Goal: Task Accomplishment & Management: Use online tool/utility

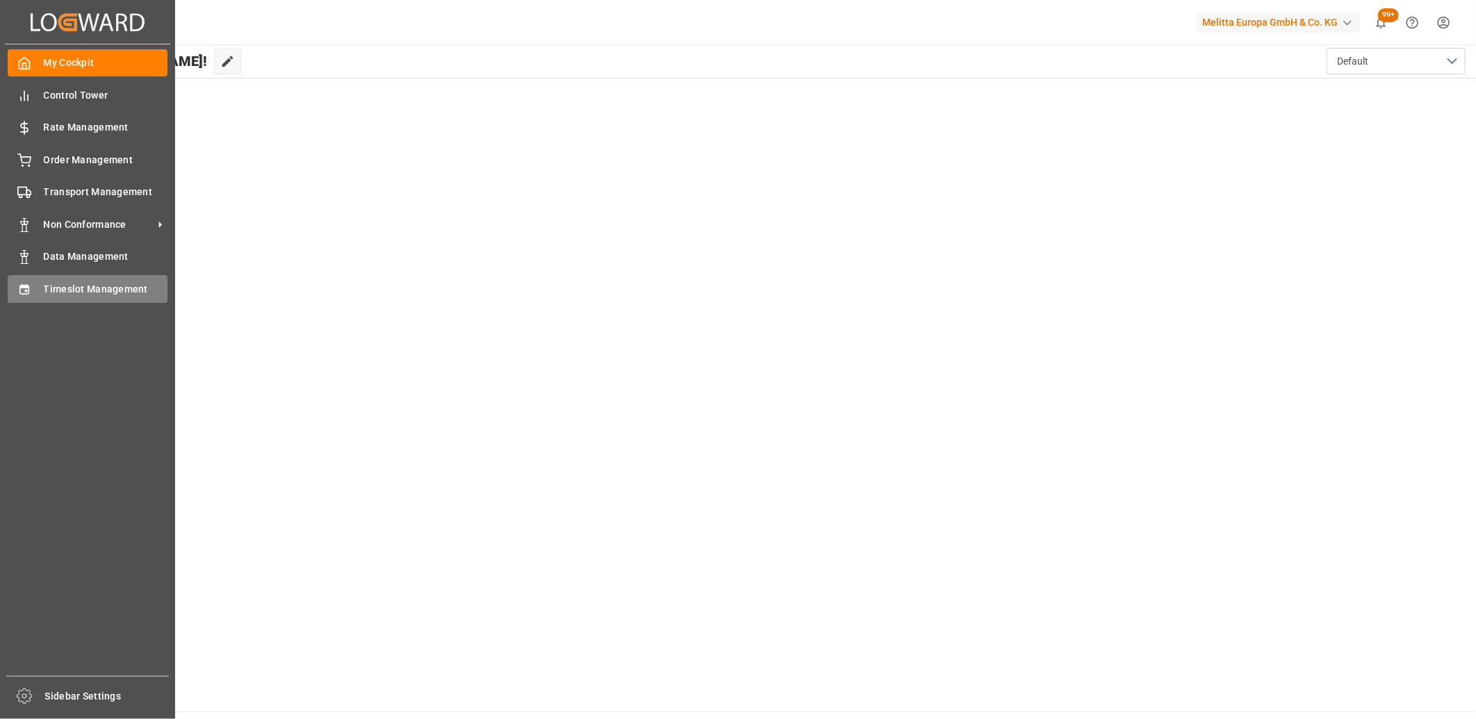
click at [42, 283] on div "Timeslot Management Timeslot Management" at bounding box center [88, 288] width 160 height 27
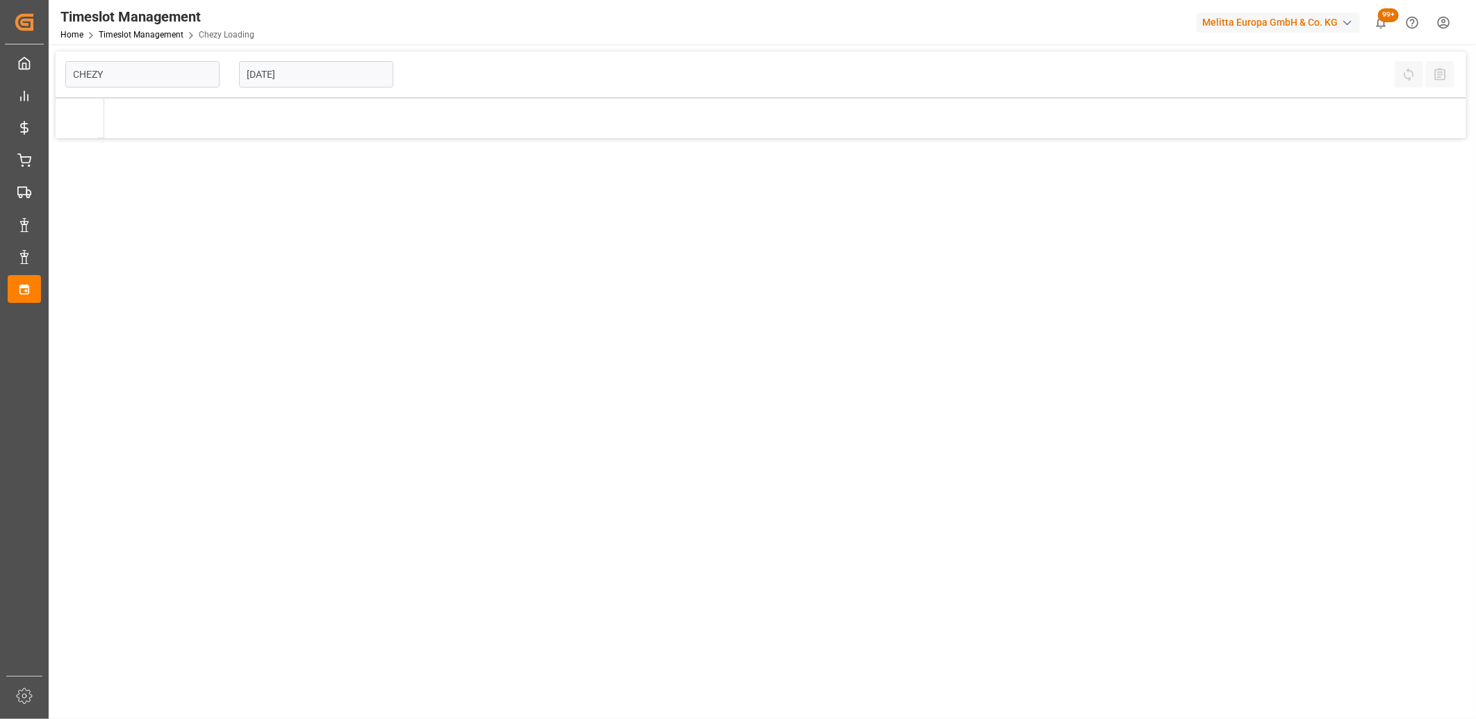
type input "Chezy Loading"
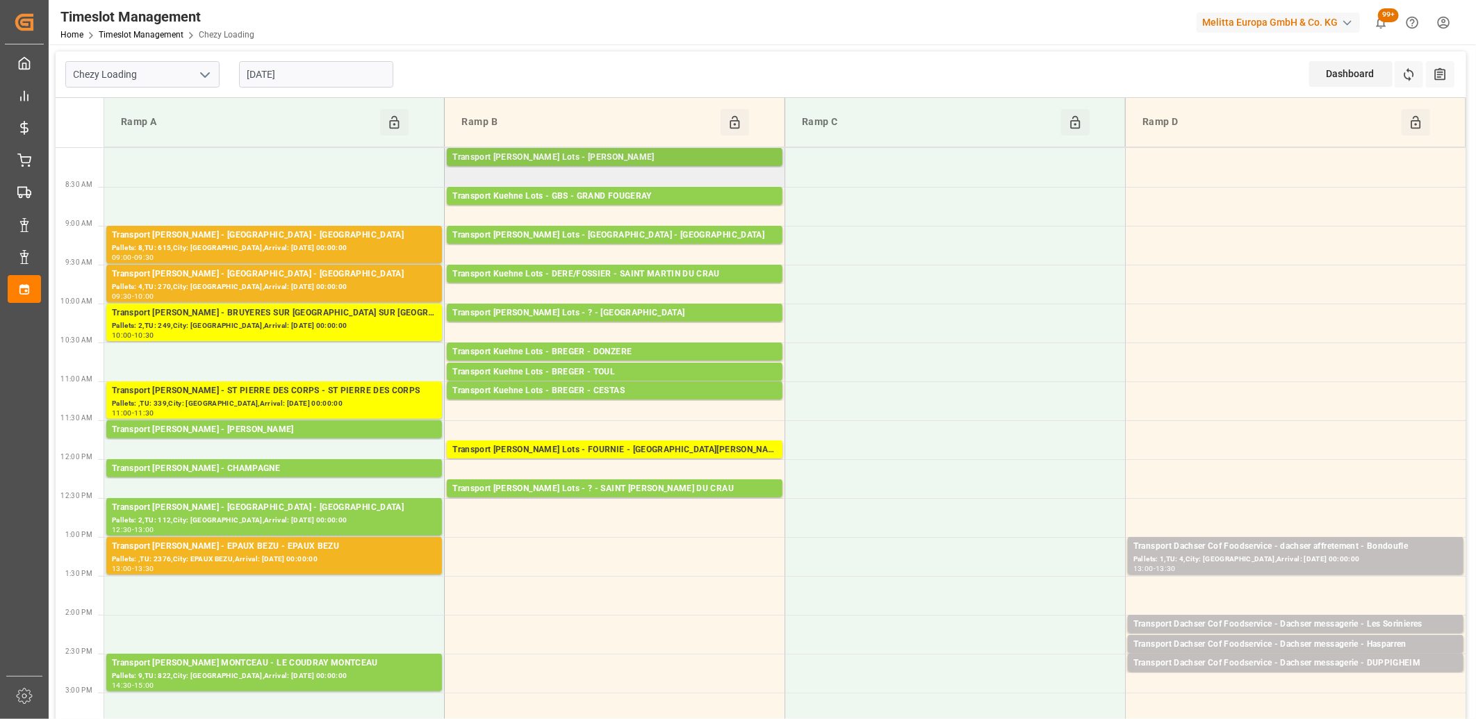
click at [509, 161] on div "Transport [PERSON_NAME] Lots - [PERSON_NAME]" at bounding box center [614, 158] width 325 height 14
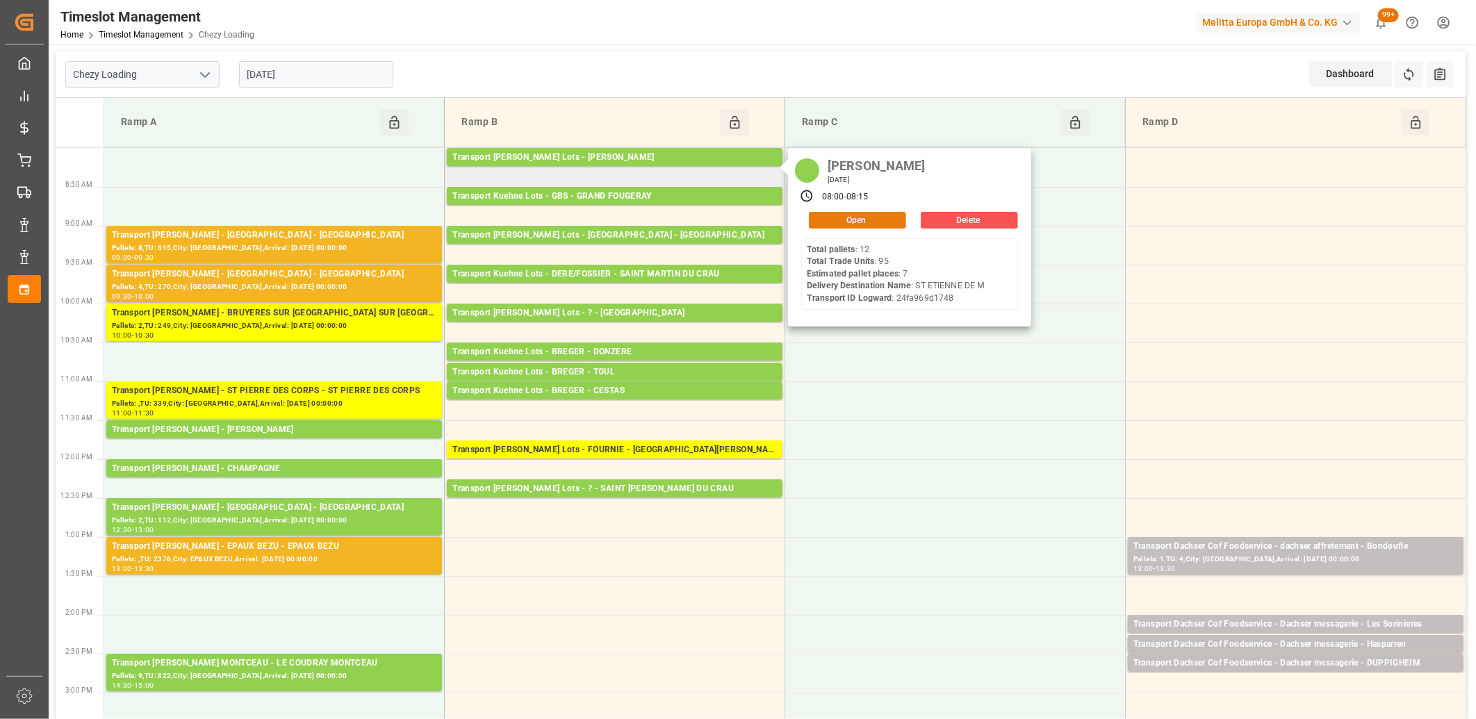
click at [822, 219] on button "Open" at bounding box center [857, 220] width 97 height 17
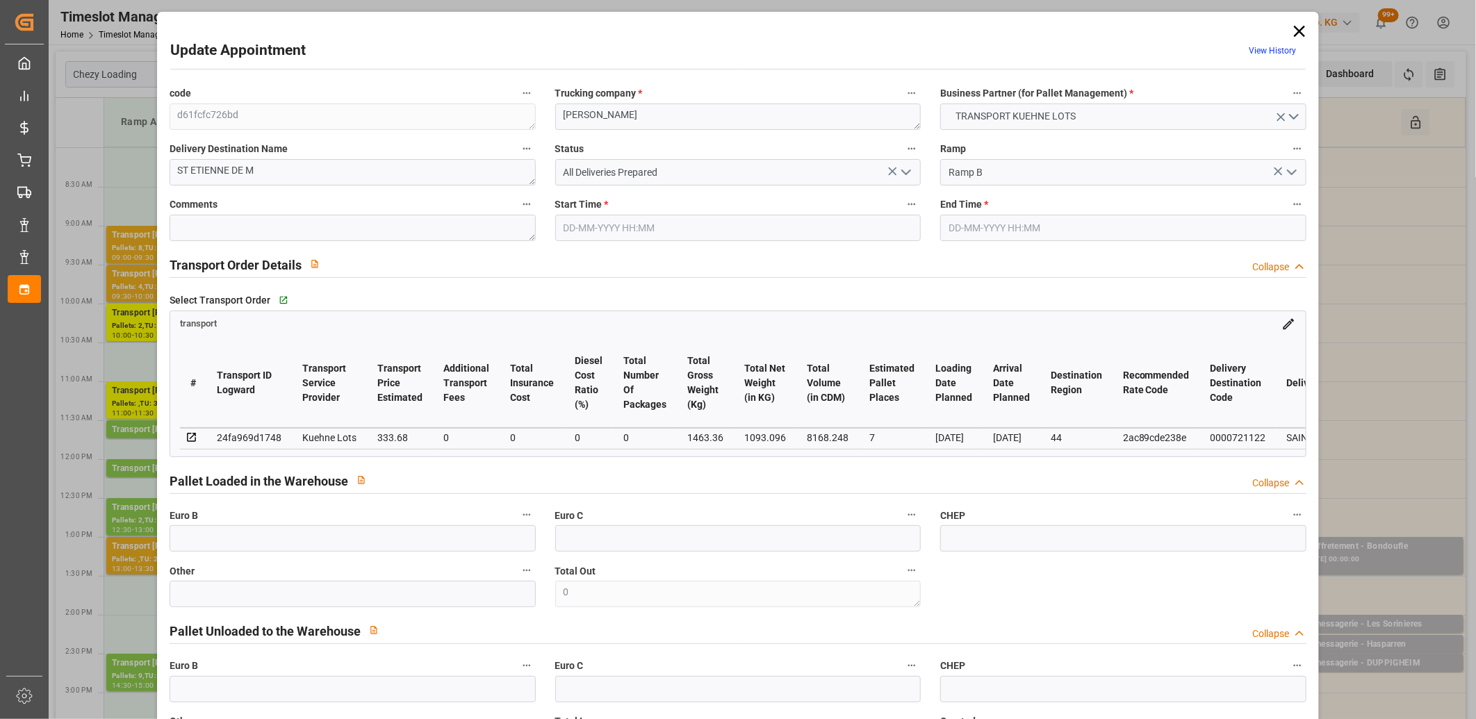
type input "7"
type input "333.68"
type input "0"
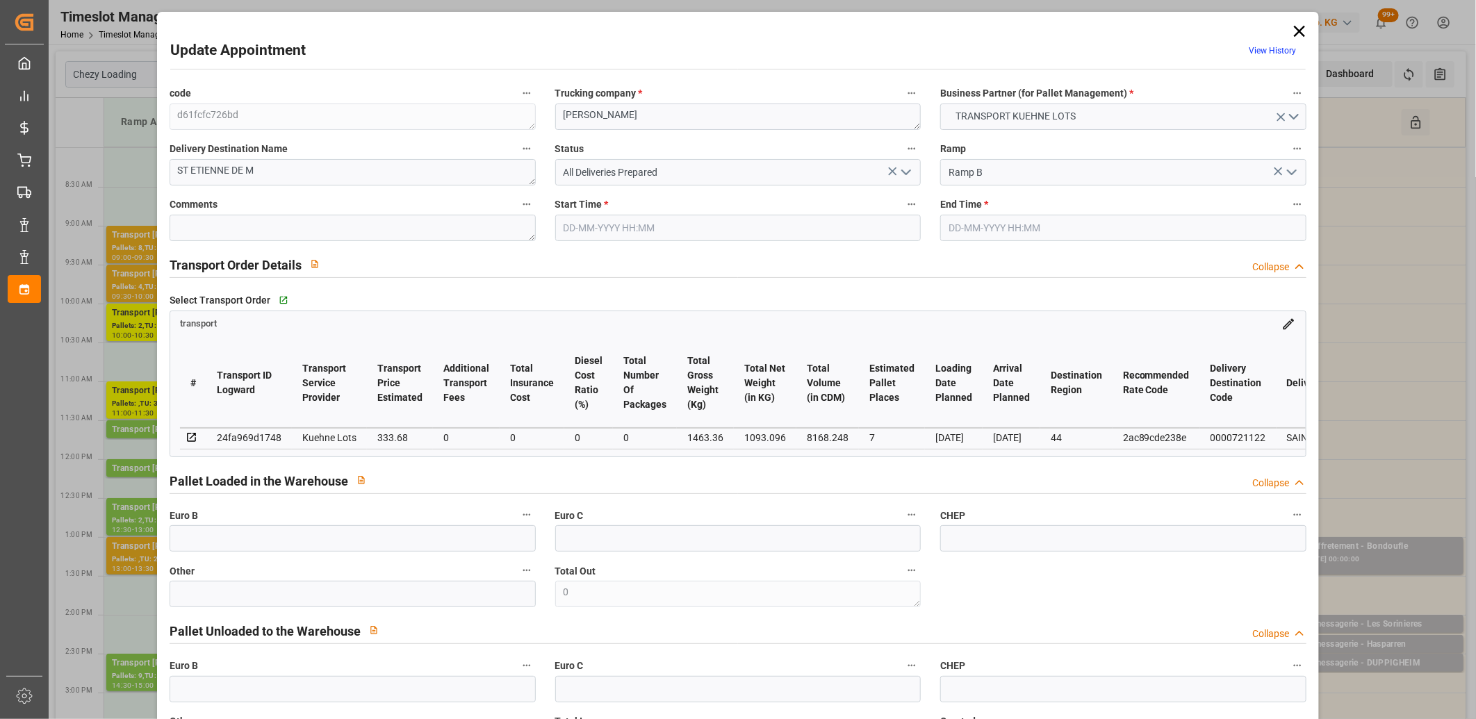
type input "333.68"
type input "0"
type input "1093.096"
type input "1826"
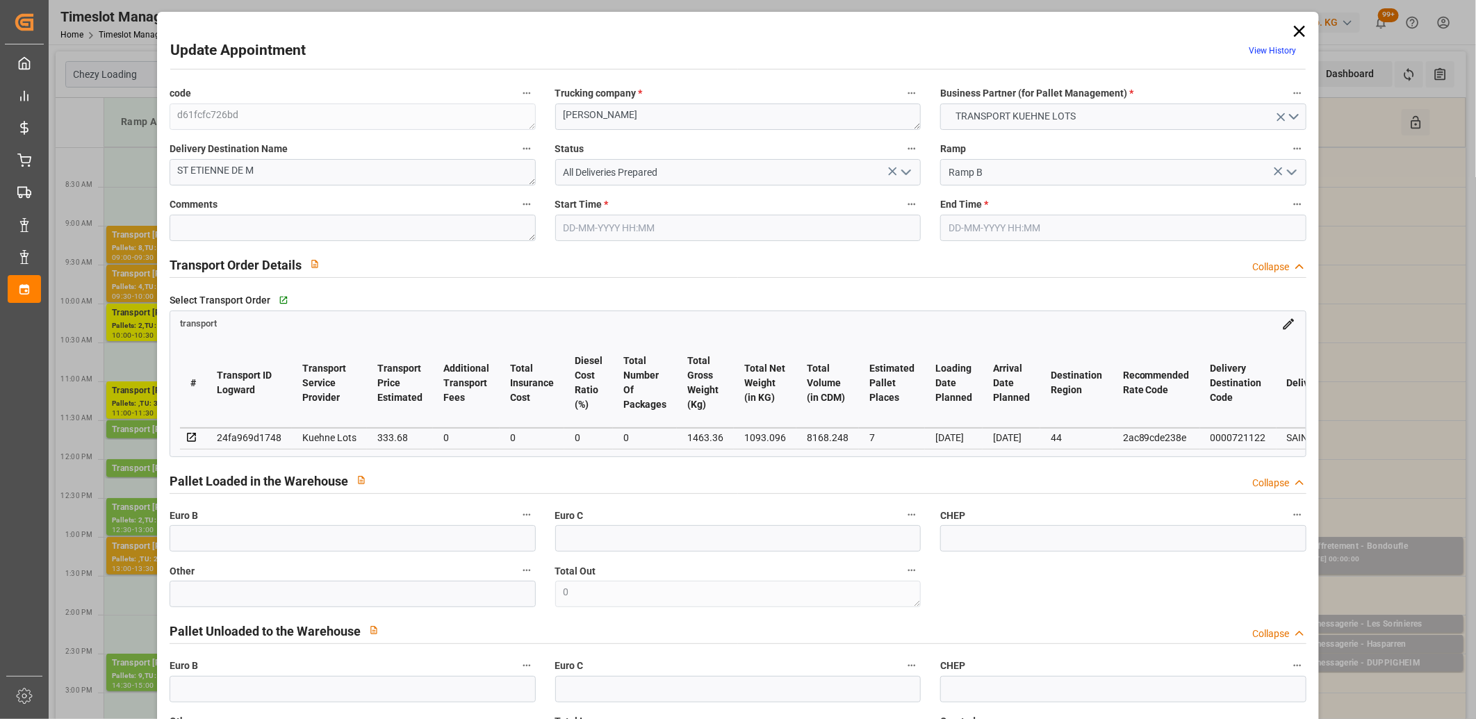
type input "8168.248"
type input "44"
type input "12"
type input "95"
type input "13"
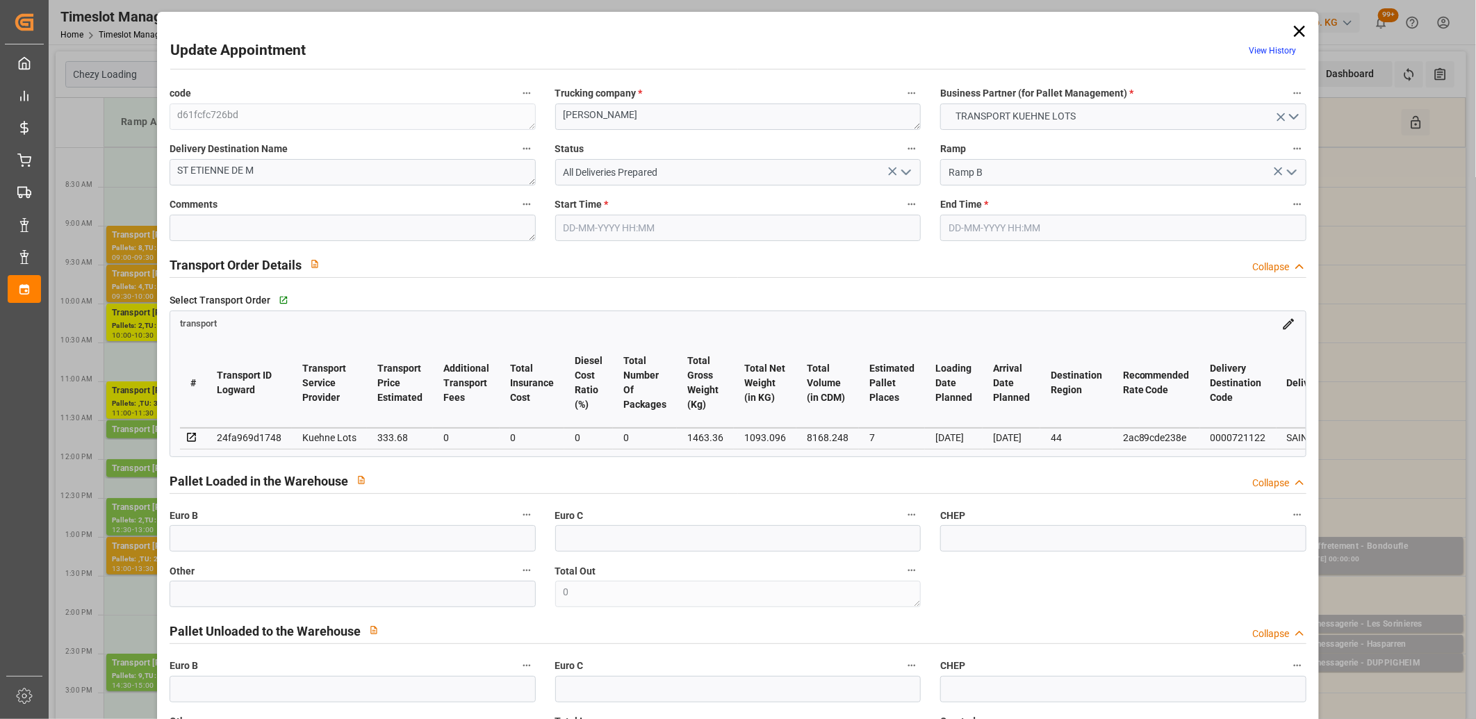
type input "101"
type input "1463.36"
type input "0"
type input "4710.8598"
type input "0"
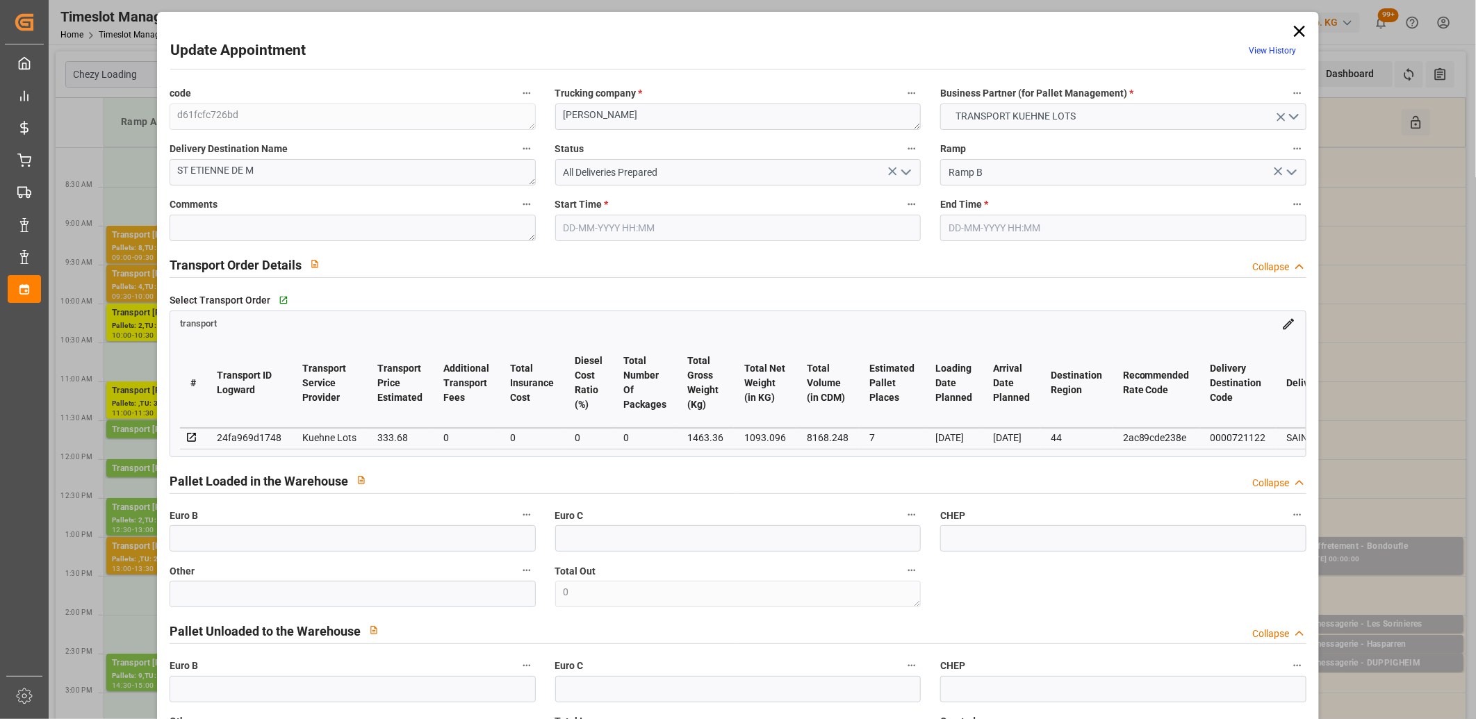
type input "0"
type input "21"
type input "35"
type input "03-09-2025 08:00"
type input "03-09-2025 08:15"
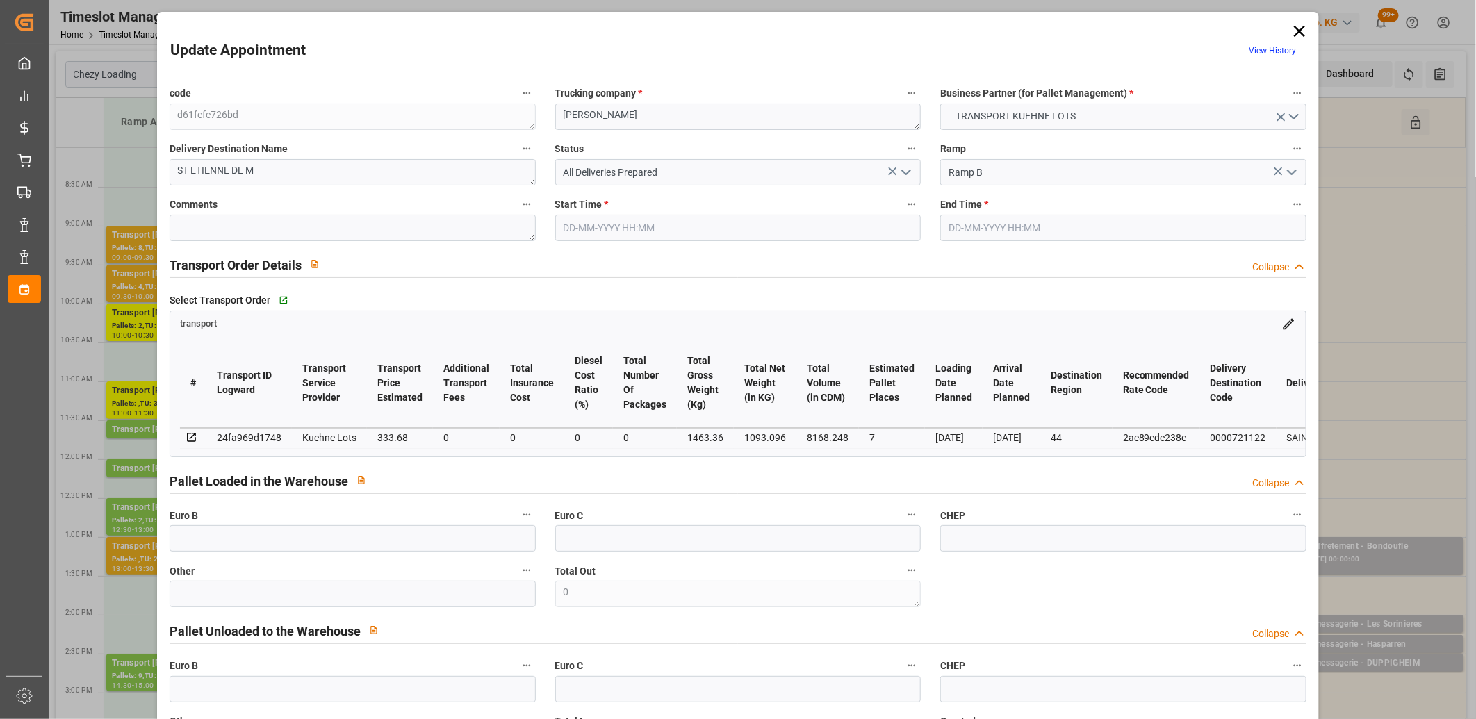
type input "28-08-2025 12:45"
type input "28-08-2025 11:25"
type input "04-09-2025"
type input "[DATE]"
click at [1294, 30] on icon at bounding box center [1299, 31] width 11 height 11
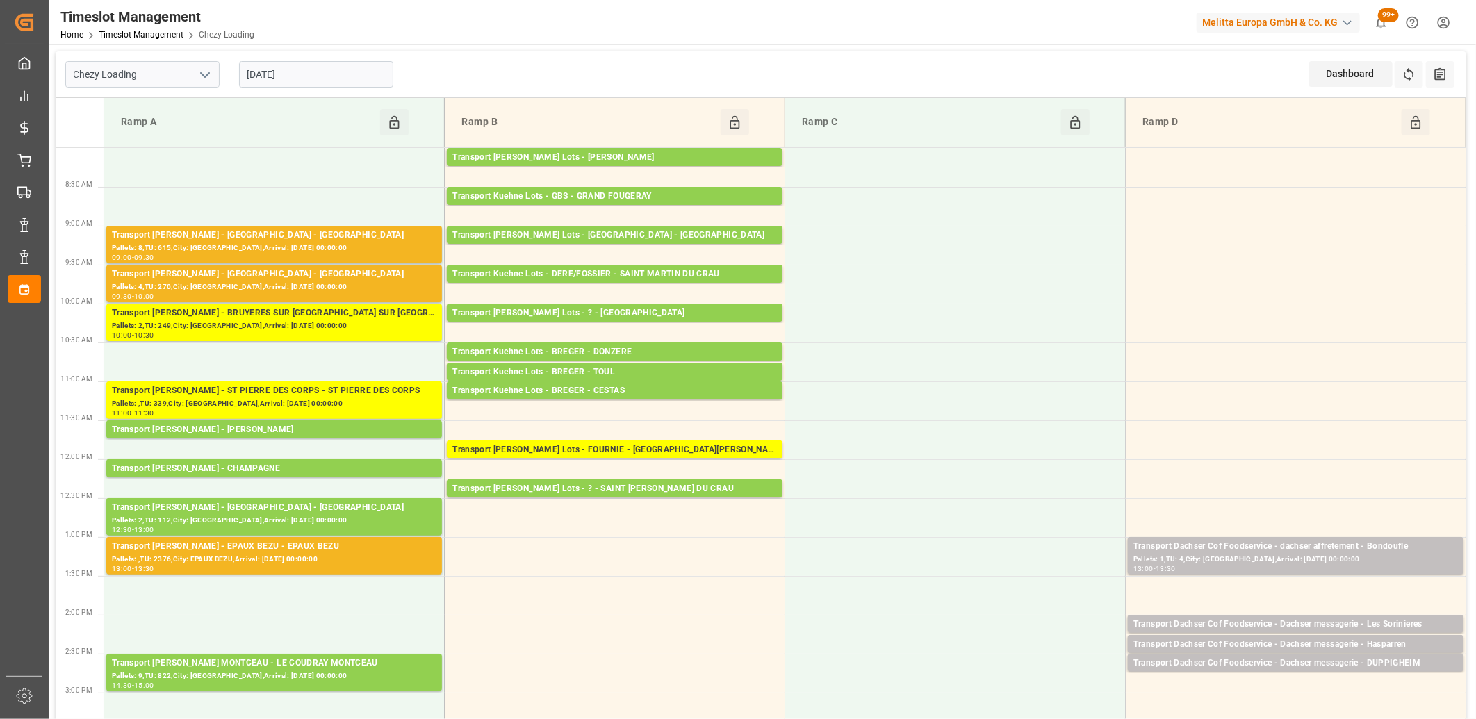
click at [379, 79] on input "03-09-2025" at bounding box center [316, 74] width 154 height 26
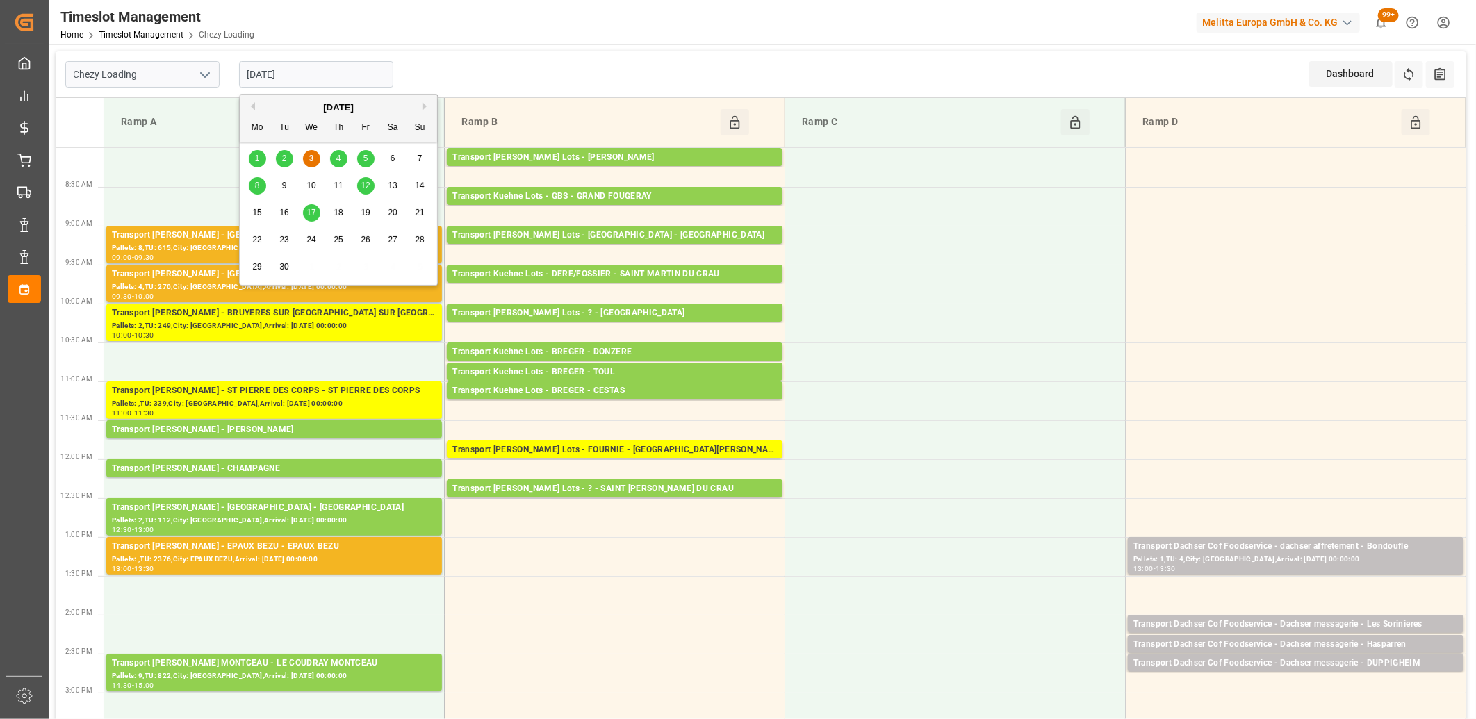
click at [284, 161] on span "2" at bounding box center [284, 159] width 5 height 10
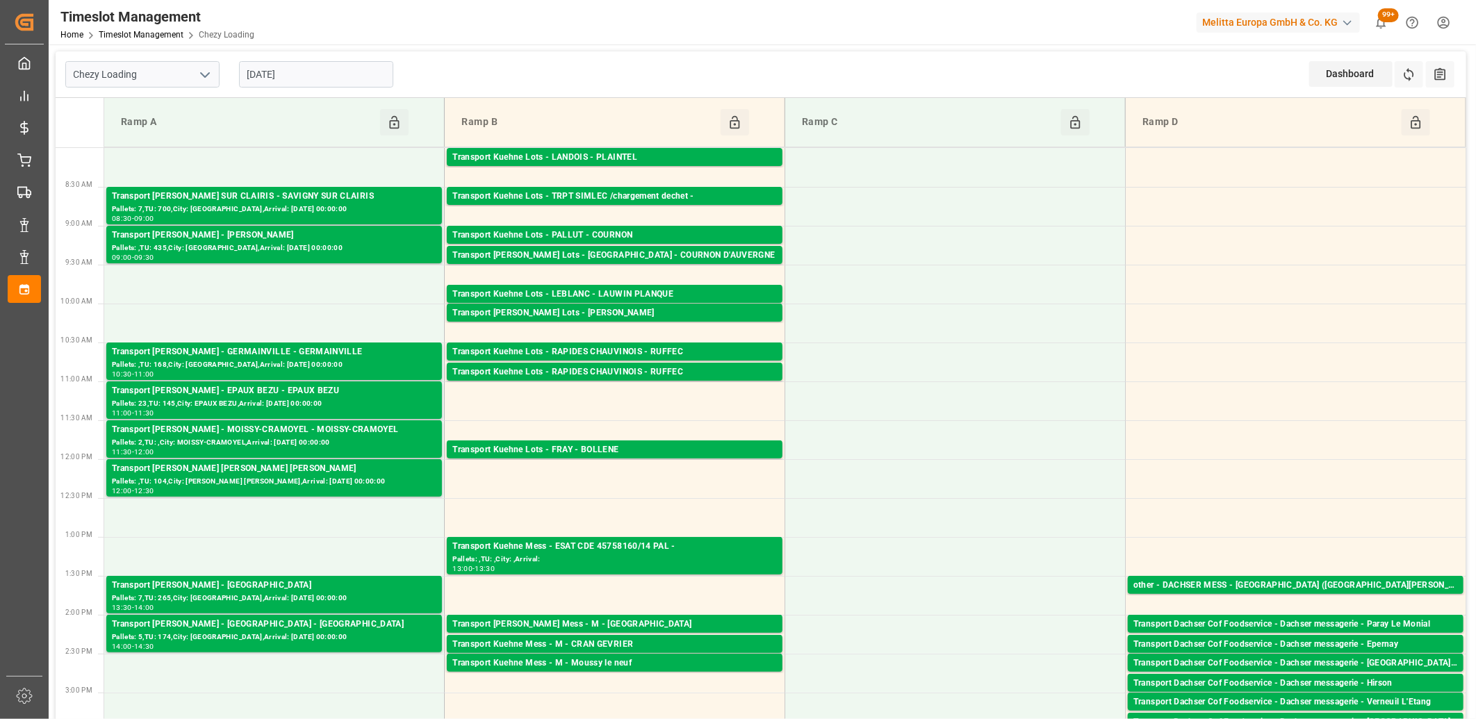
click at [346, 76] on input "[DATE]" at bounding box center [316, 74] width 154 height 26
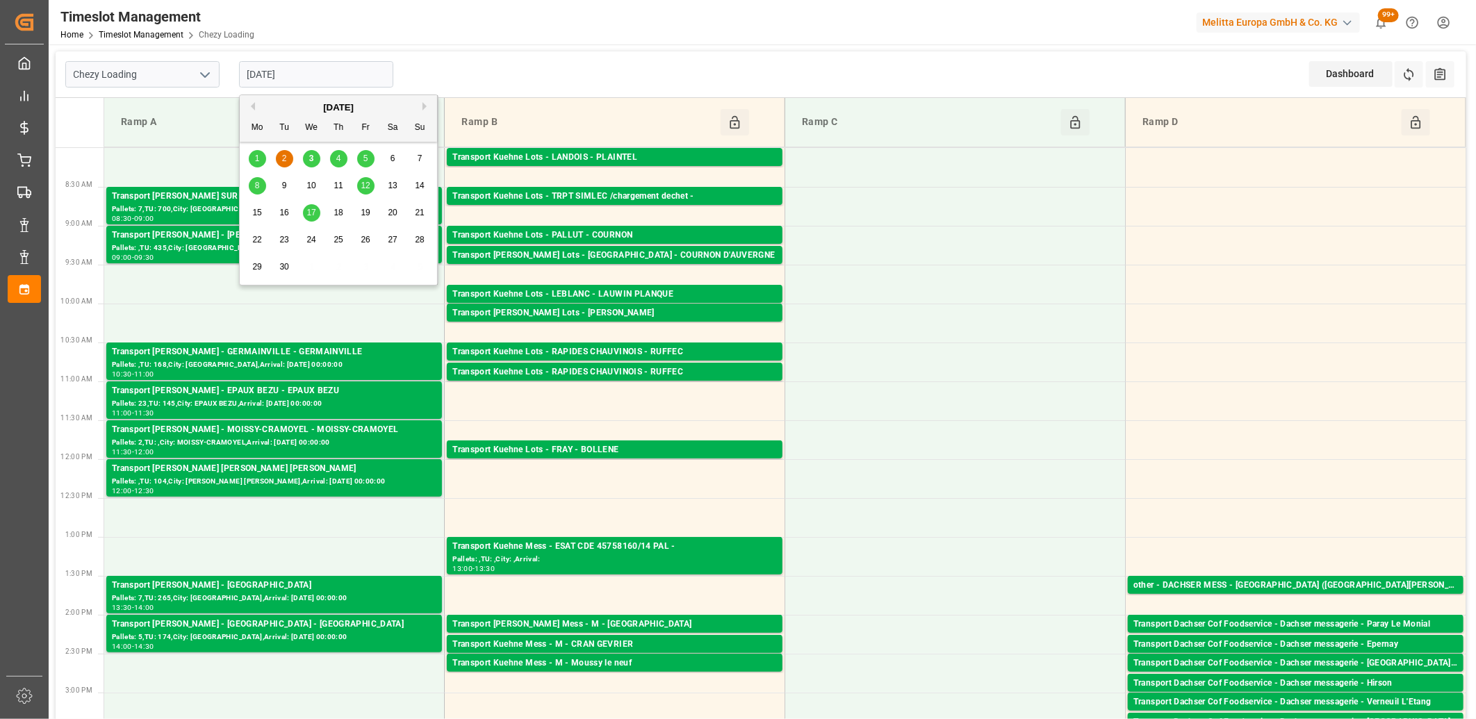
click at [257, 155] on span "1" at bounding box center [257, 159] width 5 height 10
type input "[DATE]"
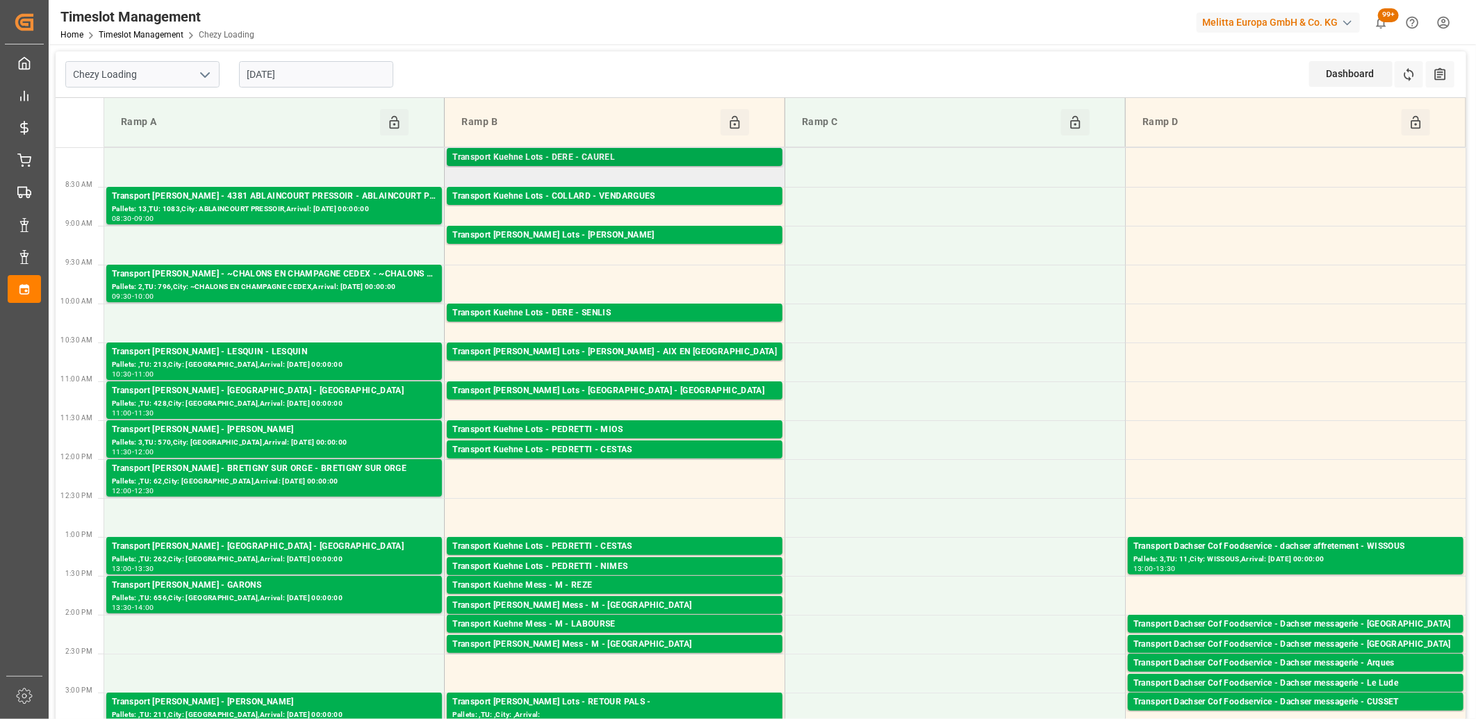
click at [539, 160] on div "Transport Kuehne Lots - DERE - CAUREL" at bounding box center [614, 158] width 325 height 14
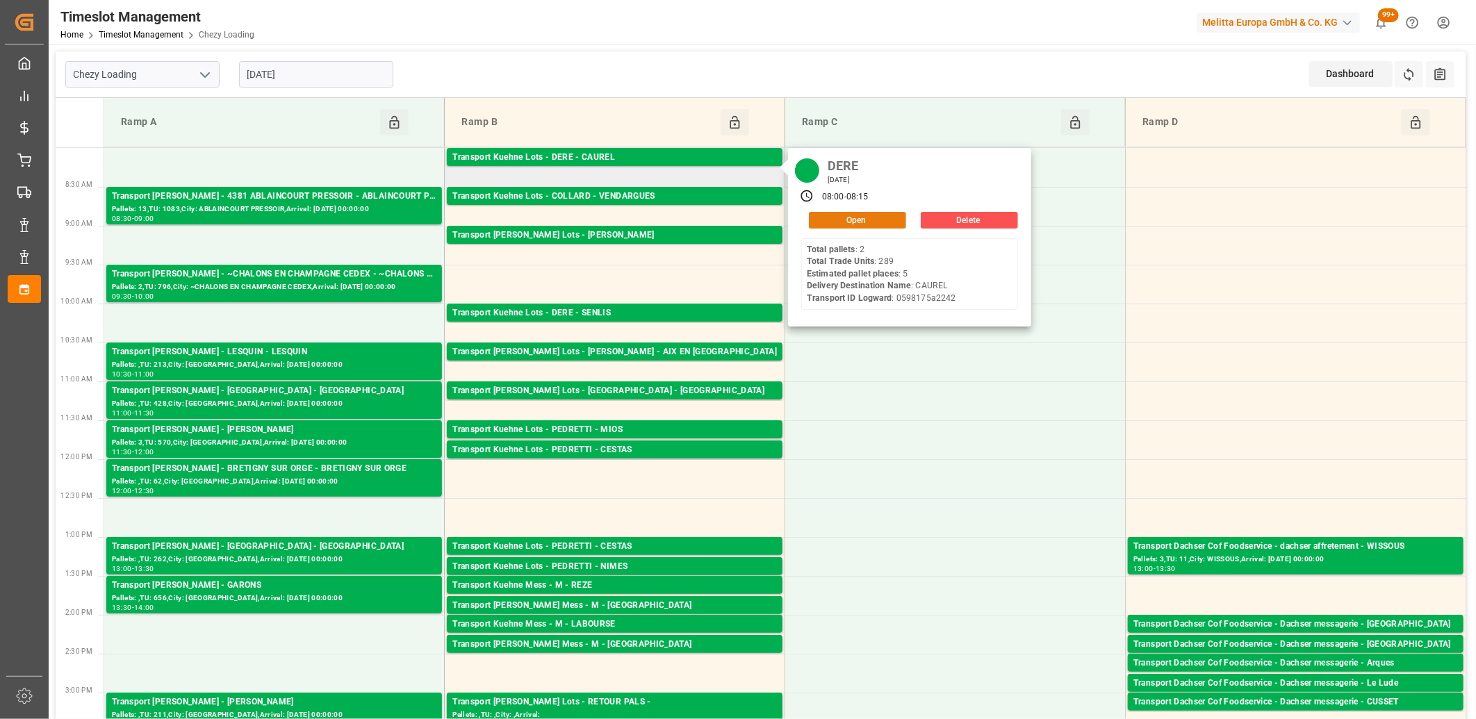
click at [841, 224] on button "Open" at bounding box center [857, 220] width 97 height 17
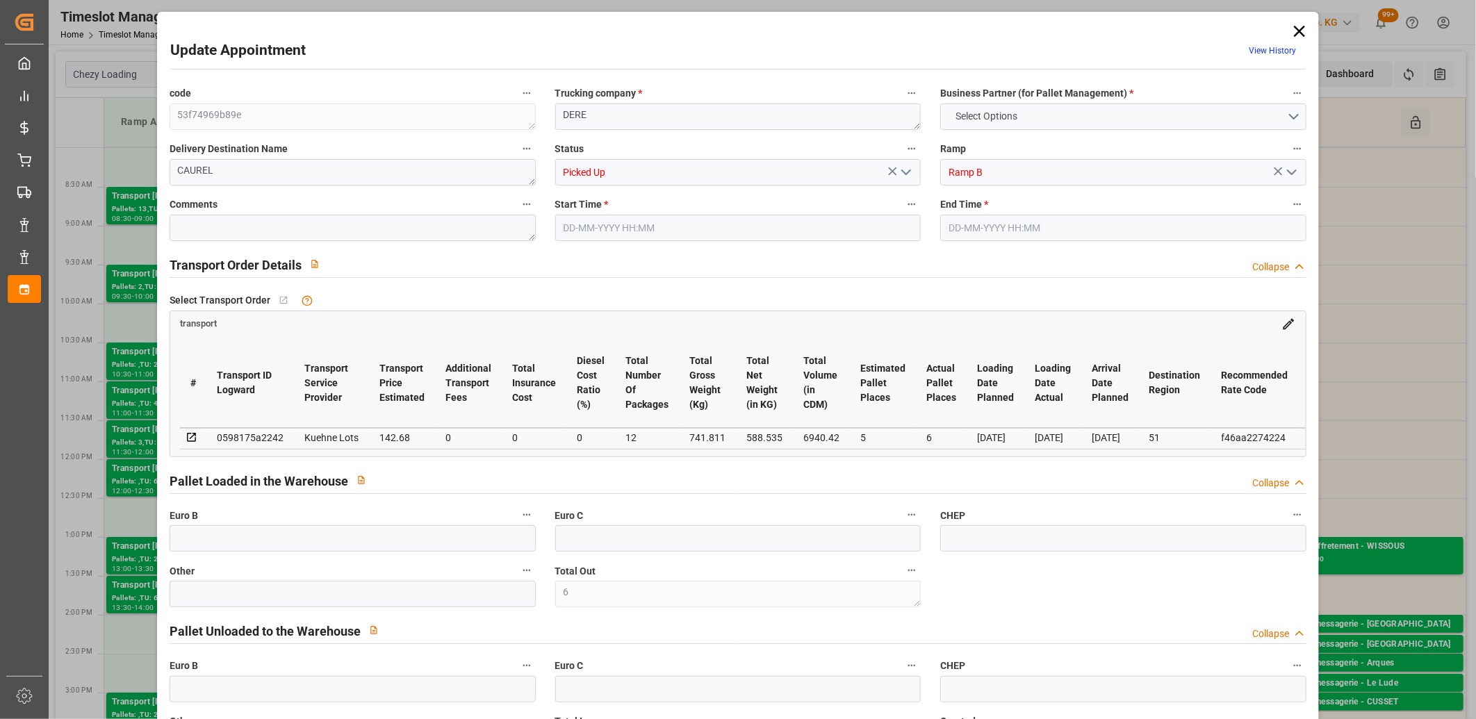
type input "6"
type input "1"
type input "5"
type input "6"
type input "142.68"
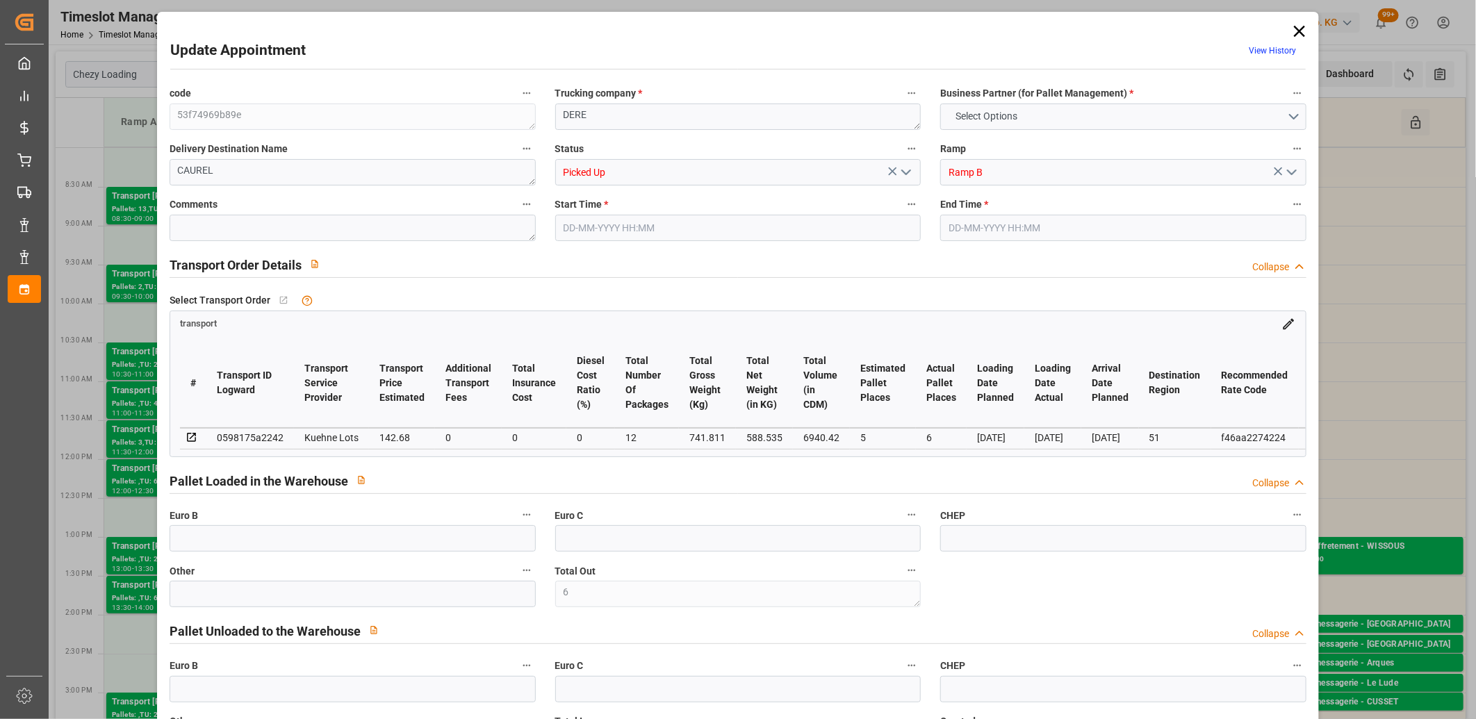
type input "0"
type input "142.68"
type input "0"
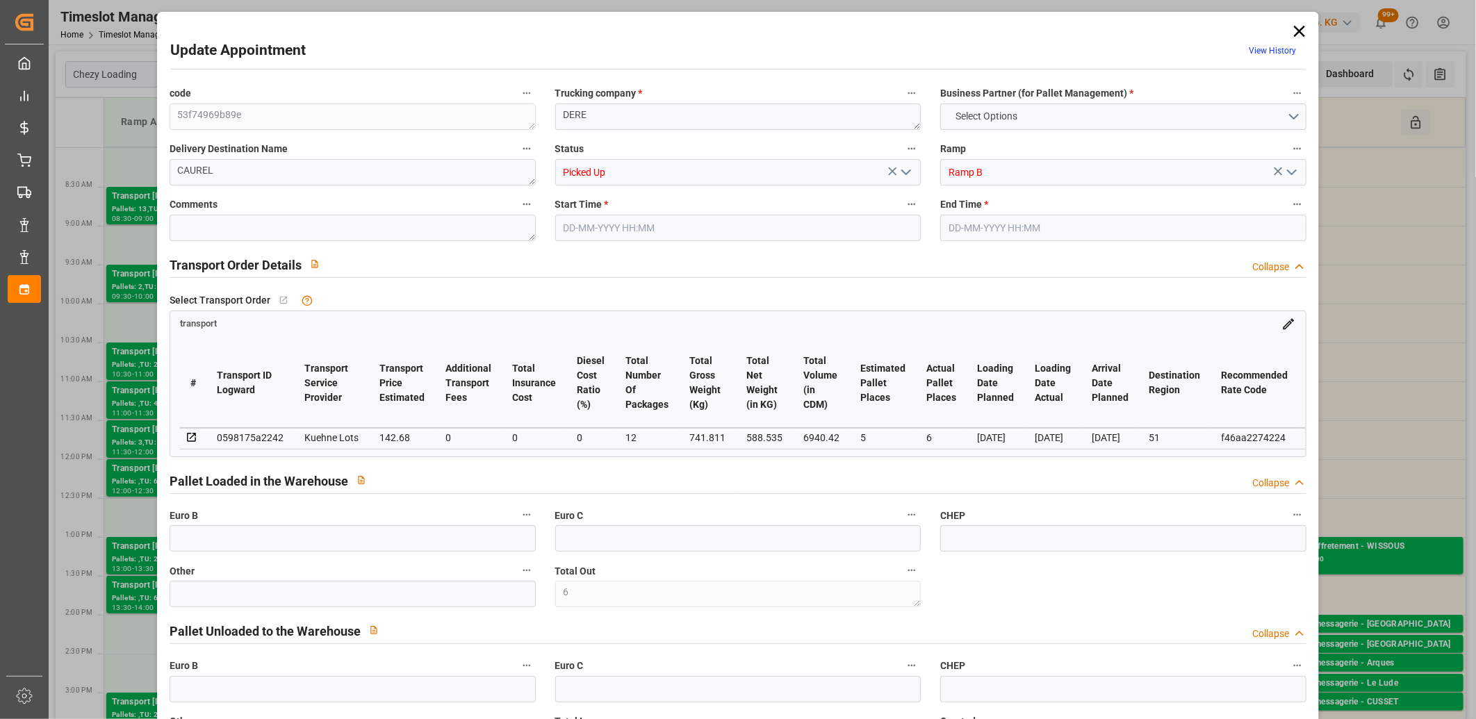
type input "12"
type input "588.535"
type input "886.025"
type input "6940.42"
type input "51"
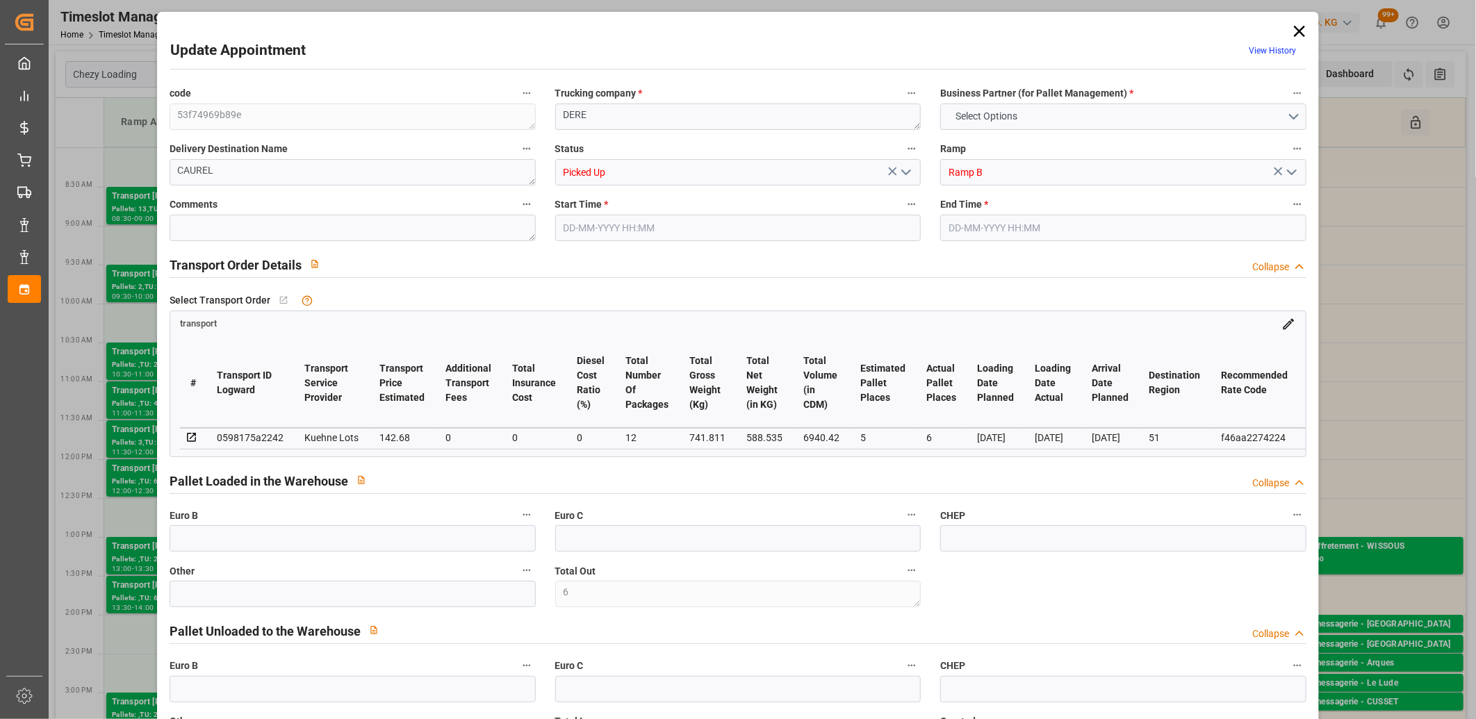
type input "2"
type input "289"
type input "6"
type input "101"
type input "741.811"
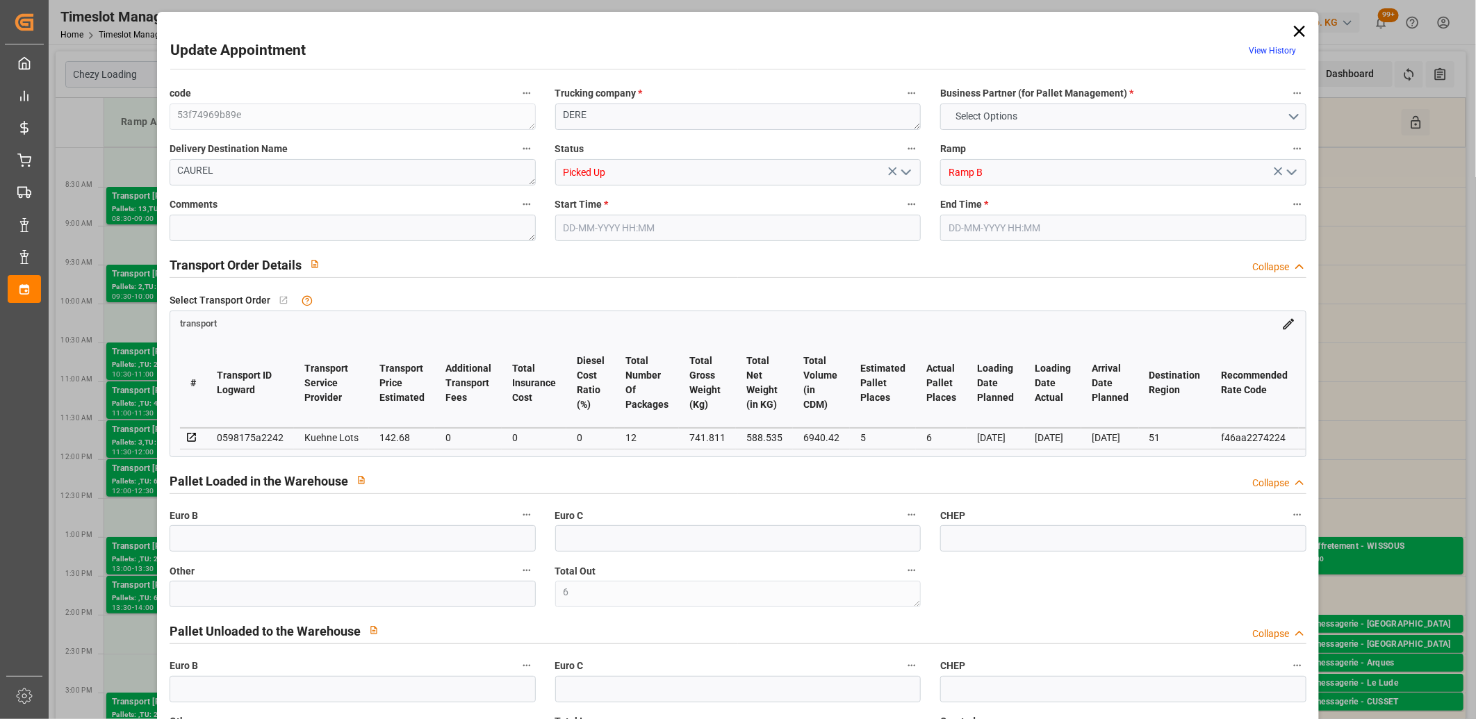
type input "0"
type input "4710.8598"
type input "0"
type input "21"
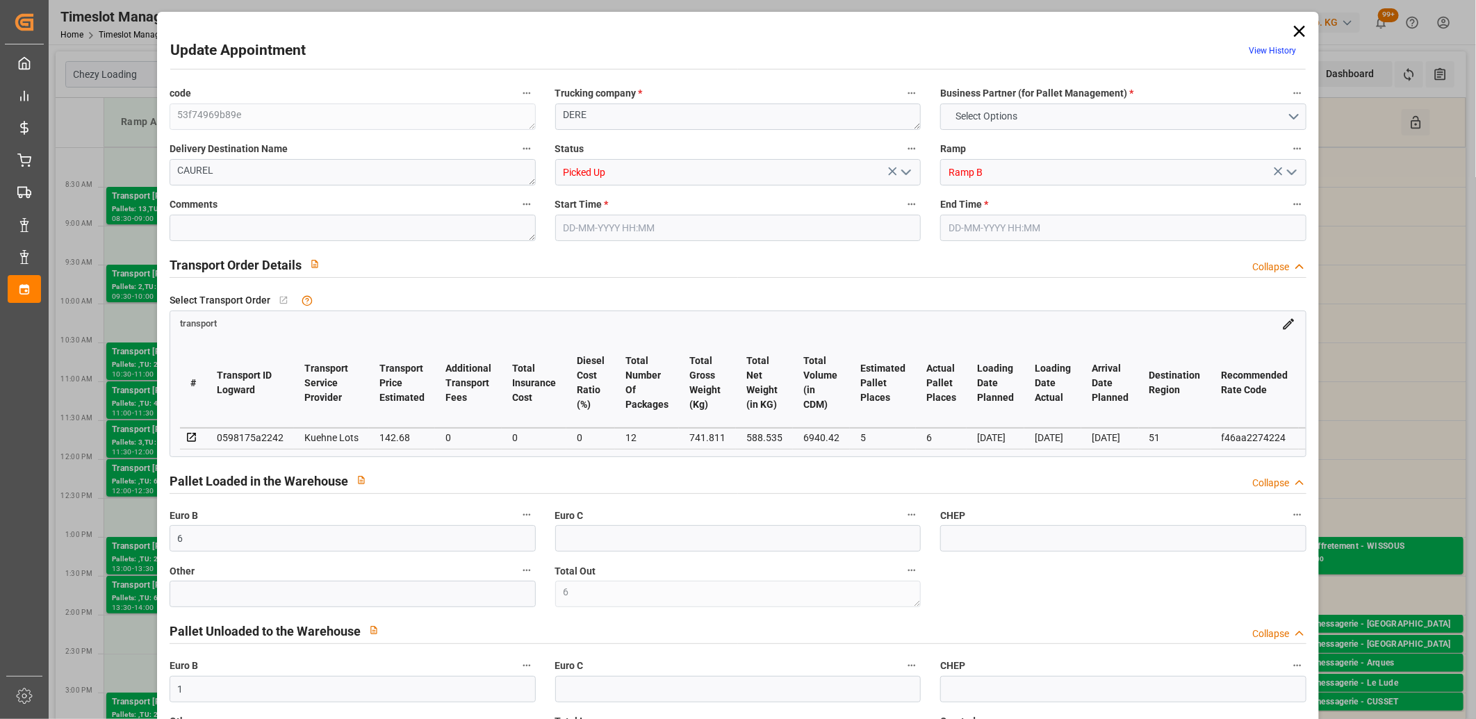
type input "35"
type input "01-09-2025 08:00"
type input "01-09-2025 08:15"
type input "26-08-2025 13:02"
type input "26-08-2025 11:23"
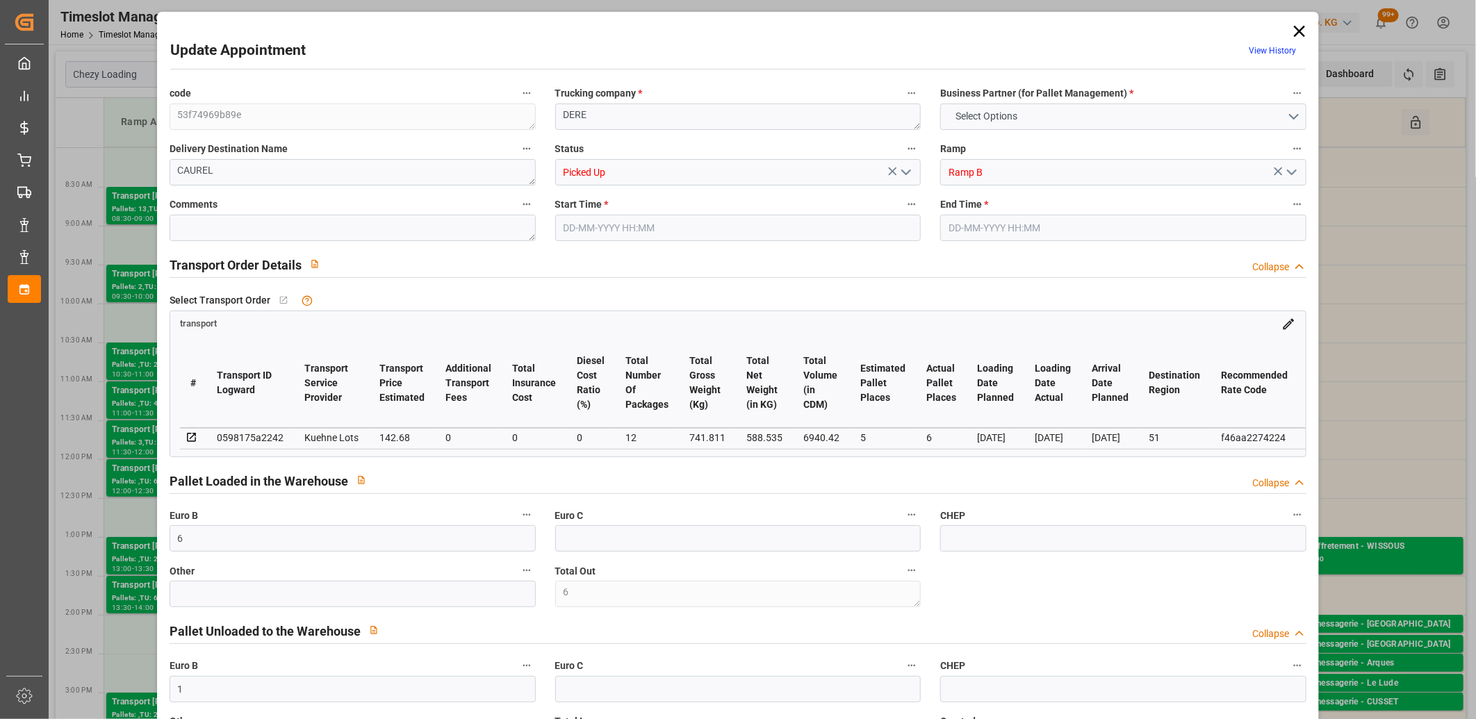
type input "[DATE]"
type input "29-08-2025"
type input "[DATE]"
click at [1293, 30] on icon at bounding box center [1299, 31] width 19 height 19
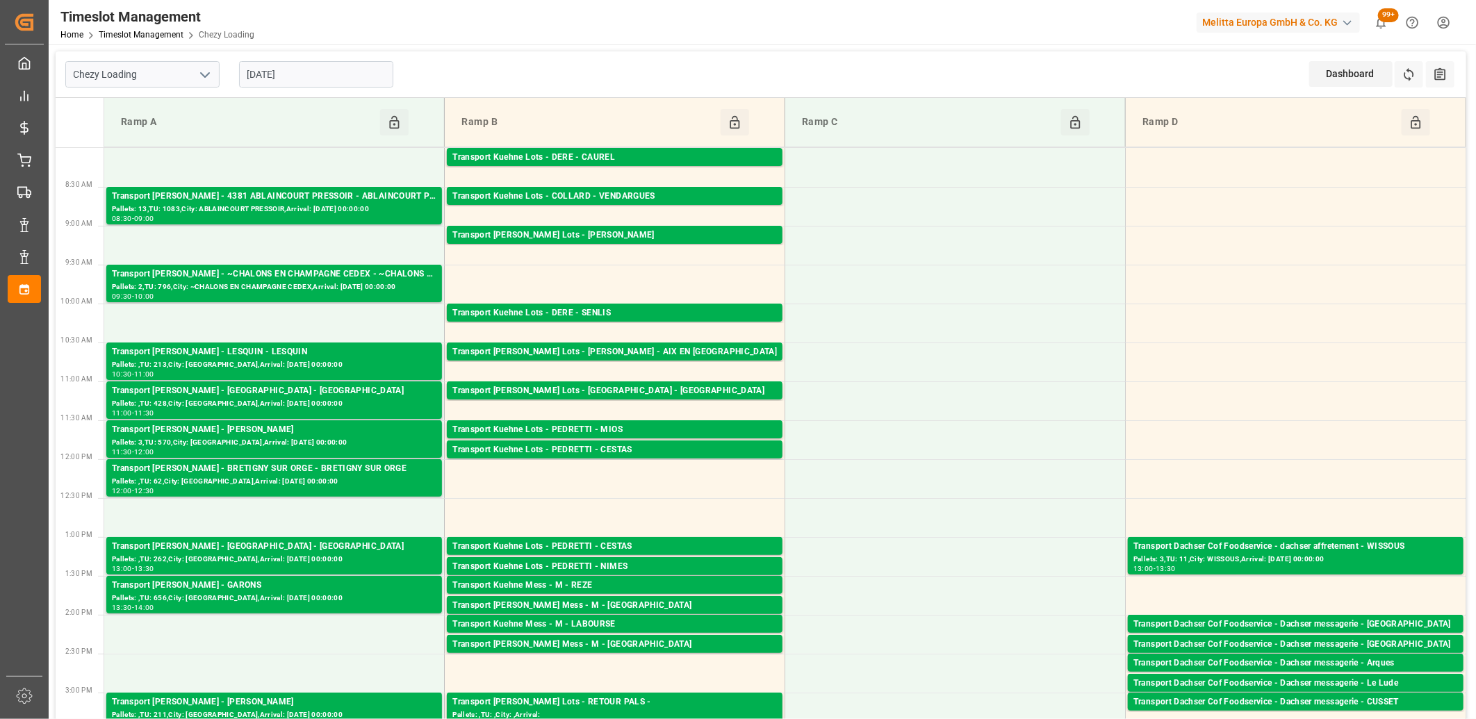
click at [350, 72] on input "[DATE]" at bounding box center [316, 74] width 154 height 26
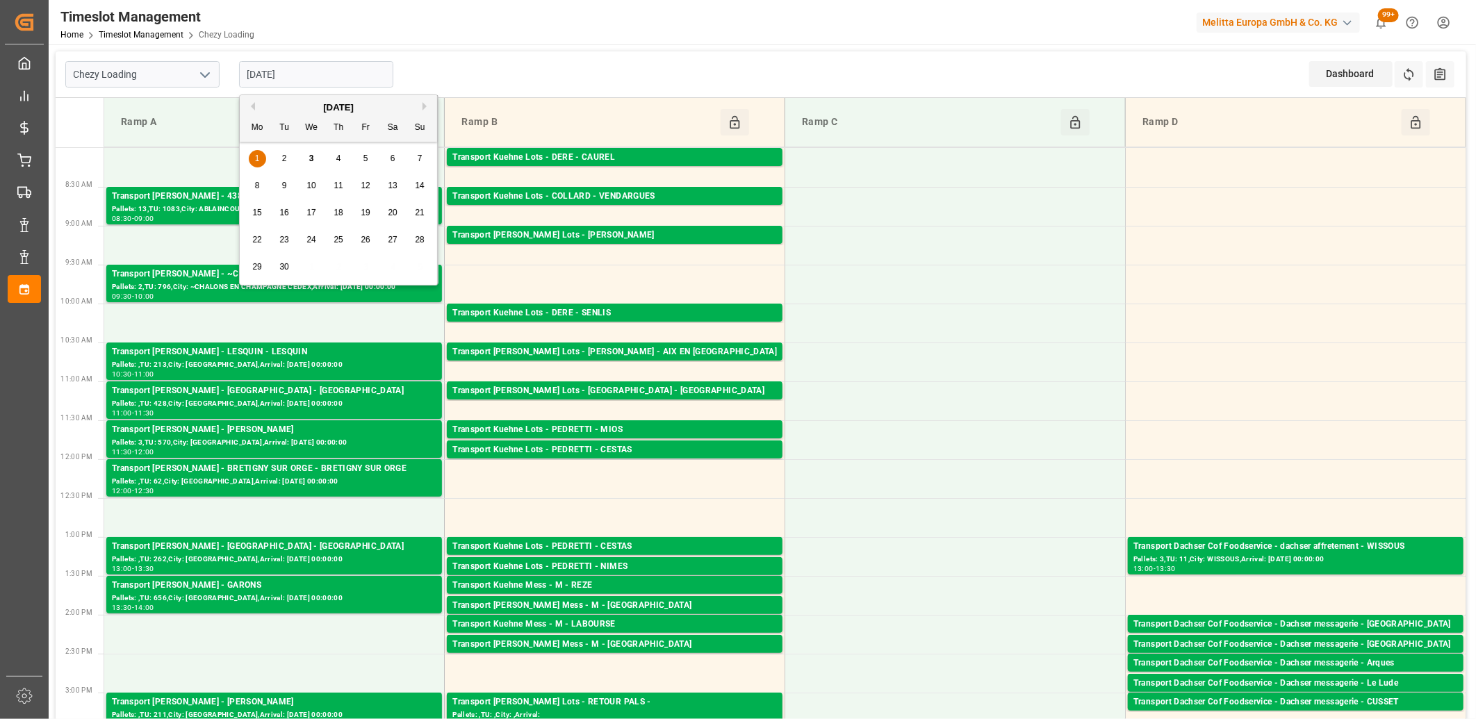
click at [336, 157] on span "4" at bounding box center [338, 159] width 5 height 10
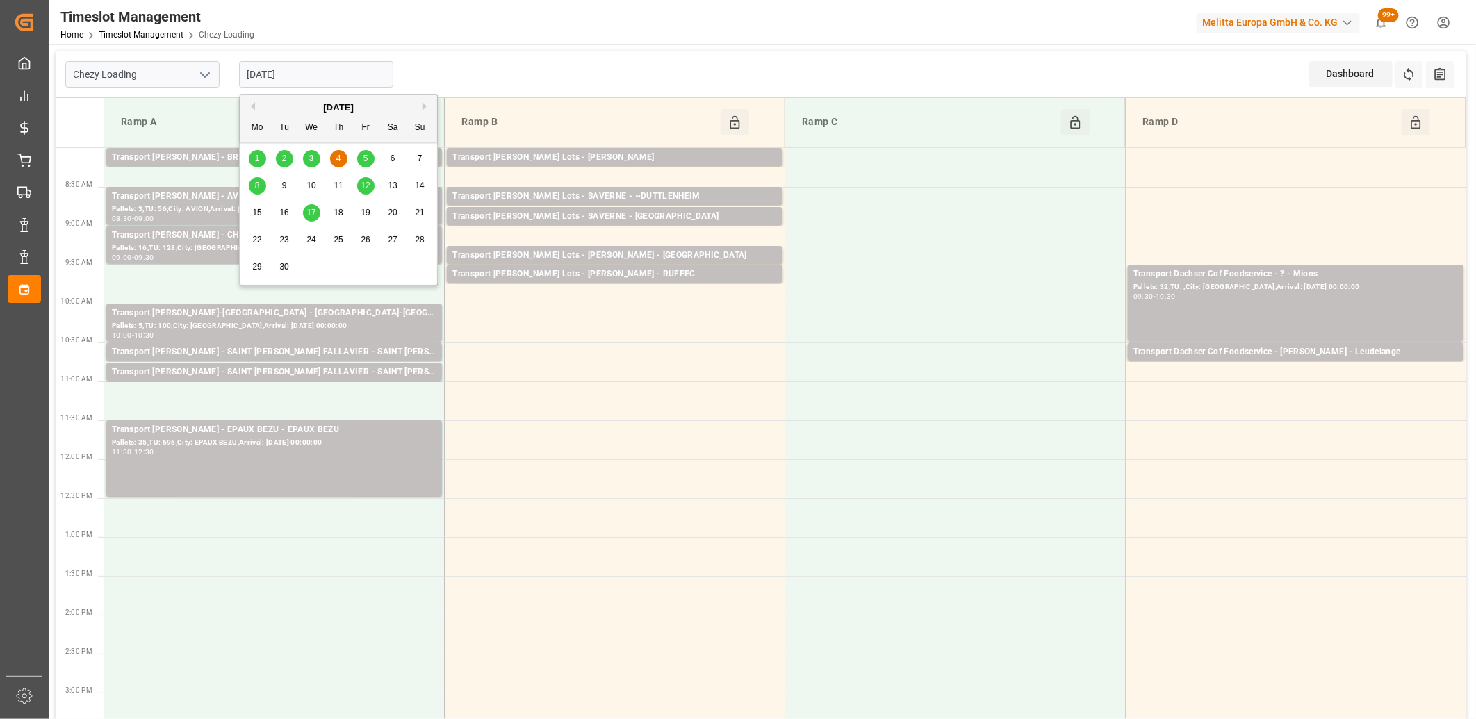
click at [331, 65] on input "04-09-2025" at bounding box center [316, 74] width 154 height 26
click at [370, 157] on div "5" at bounding box center [365, 159] width 17 height 17
type input "[DATE]"
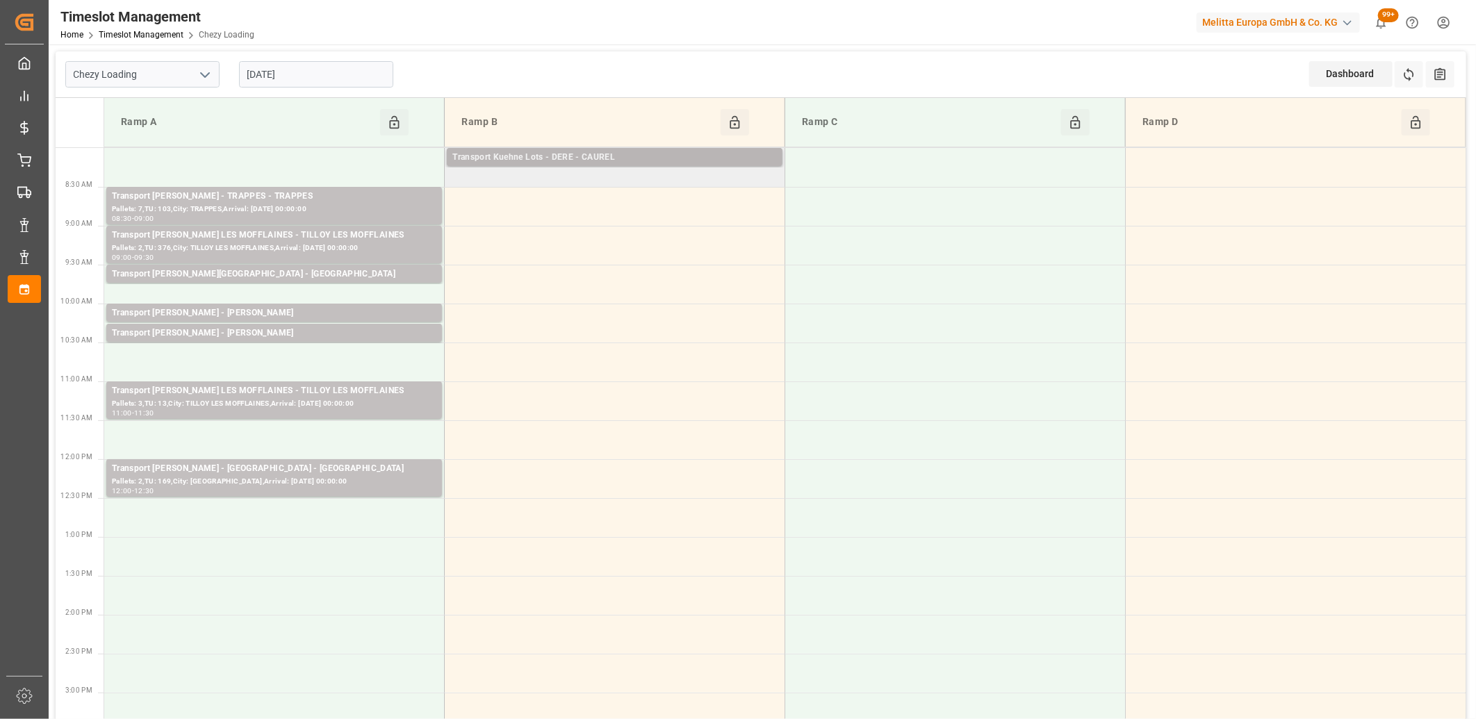
click at [496, 158] on div "Transport Kuehne Lots - DERE - CAUREL" at bounding box center [614, 158] width 325 height 14
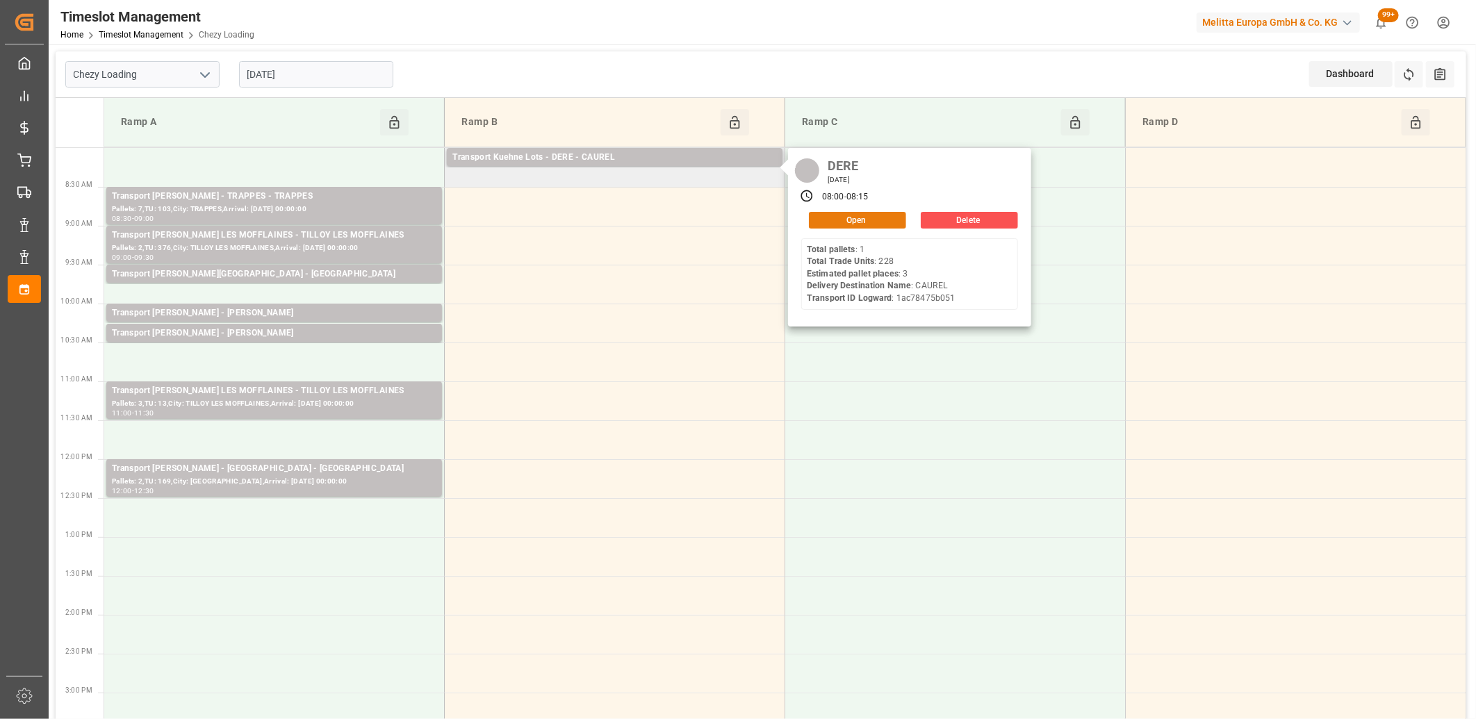
click at [845, 220] on button "Open" at bounding box center [857, 220] width 97 height 17
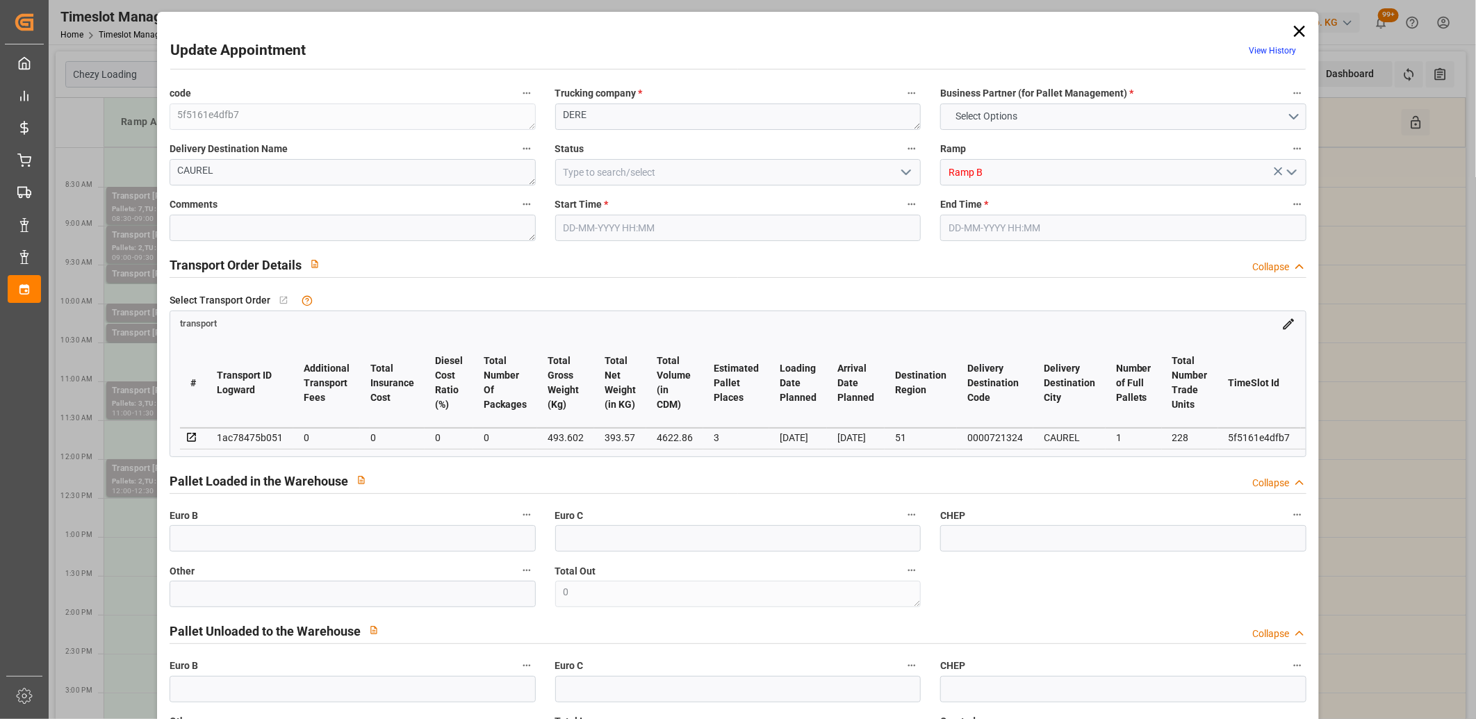
type input "3"
type input "0"
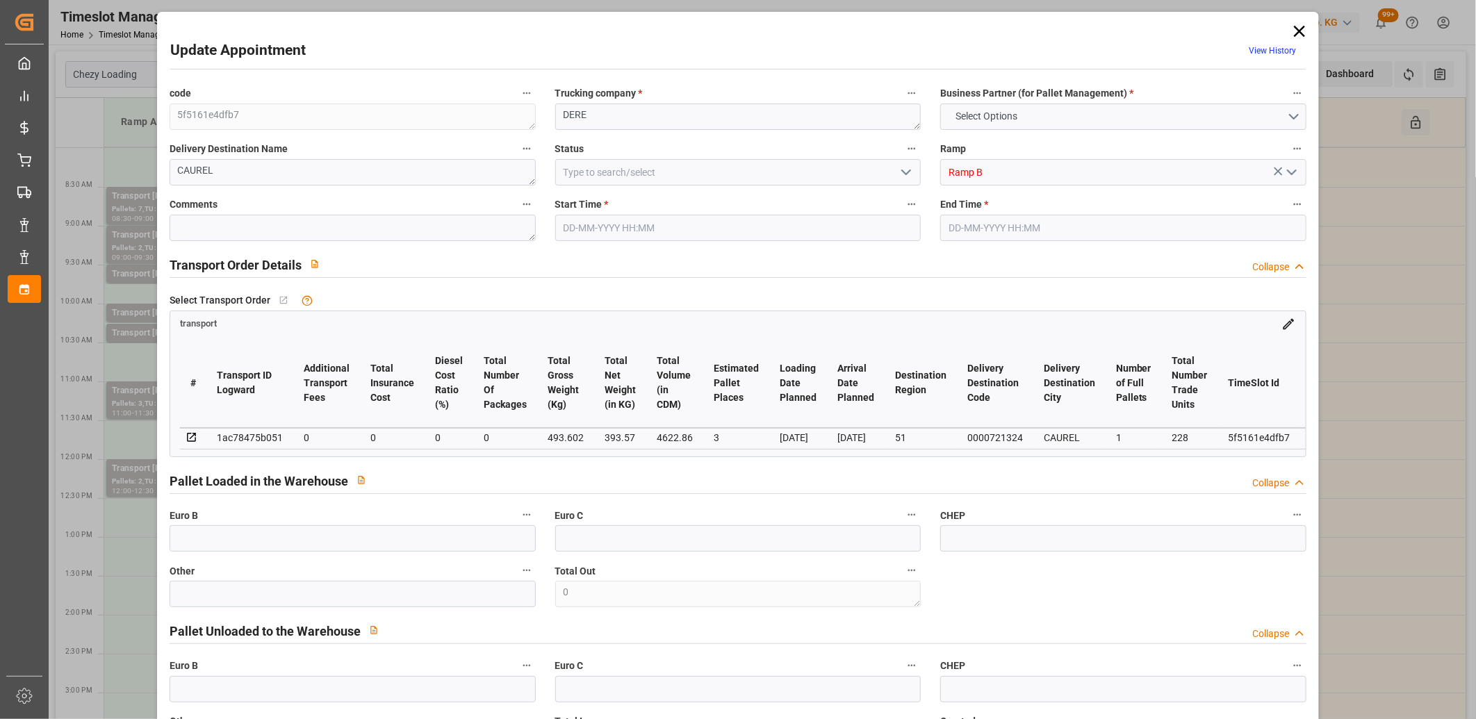
type input "0"
type input "393.57"
type input "578.626"
type input "4622.86"
type input "51"
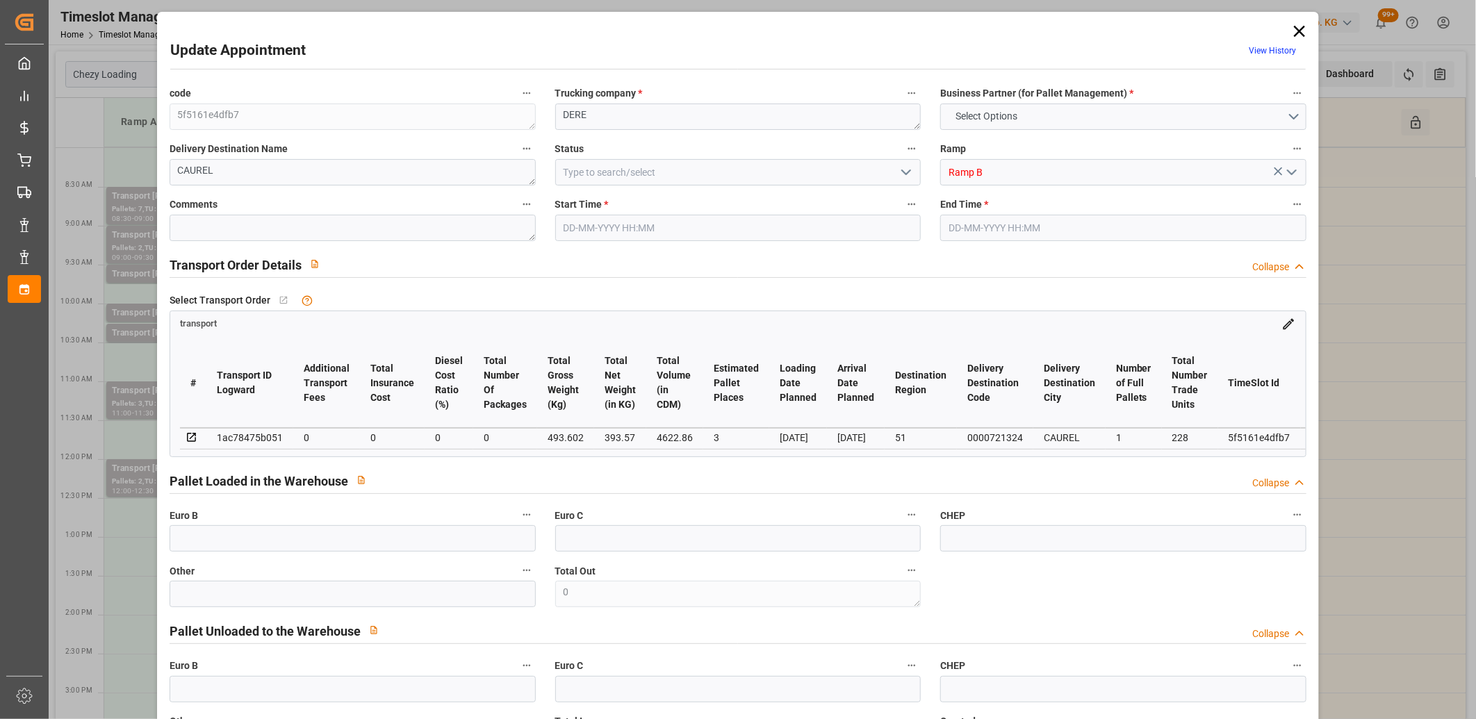
type input "1"
type input "228"
type input "3"
type input "101"
type input "493.602"
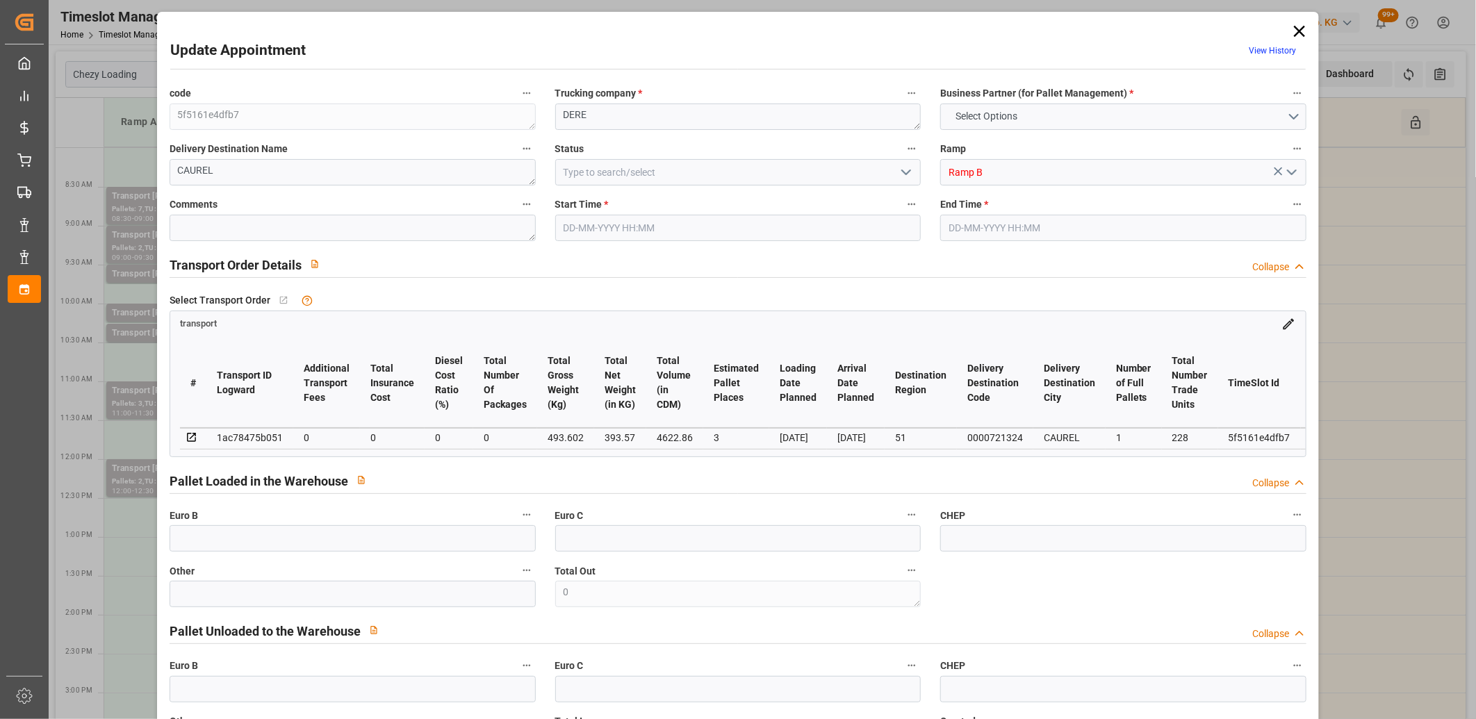
type input "0"
type input "4710.8598"
type input "0"
type input "21"
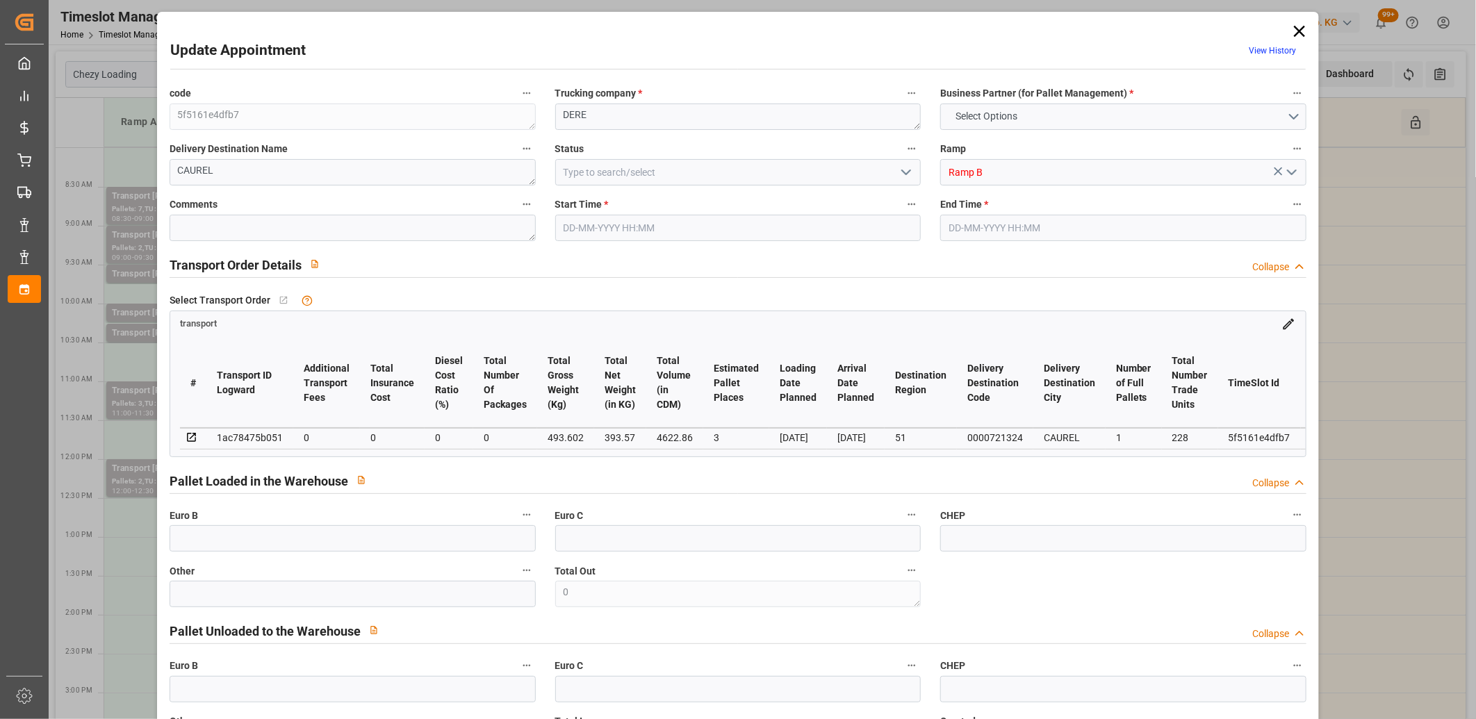
type input "35"
type input "05-09-2025 08:00"
type input "05-09-2025 08:15"
type input "02-09-2025 13:30"
type input "02-09-2025 11:20"
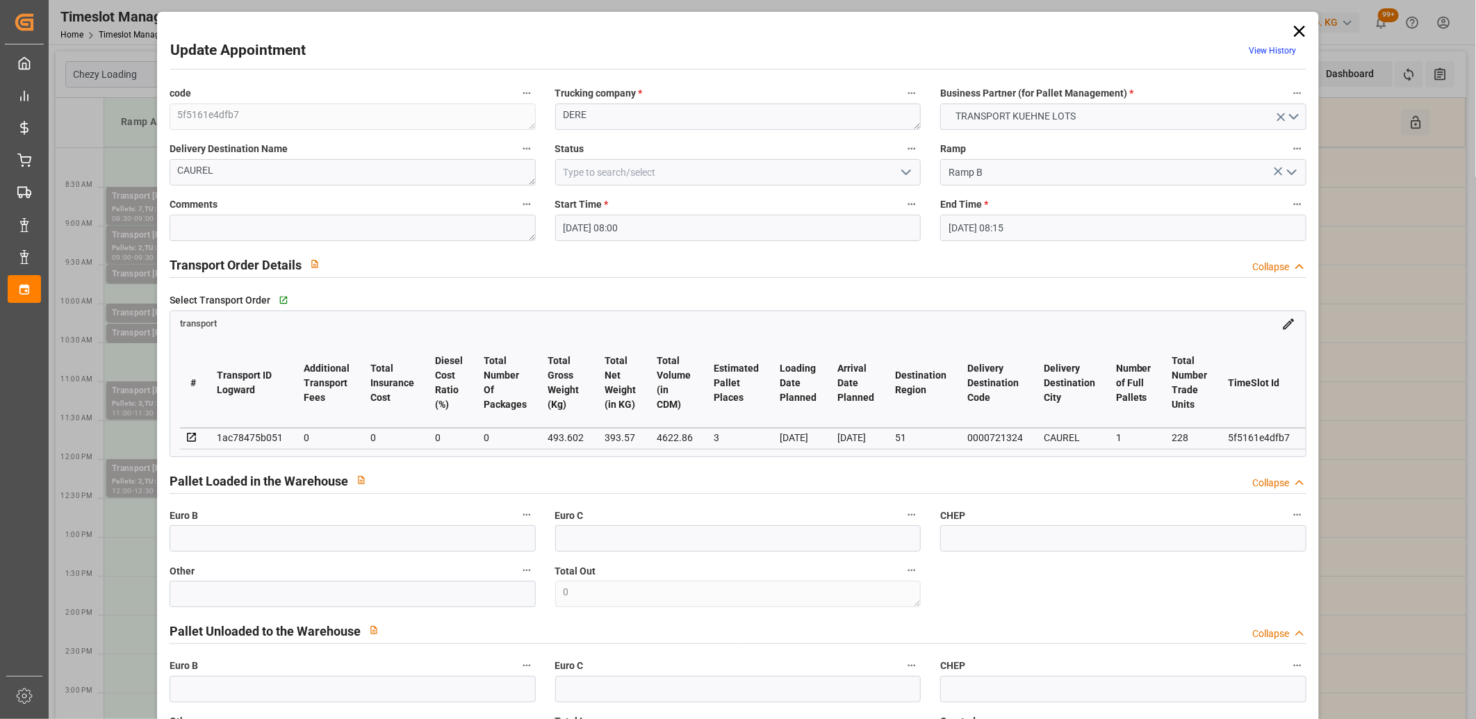
type input "[DATE]"
click at [1295, 28] on icon at bounding box center [1299, 31] width 19 height 19
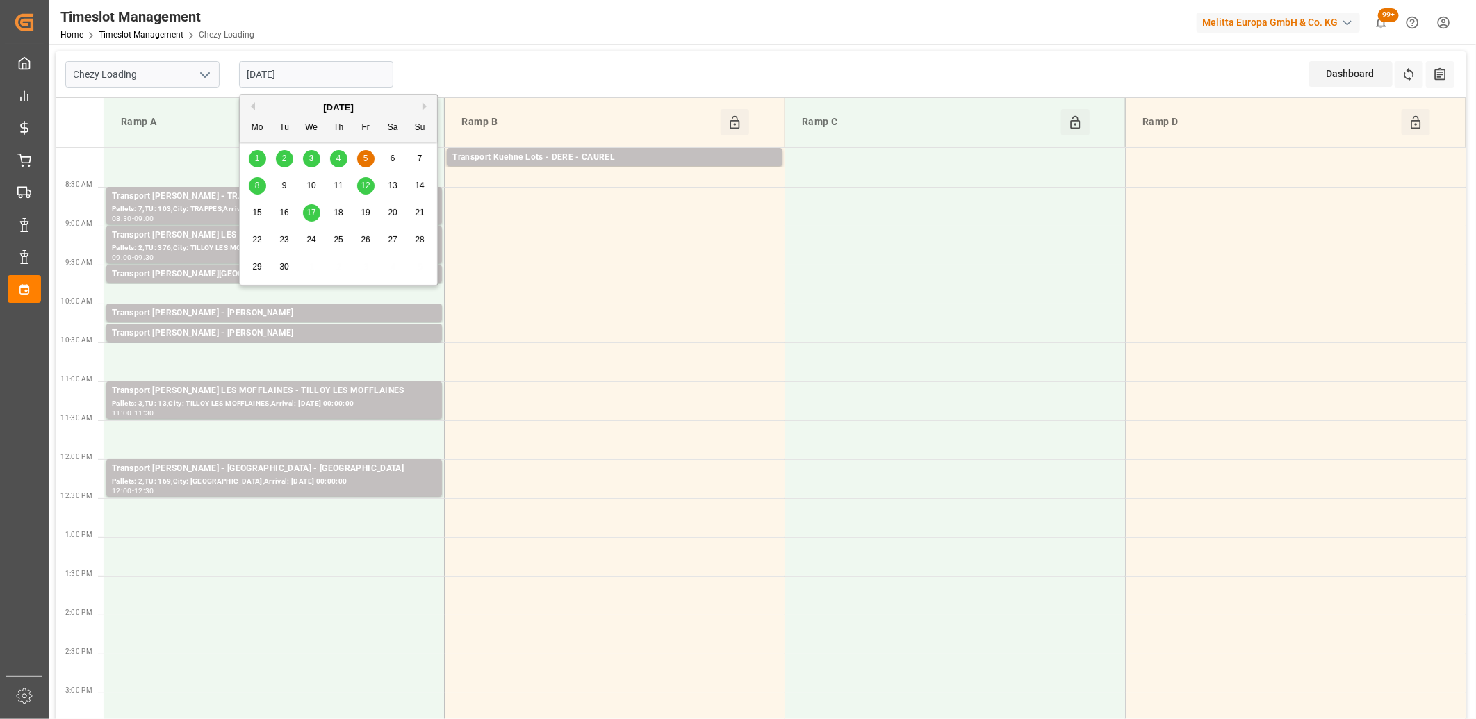
click at [311, 63] on input "[DATE]" at bounding box center [316, 74] width 154 height 26
click at [258, 183] on span "8" at bounding box center [257, 186] width 5 height 10
type input "[DATE]"
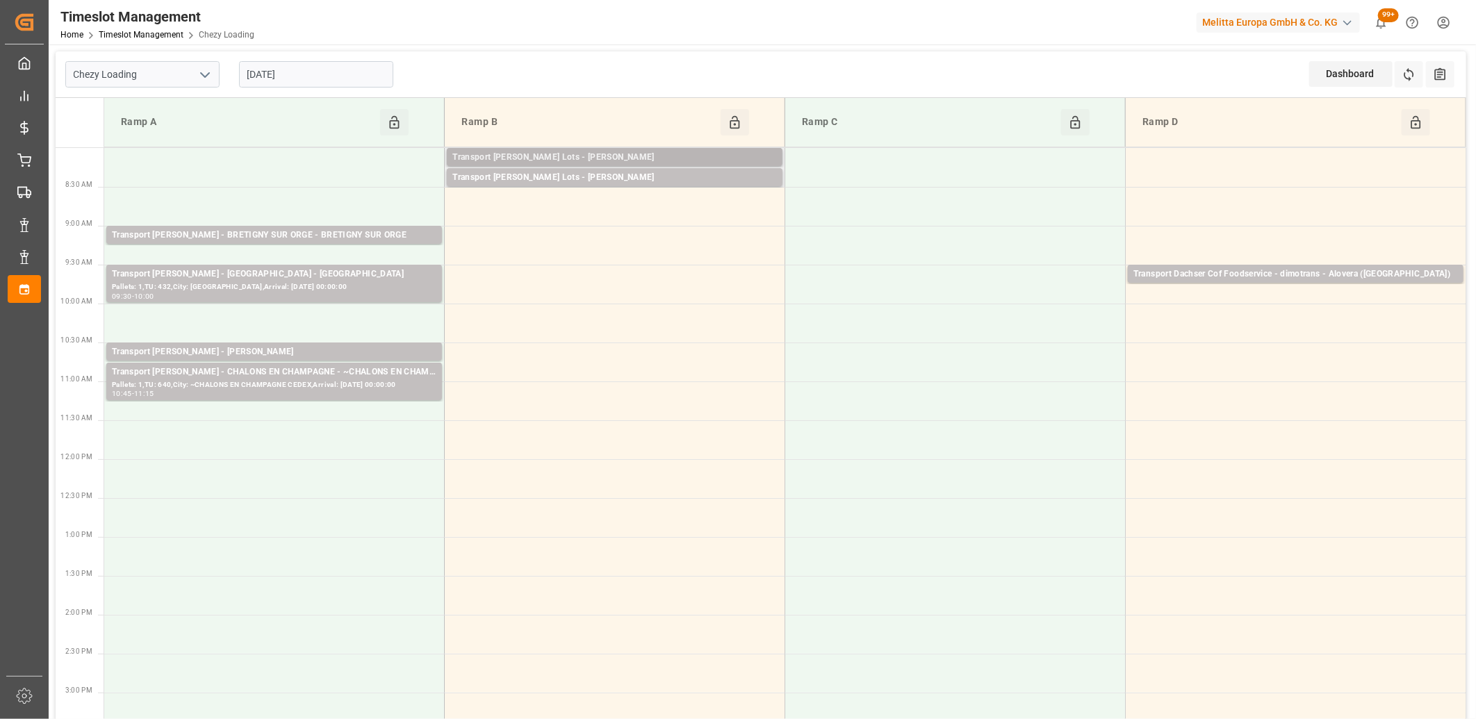
click at [591, 155] on div "Transport Kuehne Lots - ANTOINE - SAINT ETIENNE DE MONTLUC" at bounding box center [614, 158] width 325 height 14
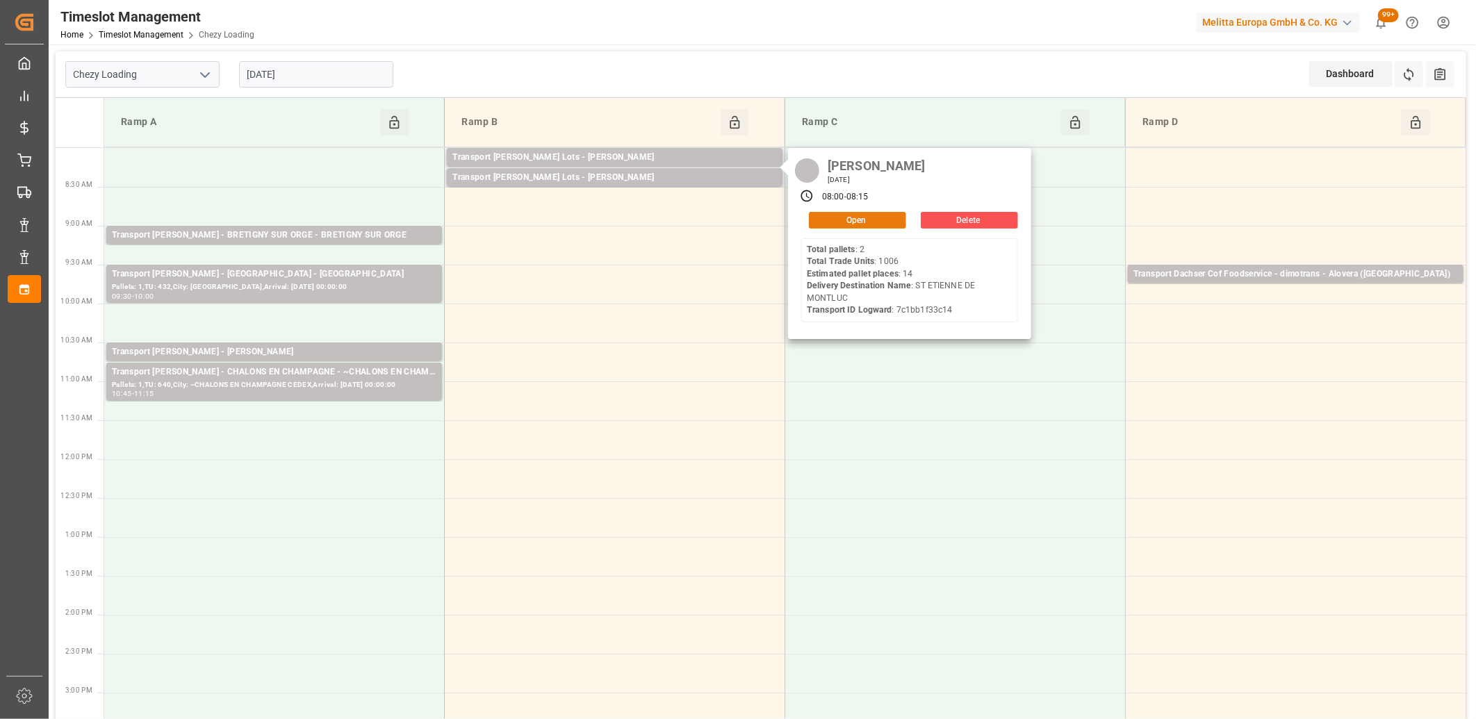
click at [839, 223] on button "Open" at bounding box center [857, 220] width 97 height 17
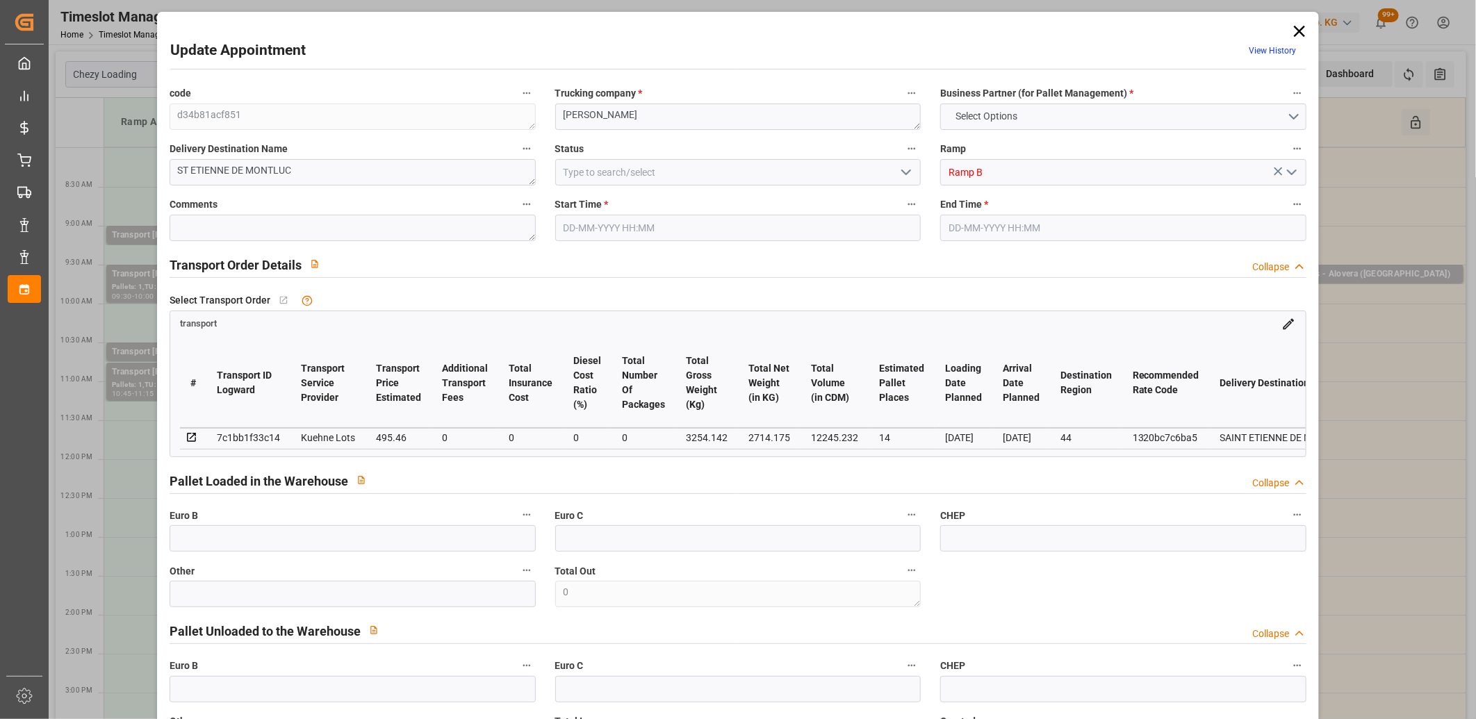
type input "14"
type input "495.46"
type input "0"
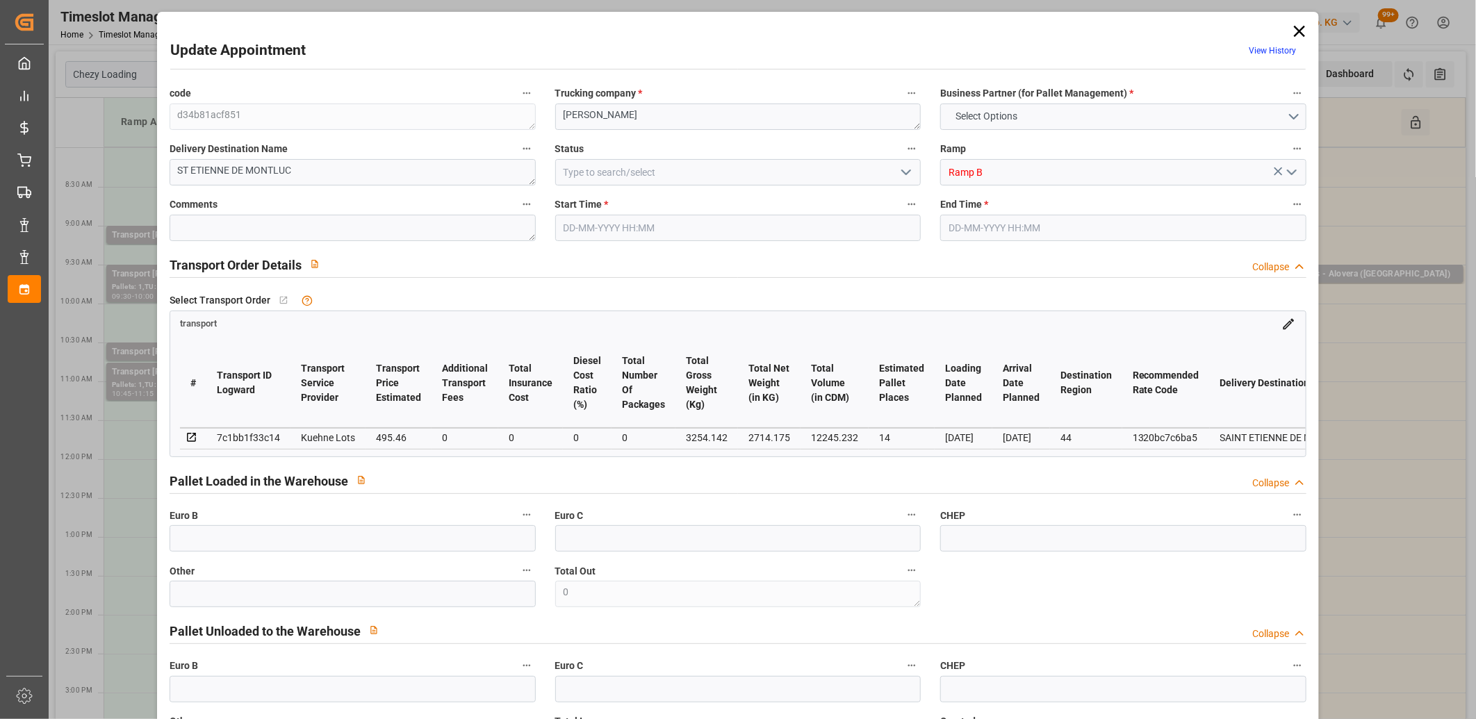
type input "495.46"
type input "0"
type input "2714.175"
type input "4084.878"
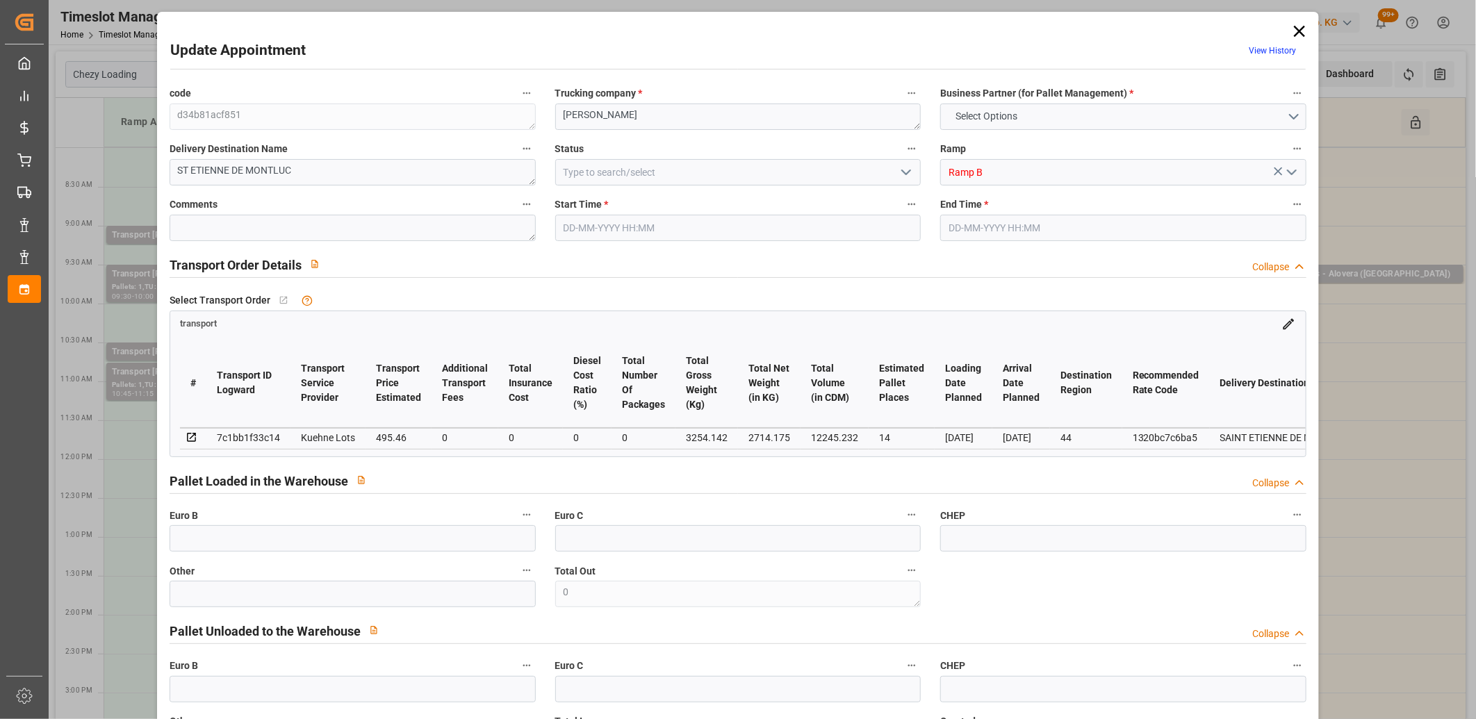
type input "12245.232"
type input "44"
type input "2"
type input "1006"
type input "35"
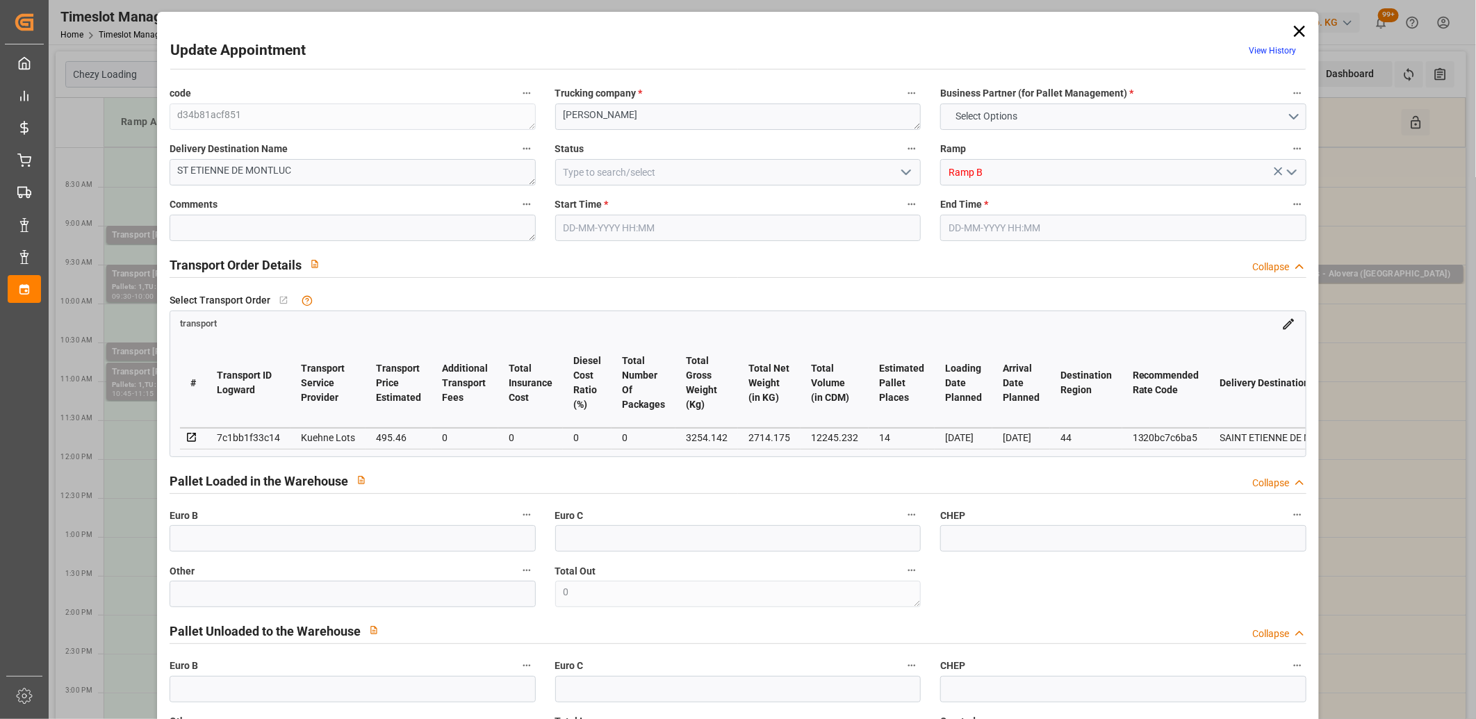
type input "101"
type input "3254.142"
type input "0"
type input "4710.8598"
type input "0"
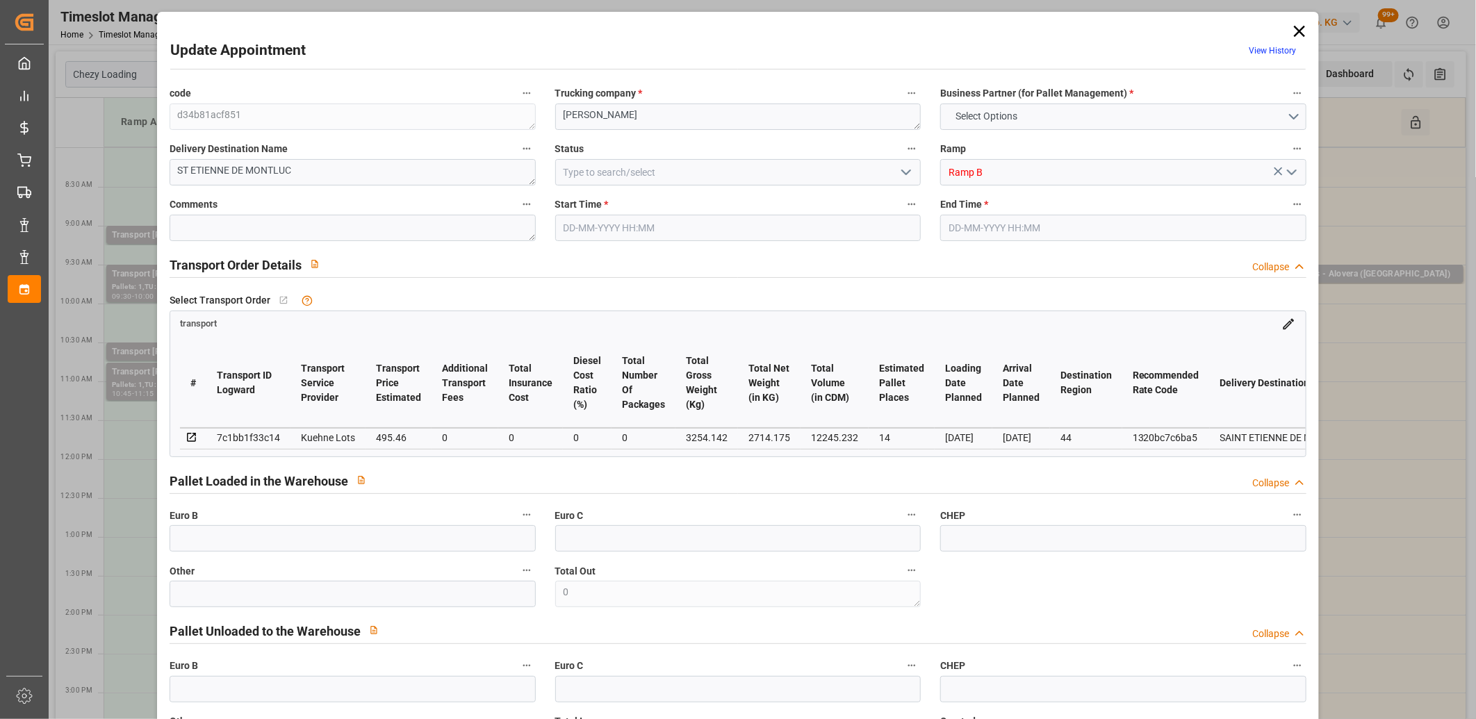
type input "0"
type input "21"
type input "35"
type input "08-09-2025 08:00"
type input "08-09-2025 08:15"
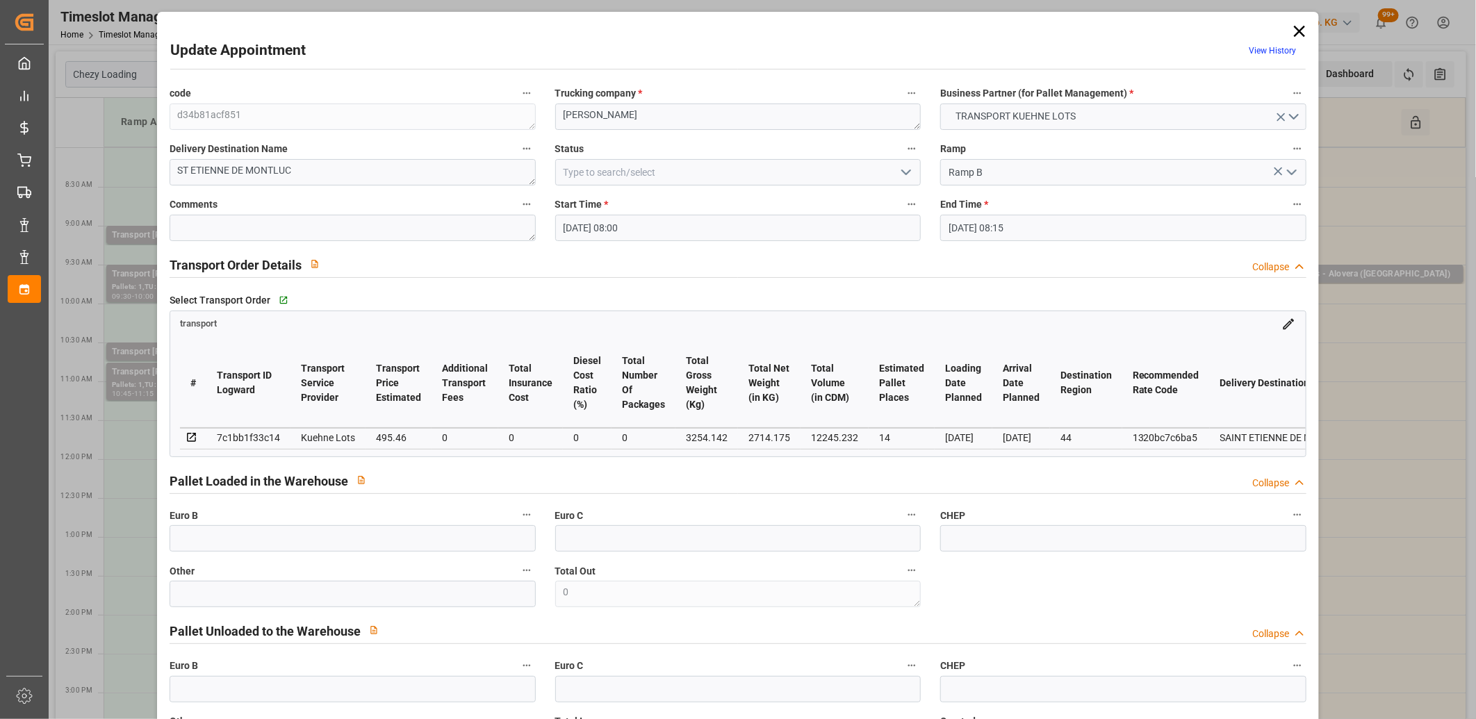
type input "02-09-2025 13:36"
type input "02-09-2025 11:21"
type input "[DATE]"
click at [1296, 31] on icon at bounding box center [1299, 31] width 11 height 11
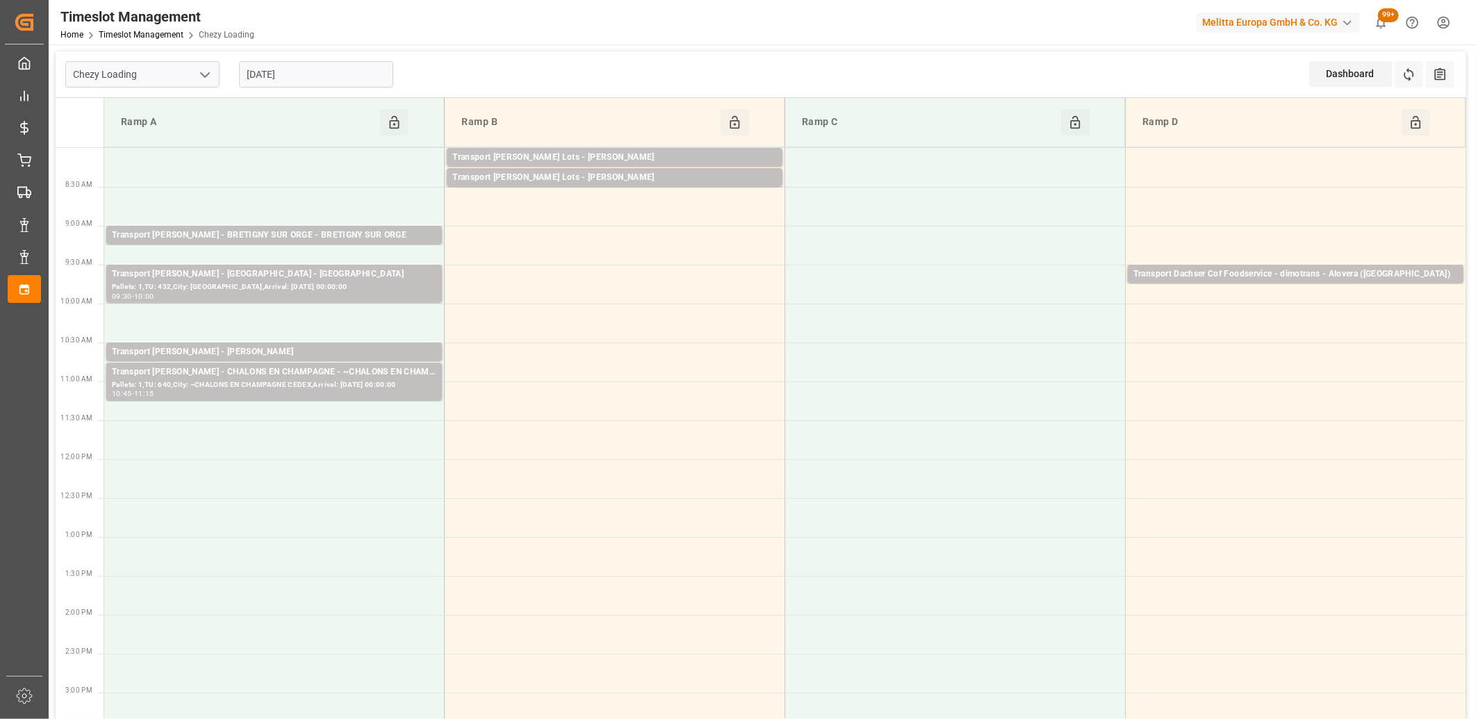
click at [357, 75] on input "[DATE]" at bounding box center [316, 74] width 154 height 26
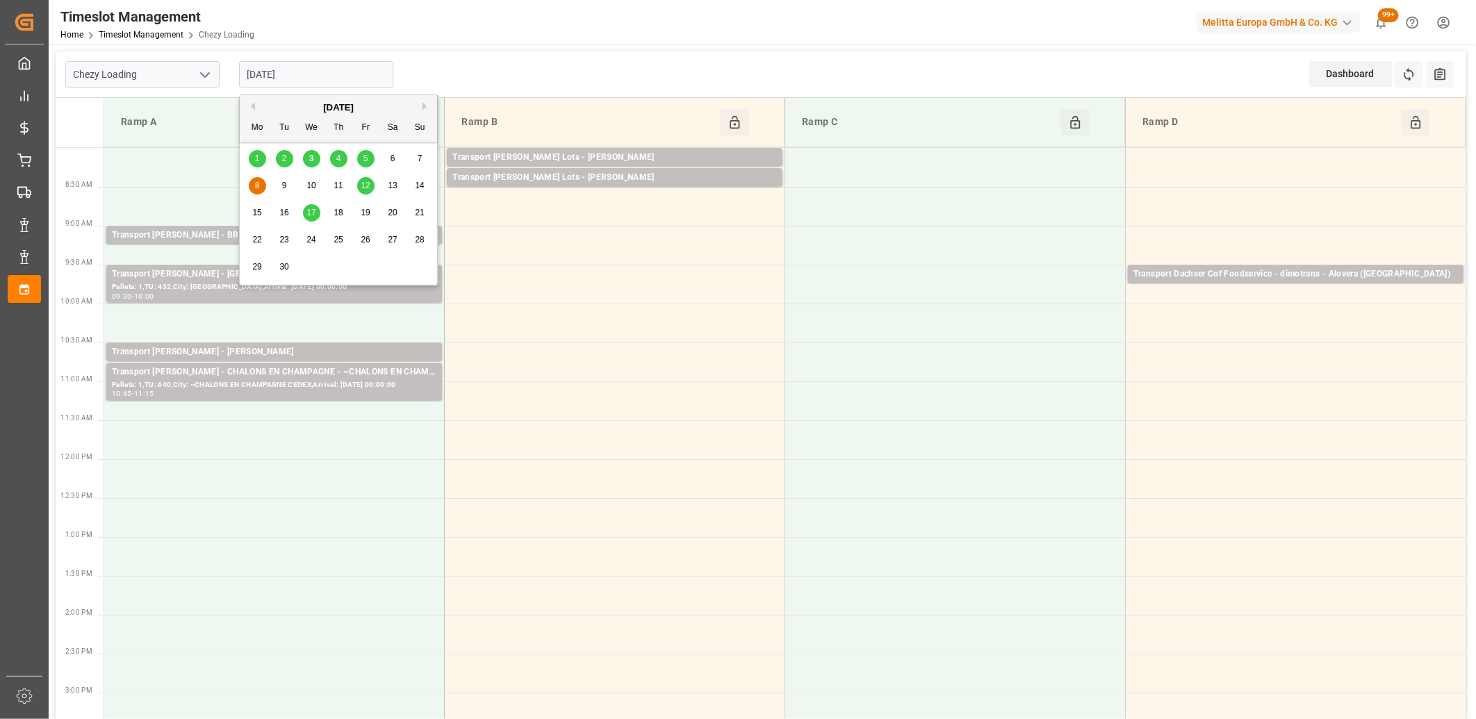
click at [366, 186] on span "12" at bounding box center [365, 186] width 9 height 10
type input "12-09-2025"
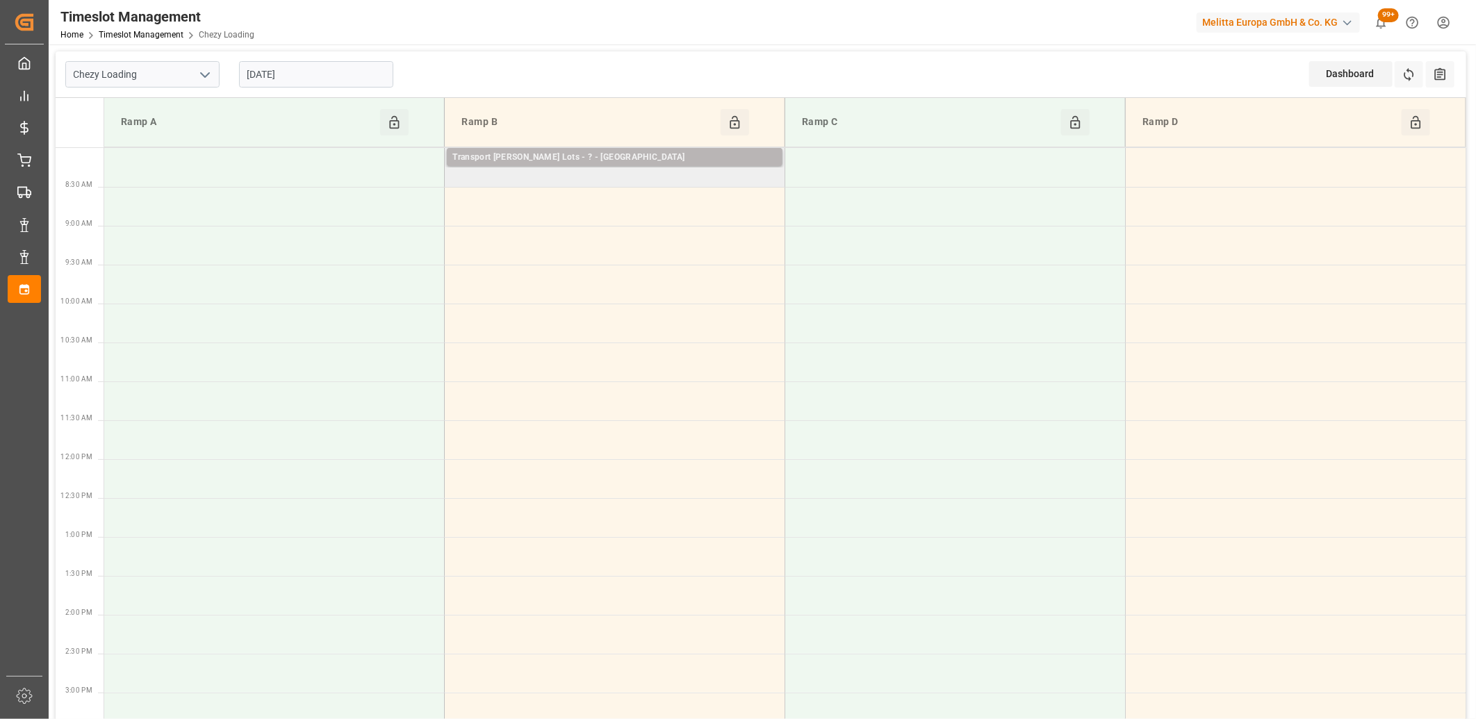
click at [535, 160] on div "Transport Kuehne Lots - ? - ST ETIENNE DE MONTLUC" at bounding box center [614, 158] width 325 height 14
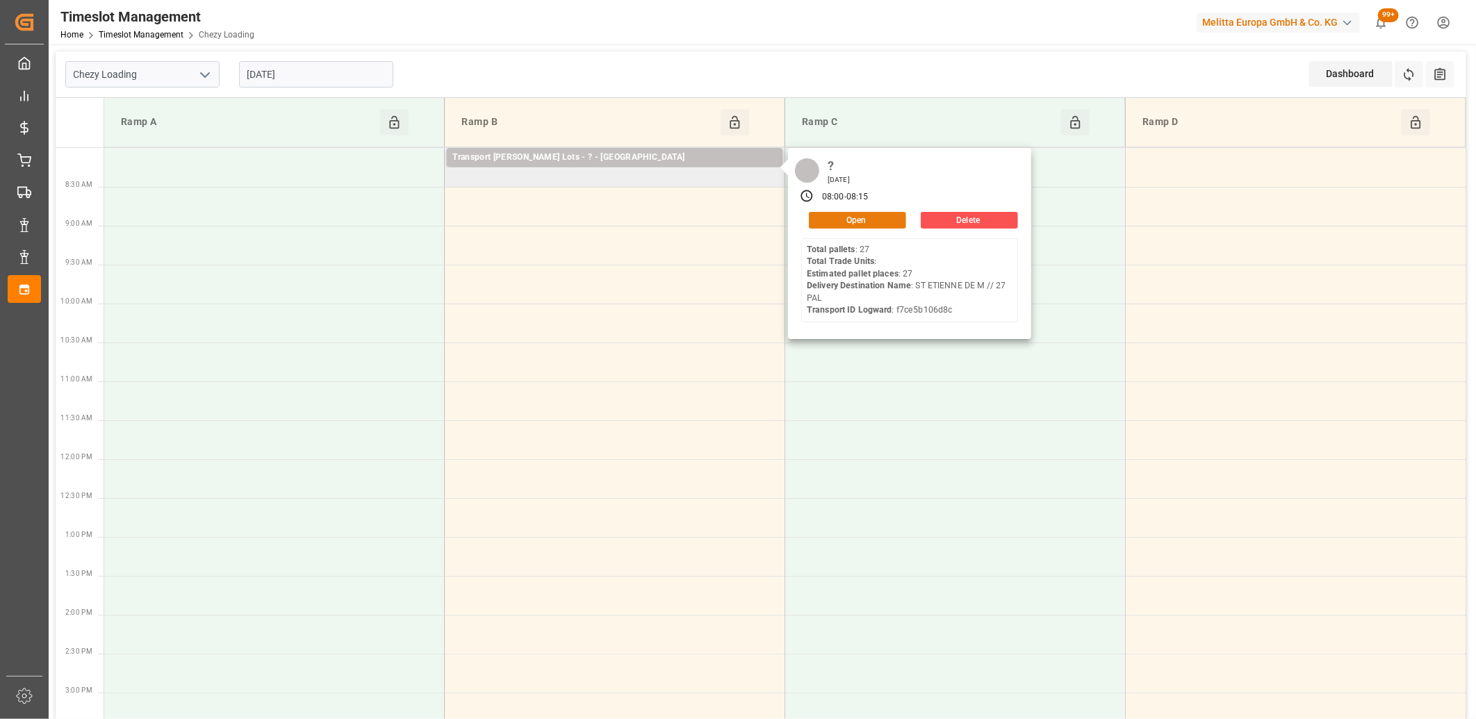
click at [816, 221] on button "Open" at bounding box center [857, 220] width 97 height 17
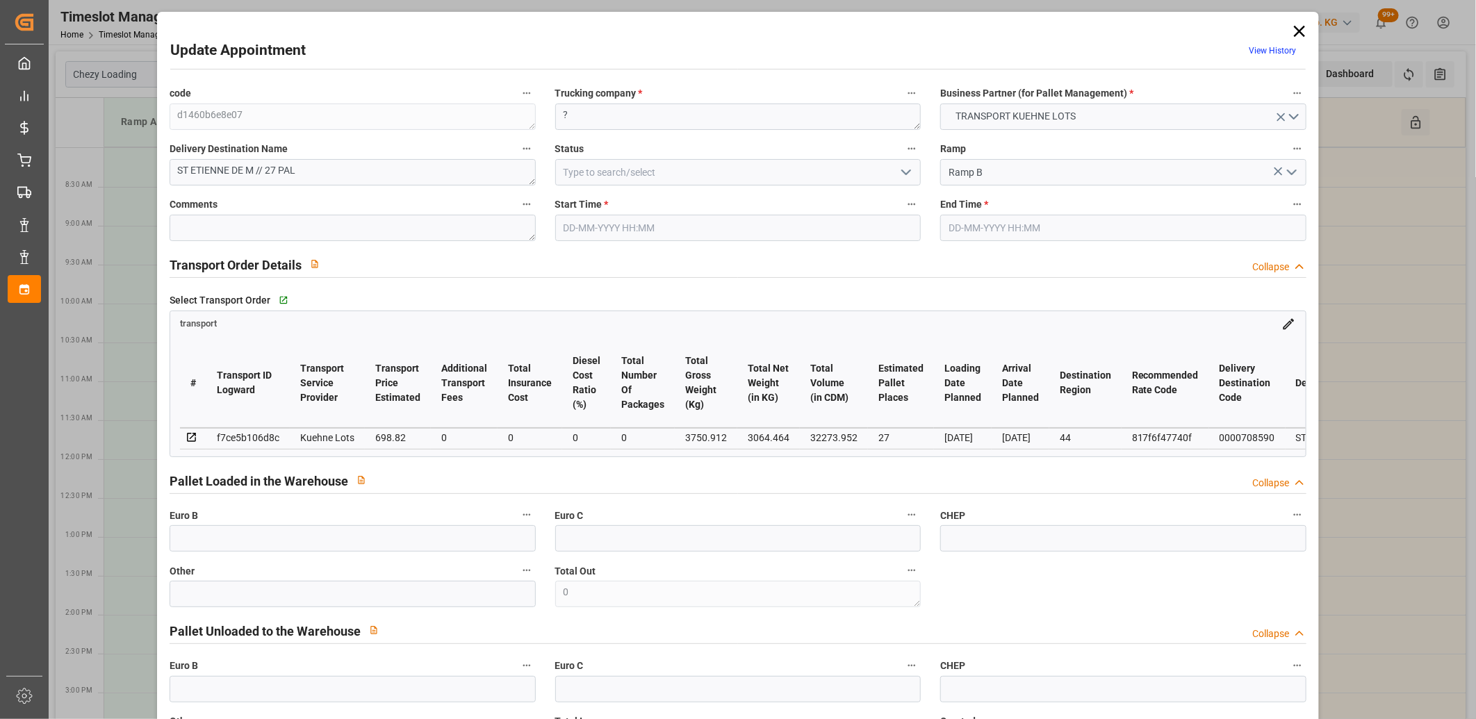
type input "12-09-2025 08:00"
type input "12-09-2025 08:15"
type input "25-08-2025 12:44"
type input "25-08-2025 11:32"
type input "[DATE]"
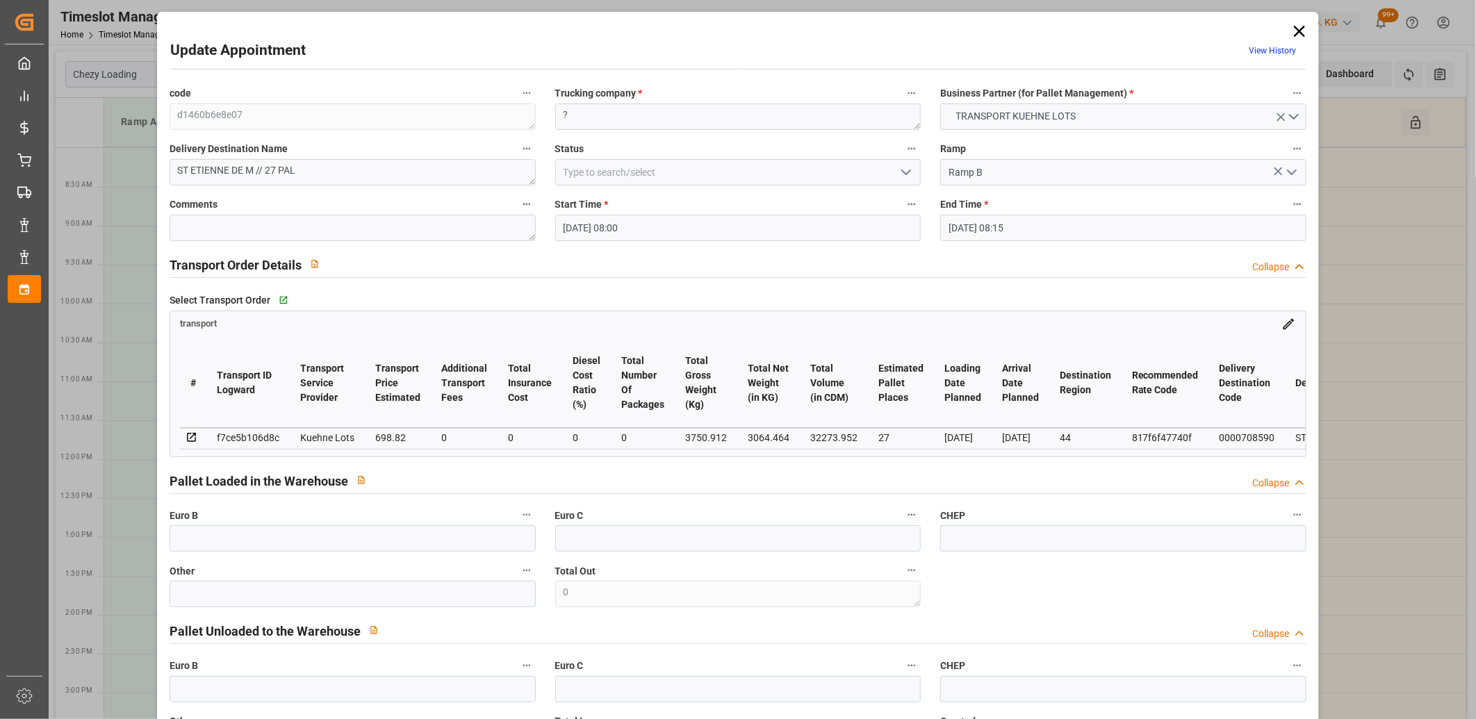
type input "28-08-2025"
click at [1300, 28] on icon at bounding box center [1299, 31] width 19 height 19
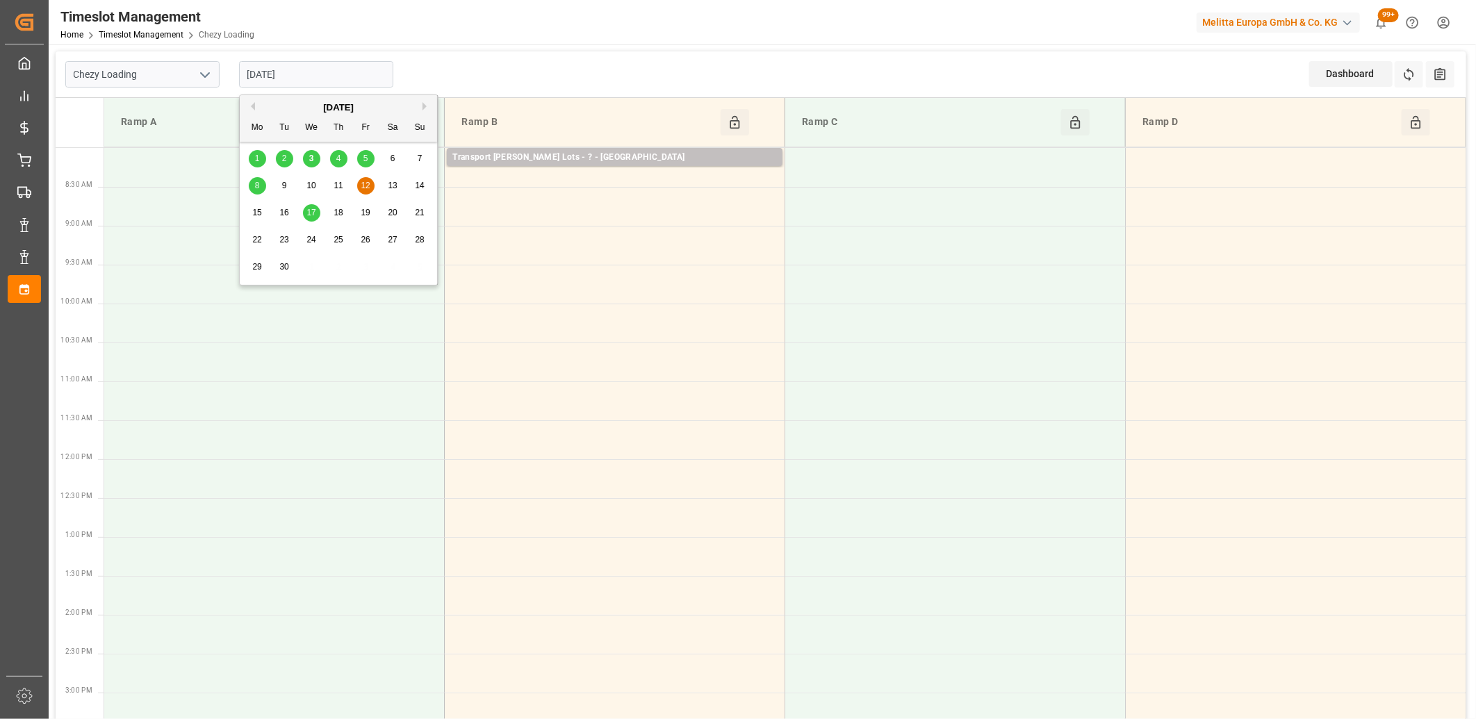
click at [357, 78] on input "12-09-2025" at bounding box center [316, 74] width 154 height 26
click at [316, 214] on span "17" at bounding box center [310, 213] width 9 height 10
type input "17-09-2025"
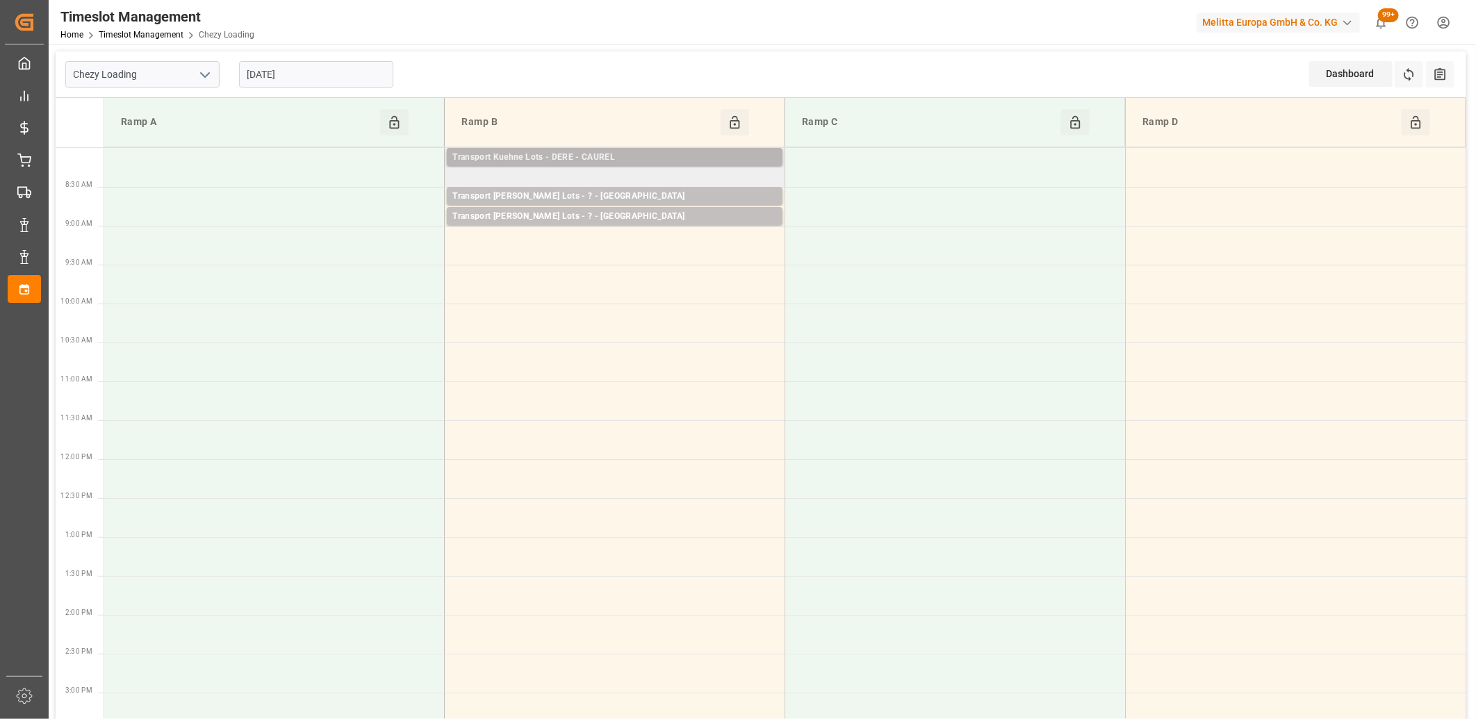
click at [582, 153] on div "Transport Kuehne Lots - DERE - CAUREL" at bounding box center [614, 158] width 325 height 14
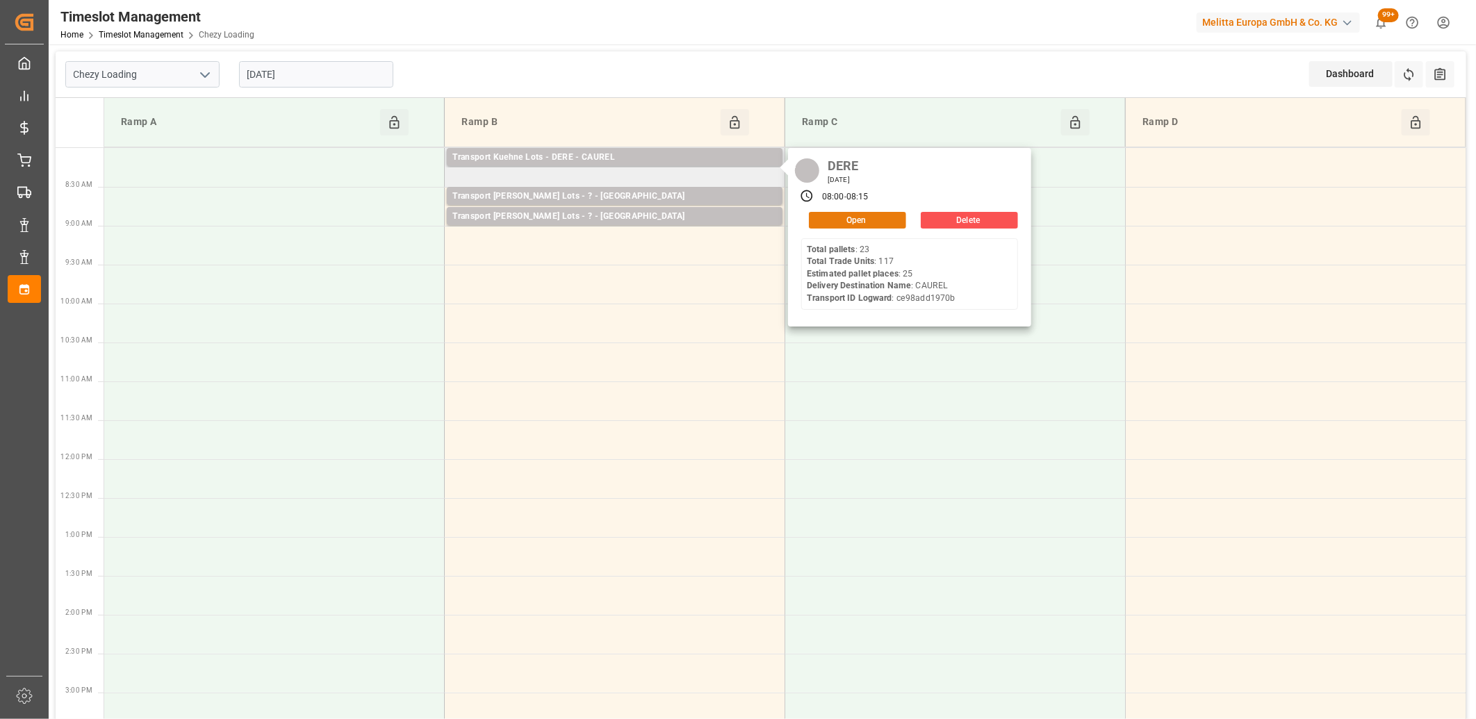
click at [826, 218] on button "Open" at bounding box center [857, 220] width 97 height 17
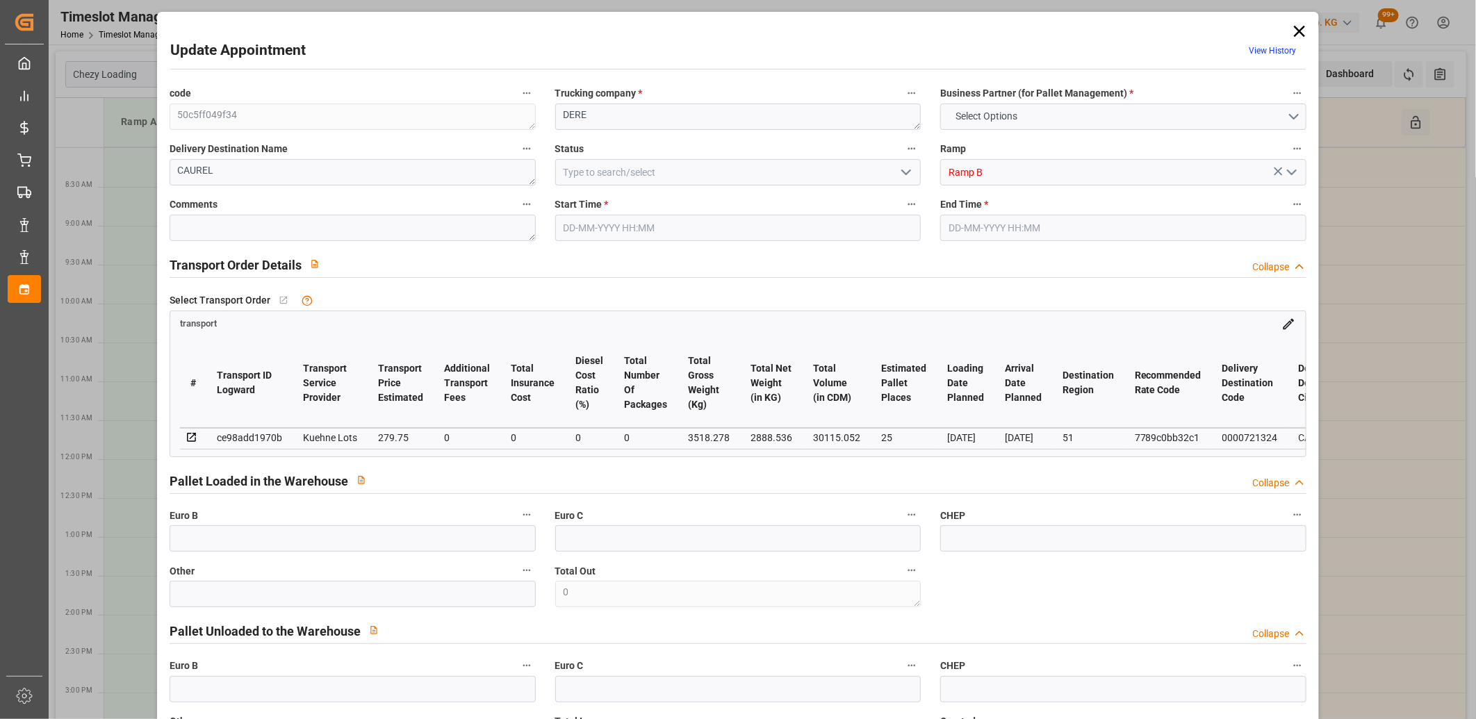
type input "25"
type input "279.75"
type input "0"
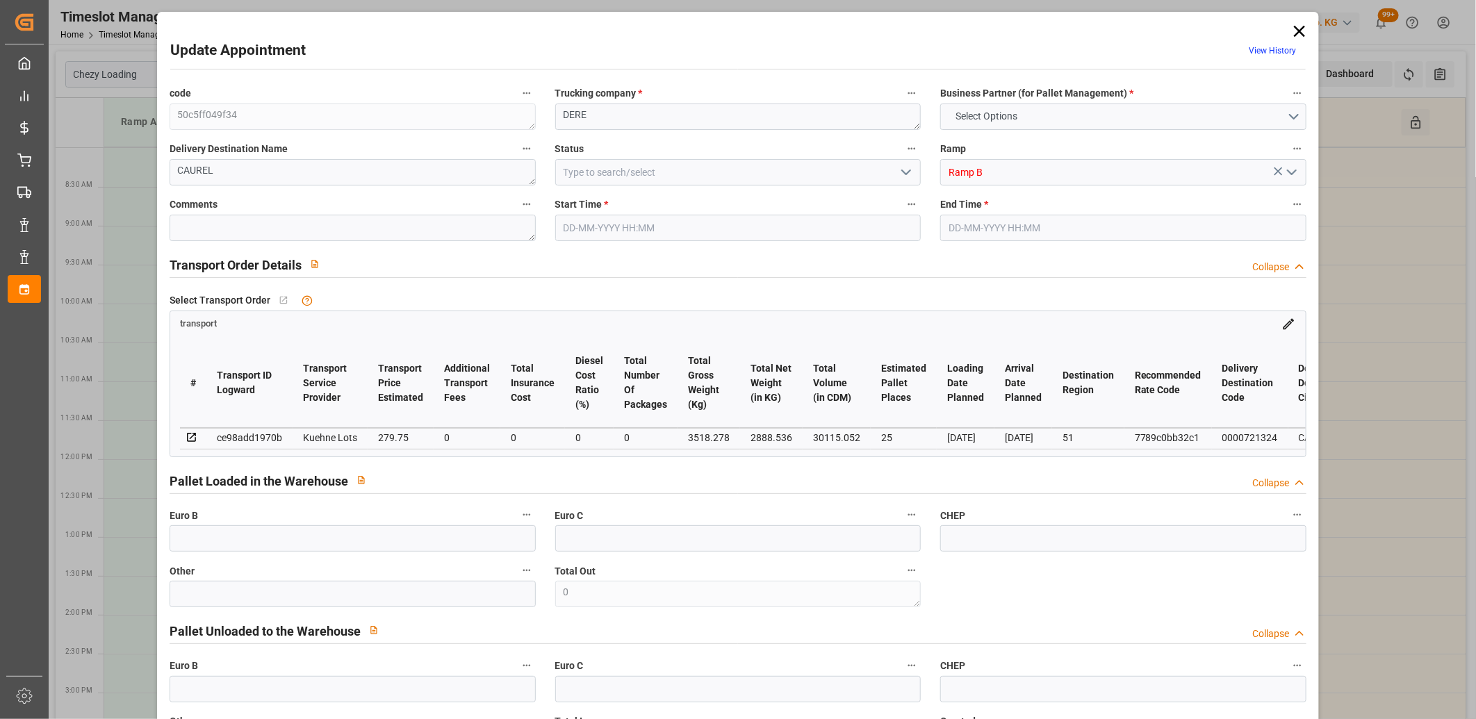
type input "279.75"
type input "0"
type input "2888.536"
type input "4435.006"
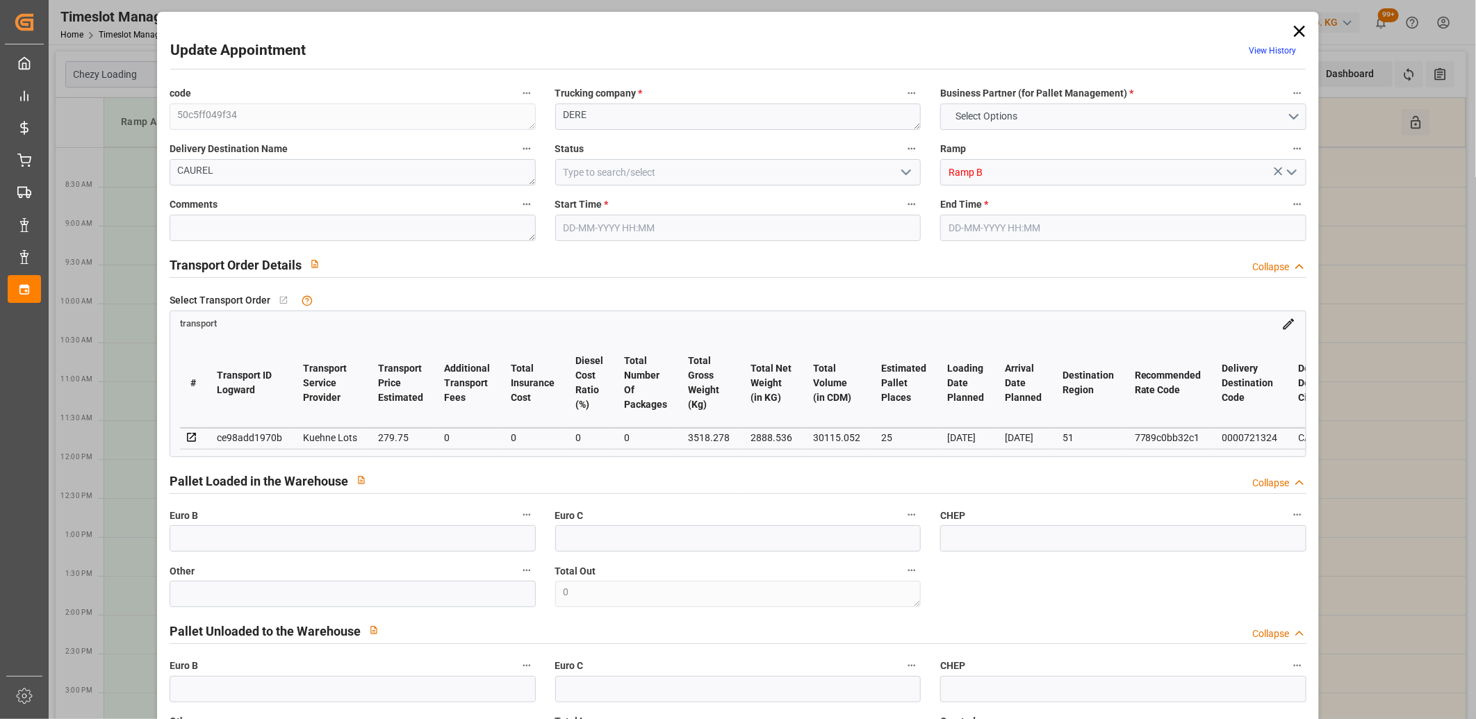
type input "30115.052"
type input "51"
type input "23"
type input "117"
type input "25"
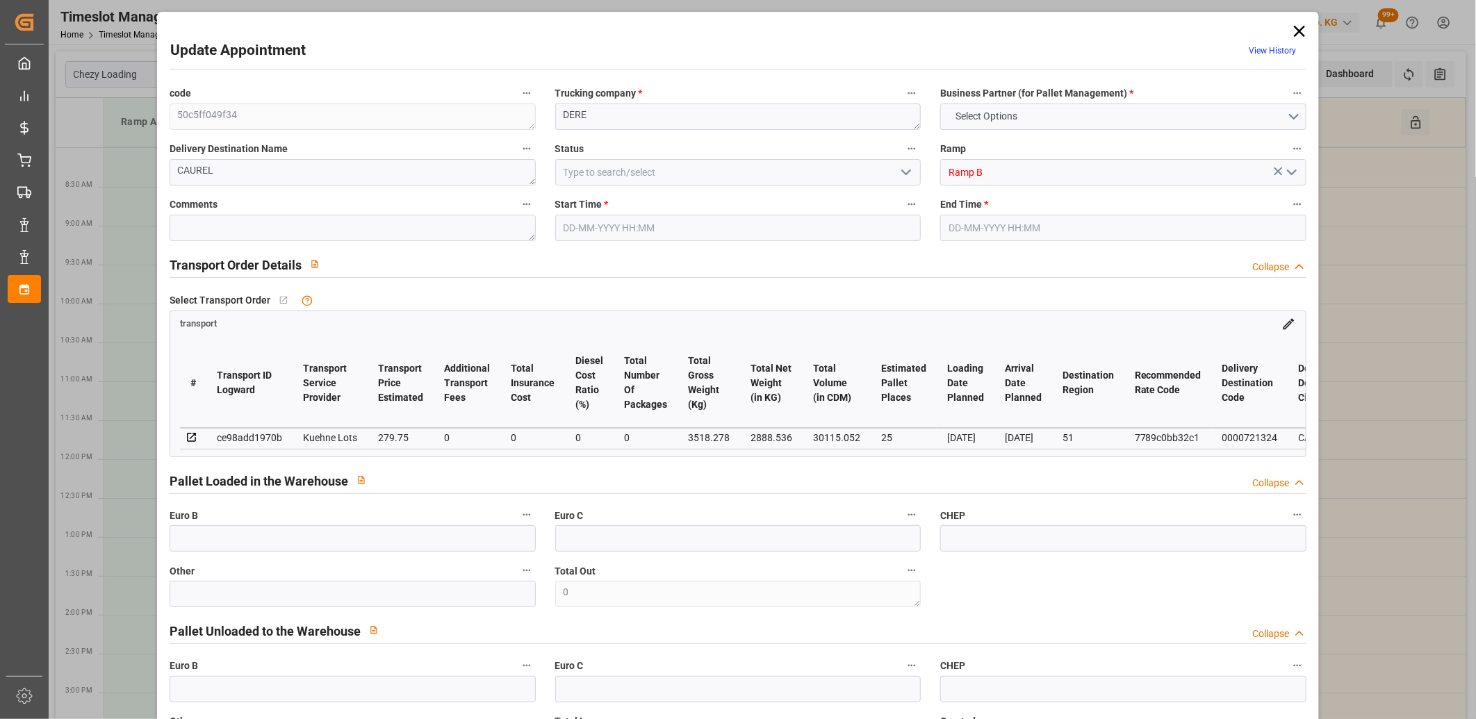
type input "101"
type input "3518.278"
type input "0"
type input "4710.8598"
type input "0"
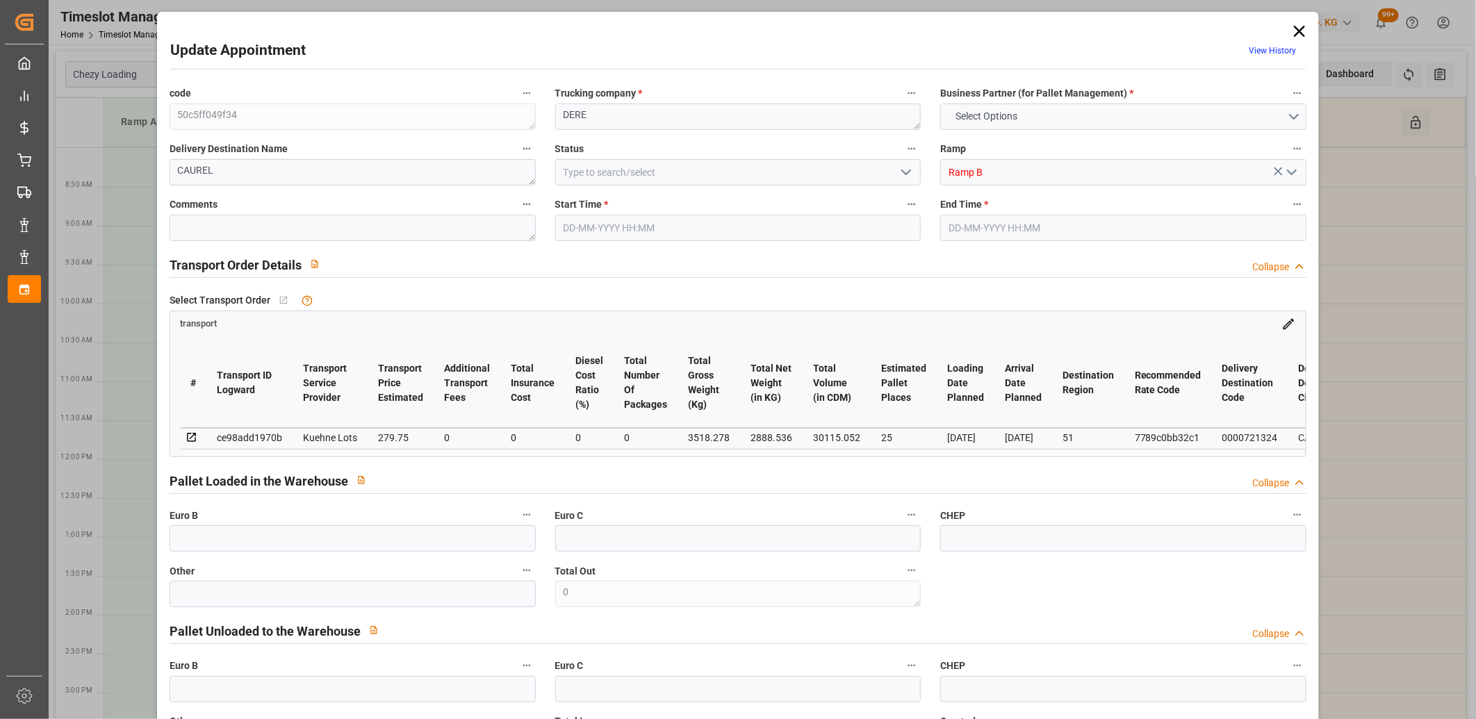
type input "0"
type input "21"
type input "35"
type input "17-09-2025 08:00"
type input "17-09-2025 08:15"
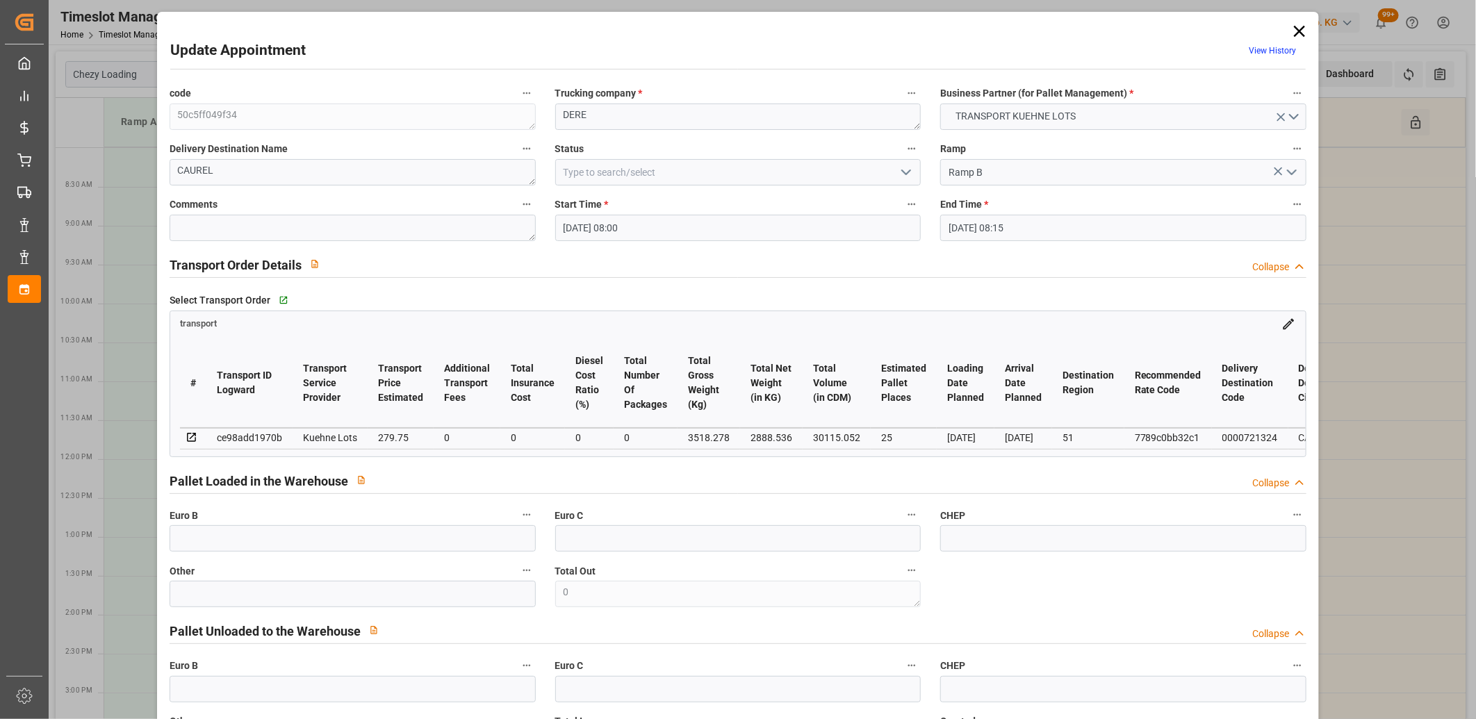
type input "25-08-2025 12:33"
type input "25-08-2025 11:32"
type input "[DATE]"
type input "29-08-2025"
click at [1304, 32] on icon at bounding box center [1299, 31] width 19 height 19
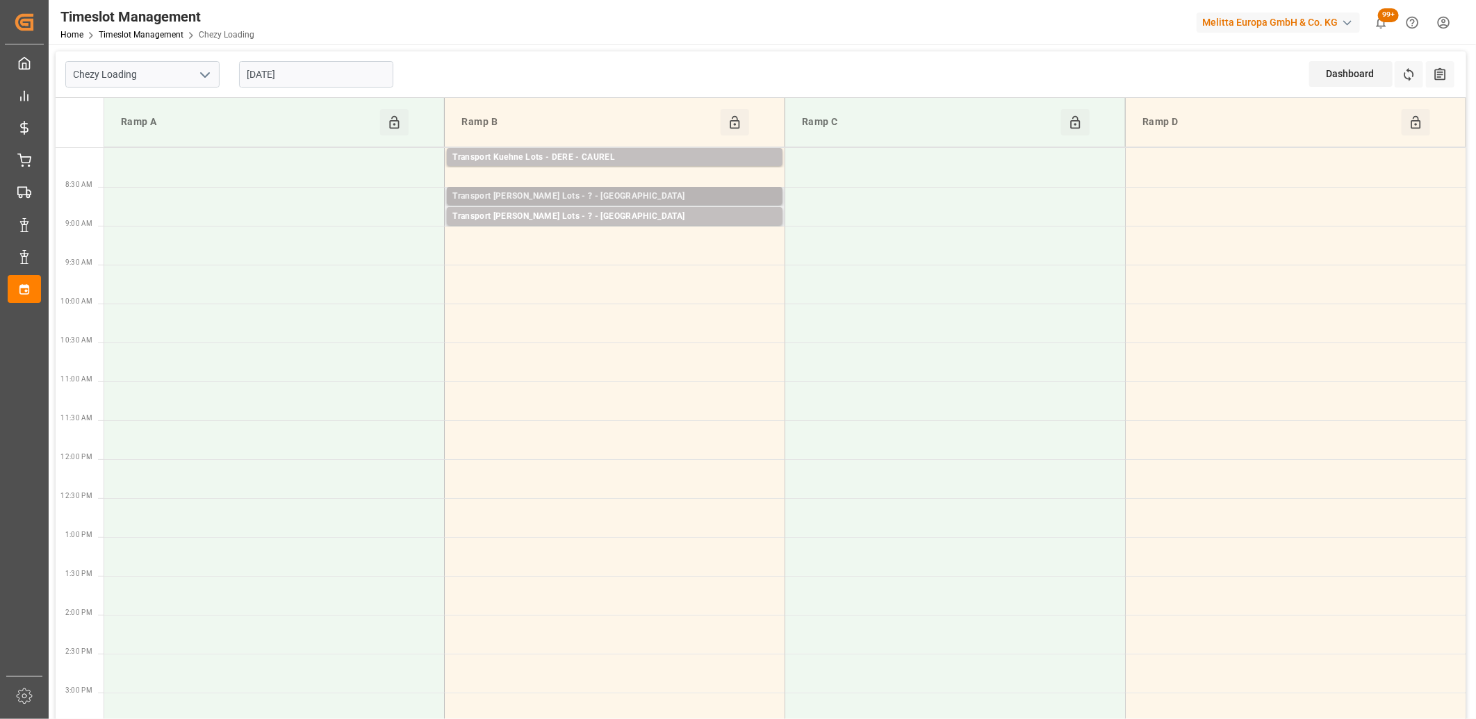
click at [633, 197] on div "Transport Kuehne Lots - ? - ST ETIENNE DE MONTLUC" at bounding box center [614, 197] width 325 height 14
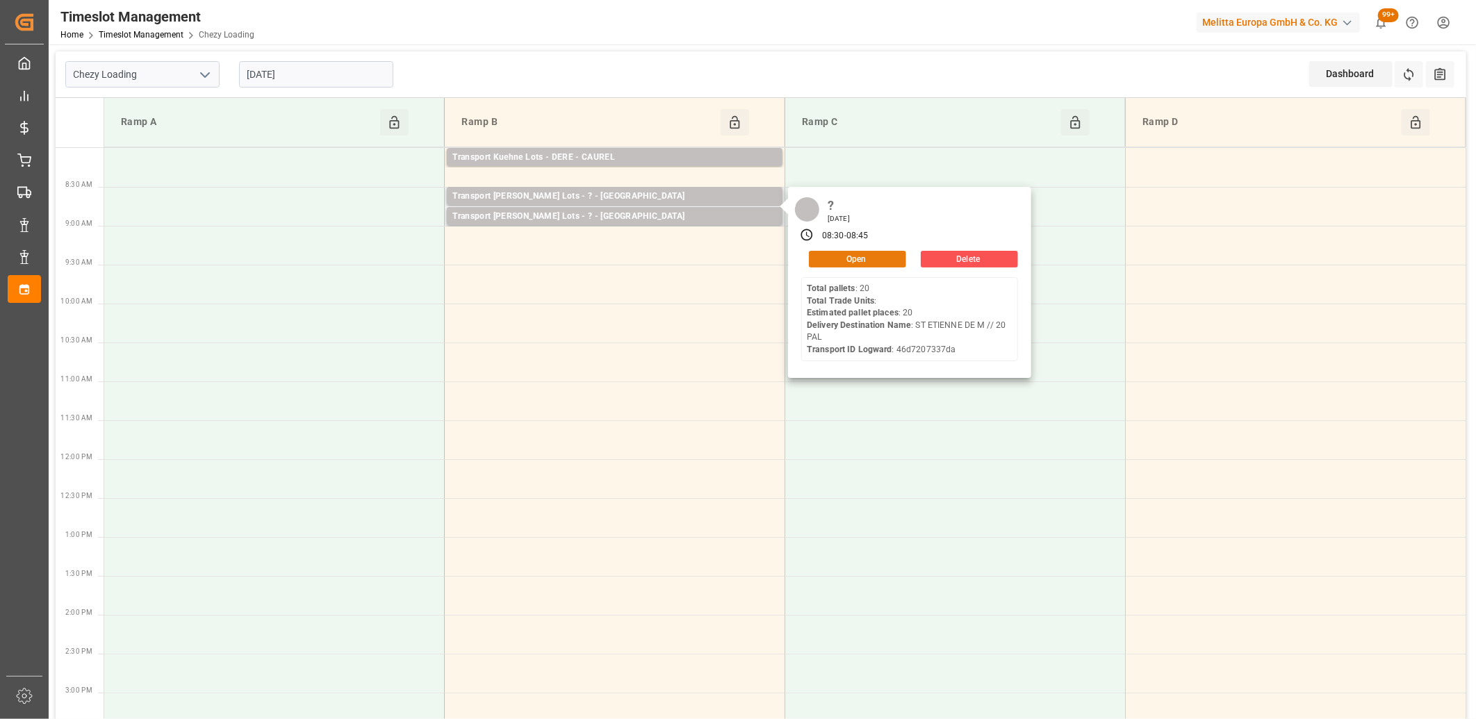
click at [830, 255] on button "Open" at bounding box center [857, 259] width 97 height 17
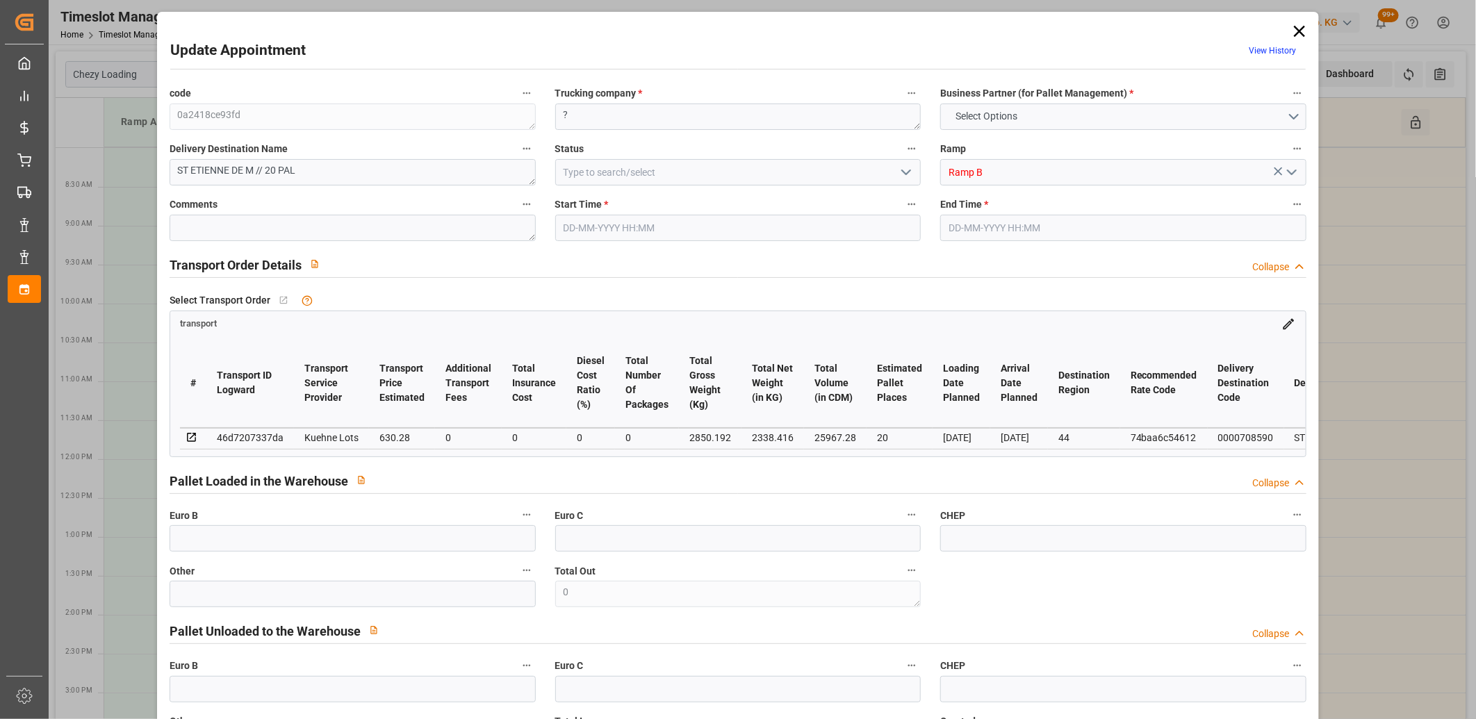
type input "20"
type input "630.28"
type input "0"
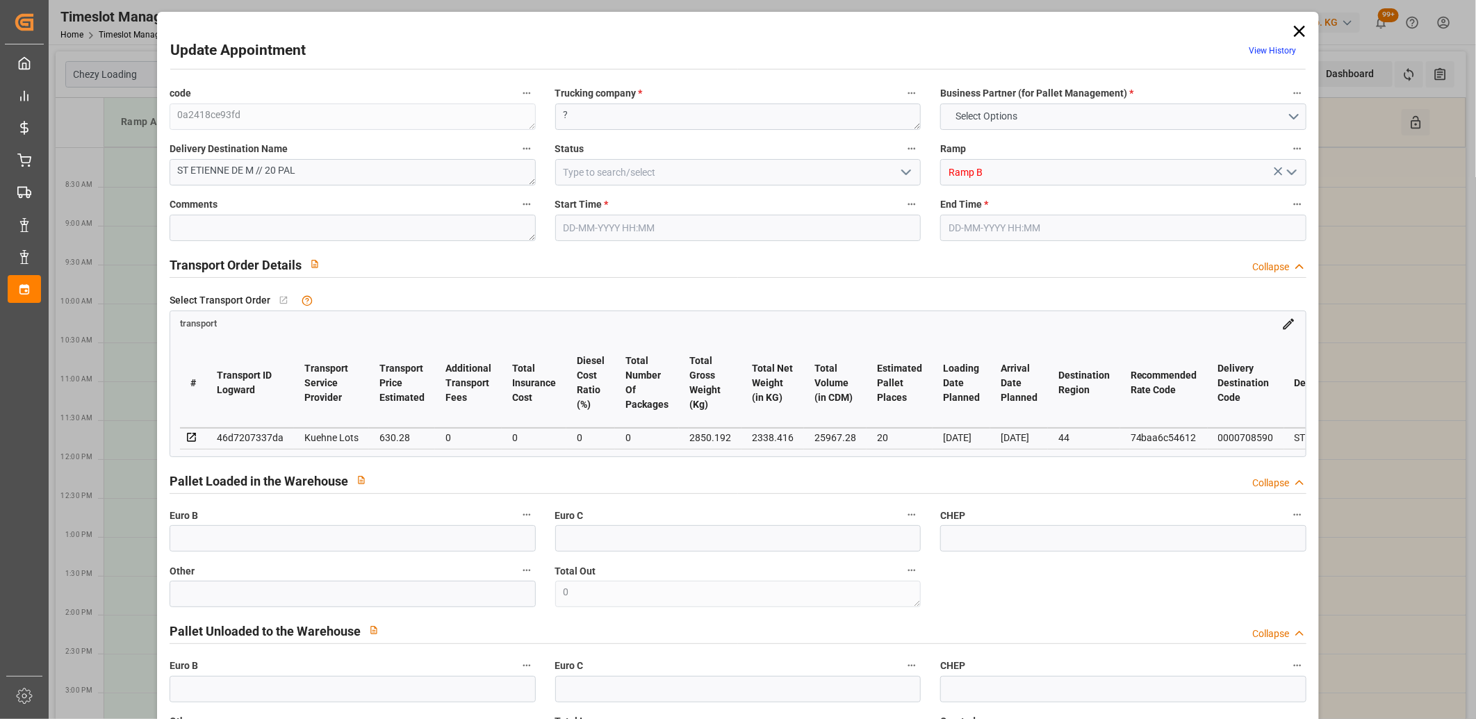
type input "630.28"
type input "0"
type input "2338.416"
type input "3608"
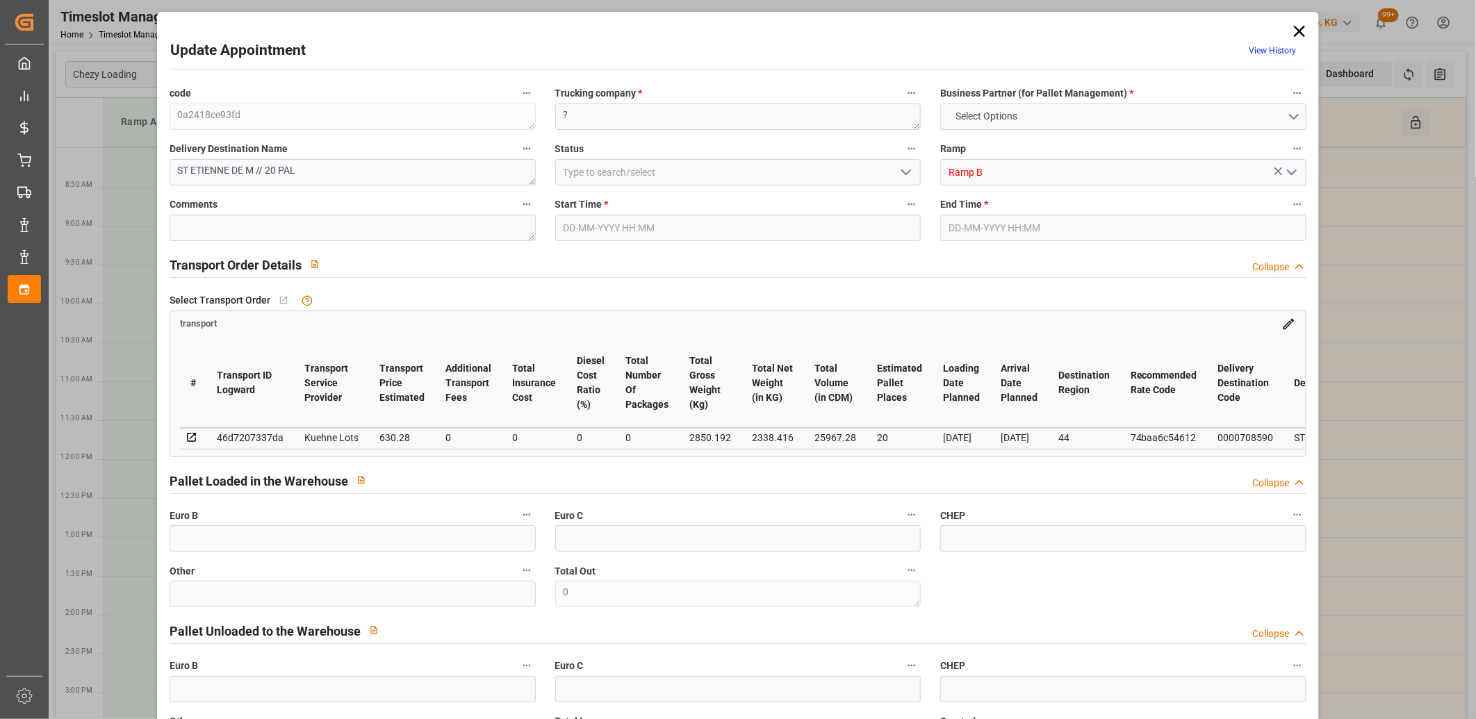
type input "25967.28"
type input "44"
type input "20"
type input "0"
type input "20"
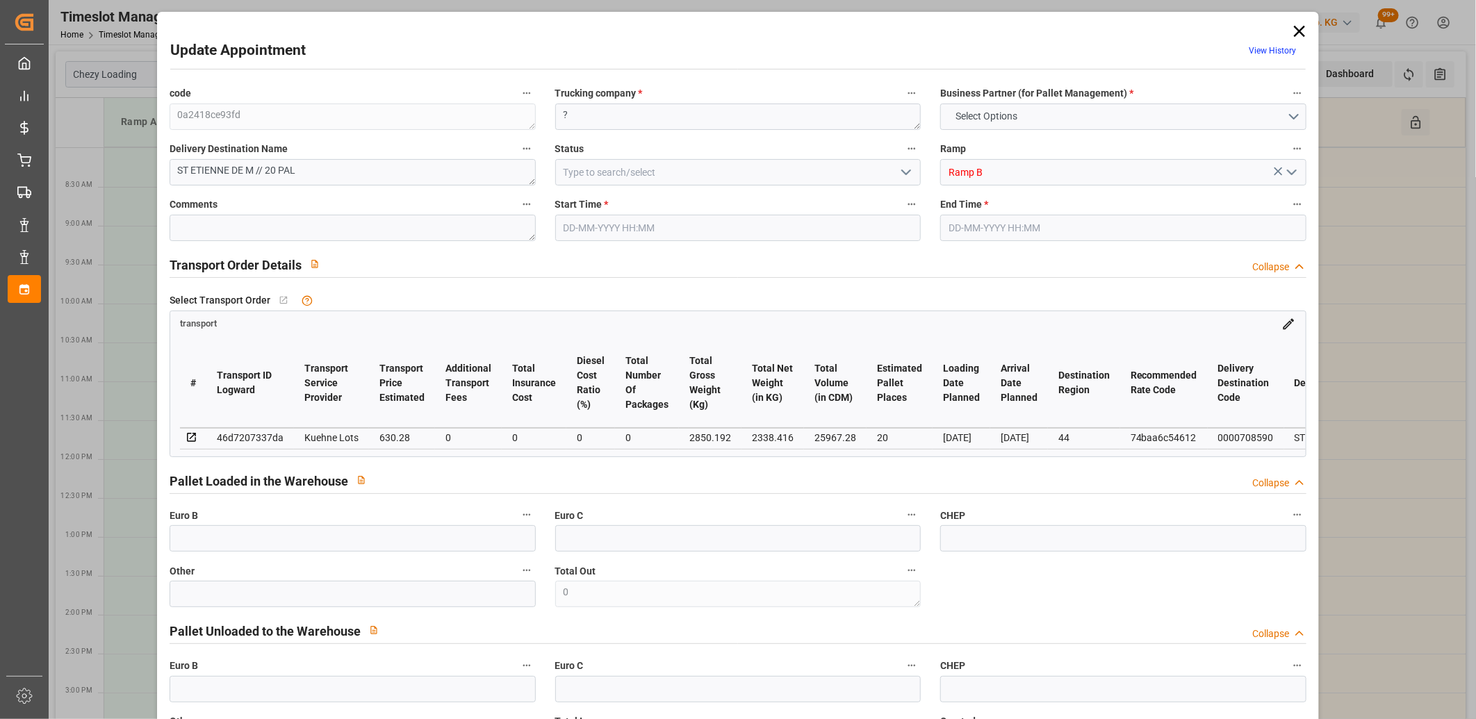
type input "101"
type input "2850.192"
type input "0"
type input "4710.8598"
type input "0"
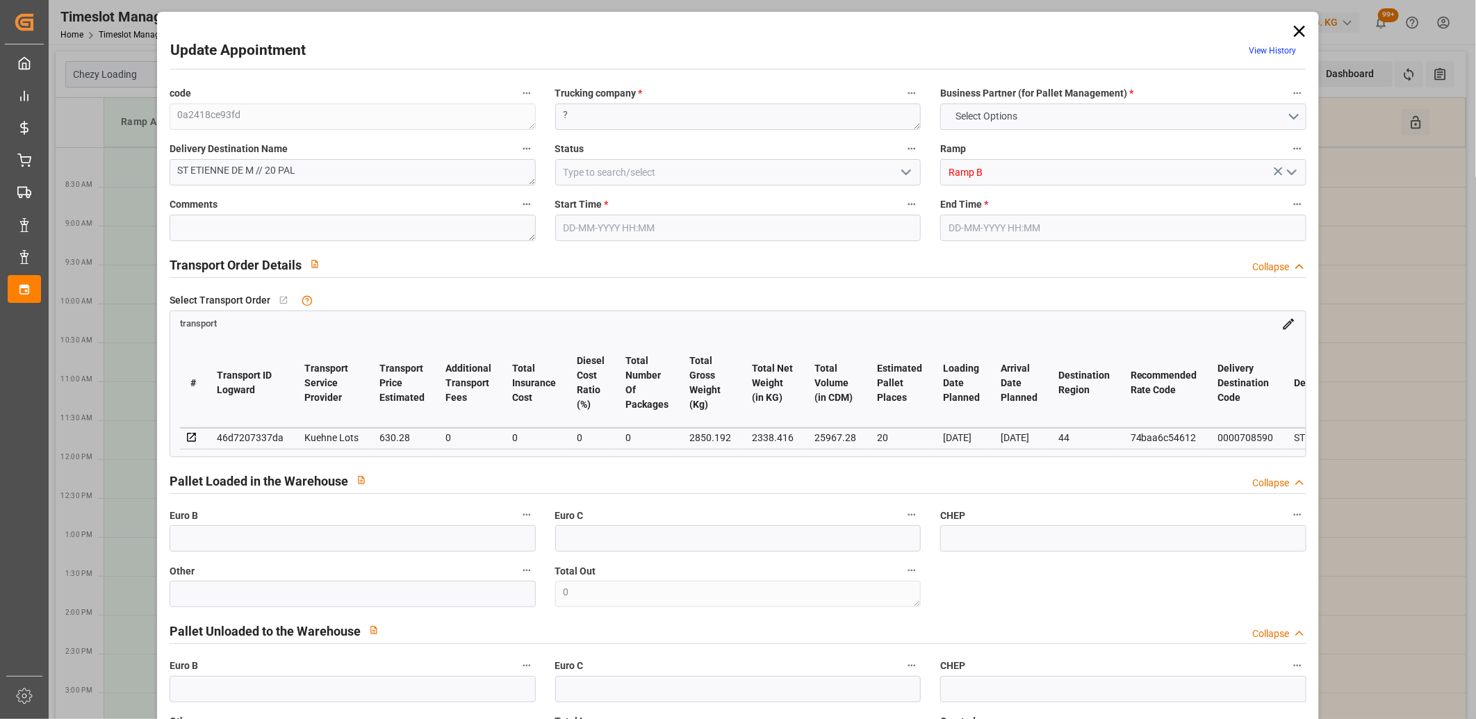
type input "0"
type input "21"
type input "35"
type input "17-09-2025 08:30"
type input "17-09-2025 08:45"
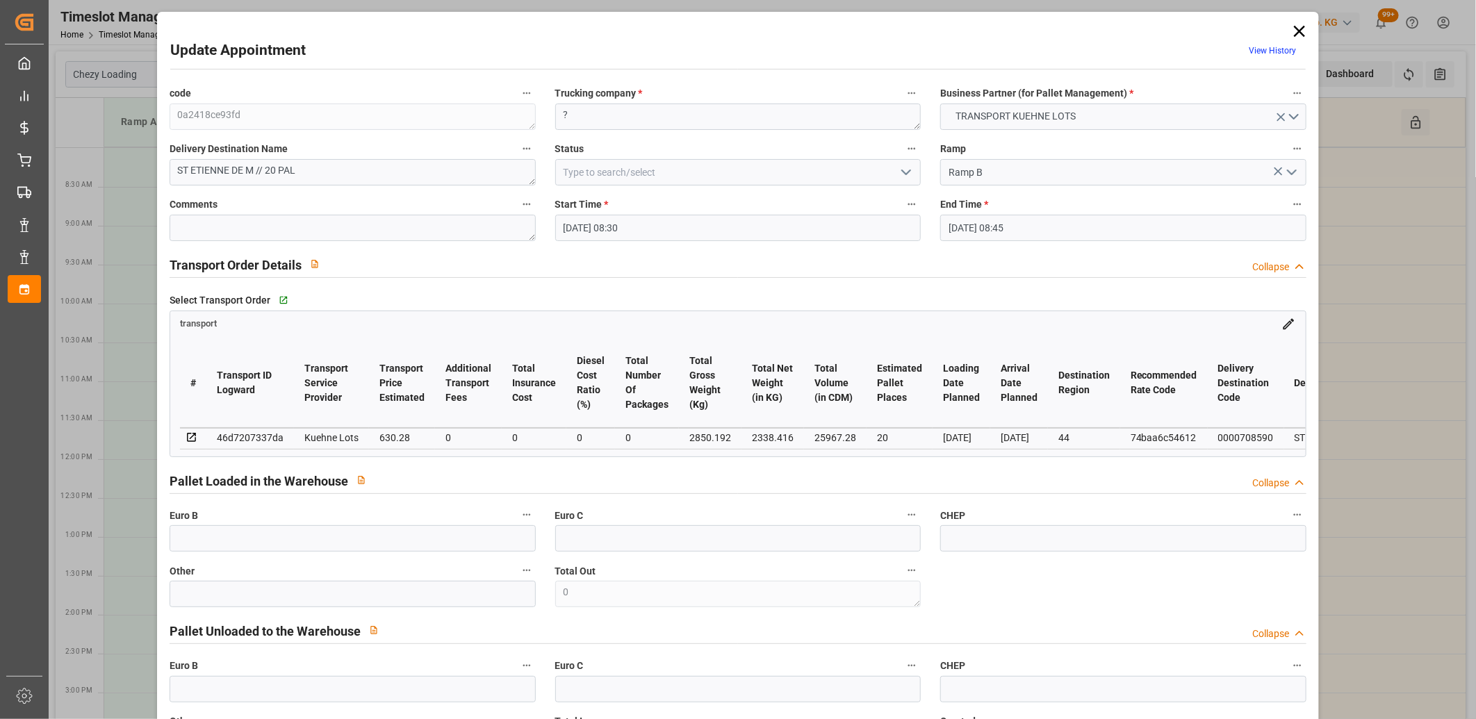
type input "25-08-2025 12:45"
type input "25-08-2025 11:32"
type input "[DATE]"
type input "28-08-2025"
click at [1294, 28] on icon at bounding box center [1299, 31] width 11 height 11
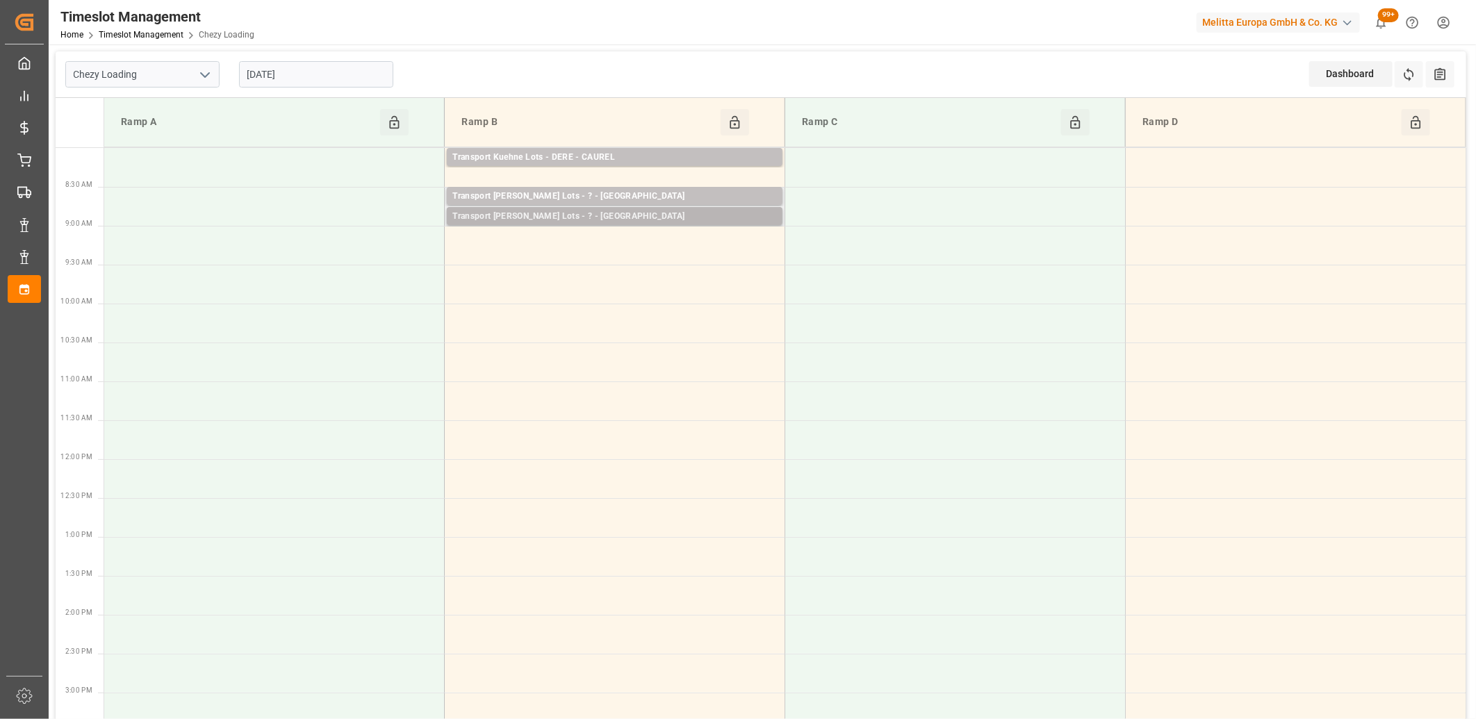
click at [720, 214] on div "Transport Kuehne Lots - ? - ST ETIENNE DE MONTLUC" at bounding box center [614, 217] width 325 height 14
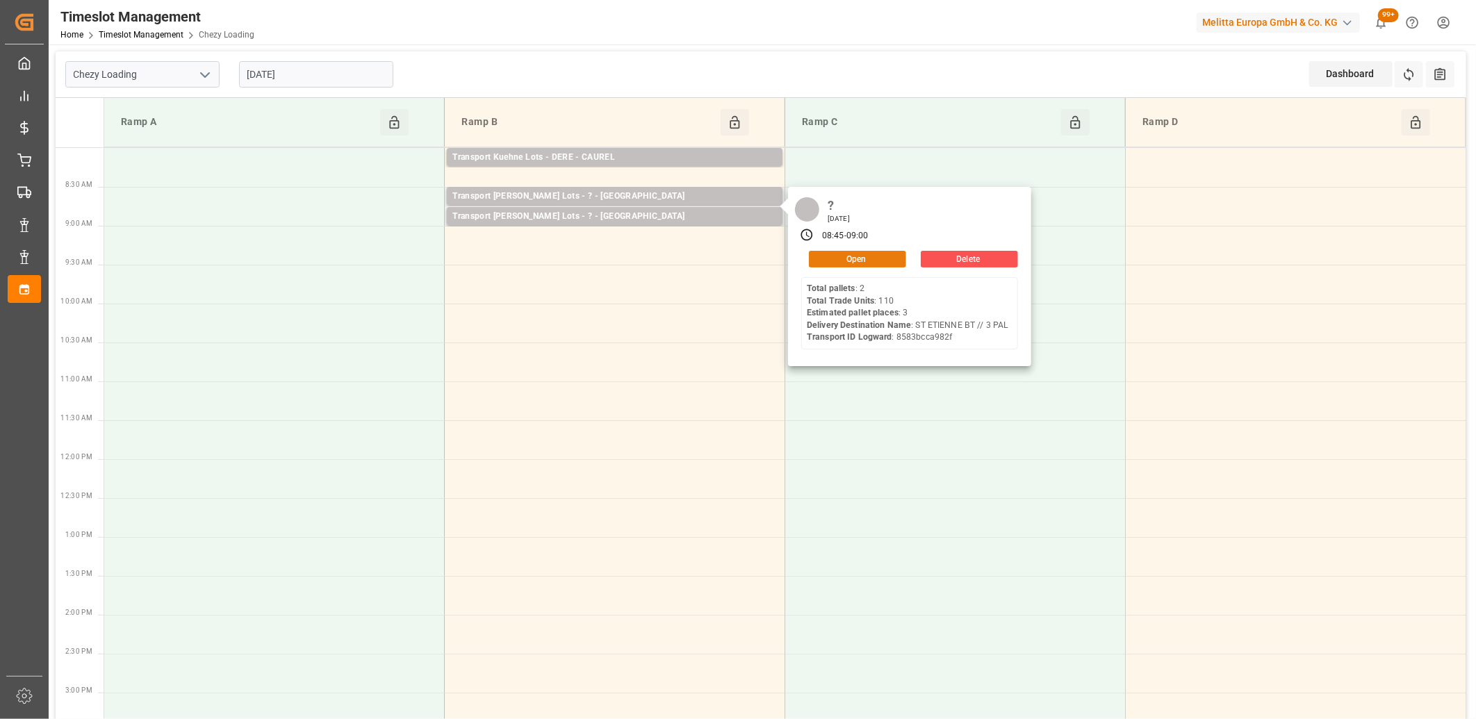
click at [842, 262] on button "Open" at bounding box center [857, 259] width 97 height 17
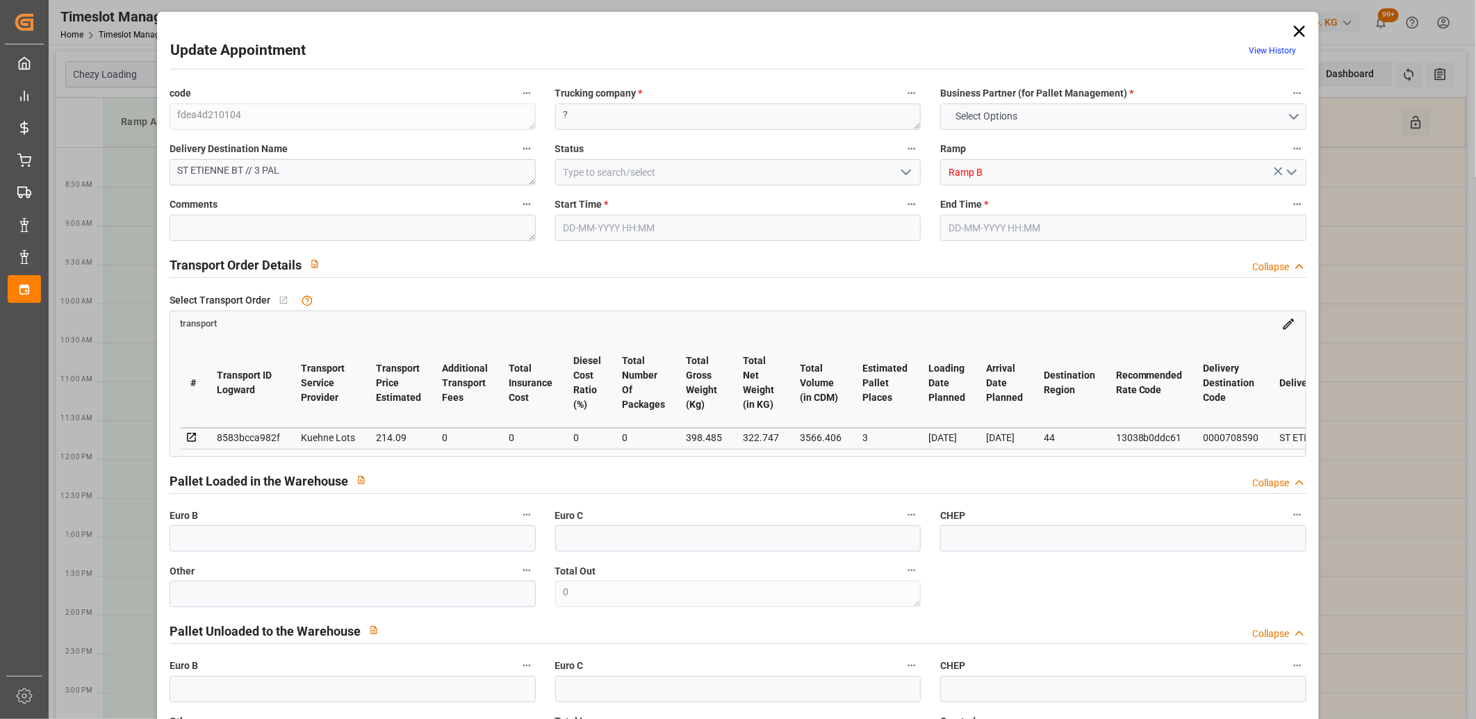
type input "3"
type input "214.09"
type input "0"
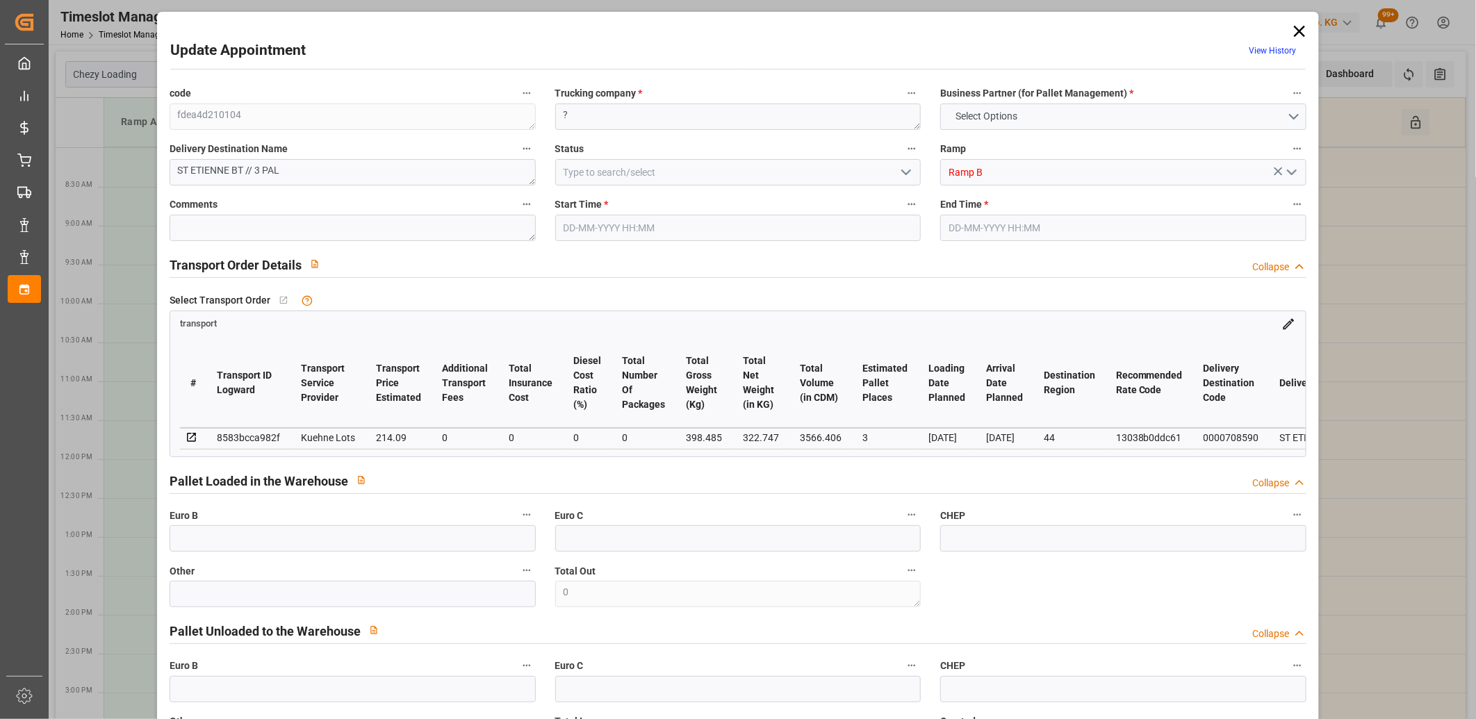
type input "214.09"
type input "0"
type input "322.747"
type input "494.155"
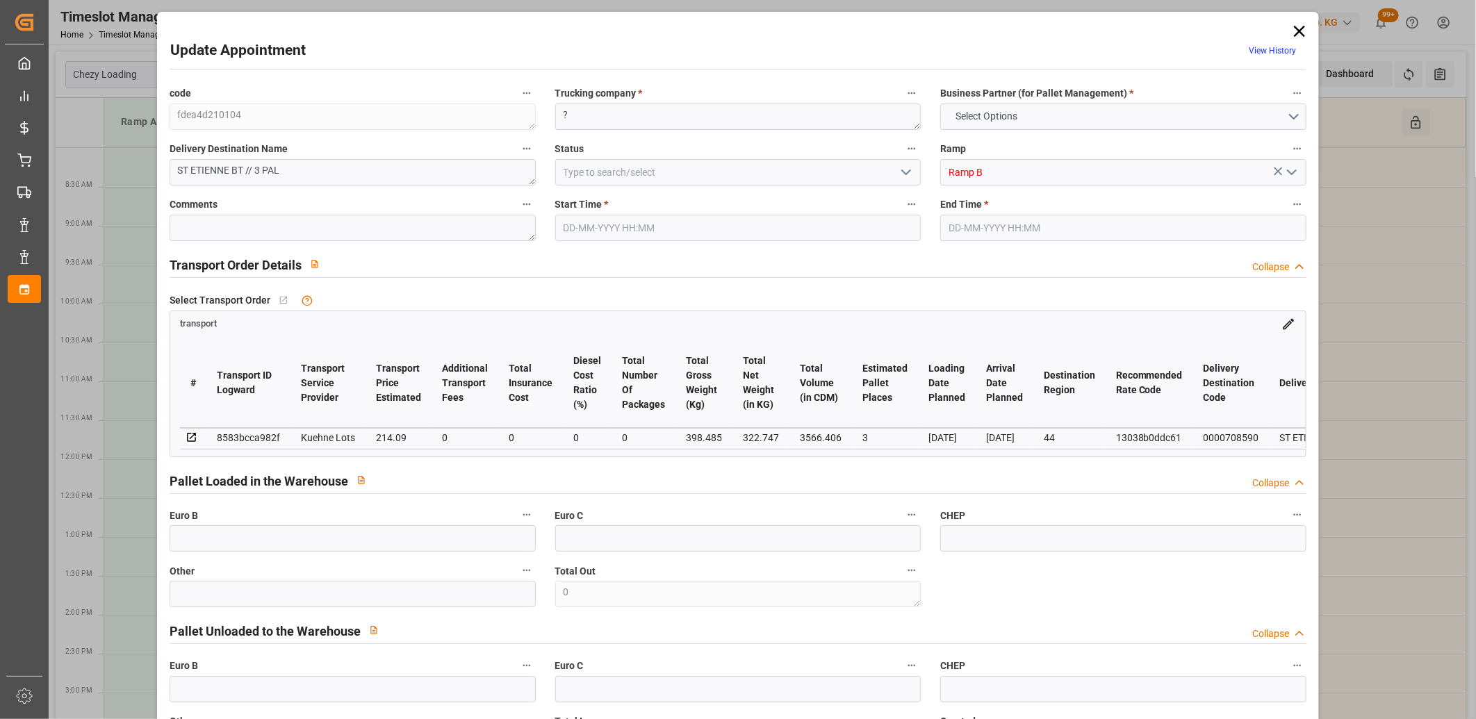
type input "3566.406"
type input "44"
click at [1297, 31] on icon at bounding box center [1299, 31] width 19 height 19
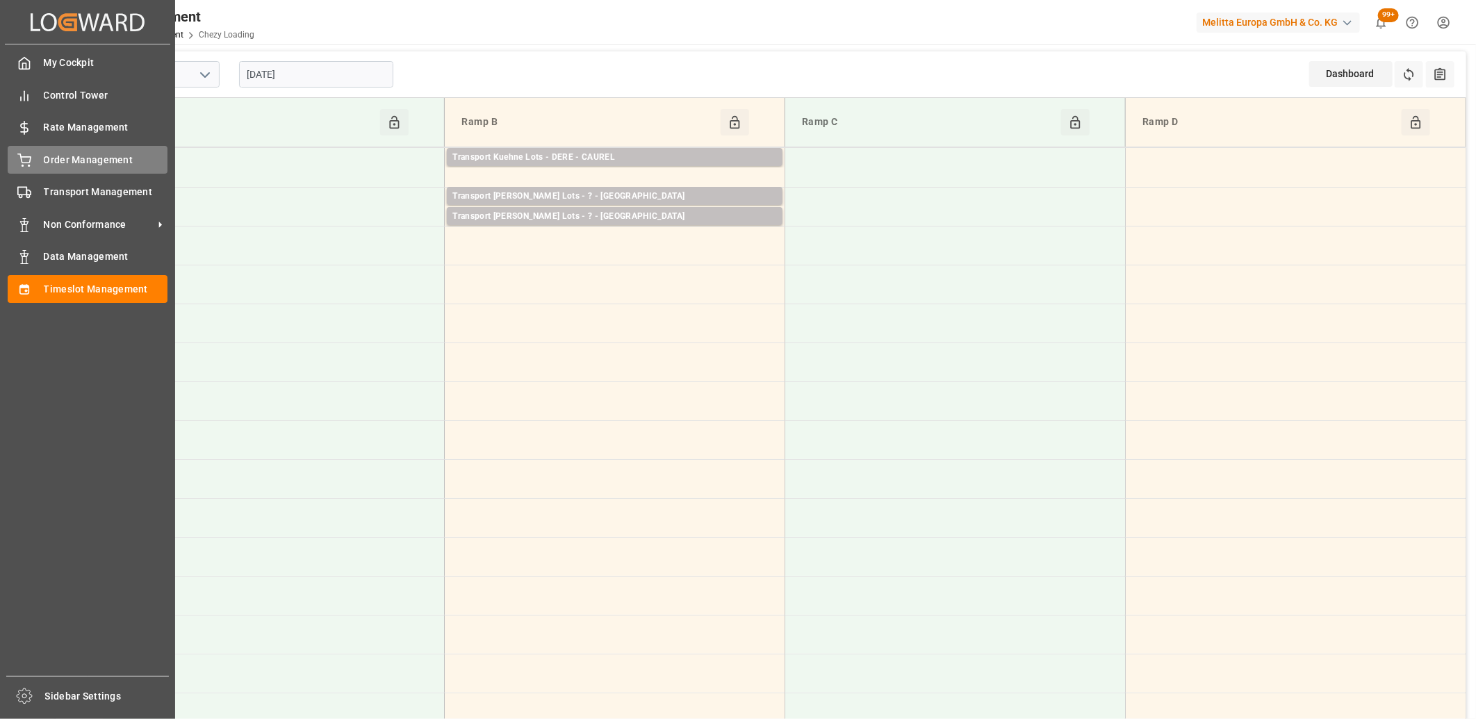
click at [29, 155] on icon at bounding box center [24, 161] width 14 height 14
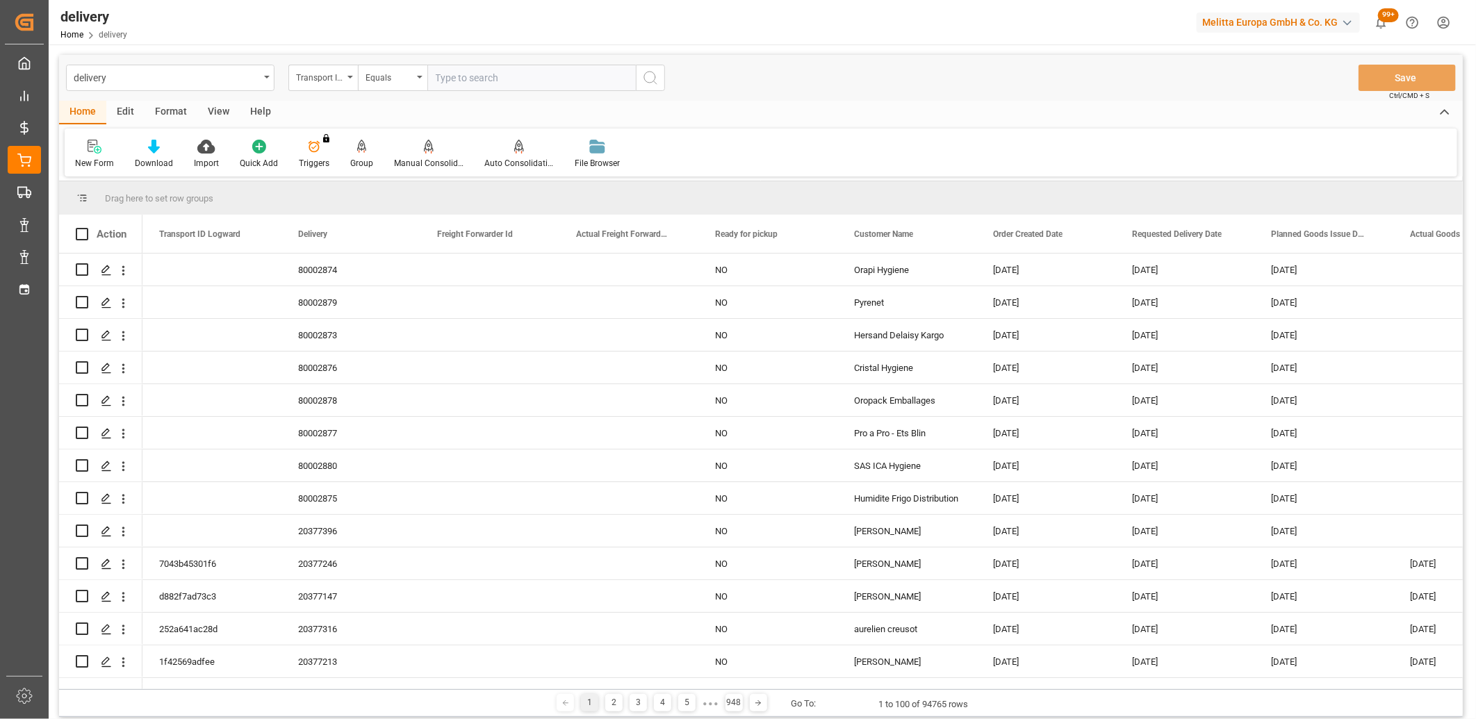
click at [331, 81] on div "Transport ID Logward" at bounding box center [319, 76] width 47 height 16
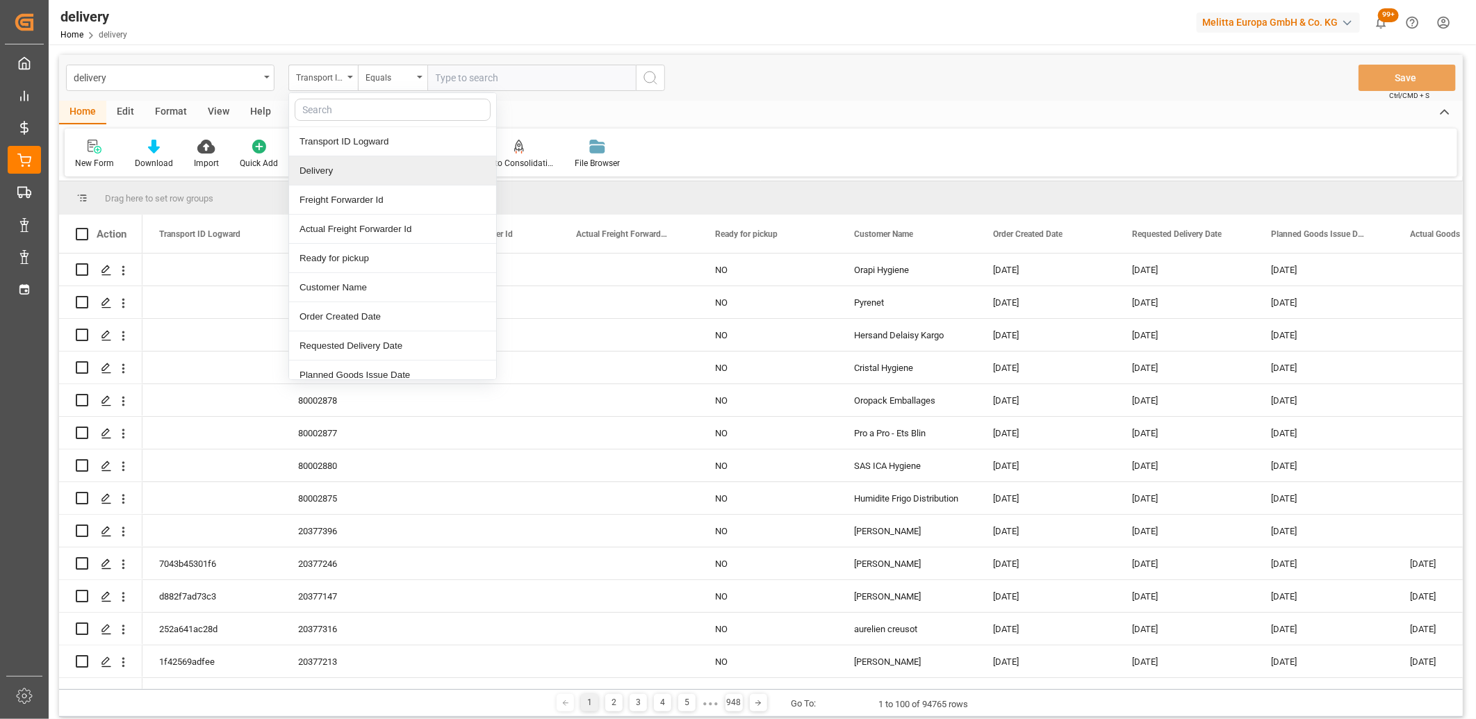
click at [325, 162] on div "Delivery" at bounding box center [392, 170] width 207 height 29
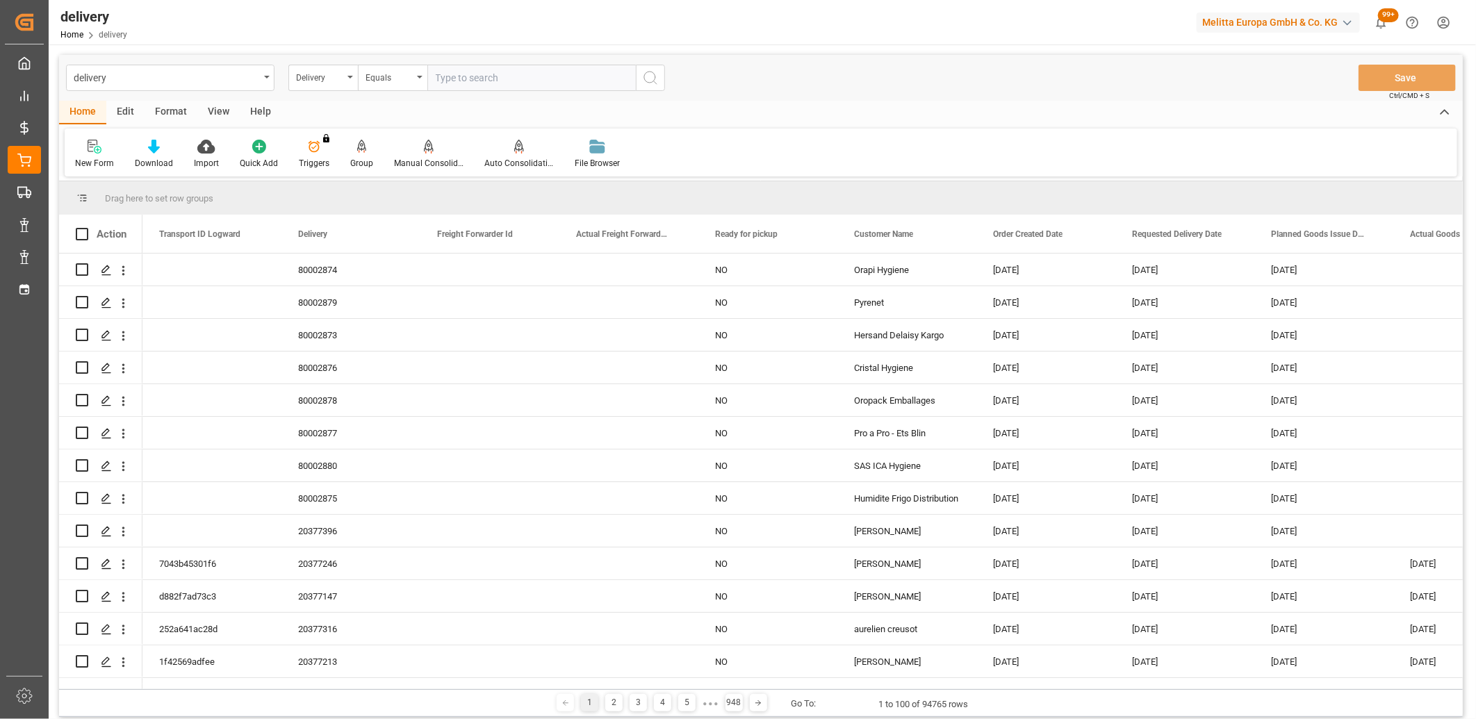
click at [443, 74] on input "text" at bounding box center [531, 78] width 208 height 26
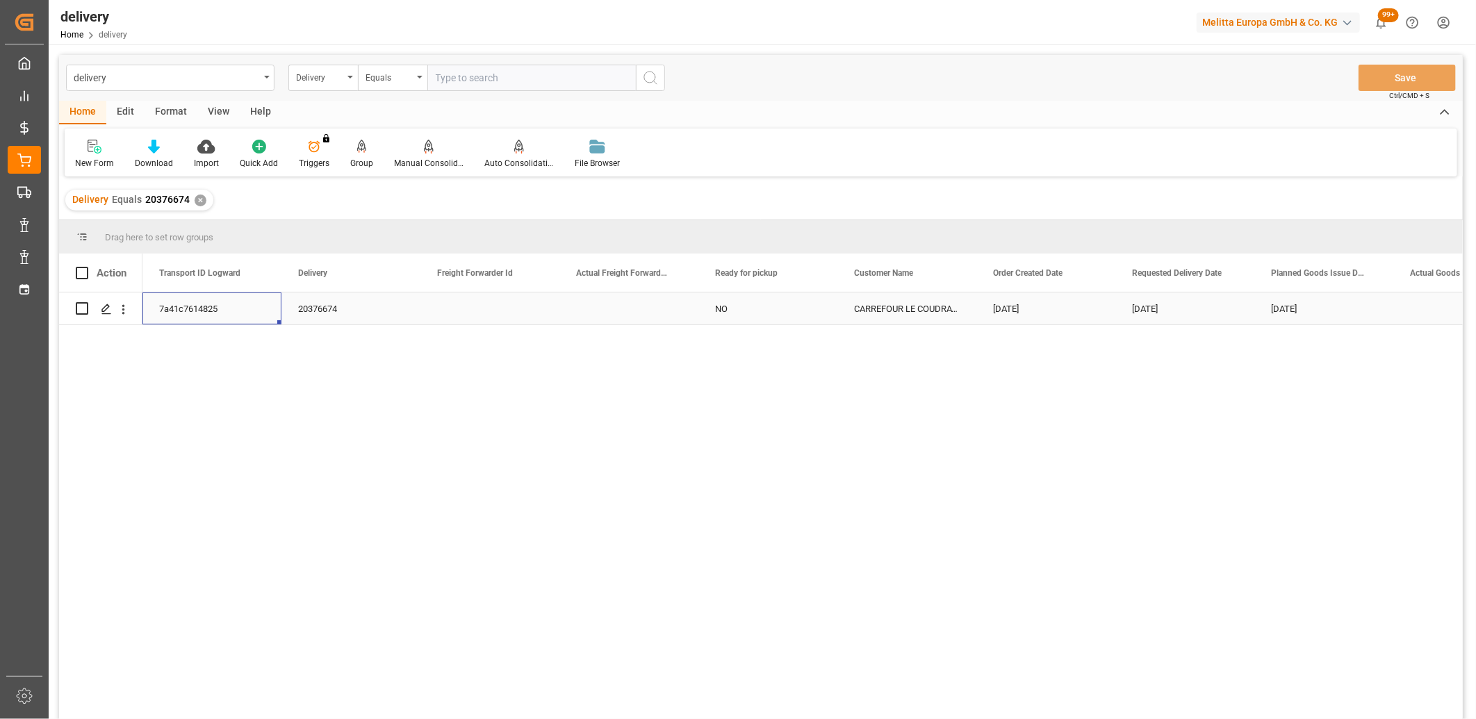
click at [220, 308] on div "7a41c7614825" at bounding box center [211, 309] width 139 height 32
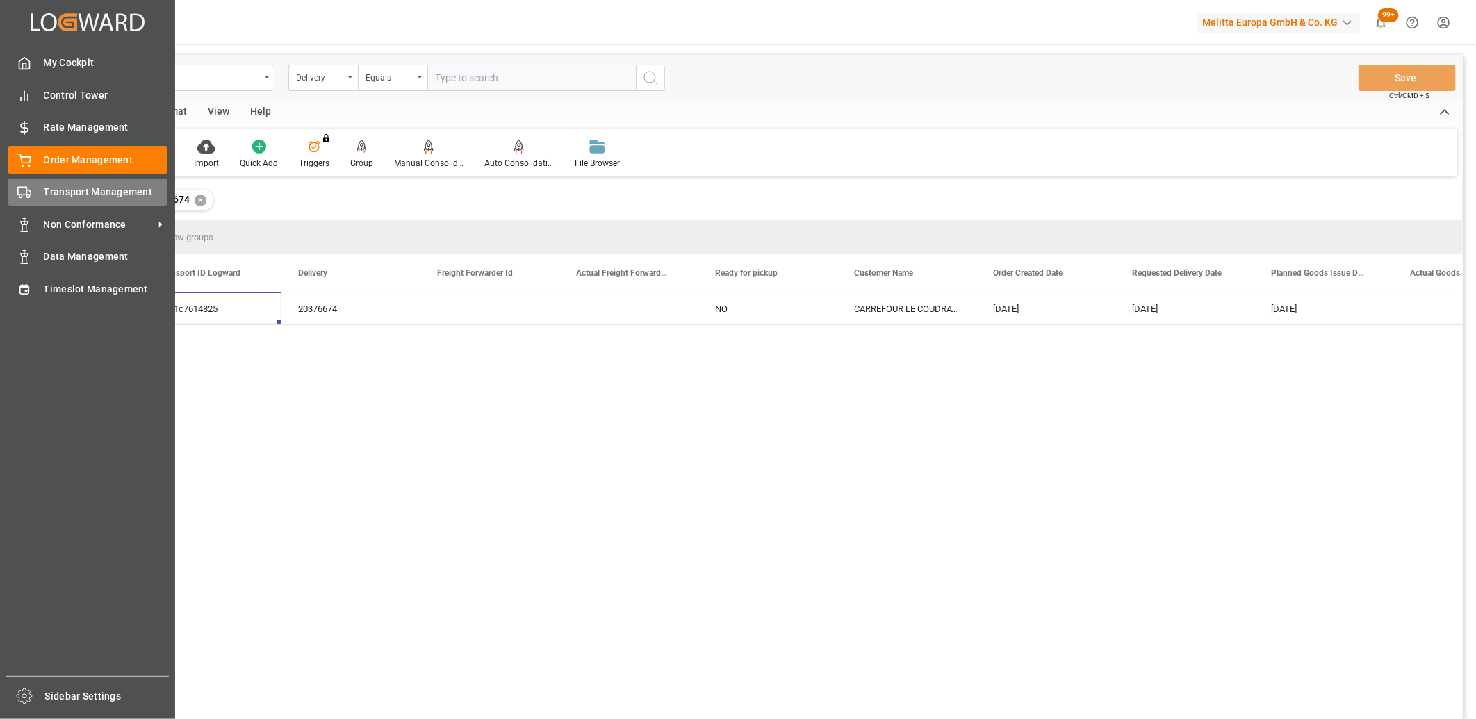
click at [26, 197] on circle at bounding box center [27, 196] width 3 height 3
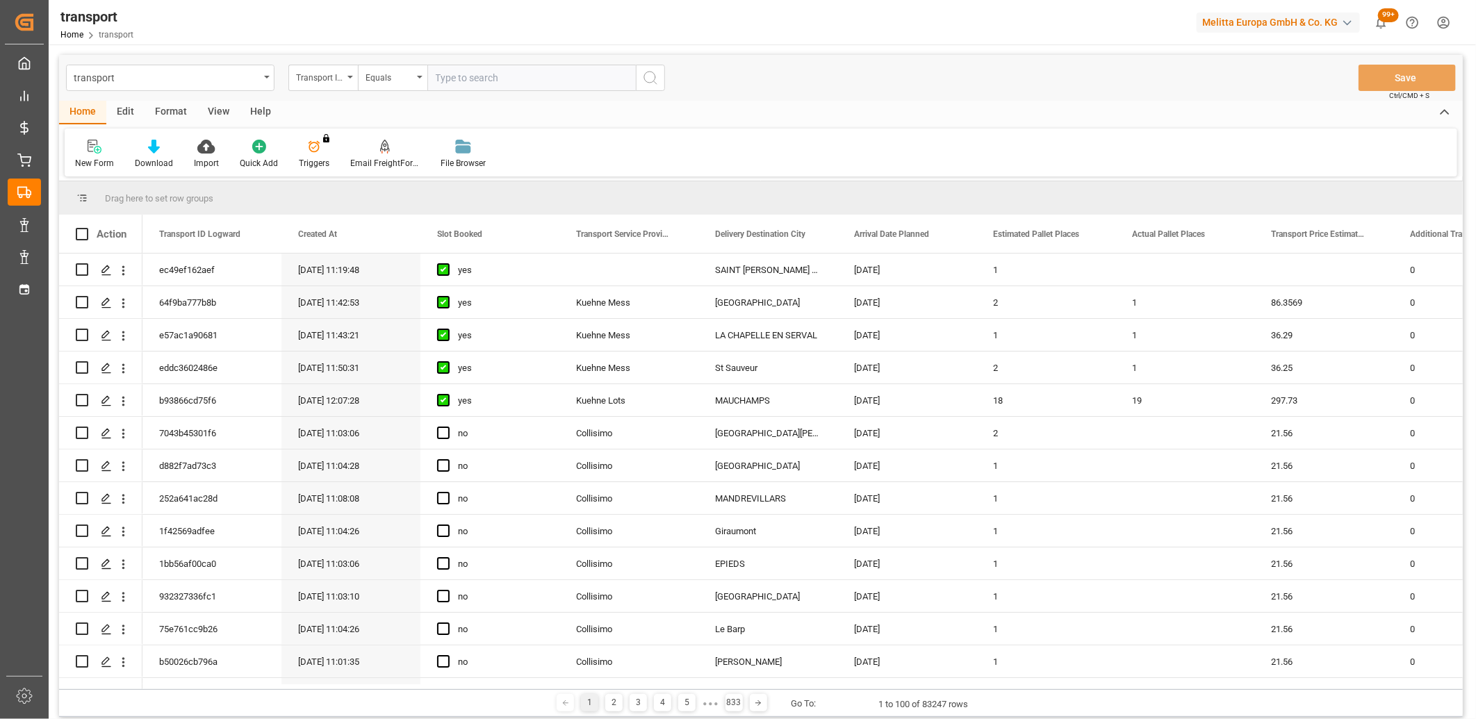
click at [496, 83] on input "text" at bounding box center [531, 78] width 208 height 26
paste input "7a41c7614825"
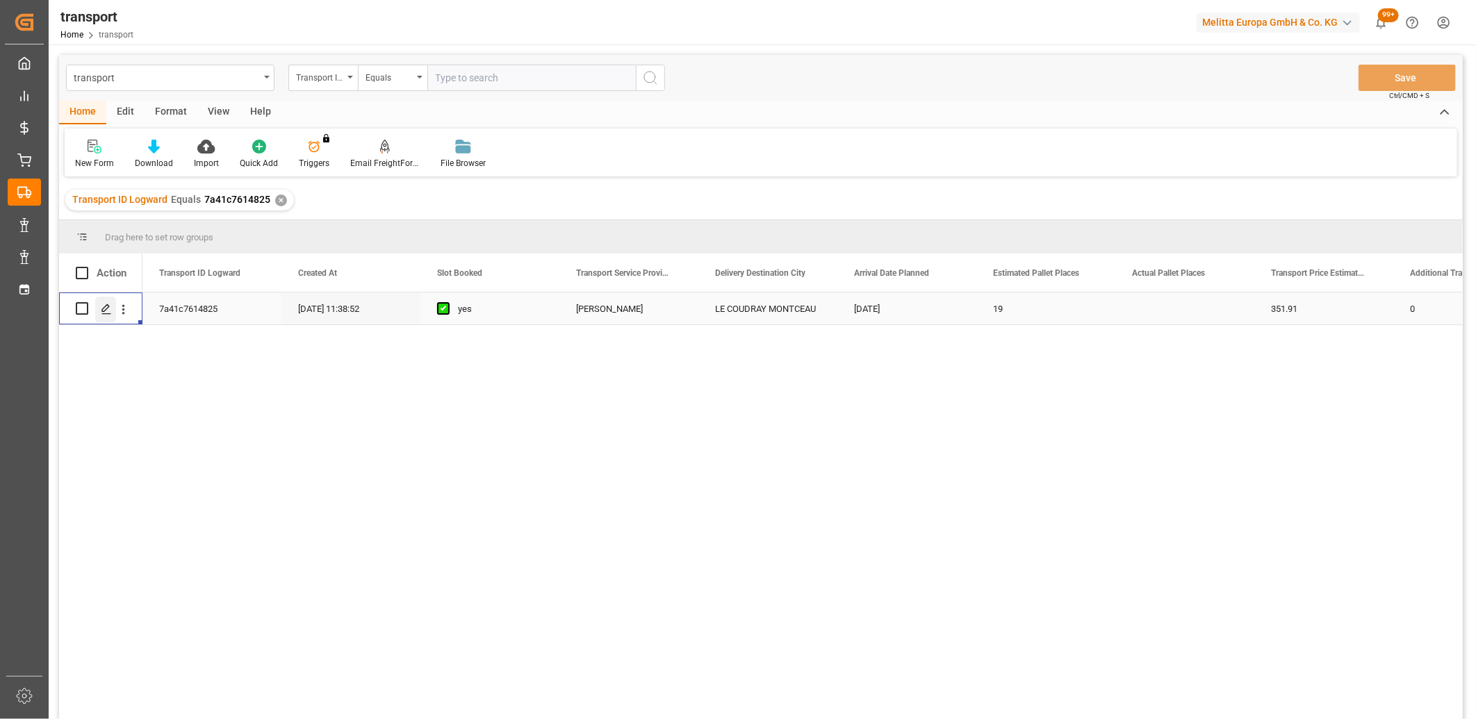
click at [113, 307] on div "Press SPACE to select this row." at bounding box center [105, 310] width 21 height 26
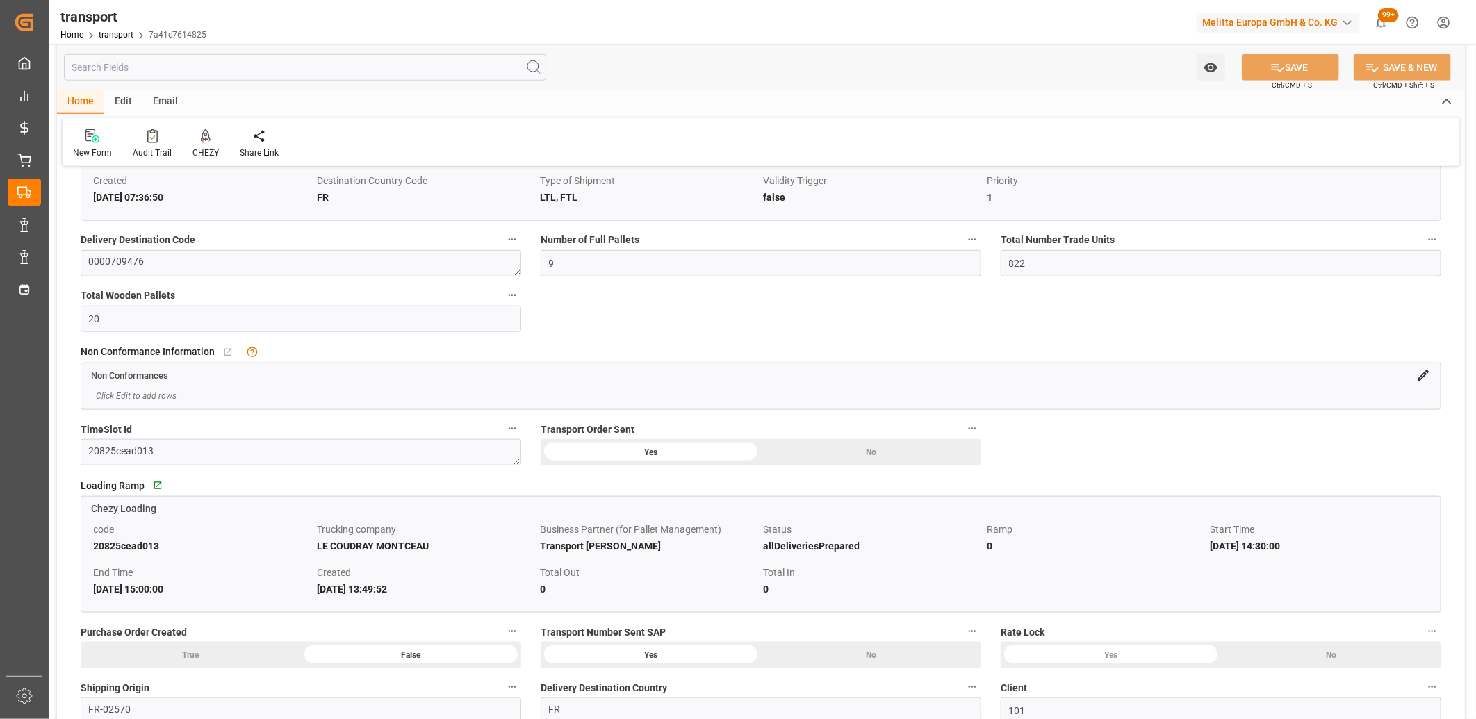
scroll to position [1003, 0]
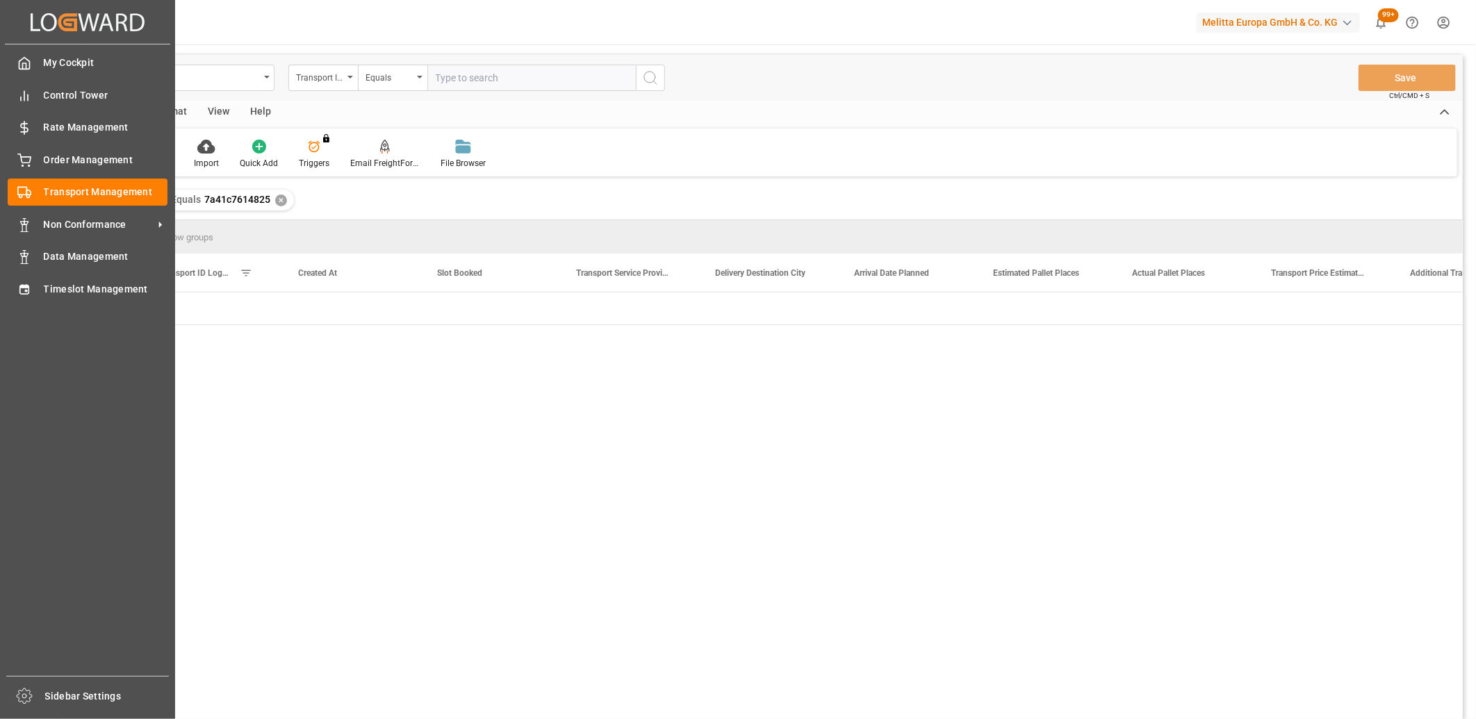
click at [26, 304] on div "My Cockpit My Cockpit Control Tower Control Tower Rate Management Rate Manageme…" at bounding box center [87, 360] width 165 height 632
click at [28, 293] on icon at bounding box center [24, 290] width 14 height 14
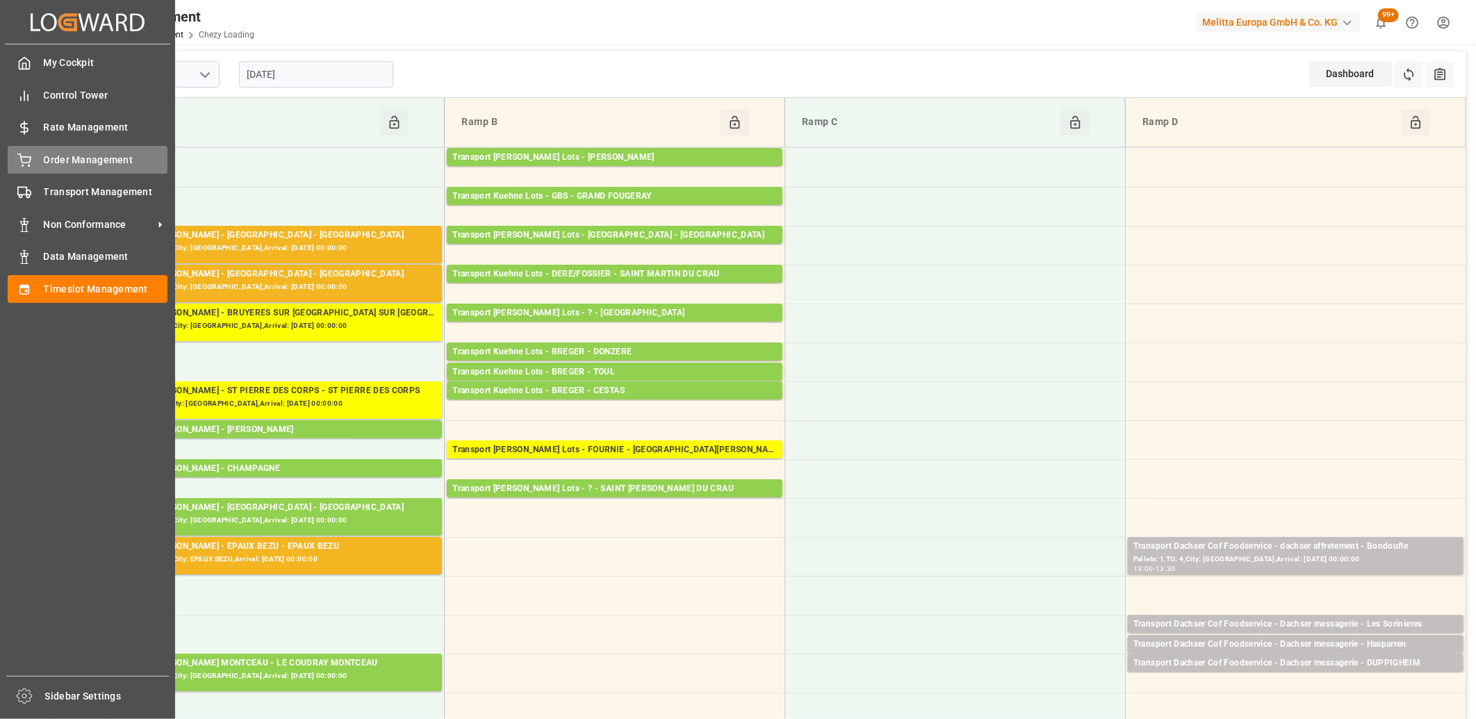
click at [39, 167] on div "Order Management Order Management" at bounding box center [88, 159] width 160 height 27
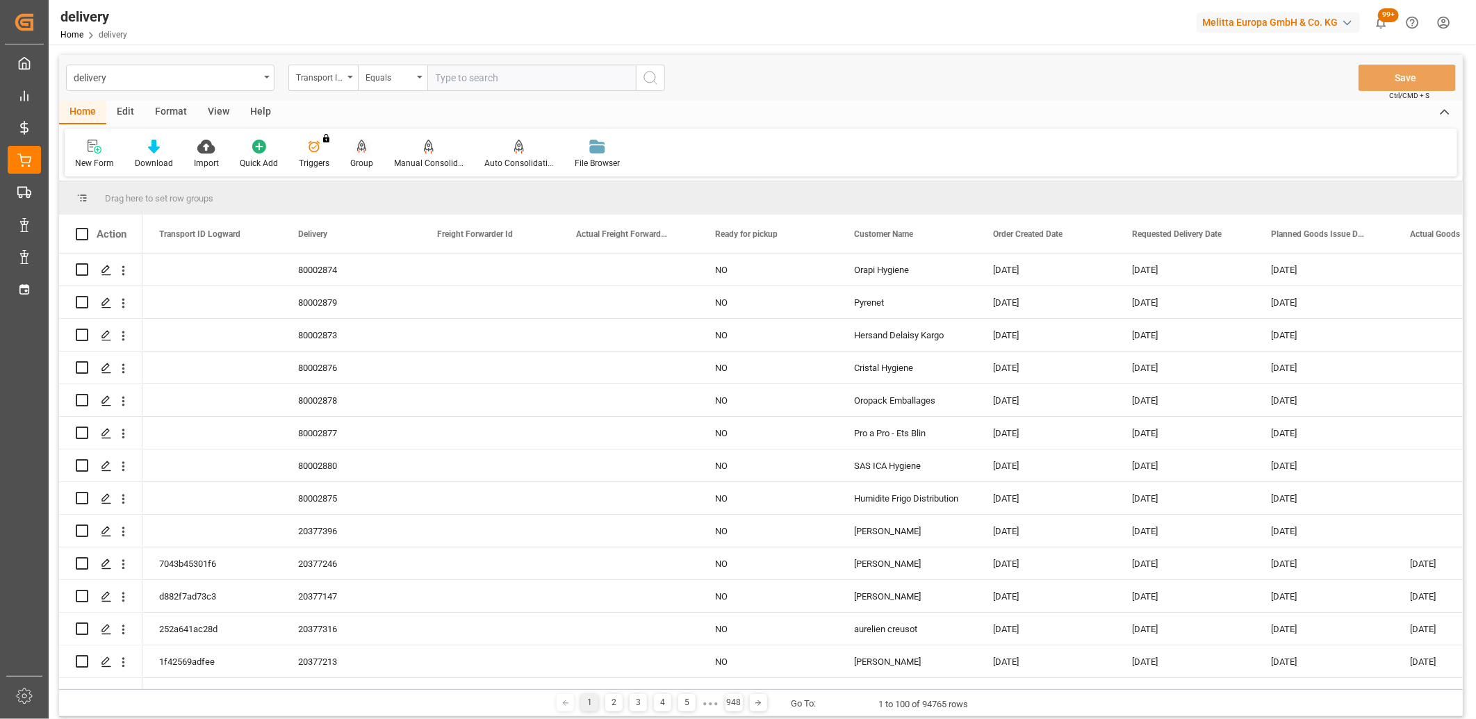
click at [357, 148] on icon at bounding box center [362, 147] width 10 height 14
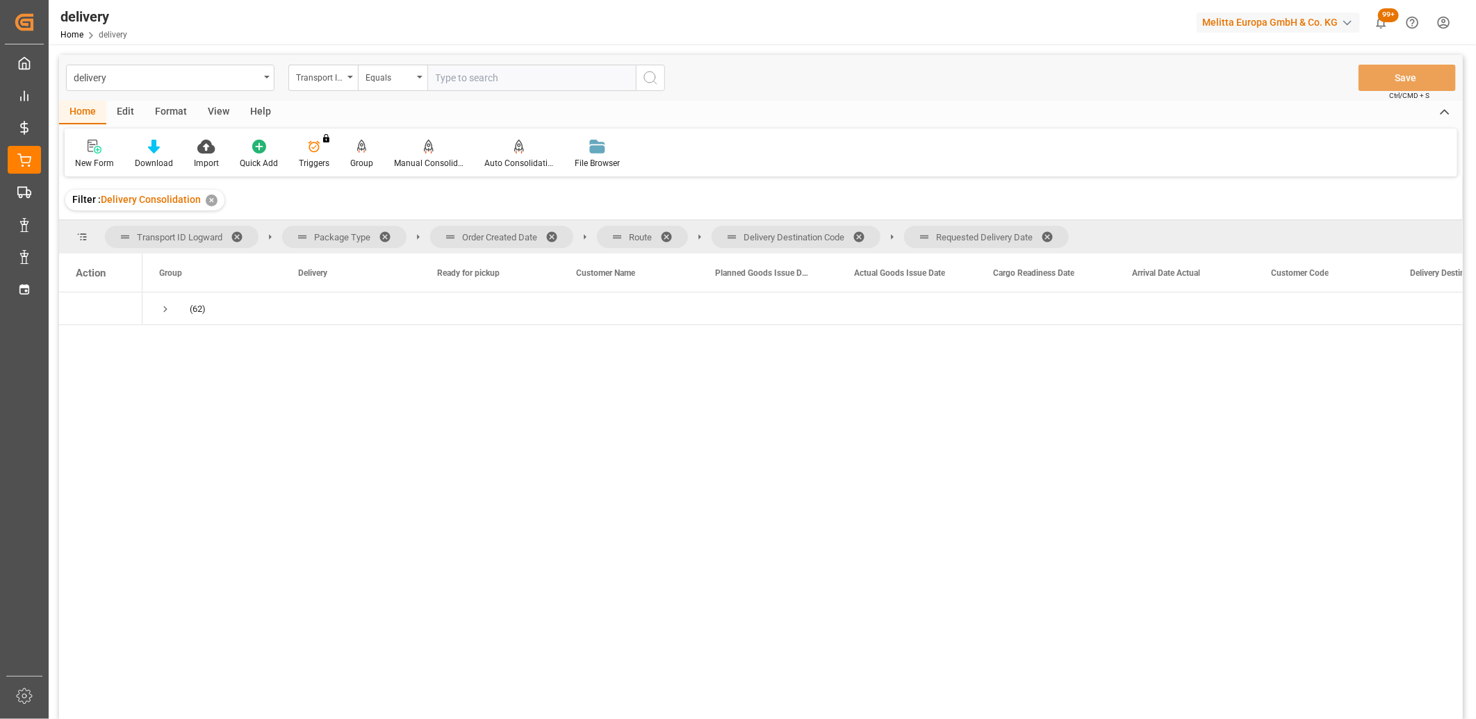
click at [1057, 231] on span at bounding box center [1052, 237] width 22 height 13
click at [869, 233] on span at bounding box center [864, 237] width 22 height 13
click at [668, 236] on span at bounding box center [671, 237] width 22 height 13
click at [556, 238] on span at bounding box center [557, 237] width 22 height 13
click at [167, 306] on span "Press SPACE to select this row." at bounding box center [165, 309] width 13 height 13
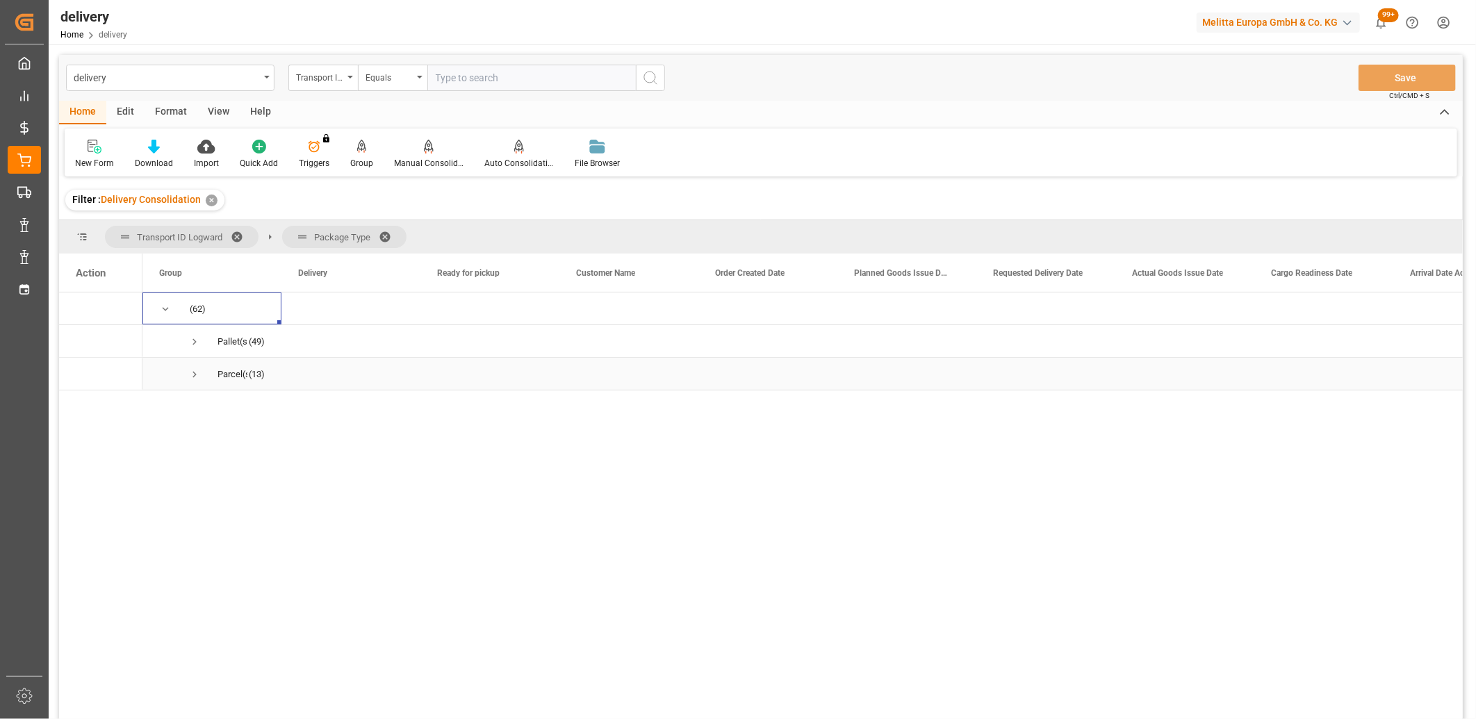
click at [192, 377] on span "Press SPACE to select this row." at bounding box center [194, 374] width 13 height 13
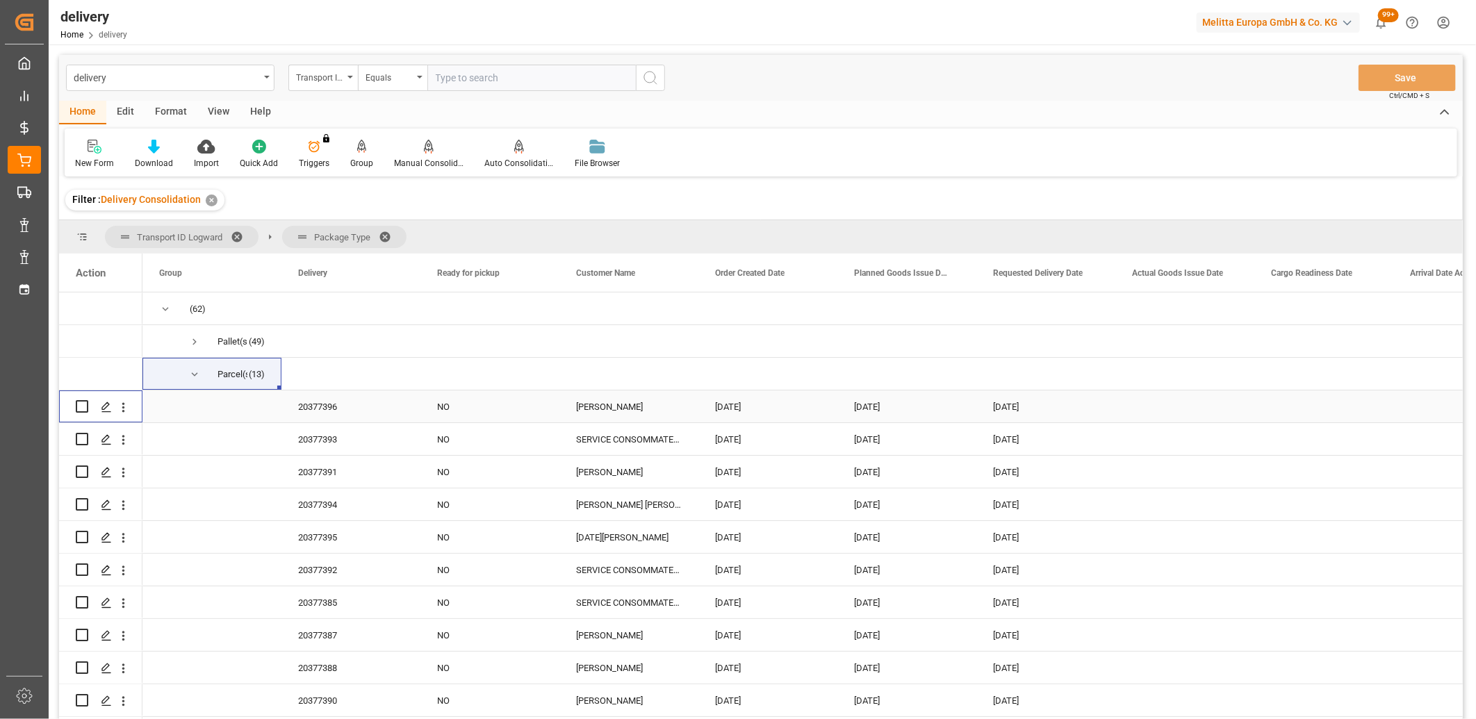
click at [79, 408] on input "Press Space to toggle row selection (unchecked)" at bounding box center [82, 406] width 13 height 13
checkbox input "true"
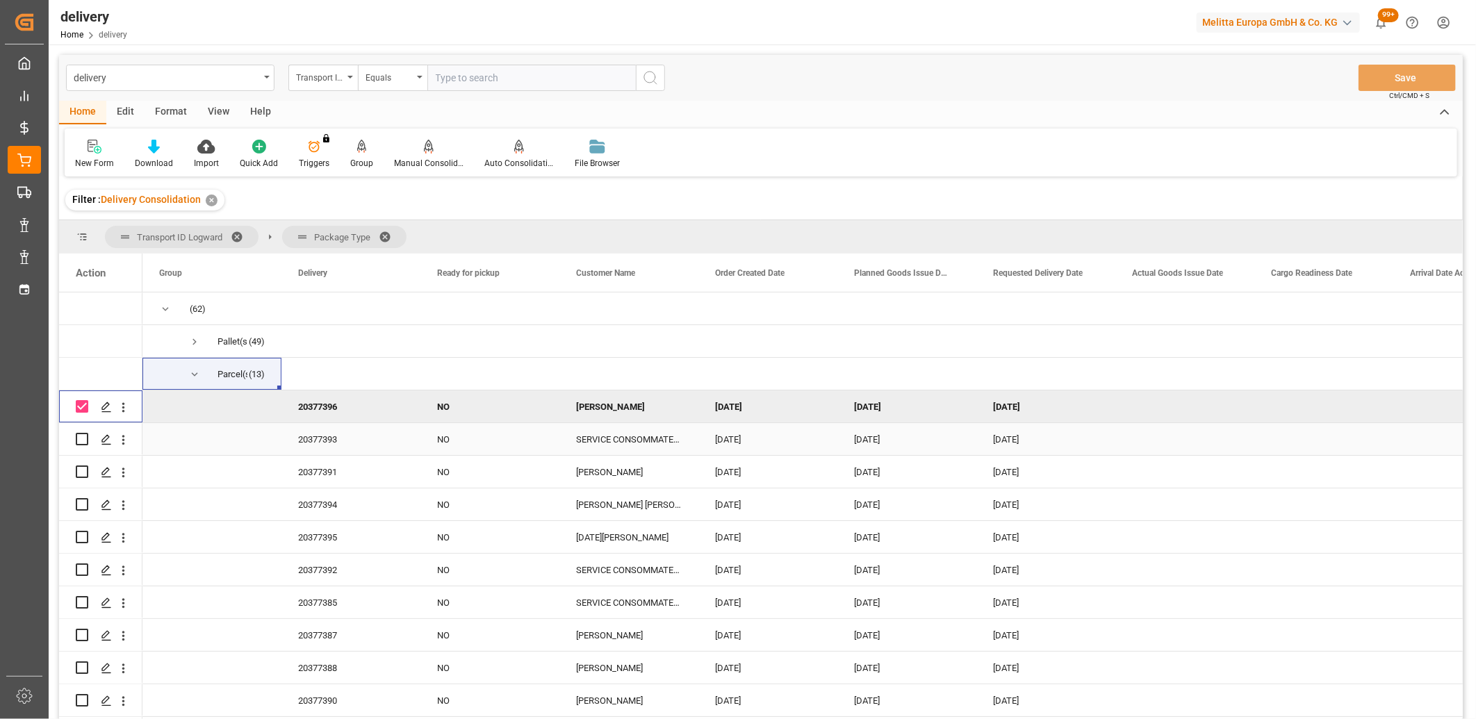
click at [81, 441] on input "Press Space to toggle row selection (unchecked)" at bounding box center [82, 439] width 13 height 13
checkbox input "true"
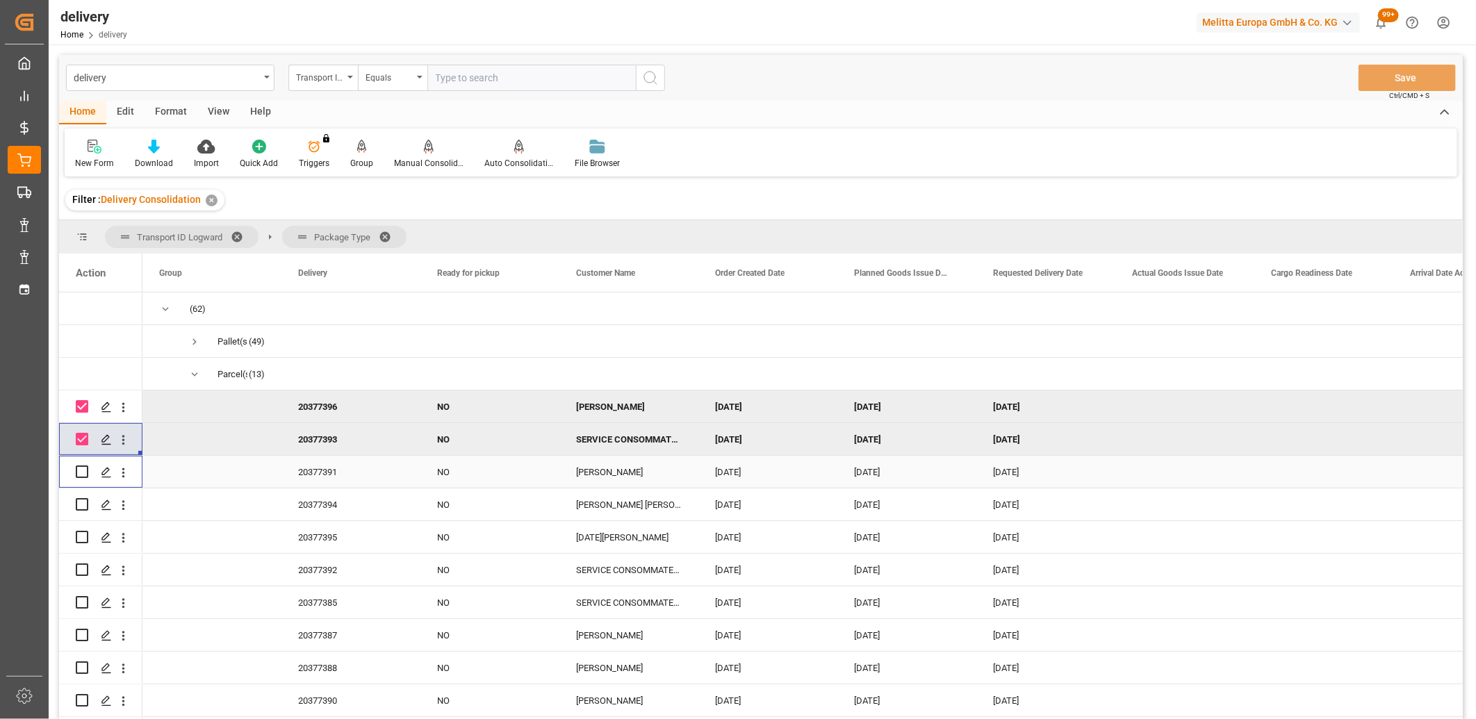
click at [80, 477] on input "Press Space to toggle row selection (unchecked)" at bounding box center [82, 472] width 13 height 13
checkbox input "true"
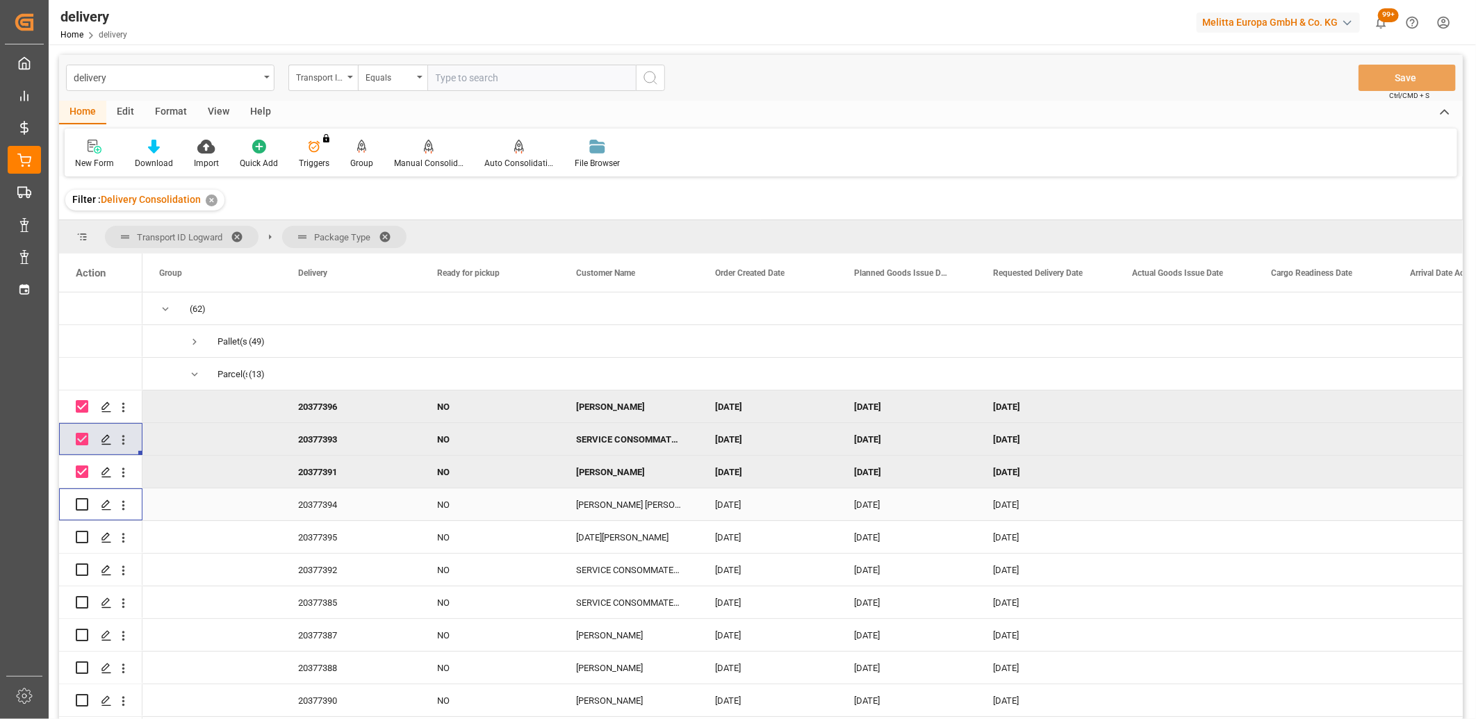
click at [80, 502] on input "Press Space to toggle row selection (unchecked)" at bounding box center [82, 504] width 13 height 13
checkbox input "true"
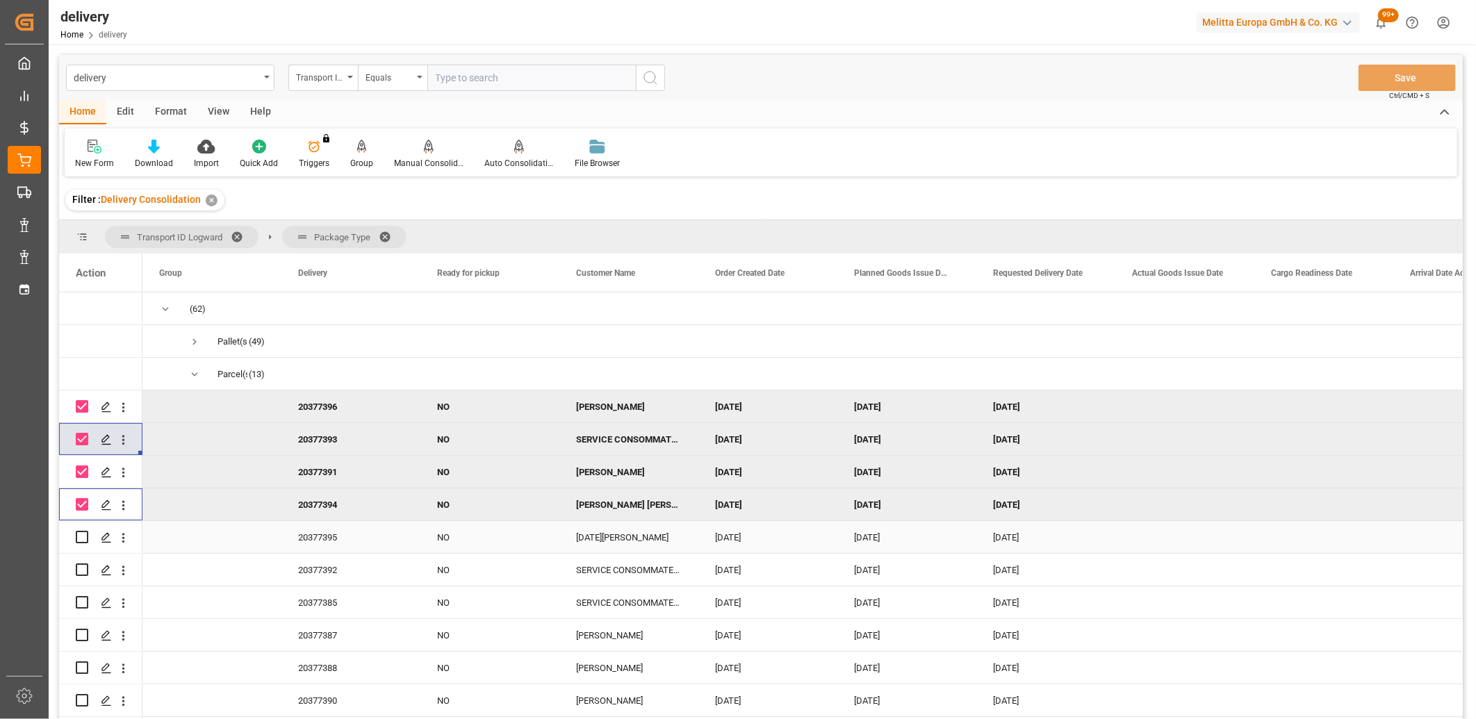
drag, startPoint x: 81, startPoint y: 542, endPoint x: 81, endPoint y: 550, distance: 8.3
click at [81, 543] on div "Press SPACE to select this row." at bounding box center [82, 537] width 13 height 32
drag, startPoint x: 81, startPoint y: 566, endPoint x: 77, endPoint y: 550, distance: 17.2
click at [80, 566] on input "Press Space to toggle row selection (unchecked)" at bounding box center [82, 570] width 13 height 13
checkbox input "true"
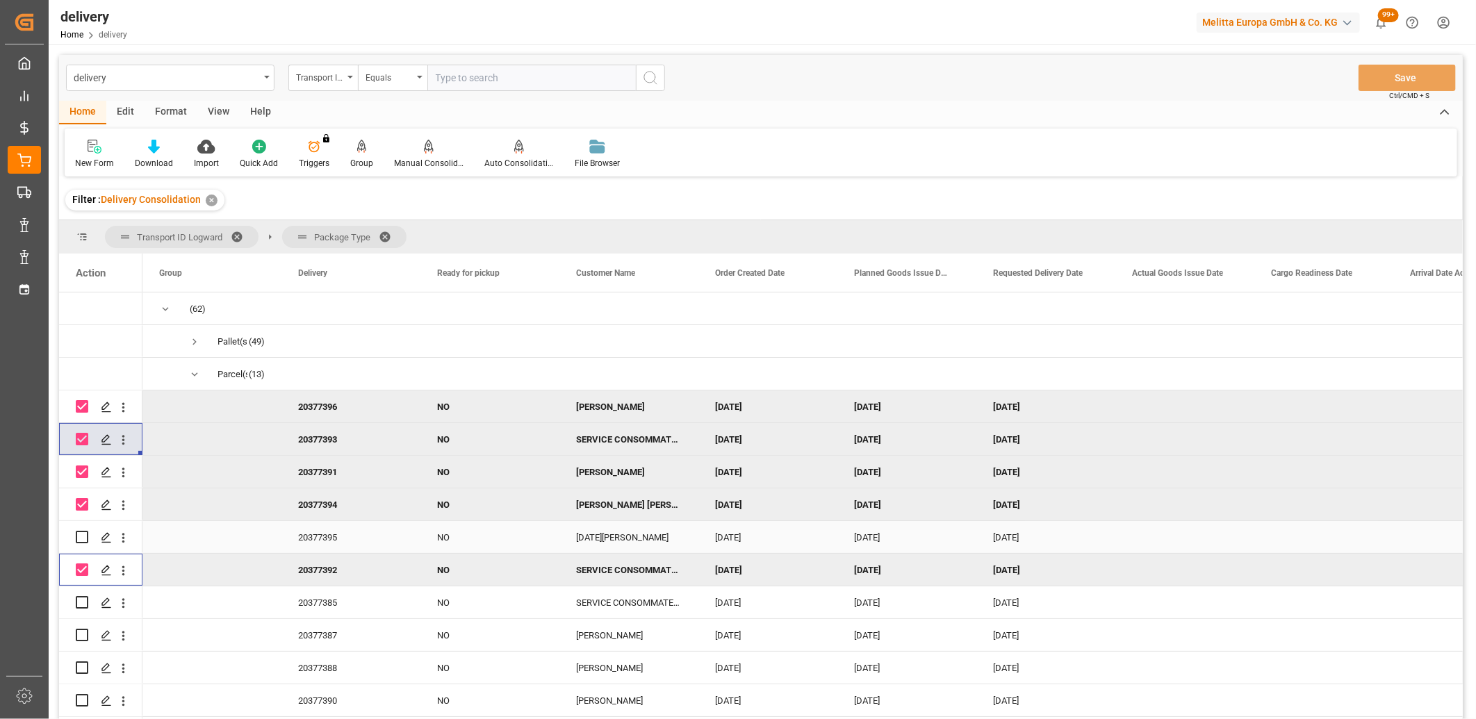
click at [81, 539] on input "Press Space to toggle row selection (unchecked)" at bounding box center [82, 537] width 13 height 13
checkbox input "true"
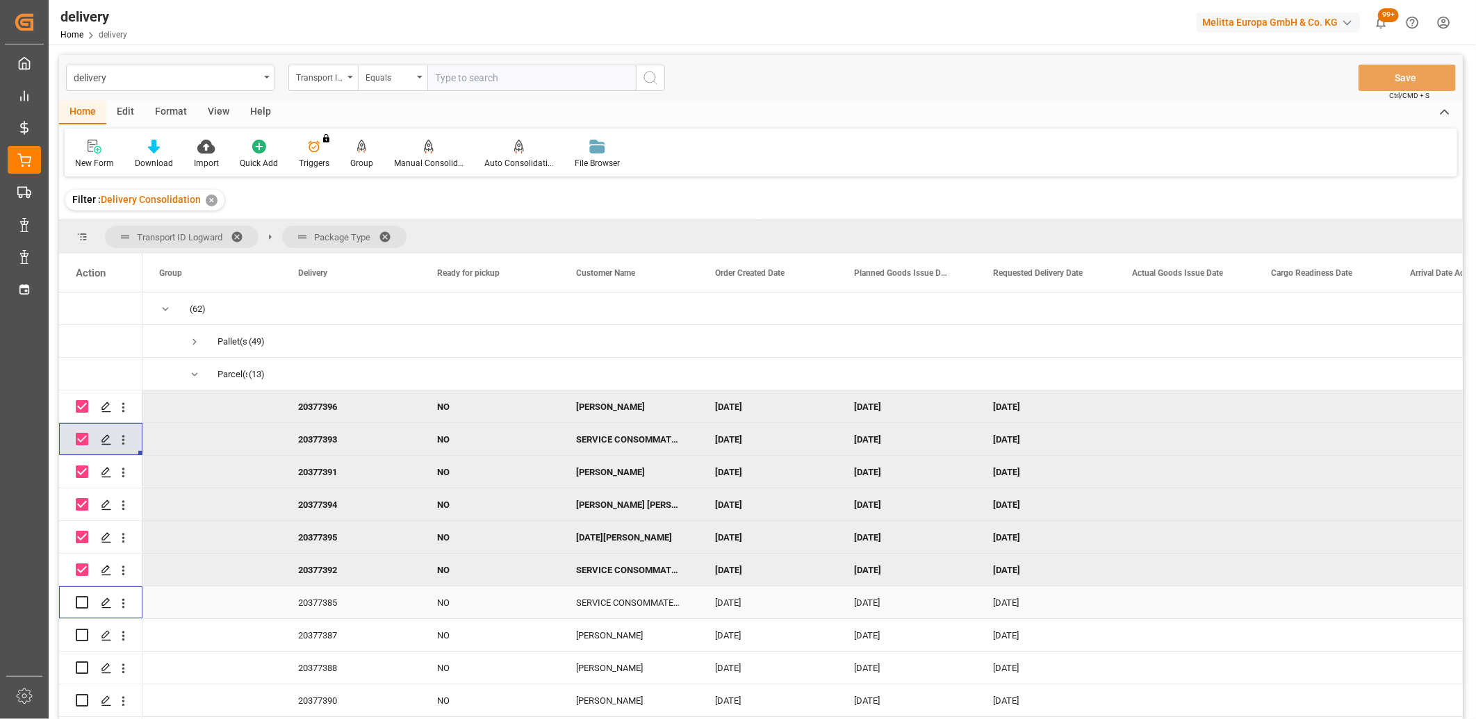
click at [79, 609] on div "Press SPACE to select this row." at bounding box center [82, 603] width 13 height 32
click at [79, 605] on input "Press Space to toggle row selection (unchecked)" at bounding box center [82, 602] width 13 height 13
checkbox input "true"
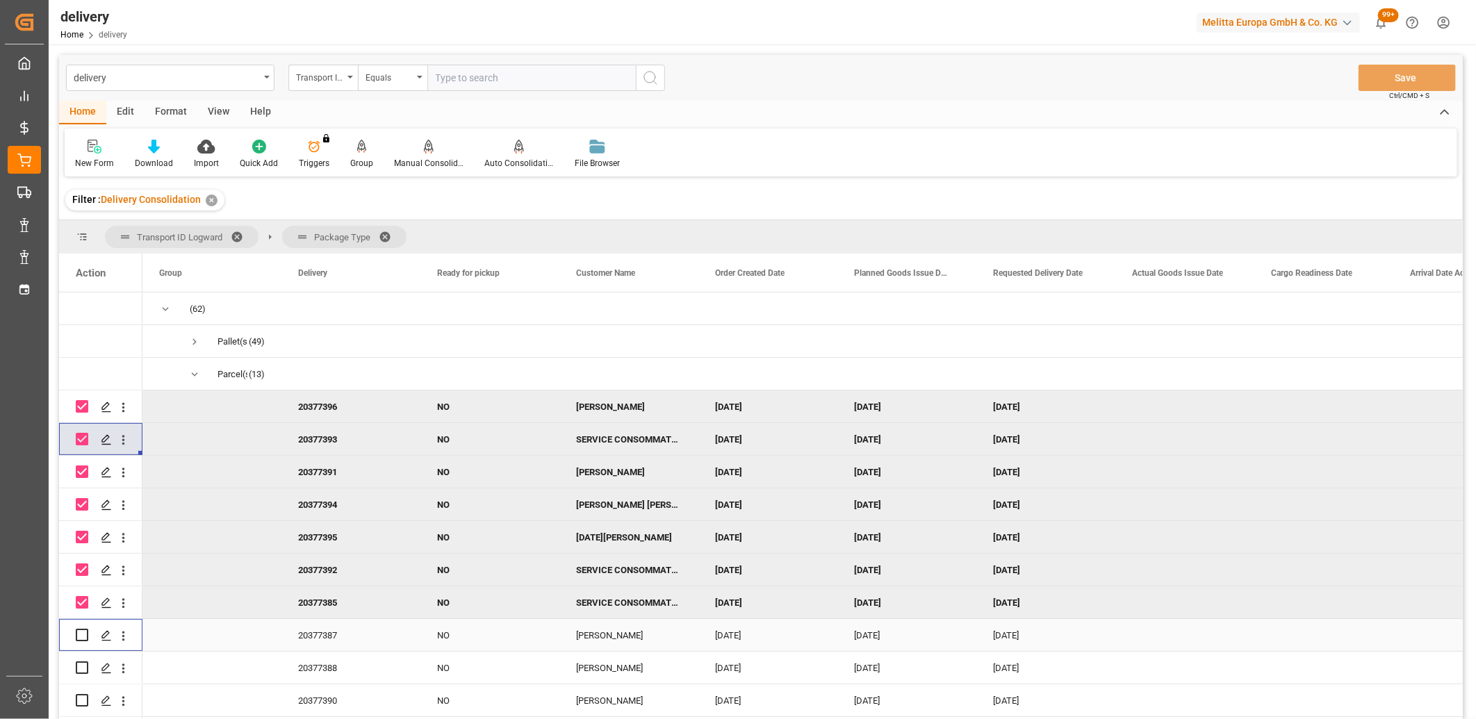
click at [81, 632] on input "Press Space to toggle row selection (unchecked)" at bounding box center [82, 635] width 13 height 13
checkbox input "true"
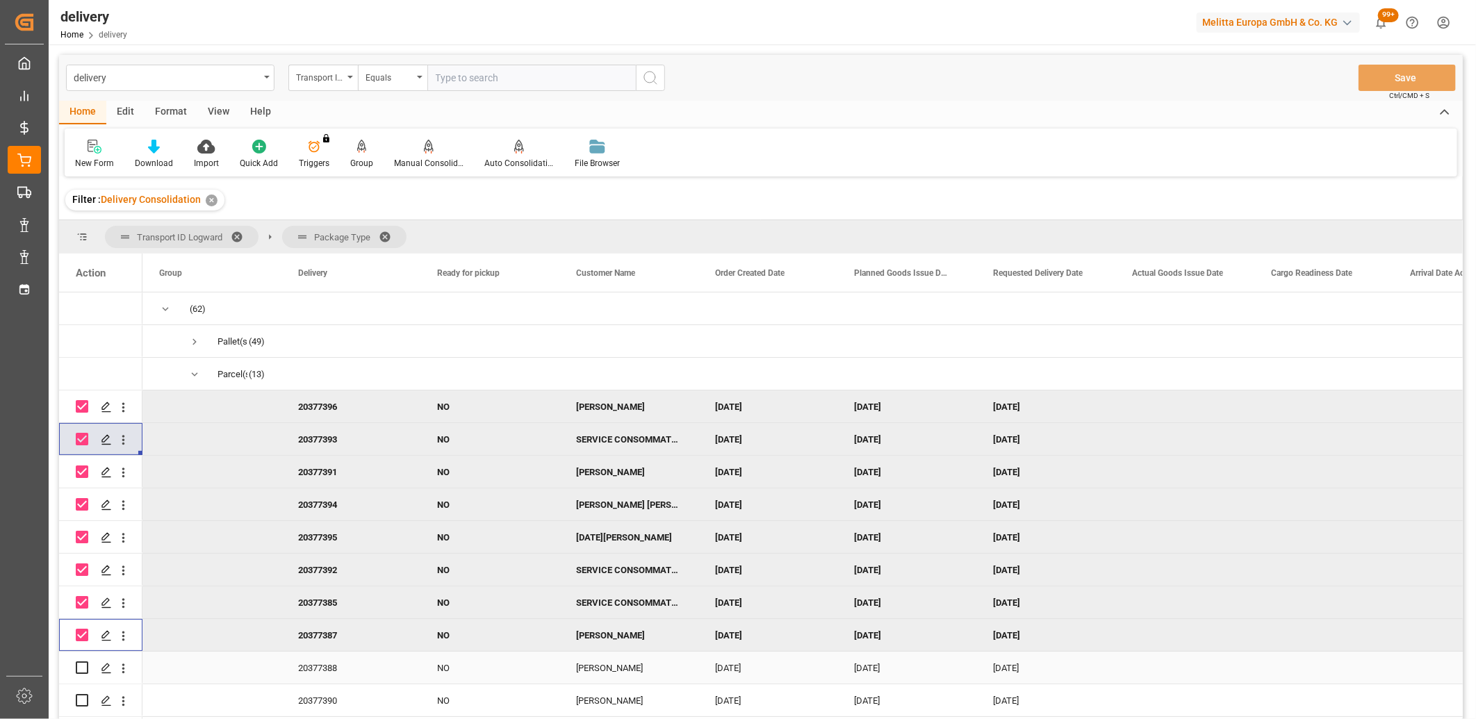
click at [81, 671] on input "Press Space to toggle row selection (unchecked)" at bounding box center [82, 668] width 13 height 13
checkbox input "true"
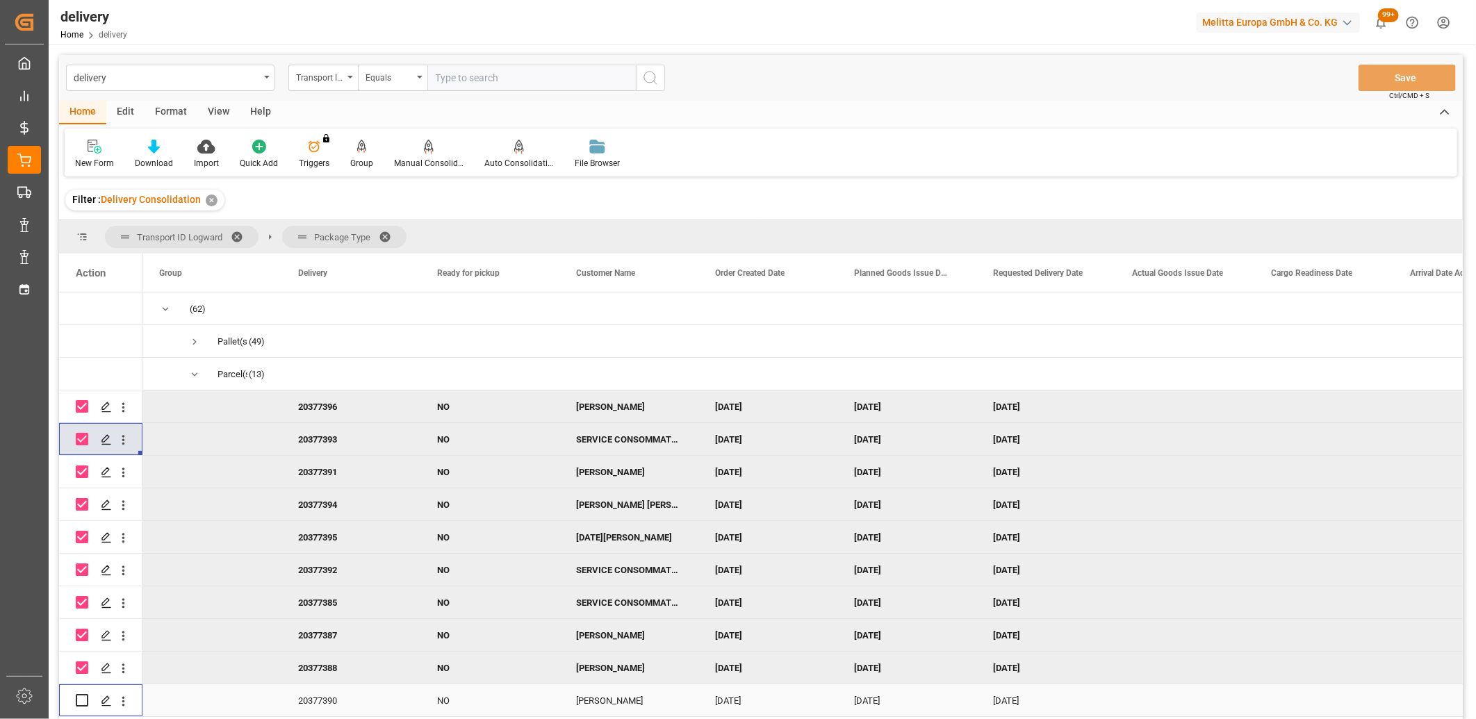
click at [82, 698] on input "Press Space to toggle row selection (unchecked)" at bounding box center [82, 700] width 13 height 13
checkbox input "true"
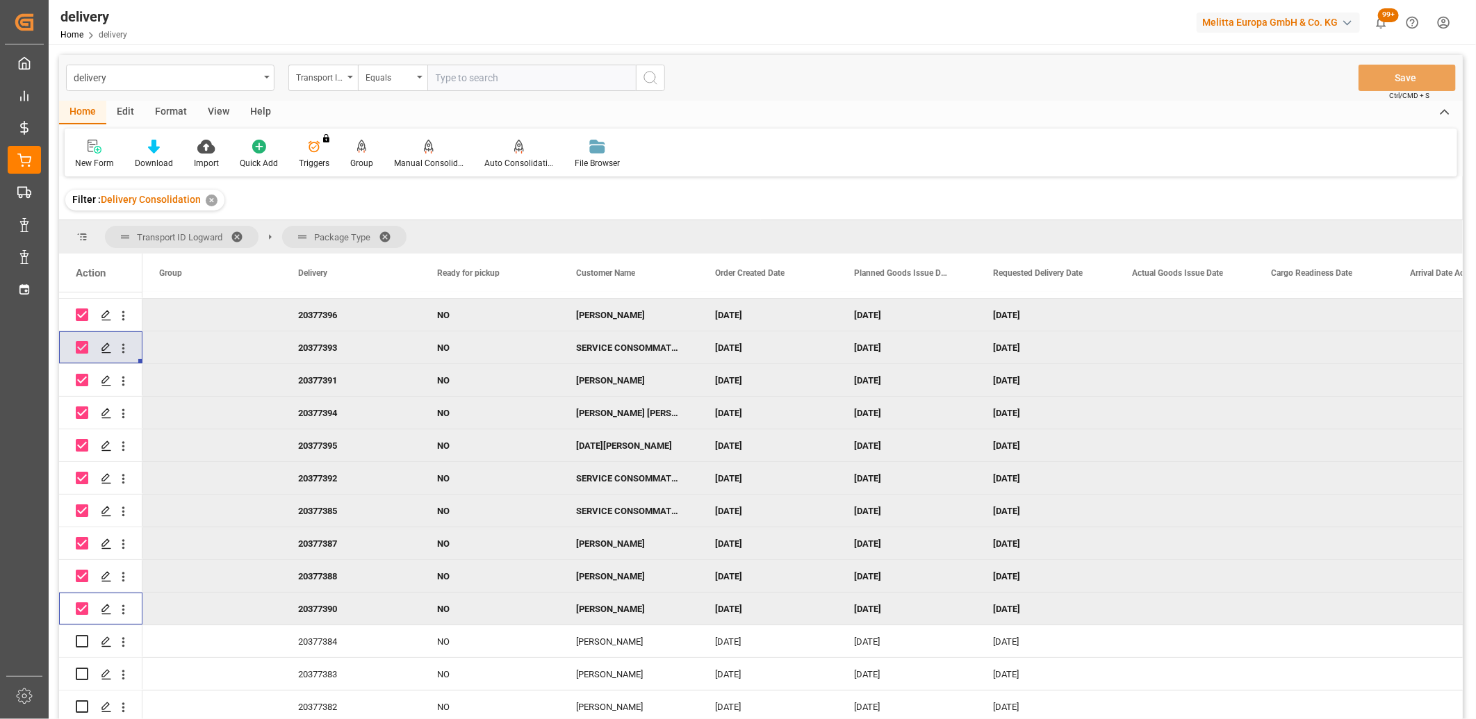
scroll to position [95, 0]
click at [79, 637] on input "Press Space to toggle row selection (unchecked)" at bounding box center [82, 641] width 13 height 13
checkbox input "true"
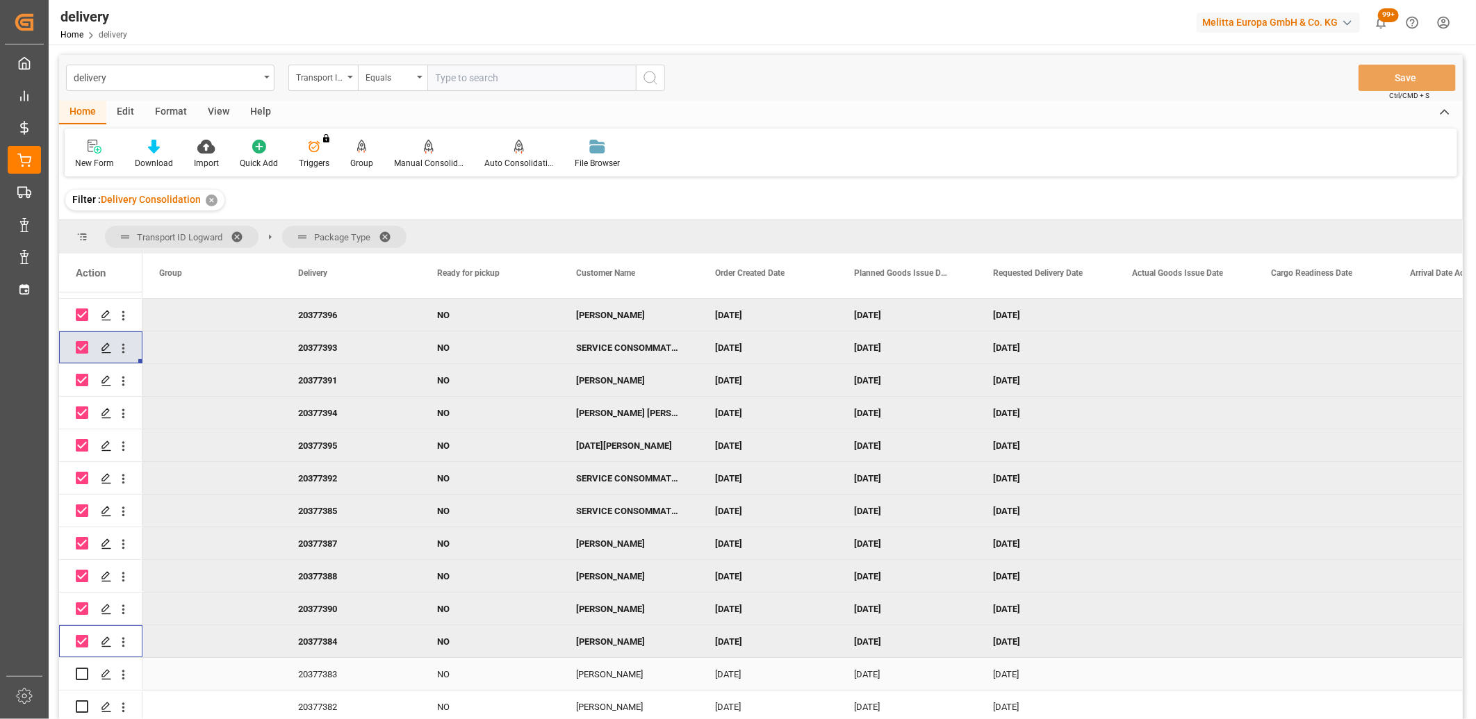
click at [80, 669] on input "Press Space to toggle row selection (unchecked)" at bounding box center [82, 674] width 13 height 13
checkbox input "true"
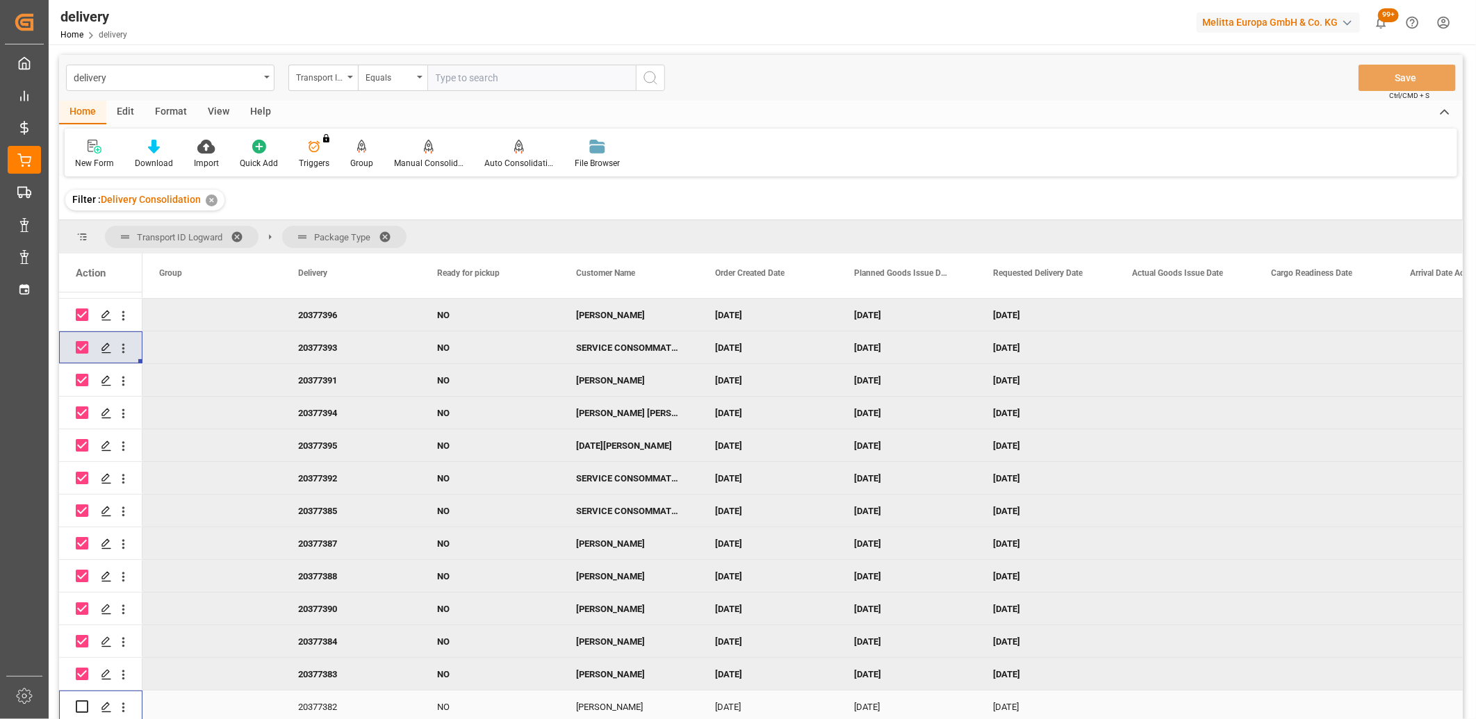
click at [79, 702] on input "Press Space to toggle row selection (unchecked)" at bounding box center [82, 706] width 13 height 13
checkbox input "true"
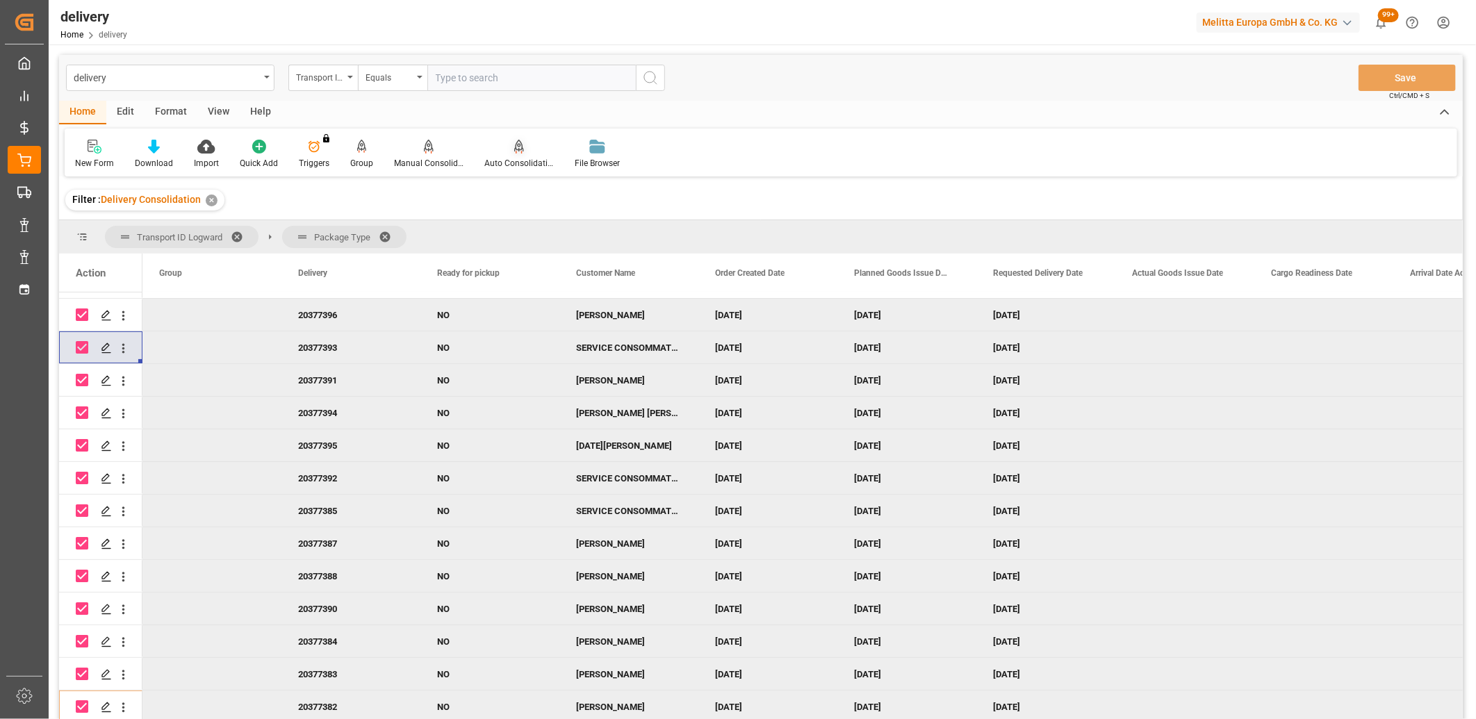
click at [508, 157] on div "Auto Consolidation" at bounding box center [518, 163] width 69 height 13
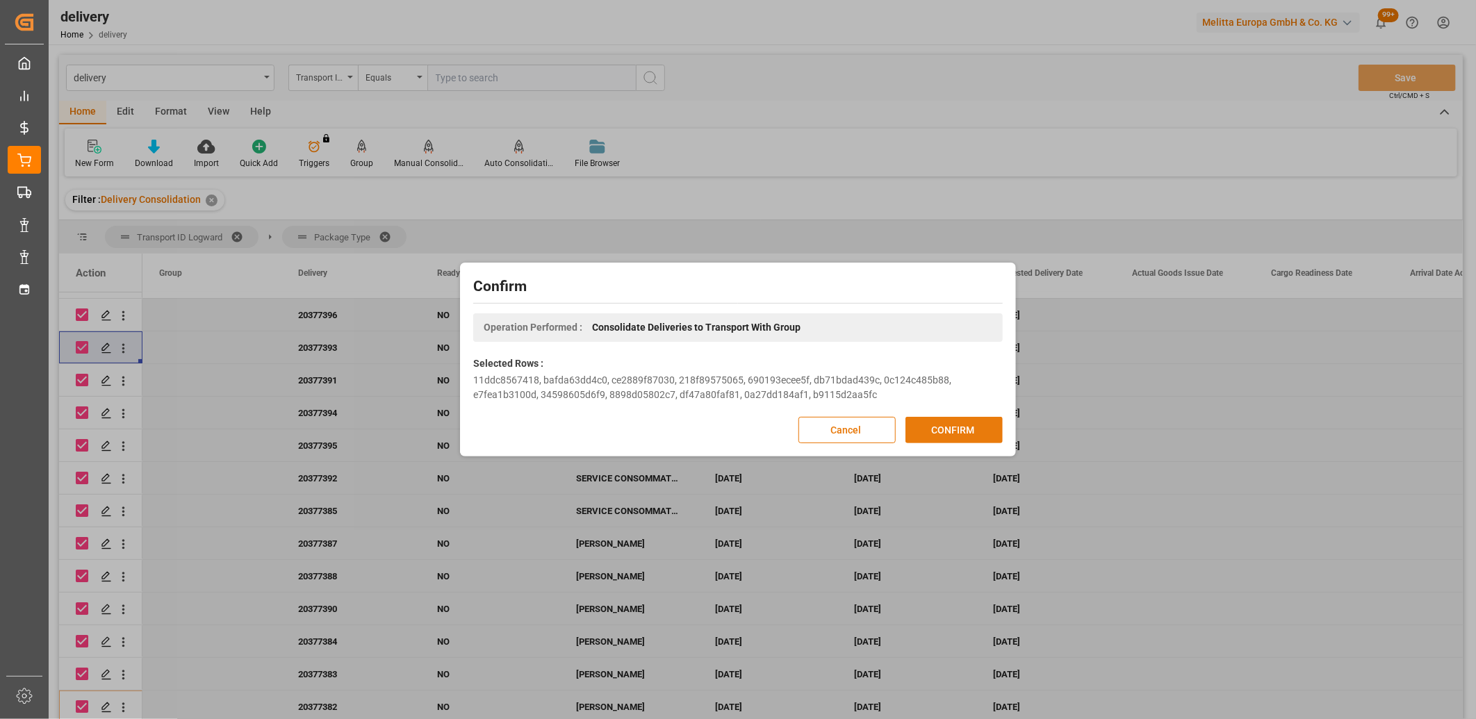
click at [931, 433] on button "CONFIRM" at bounding box center [954, 430] width 97 height 26
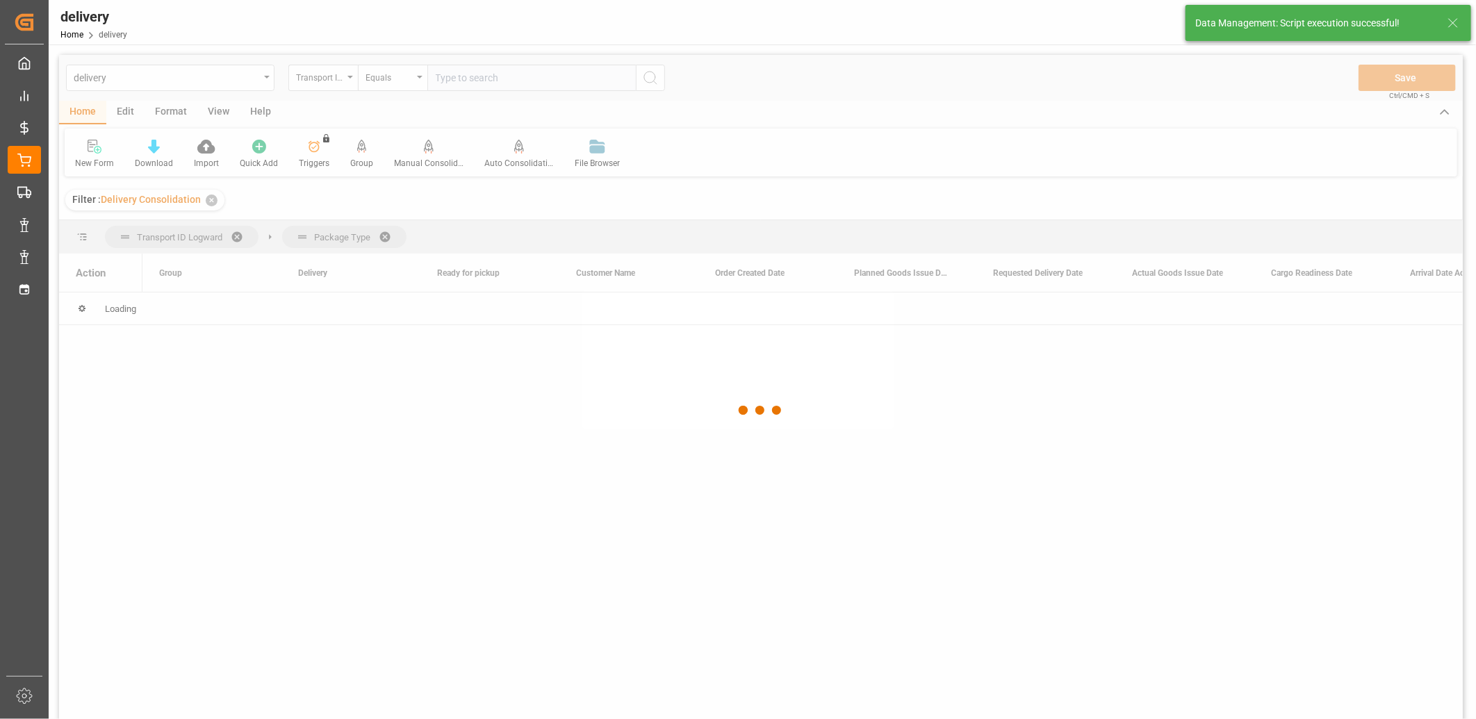
scroll to position [0, 0]
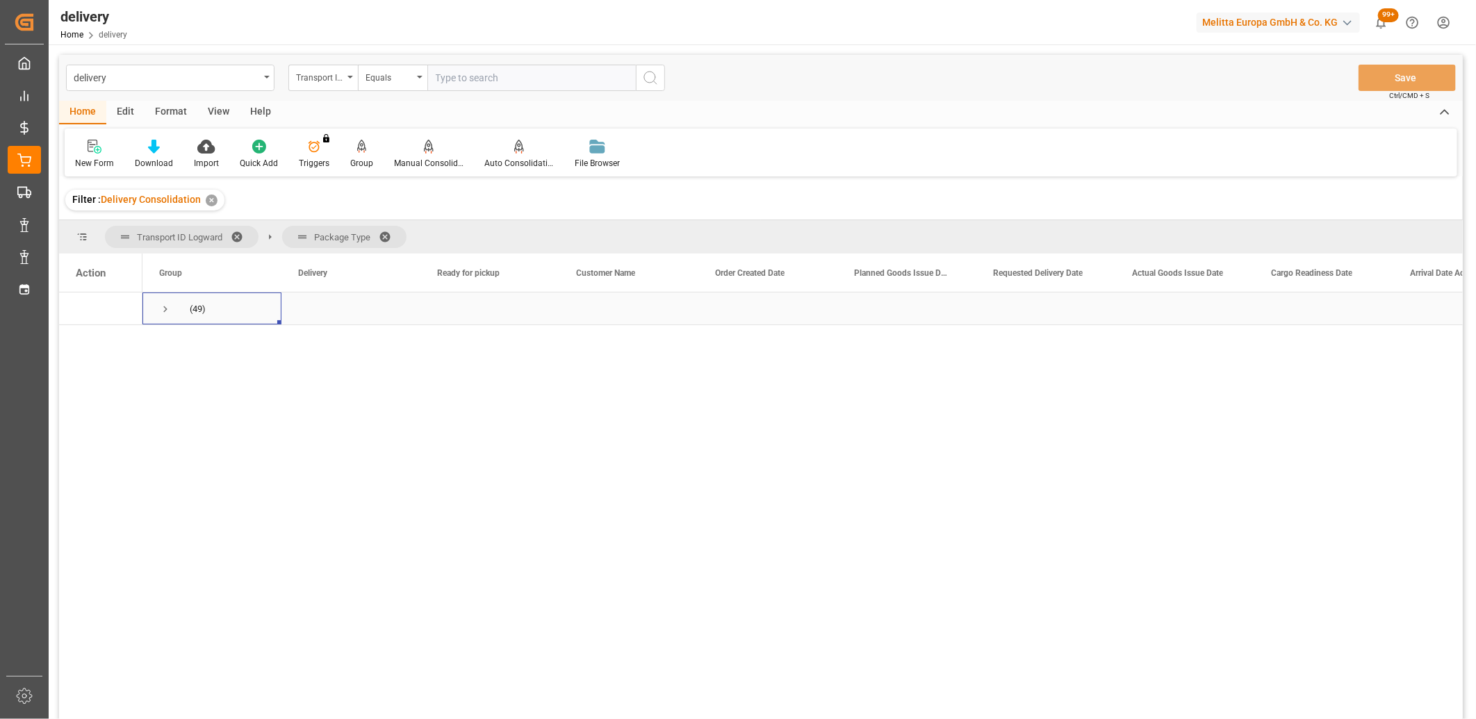
click at [165, 307] on span "Press SPACE to select this row." at bounding box center [165, 309] width 13 height 13
click at [1003, 273] on span "Requested Delivery Date" at bounding box center [1038, 273] width 90 height 10
click at [163, 304] on span "Press SPACE to select this row." at bounding box center [165, 309] width 13 height 13
click at [190, 345] on span "Press SPACE to select this row." at bounding box center [194, 342] width 13 height 13
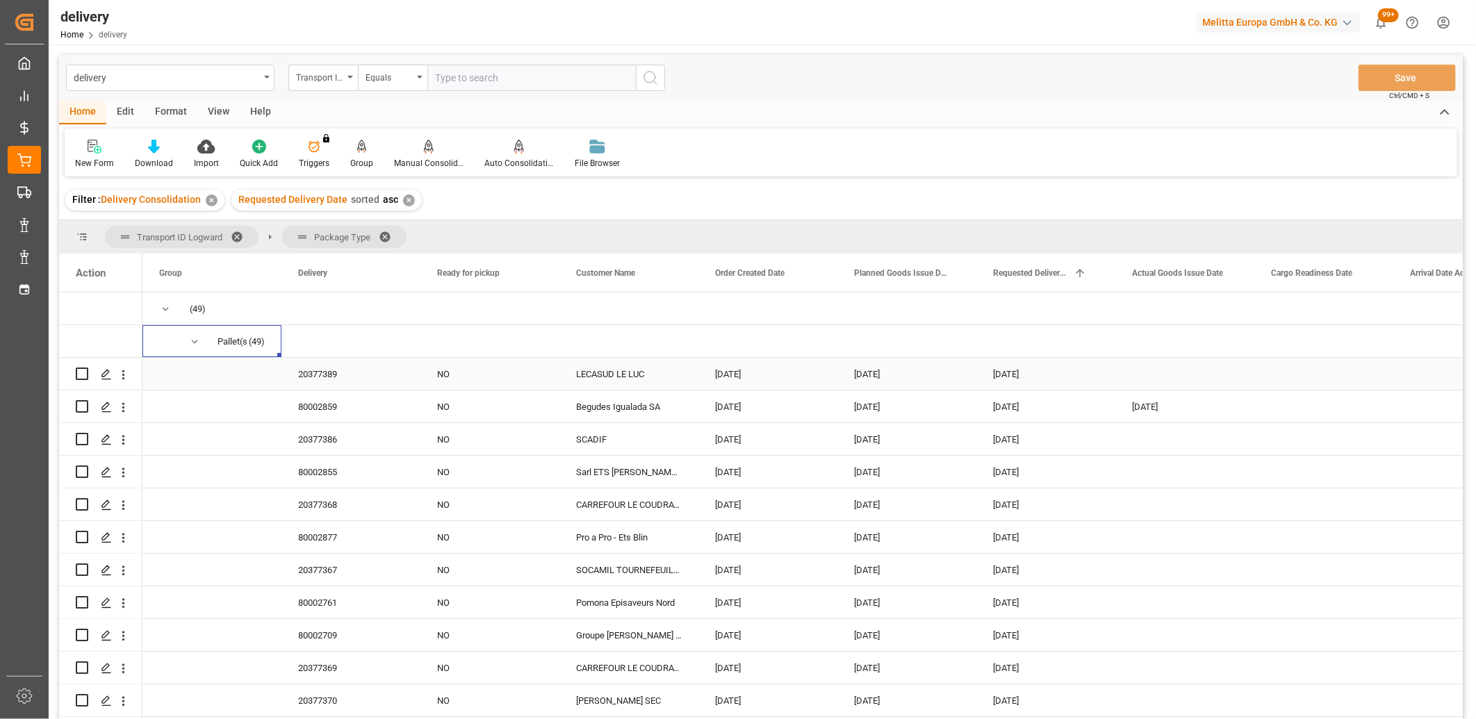
click at [306, 376] on div "20377389" at bounding box center [350, 374] width 139 height 32
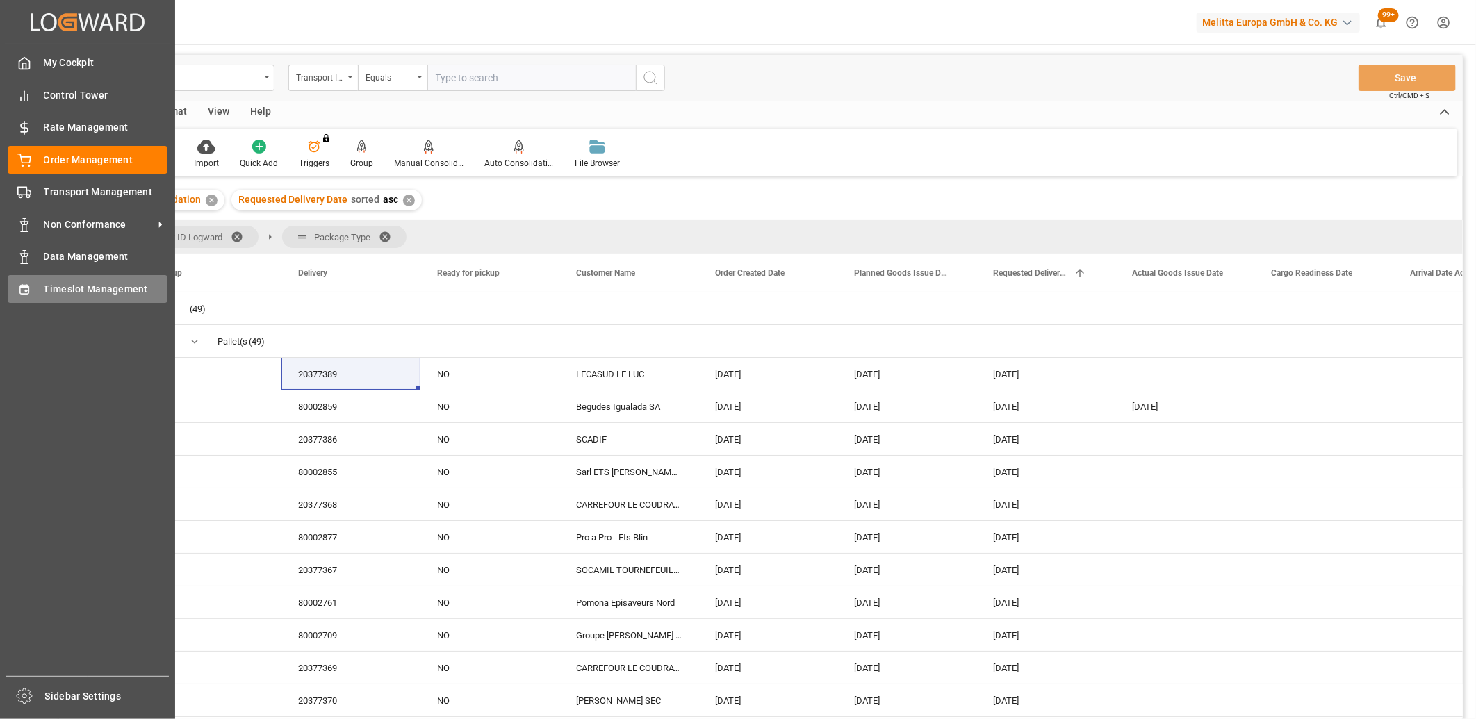
click at [37, 295] on div "Timeslot Management Timeslot Management" at bounding box center [88, 288] width 160 height 27
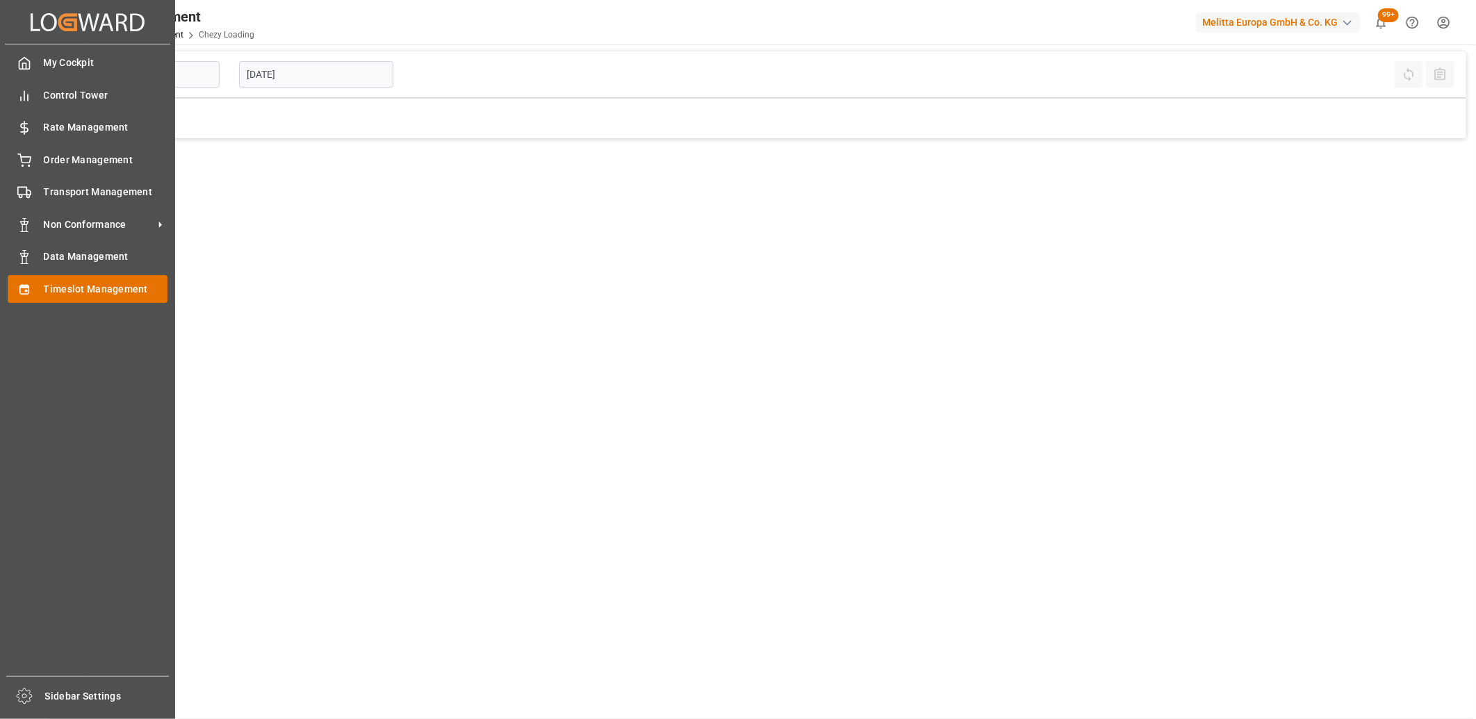
type input "Chezy Loading"
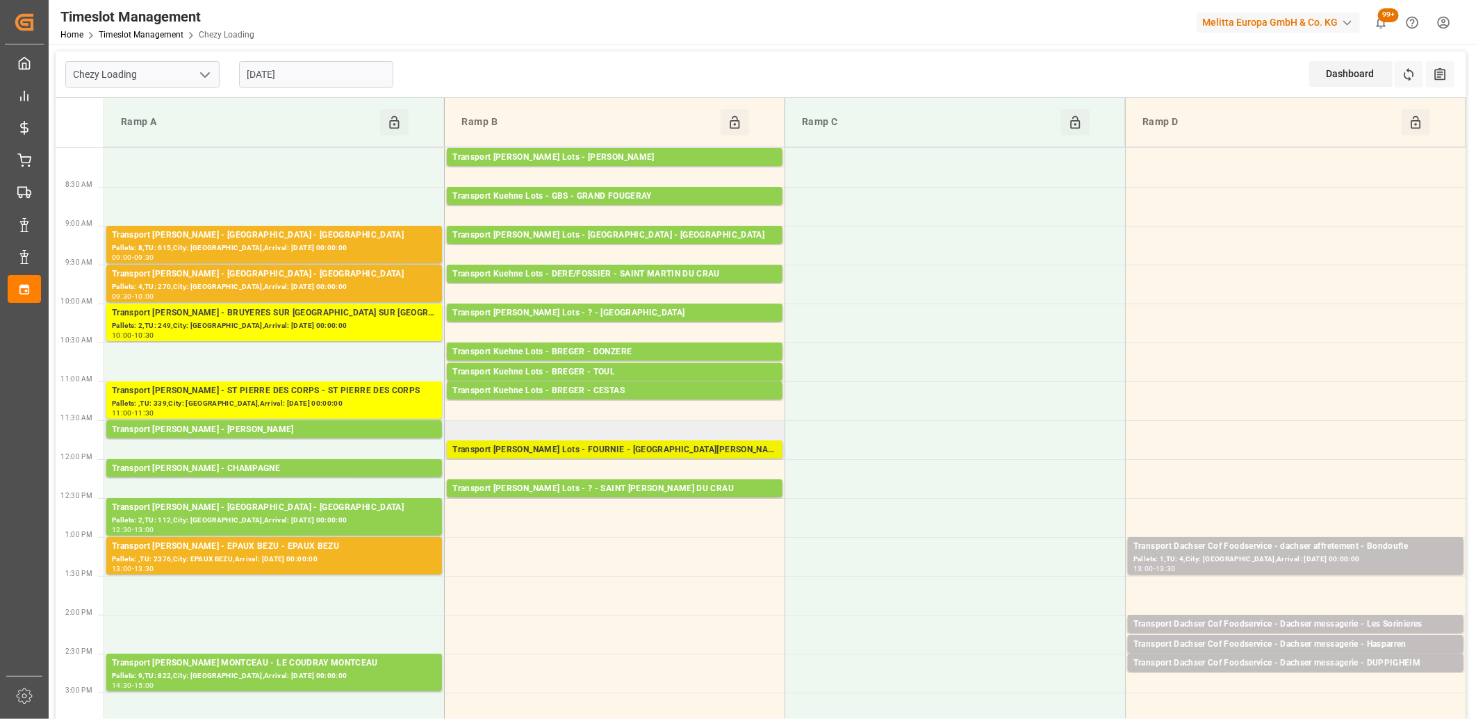
click at [540, 448] on div "Transport Kuehne Lots - FOURNIE - SAINT MARTIN DE CRAU" at bounding box center [614, 450] width 325 height 14
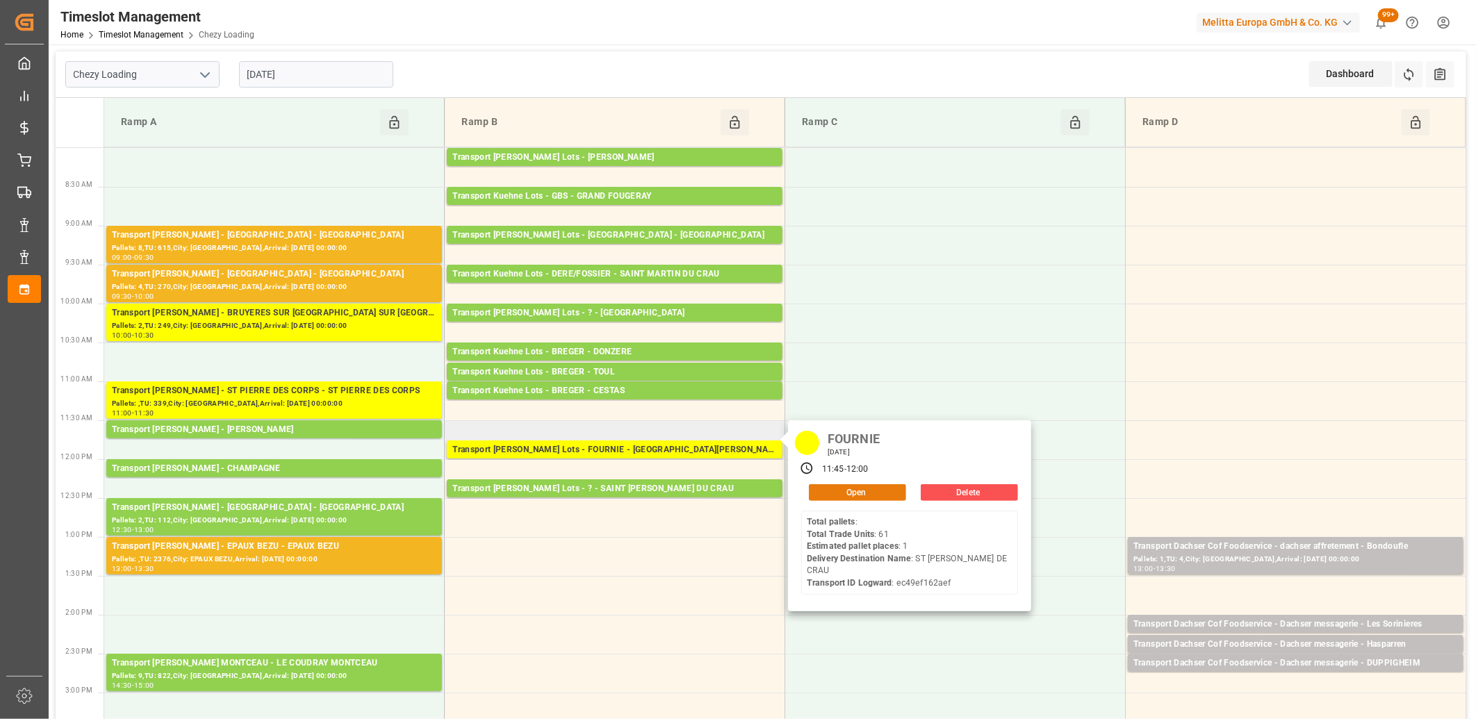
click at [884, 496] on button "Open" at bounding box center [857, 492] width 97 height 17
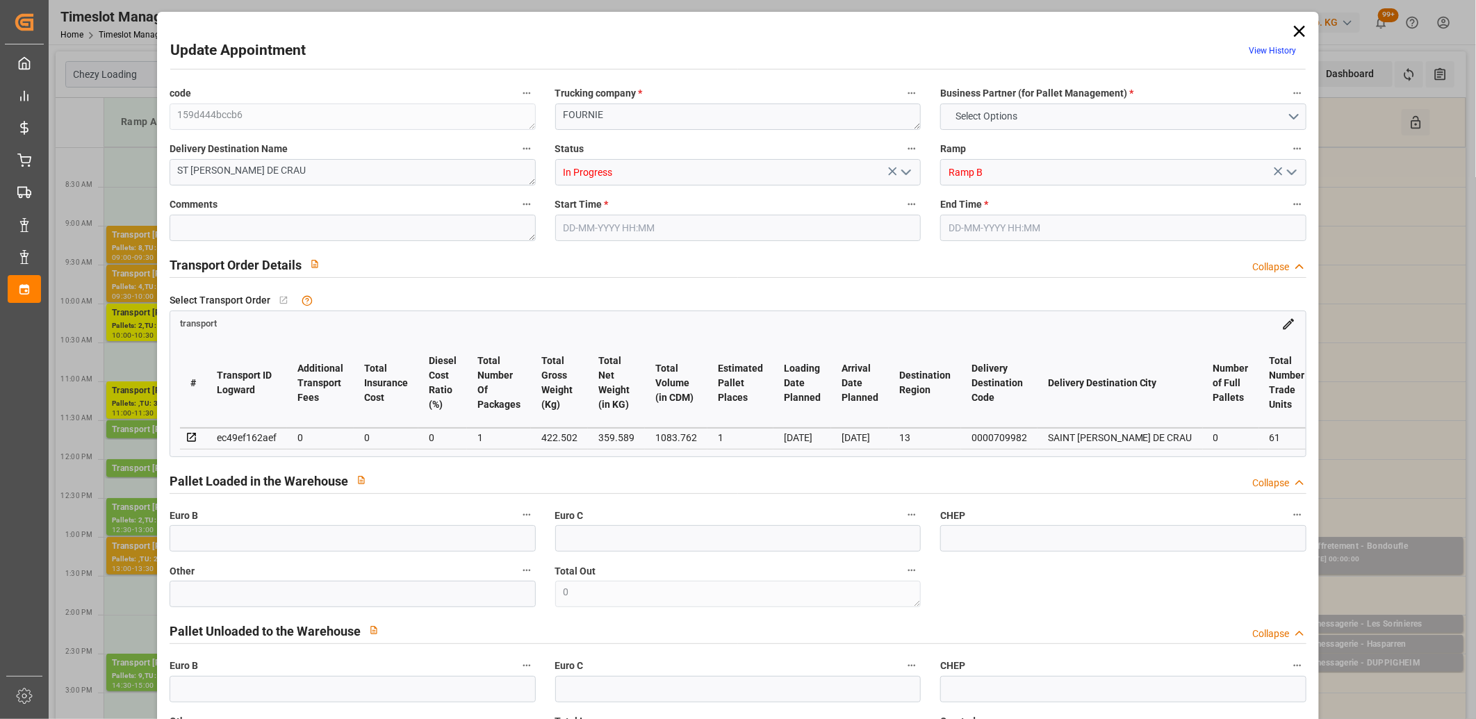
type input "1"
type input "0"
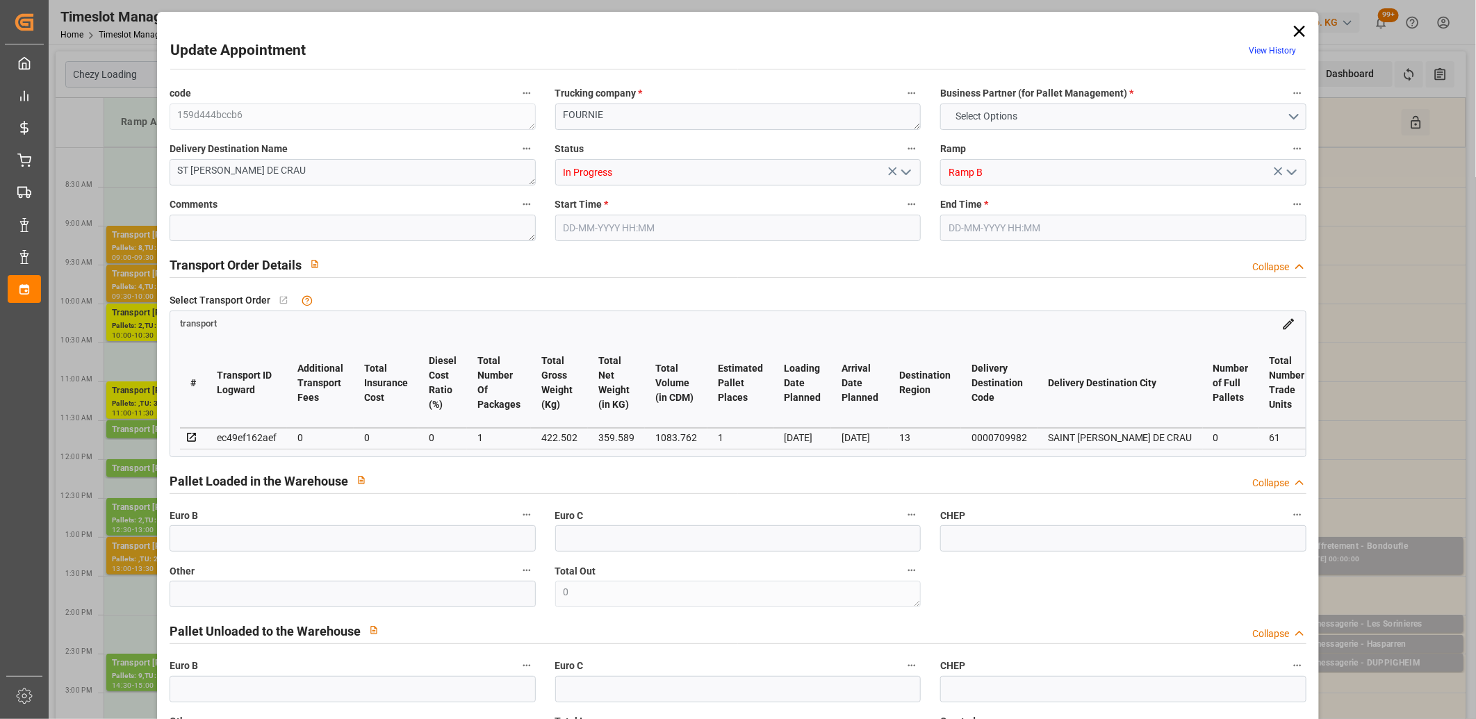
type input "1"
type input "359.589"
type input "445.502"
type input "1083.762"
type input "13"
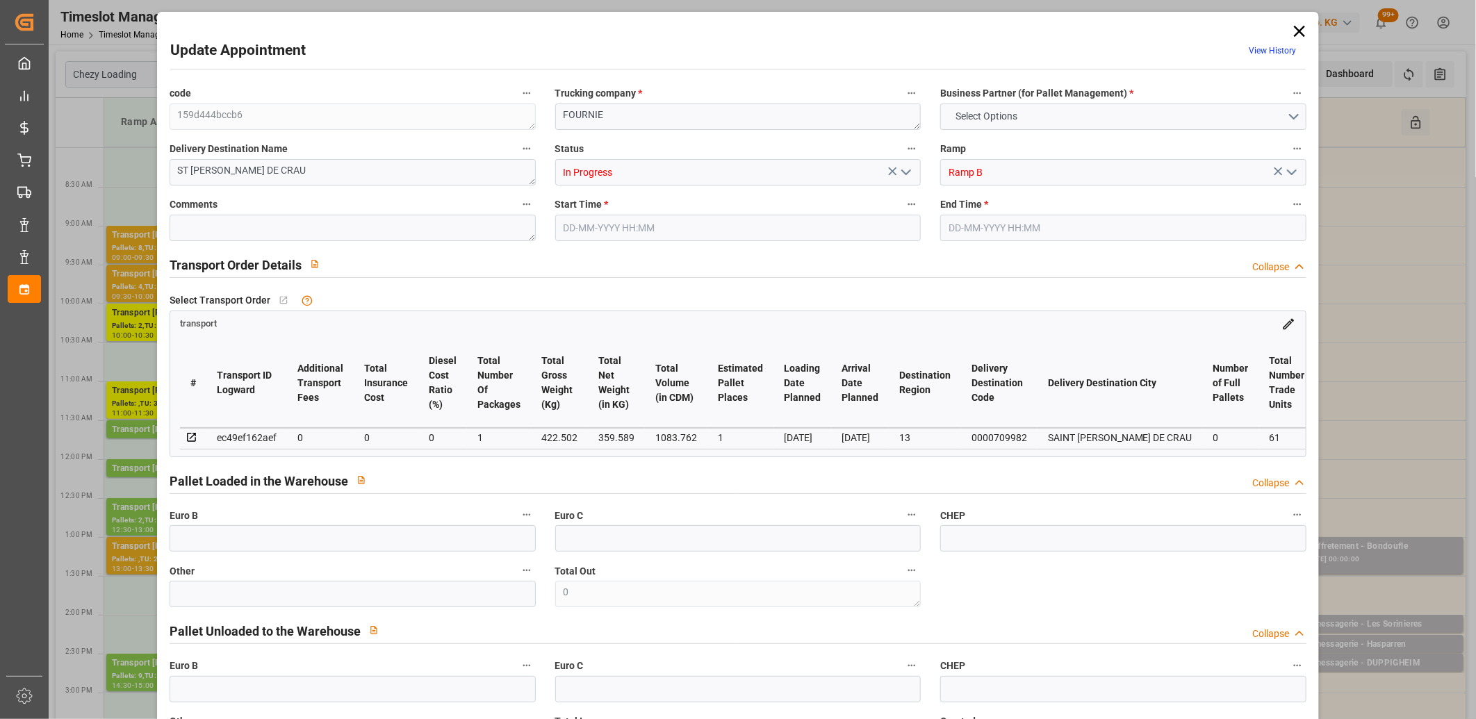
type input "0"
type input "61"
type input "1"
type input "101"
type input "422.502"
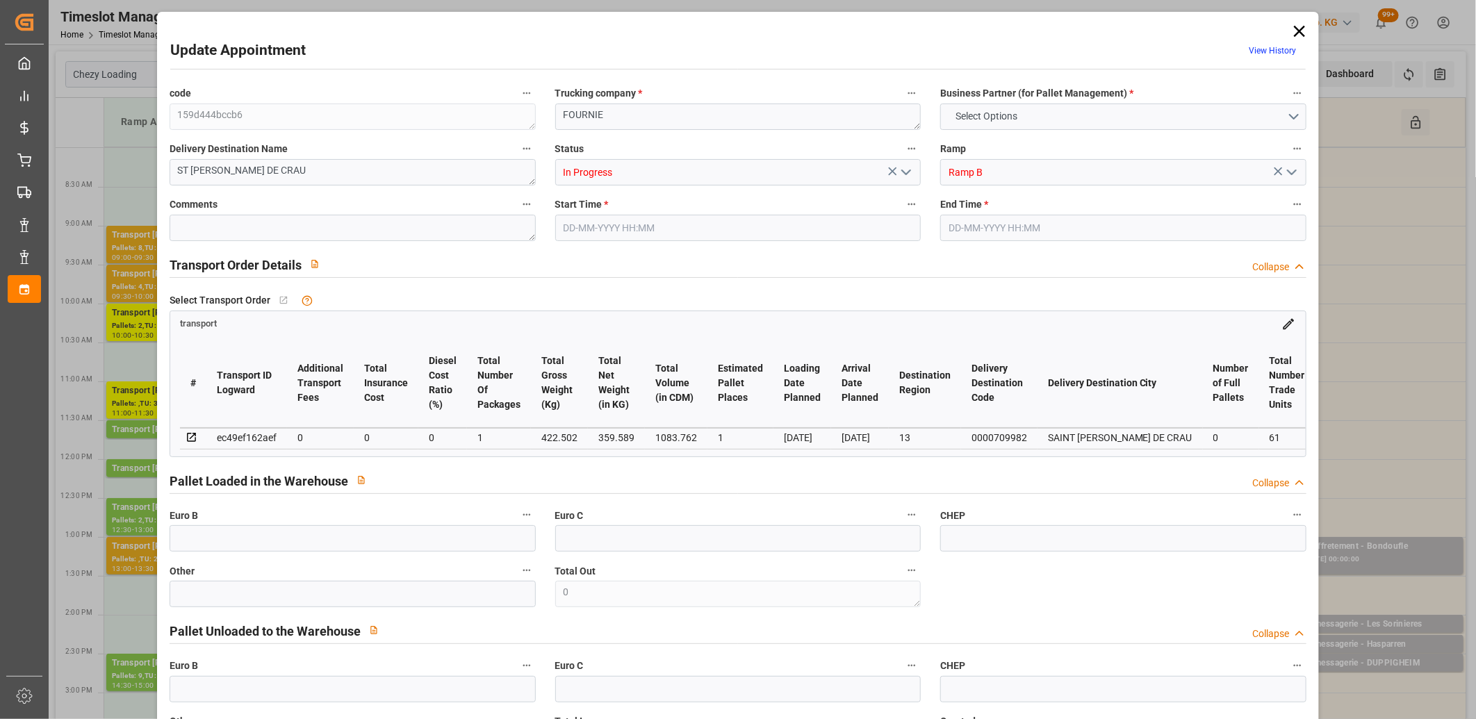
type input "0"
type input "4710.8598"
type input "0"
type input "21"
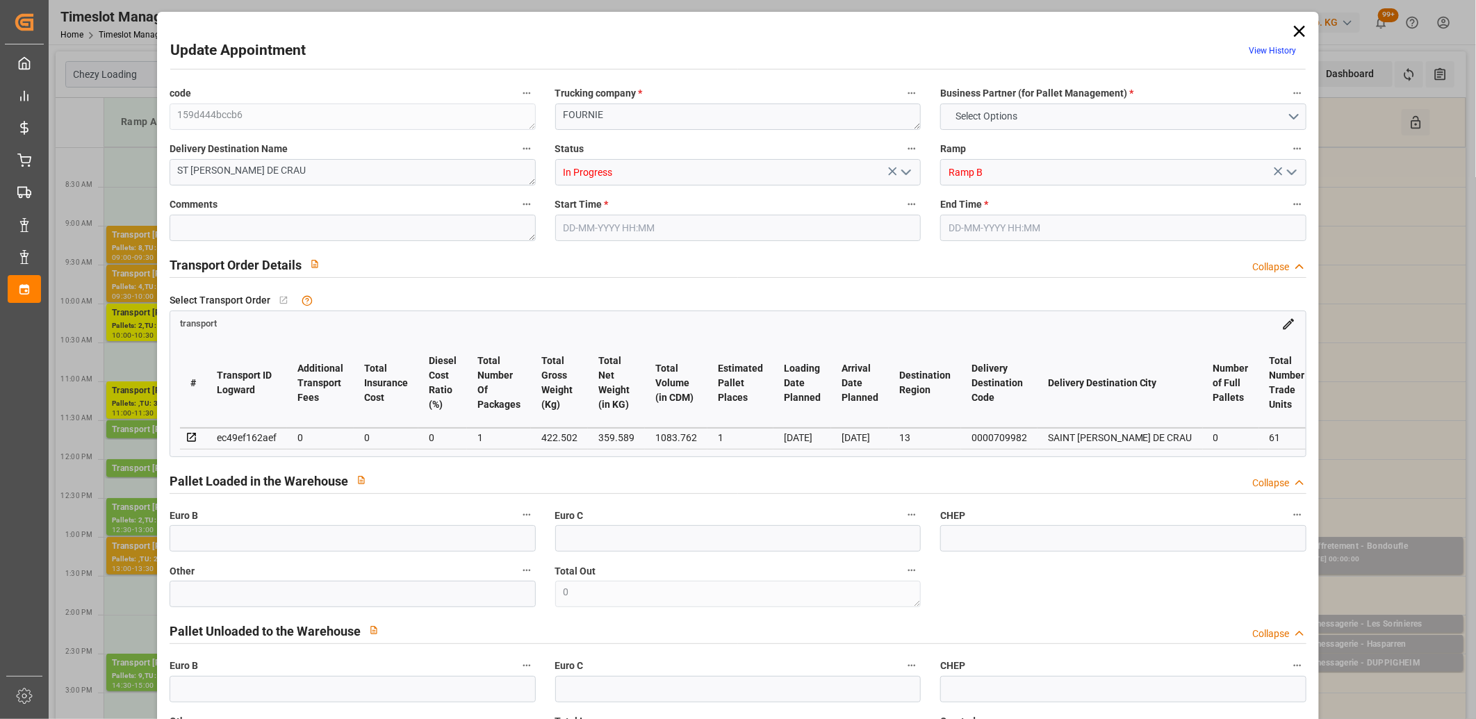
type input "35"
type input "[DATE] 11:45"
type input "[DATE] 12:00"
type input "[DATE] 13:33"
type input "[DATE] 11:19"
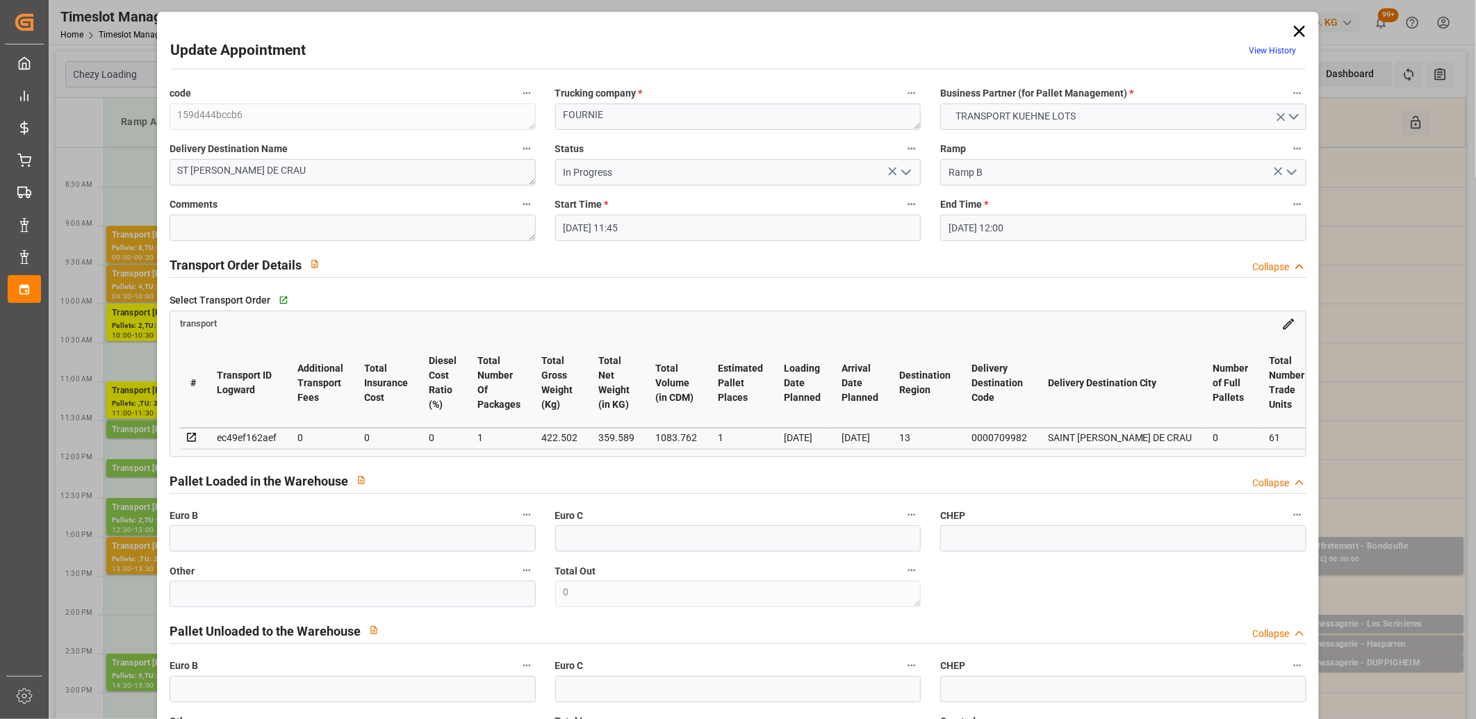
type input "[DATE]"
click at [1295, 29] on icon at bounding box center [1299, 31] width 11 height 11
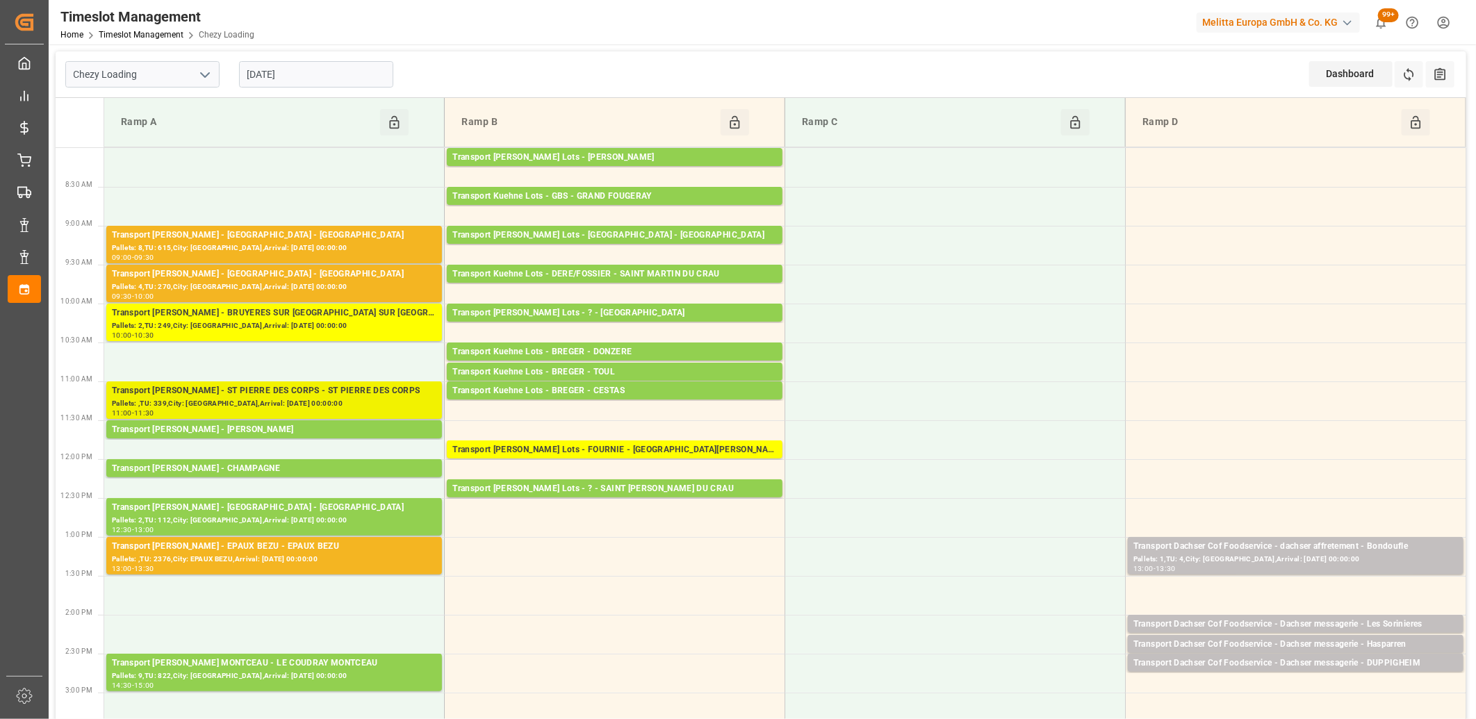
scroll to position [77, 0]
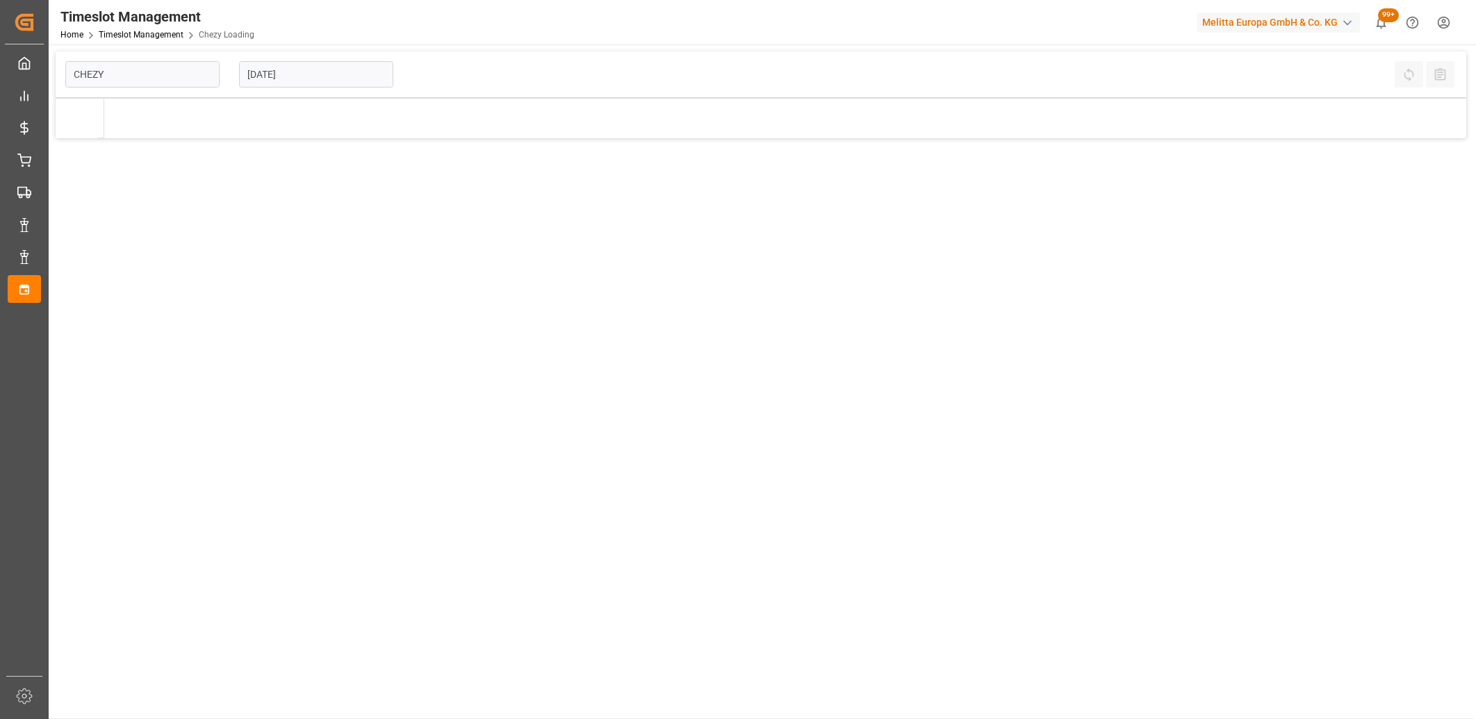
type input "Chezy Loading"
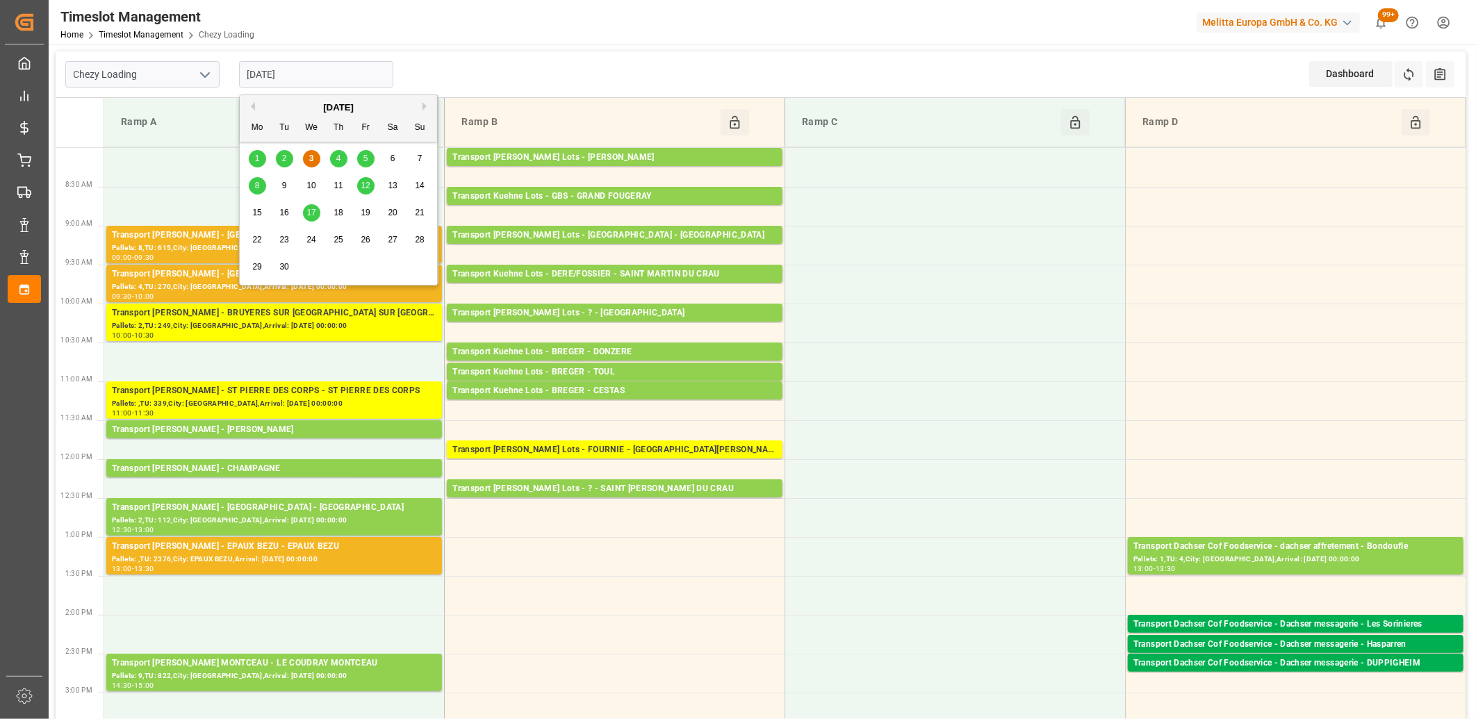
click at [356, 83] on input "[DATE]" at bounding box center [316, 74] width 154 height 26
click at [338, 158] on span "4" at bounding box center [338, 159] width 5 height 10
type input "[DATE]"
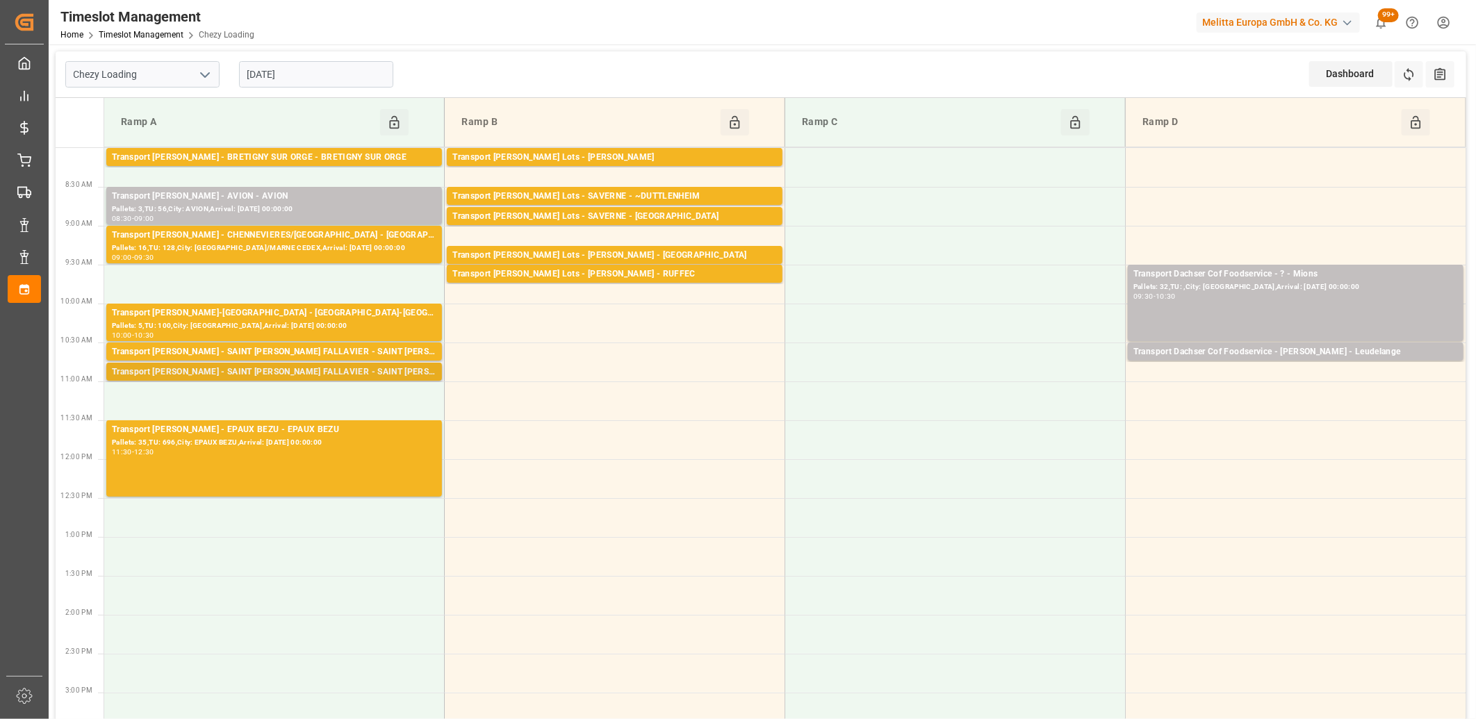
click at [309, 374] on div "Transport [PERSON_NAME] - SAINT [PERSON_NAME] FALLAVIER - SAINT [PERSON_NAME] F…" at bounding box center [274, 373] width 325 height 14
click at [376, 350] on div "Transport [PERSON_NAME] - SAINT [PERSON_NAME] FALLAVIER - SAINT [PERSON_NAME] F…" at bounding box center [274, 352] width 325 height 14
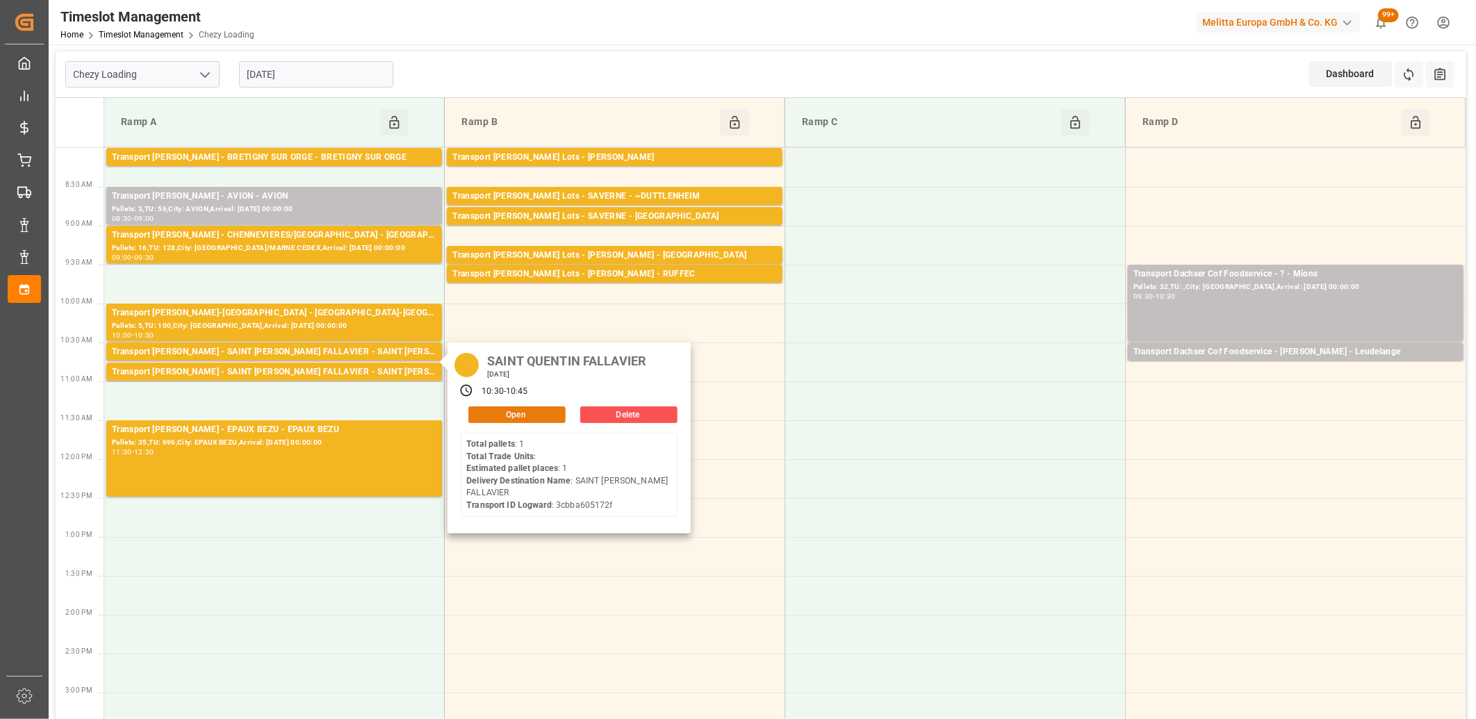
click at [489, 411] on button "Open" at bounding box center [516, 415] width 97 height 17
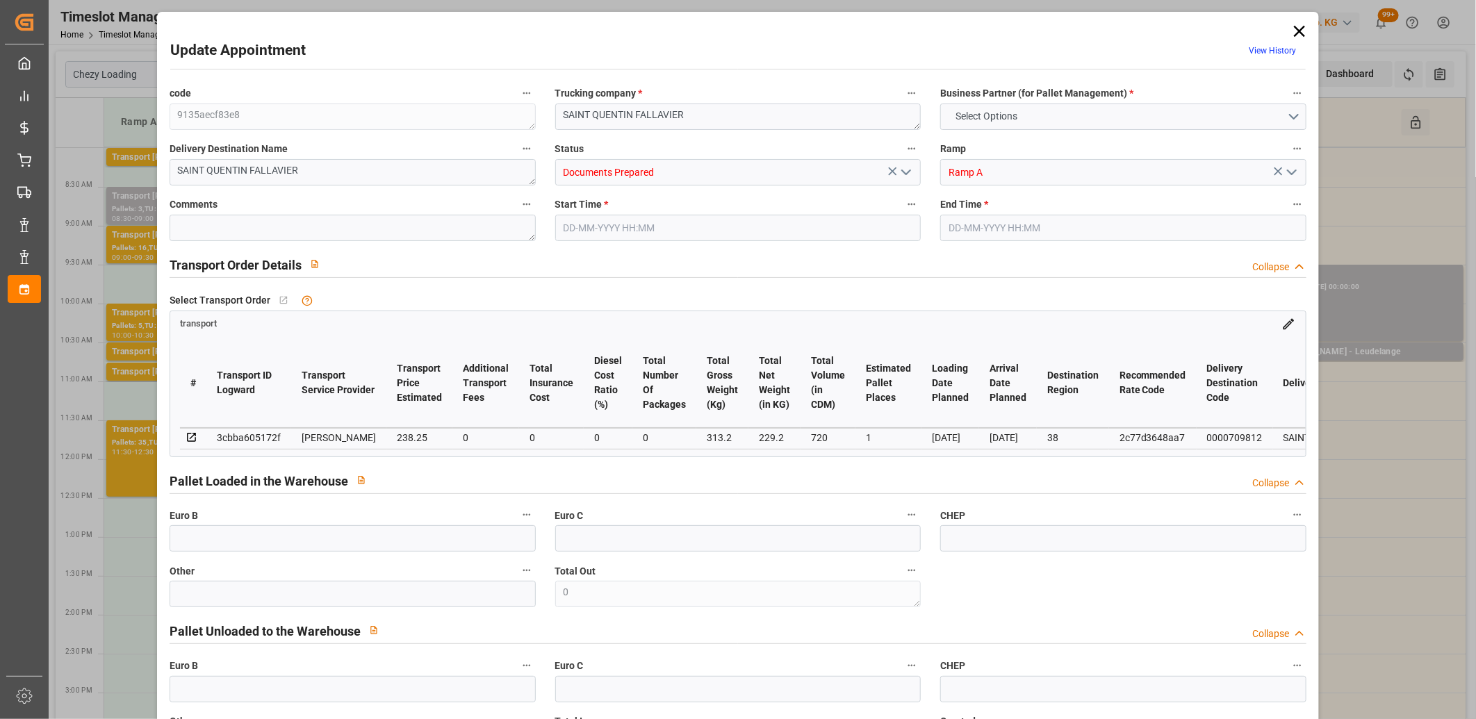
type input "1"
type input "238.25"
type input "0"
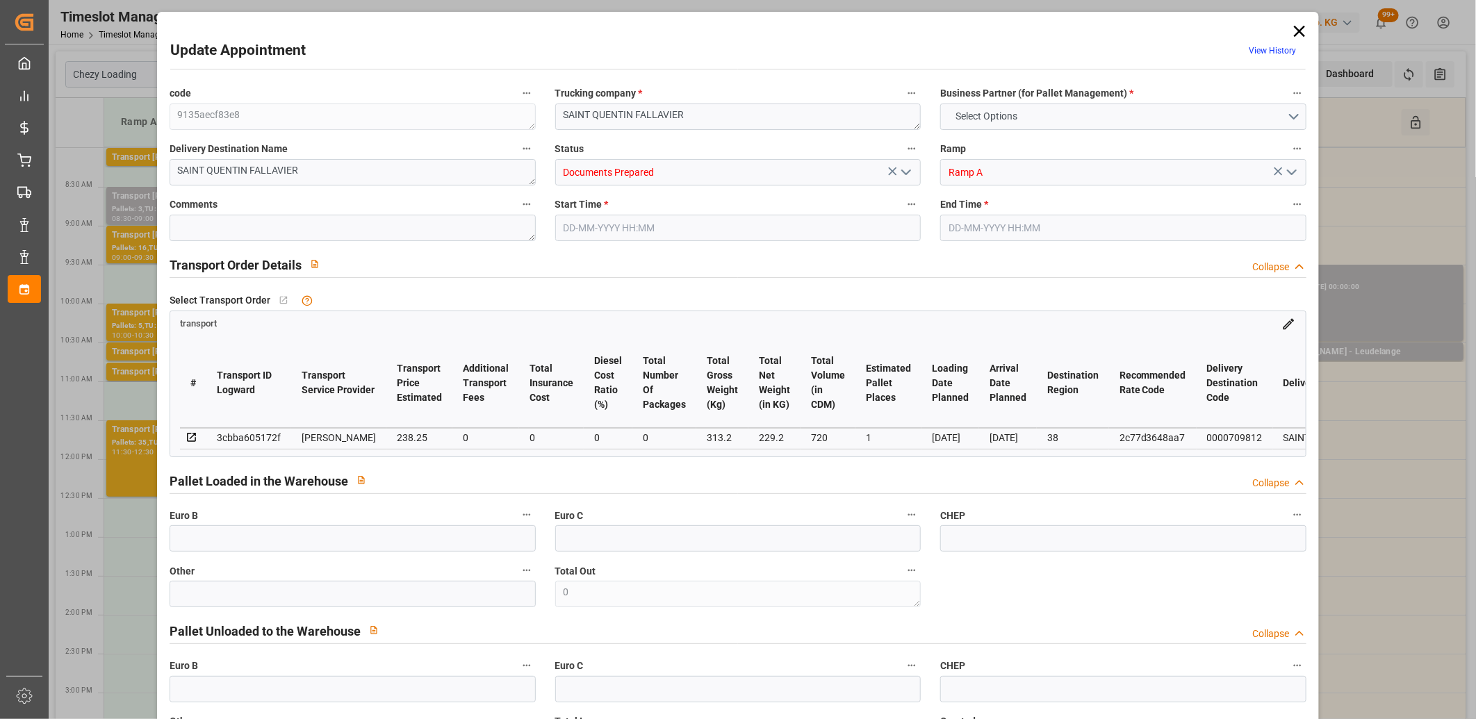
type input "230.1972"
type input "-8.0528"
type input "0"
type input "229.2"
type input "346"
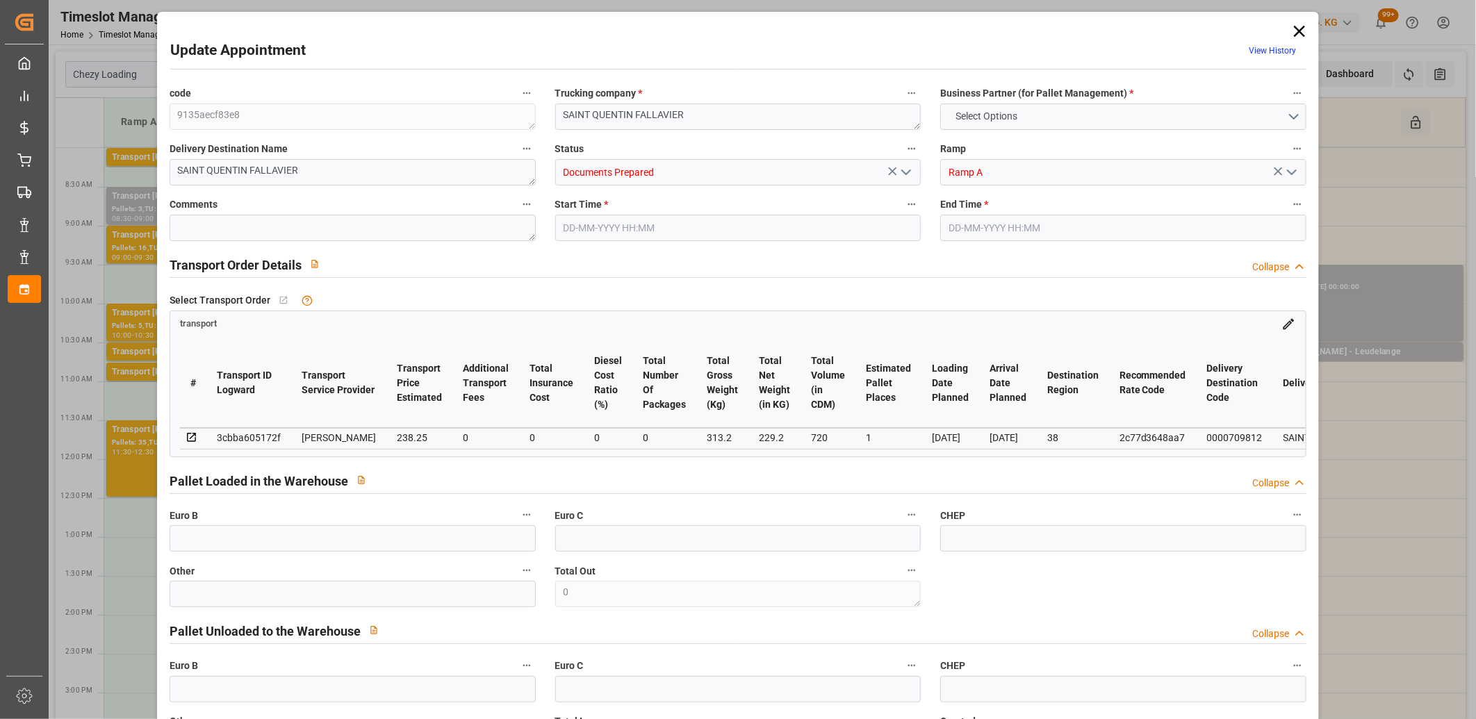
type input "720"
type input "38"
type input "1"
type input "0"
type input "1"
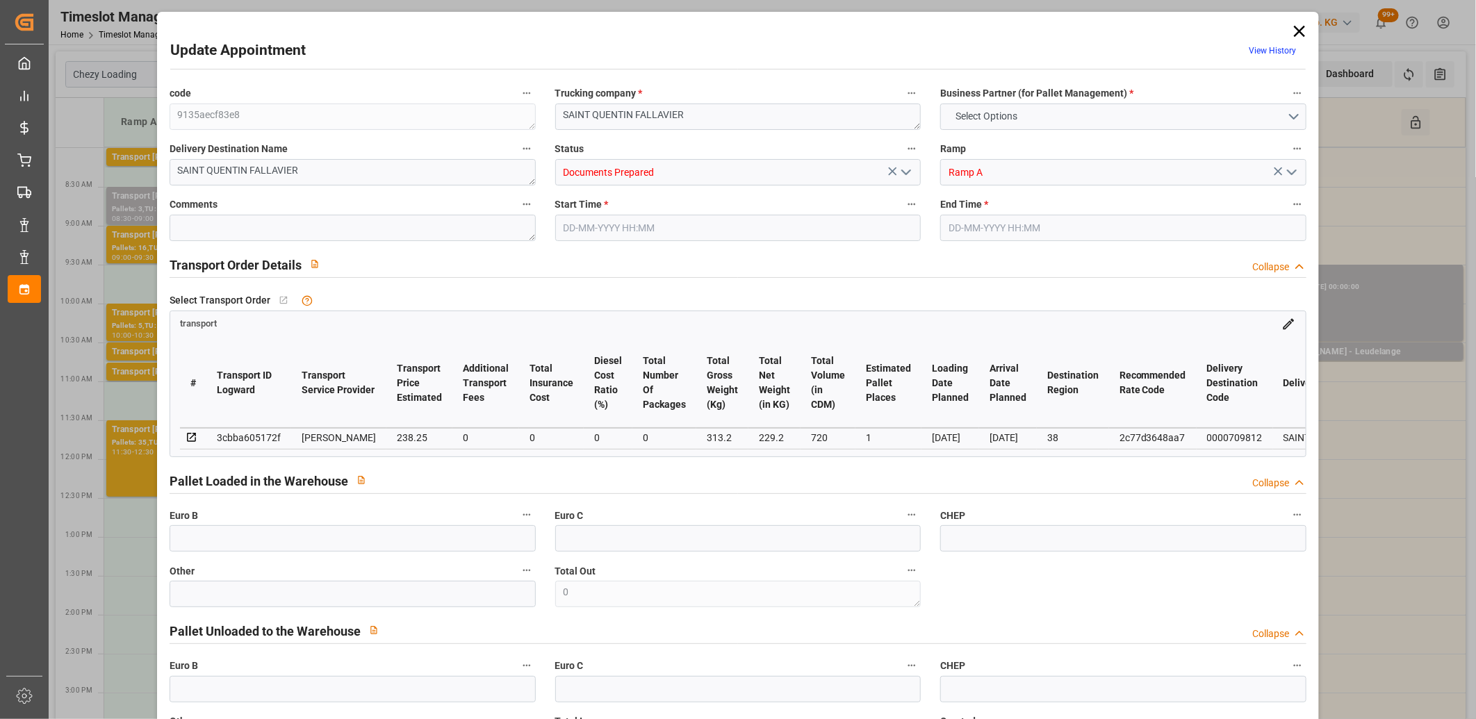
type input "101"
type input "313.2"
type input "0"
type input "4710.8598"
type input "0"
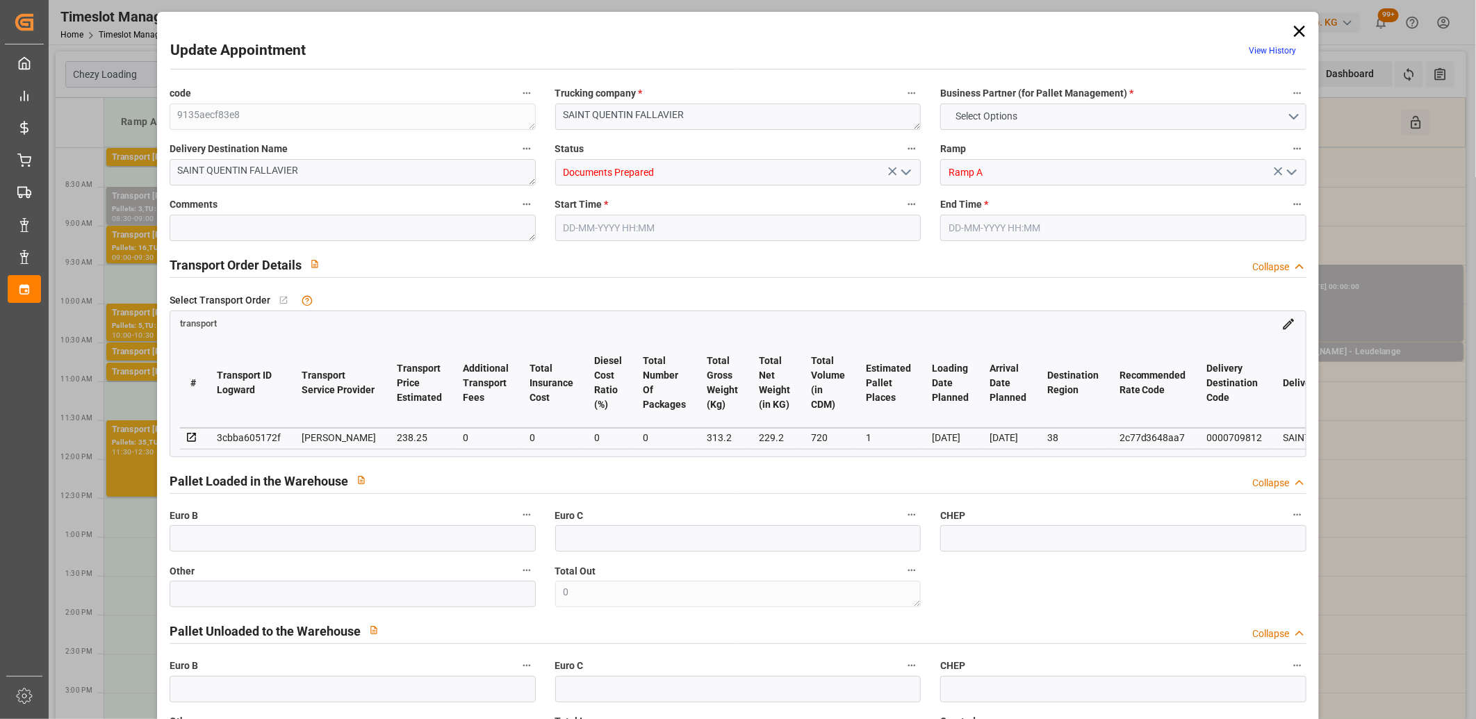
type input "0"
type input "21"
type input "35"
type input "04-09-2025 10:30"
type input "04-09-2025 10:45"
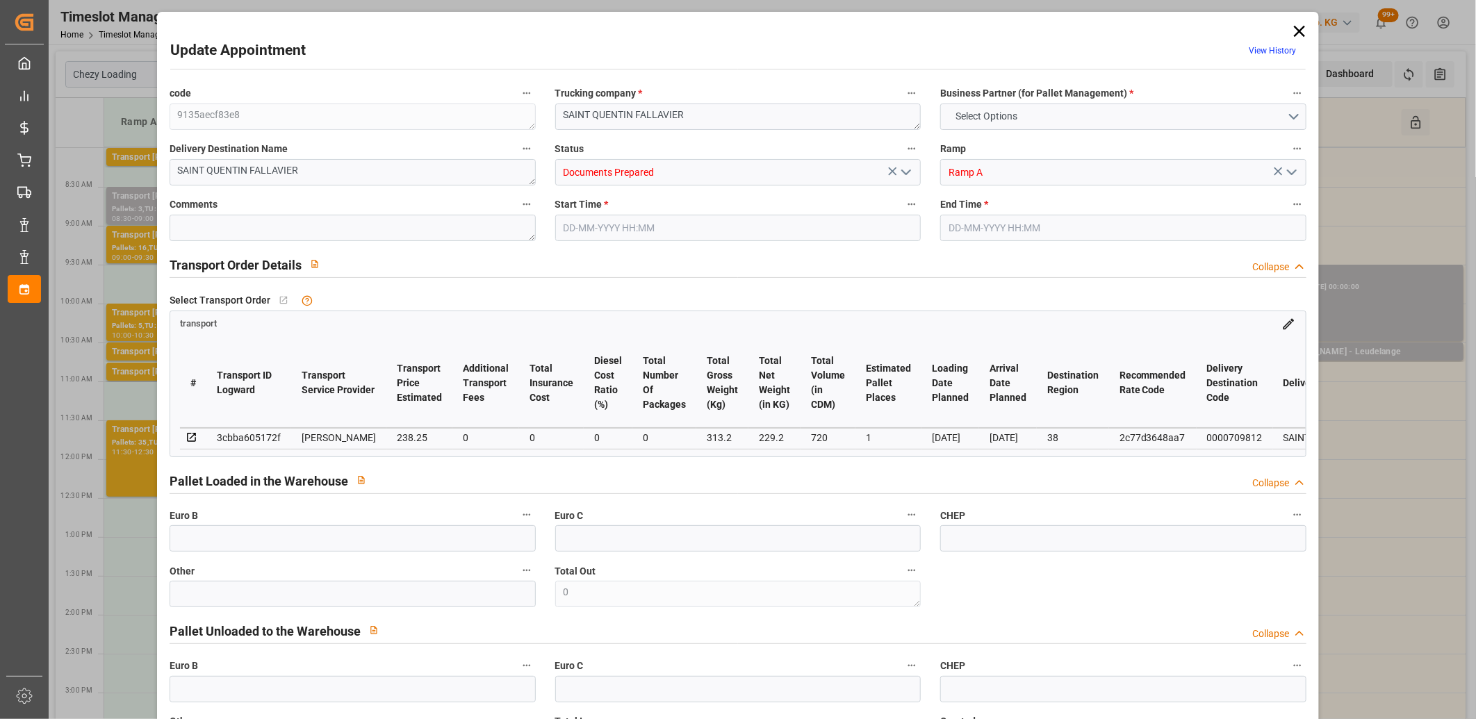
type input "01-09-2025 16:12"
type input "01-09-2025 11:17"
type input "[DATE]"
type input "04-09-2025"
click at [270, 435] on div "3cbba605172f" at bounding box center [249, 437] width 64 height 17
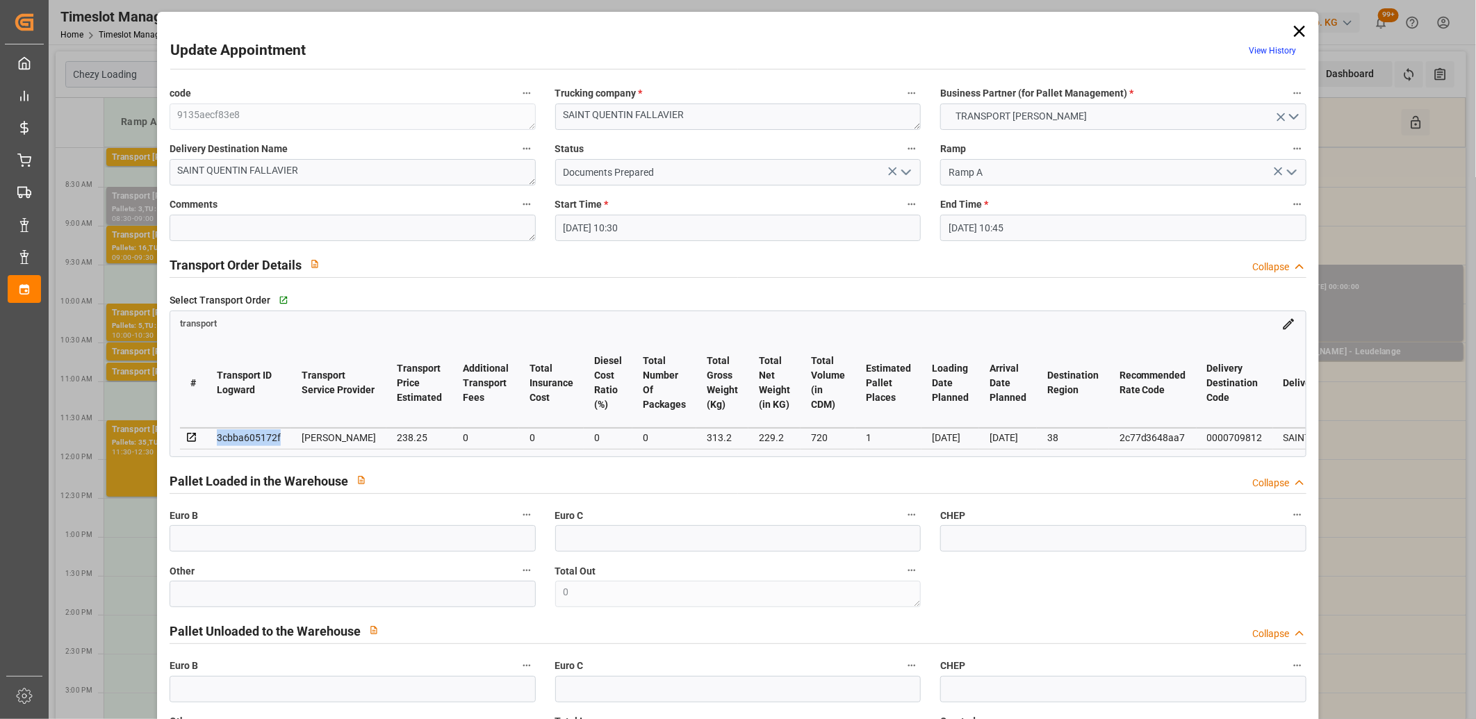
click at [270, 435] on div "3cbba605172f" at bounding box center [249, 437] width 64 height 17
copy div "3cbba605172f"
click at [1295, 36] on icon at bounding box center [1299, 31] width 19 height 19
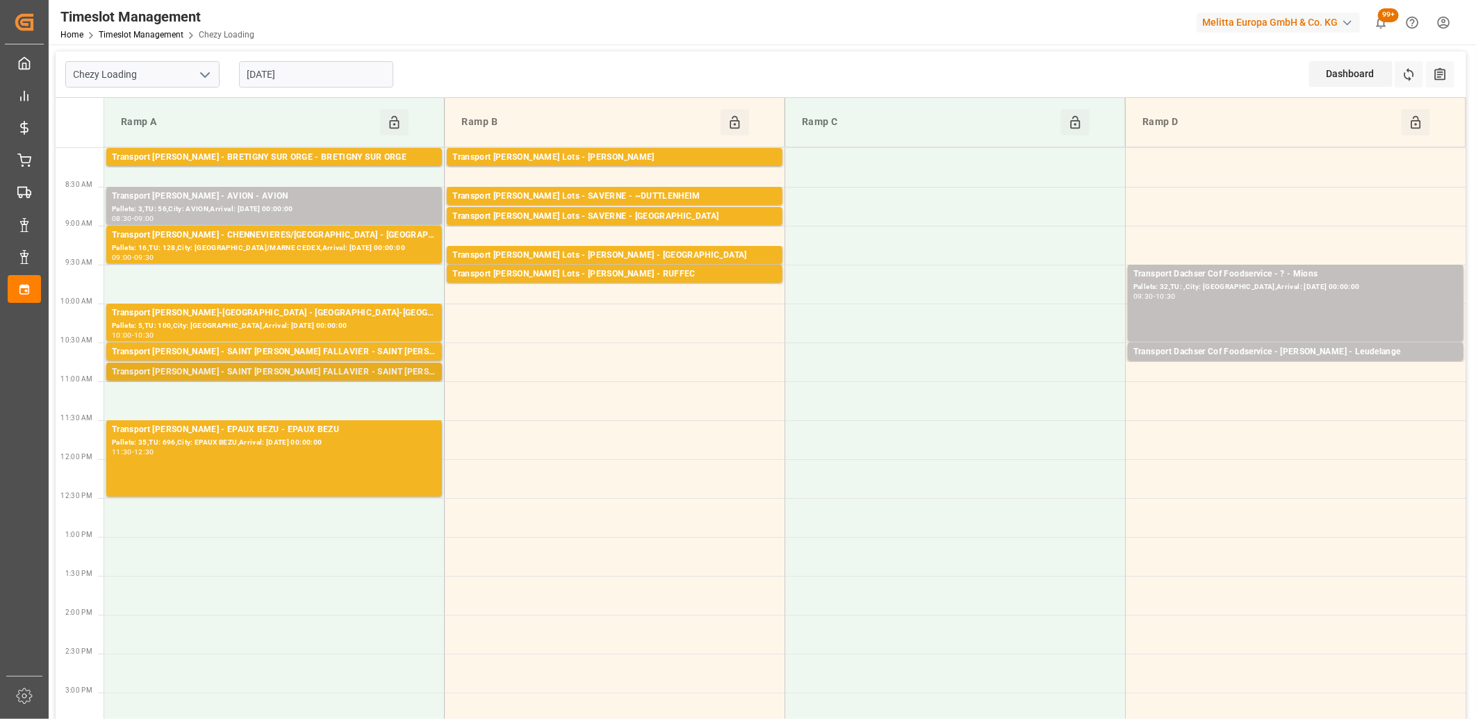
click at [350, 371] on div "Transport Delisle - SAINT QUENTIN FALLAVIER - SAINT QUENTIN FALLAVIER" at bounding box center [274, 373] width 325 height 14
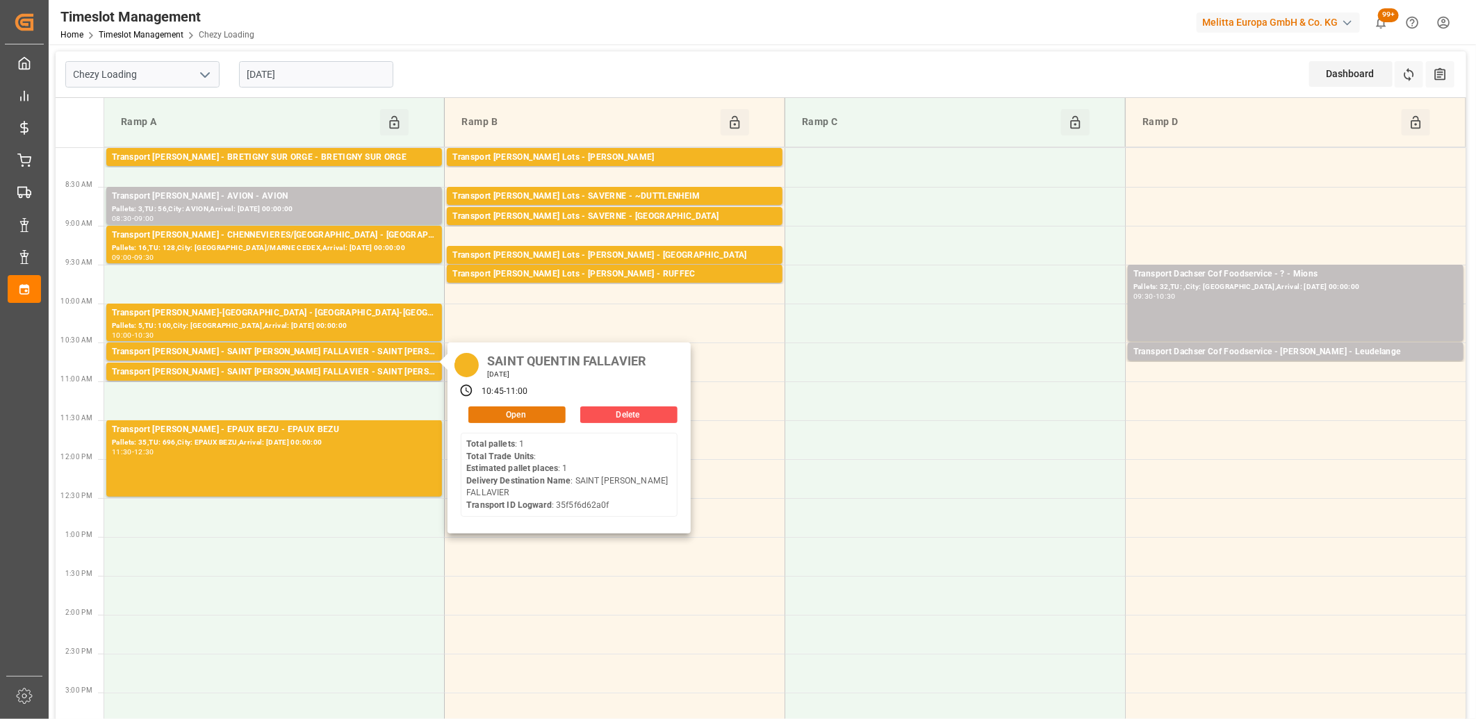
click at [519, 409] on button "Open" at bounding box center [516, 415] width 97 height 17
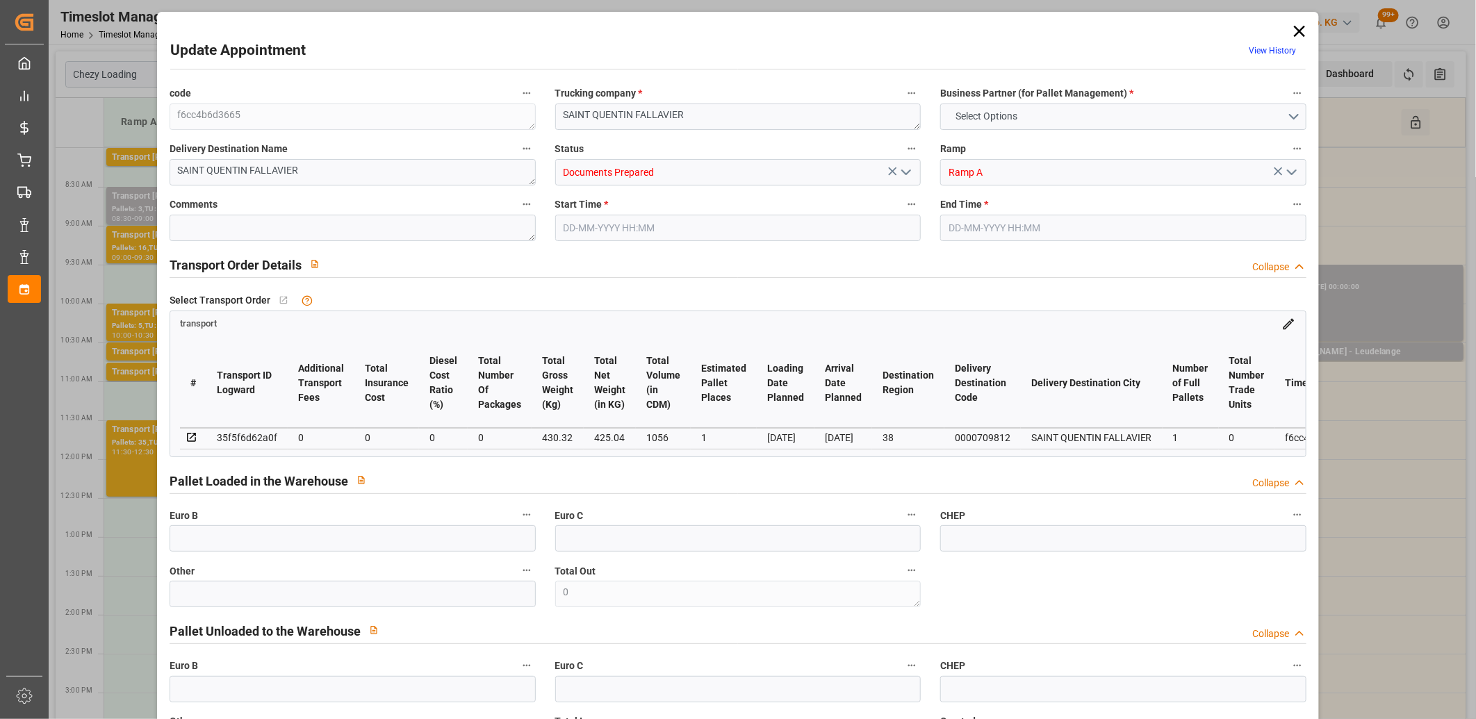
type input "1"
type input "0"
type input "-8.0528"
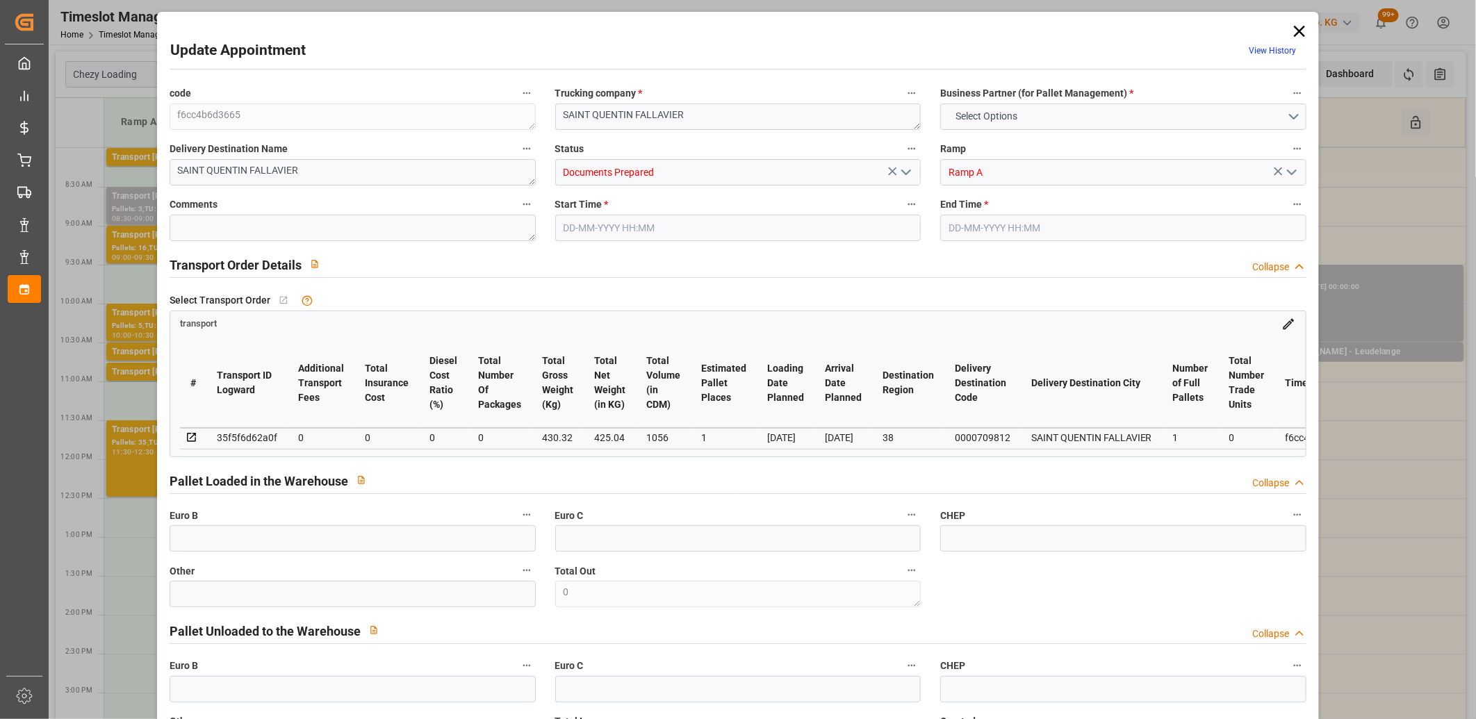
type input "0"
type input "425.04"
type input "481"
type input "1056"
type input "38"
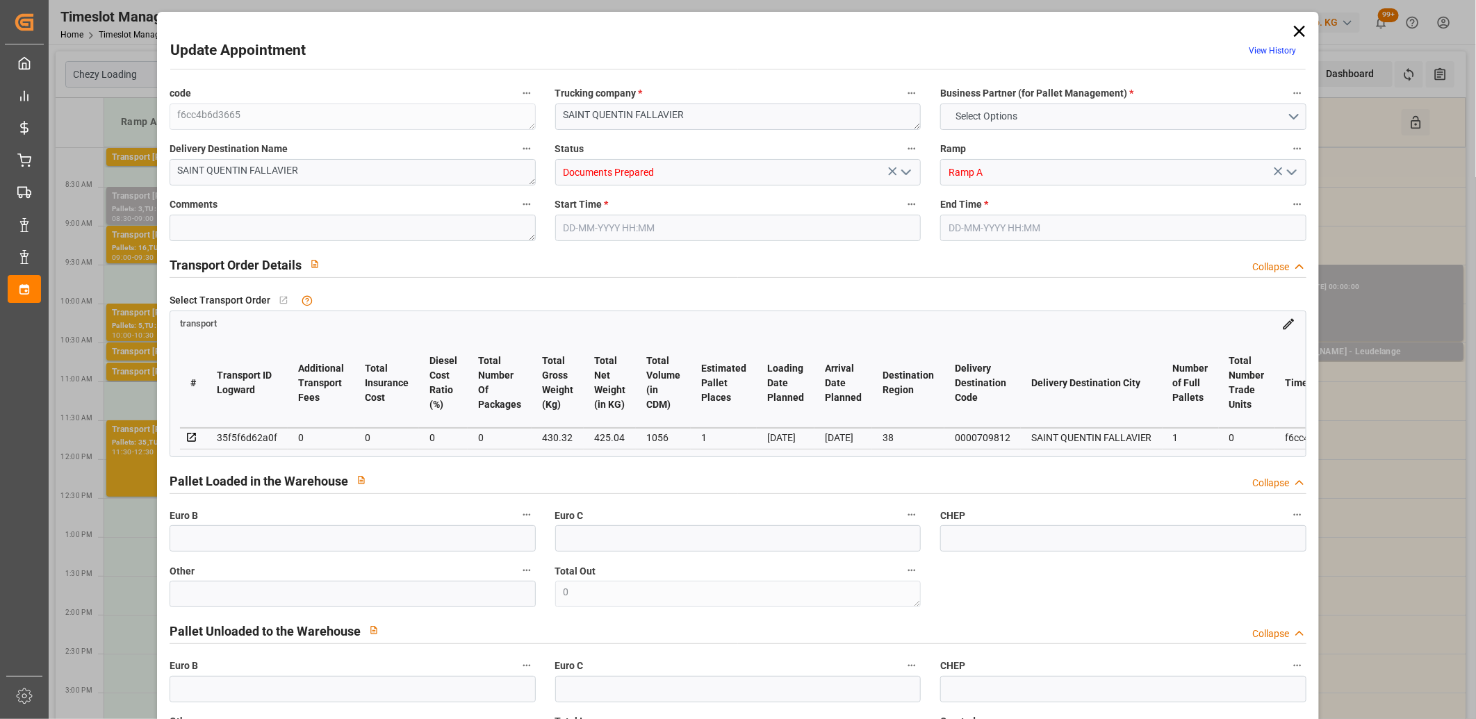
type input "1"
type input "0"
type input "1"
type input "101"
type input "430.32"
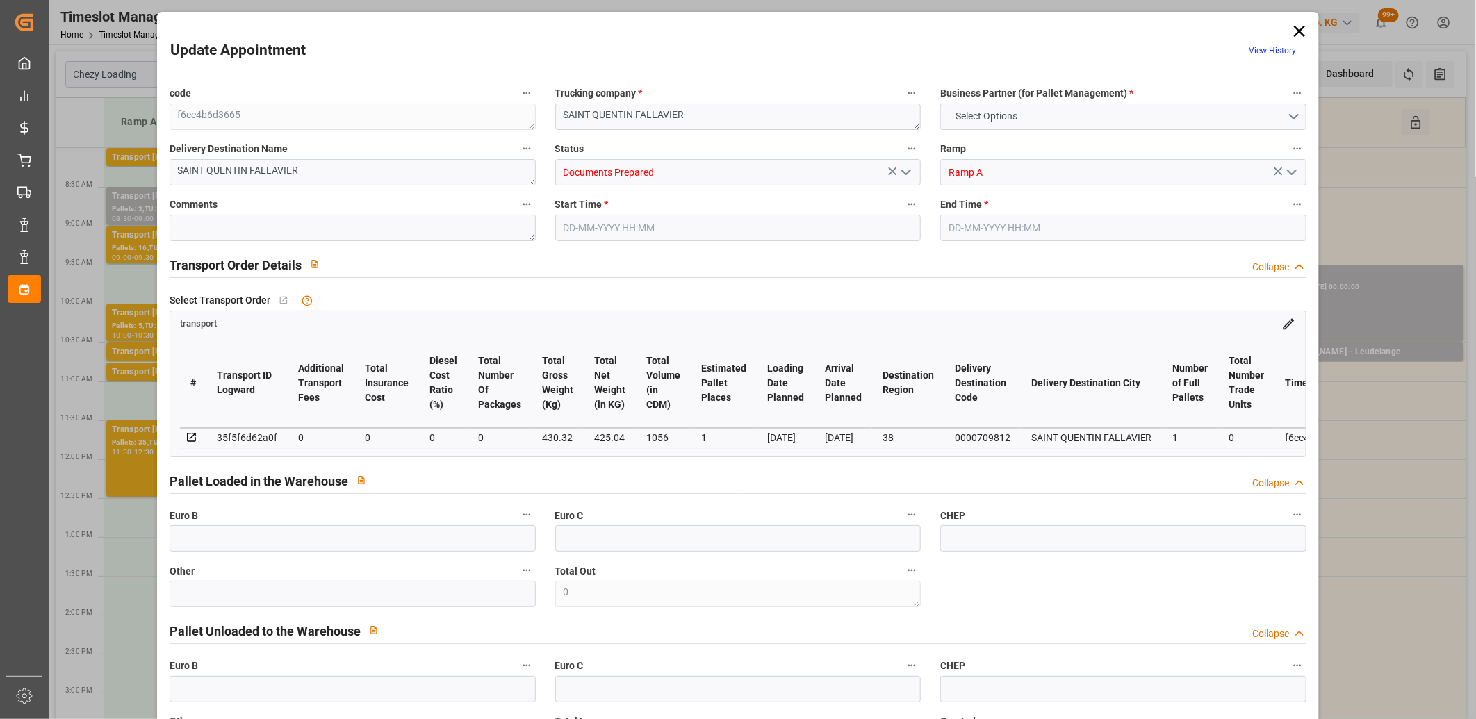
type input "0"
type input "4710.8598"
type input "0"
type input "21"
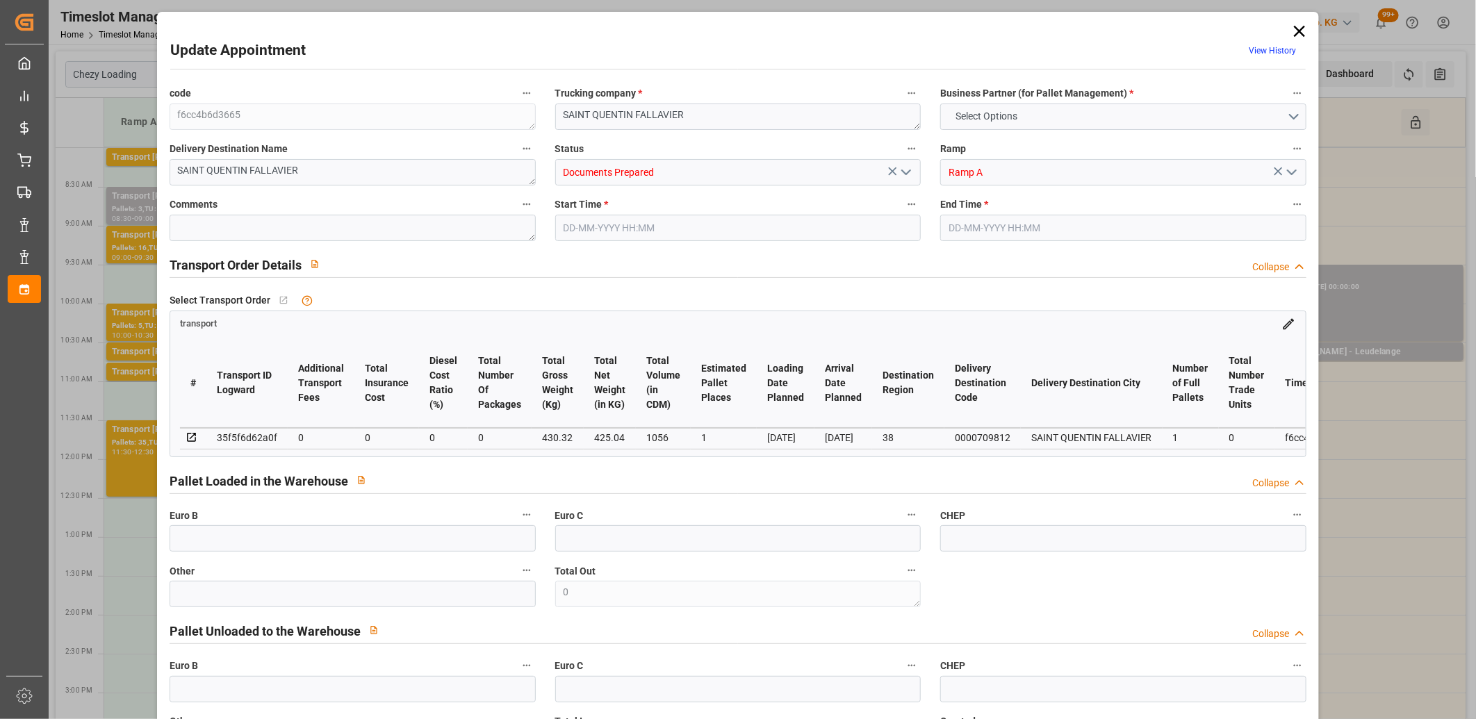
type input "35"
type input "[DATE] 10:45"
type input "[DATE] 11:00"
type input "[DATE] 14:51"
type input "[DATE] 11:25"
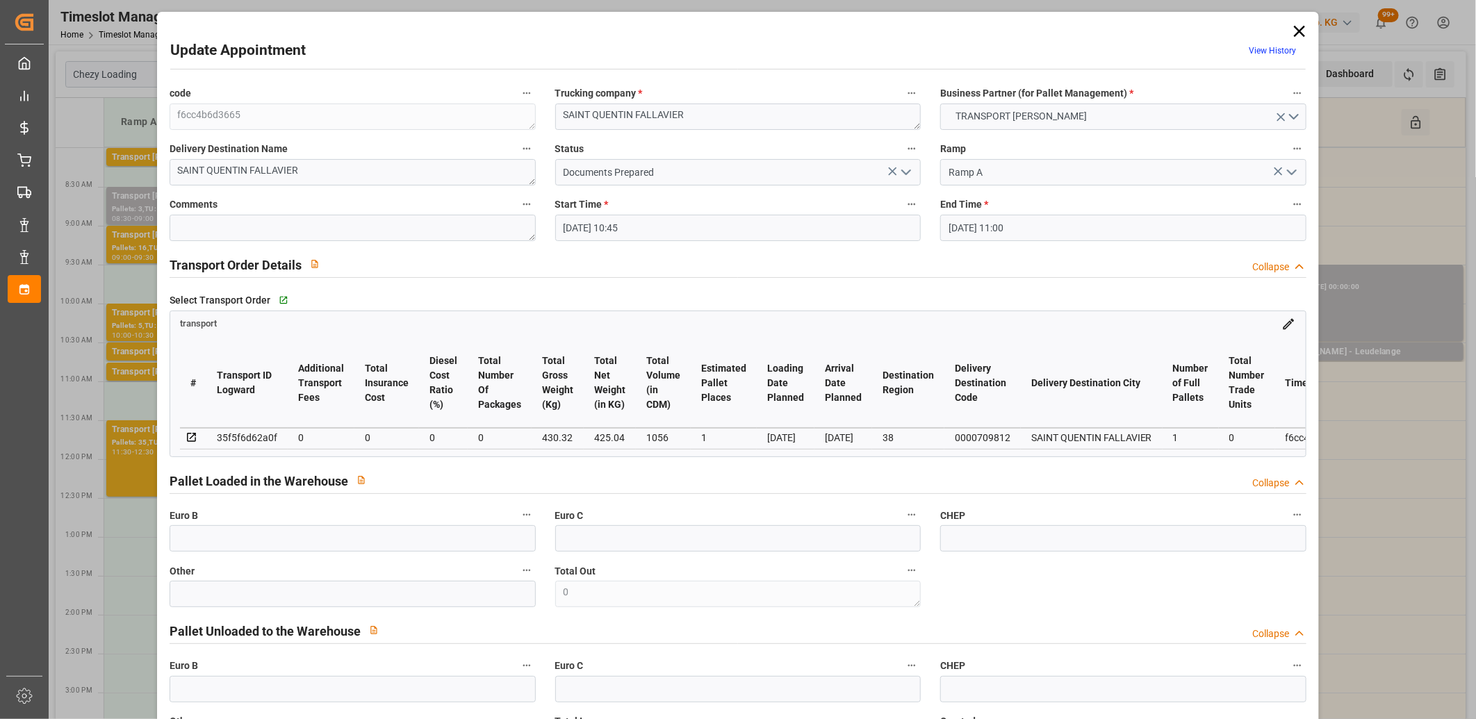
type input "[DATE]"
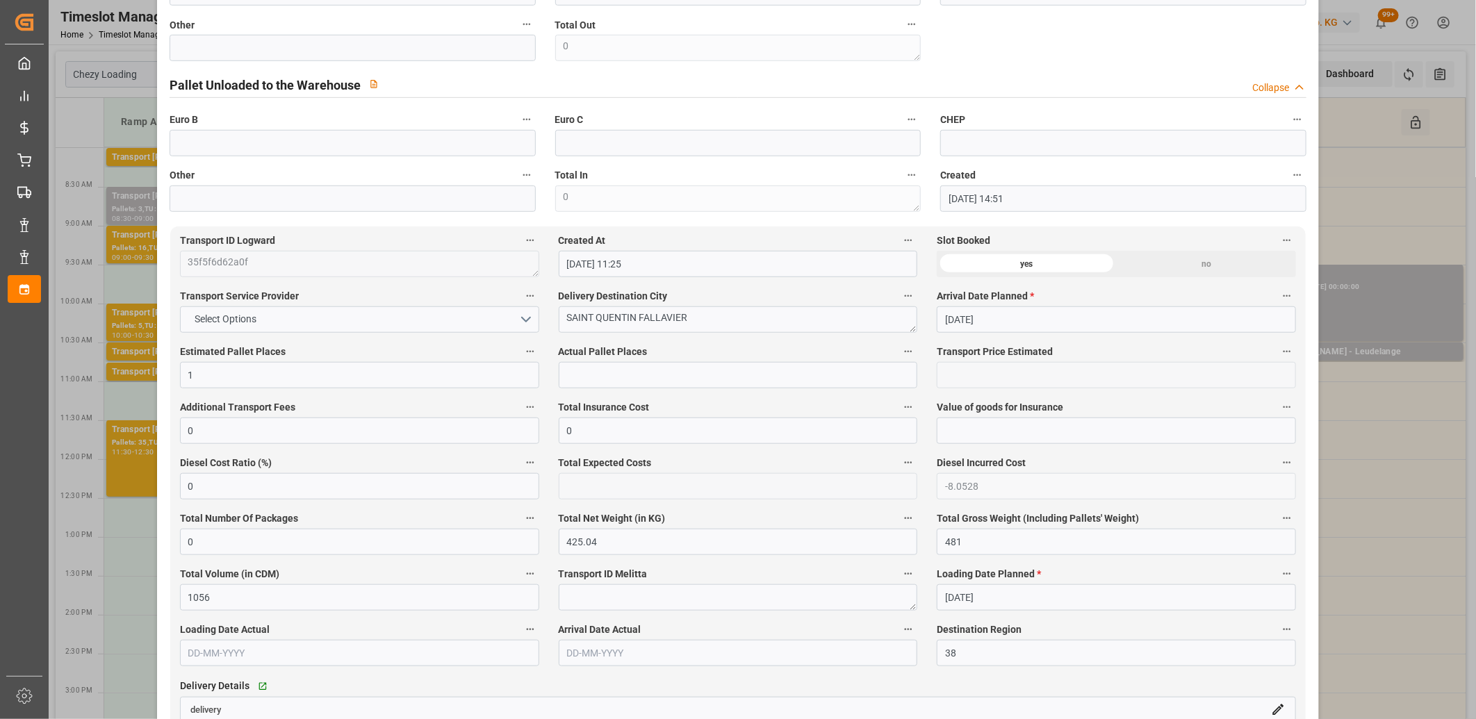
scroll to position [849, 0]
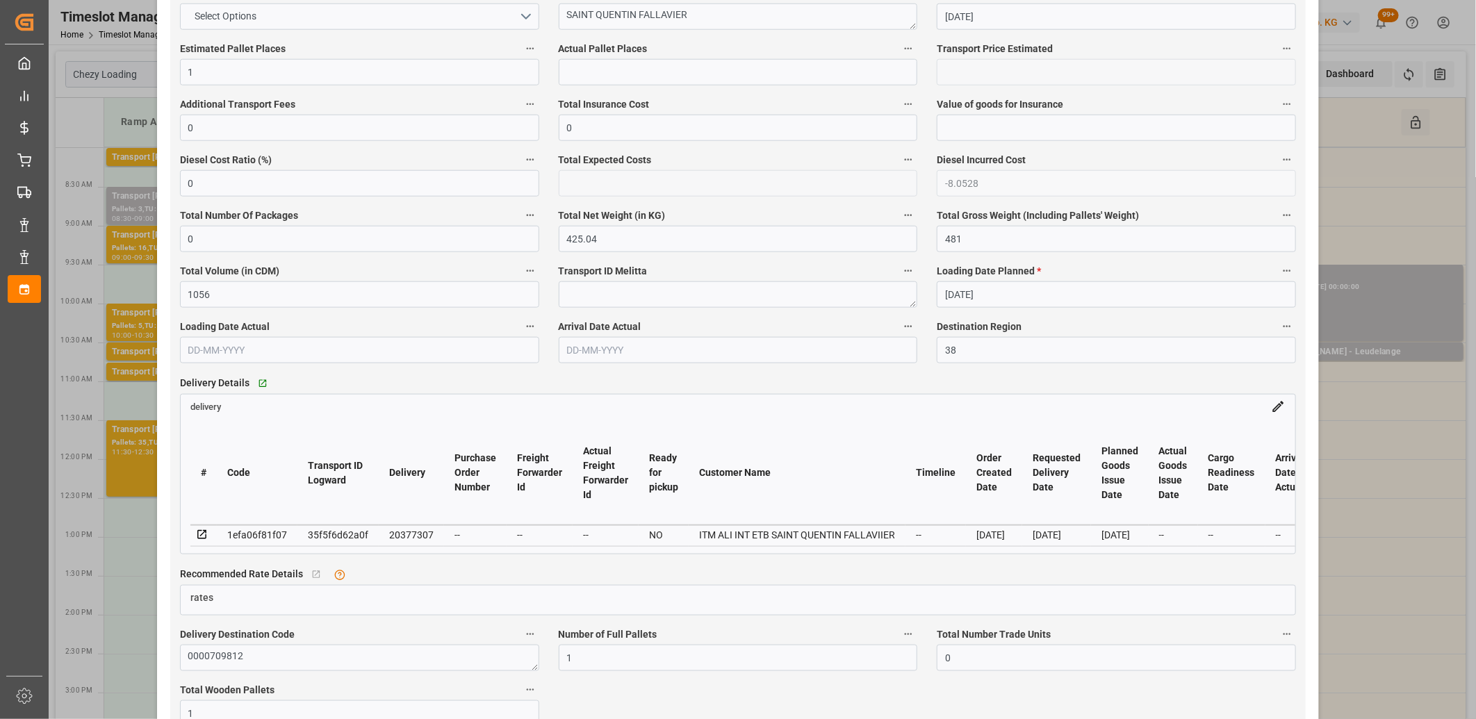
click at [199, 534] on icon at bounding box center [202, 535] width 13 height 13
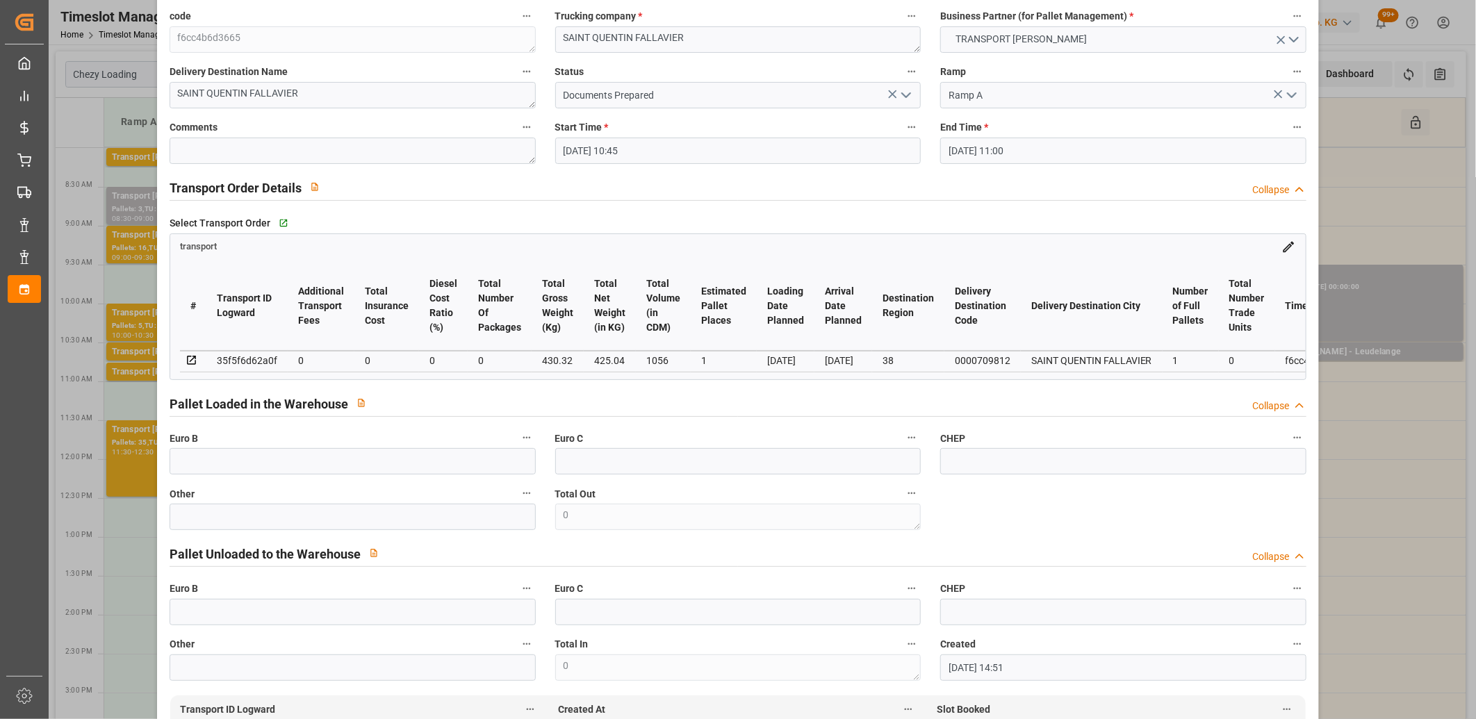
scroll to position [0, 0]
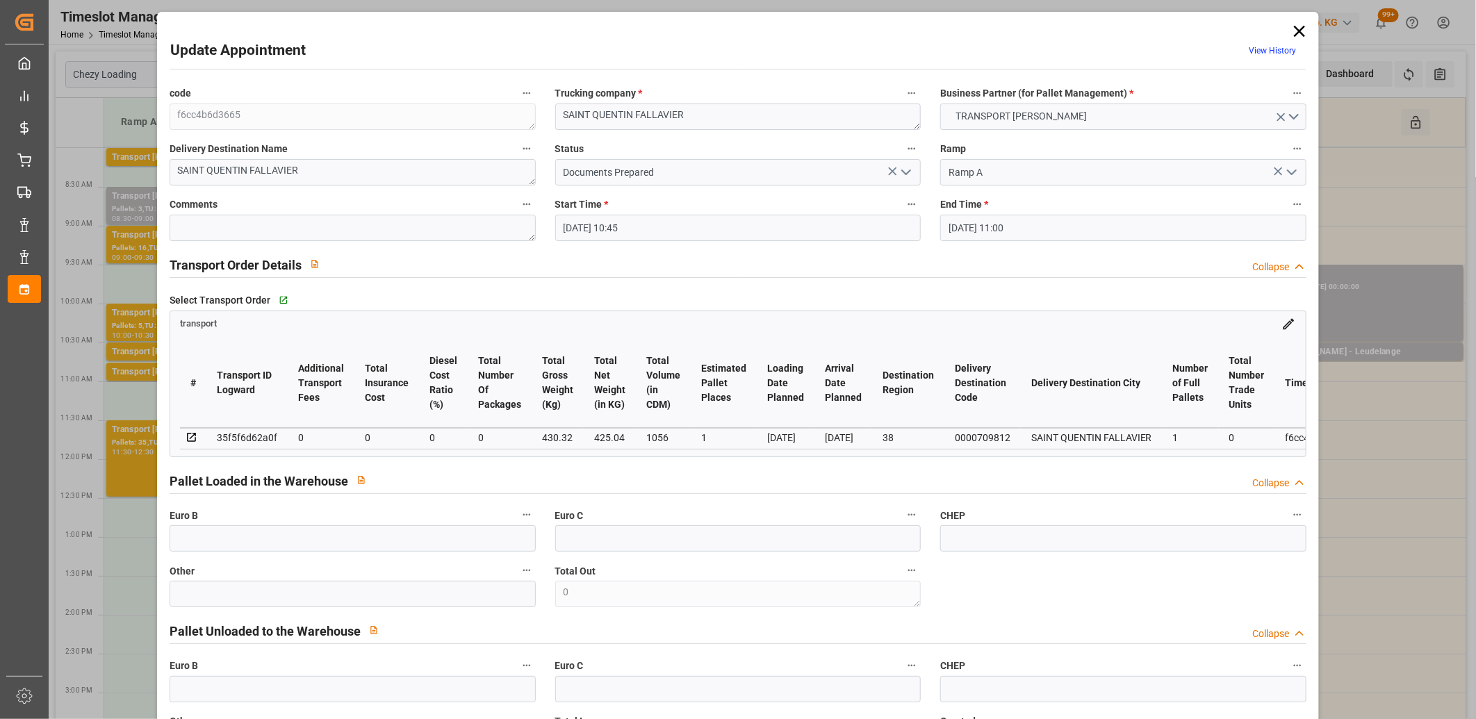
click at [236, 436] on div "35f5f6d62a0f" at bounding box center [247, 437] width 60 height 17
copy div "35f5f6d62a0f"
click at [1295, 32] on icon at bounding box center [1299, 31] width 19 height 19
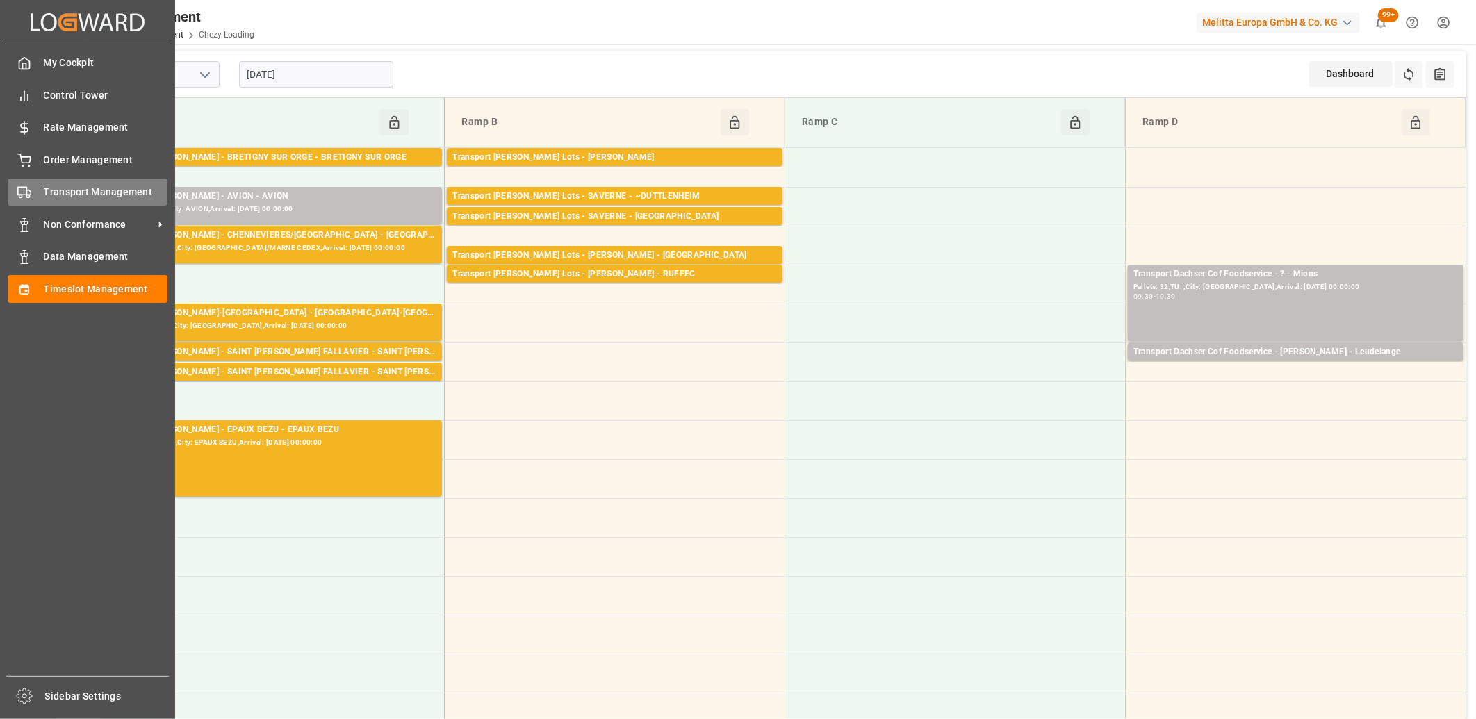
click at [35, 186] on div "Transport Management Transport Management" at bounding box center [88, 192] width 160 height 27
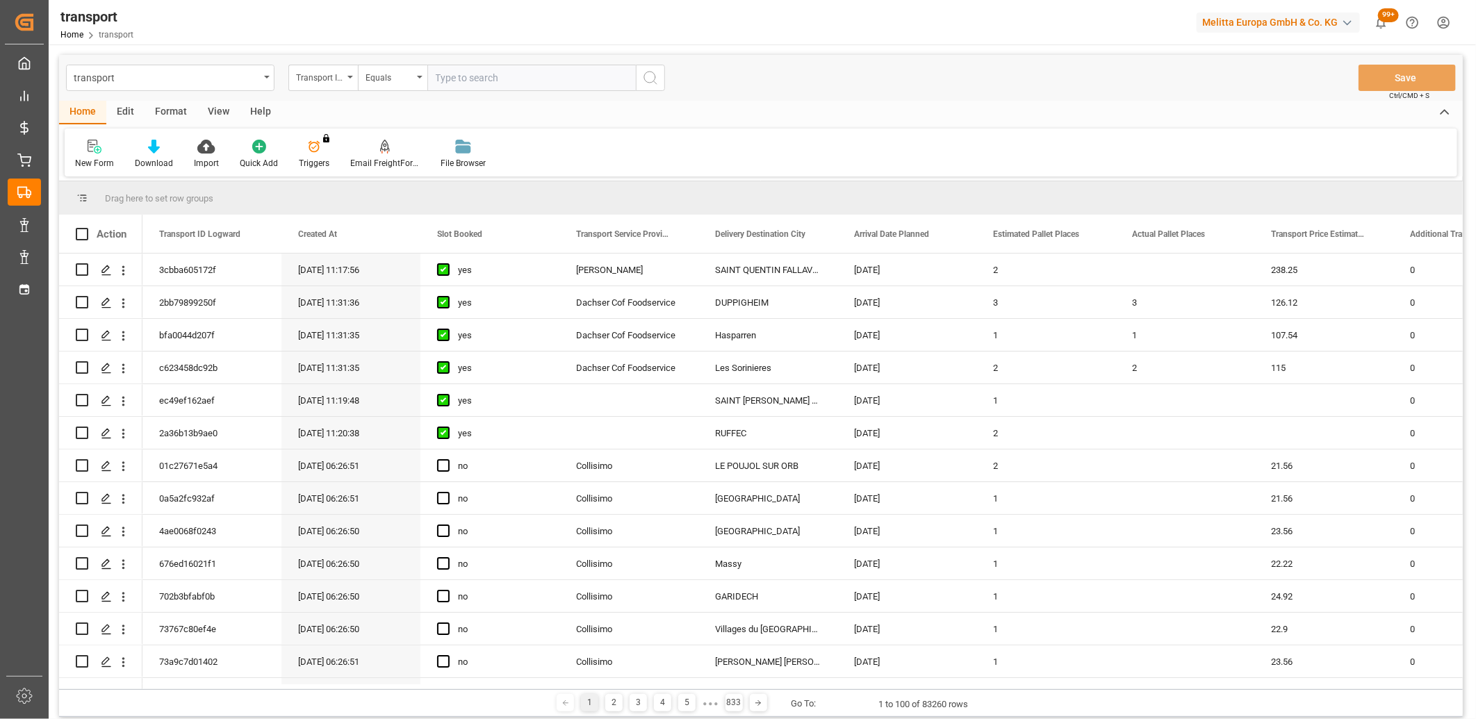
type input "35f5f6d62a0f"
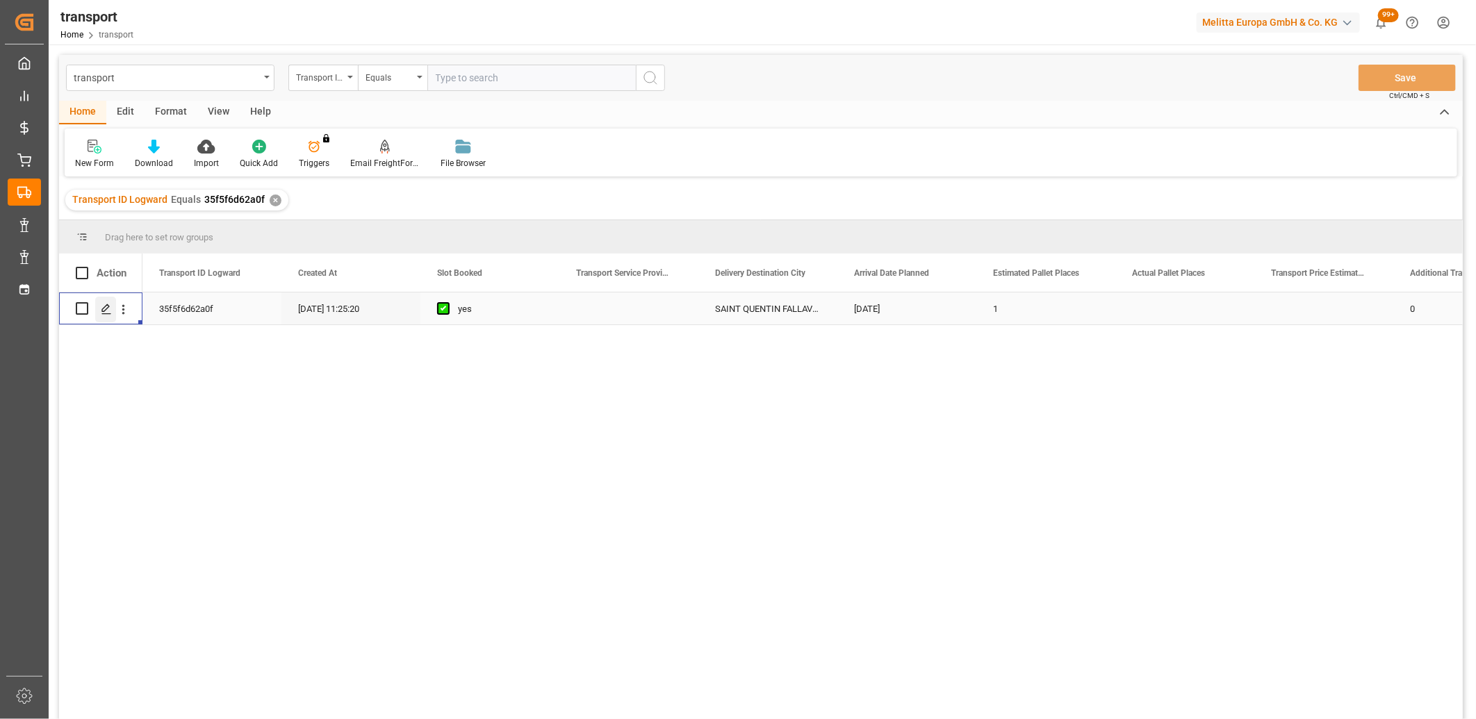
click at [108, 311] on icon "Press SPACE to select this row." at bounding box center [106, 309] width 11 height 11
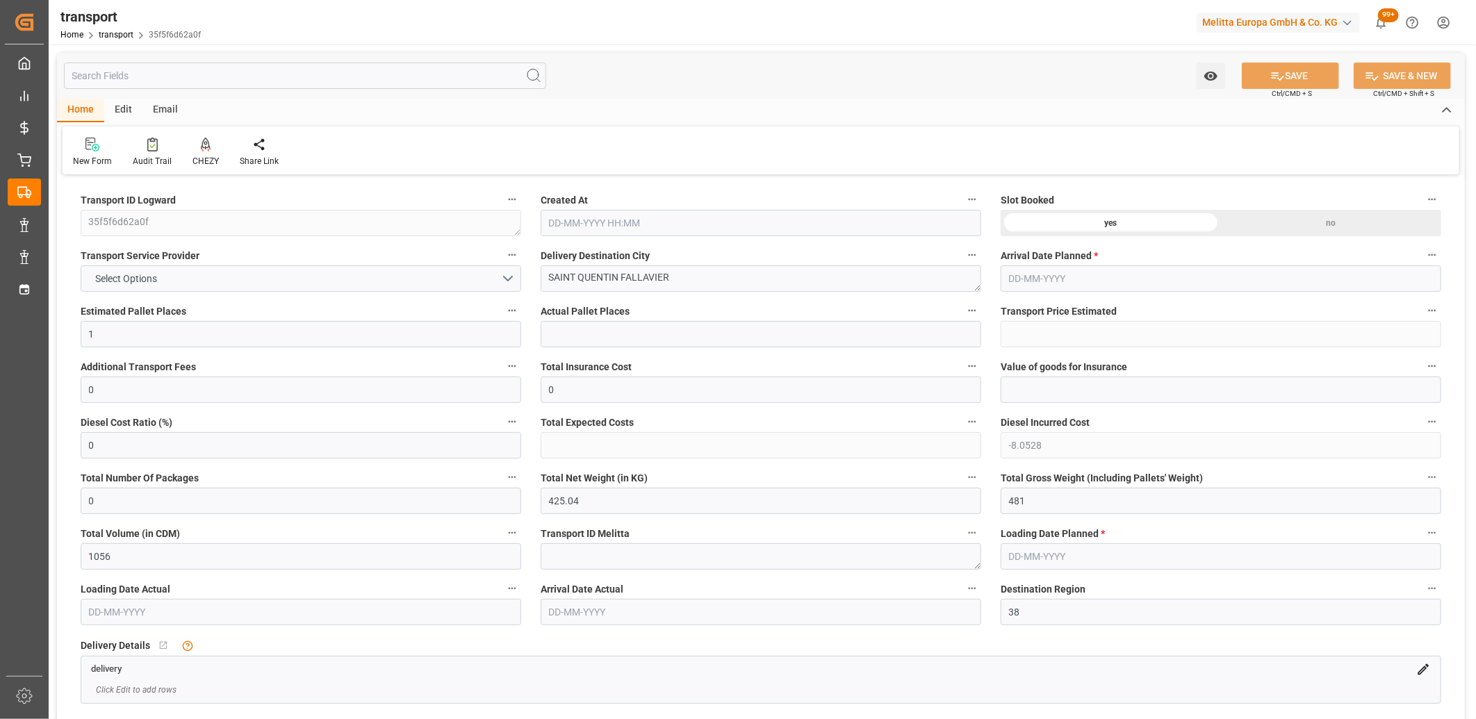
type input "02-09-2025 11:25"
type input "[DATE]"
type input "04-09-2025"
drag, startPoint x: 1034, startPoint y: 502, endPoint x: 931, endPoint y: 502, distance: 102.9
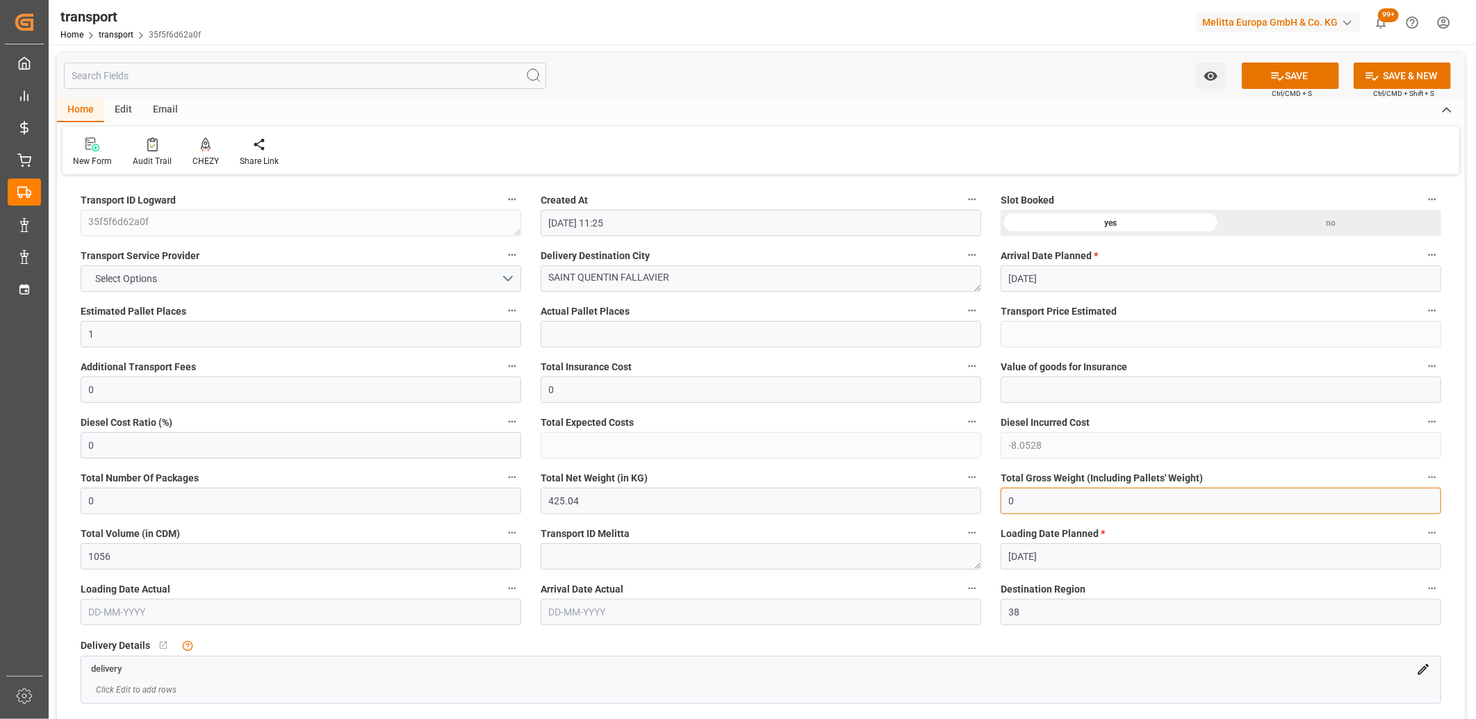
type input "0"
drag, startPoint x: 655, startPoint y: 505, endPoint x: 463, endPoint y: 507, distance: 191.8
type input "0"
drag, startPoint x: 110, startPoint y: 338, endPoint x: 74, endPoint y: 337, distance: 36.1
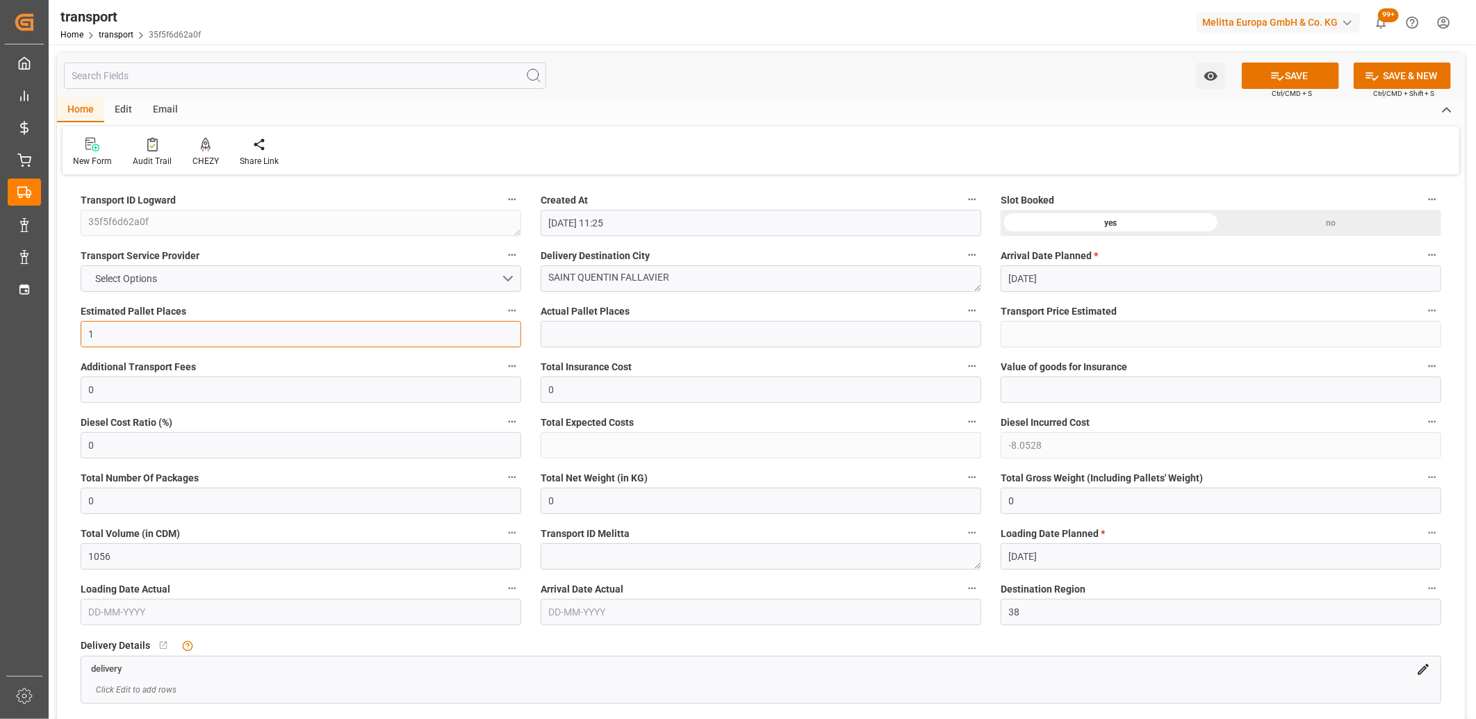
type input "0"
drag, startPoint x: 679, startPoint y: 277, endPoint x: 485, endPoint y: 295, distance: 194.8
click at [1308, 218] on div "no" at bounding box center [1331, 223] width 220 height 26
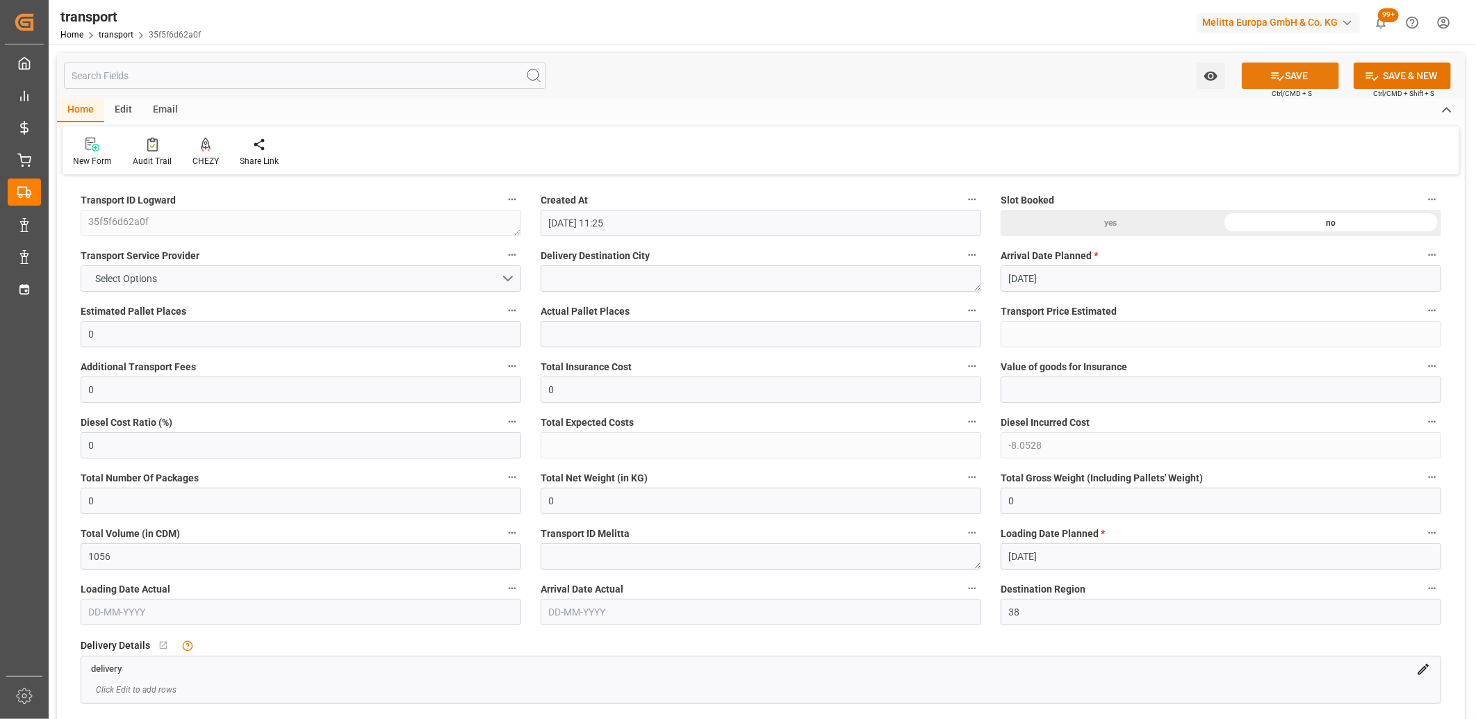
click at [1279, 66] on button "SAVE" at bounding box center [1290, 76] width 97 height 26
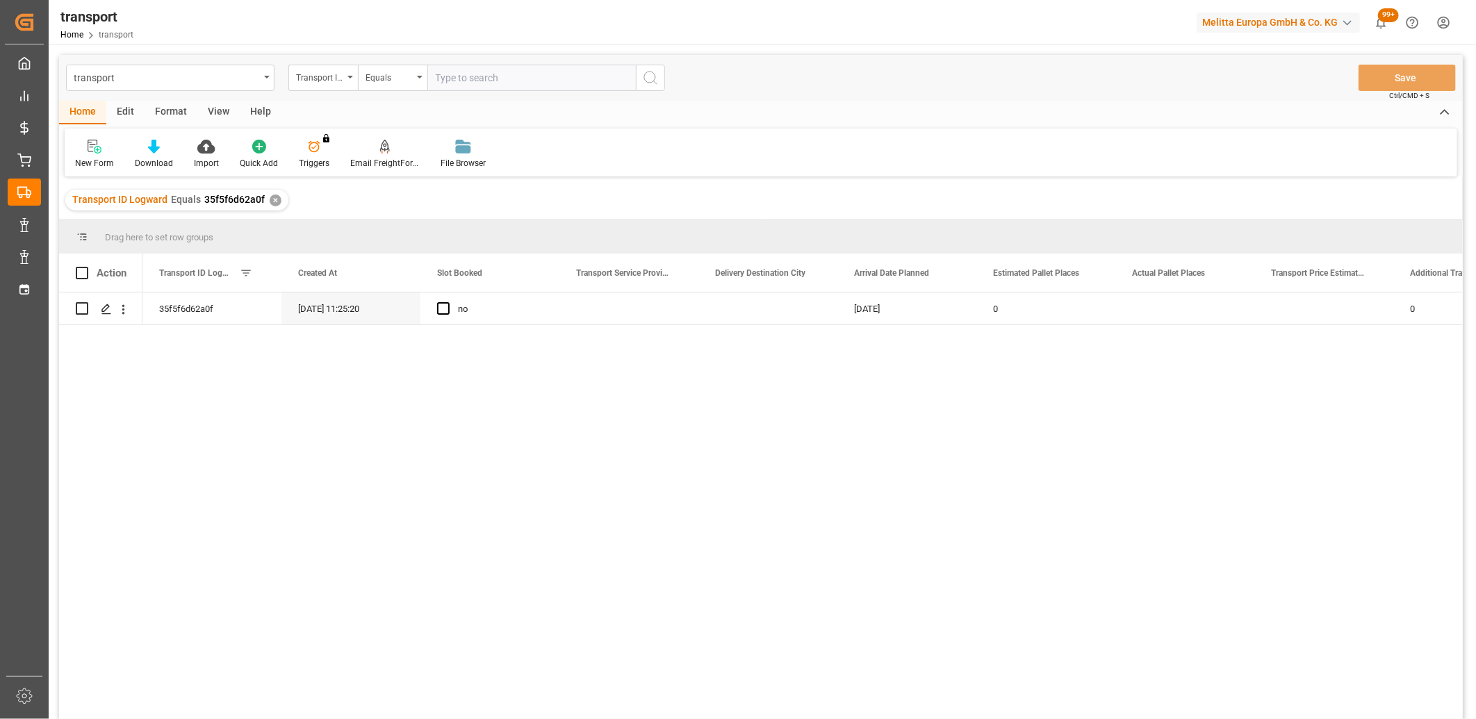
click at [126, 113] on div "Edit" at bounding box center [125, 113] width 38 height 24
click at [85, 306] on input "Press Space to toggle row selection (unchecked)" at bounding box center [82, 308] width 13 height 13
checkbox input "true"
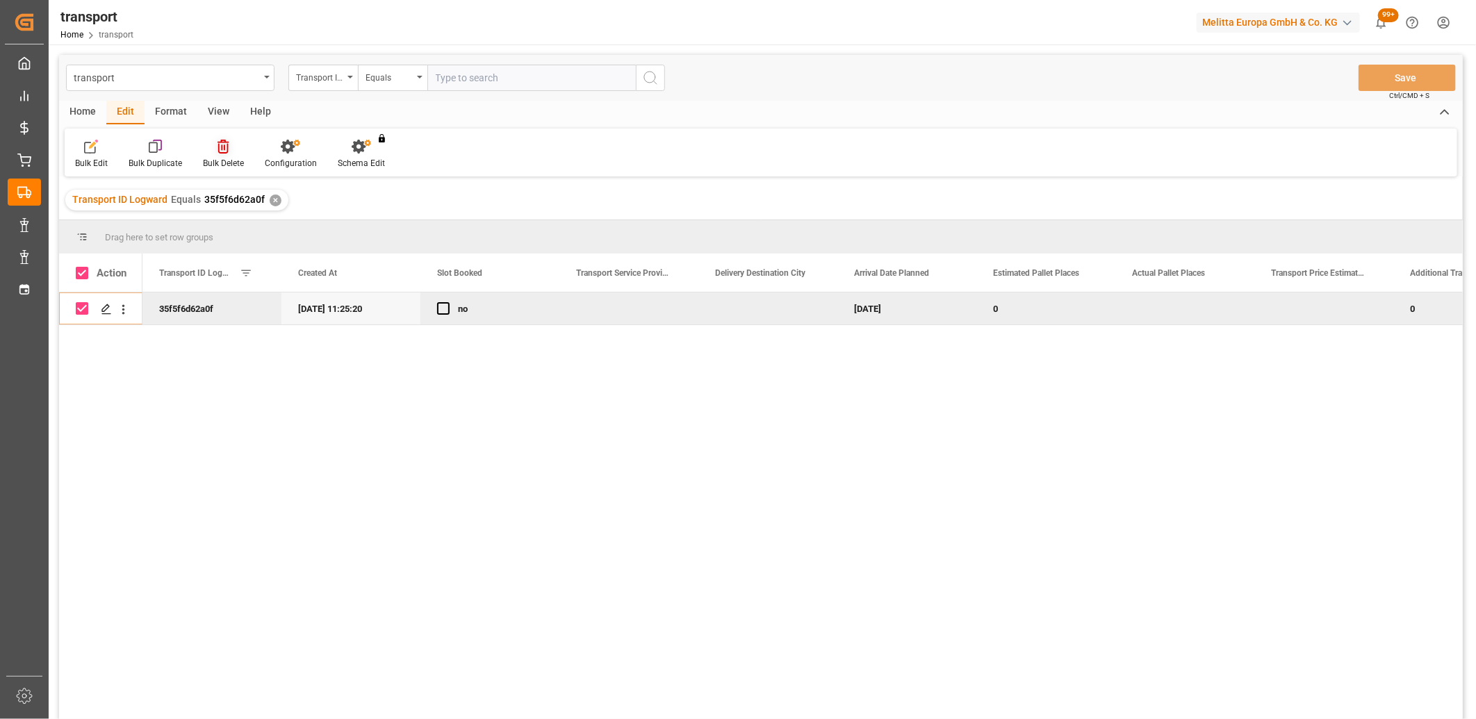
click at [227, 151] on icon at bounding box center [223, 147] width 11 height 14
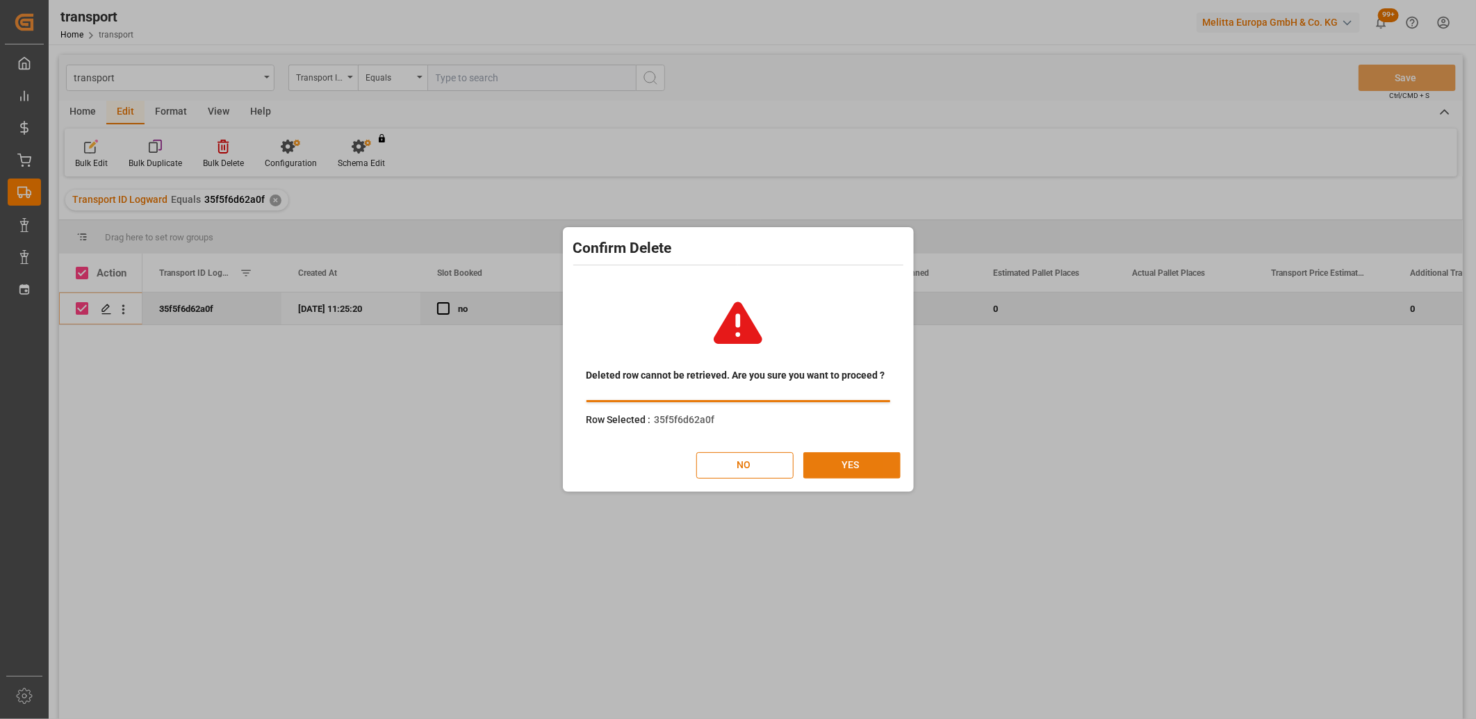
click at [833, 467] on button "YES" at bounding box center [851, 465] width 97 height 26
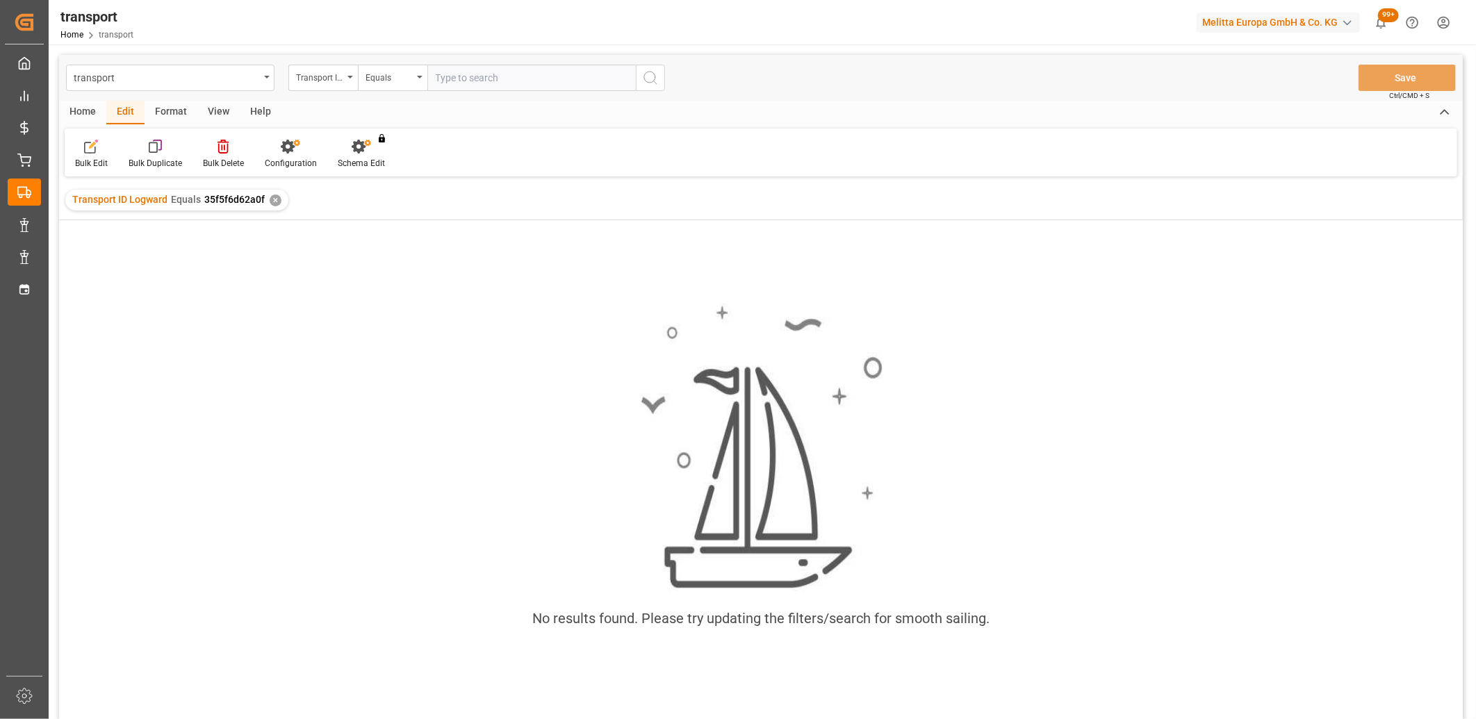
click at [270, 197] on div "✕" at bounding box center [276, 201] width 12 height 12
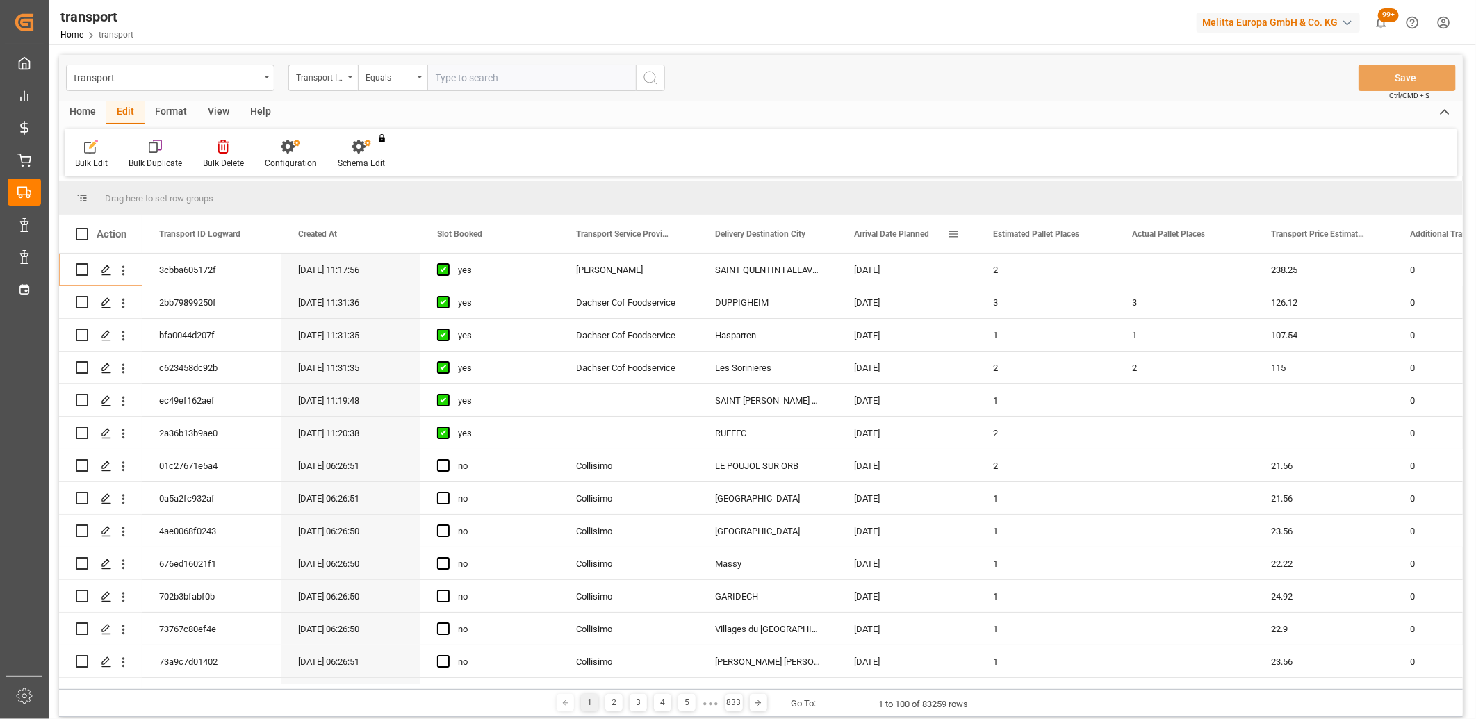
click at [953, 235] on span at bounding box center [953, 234] width 13 height 13
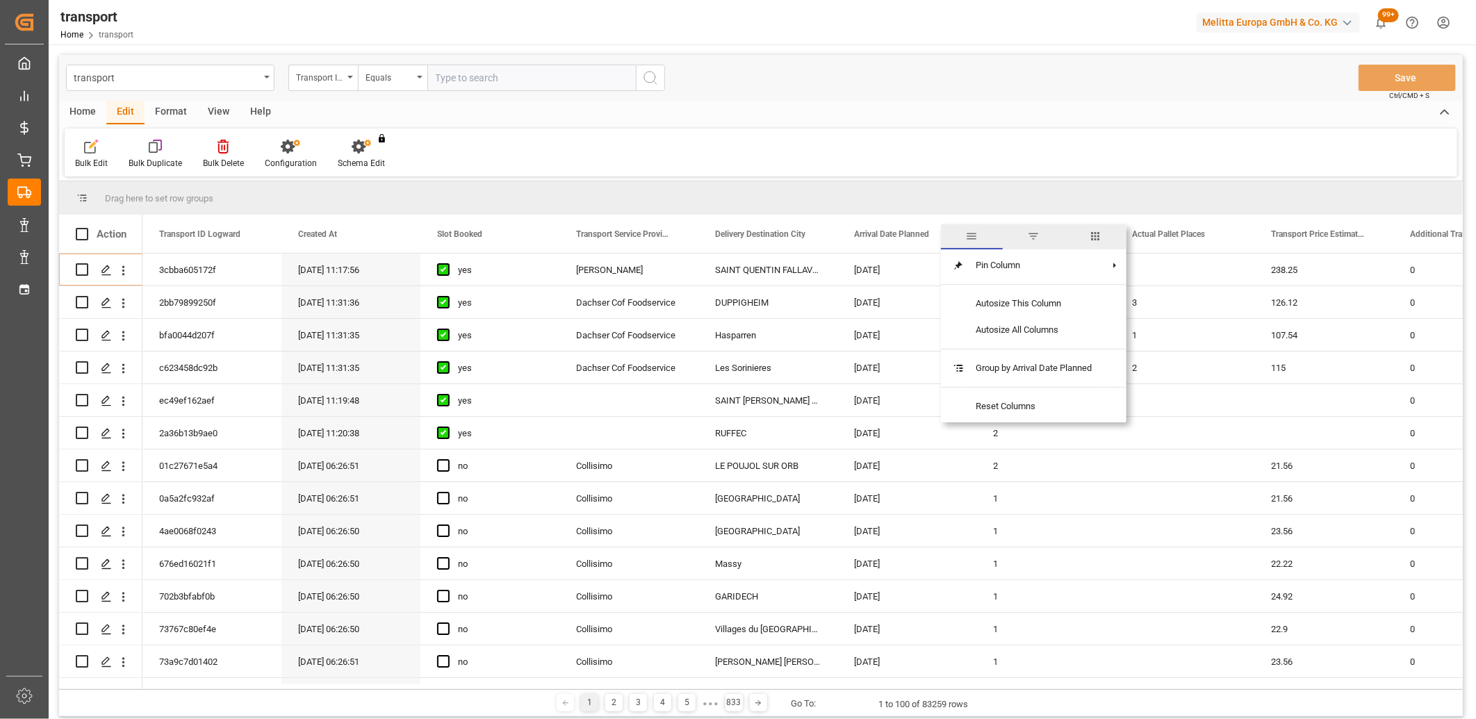
click at [1036, 237] on span "filter" at bounding box center [1034, 236] width 13 height 13
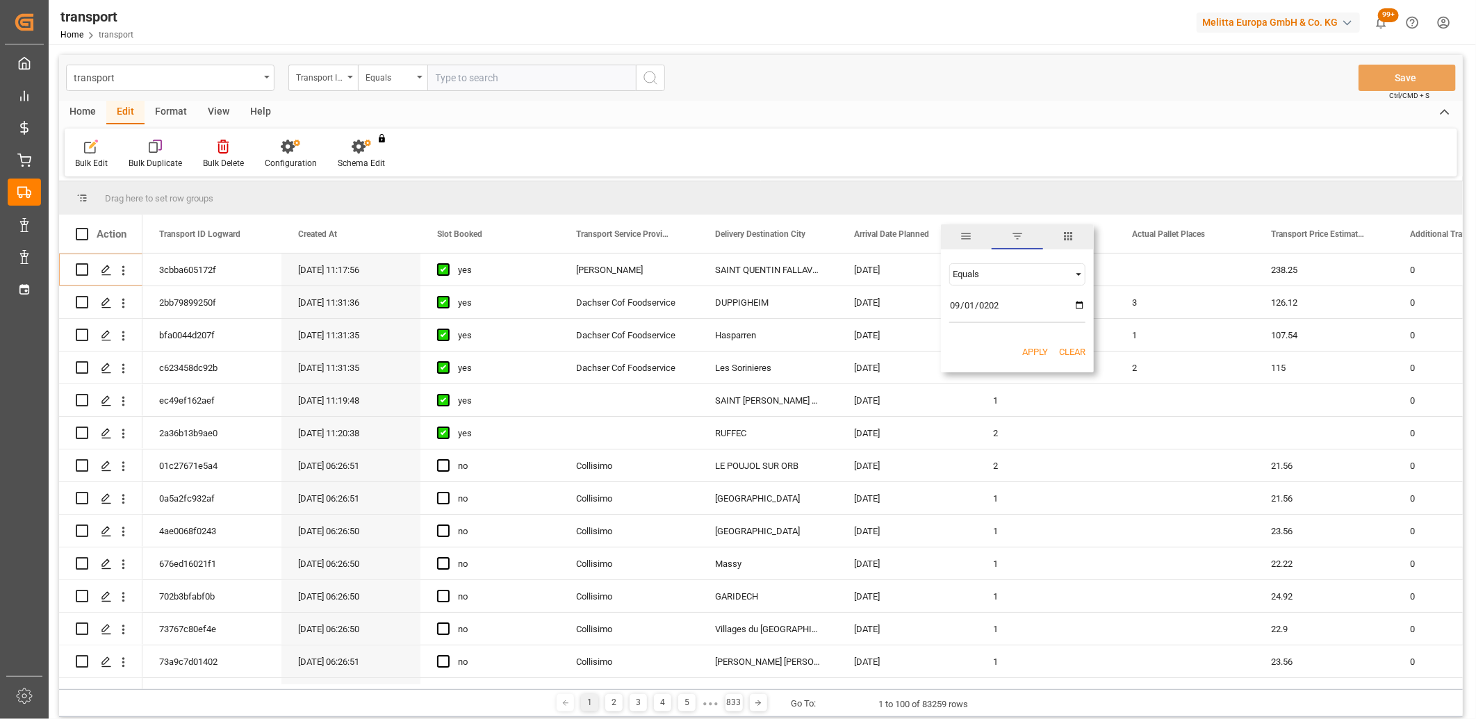
type input "2025-09-01"
click at [1024, 352] on button "Apply" at bounding box center [1035, 352] width 26 height 14
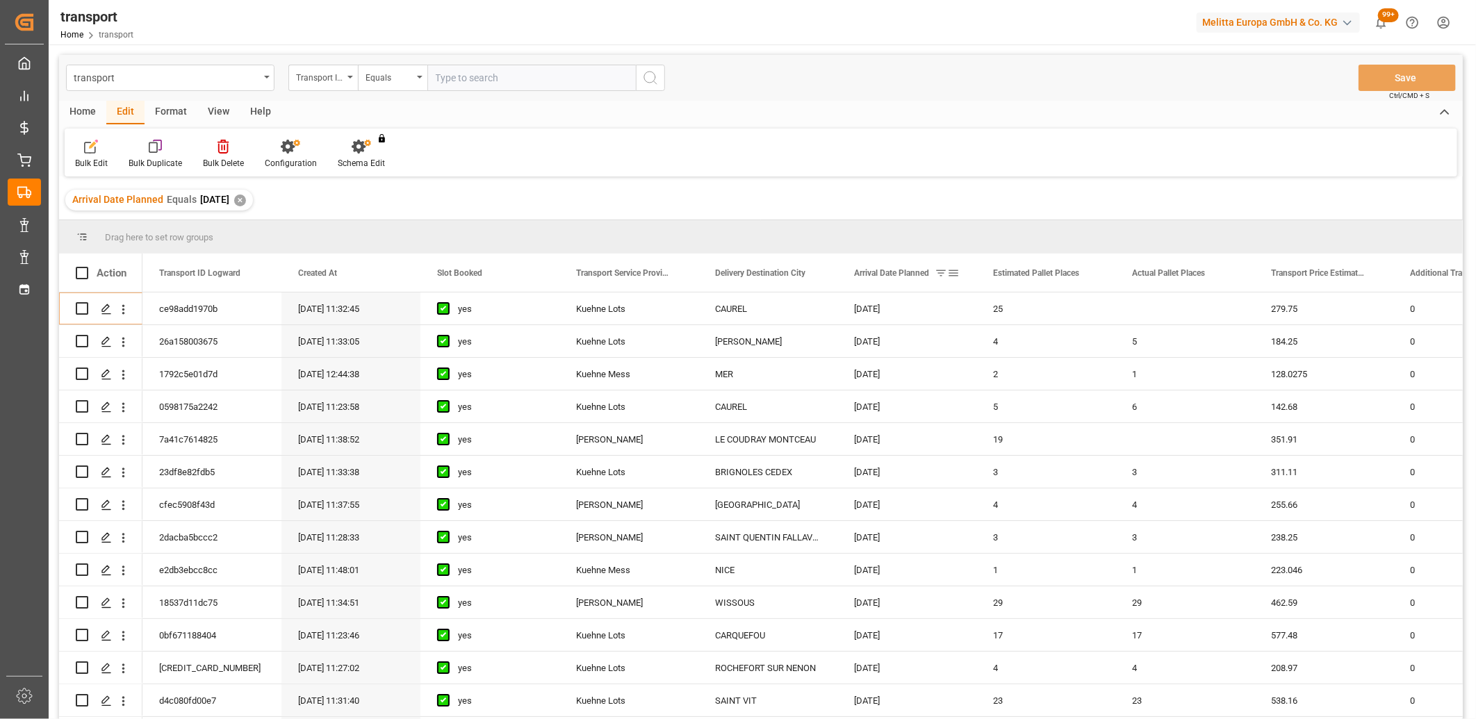
click at [950, 272] on span at bounding box center [953, 273] width 13 height 13
type input "2025-09-02"
click at [1040, 387] on button "Apply" at bounding box center [1035, 391] width 26 height 14
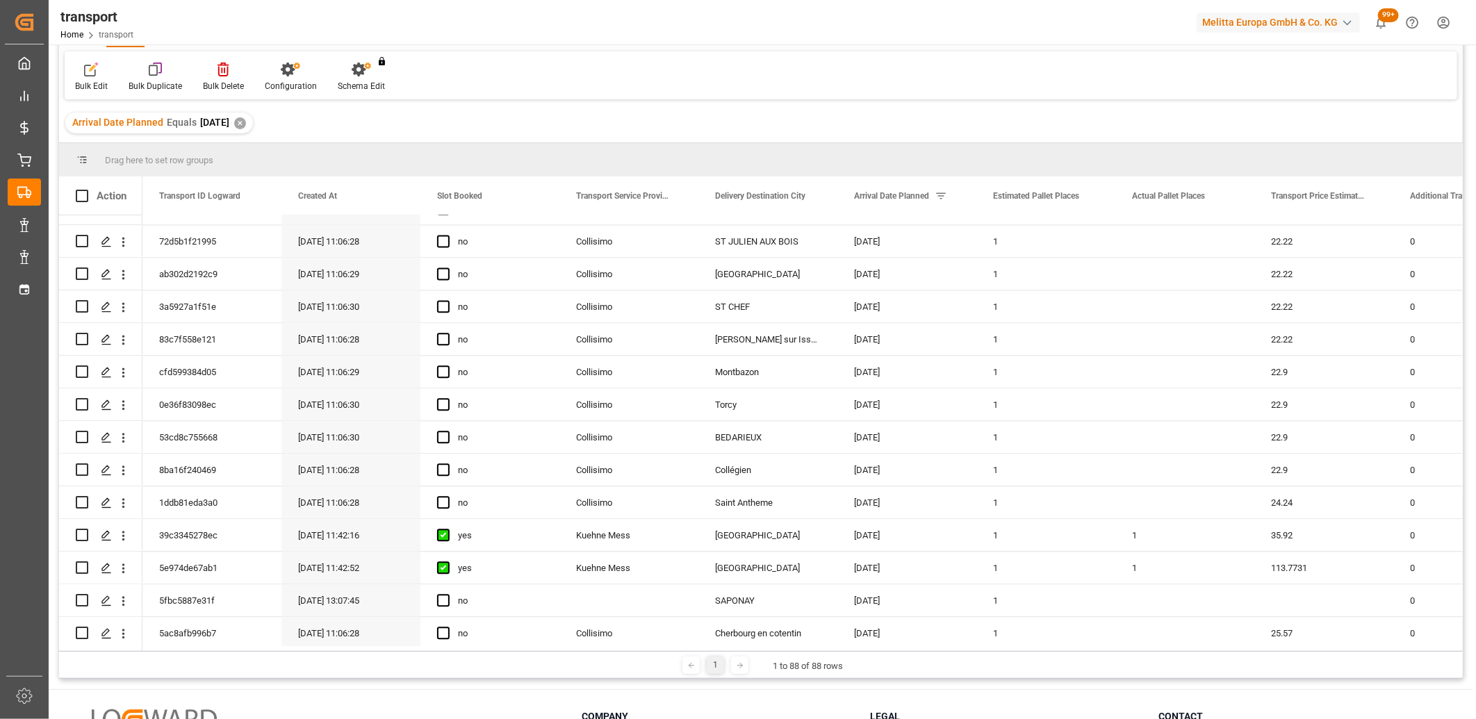
scroll to position [1753, 0]
click at [956, 196] on span at bounding box center [953, 196] width 13 height 13
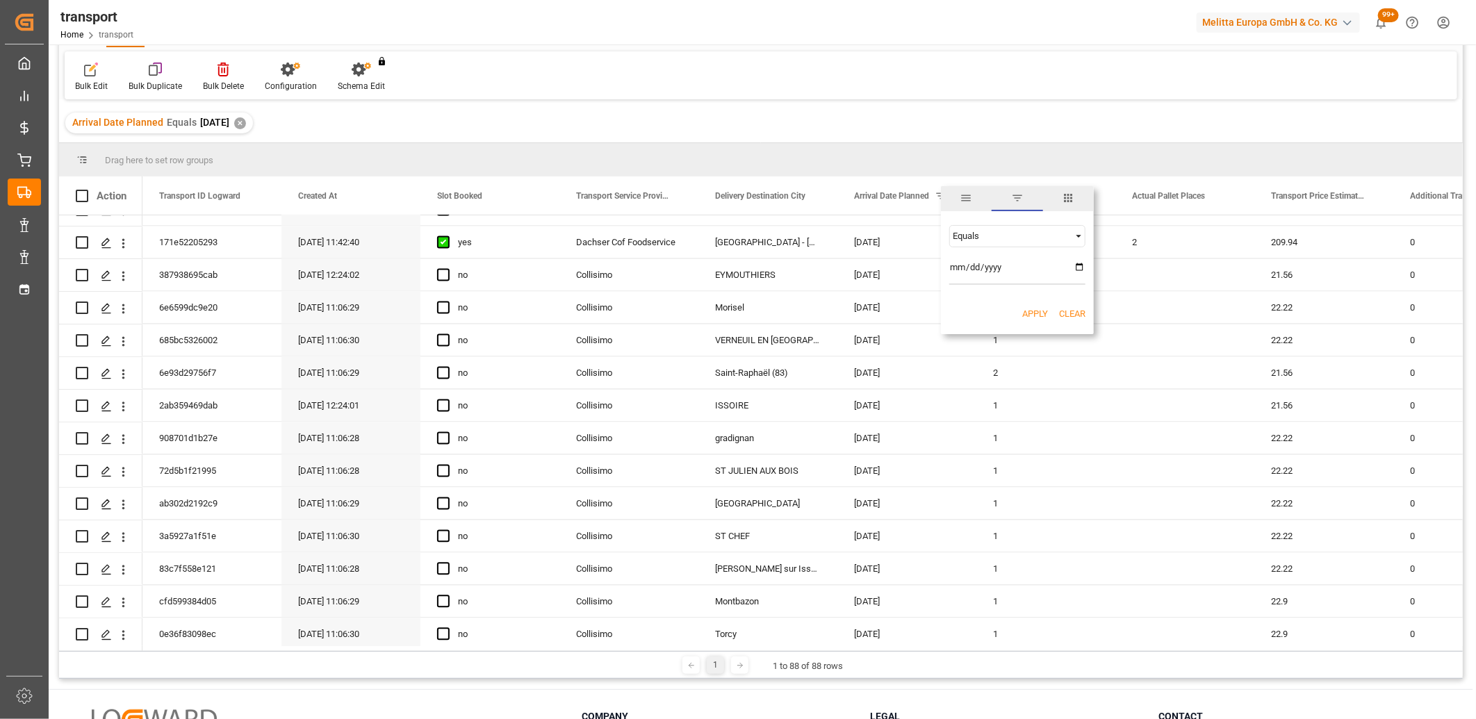
type input "2025-09-03"
click at [1030, 313] on button "Apply" at bounding box center [1035, 314] width 26 height 14
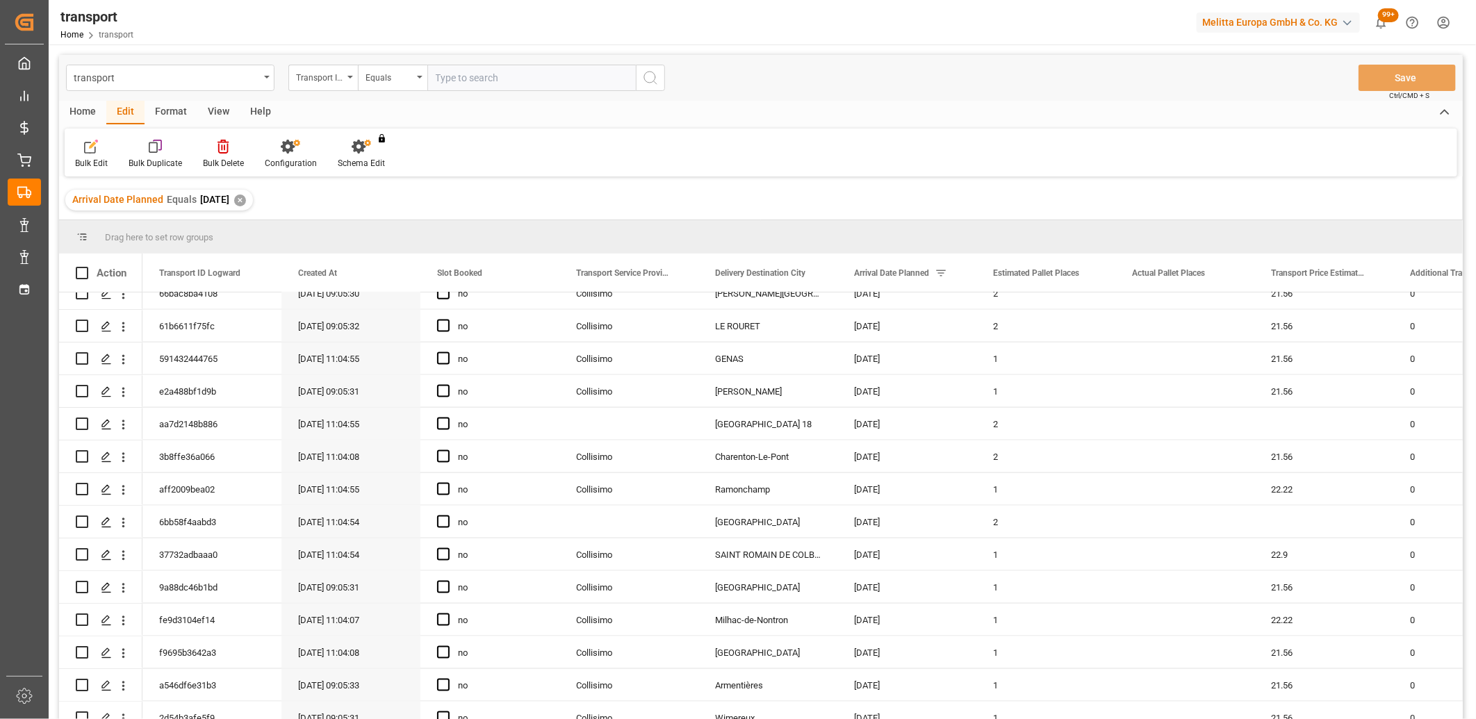
scroll to position [1029, 0]
click at [953, 272] on span at bounding box center [953, 273] width 13 height 13
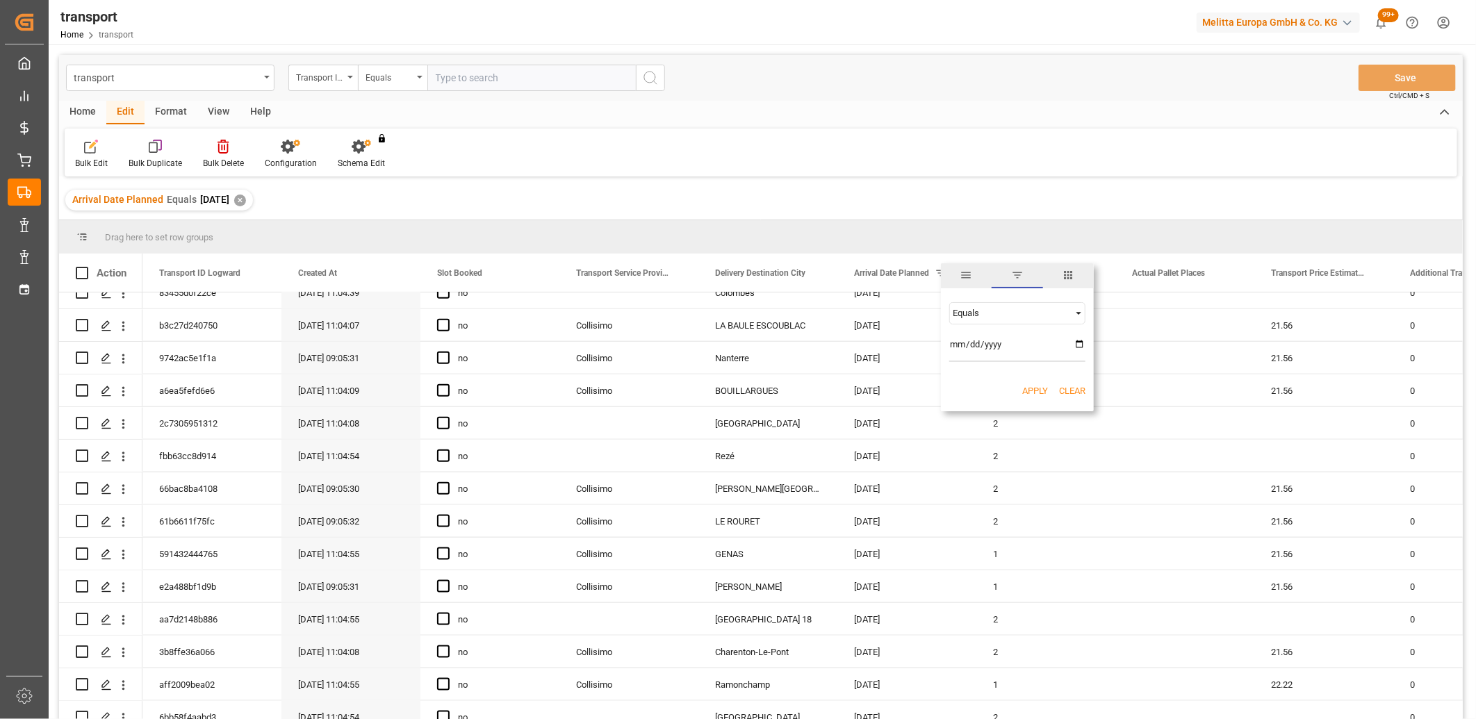
type input "2025-09-04"
click at [1022, 387] on button "Apply" at bounding box center [1035, 391] width 26 height 14
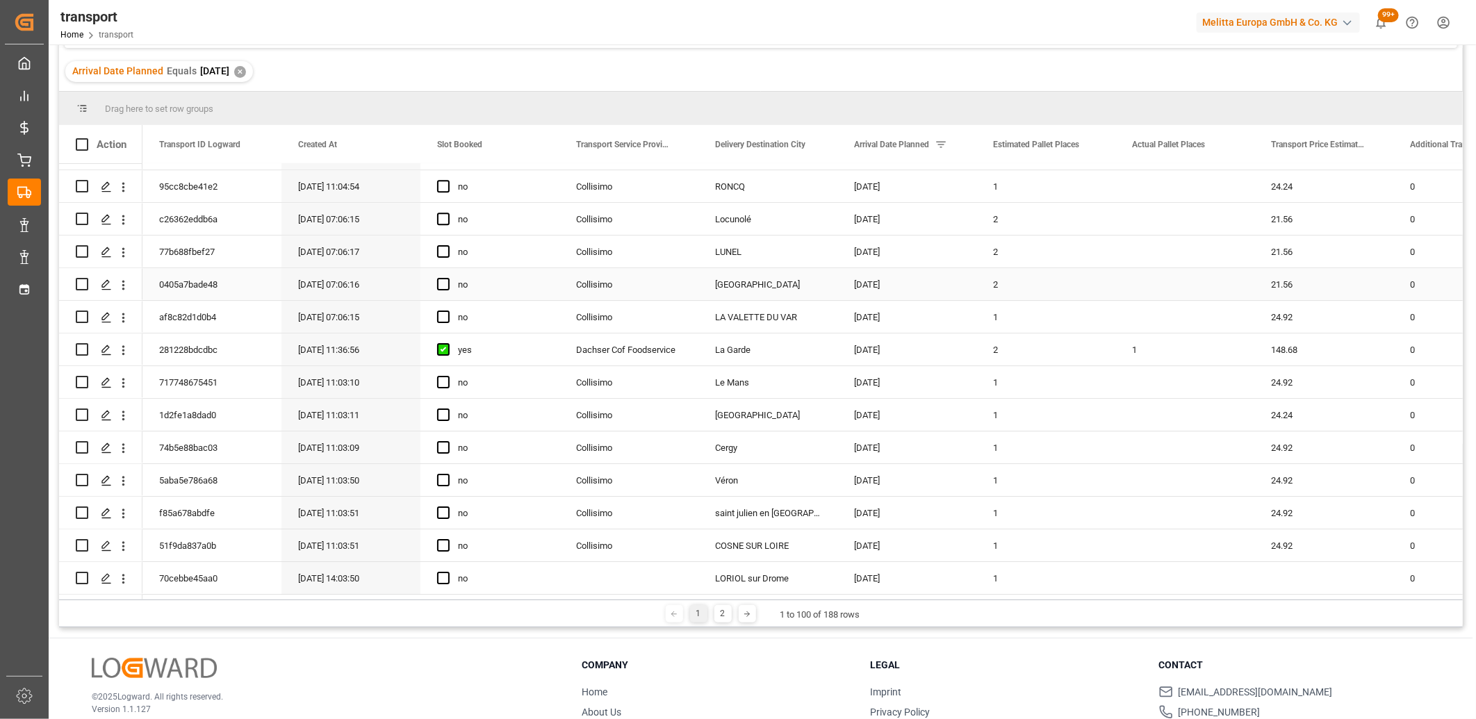
scroll to position [154, 0]
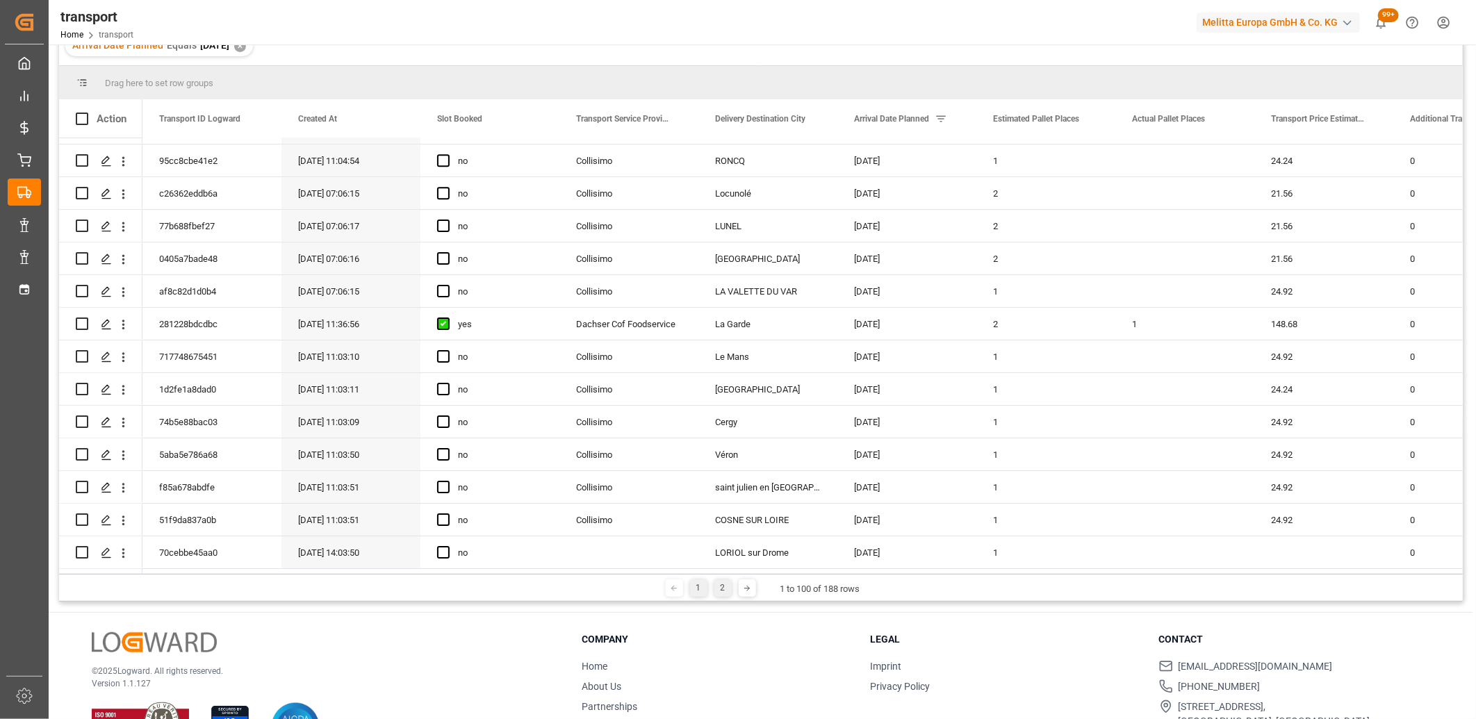
click at [718, 586] on div "2" at bounding box center [722, 588] width 17 height 17
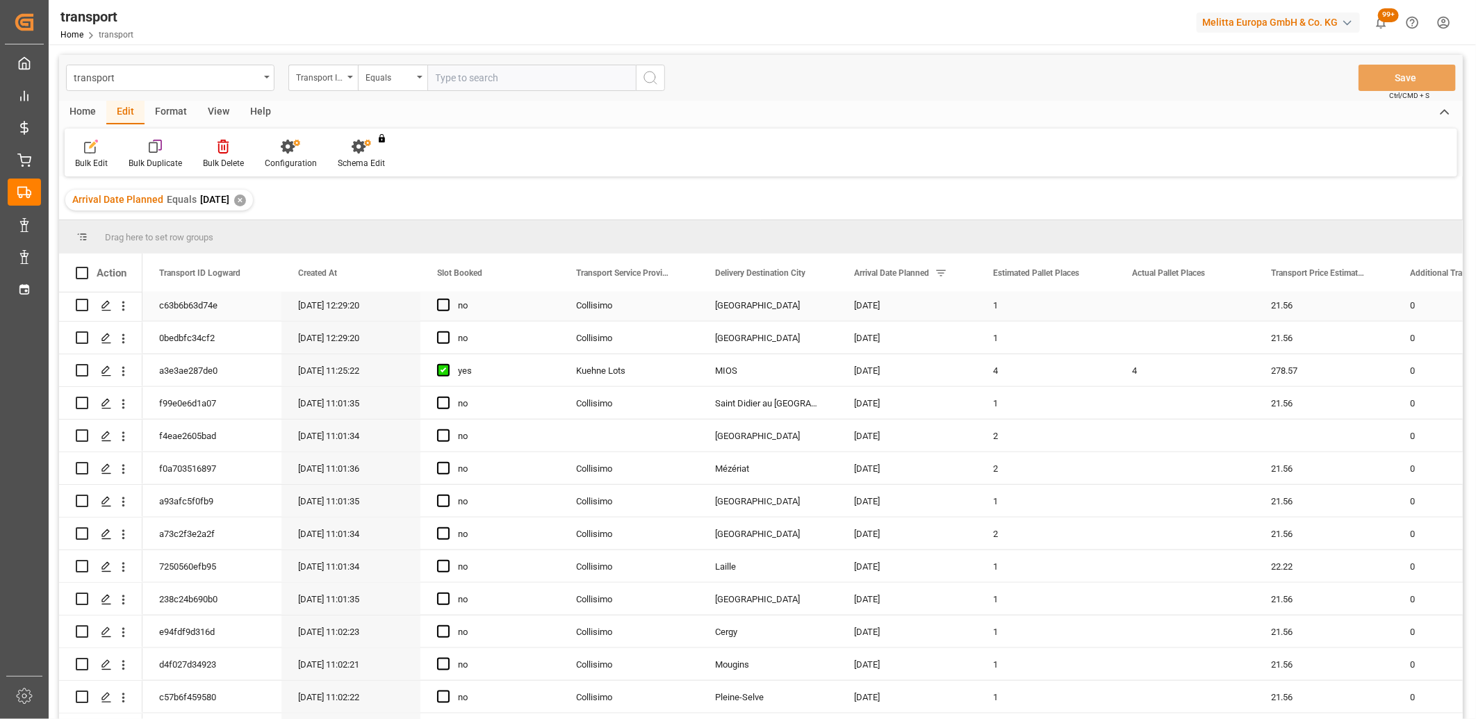
scroll to position [926, 0]
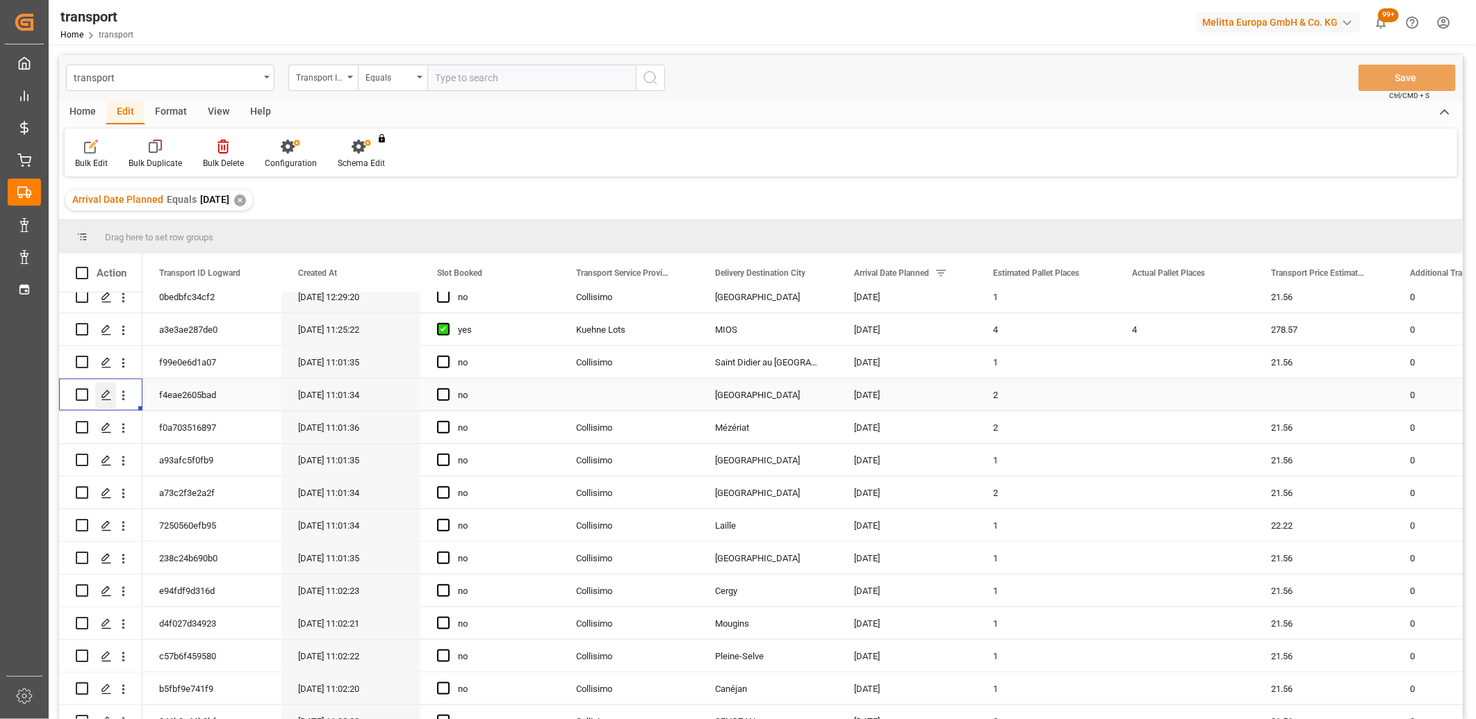
click at [111, 395] on icon "Press SPACE to select this row." at bounding box center [106, 395] width 11 height 11
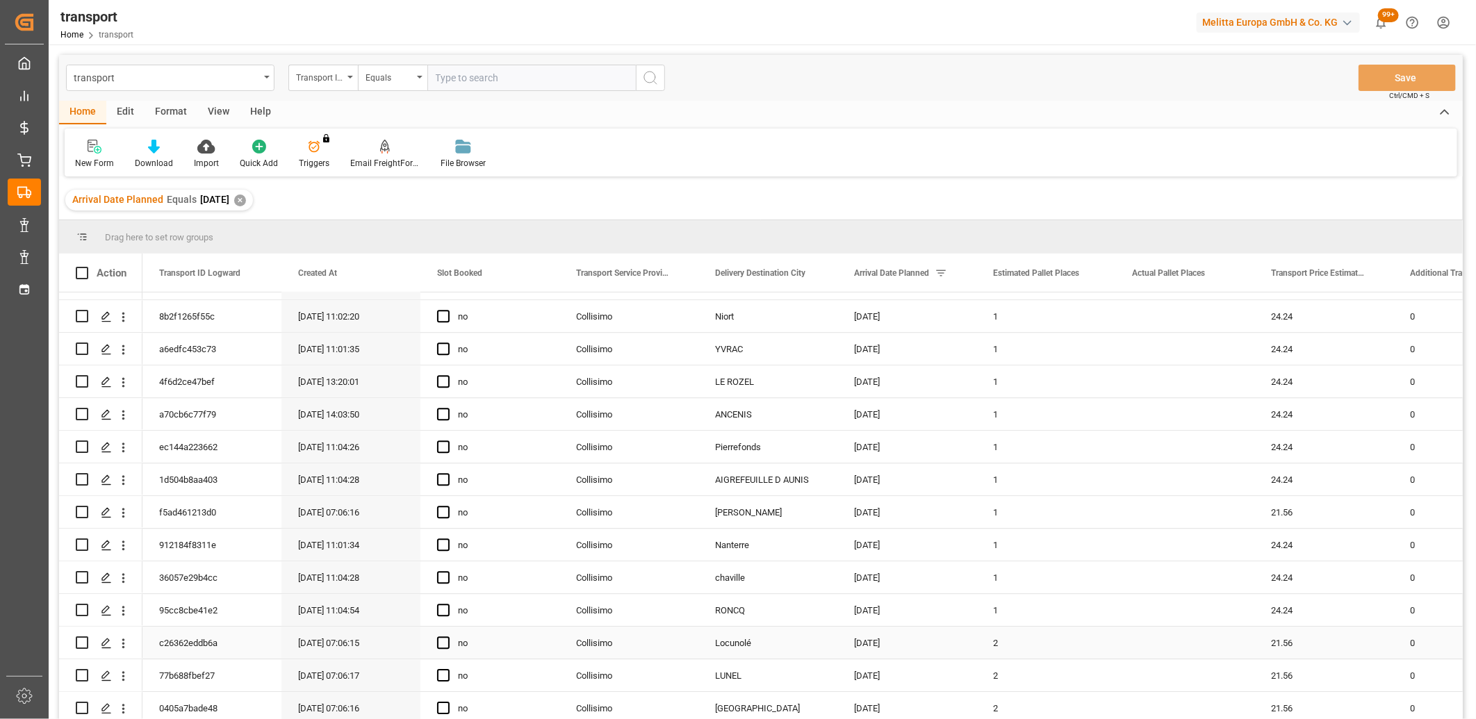
scroll to position [2531, 0]
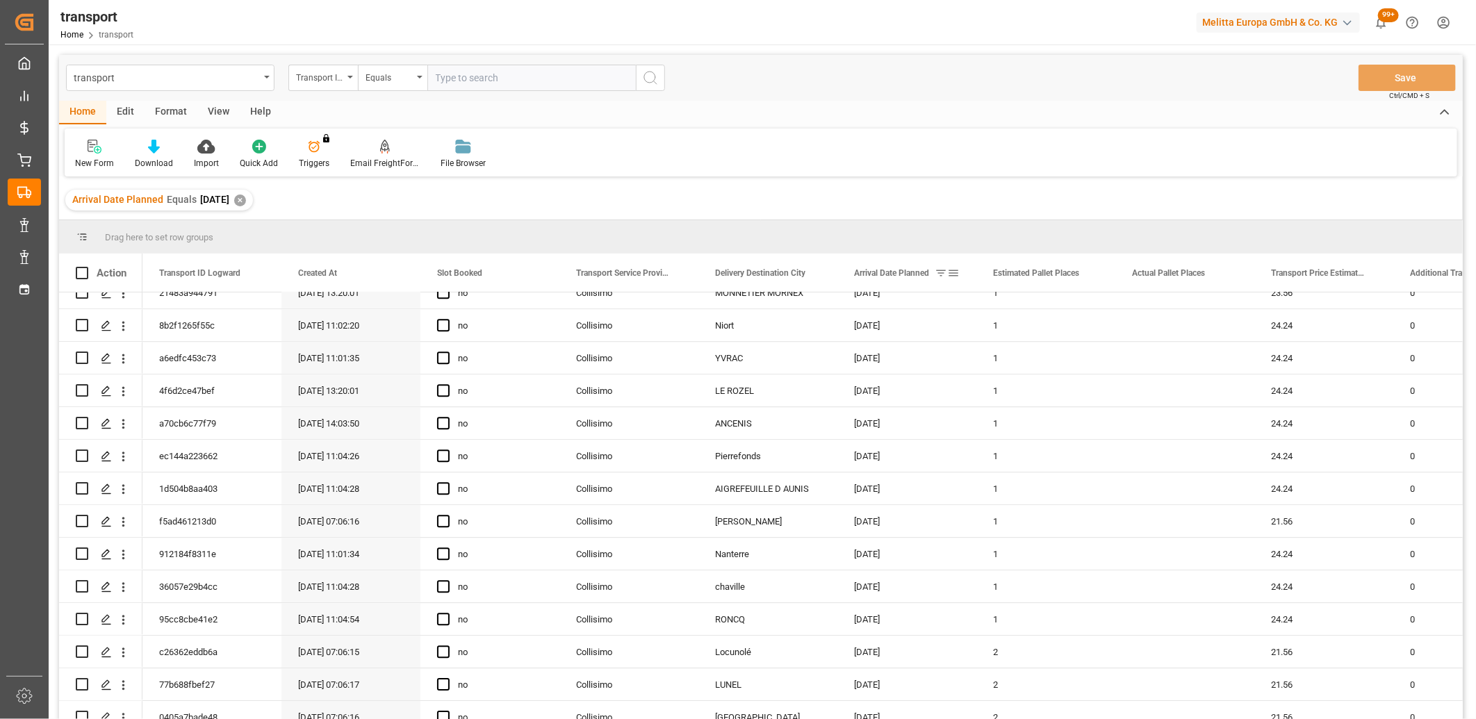
click at [957, 275] on span at bounding box center [953, 273] width 13 height 13
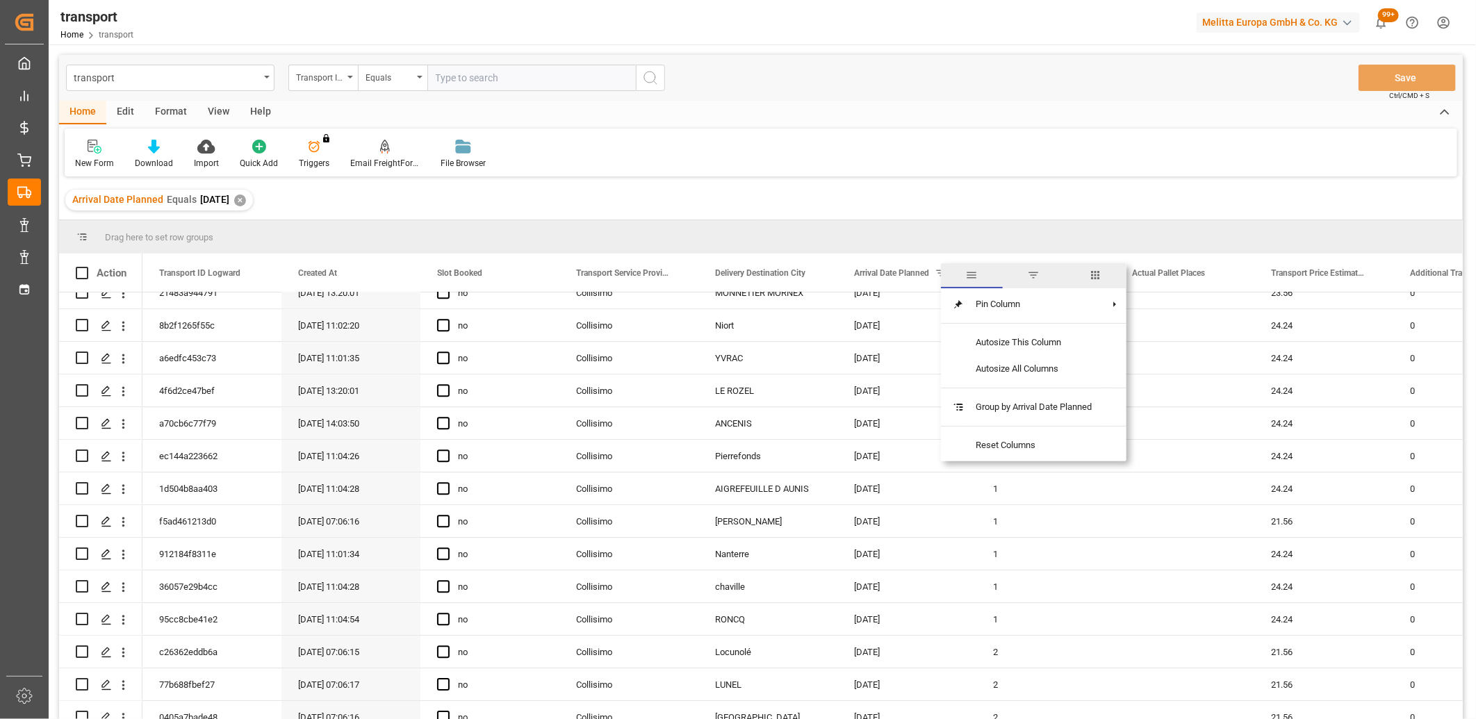
click at [1037, 274] on span "filter" at bounding box center [1034, 275] width 13 height 13
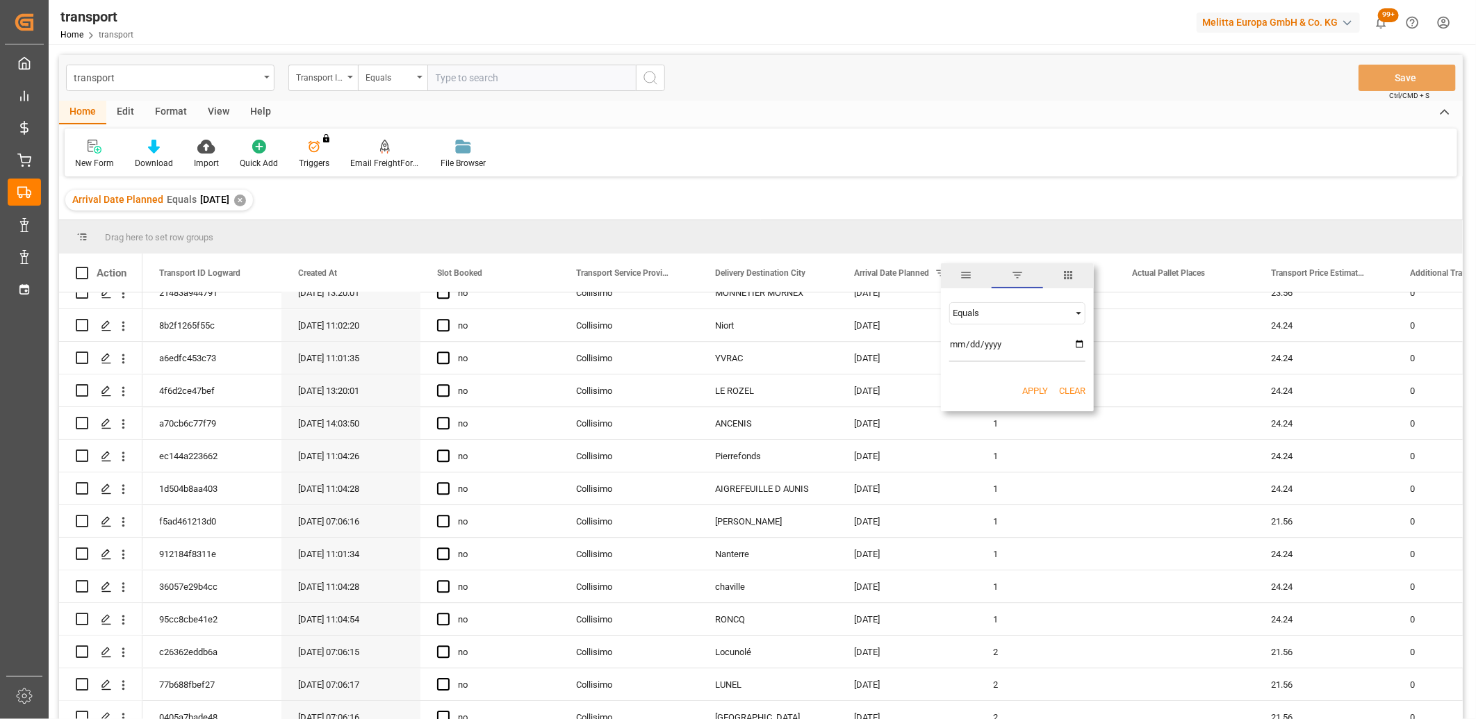
type input "2025-09-05"
click at [1022, 390] on button "Apply" at bounding box center [1035, 391] width 26 height 14
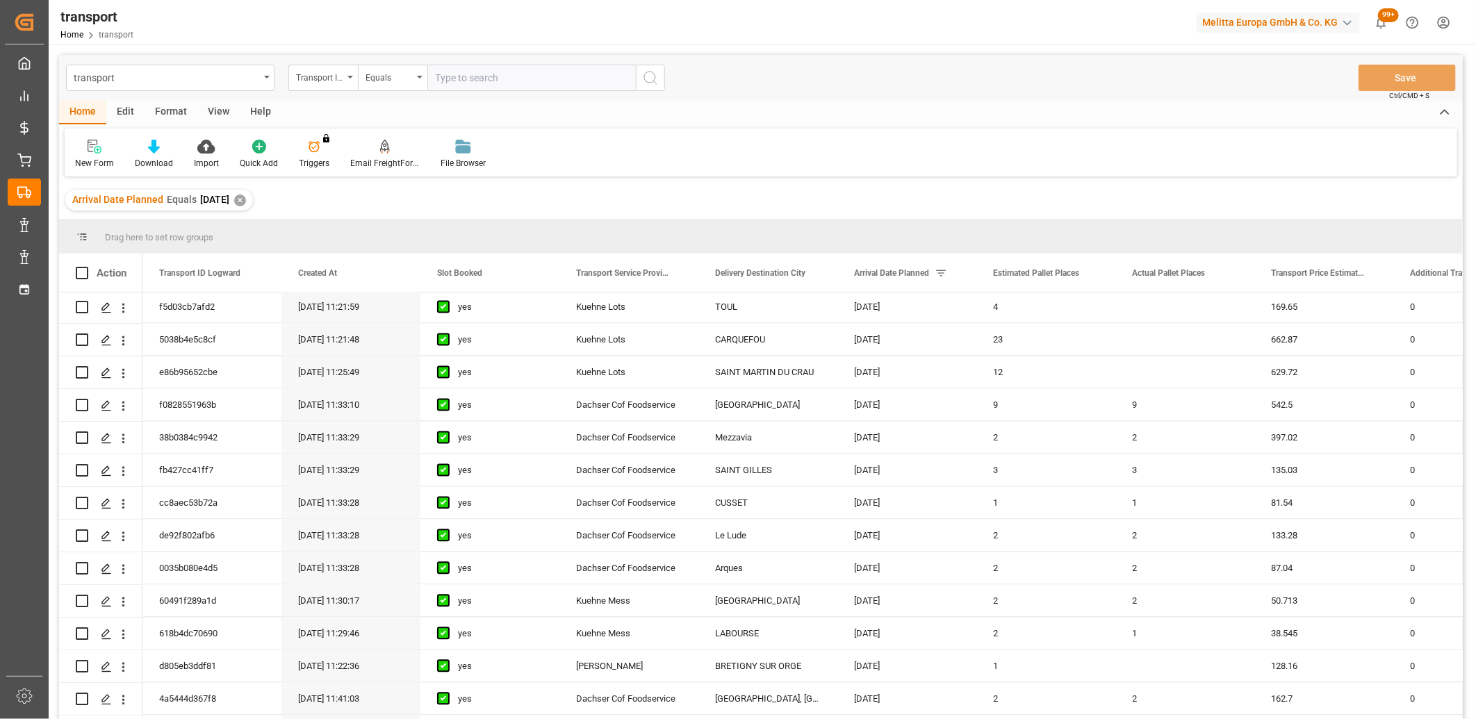
scroll to position [1892, 0]
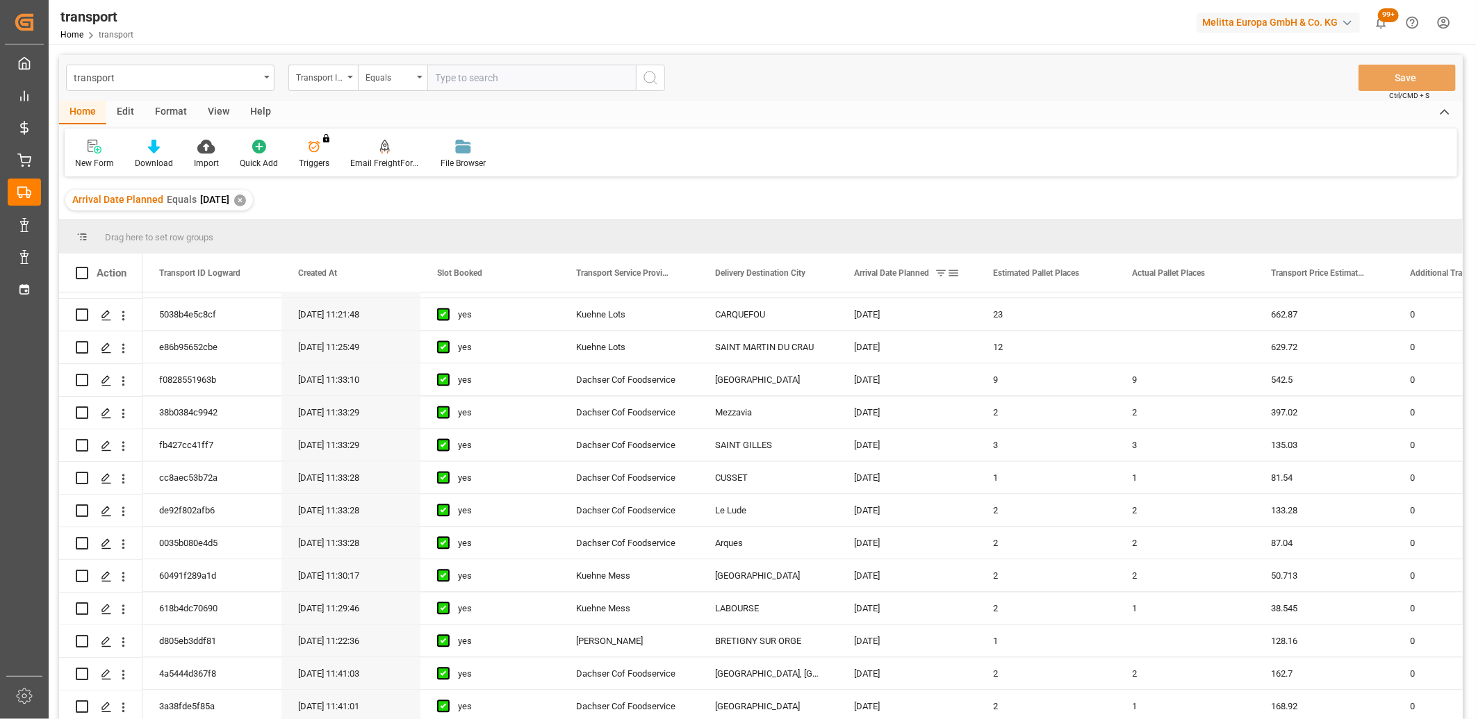
click at [956, 273] on span at bounding box center [953, 273] width 13 height 13
type input "2025-09-06"
type input "2025-09-08"
click at [1031, 386] on button "Apply" at bounding box center [1035, 391] width 26 height 14
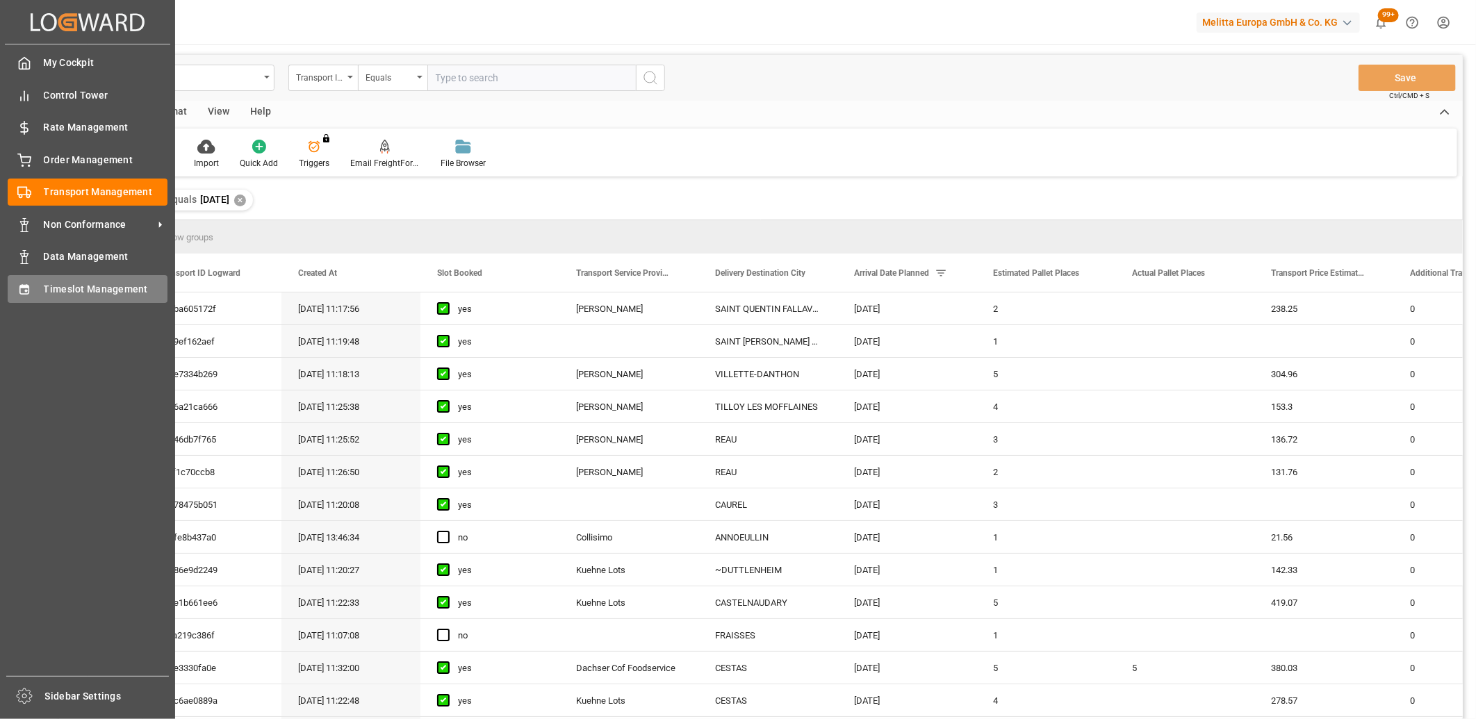
click at [30, 293] on icon at bounding box center [24, 290] width 14 height 14
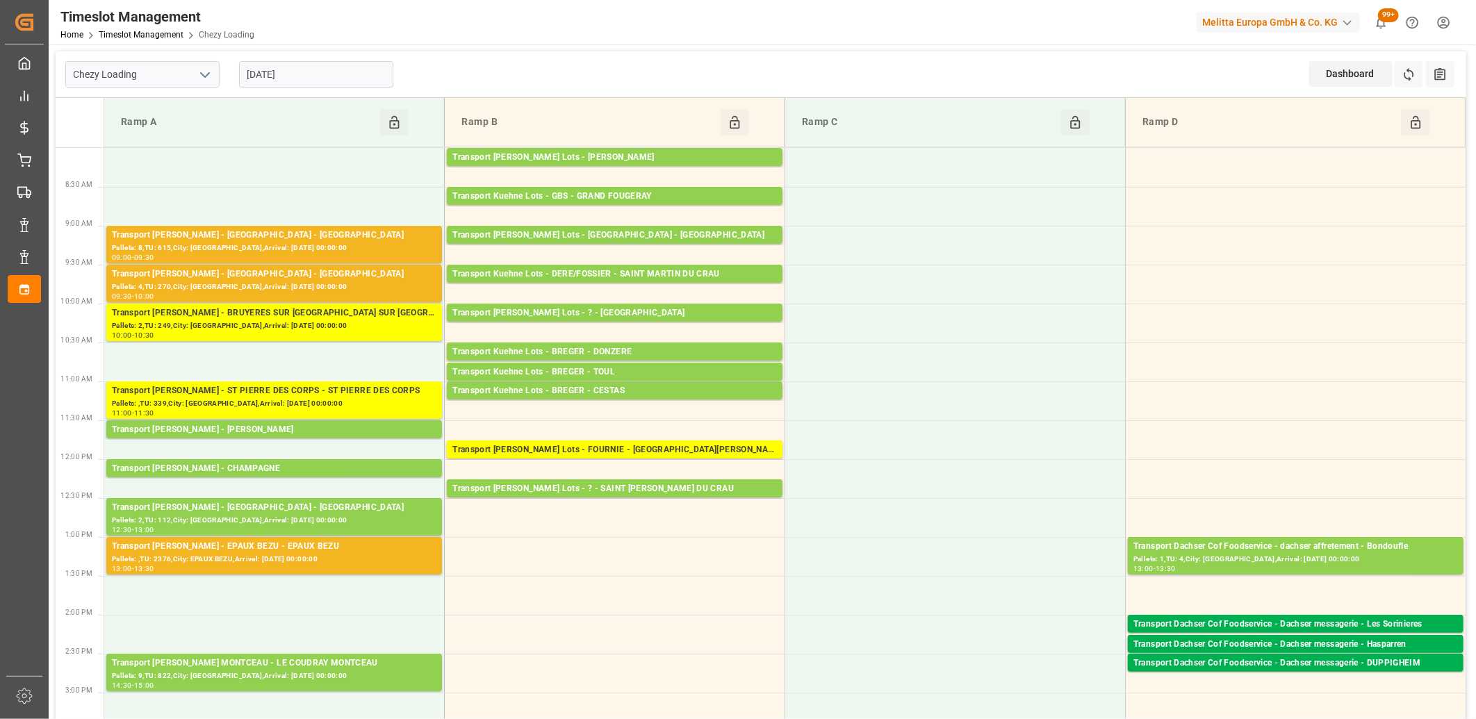
click at [325, 79] on input "[DATE]" at bounding box center [316, 74] width 154 height 26
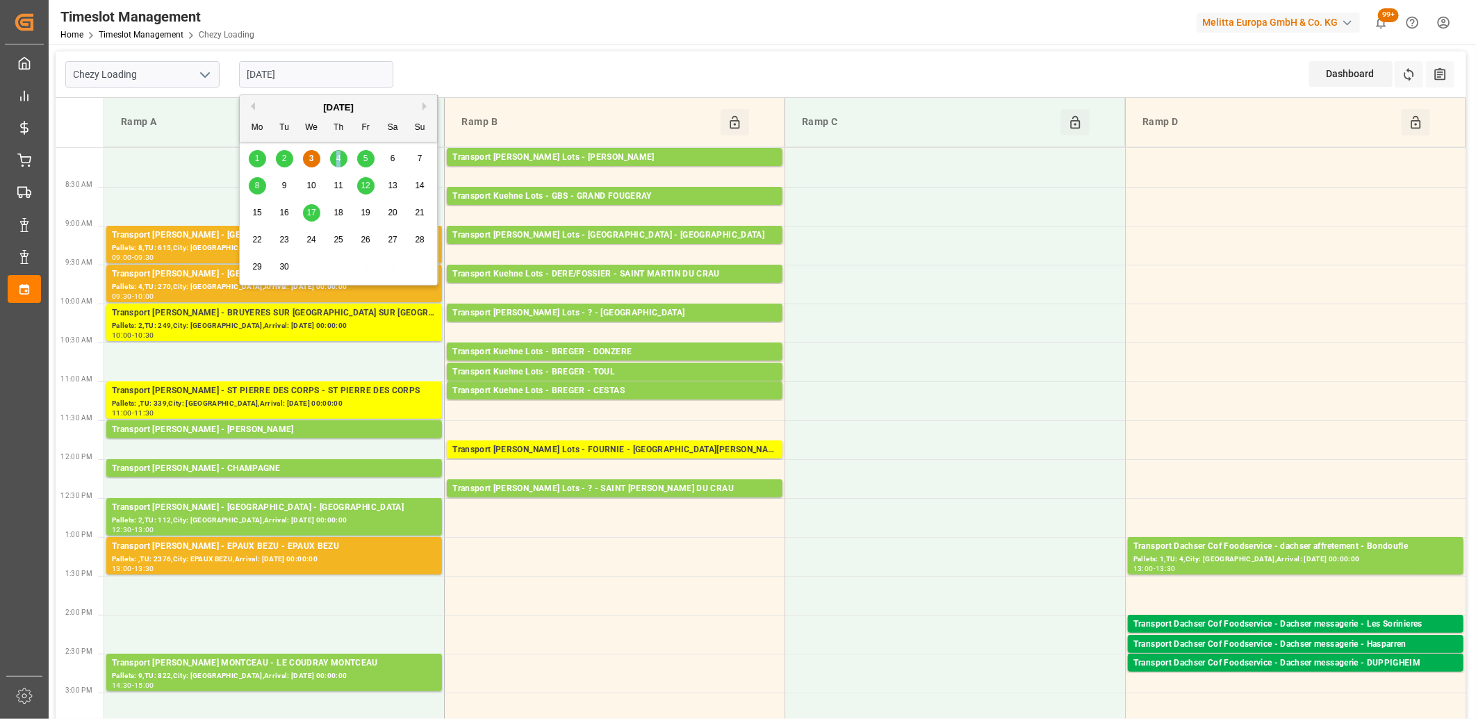
click at [338, 162] on span "4" at bounding box center [338, 159] width 5 height 10
type input "[DATE]"
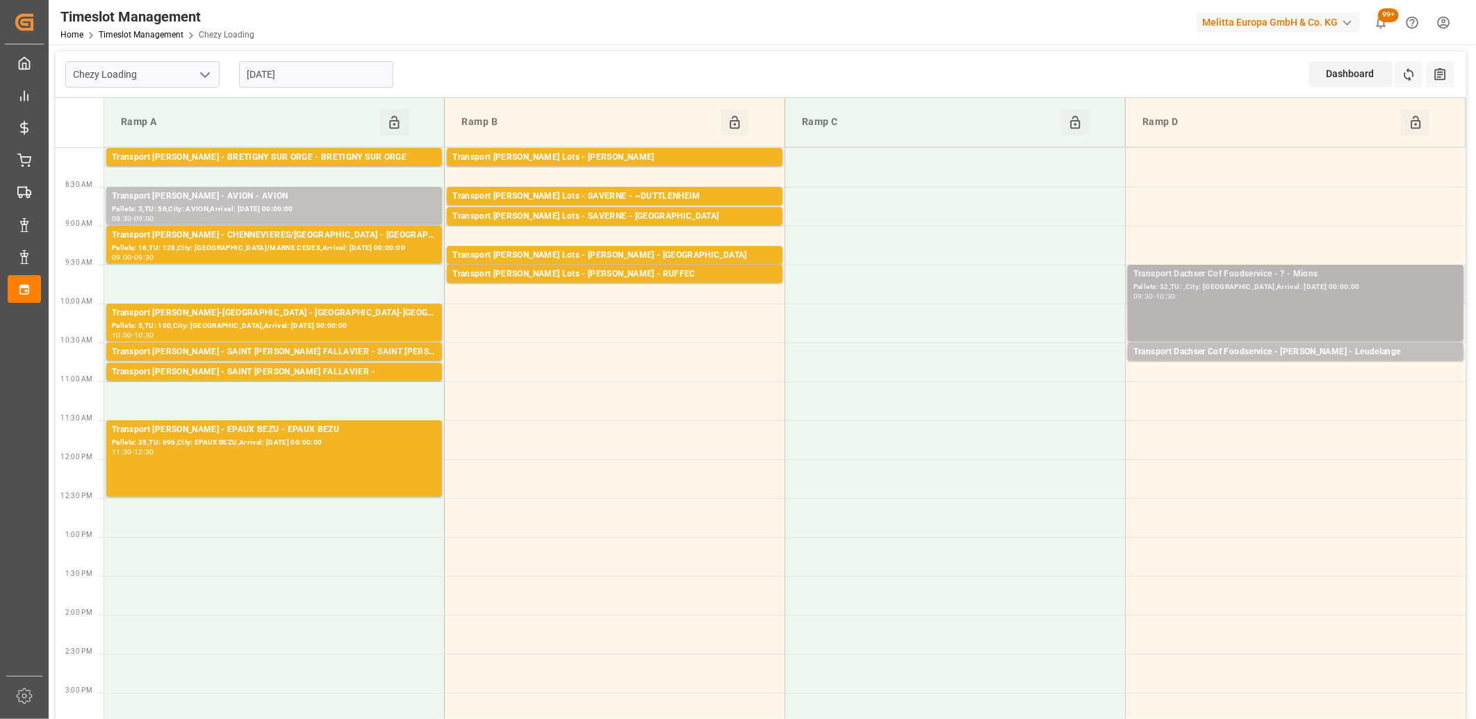
click at [1236, 286] on div "Pallets: 32,TU: ,City: Mions,Arrival: 2025-09-08 00:00:00" at bounding box center [1295, 287] width 325 height 12
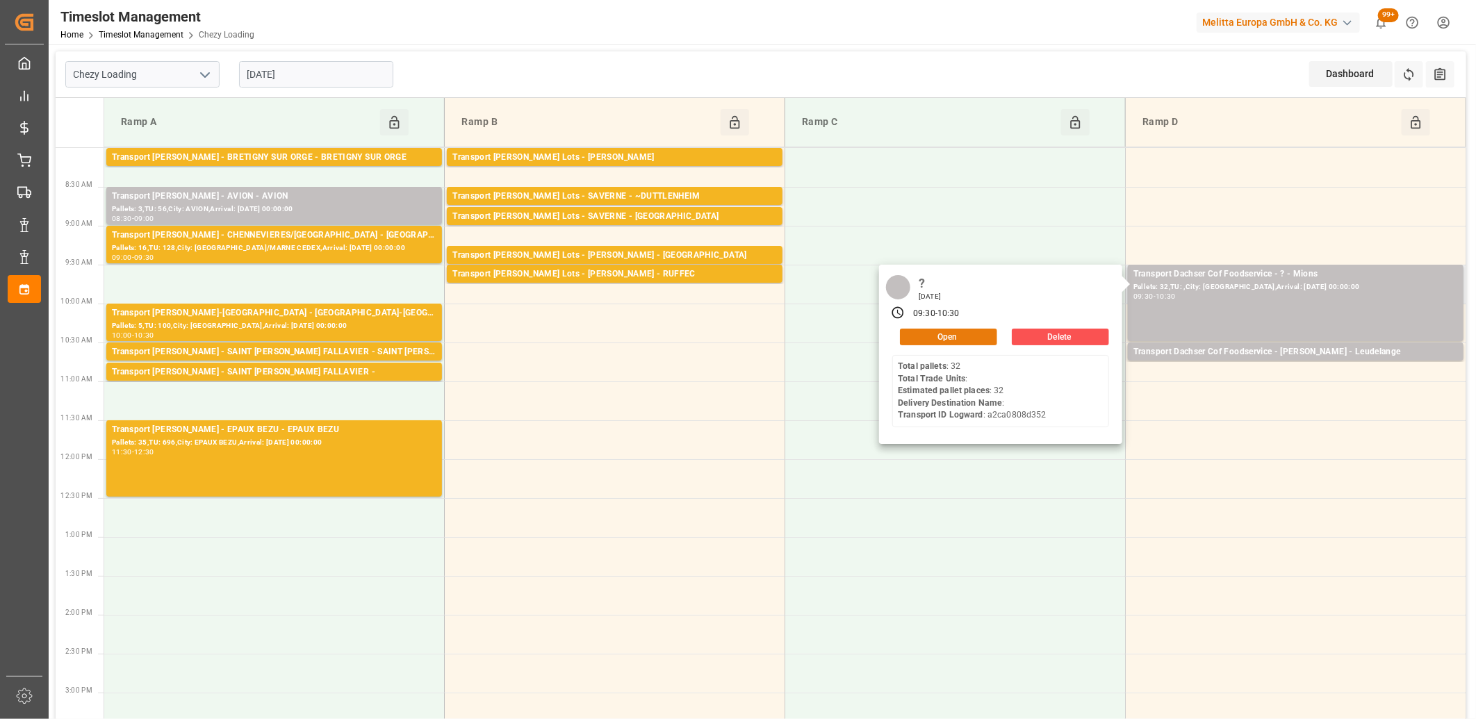
click at [935, 335] on button "Open" at bounding box center [948, 337] width 97 height 17
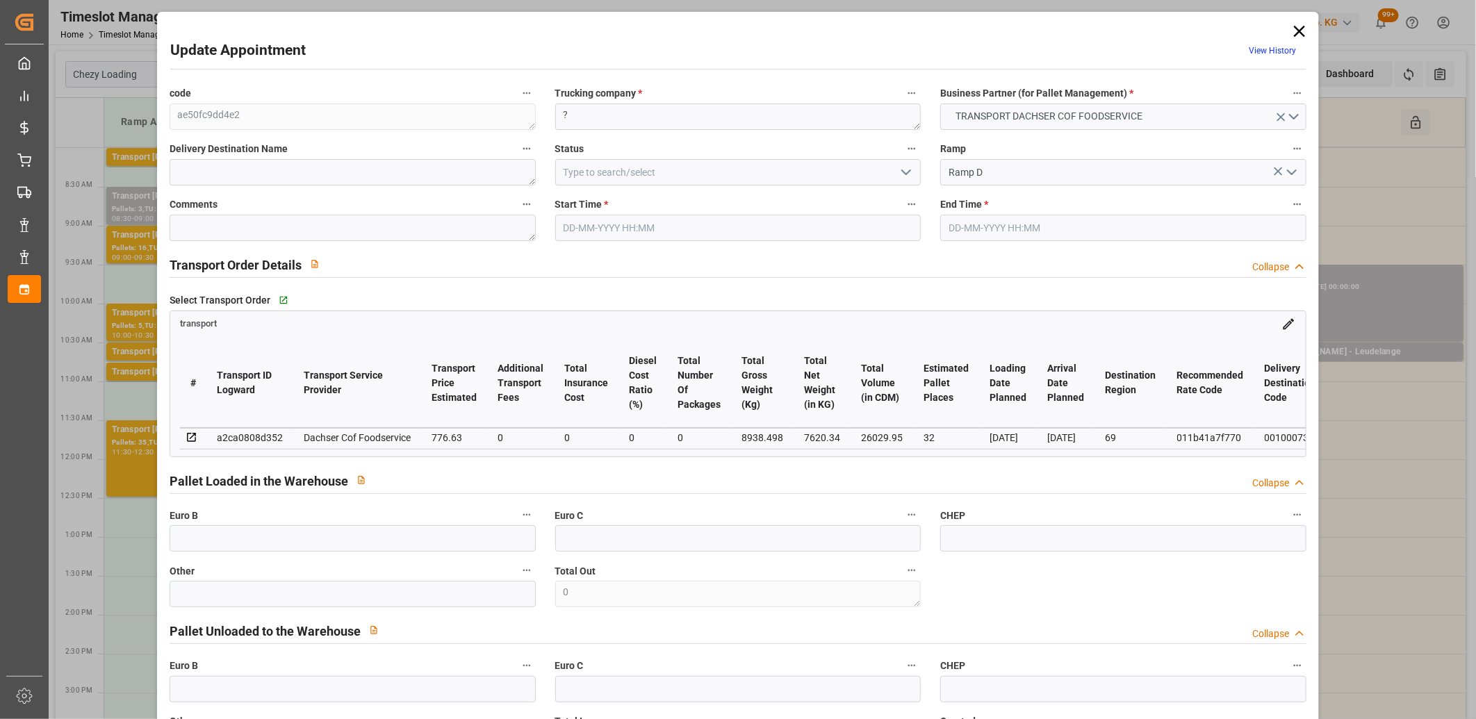
type input "32"
type input "776.63"
type input "0"
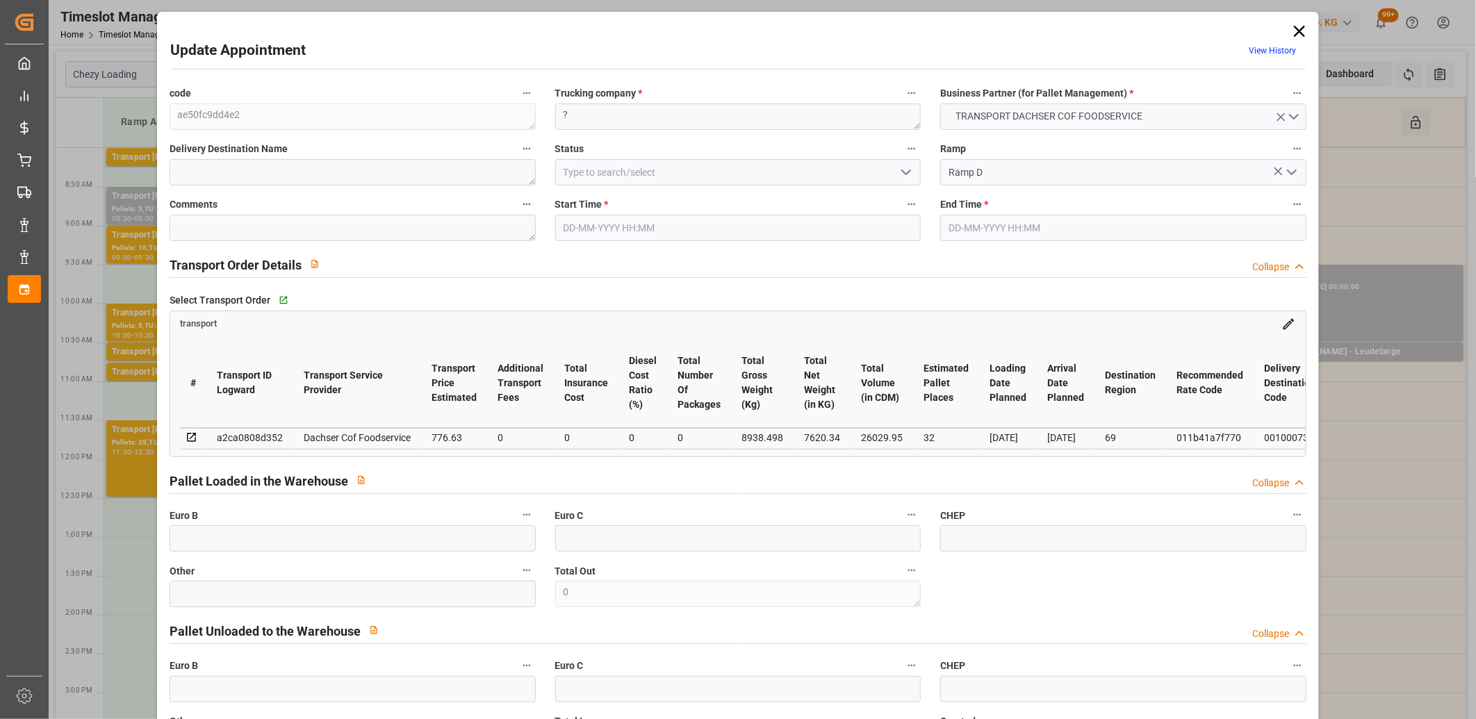
type input "762.9613"
type input "-13.6687"
type input "0"
type input "7620.34"
type input "9736"
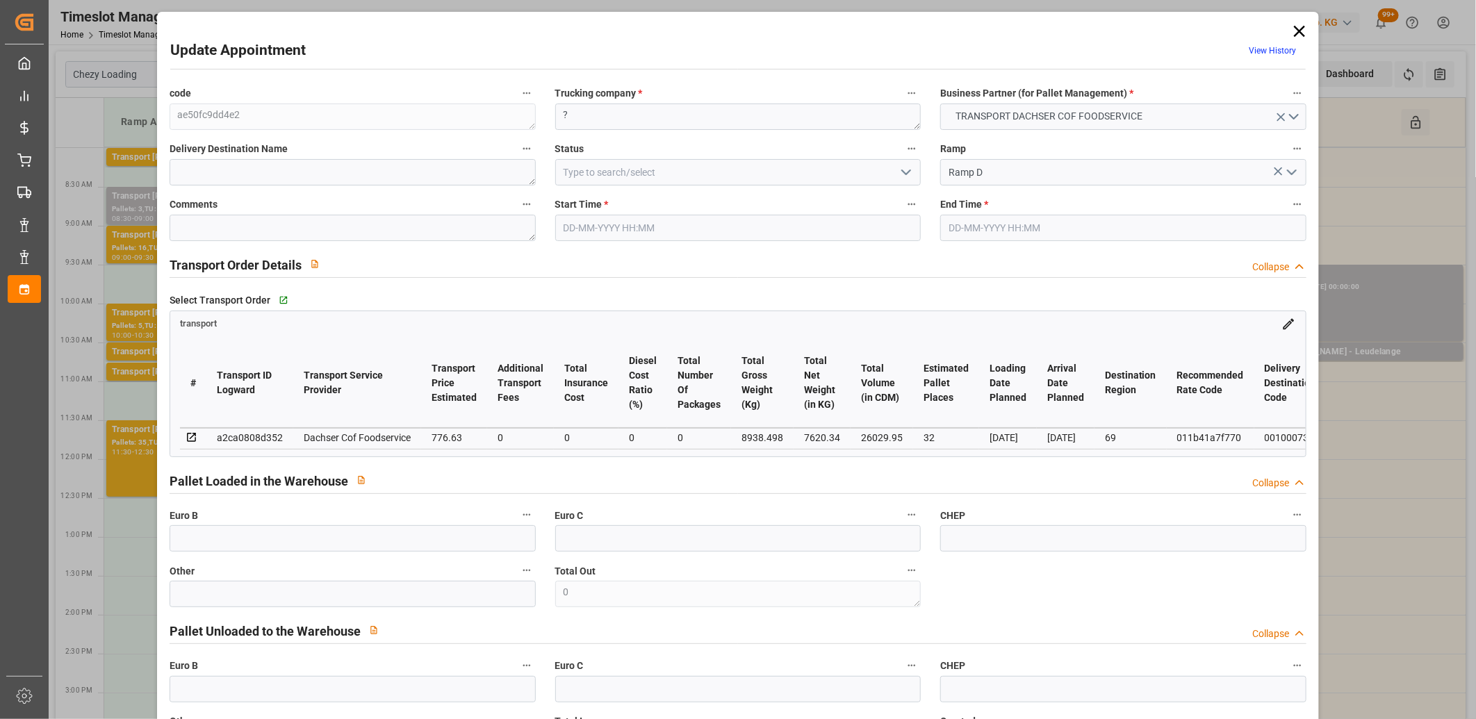
type input "26029.95"
type input "69"
type input "32"
type input "0"
type input "32"
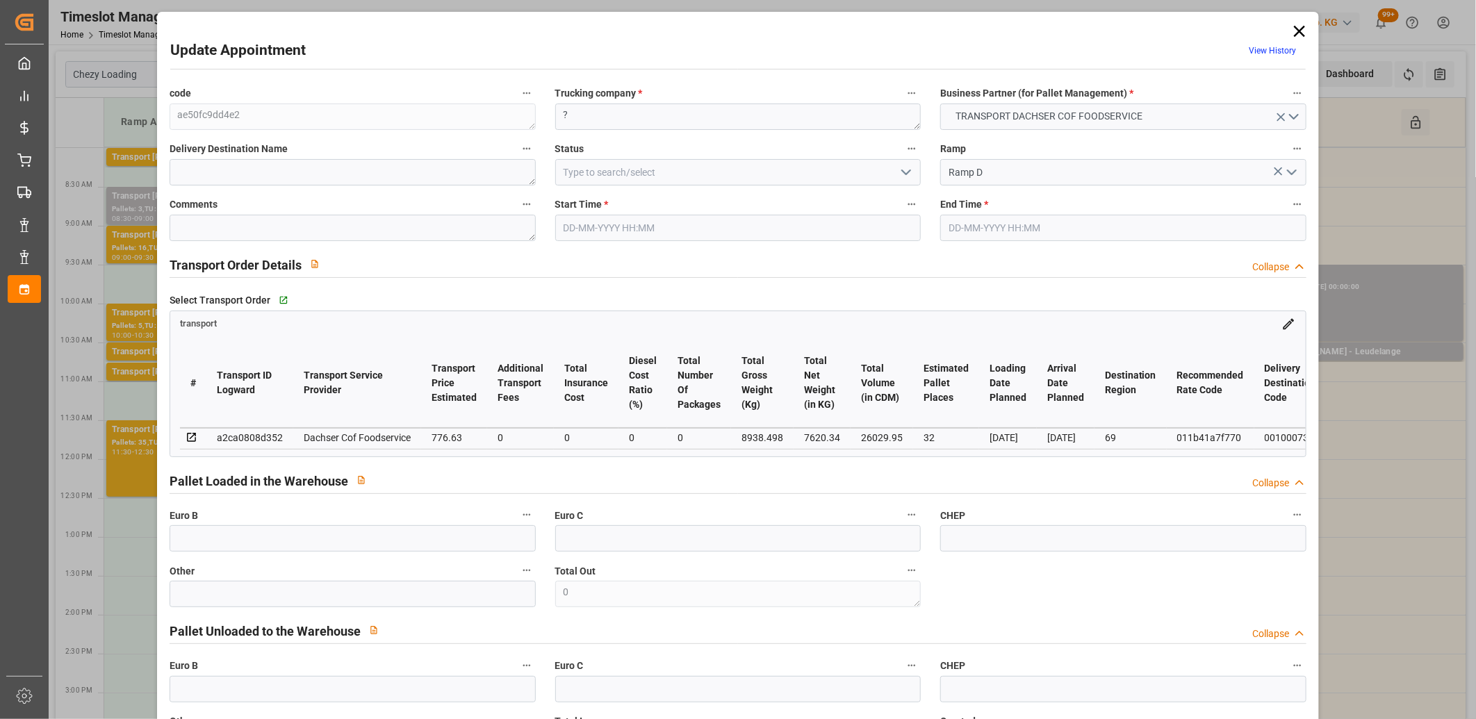
type input "101"
type input "8938.498"
type input "0"
type input "4710.8598"
type input "0"
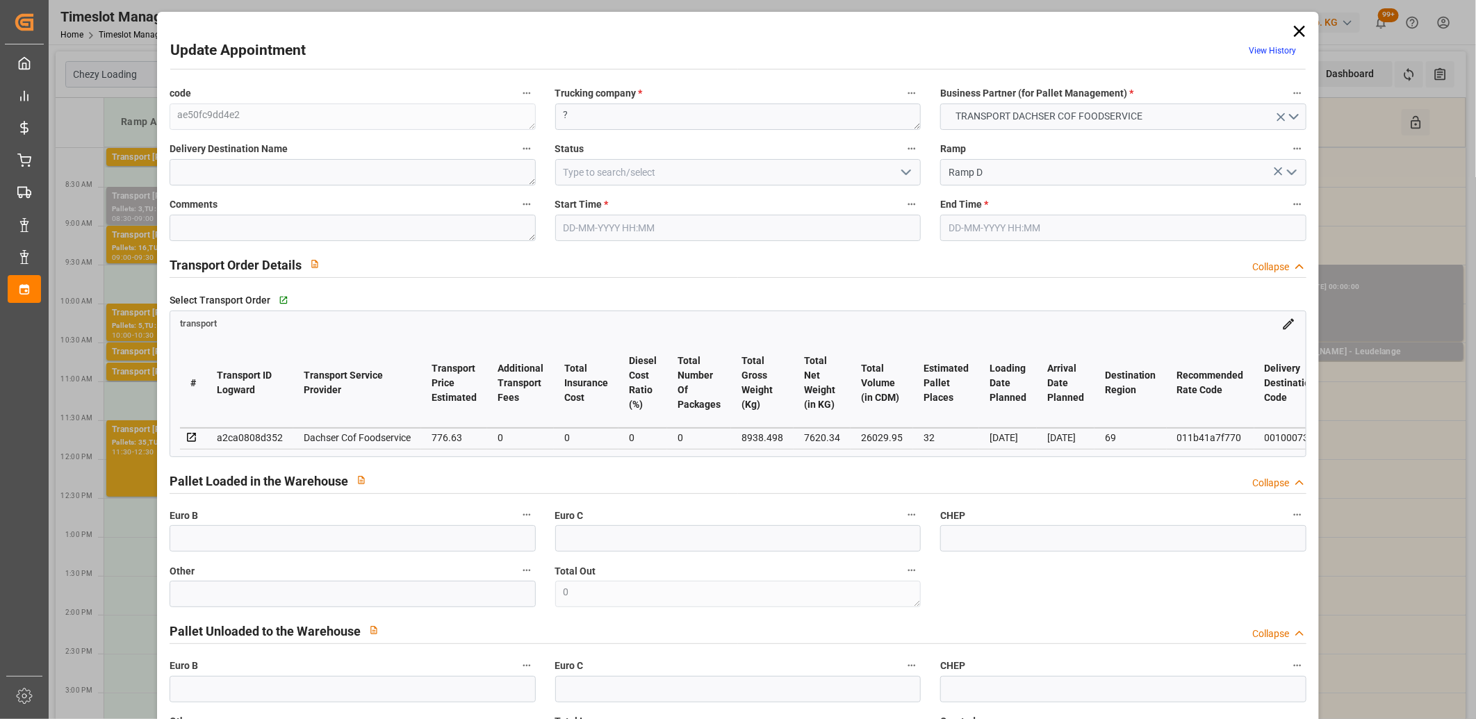
type input "0"
type input "21"
type input "35"
type input "04-09-2025 09:30"
type input "04-09-2025 10:30"
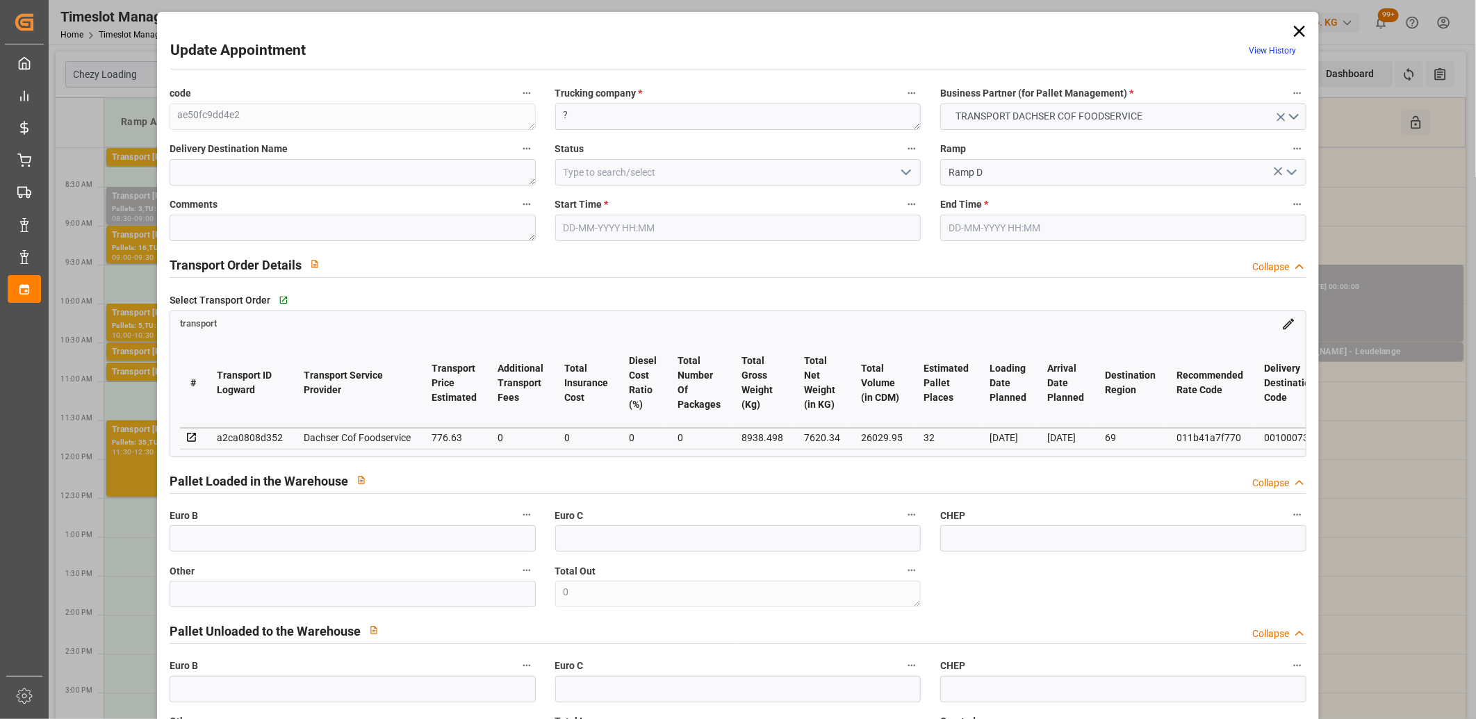
type input "01-09-2025 14:23"
type input "01-09-2025 11:32"
type input "[DATE]"
click at [1010, 225] on input "04-09-2025 10:30" at bounding box center [1123, 228] width 366 height 26
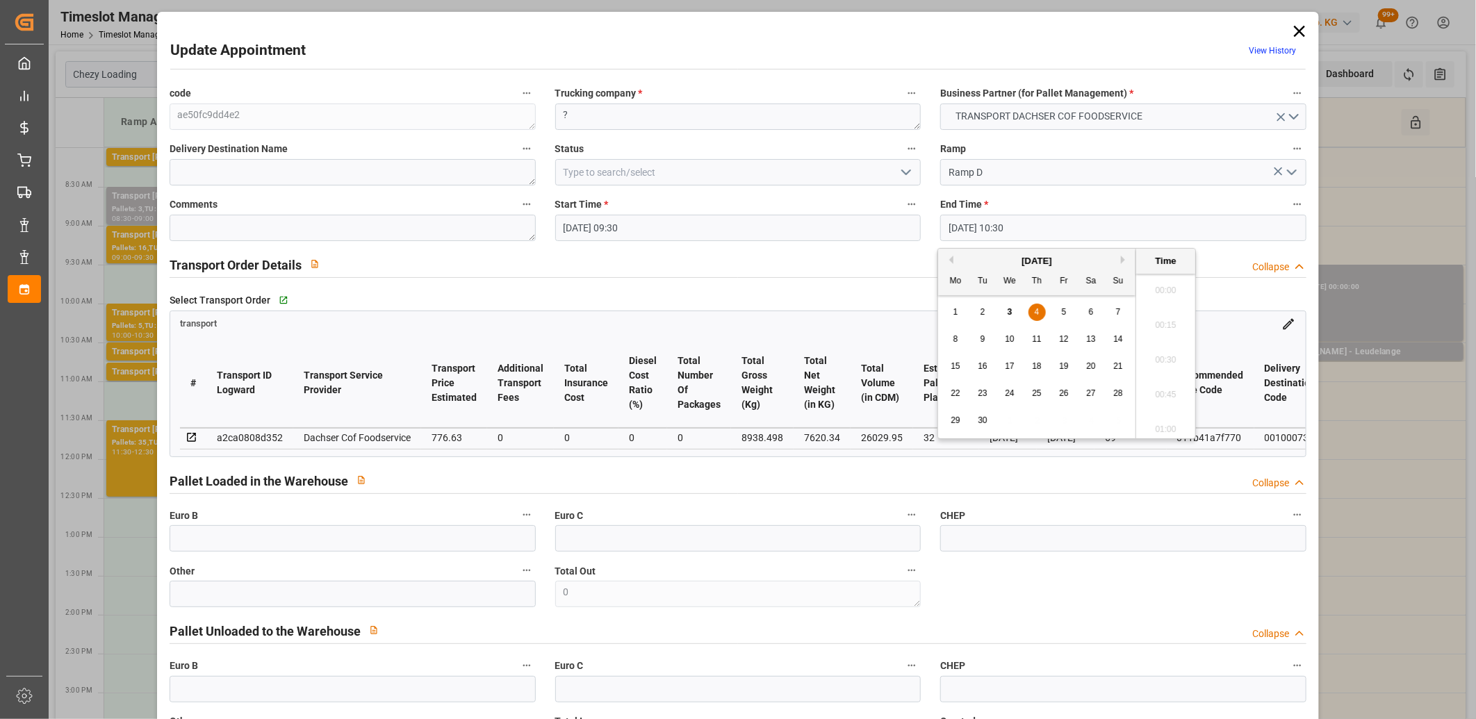
scroll to position [1394, 0]
click at [1035, 314] on span "4" at bounding box center [1037, 312] width 5 height 10
click at [1179, 280] on li "10:00" at bounding box center [1165, 287] width 59 height 35
type input "04-09-2025 10:00"
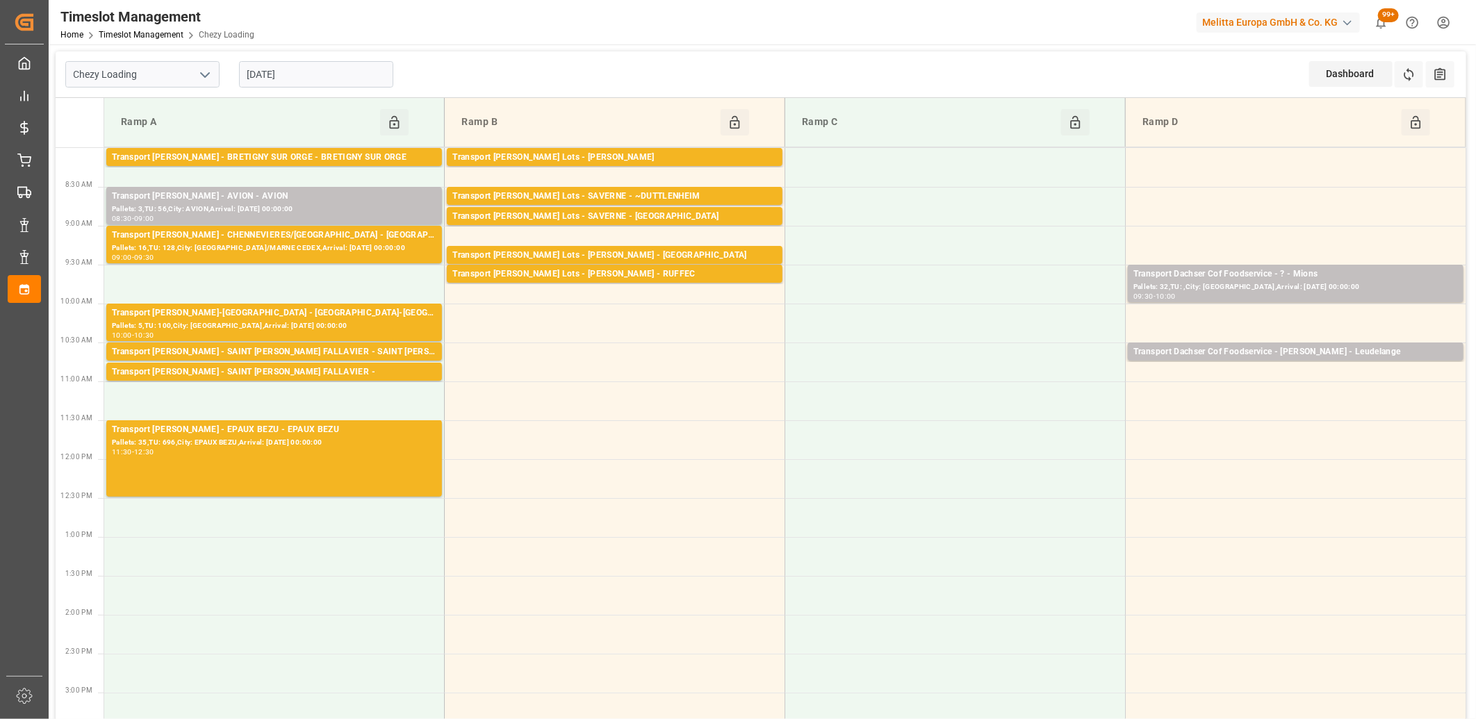
click at [384, 74] on input "[DATE]" at bounding box center [316, 74] width 154 height 26
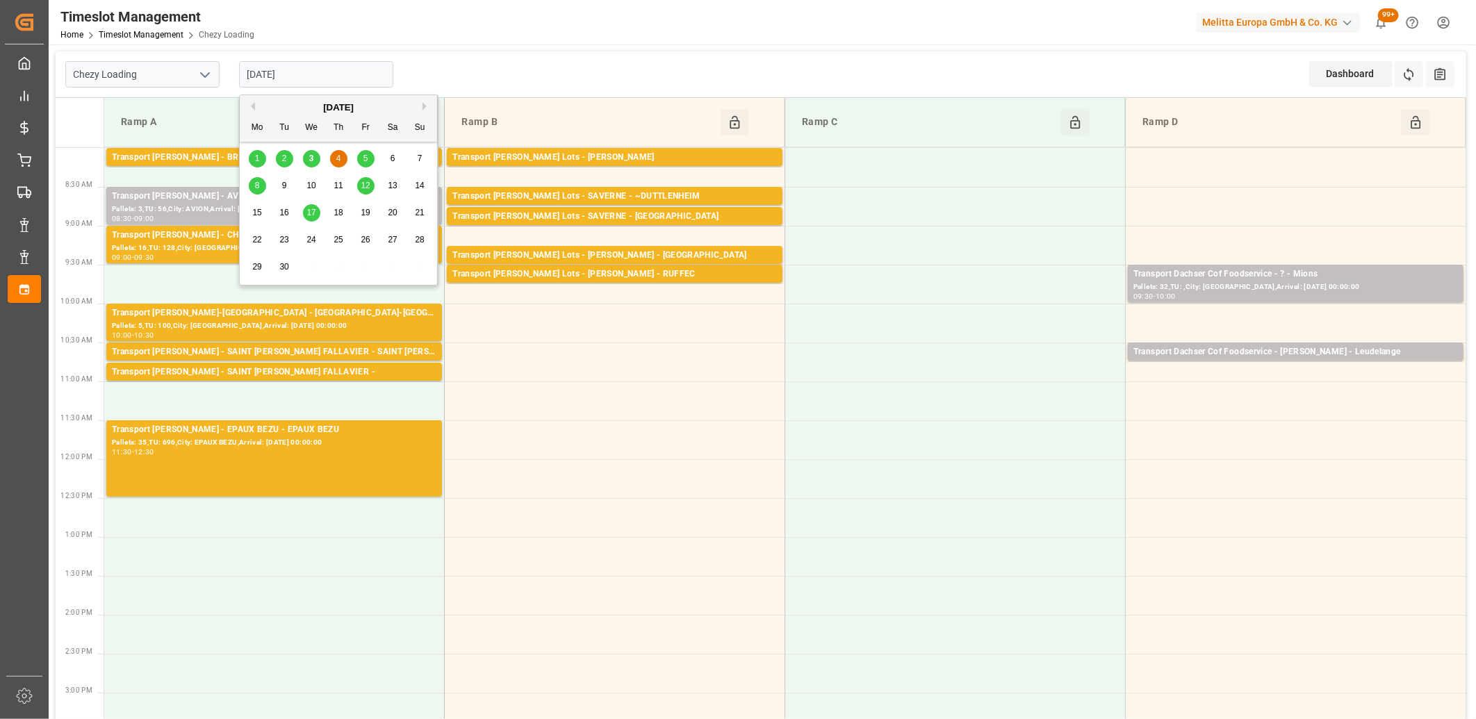
click at [365, 158] on span "5" at bounding box center [365, 159] width 5 height 10
type input "[DATE]"
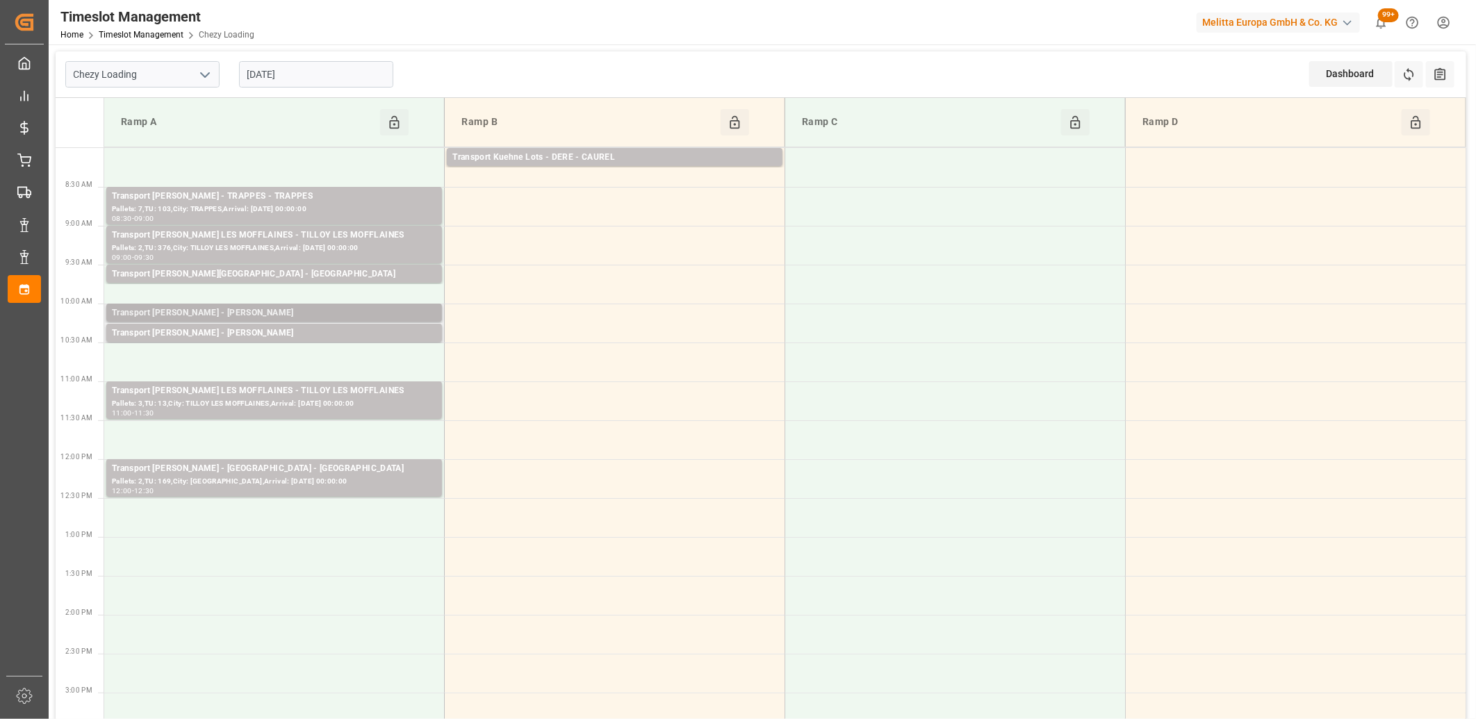
click at [338, 315] on div "Transport [PERSON_NAME] - [PERSON_NAME]" at bounding box center [274, 313] width 325 height 14
click at [338, 330] on div "Transport [PERSON_NAME] - [PERSON_NAME]" at bounding box center [274, 334] width 325 height 14
click at [339, 315] on div "Transport [PERSON_NAME] - [PERSON_NAME]" at bounding box center [274, 313] width 325 height 14
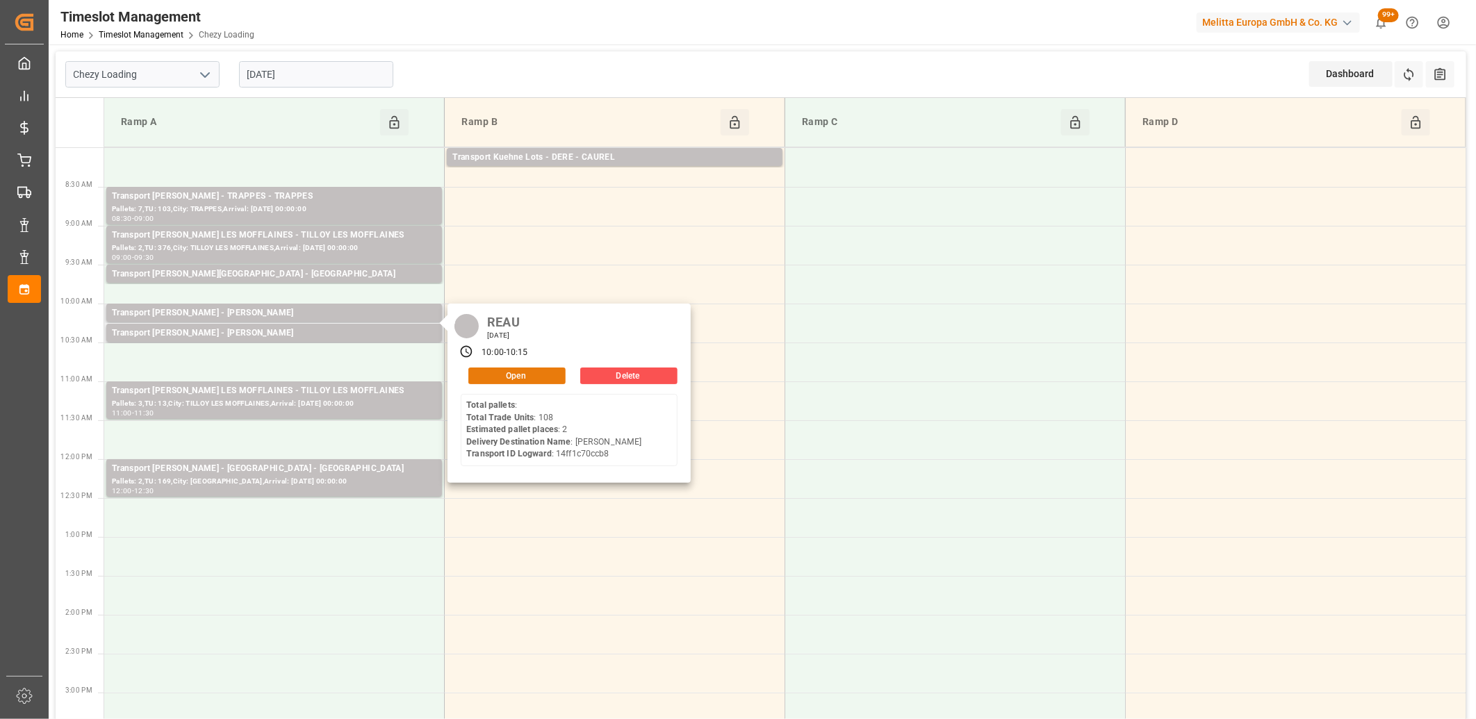
click at [502, 376] on button "Open" at bounding box center [516, 376] width 97 height 17
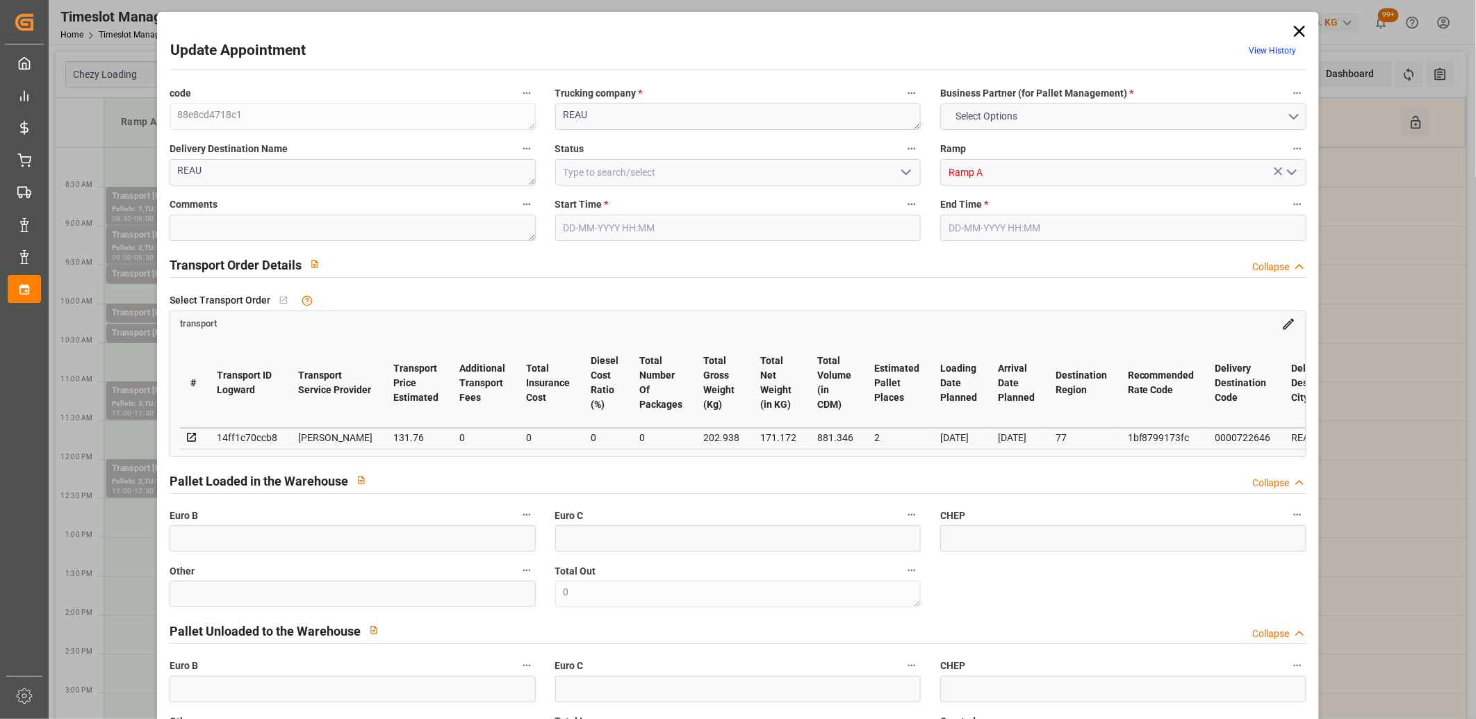
type input "2"
type input "131.76"
type input "0"
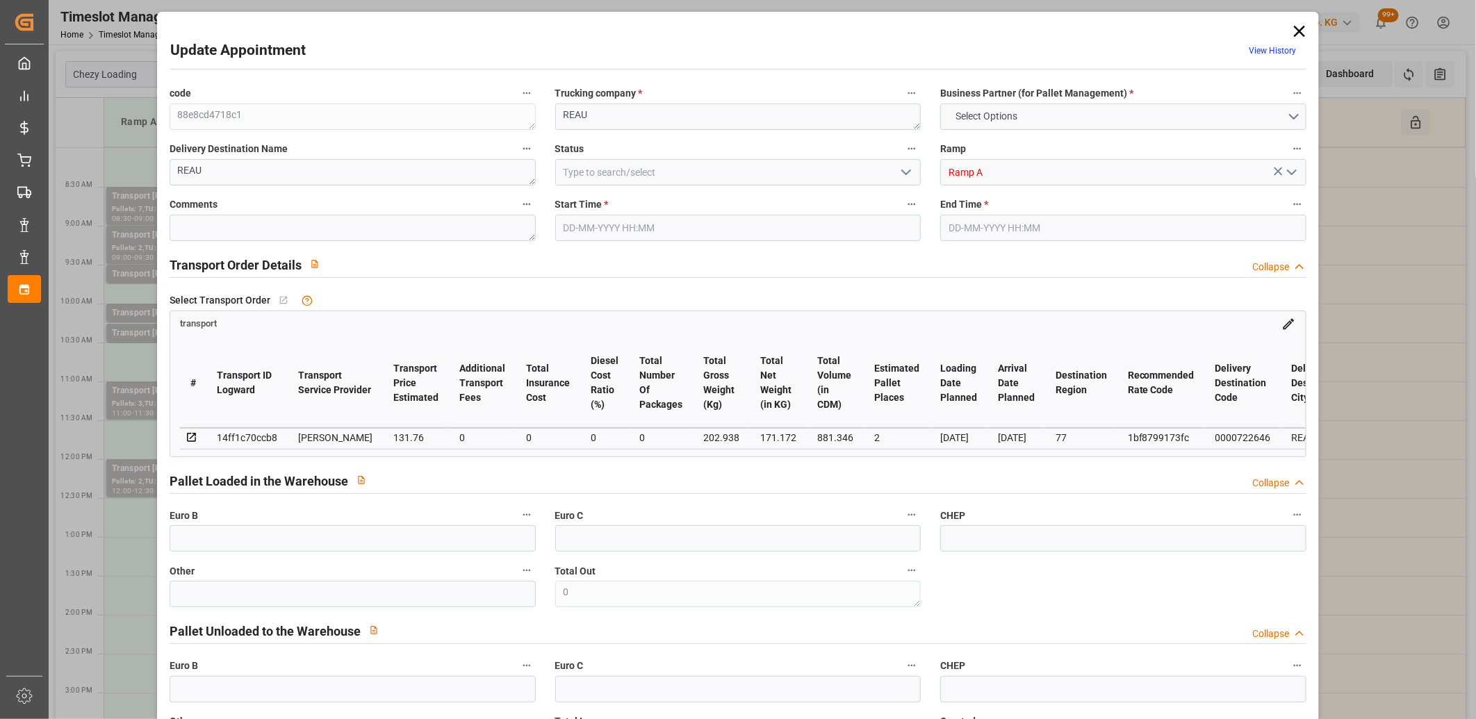
type input "127.3065"
type input "-4.4535"
type input "0"
type input "171.172"
type input "455.938"
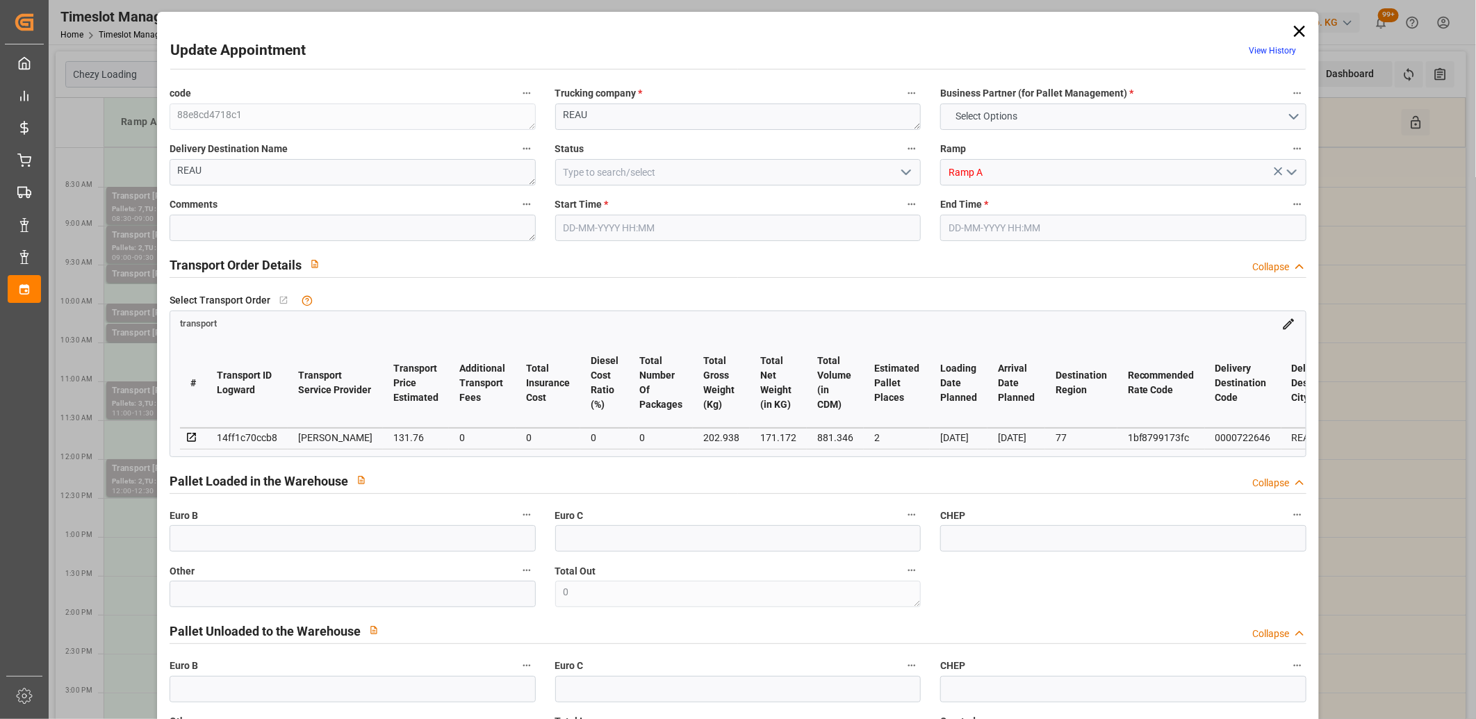
type input "881.346"
type input "77"
type input "0"
type input "108"
type input "11"
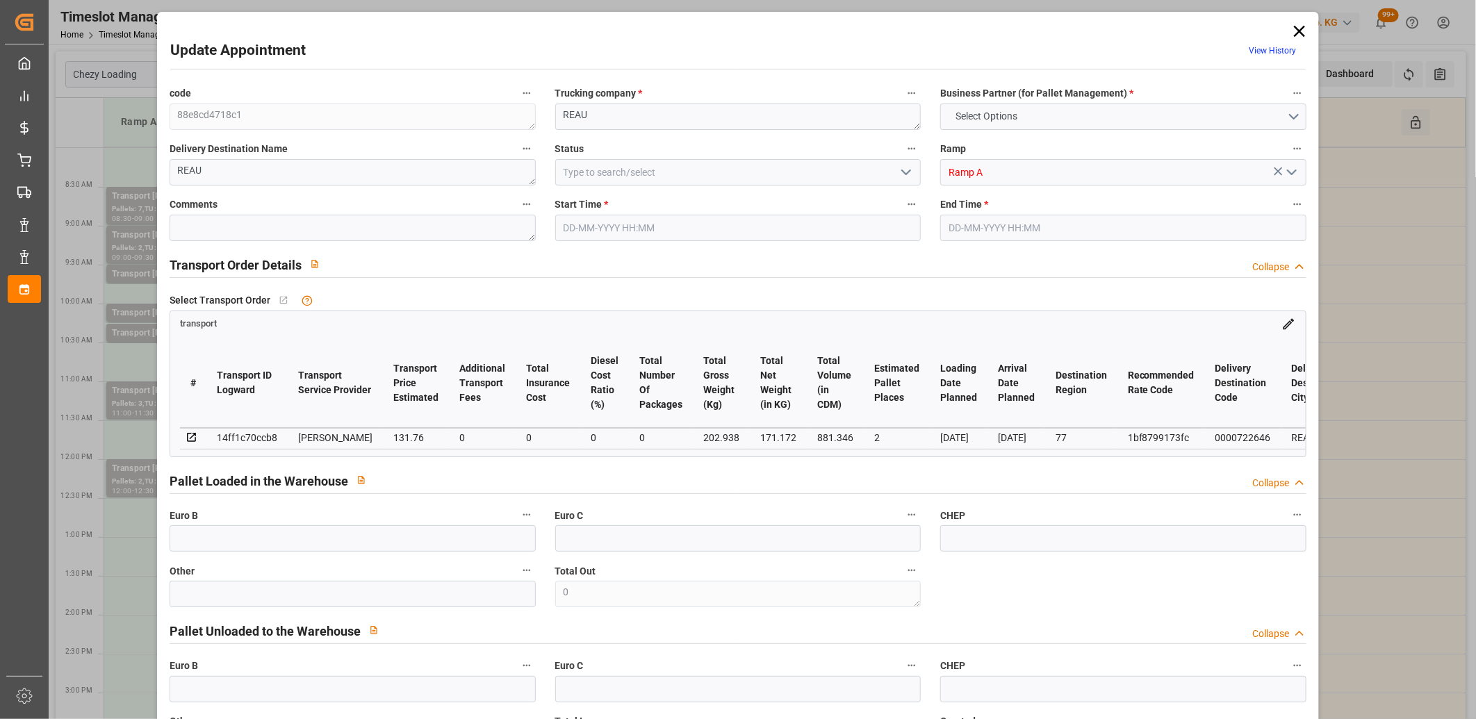
type input "101"
type input "202.938"
type input "0"
type input "4710.8598"
type input "0"
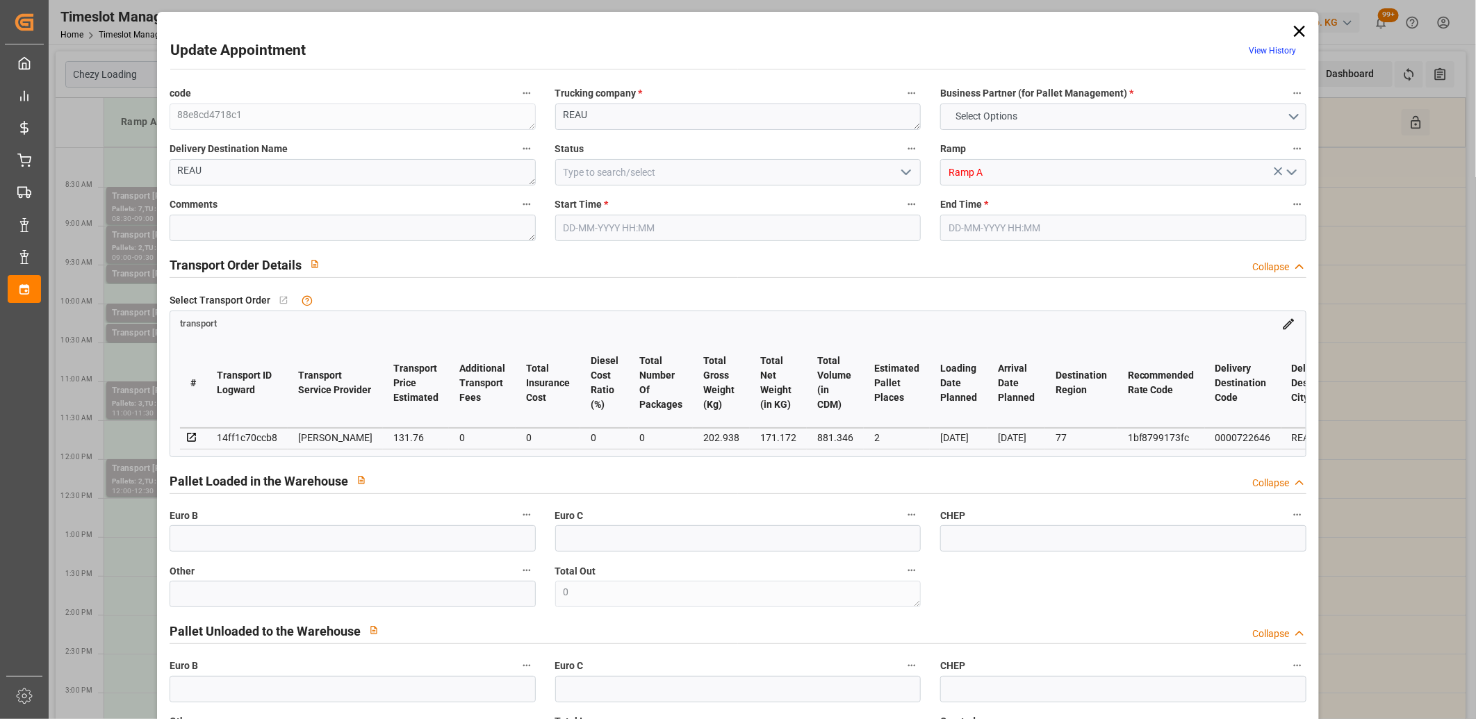
type input "0"
type input "21"
type input "35"
type input "05-09-2025 10:00"
type input "05-09-2025 10:15"
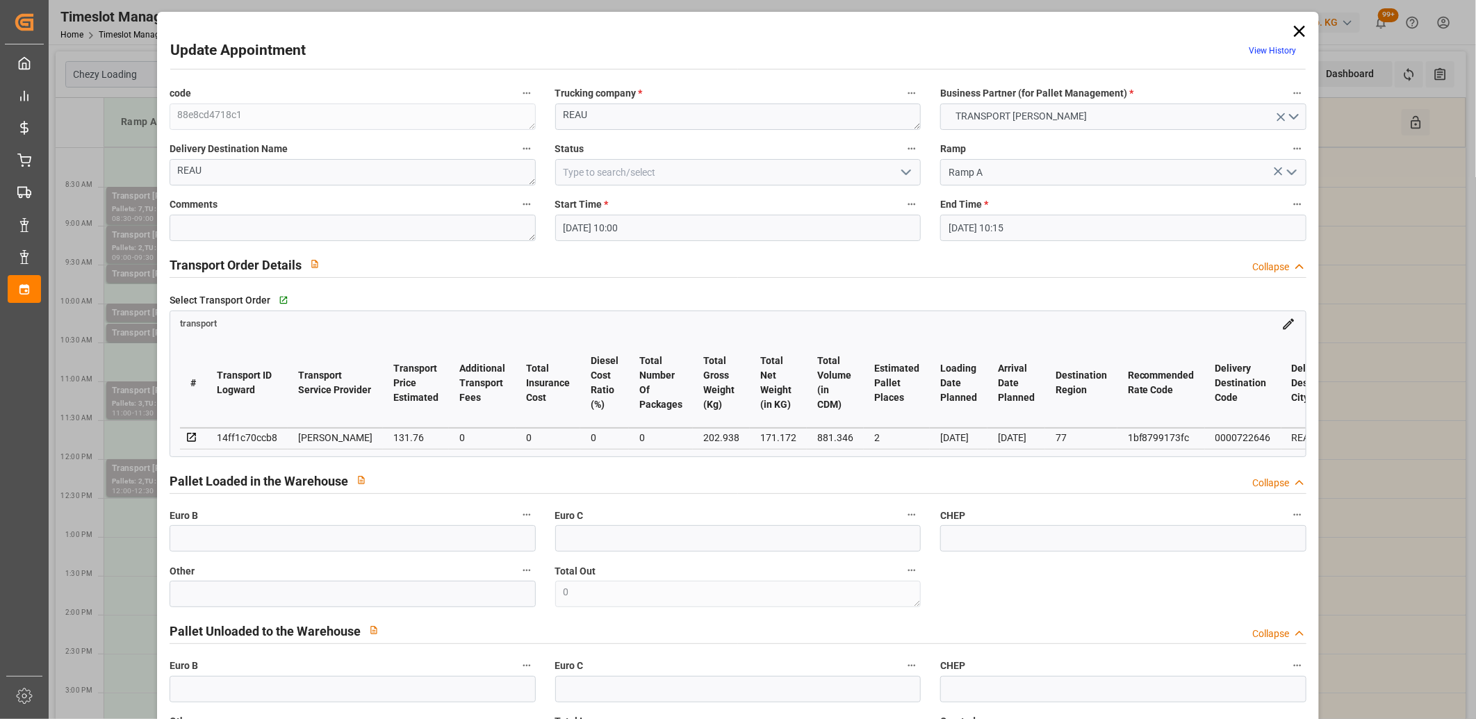
type input "02-09-2025 14:49"
type input "02-09-2025 11:26"
type input "[DATE]"
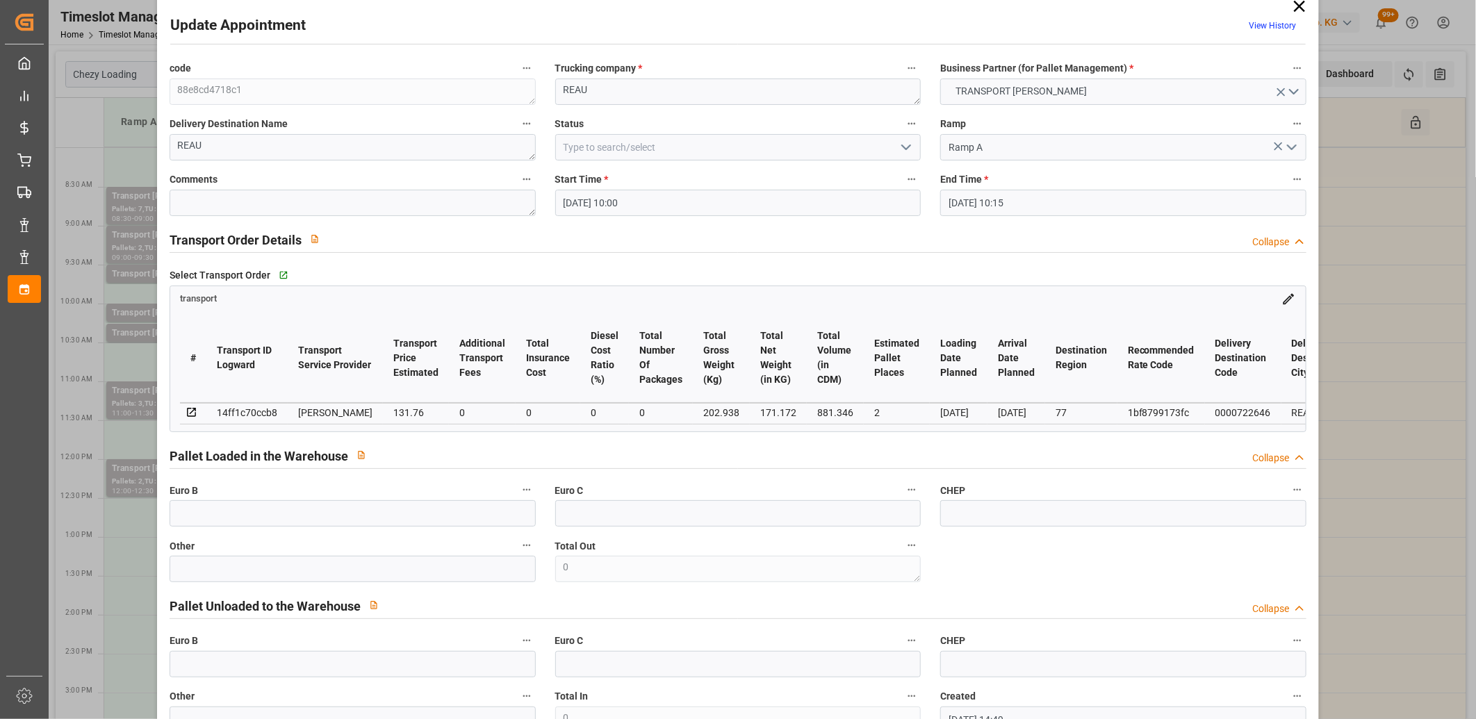
scroll to position [0, 0]
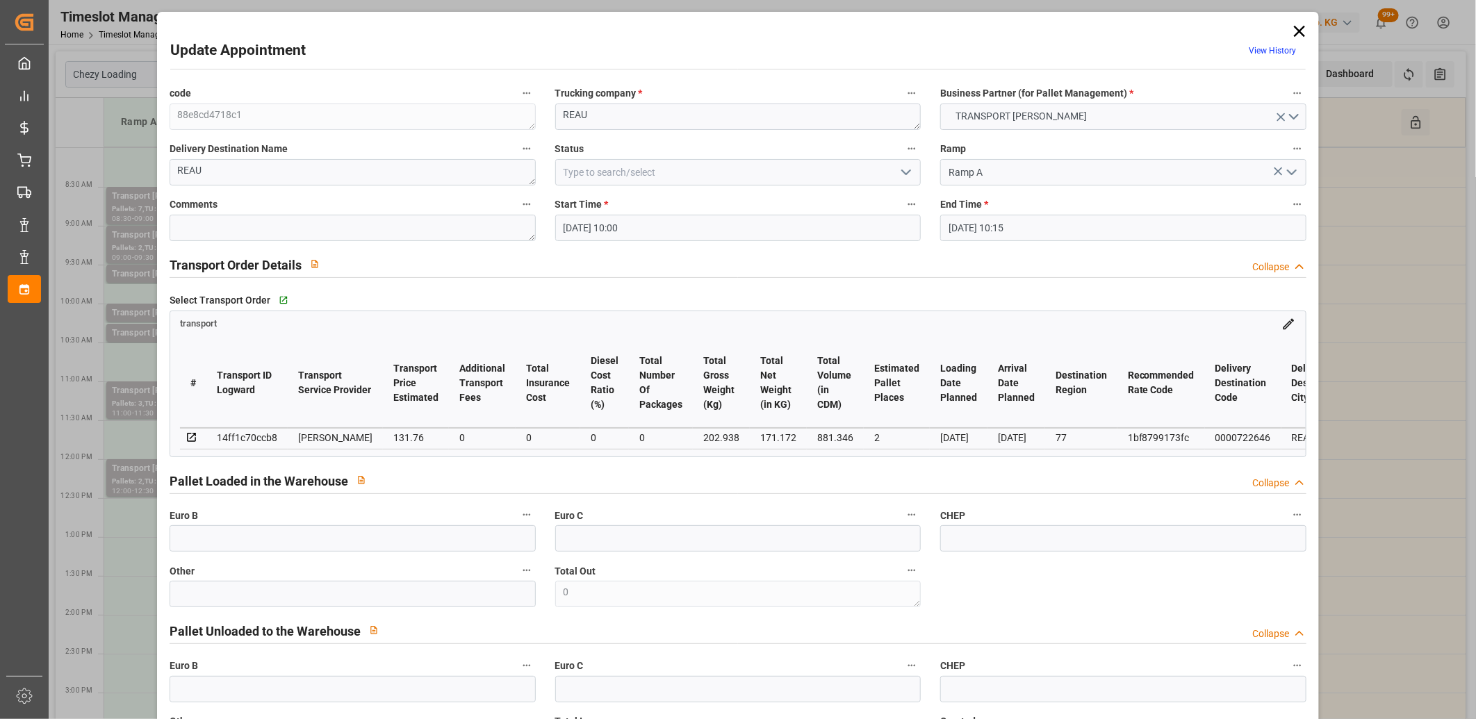
click at [1295, 31] on icon at bounding box center [1299, 31] width 11 height 11
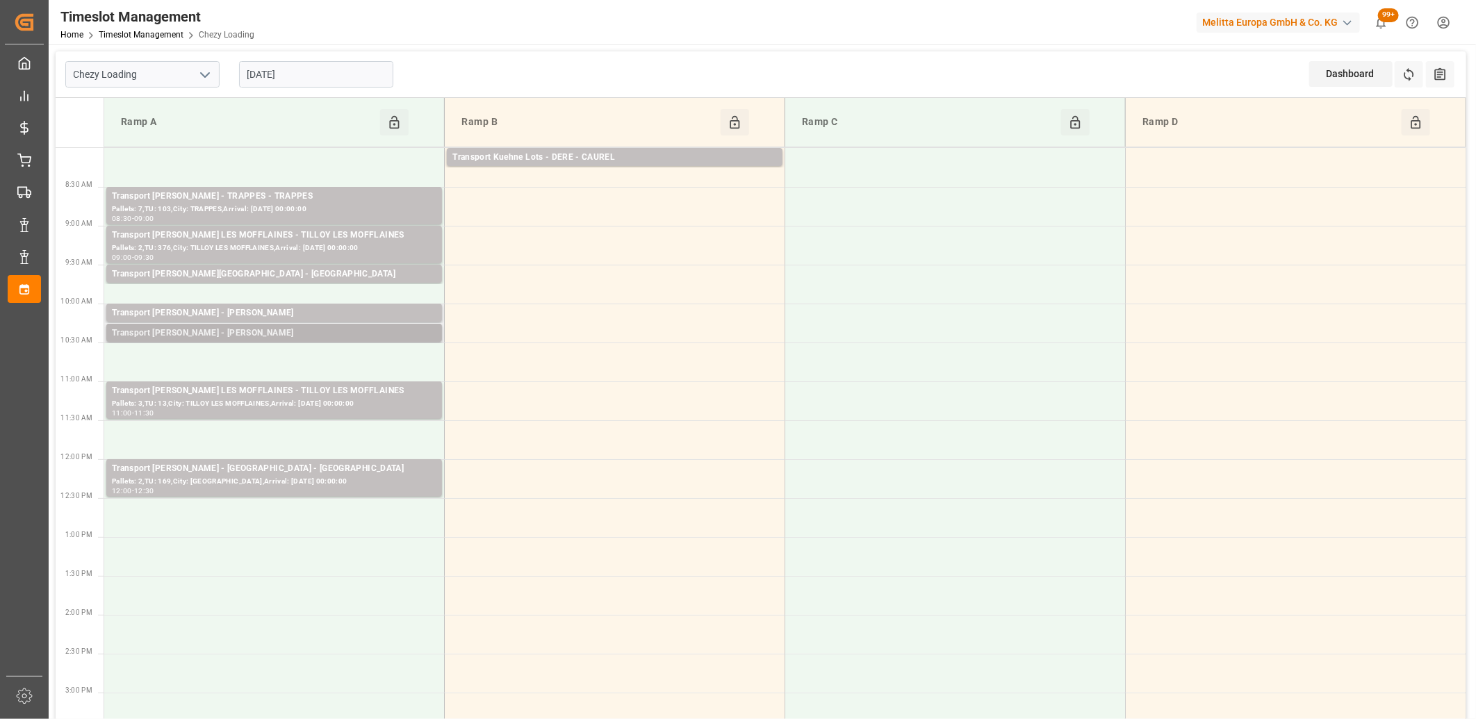
click at [301, 332] on div "Transport [PERSON_NAME] - [PERSON_NAME]" at bounding box center [274, 334] width 325 height 14
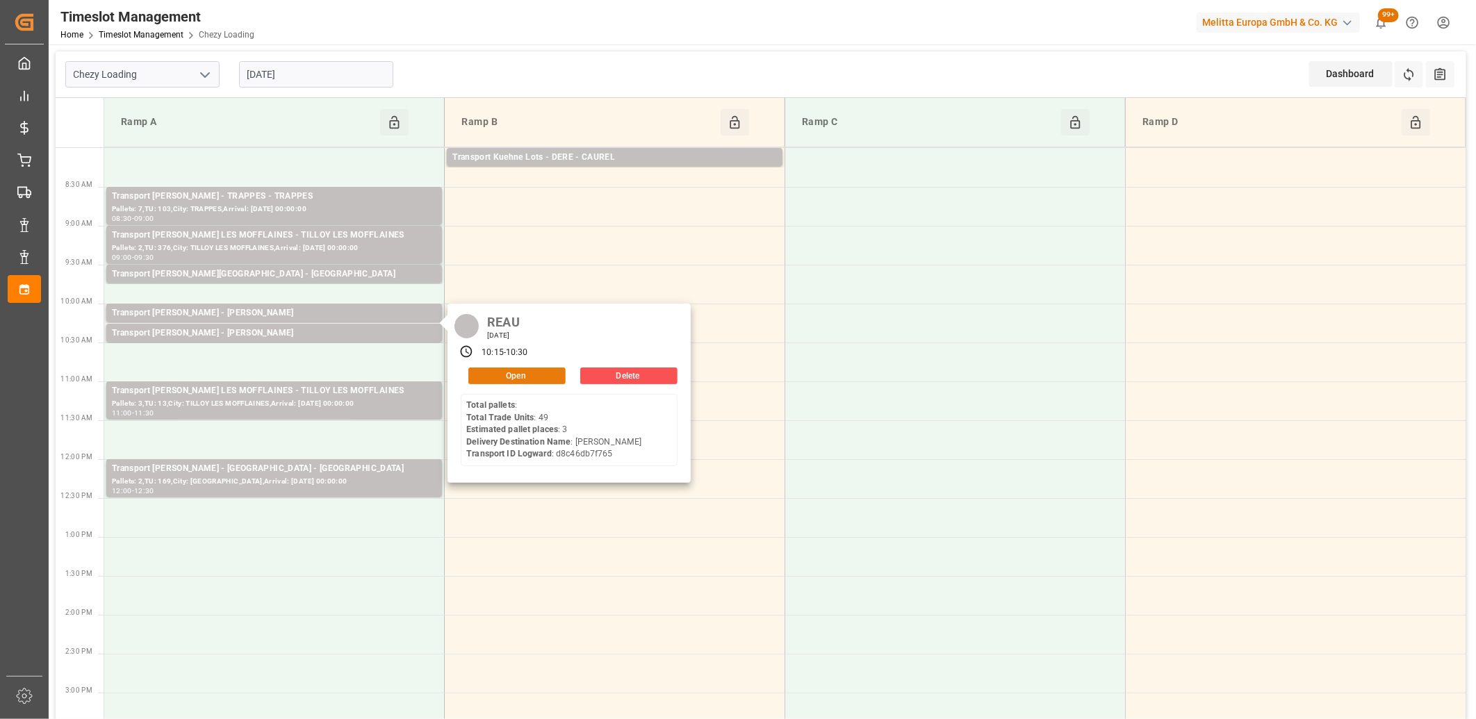
click at [491, 373] on button "Open" at bounding box center [516, 376] width 97 height 17
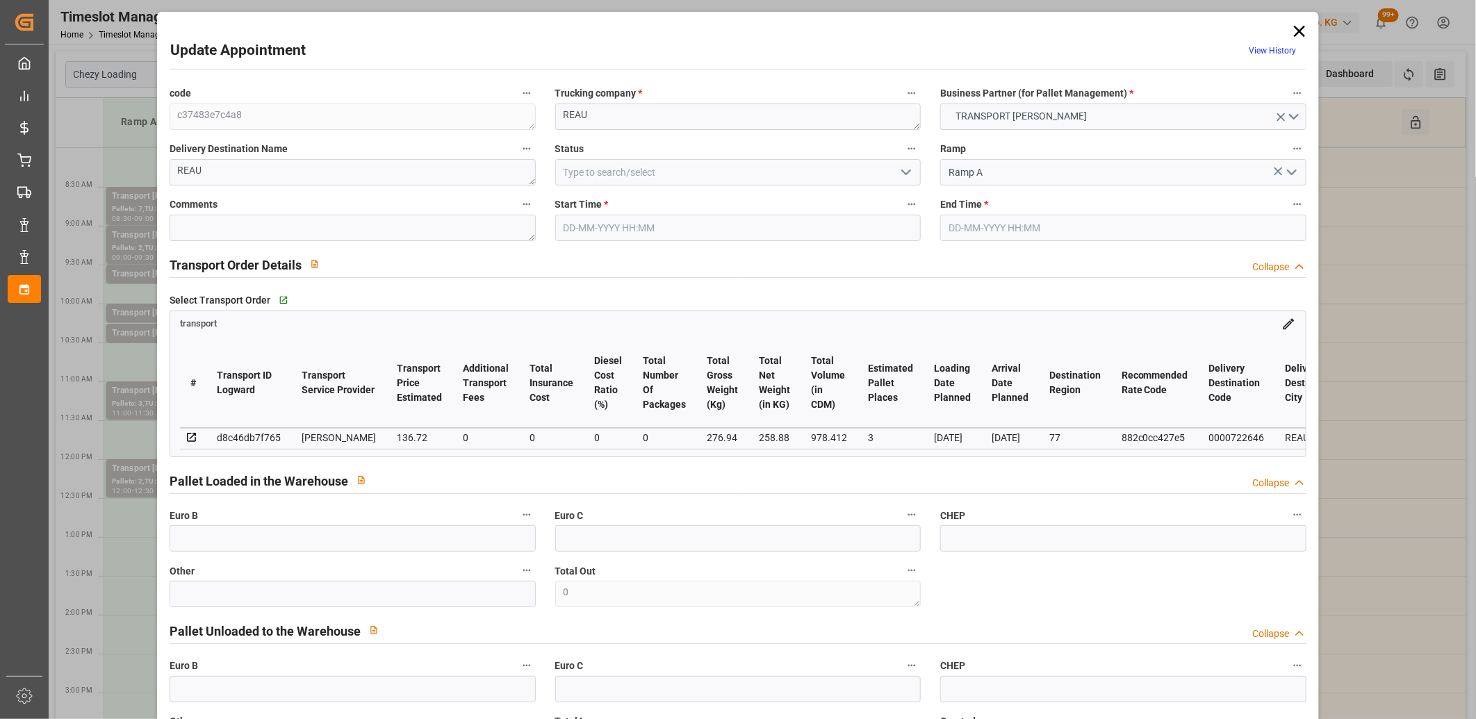
type input "05-09-2025 10:15"
type input "05-09-2025 10:30"
type input "02-09-2025 14:50"
type input "[DATE] 11:25"
type input "[DATE]"
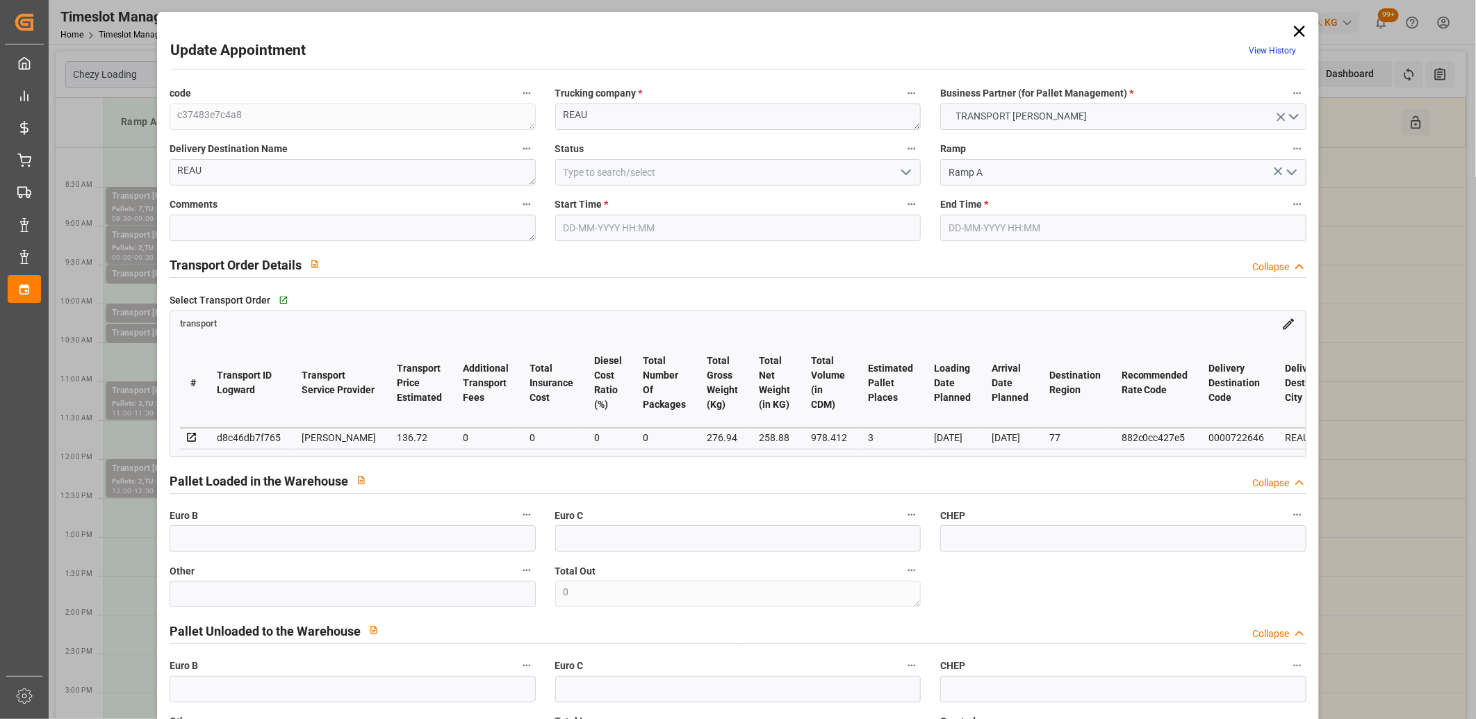
type input "[DATE]"
click at [241, 436] on div "d8c46db7f765" at bounding box center [249, 437] width 64 height 17
copy div "d8c46db7f765"
click at [1294, 33] on icon at bounding box center [1299, 31] width 11 height 11
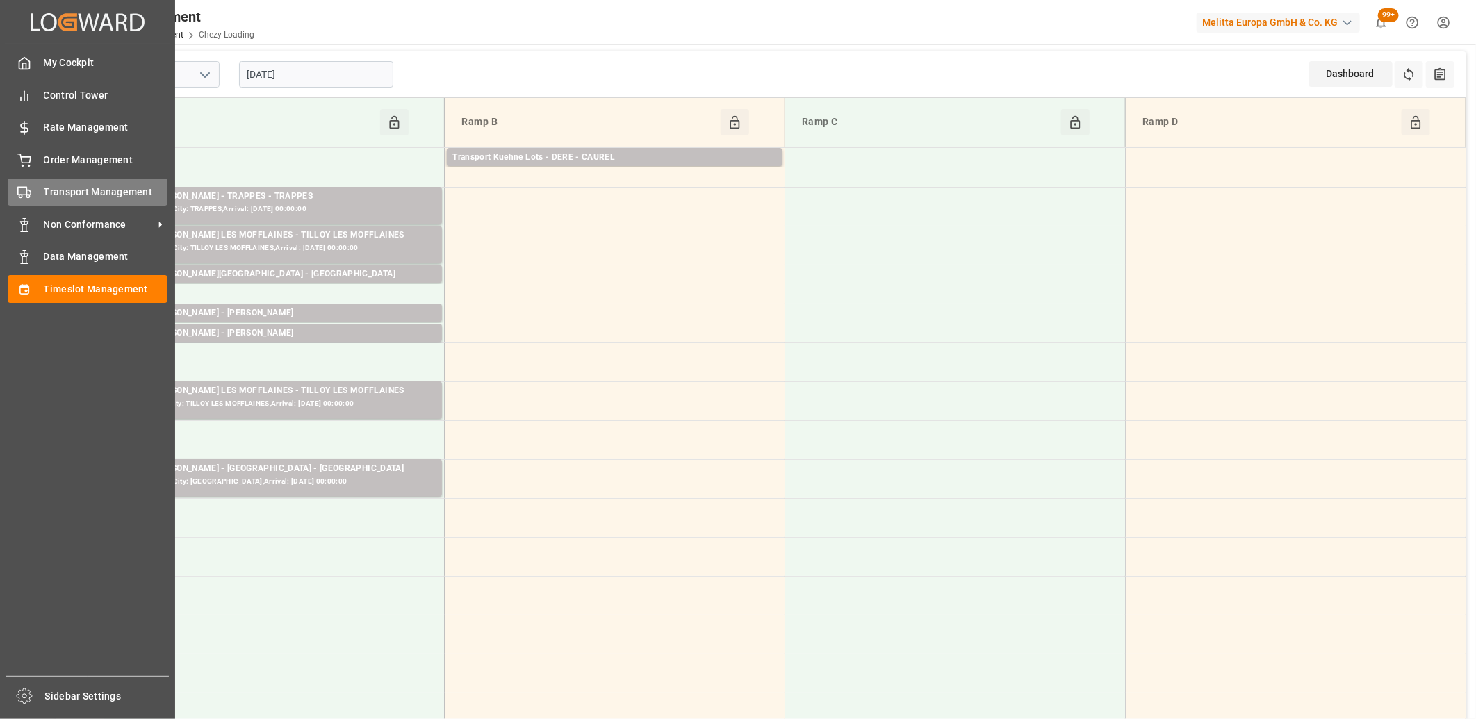
click at [36, 191] on div "Transport Management Transport Management" at bounding box center [88, 192] width 160 height 27
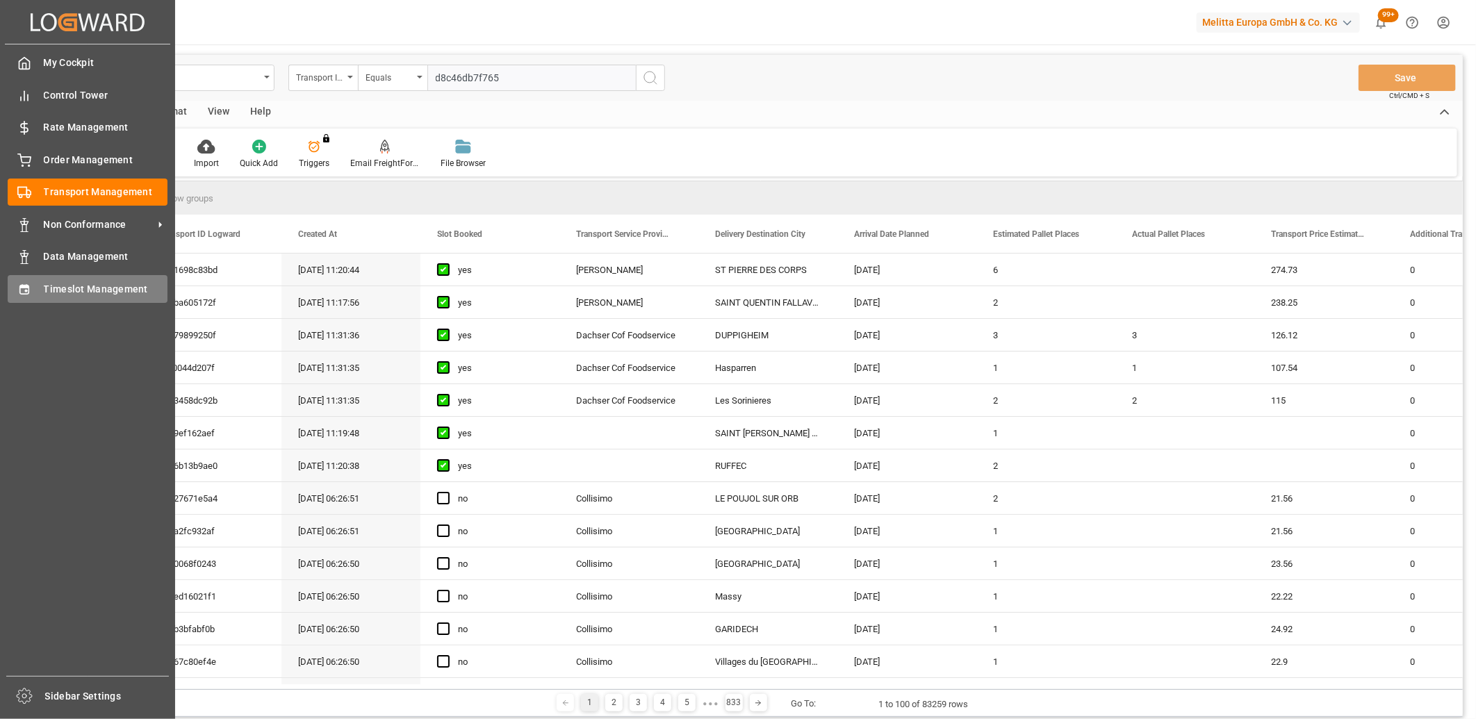
type input "d8c46db7f765"
click at [29, 290] on icon at bounding box center [24, 290] width 14 height 14
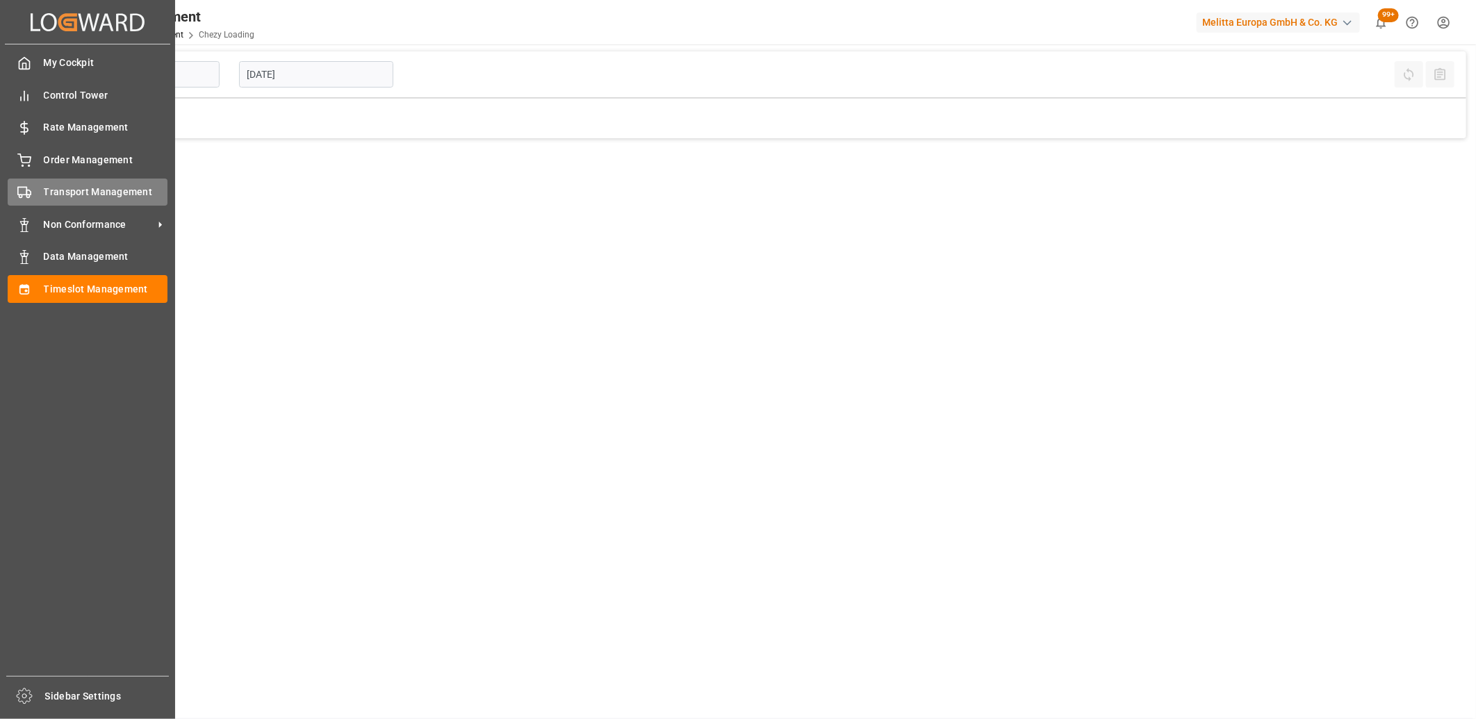
type input "Chezy Loading"
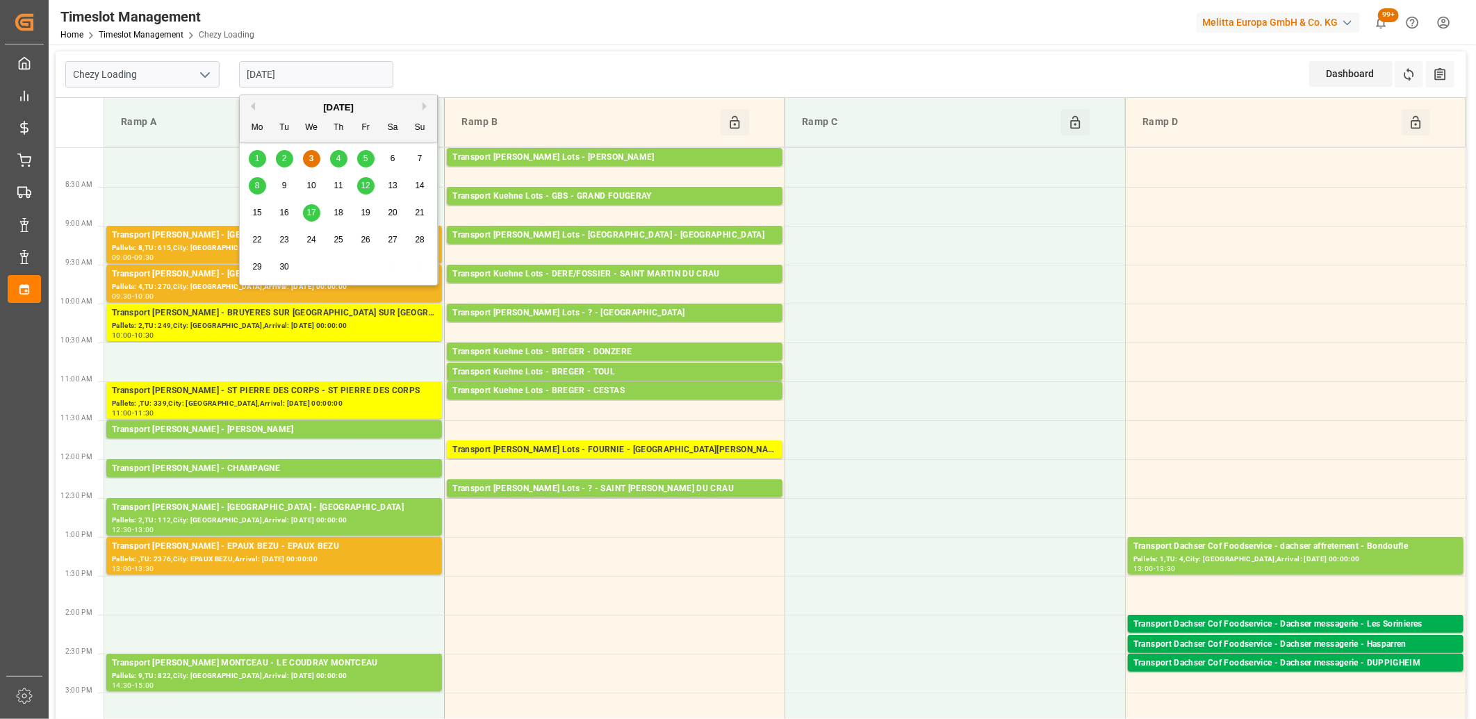
click at [308, 74] on input "[DATE]" at bounding box center [316, 74] width 154 height 26
click at [363, 158] on span "5" at bounding box center [365, 159] width 5 height 10
type input "[DATE]"
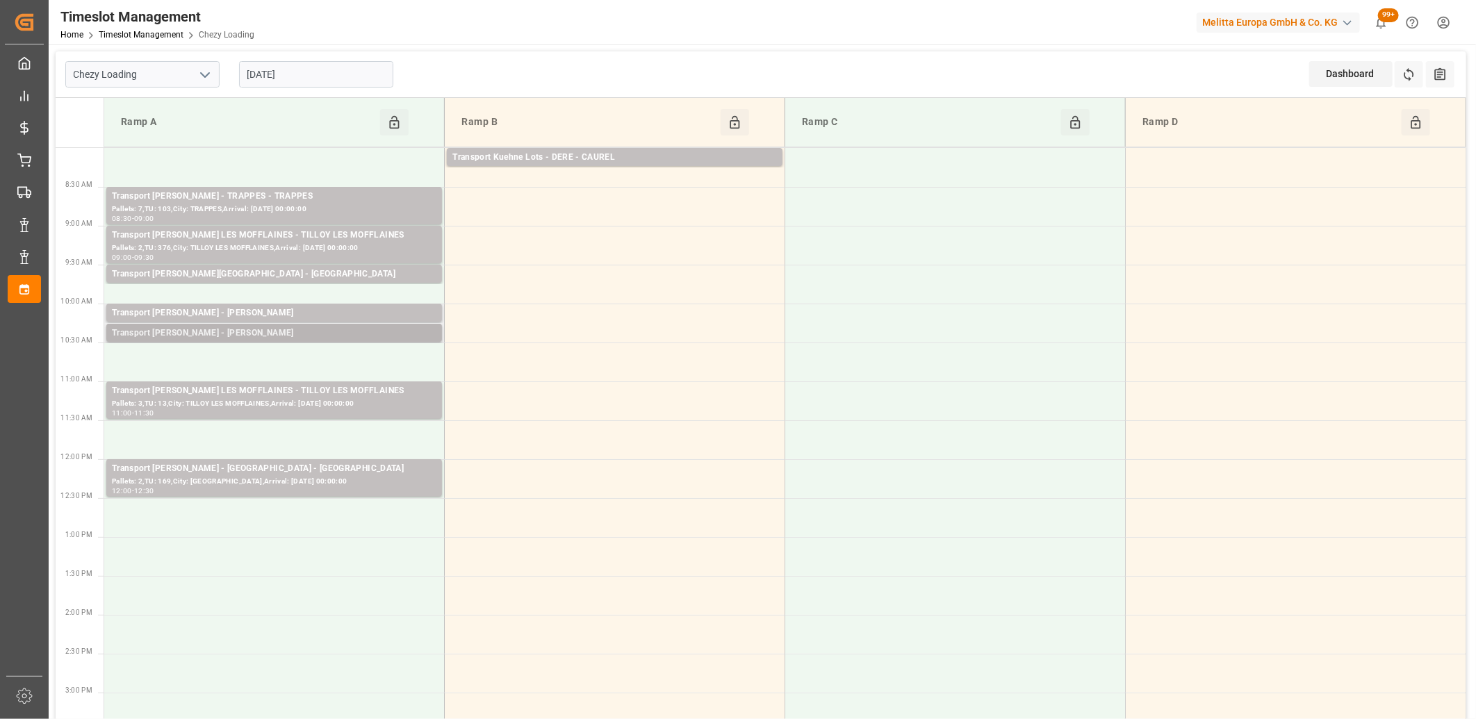
click at [253, 335] on div "Transport [PERSON_NAME] - [PERSON_NAME]" at bounding box center [274, 334] width 325 height 14
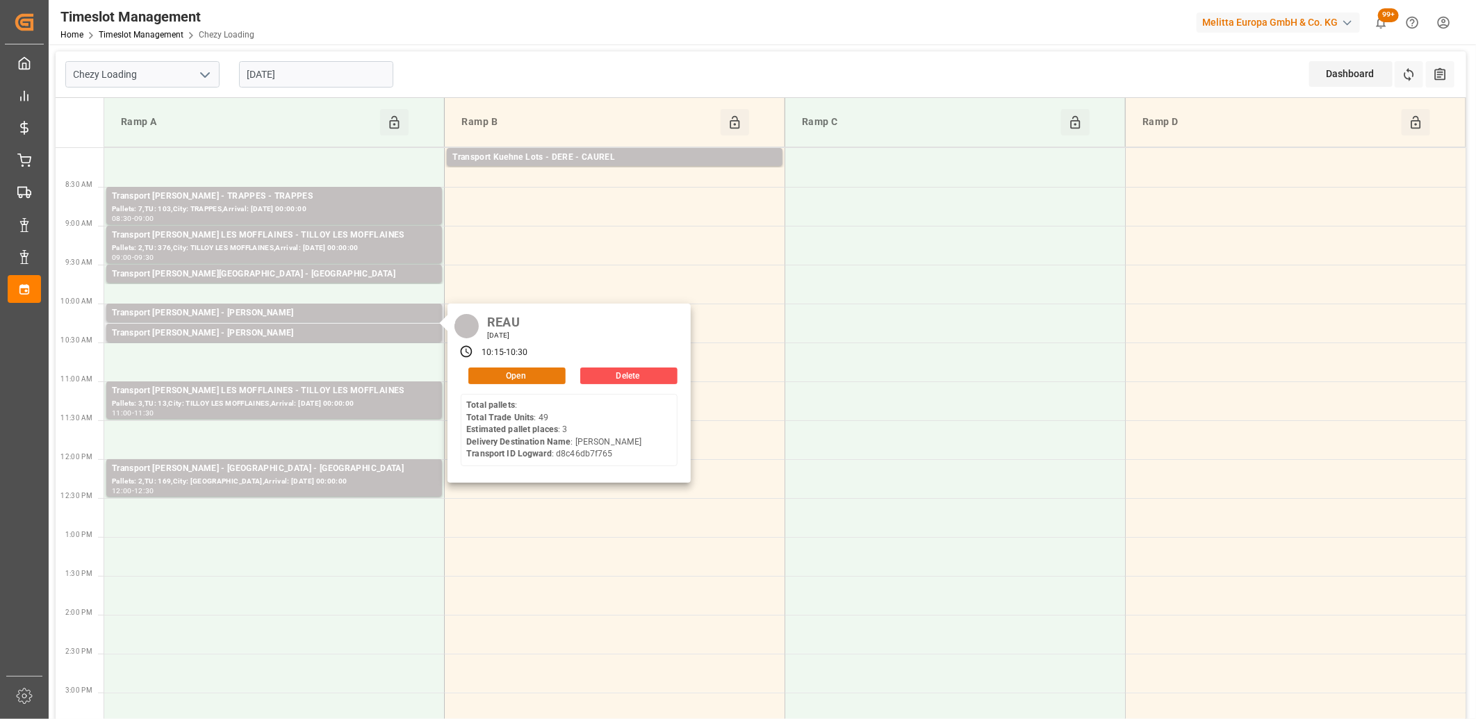
click at [498, 374] on button "Open" at bounding box center [516, 376] width 97 height 17
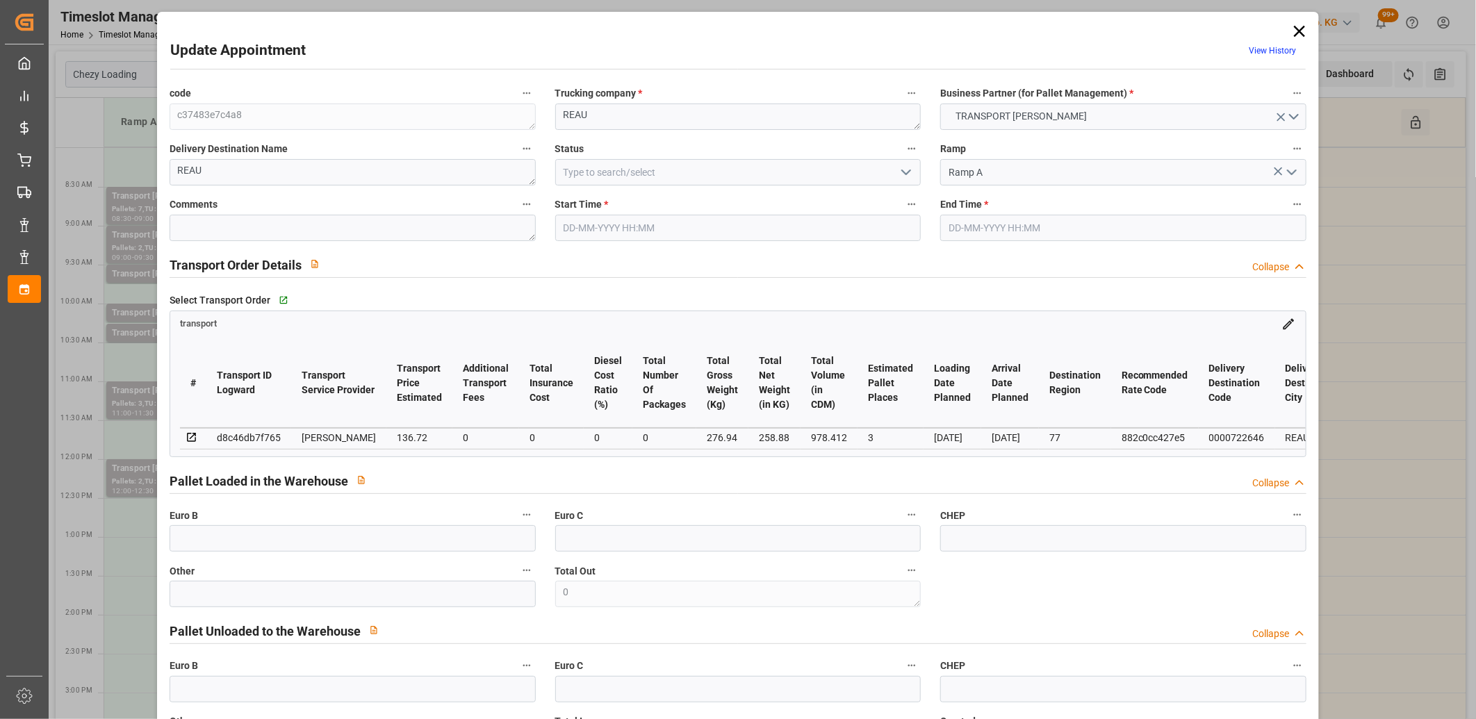
type input "05-09-2025 10:15"
type input "05-09-2025 10:30"
type input "02-09-2025 14:50"
type input "[DATE] 11:25"
type input "[DATE]"
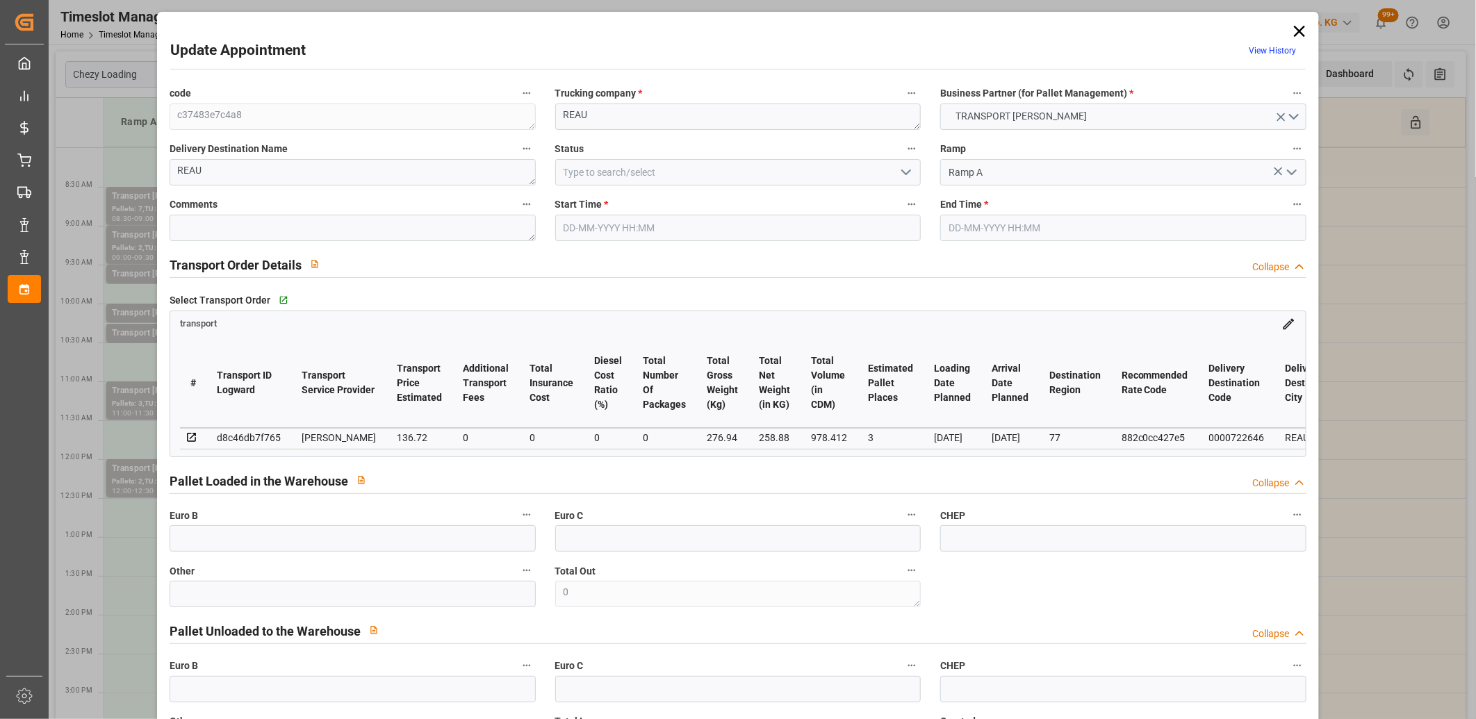
type input "[DATE]"
click at [236, 436] on div "d8c46db7f765" at bounding box center [249, 437] width 64 height 17
copy div "d8c46db7f765"
click at [1295, 28] on icon at bounding box center [1299, 31] width 19 height 19
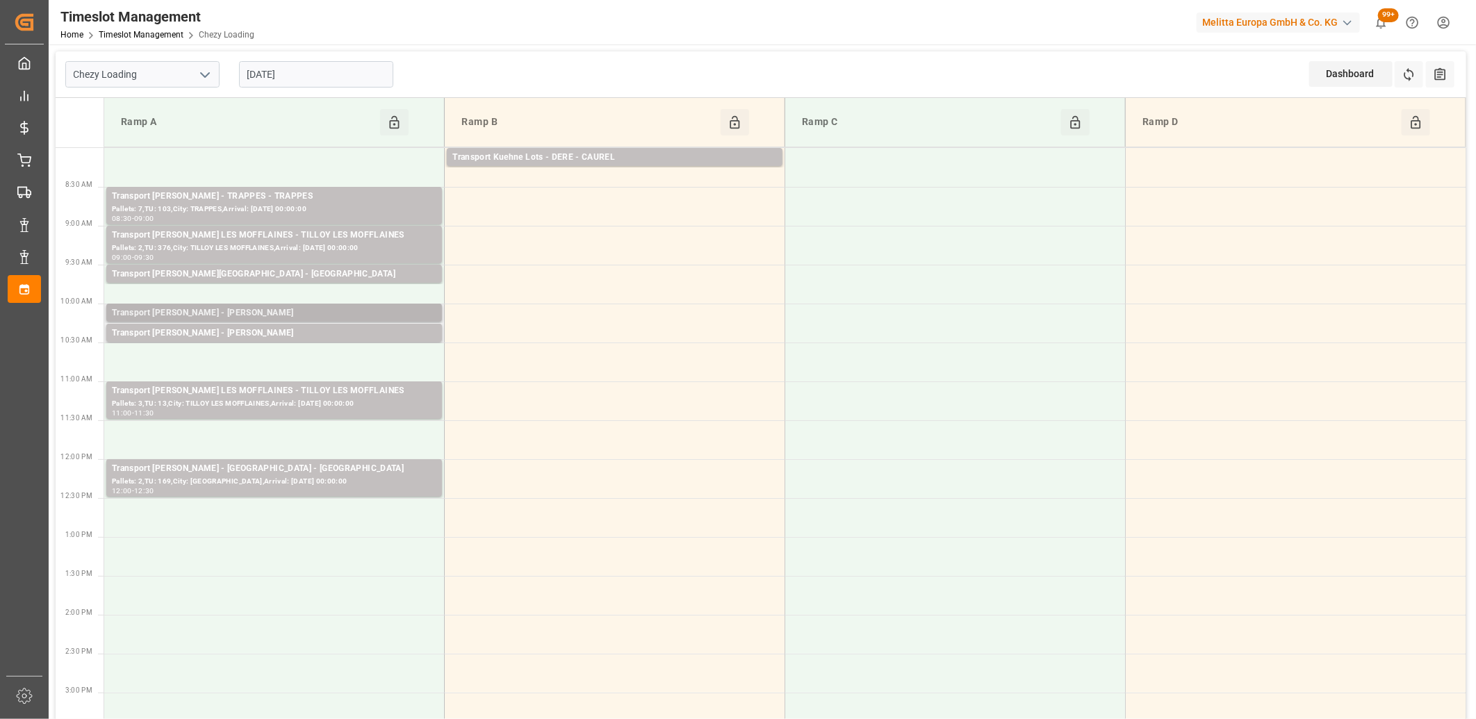
click at [174, 310] on div "Transport [PERSON_NAME] - [PERSON_NAME]" at bounding box center [274, 313] width 325 height 14
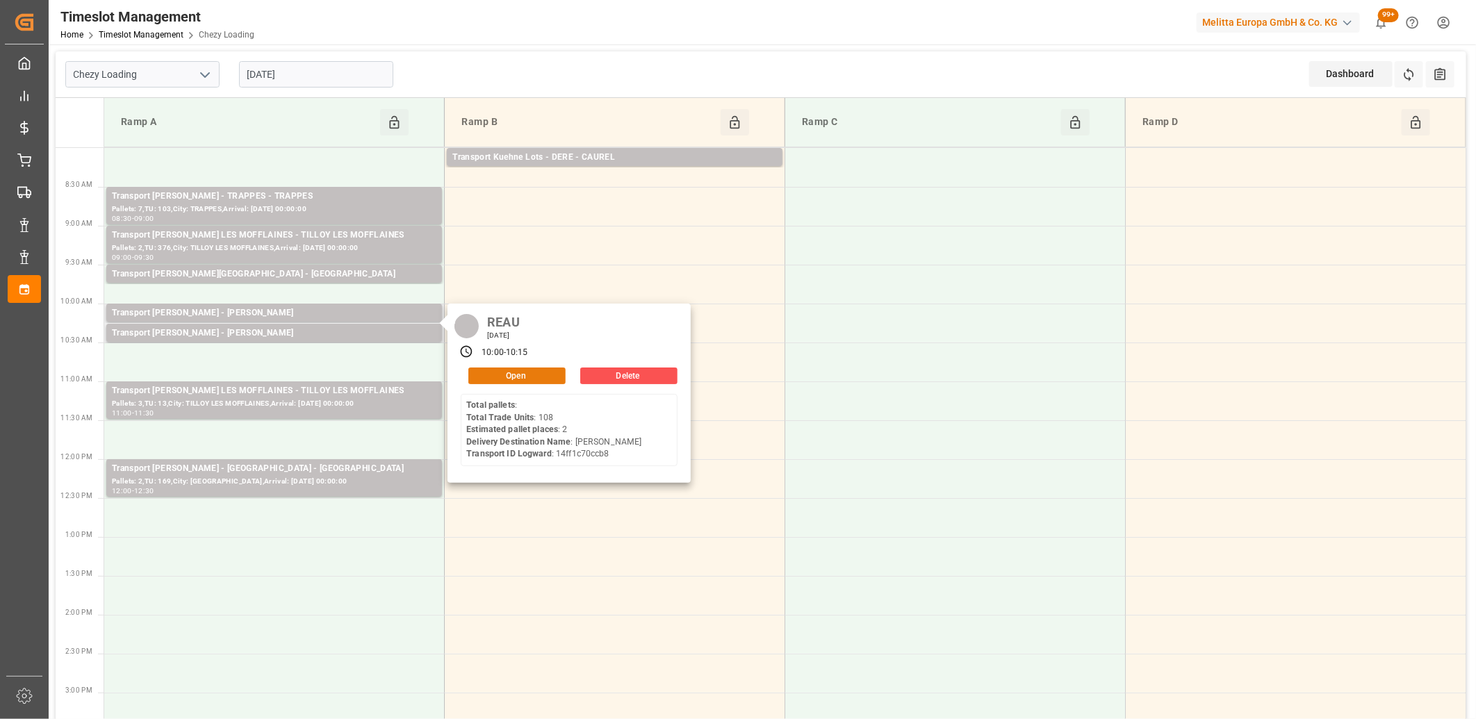
click at [508, 373] on button "Open" at bounding box center [516, 376] width 97 height 17
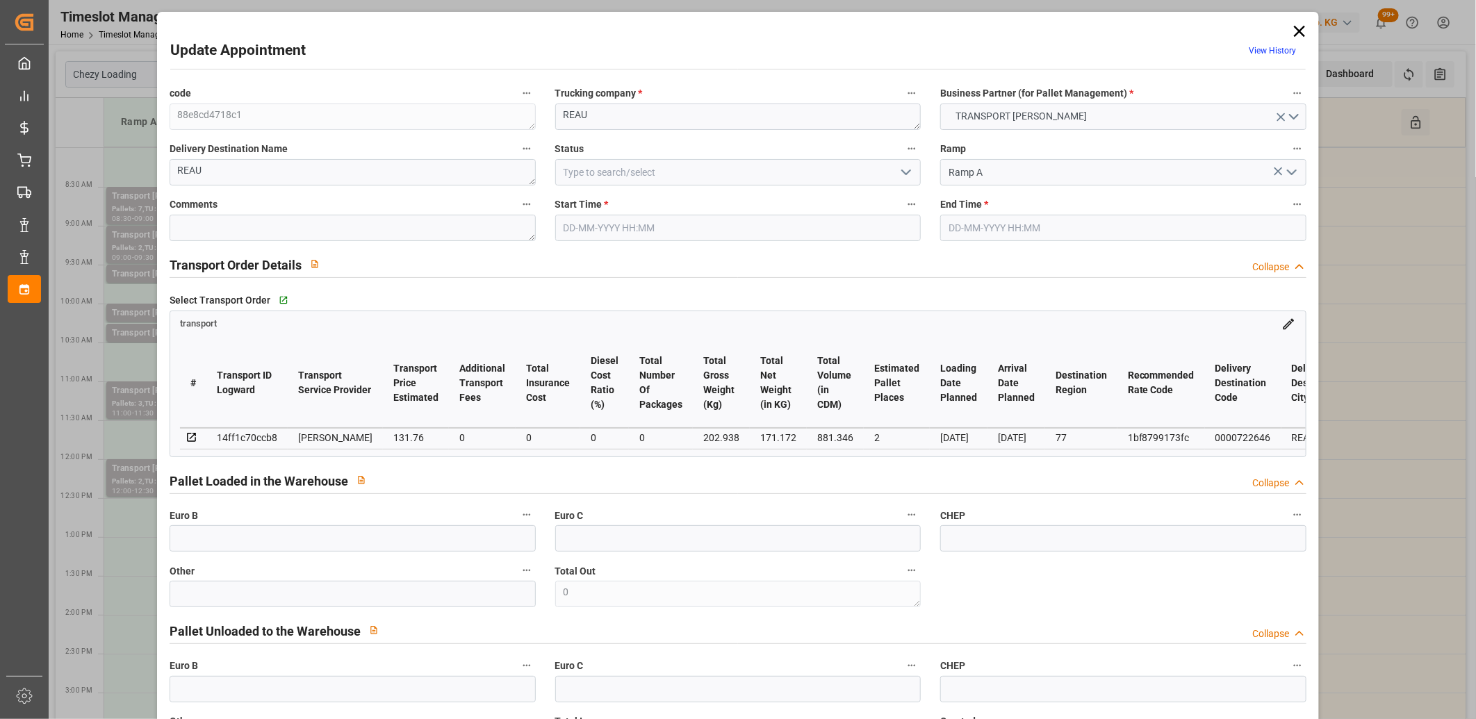
type input "05-09-2025 10:00"
type input "05-09-2025 10:15"
type input "02-09-2025 14:49"
type input "02-09-2025 11:26"
type input "[DATE]"
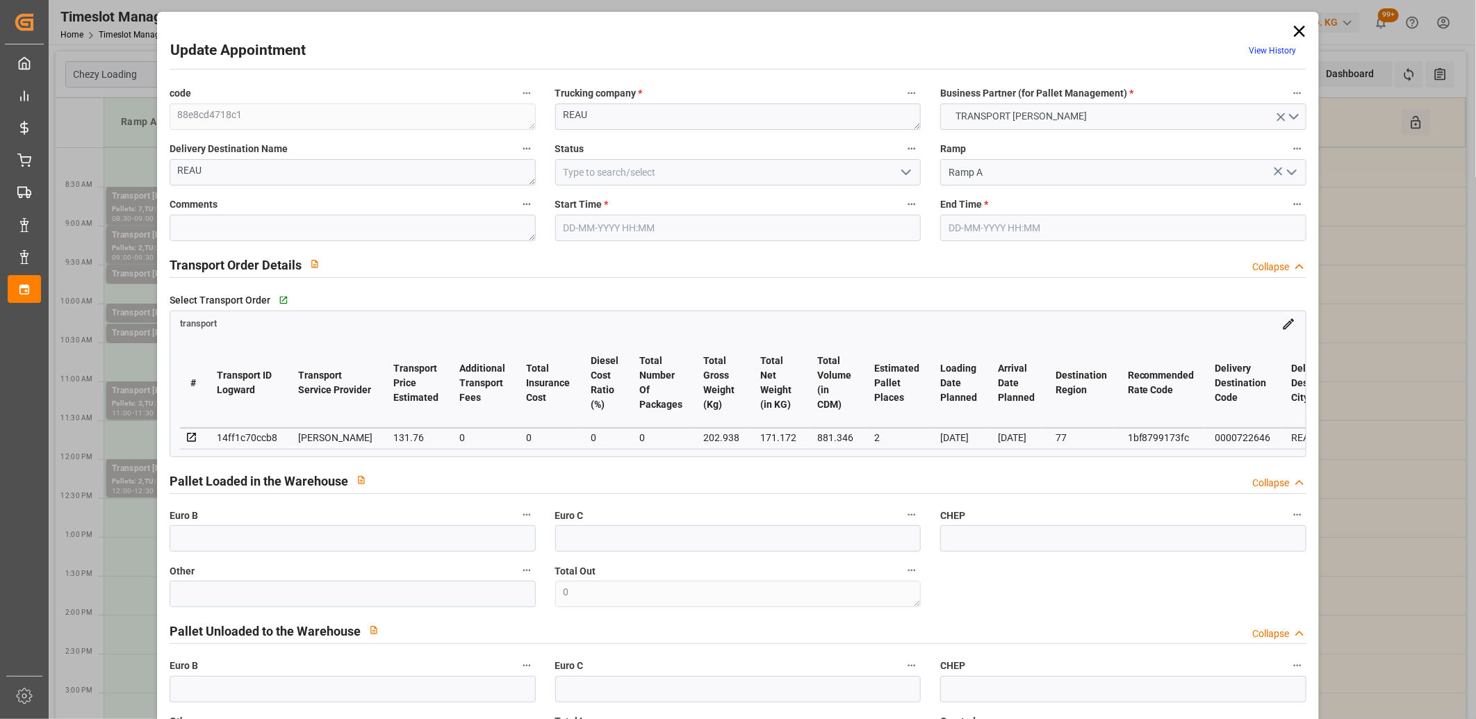
type input "[DATE]"
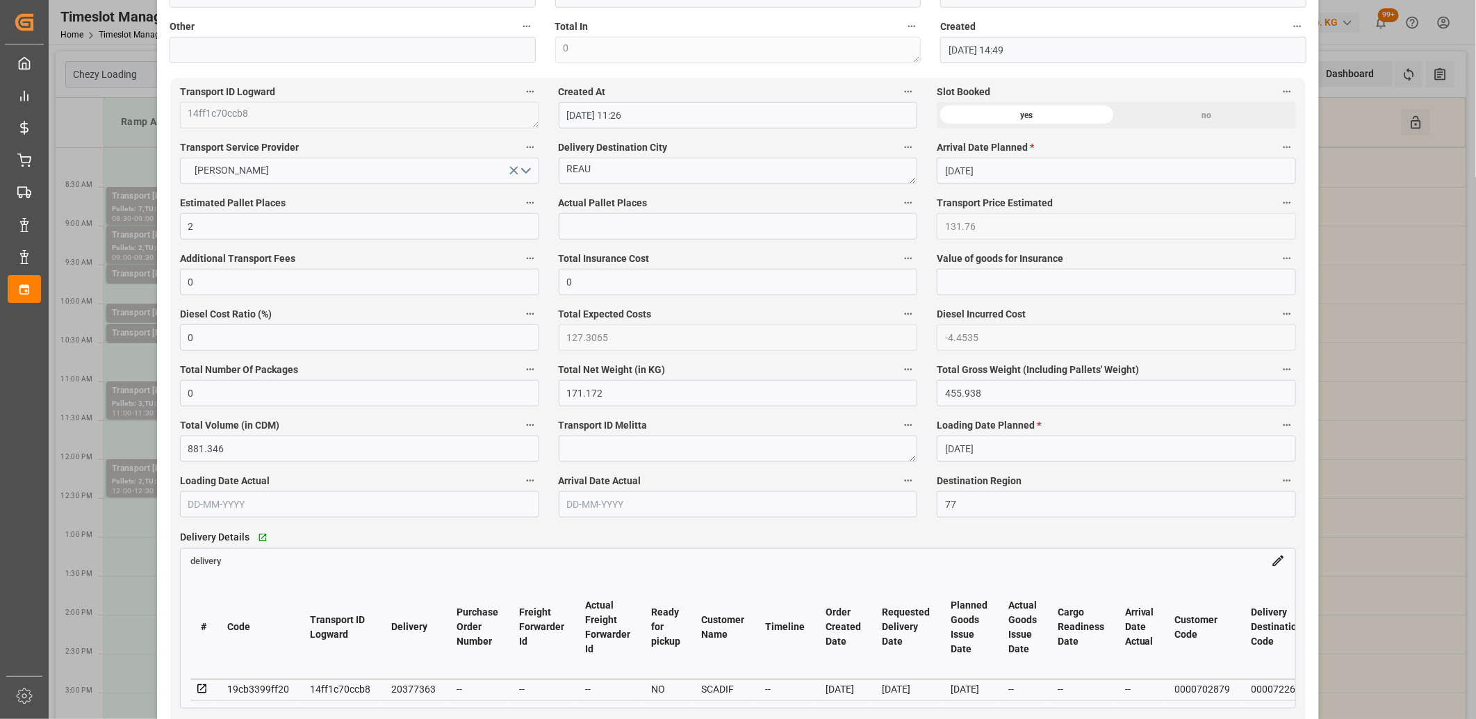
scroll to position [772, 0]
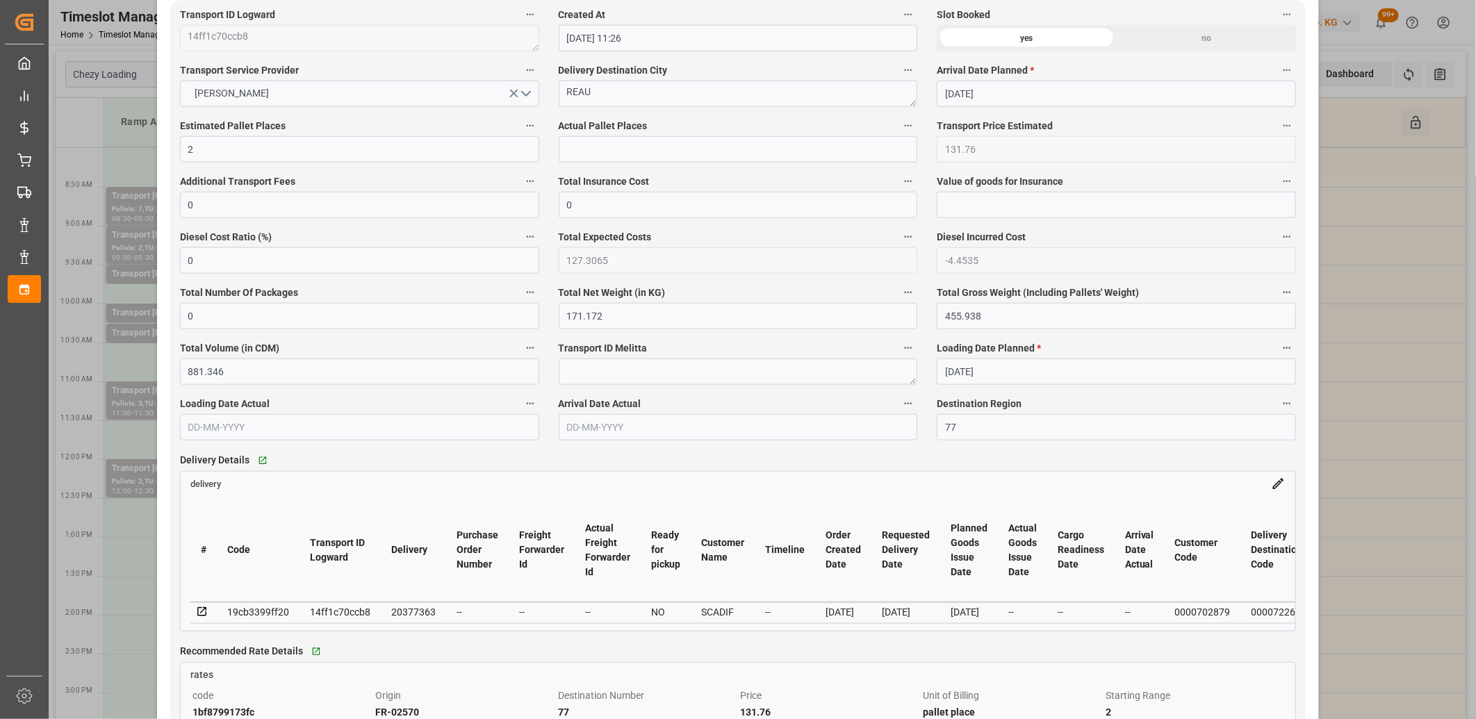
click at [199, 610] on icon at bounding box center [201, 611] width 9 height 9
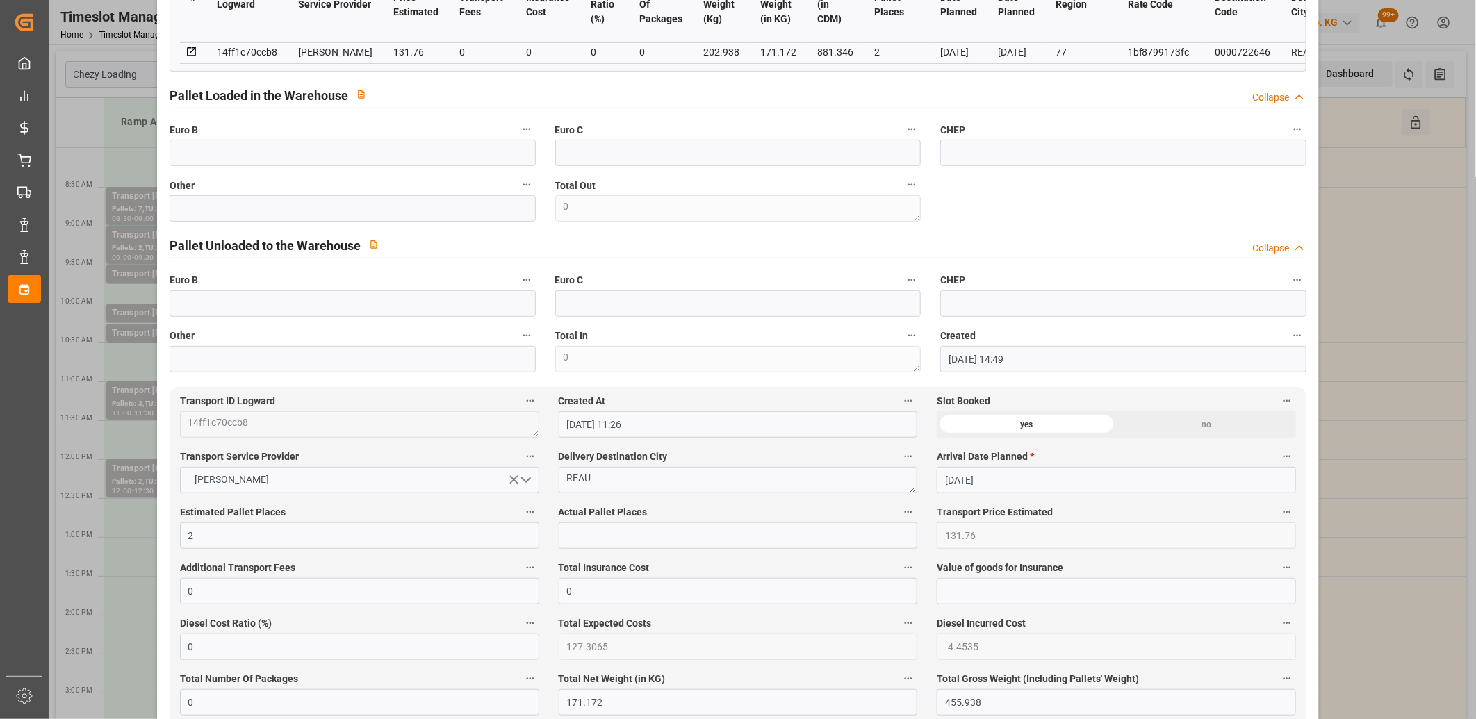
scroll to position [0, 0]
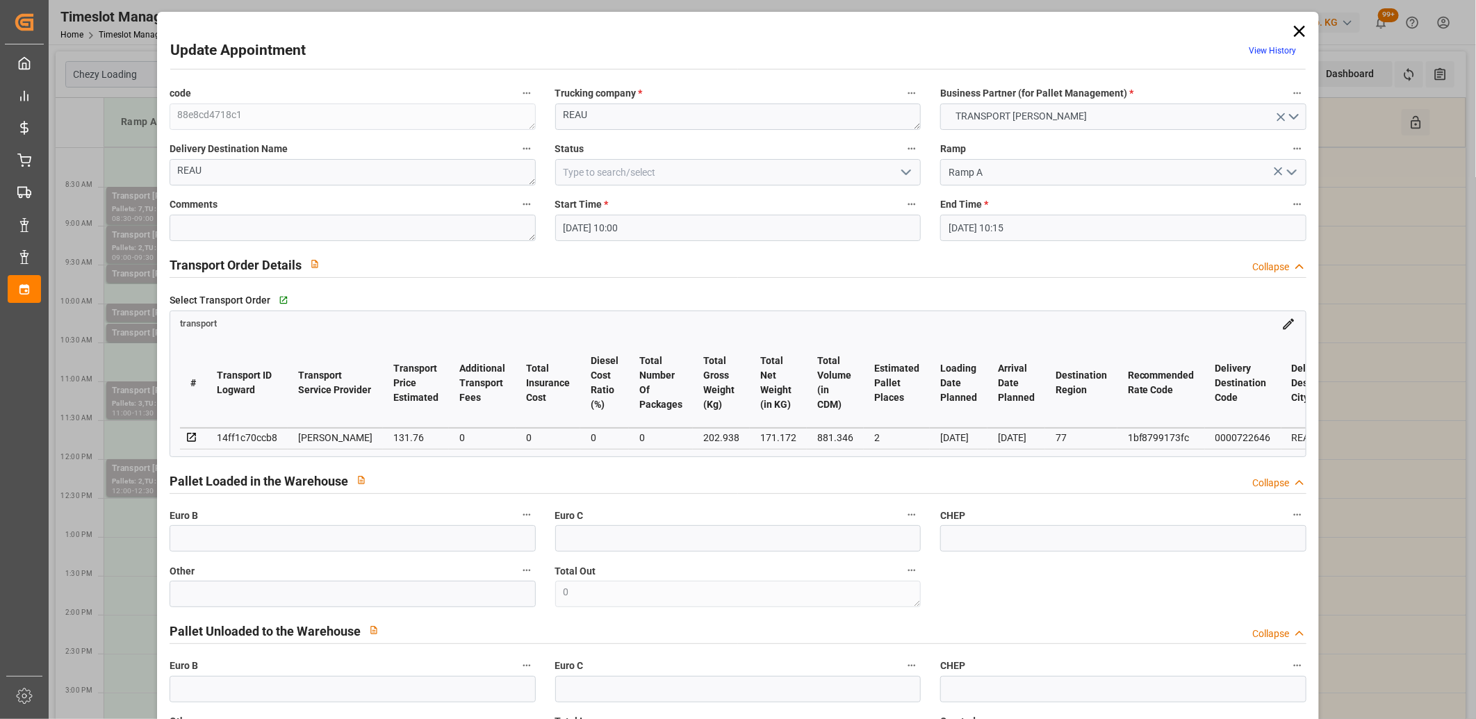
click at [240, 434] on div "14ff1c70ccb8" at bounding box center [247, 437] width 60 height 17
copy div "14ff1c70ccb8"
click at [1297, 28] on icon at bounding box center [1299, 31] width 11 height 11
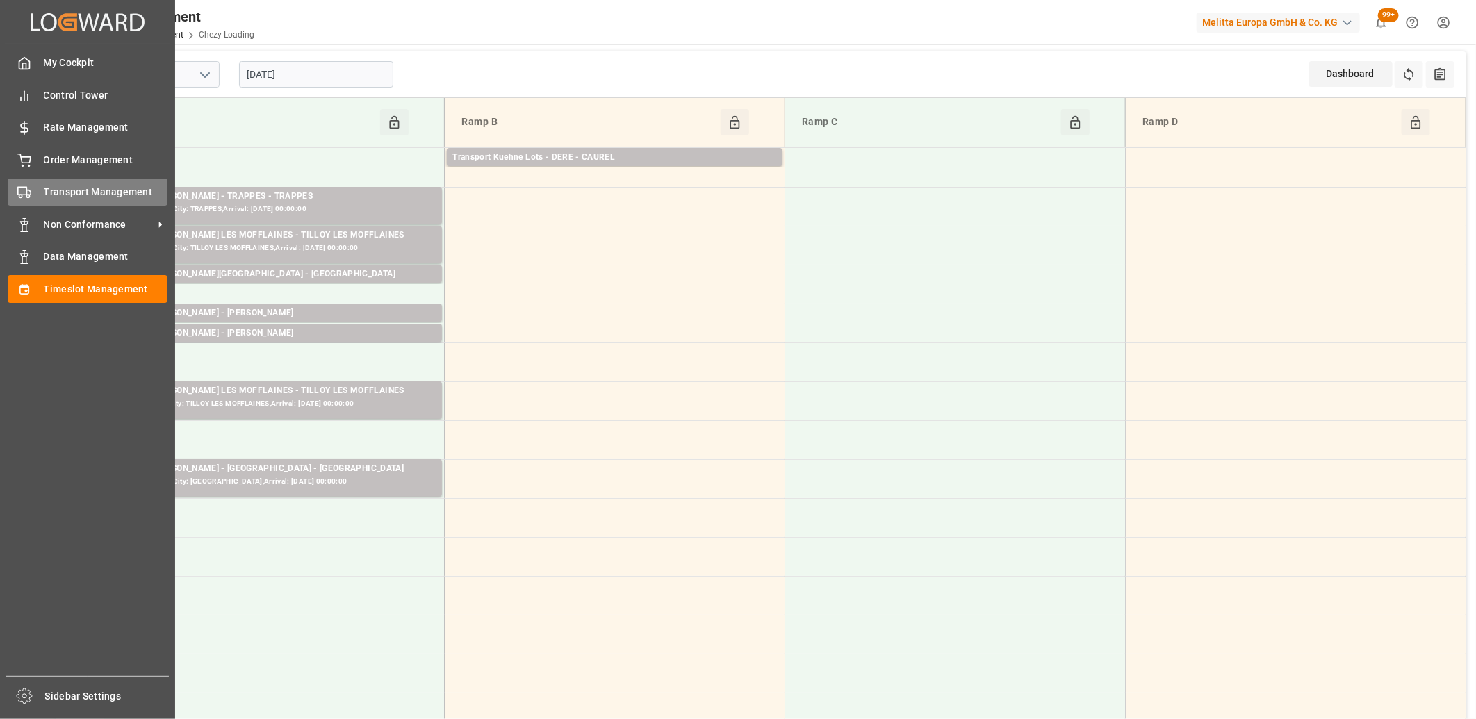
click at [29, 188] on icon at bounding box center [24, 193] width 14 height 14
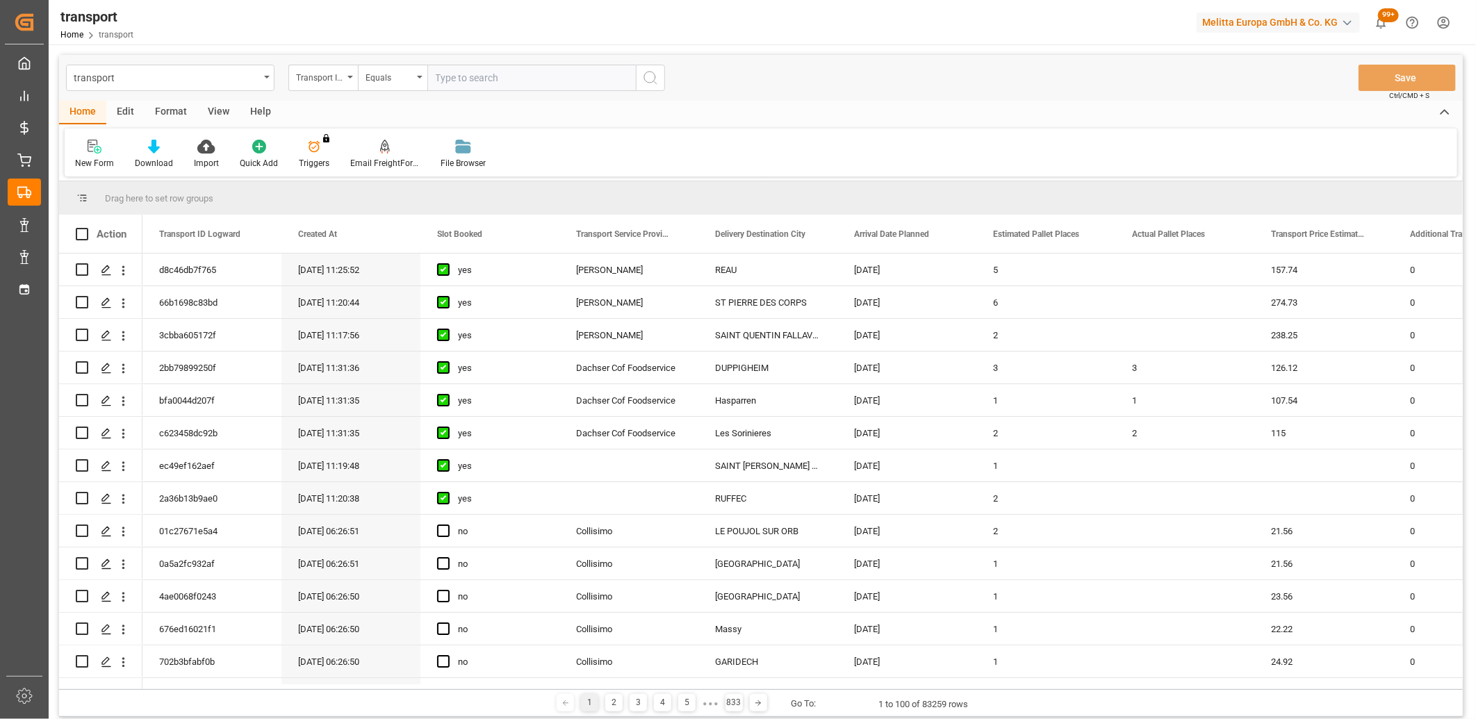
click at [487, 79] on input "text" at bounding box center [531, 78] width 208 height 26
type input "14ff1c70ccb8"
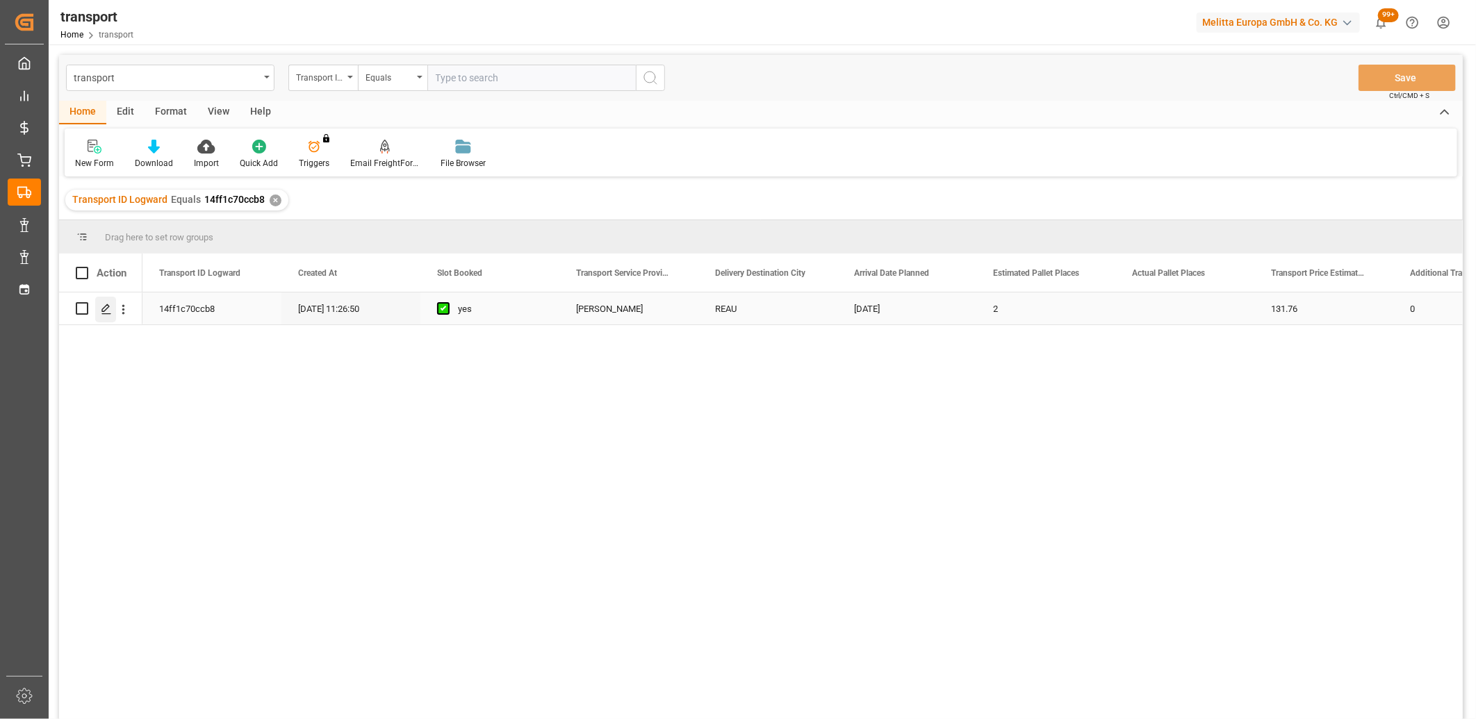
click at [106, 314] on icon "Press SPACE to select this row." at bounding box center [106, 309] width 11 height 11
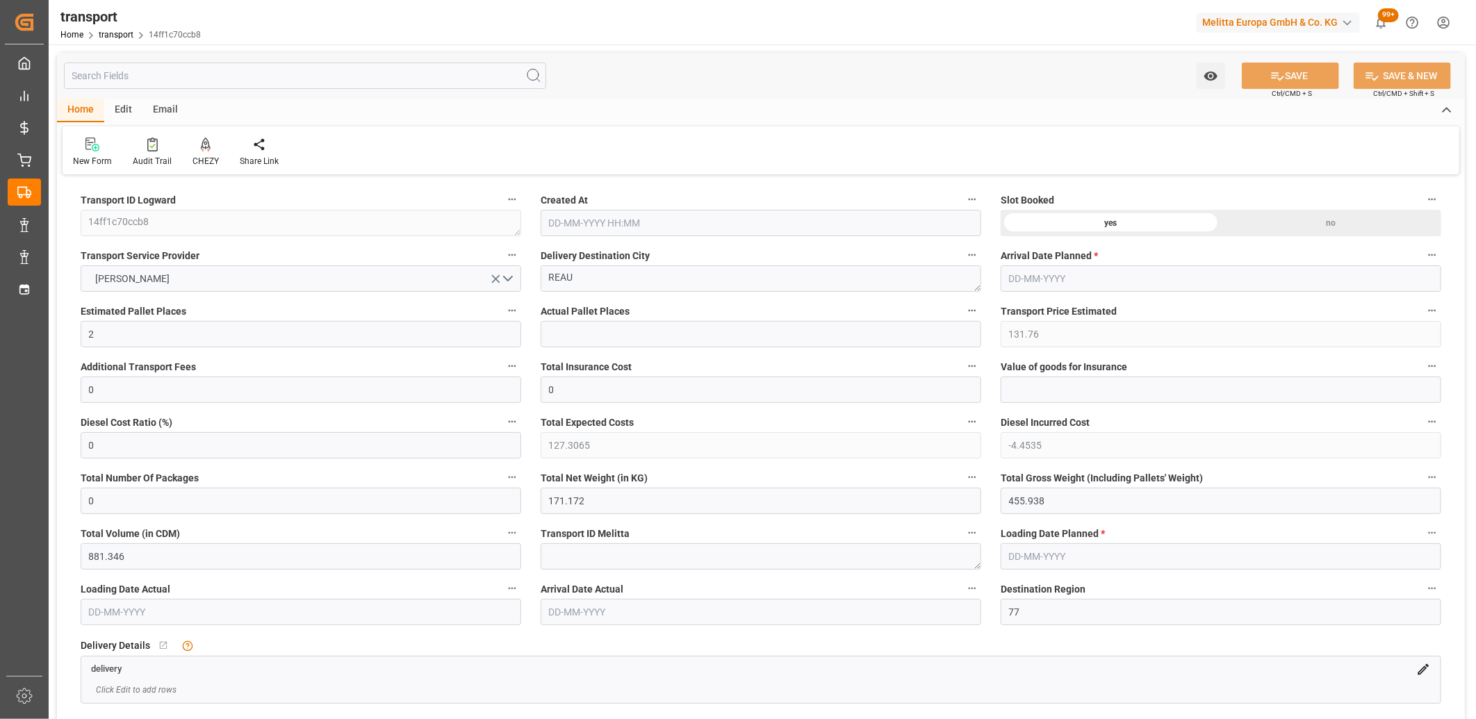
type input "02-09-2025 11:26"
type input "[DATE]"
drag, startPoint x: 1059, startPoint y: 503, endPoint x: 924, endPoint y: 505, distance: 134.8
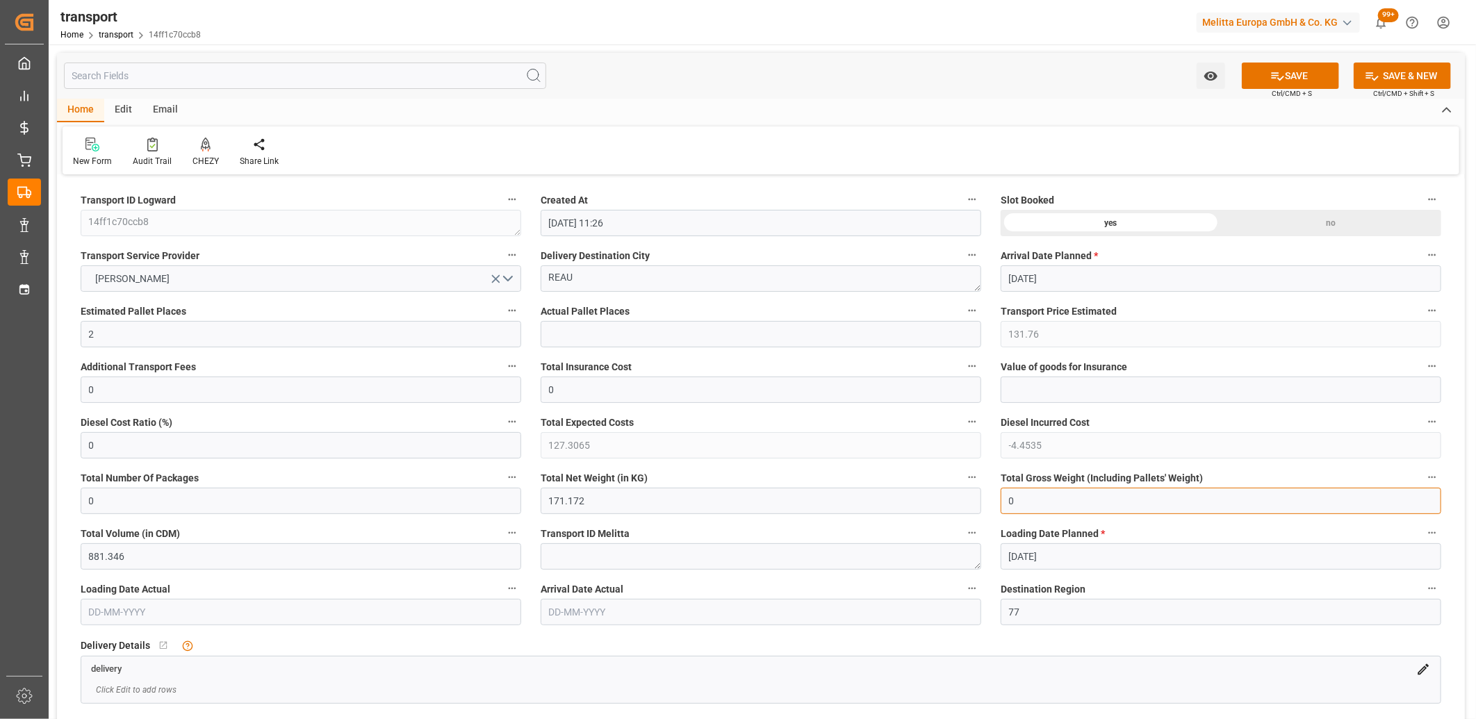
type input "0"
drag, startPoint x: 641, startPoint y: 496, endPoint x: 470, endPoint y: 492, distance: 171.7
type input "0"
drag, startPoint x: 131, startPoint y: 329, endPoint x: 63, endPoint y: 328, distance: 68.1
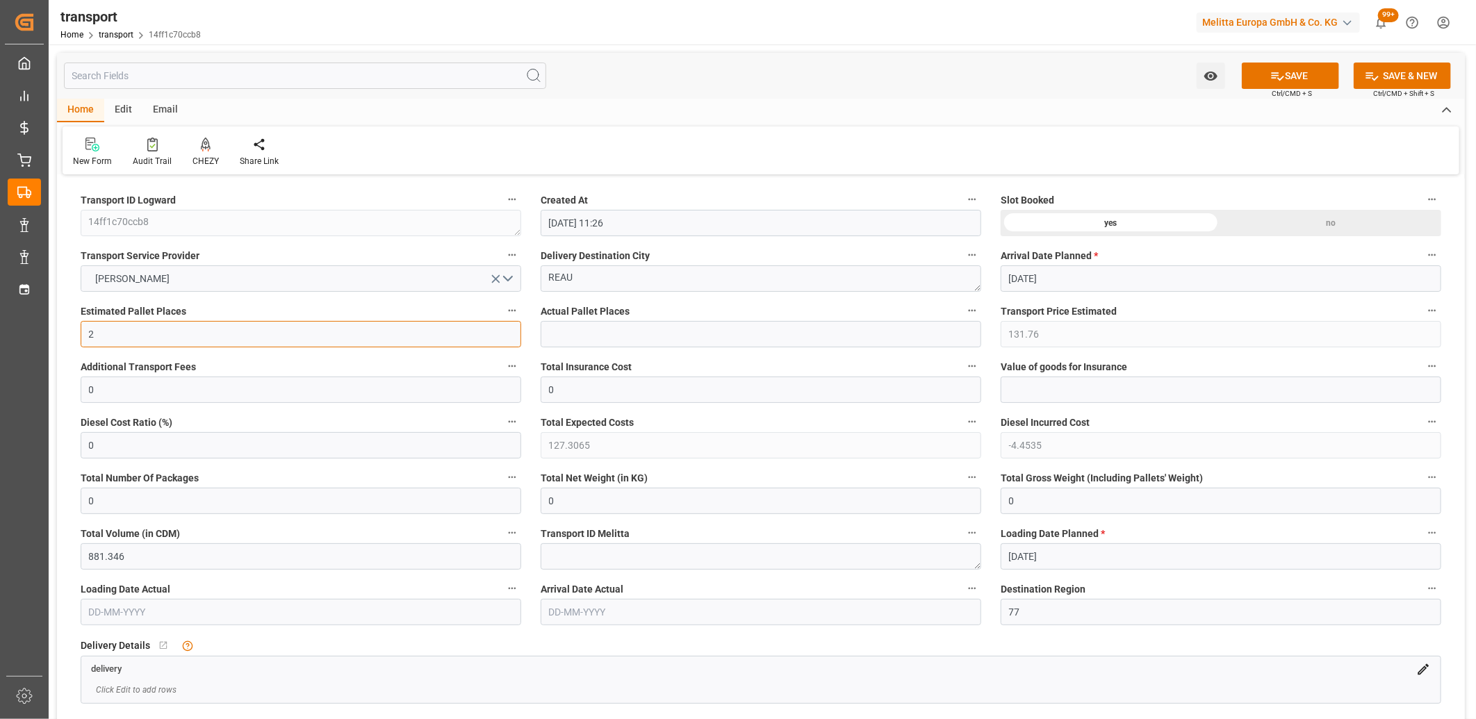
type input "0"
click at [493, 279] on icon "open menu" at bounding box center [496, 279] width 15 height 15
drag, startPoint x: 587, startPoint y: 279, endPoint x: 491, endPoint y: 268, distance: 96.5
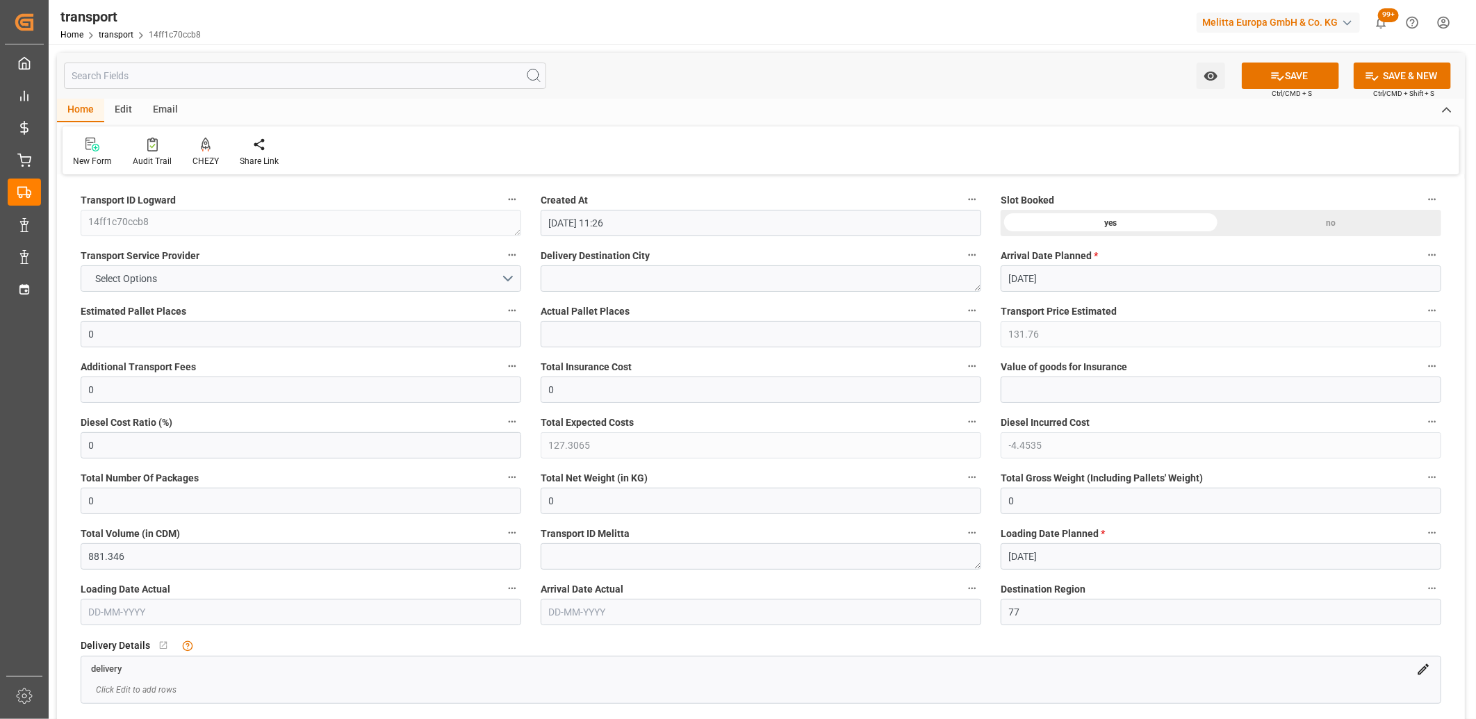
click at [1277, 221] on div "no" at bounding box center [1331, 223] width 220 height 26
click at [1309, 69] on button "SAVE" at bounding box center [1290, 76] width 97 height 26
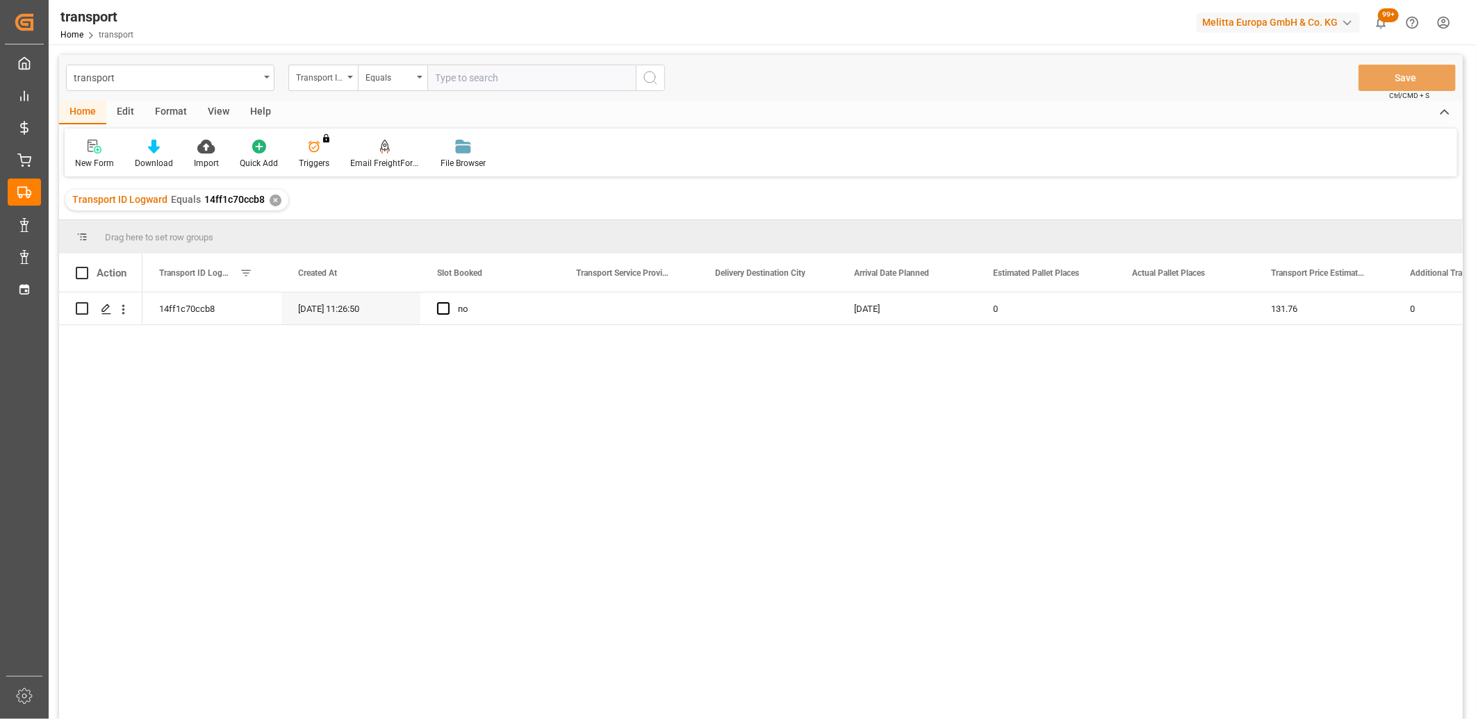
click at [126, 103] on div "Edit" at bounding box center [125, 113] width 38 height 24
click at [85, 308] on input "Press Space to toggle row selection (unchecked)" at bounding box center [82, 308] width 13 height 13
checkbox input "true"
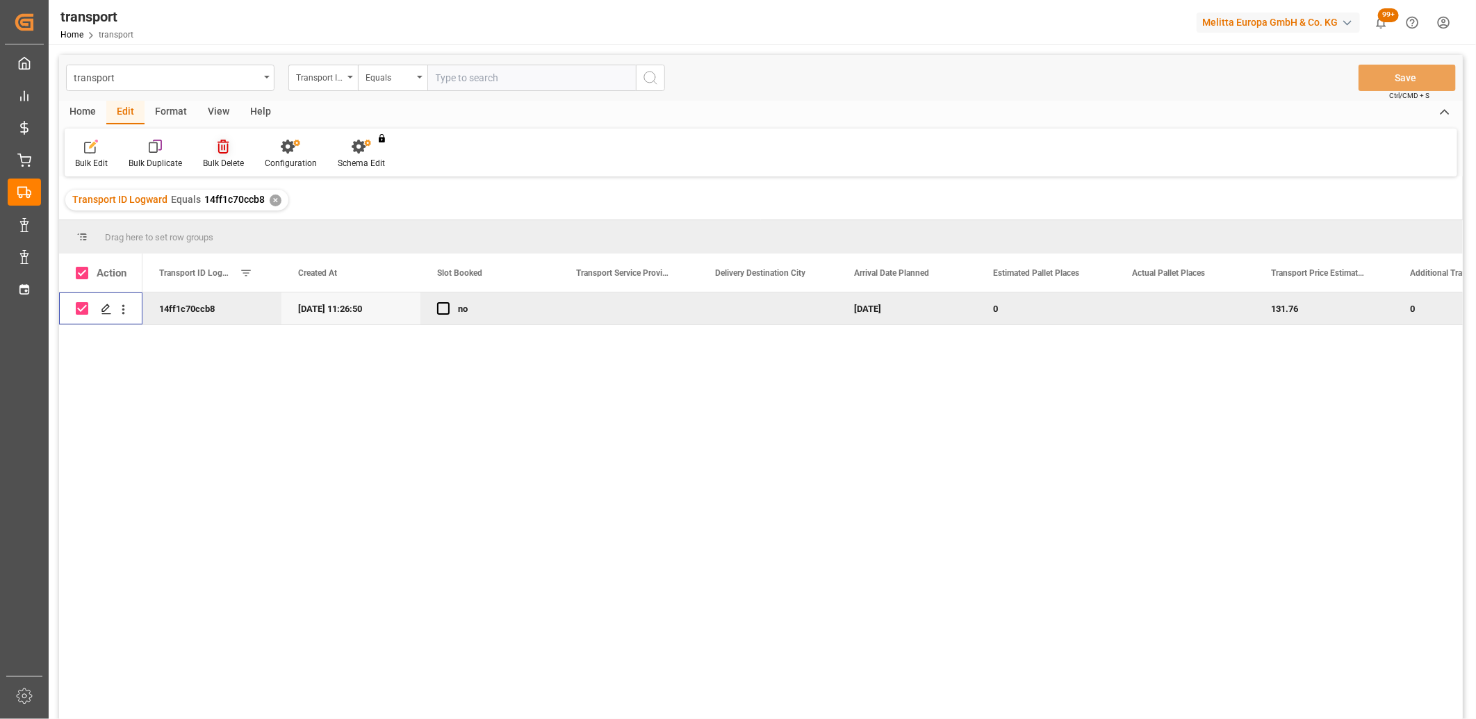
click at [224, 151] on icon at bounding box center [223, 147] width 11 height 14
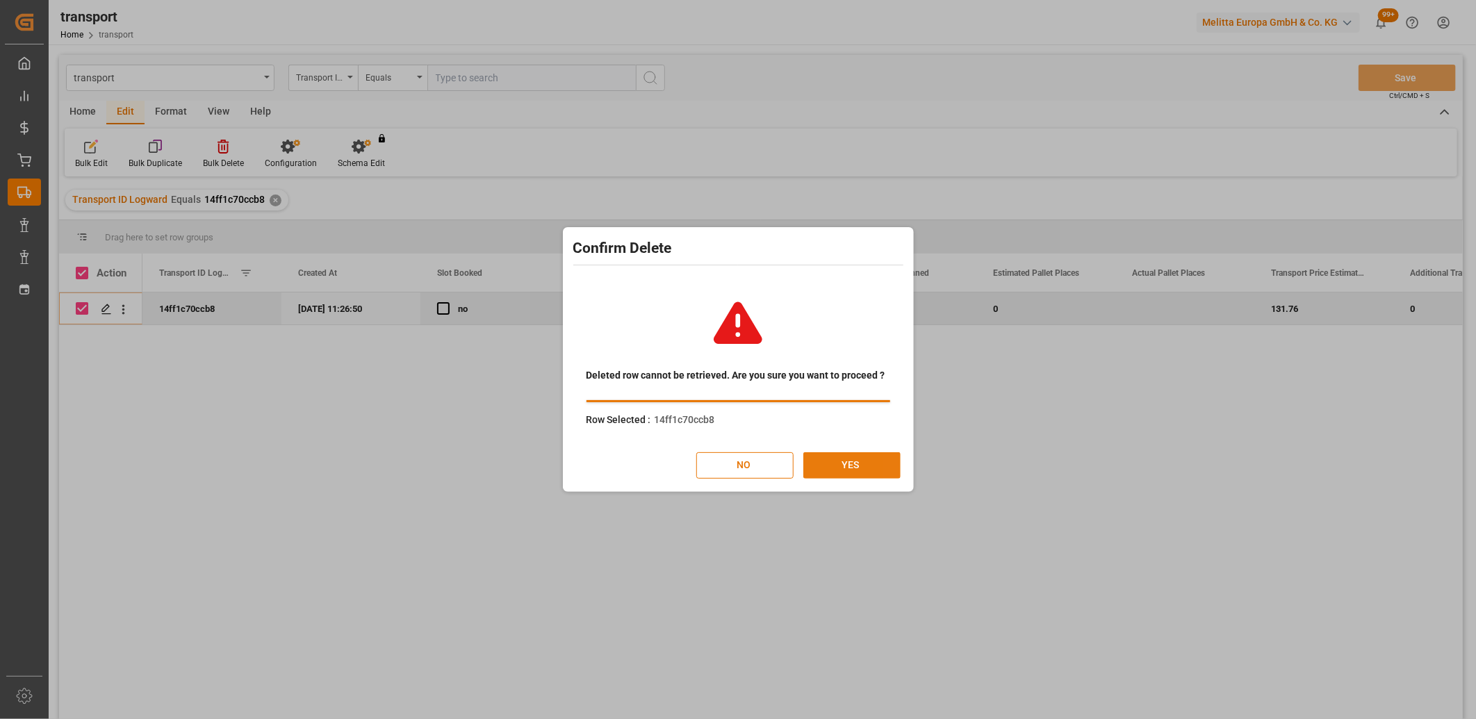
click at [844, 468] on button "YES" at bounding box center [851, 465] width 97 height 26
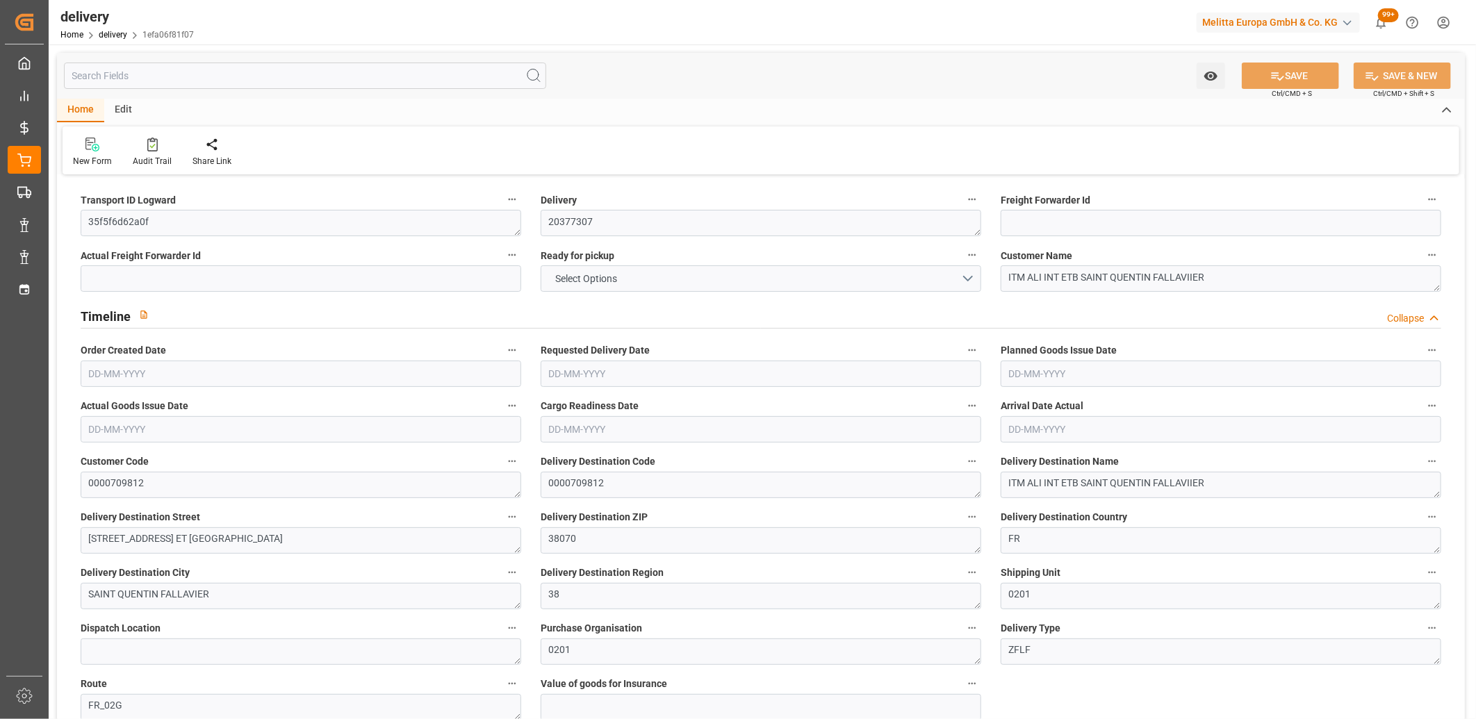
type input "425.04"
type input "481"
type input "1056"
type input "0"
type input "1"
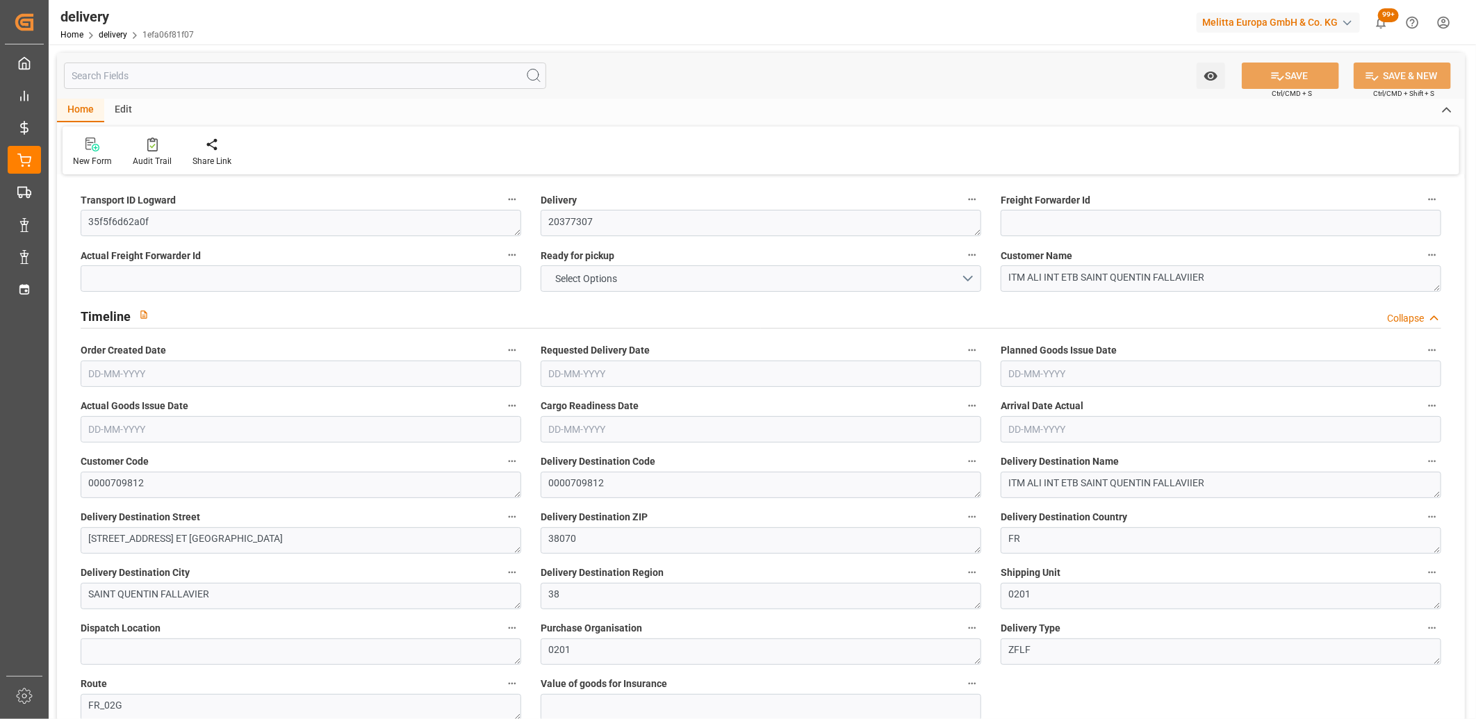
type input "1"
type input "0"
type input "-8.0528"
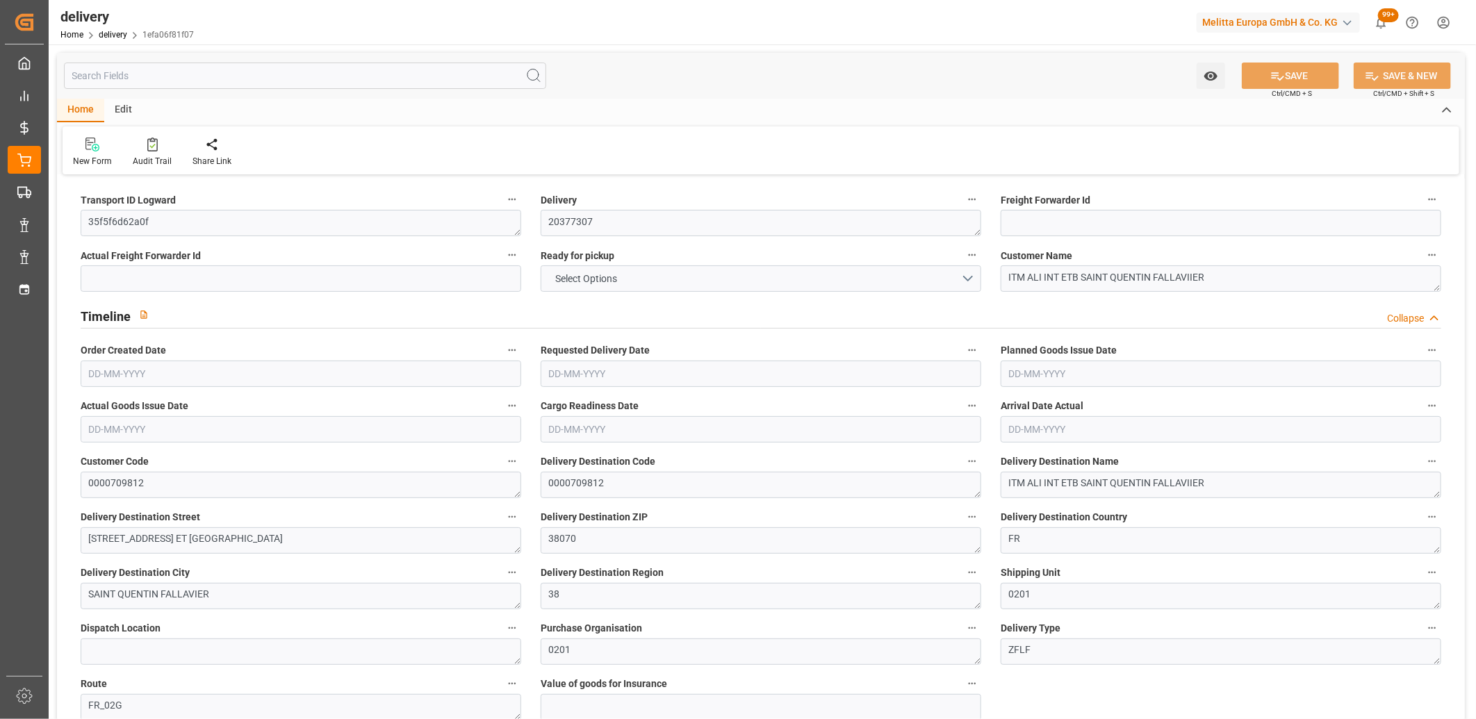
type input "238.25"
type input "230.1971"
type input "2.45"
type input "0"
type input "1.5"
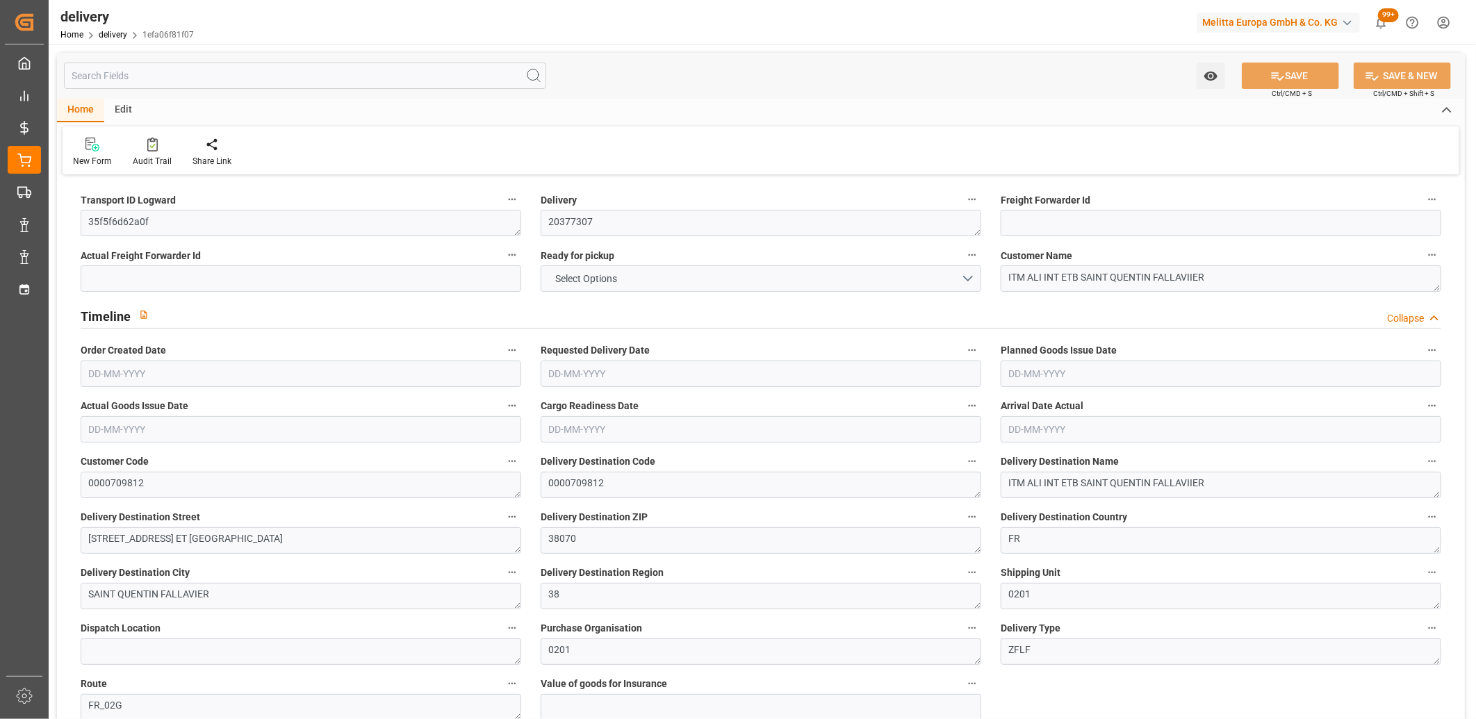
type input "1.3"
type input "0"
type input "1.5"
type input "430.32"
type input "101"
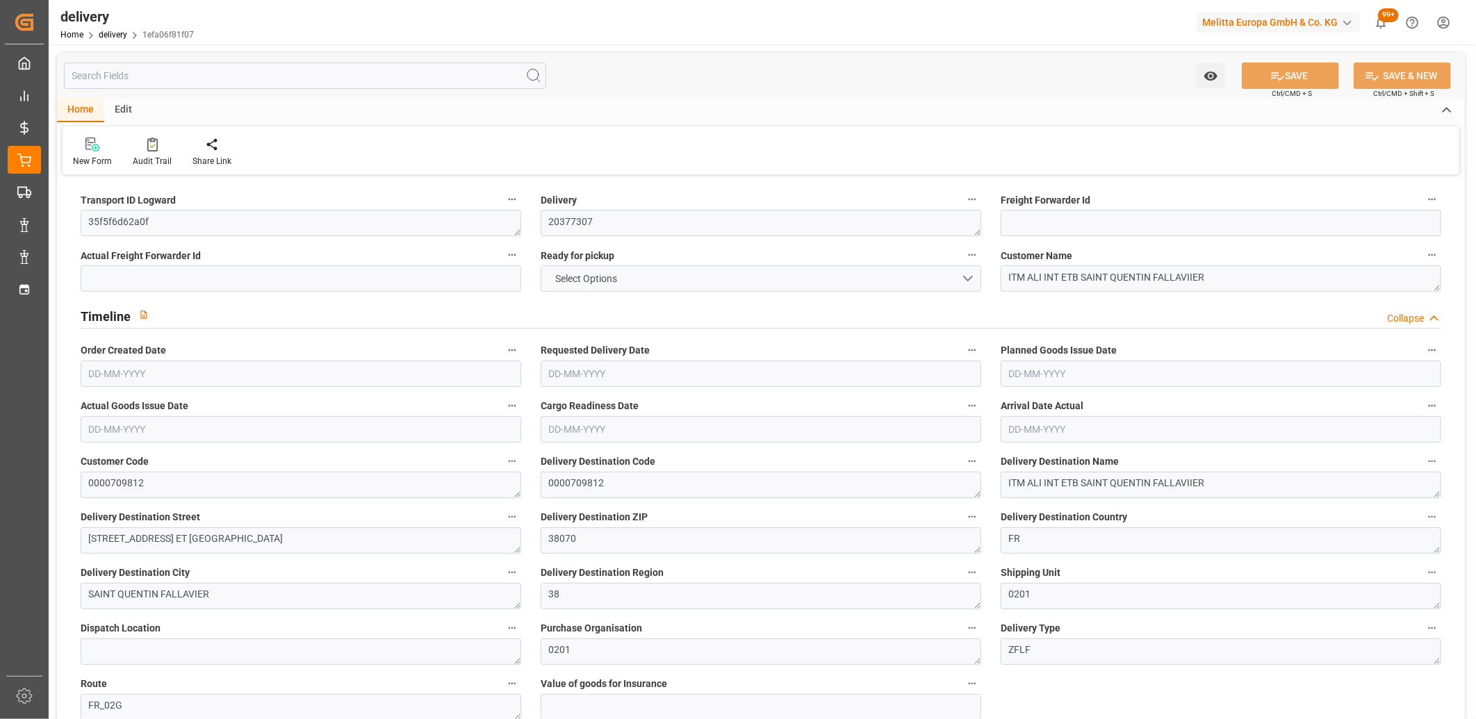
type input "1899.4223"
type input "0.1218"
type input "0"
type input "[DATE]"
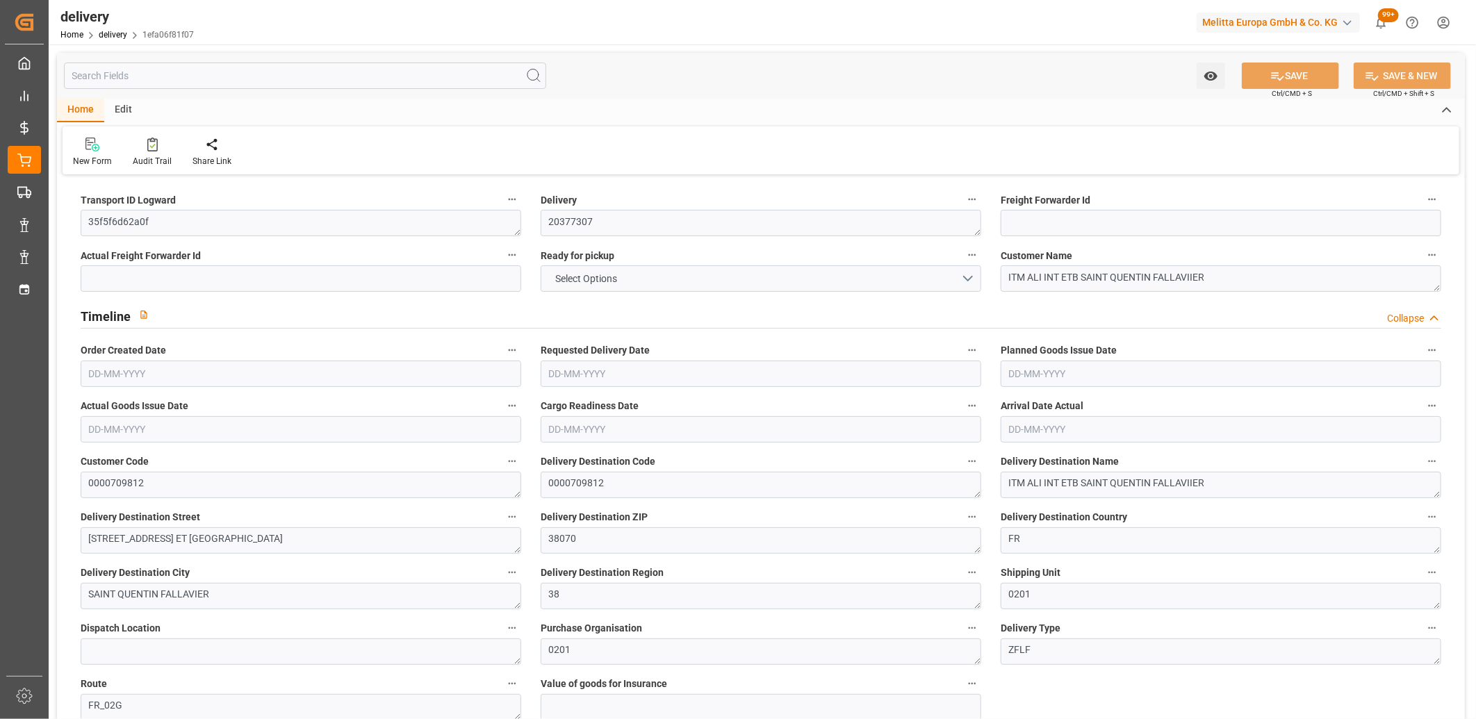
type input "[DATE]"
type input "01-09-2025 16:00"
drag, startPoint x: 165, startPoint y: 225, endPoint x: 85, endPoint y: 223, distance: 79.9
click at [85, 223] on textarea "35f5f6d62a0f" at bounding box center [301, 223] width 441 height 26
paste textarea "cbba605172"
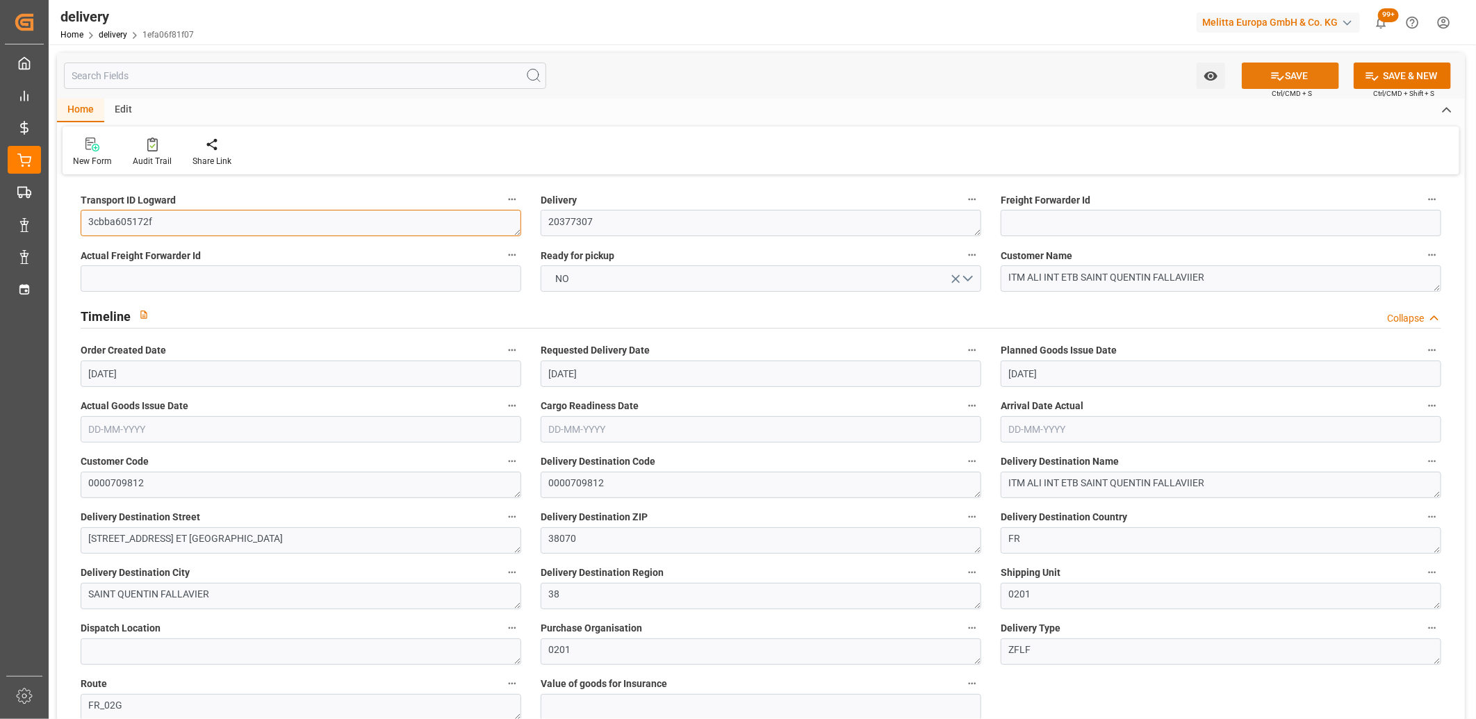
type textarea "3cbba605172f"
click at [1273, 78] on icon at bounding box center [1278, 76] width 13 height 8
type textarea "[PERSON_NAME]"
type textarea "3cbba605172f ~ Pallet(s) ~ 2025-09-01 00:00:00 ~ FR_02G ~ 2025-09-08 00:00:00~0…"
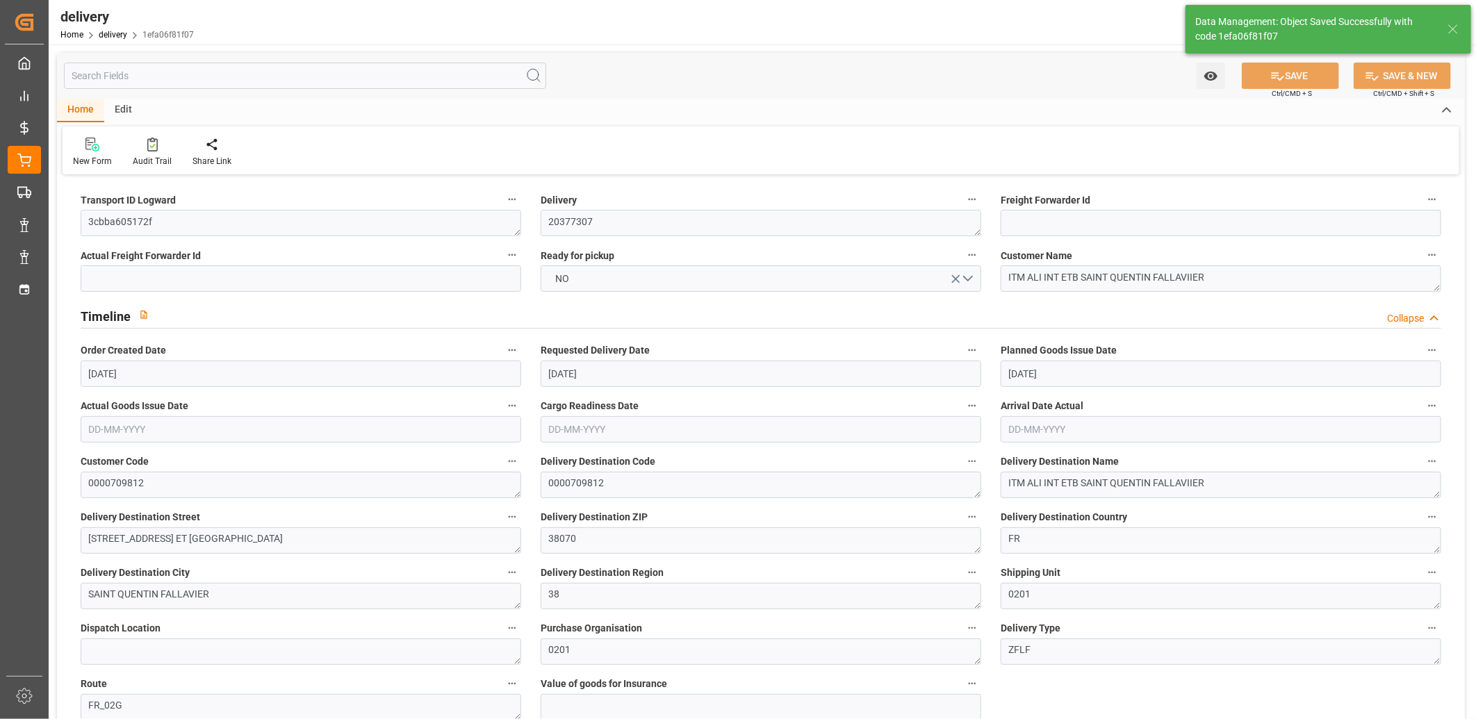
type input "-4.0264"
type input "119.125"
type input "115.0986"
type input "822.0017"
type input "0.0527"
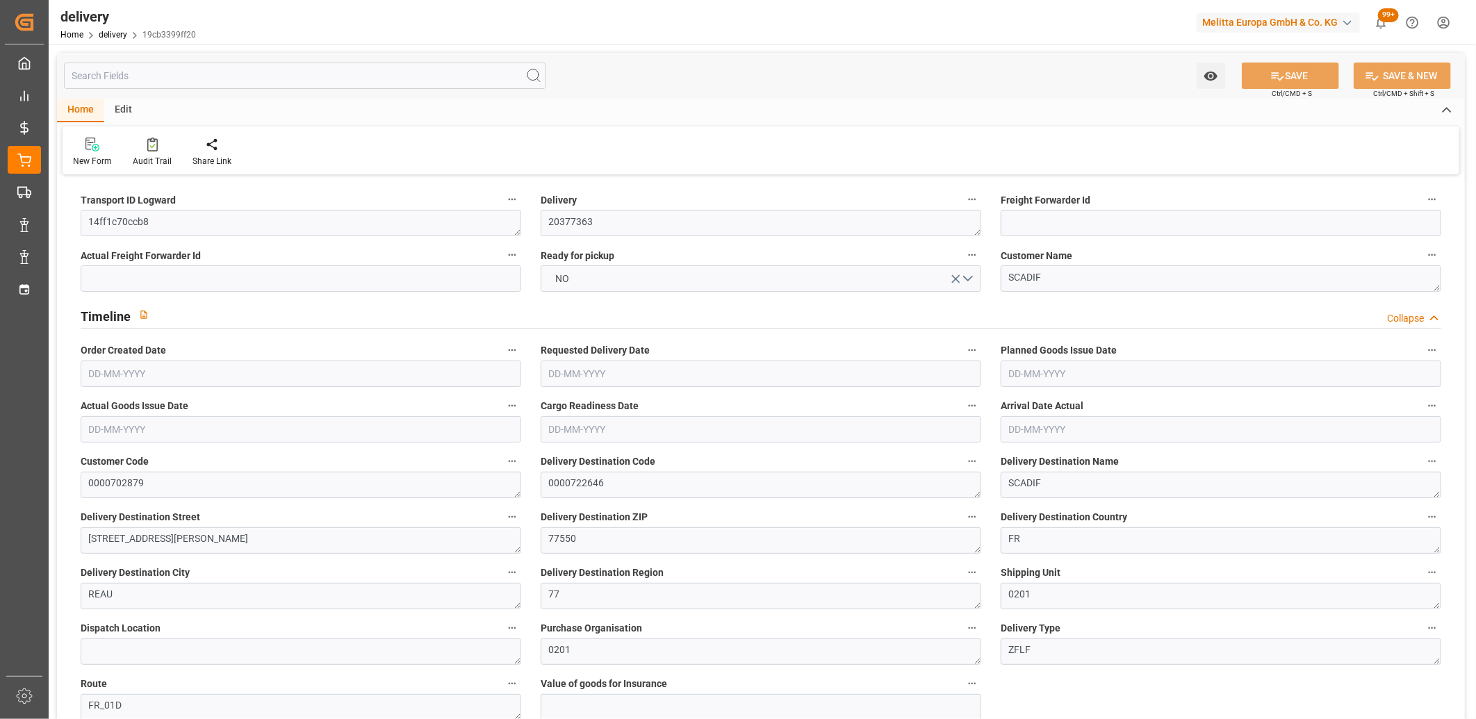
type input "171.172"
type input "455.938"
type input "881.346"
type input "108"
type input "11"
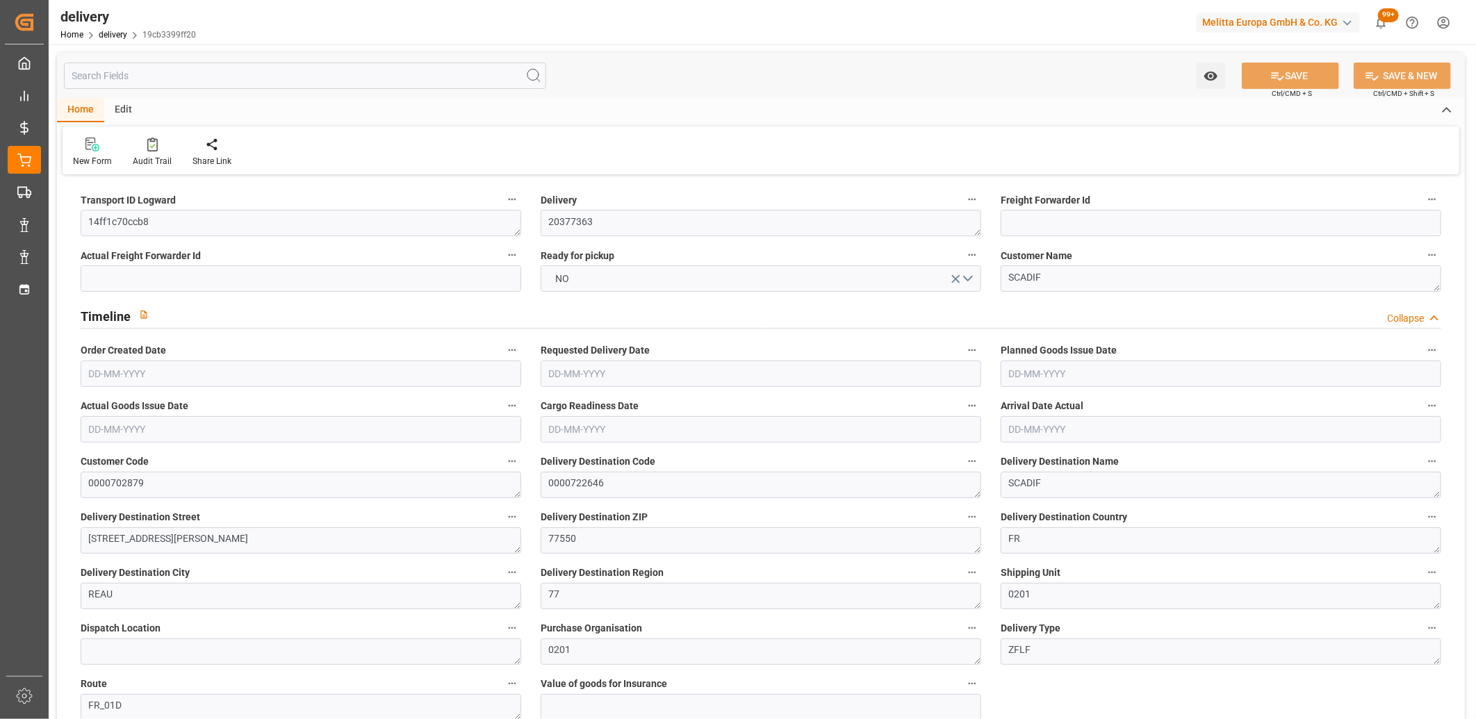
type input "0"
type input "2"
type input "0"
type input "-4.4535"
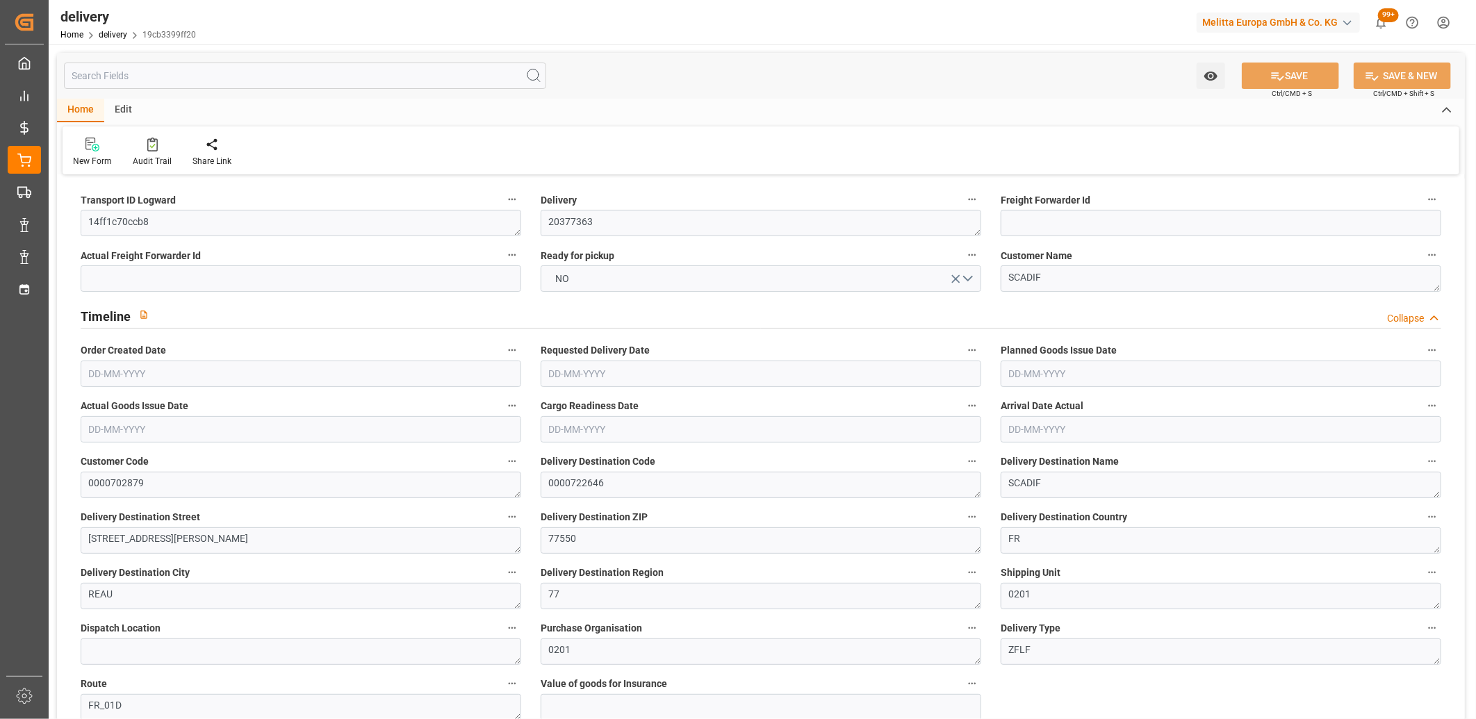
type input "131.76"
type input "127.3065"
type input "0"
type input "38.88"
type input "1.5"
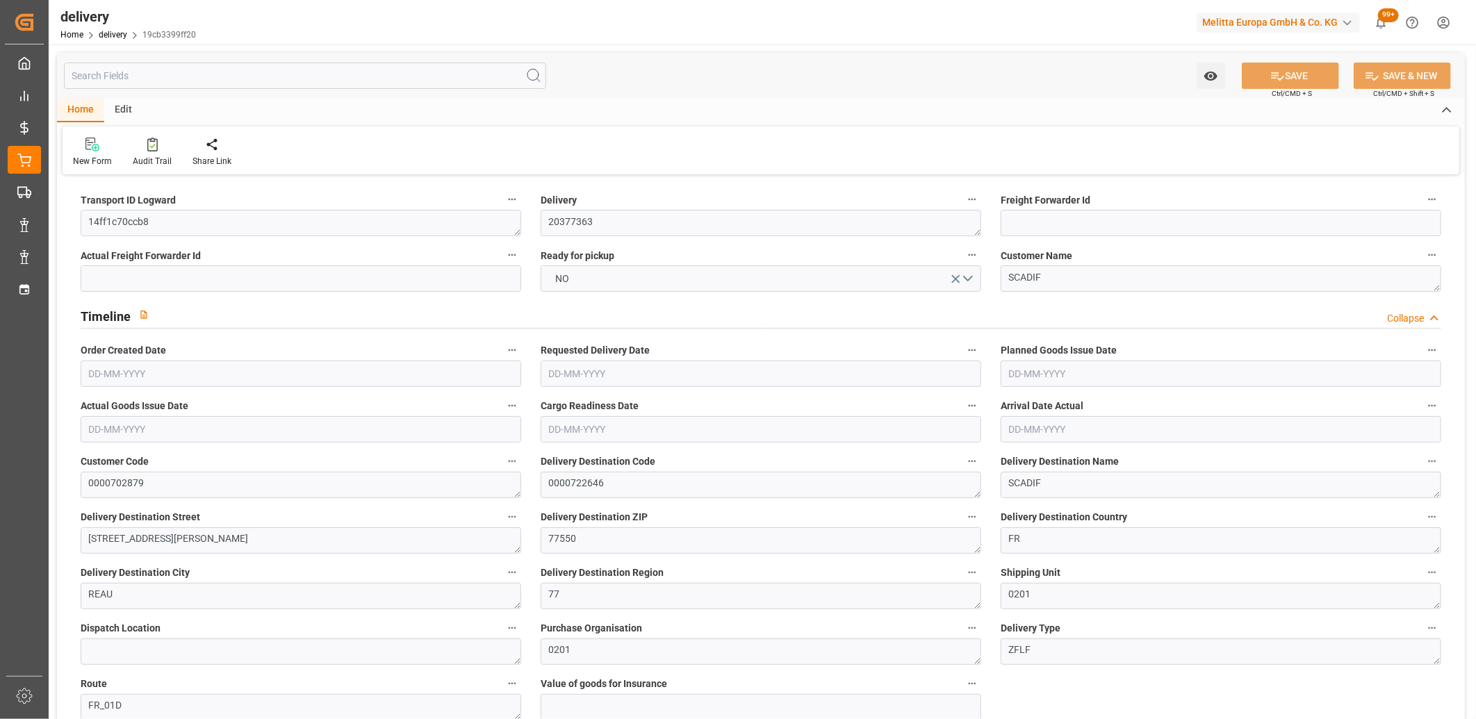
type input "1.3"
type input "0"
type input "16.5"
type input "202.938"
type input "101"
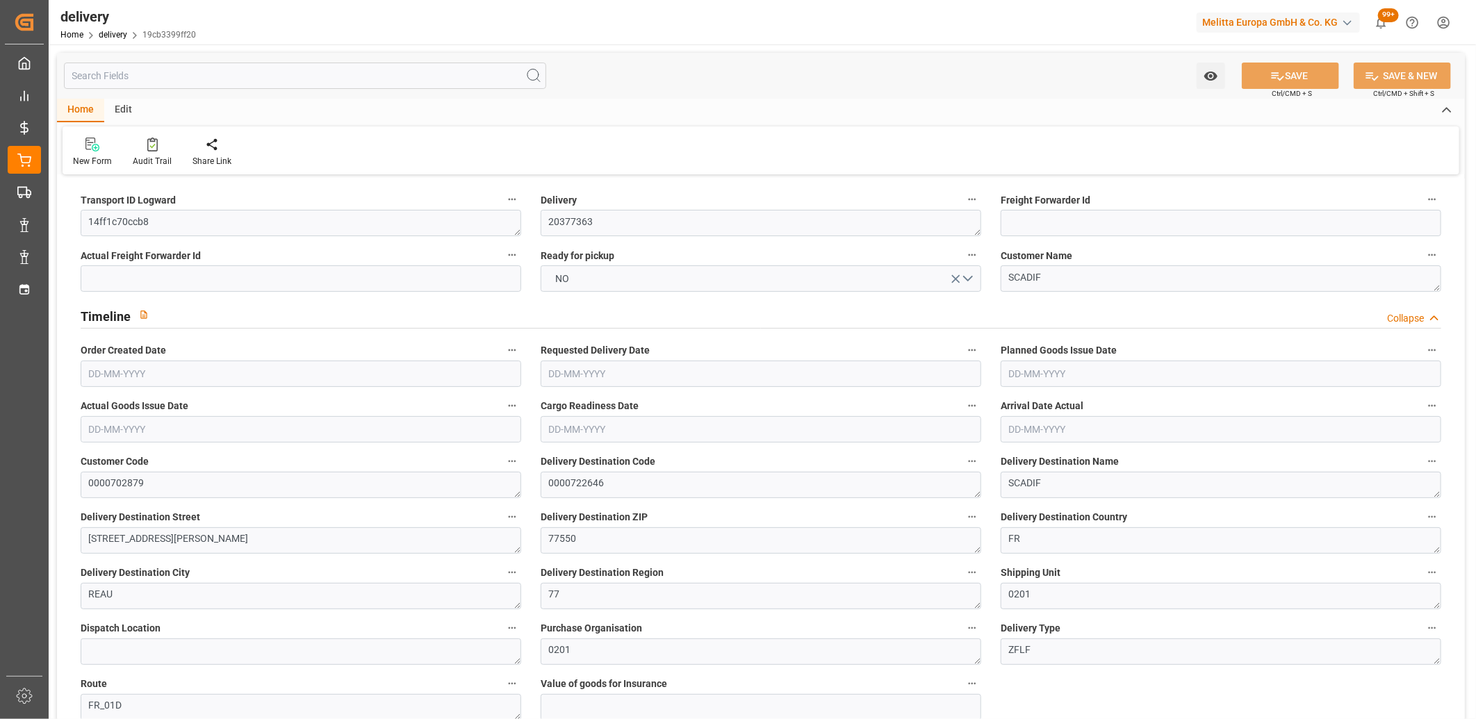
type input "173.0064"
type input "0.0111"
type input "0"
type input "[DATE]"
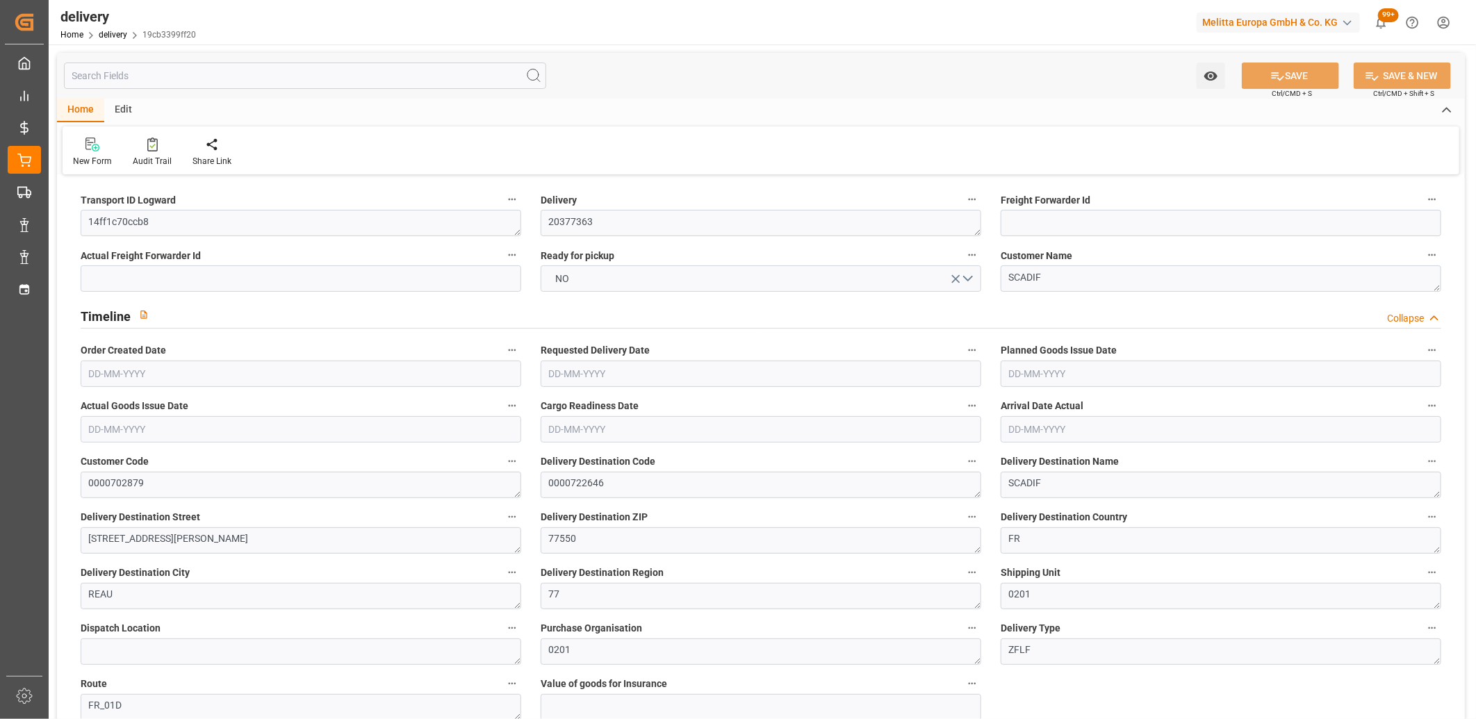
type input "[DATE]"
type input "[DATE] 11:02"
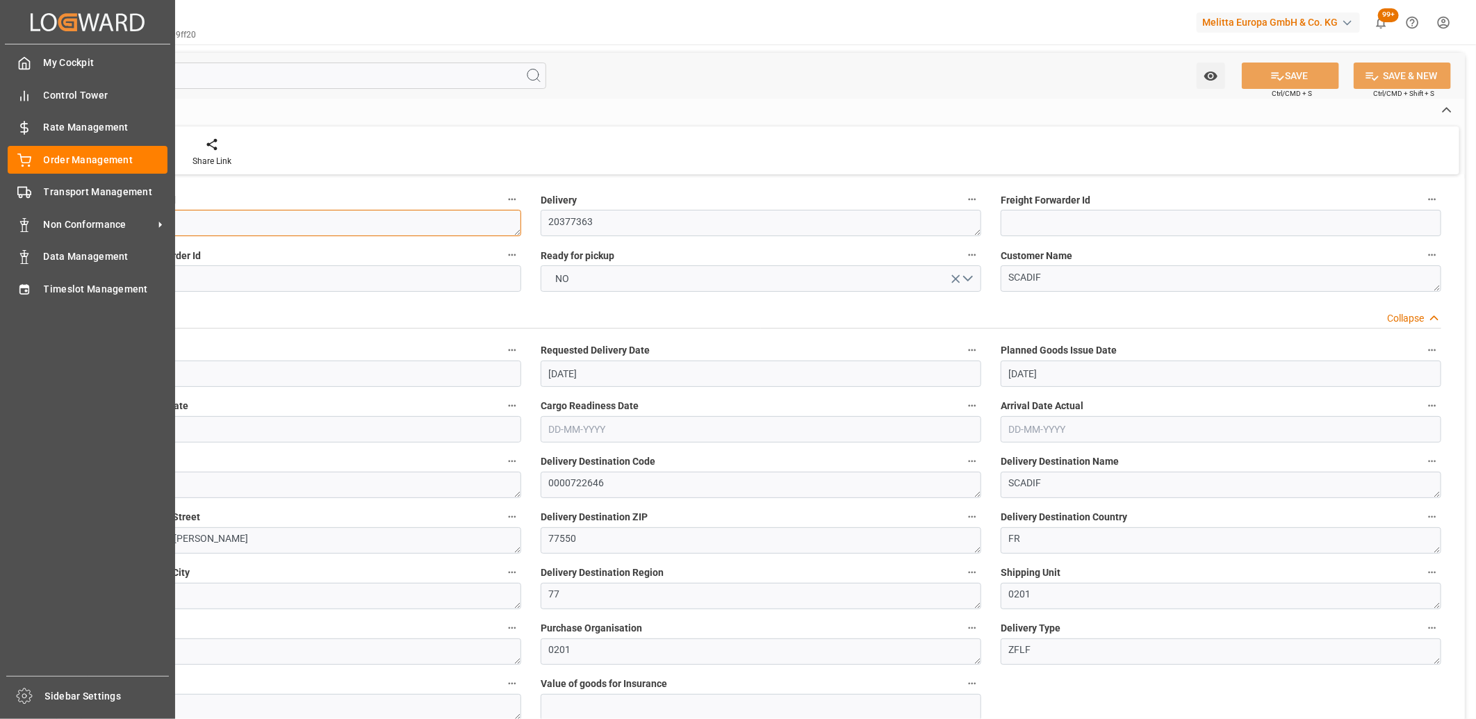
drag, startPoint x: 218, startPoint y: 220, endPoint x: 47, endPoint y: 211, distance: 171.9
click at [47, 211] on div "Created by potrace 1.15, written by [PERSON_NAME] [DATE]-[DATE] Created by potr…" at bounding box center [738, 359] width 1476 height 719
paste textarea "d8c46db7f765"
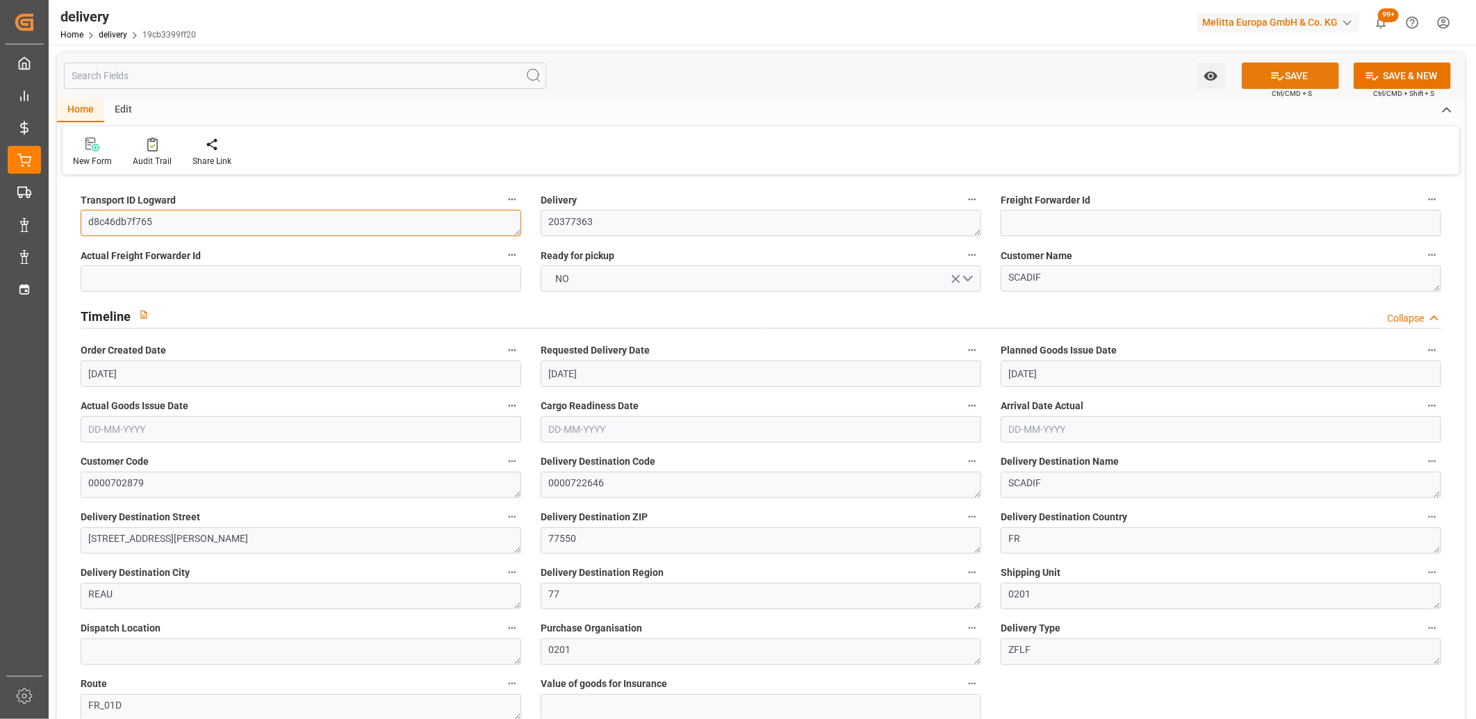
type textarea "d8c46db7f765"
click at [1318, 69] on button "SAVE" at bounding box center [1290, 76] width 97 height 26
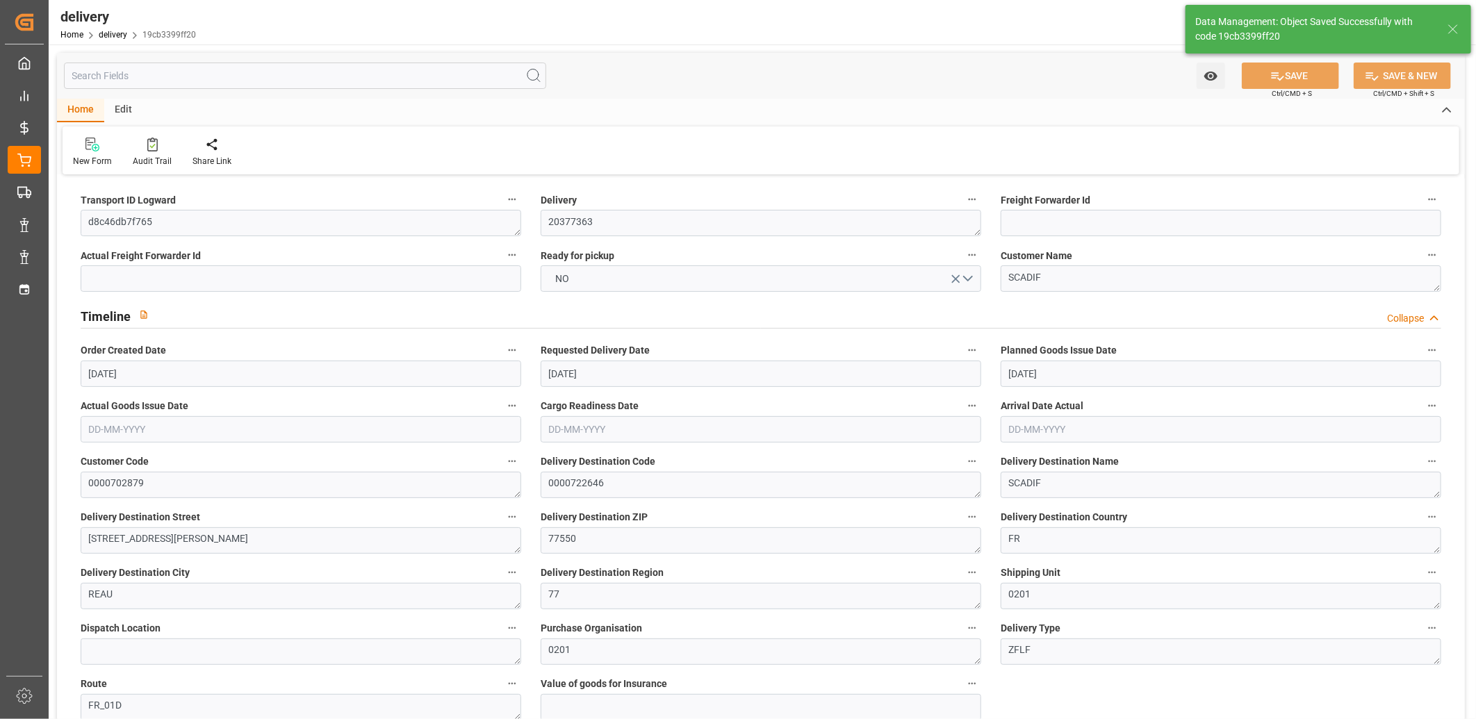
type textarea "d8c46db7f765 ~ Pallet(s) ~ [DATE] 00:00:00 ~ FR_01D ~ [DATE] 00:00:00~0000722646"
type input "-2.1326"
type input "63.096"
type input "60.9634"
type input "111.8857"
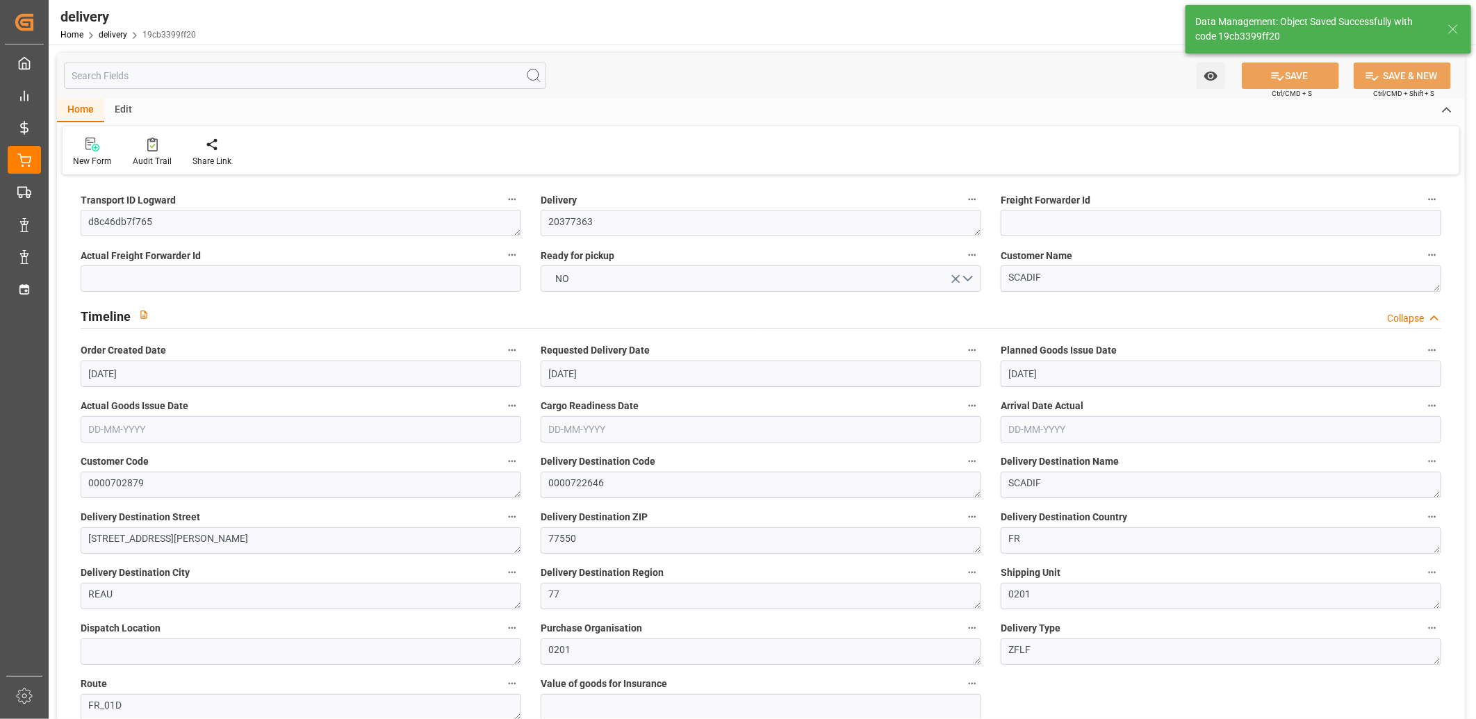
type input "0.0072"
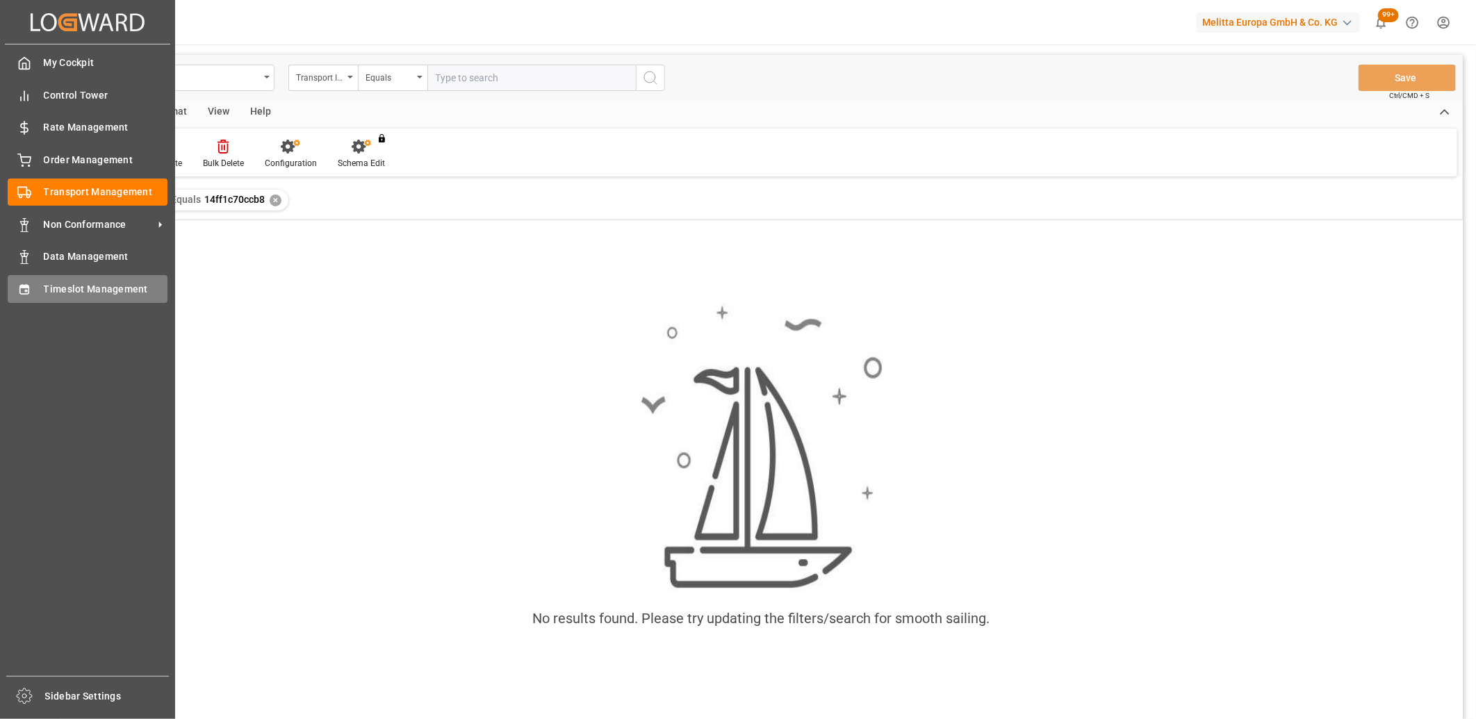
click at [47, 293] on span "Timeslot Management" at bounding box center [106, 289] width 124 height 15
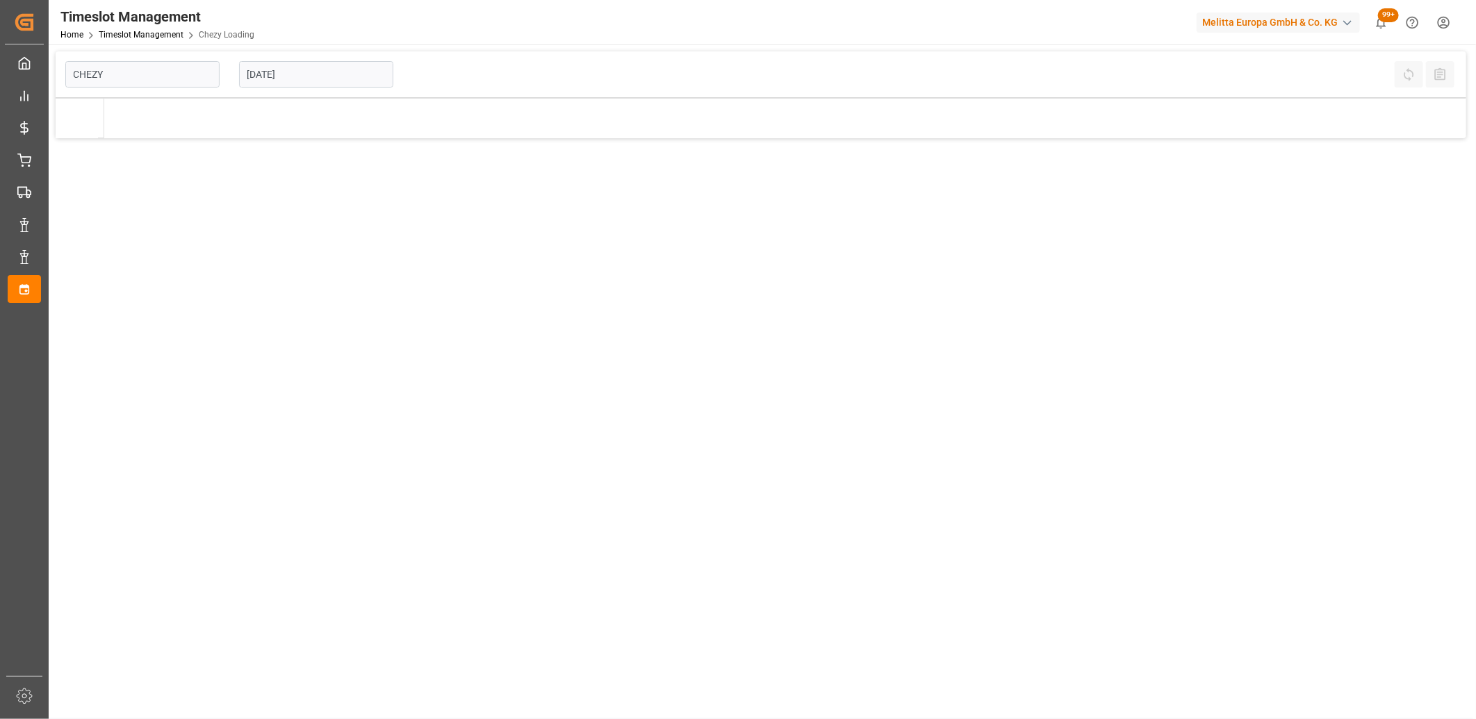
type input "Chezy Loading"
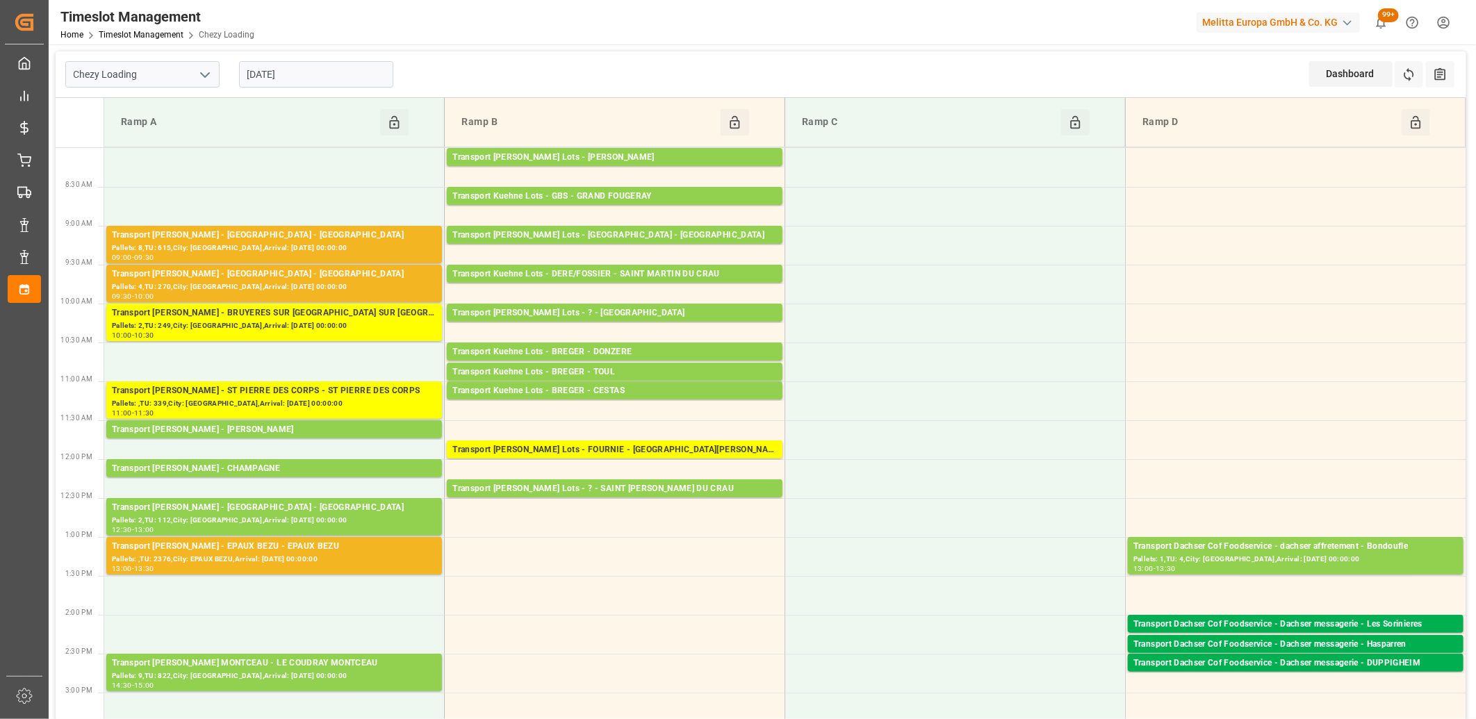
click at [352, 78] on input "[DATE]" at bounding box center [316, 74] width 154 height 26
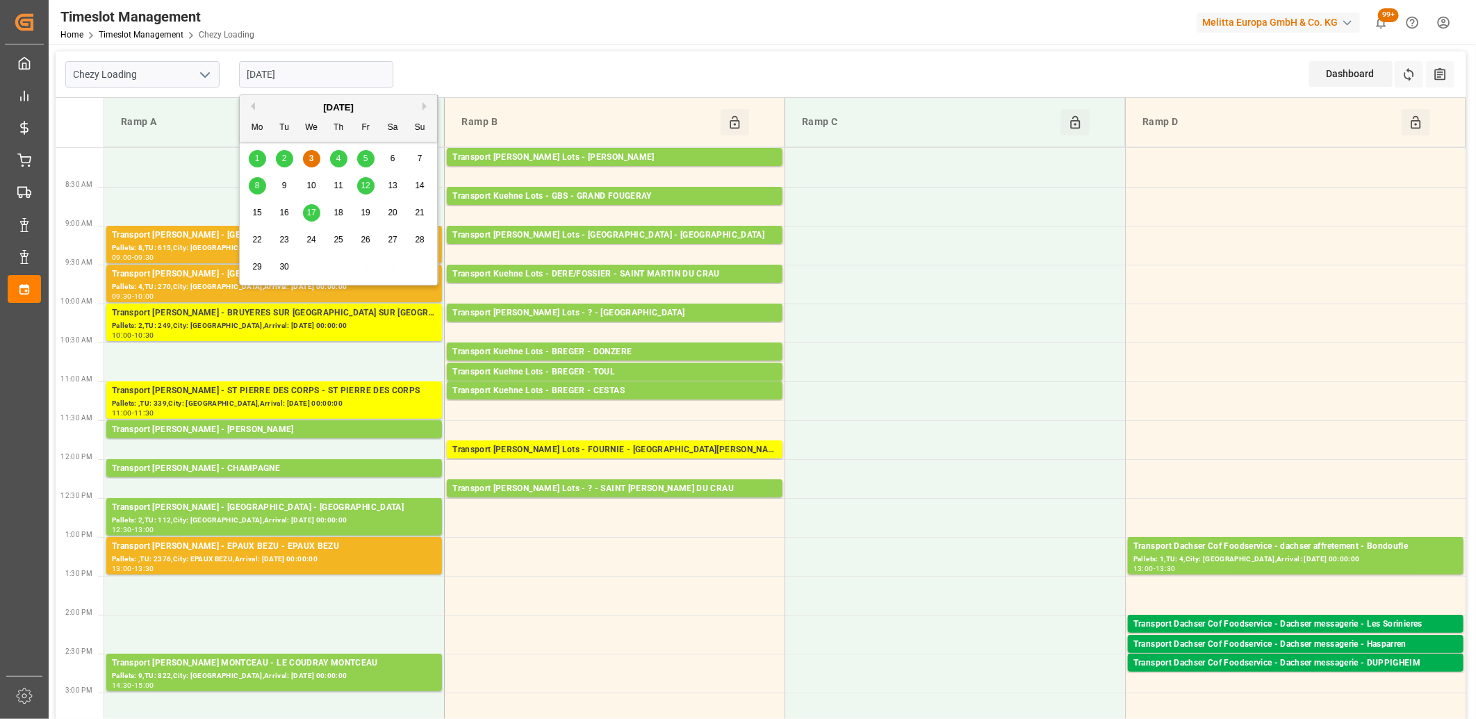
click at [363, 158] on span "5" at bounding box center [365, 159] width 5 height 10
type input "[DATE]"
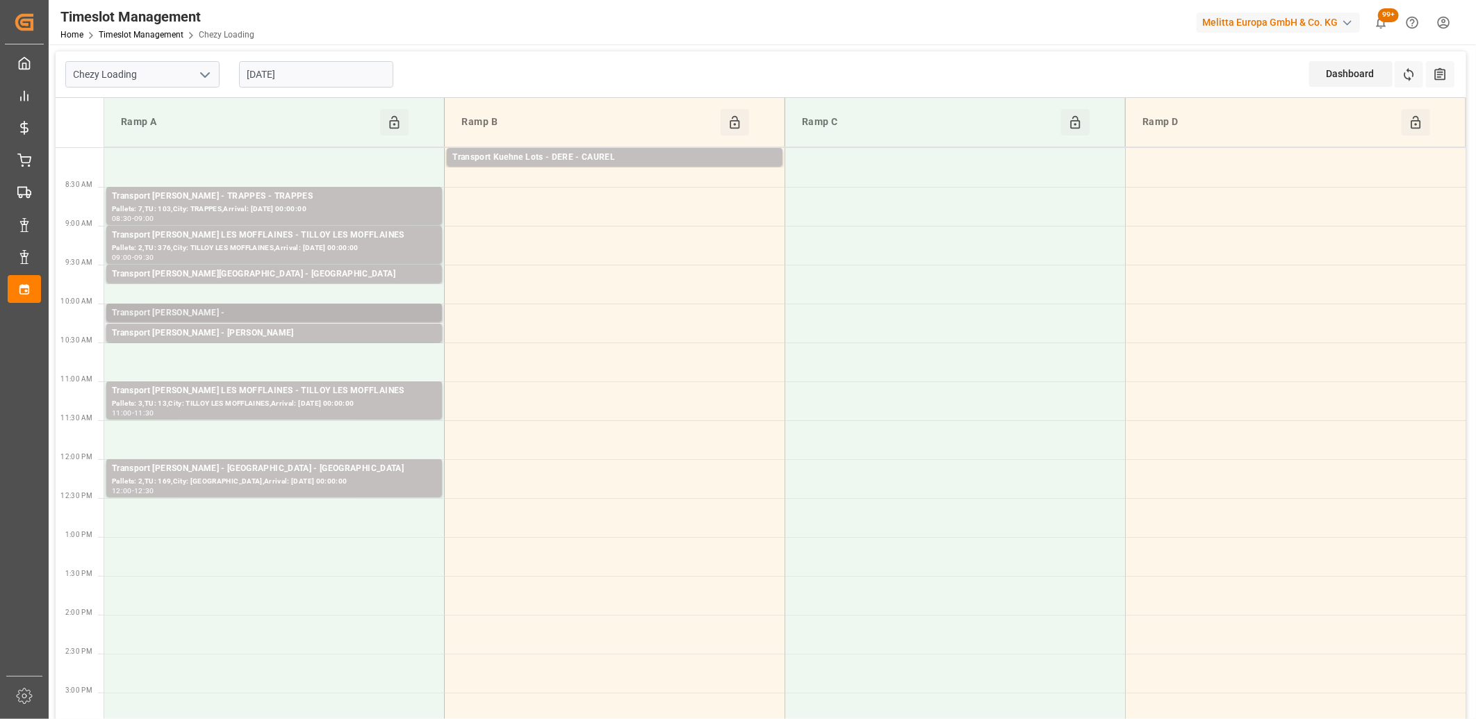
click at [295, 309] on div "Transport [PERSON_NAME] -" at bounding box center [274, 313] width 325 height 14
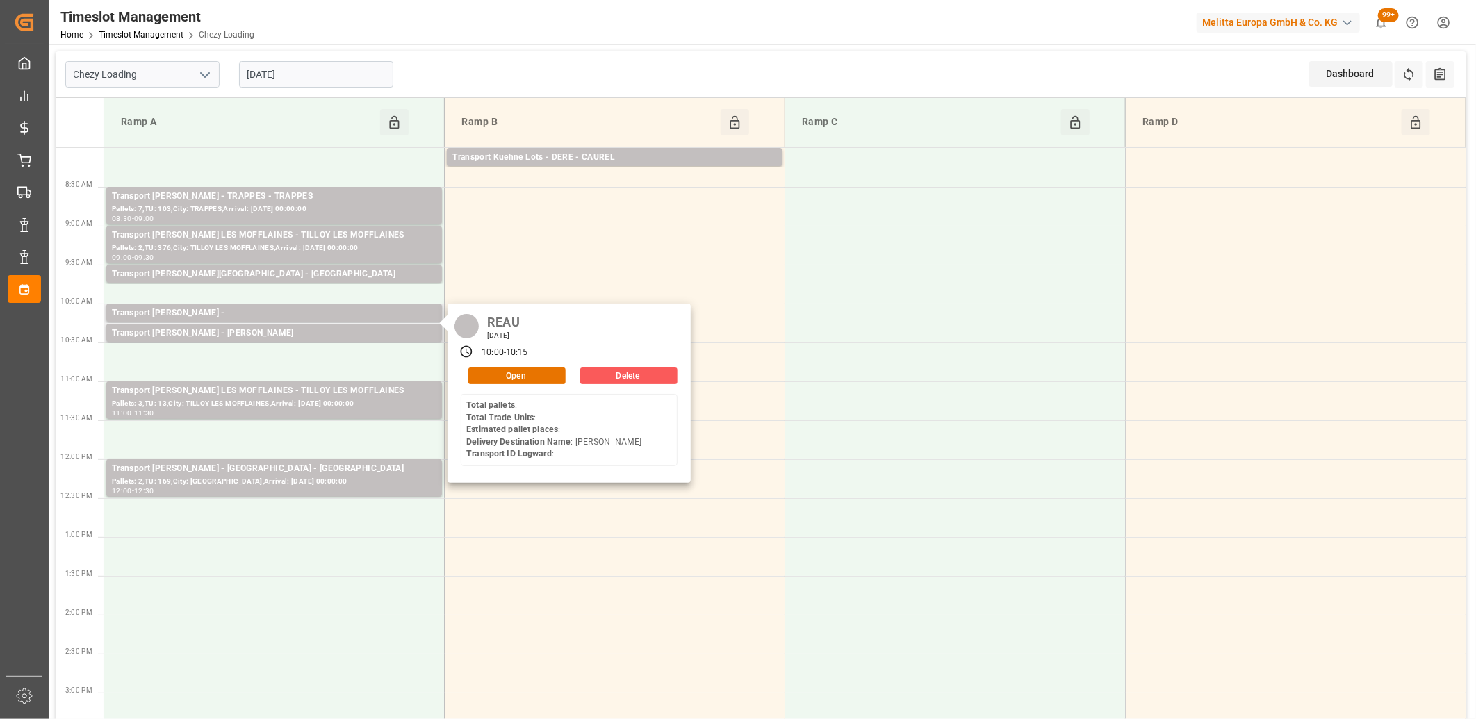
click at [600, 374] on button "Delete" at bounding box center [628, 376] width 97 height 17
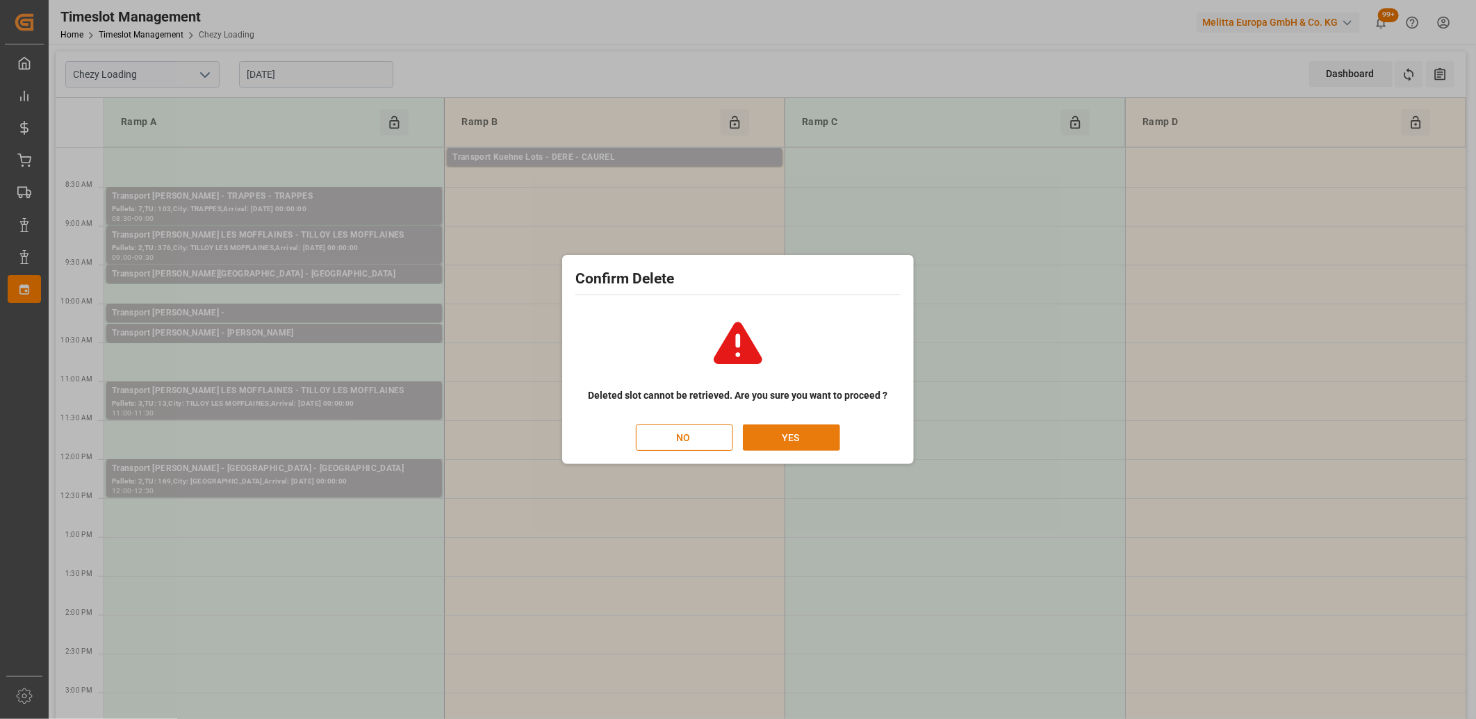
click at [760, 427] on button "YES" at bounding box center [791, 438] width 97 height 26
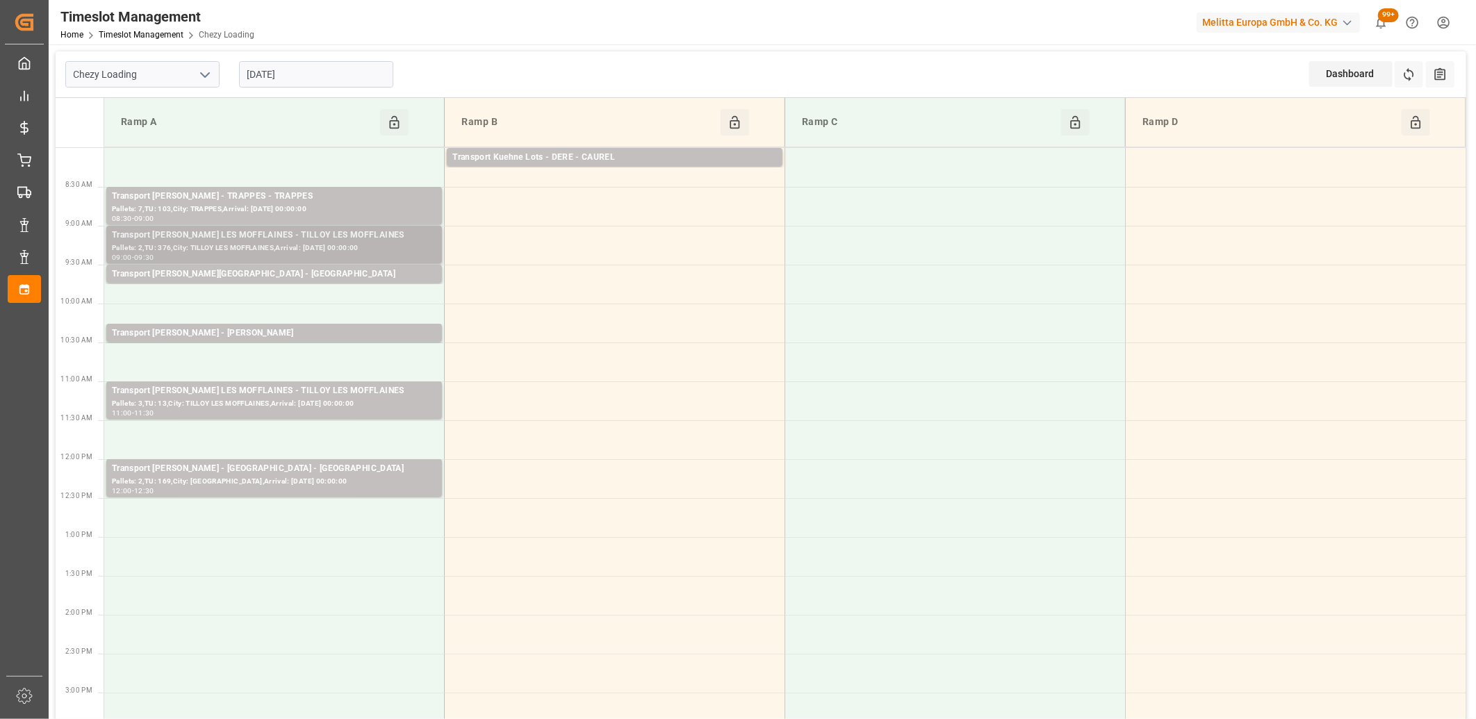
click at [191, 252] on div "Pallets: 2,TU: 376,City: TILLOY LES MOFFLAINES,Arrival: [DATE] 00:00:00" at bounding box center [274, 249] width 325 height 12
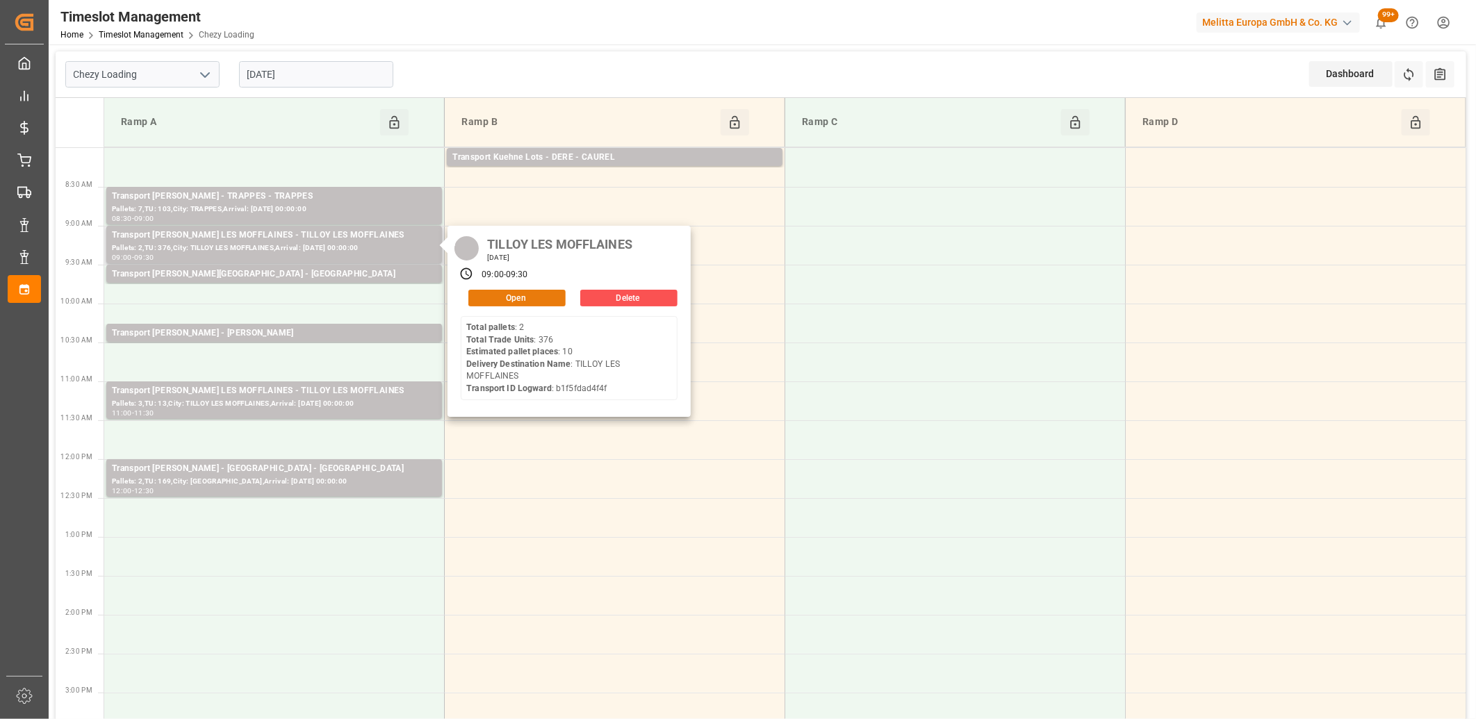
click at [480, 300] on button "Open" at bounding box center [516, 298] width 97 height 17
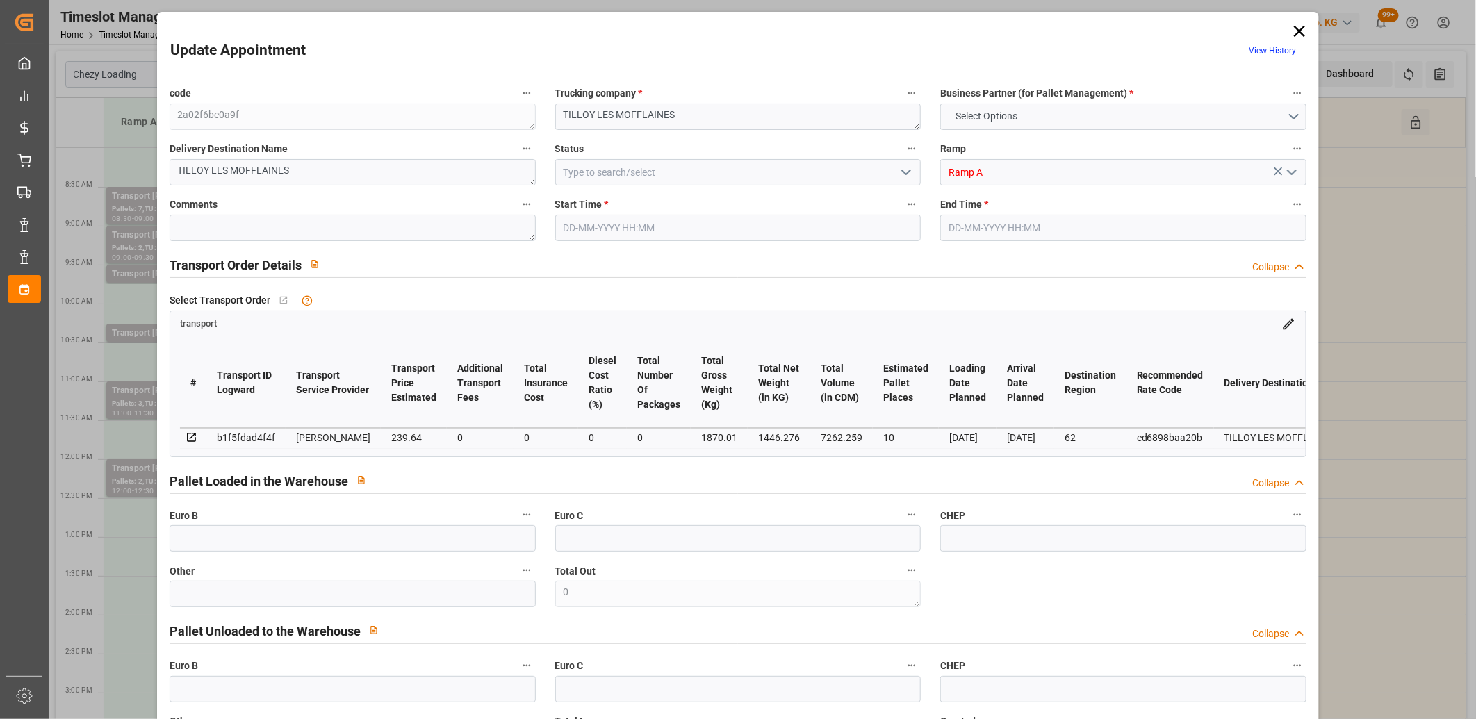
type input "10"
type input "239.64"
type input "0"
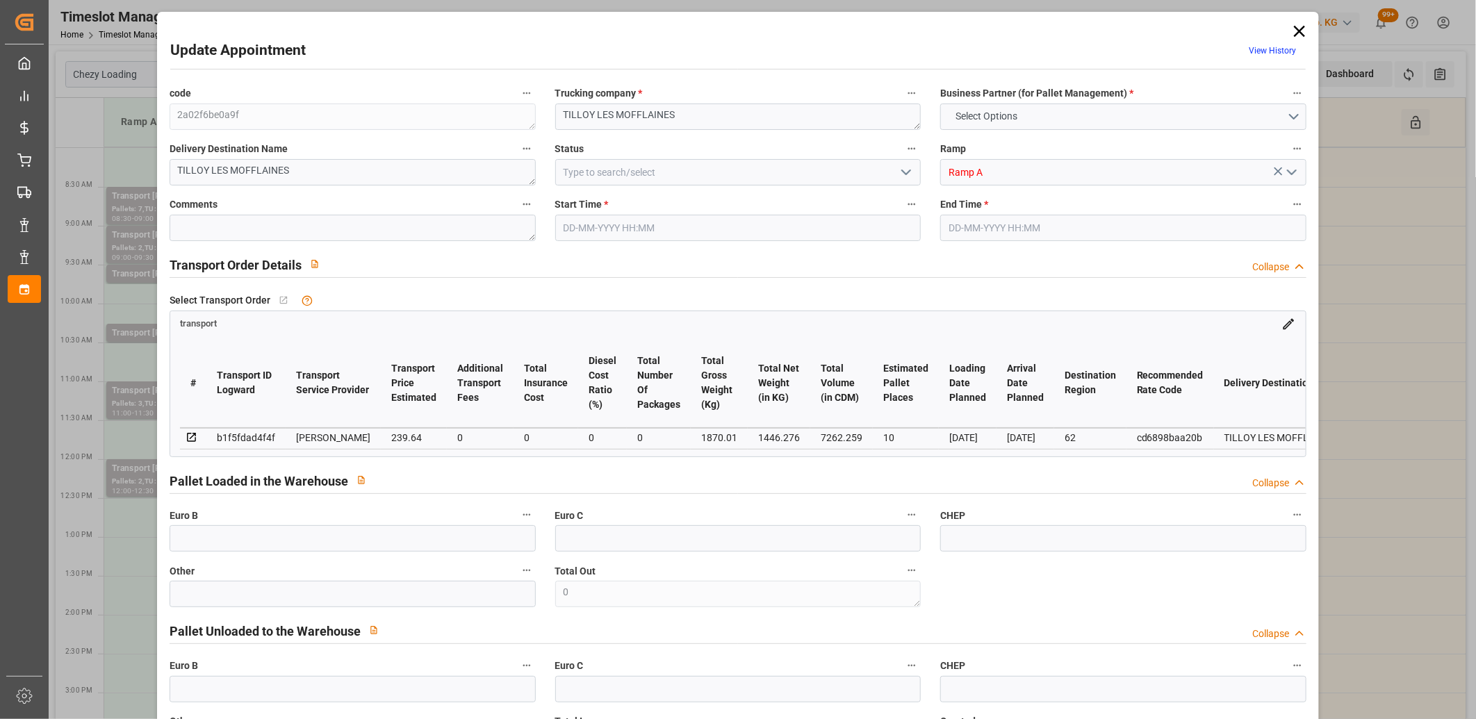
type input "231.5402"
type input "-8.0998"
type input "0"
type input "1446.276"
type input "2619.81"
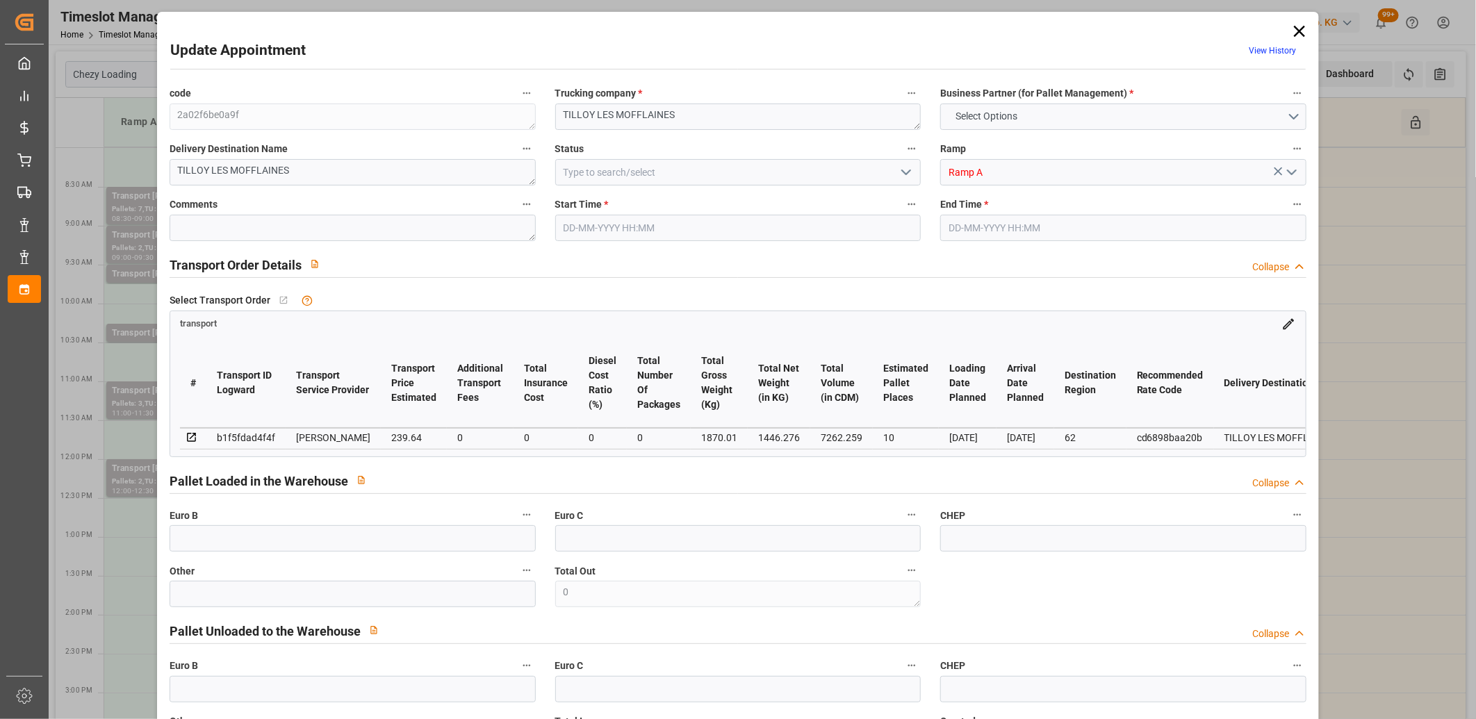
type input "7262.259"
type input "62"
type input "2"
type input "376"
type input "31"
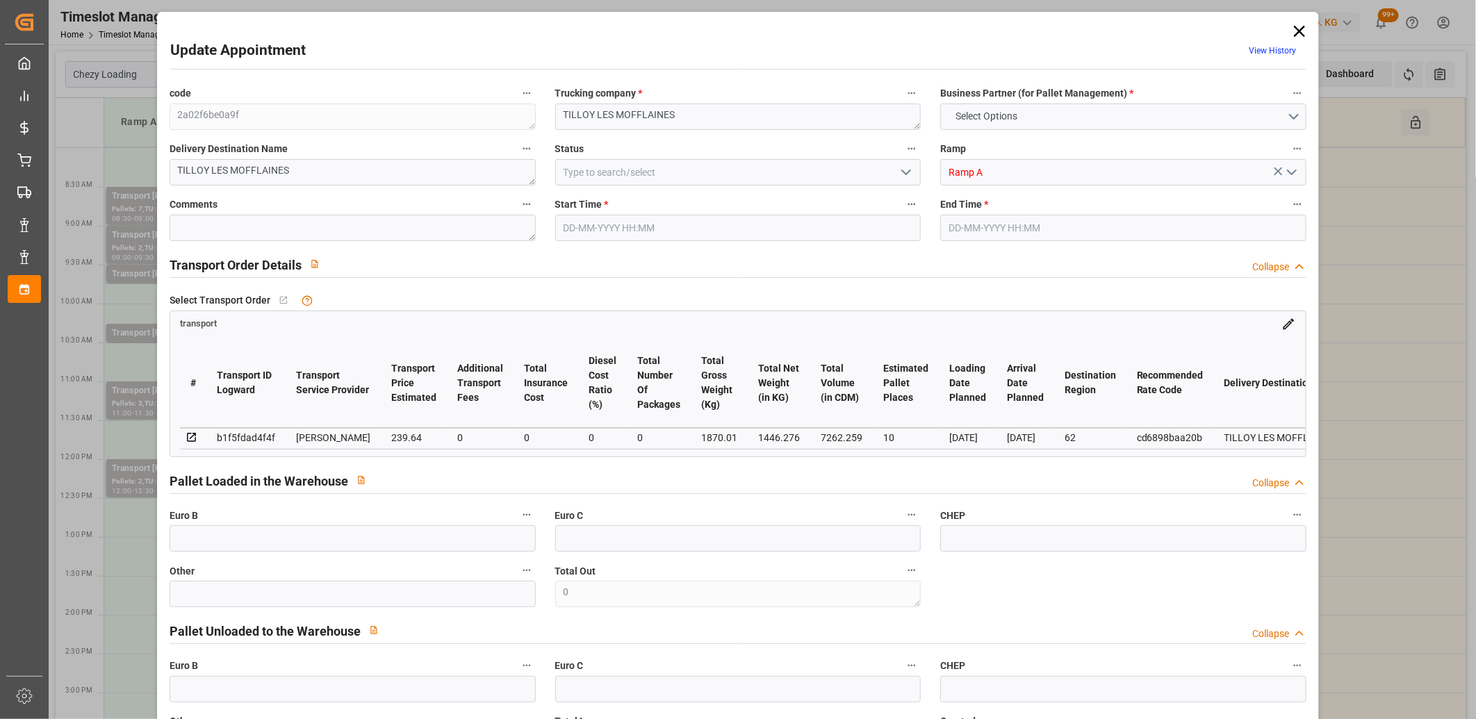
type input "101"
type input "1870.01"
type input "0"
type input "4710.8598"
type input "0"
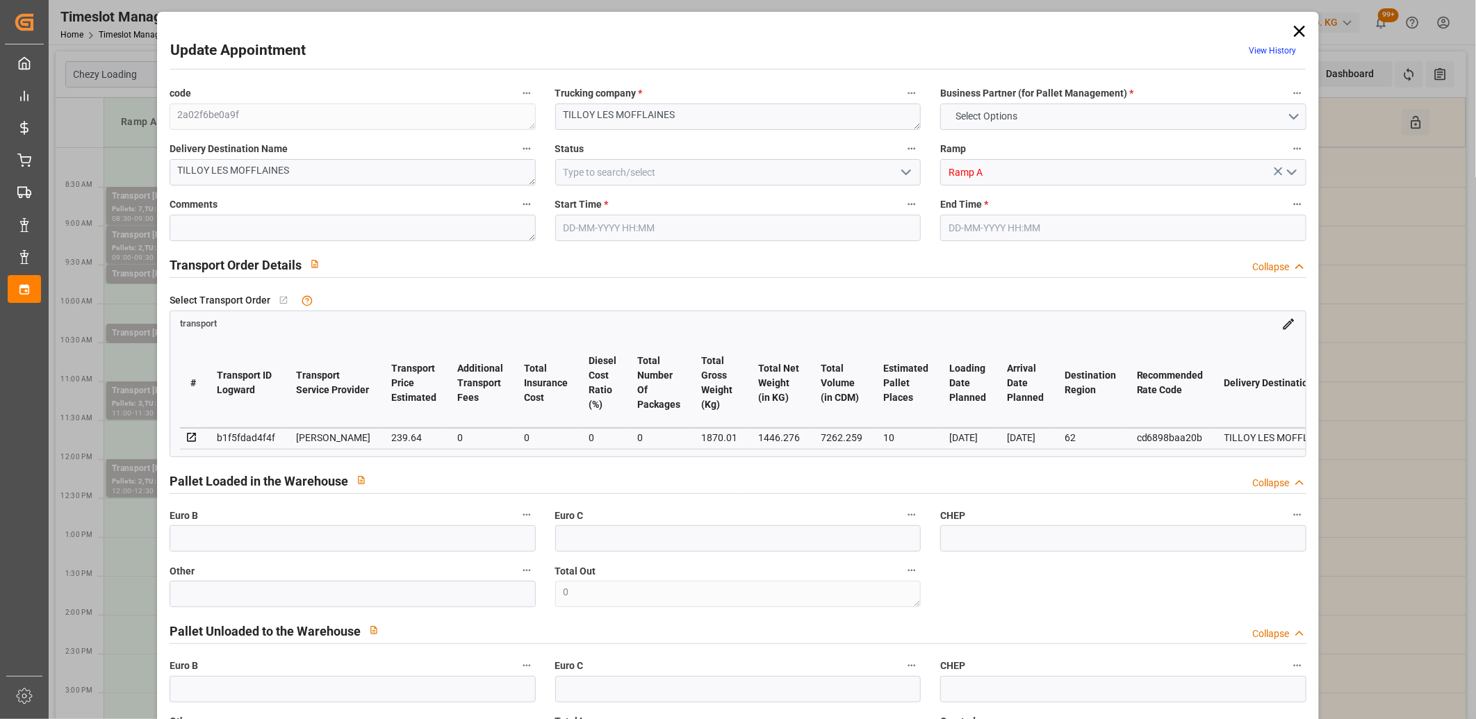
type input "0"
type input "21"
type input "35"
type input "05-09-2025 09:00"
type input "05-09-2025 09:30"
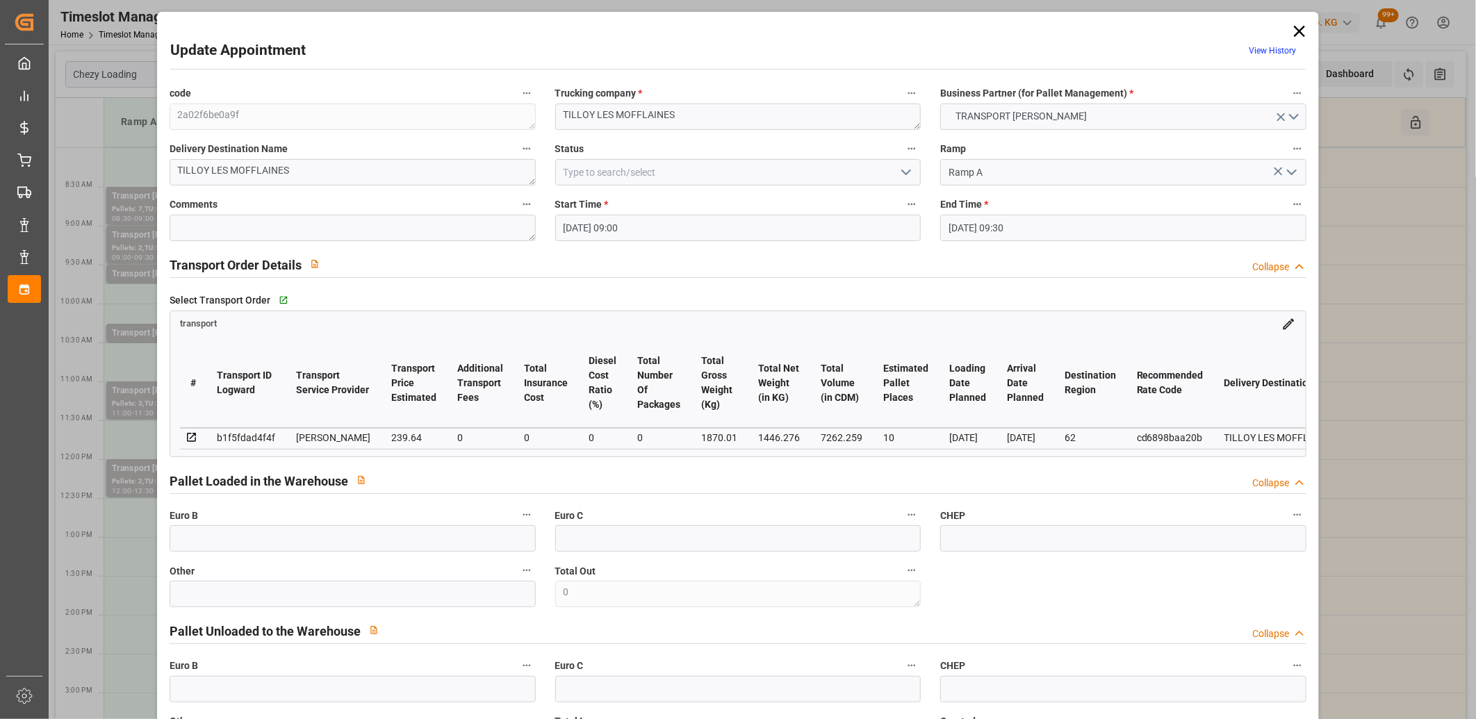
type input "01-09-2025 16:29"
type input "01-09-2025 11:18"
type input "[DATE]"
click at [1296, 29] on icon at bounding box center [1299, 31] width 19 height 19
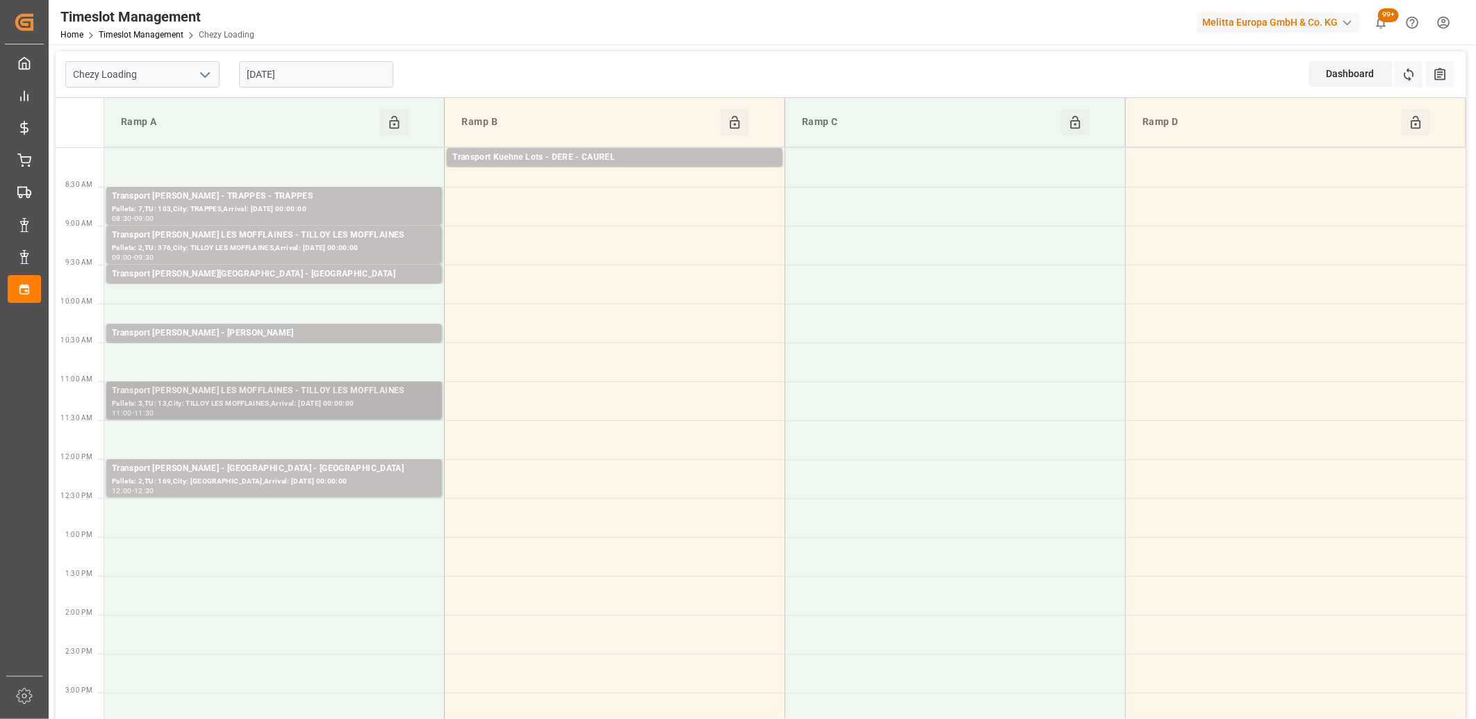
click at [221, 405] on div "Pallets: 3,TU: 13,City: TILLOY LES MOFFLAINES,Arrival: 2025-09-08 00:00:00" at bounding box center [274, 404] width 325 height 12
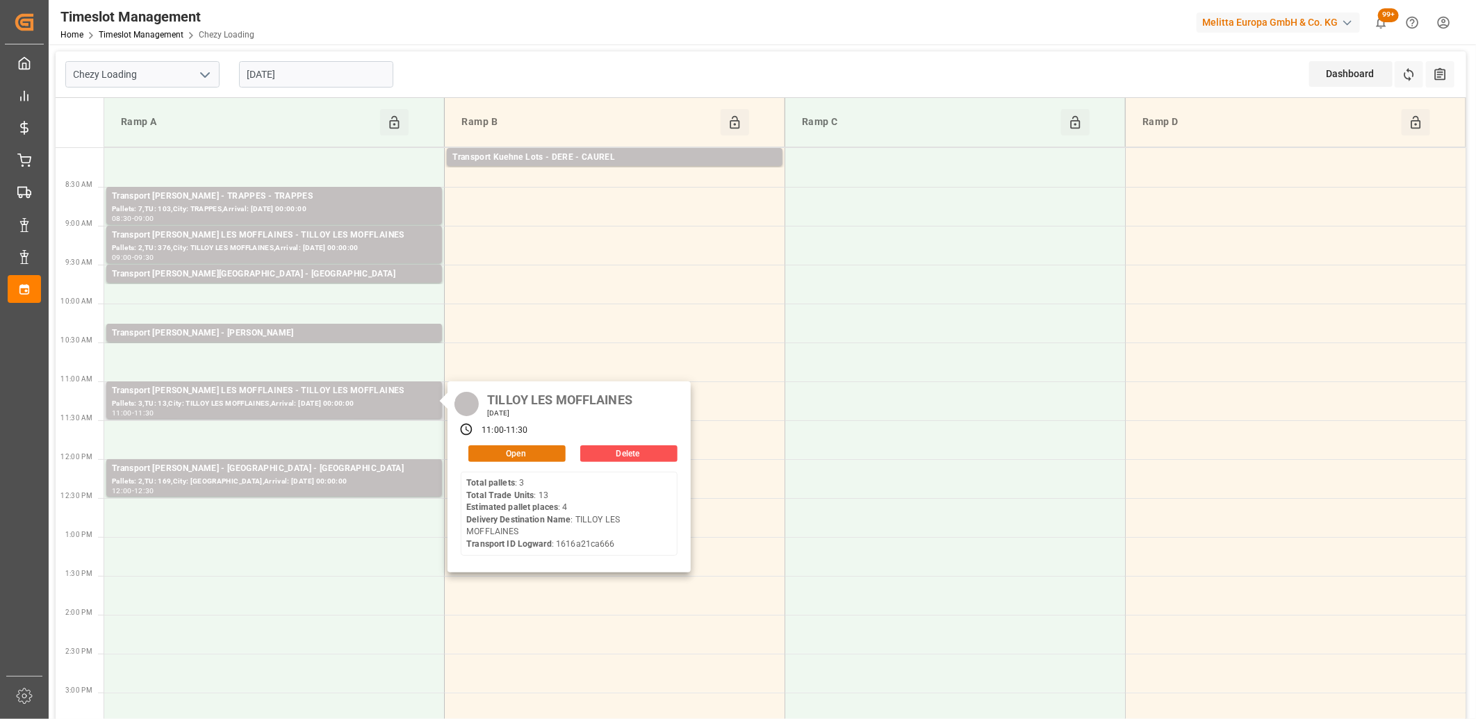
click at [489, 452] on button "Open" at bounding box center [516, 453] width 97 height 17
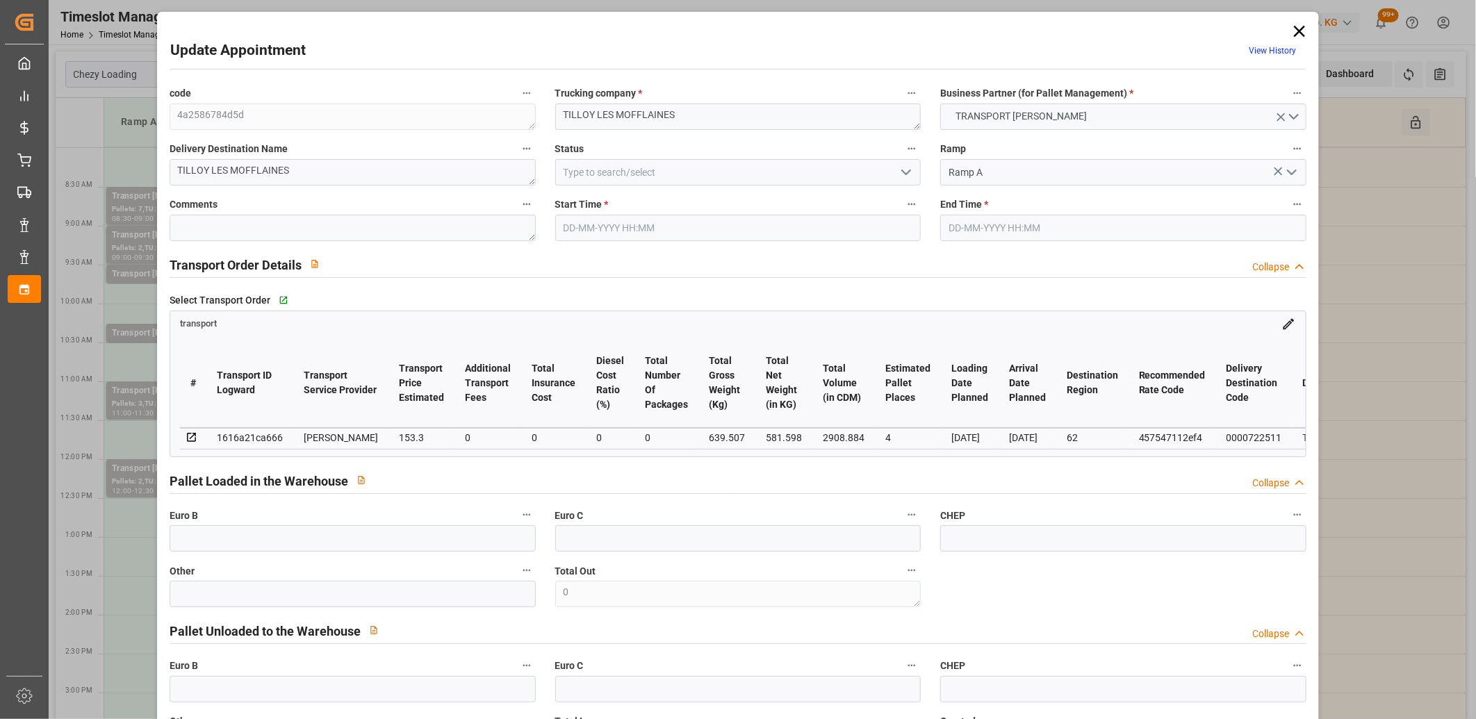
type input "05-09-2025 11:00"
type input "05-09-2025 11:30"
type input "02-09-2025 14:53"
type input "02-09-2025 11:25"
type input "[DATE]"
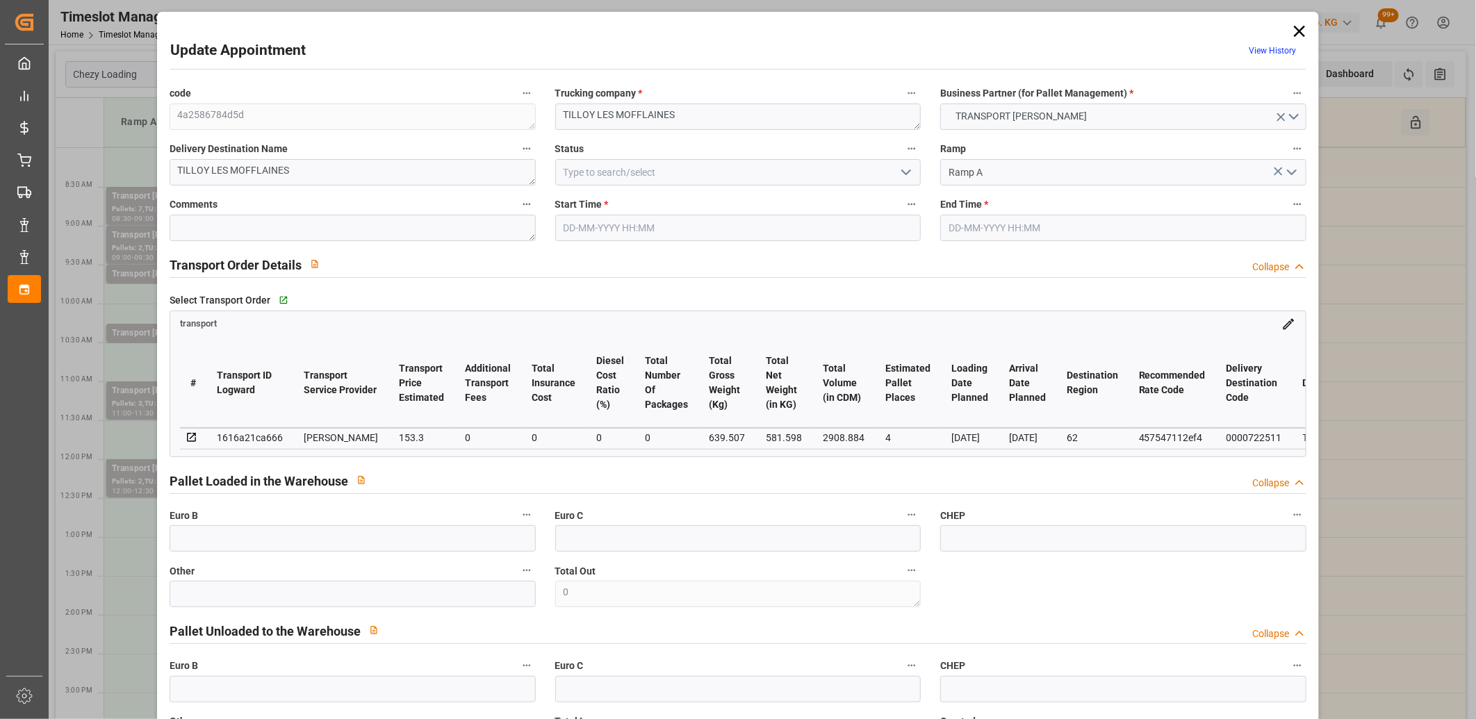
type input "[DATE]"
click at [1298, 28] on icon at bounding box center [1299, 31] width 11 height 11
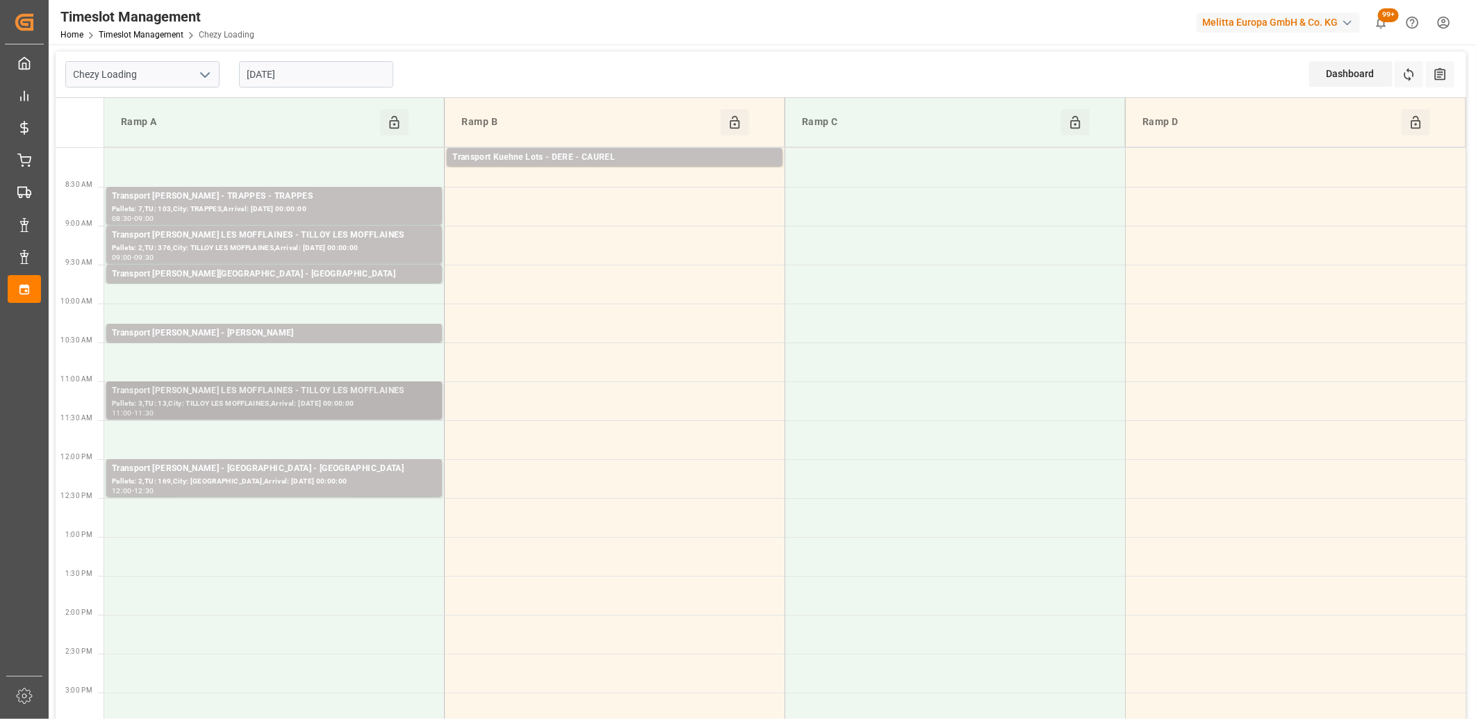
click at [227, 397] on div "Transport Delisle - TILLOY LES MOFFLAINES - TILLOY LES MOFFLAINES" at bounding box center [274, 391] width 325 height 14
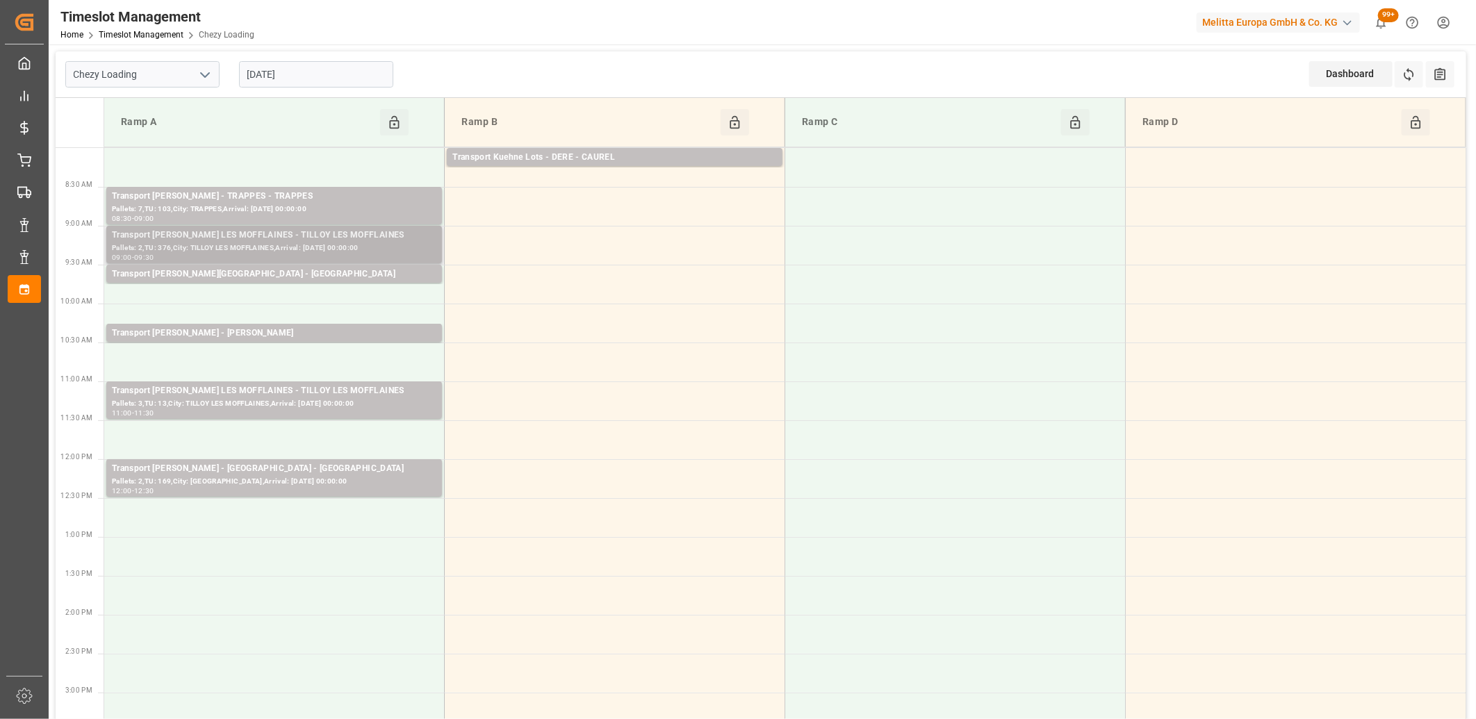
click at [372, 248] on div "Pallets: 2,TU: 376,City: TILLOY LES MOFFLAINES,Arrival: 2025-09-08 00:00:00" at bounding box center [274, 249] width 325 height 12
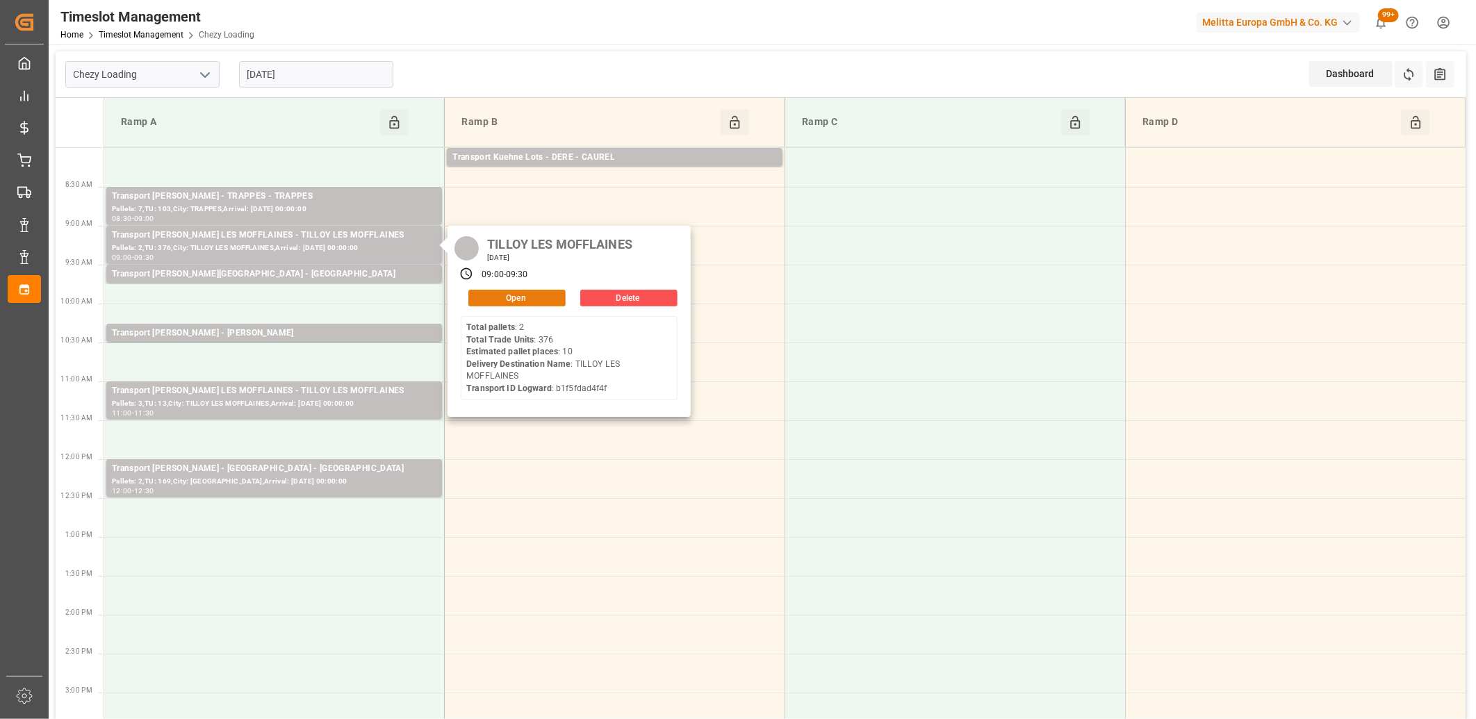
click at [477, 297] on button "Open" at bounding box center [516, 298] width 97 height 17
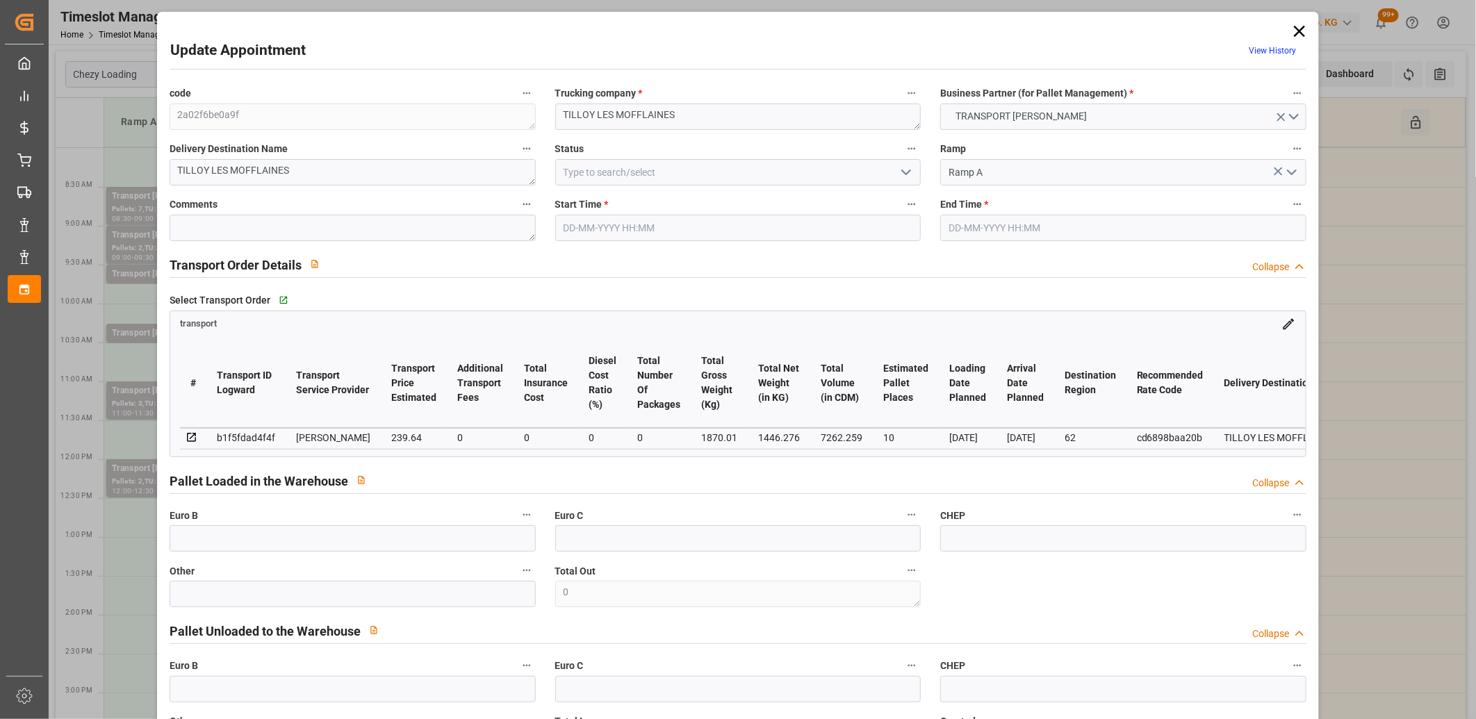
type input "10"
type input "239.64"
type input "0"
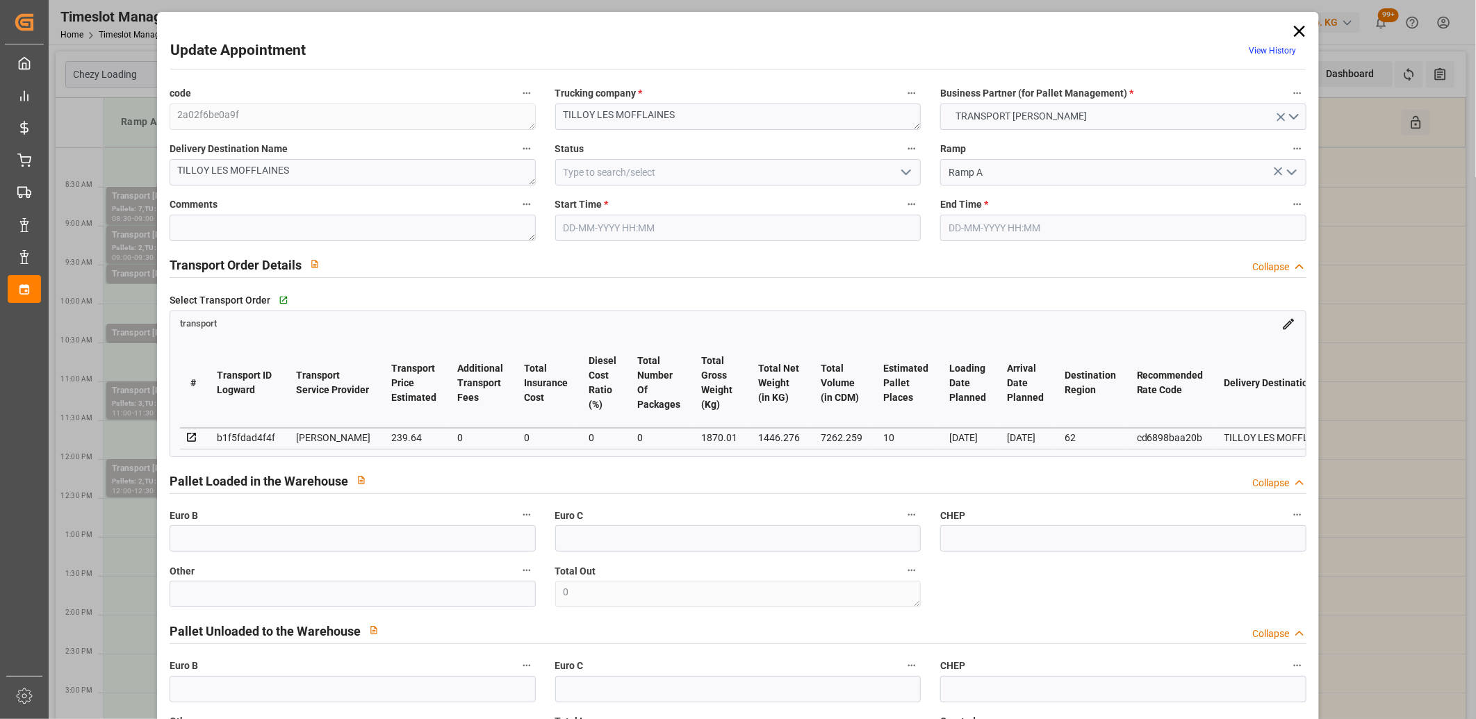
type input "231.5402"
type input "-8.0998"
type input "0"
type input "1446.276"
type input "2619.81"
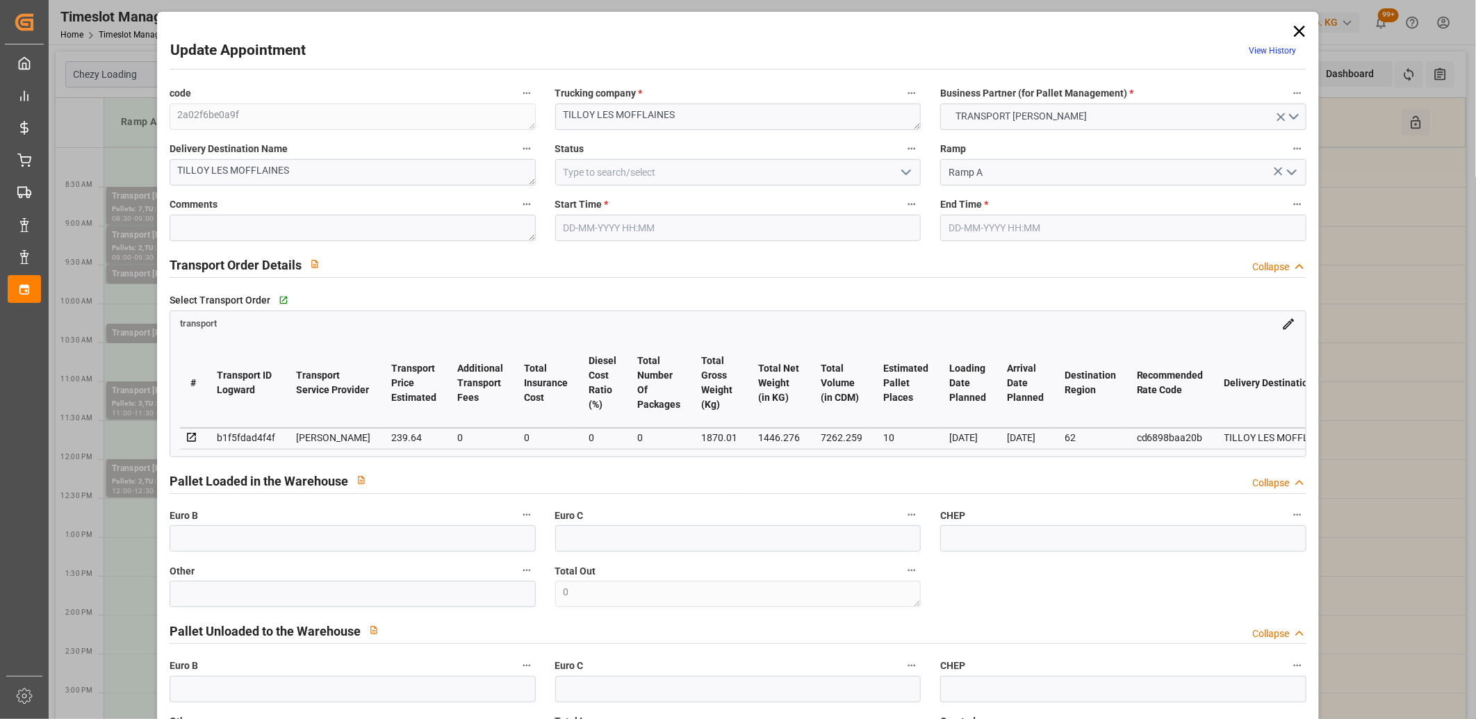
type input "7262.259"
type input "62"
type input "2"
type input "376"
type input "31"
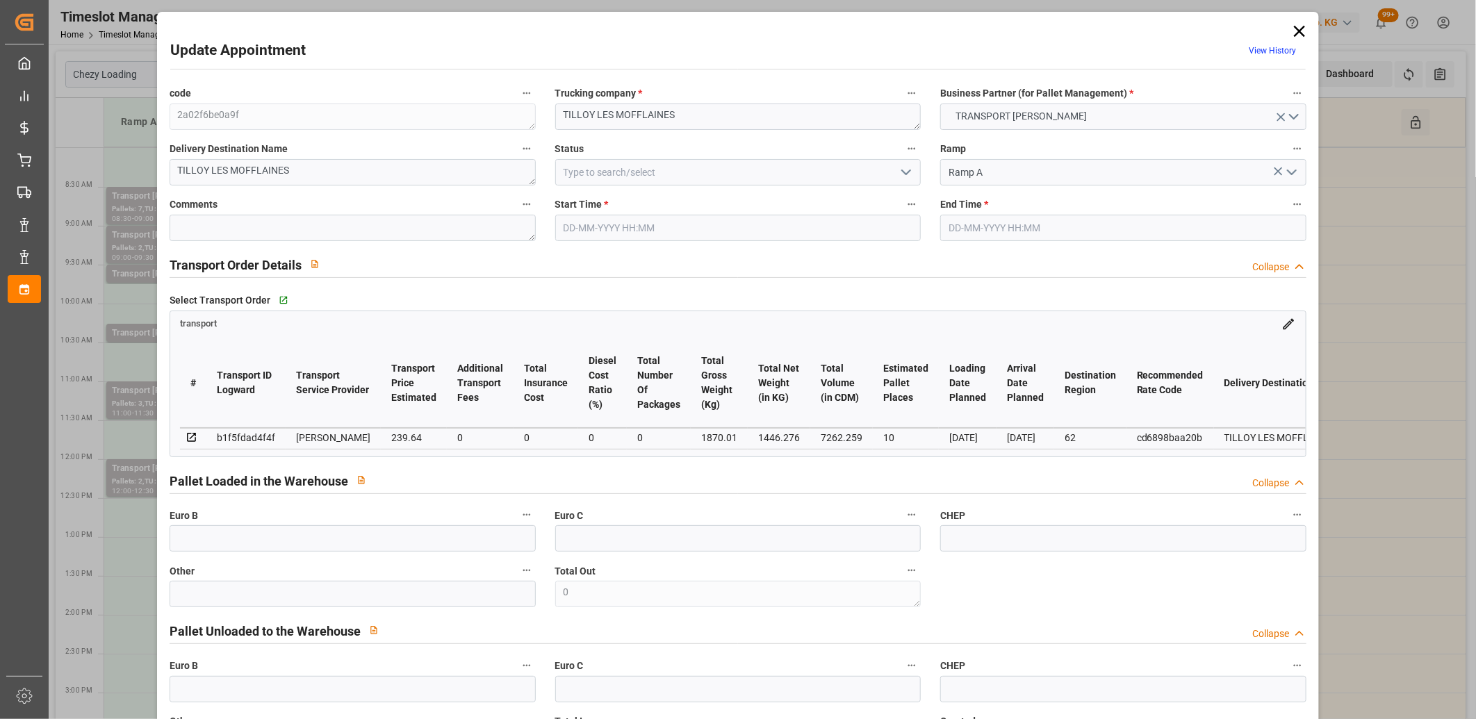
type input "101"
type input "1870.01"
type input "0"
type input "4710.8598"
type input "0"
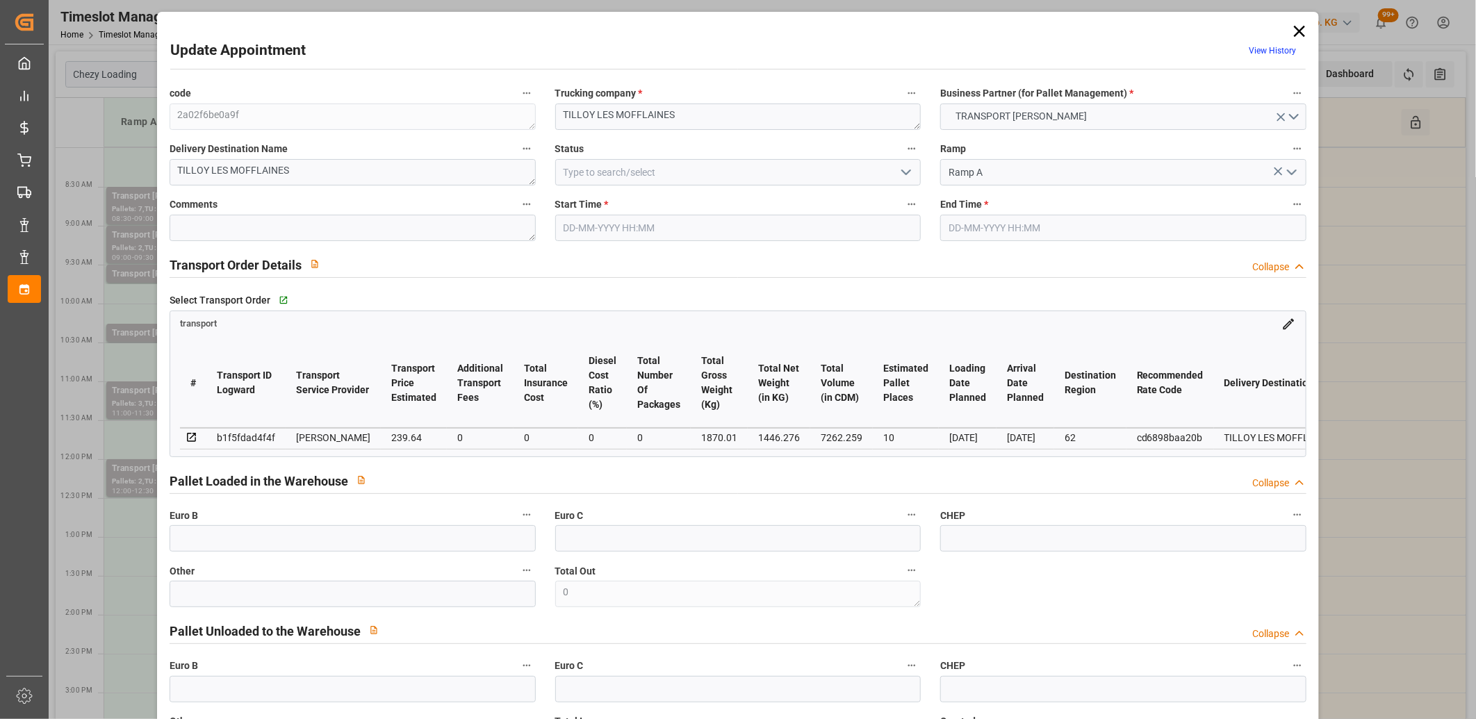
type input "0"
type input "21"
type input "35"
type input "05-09-2025 09:00"
type input "05-09-2025 09:30"
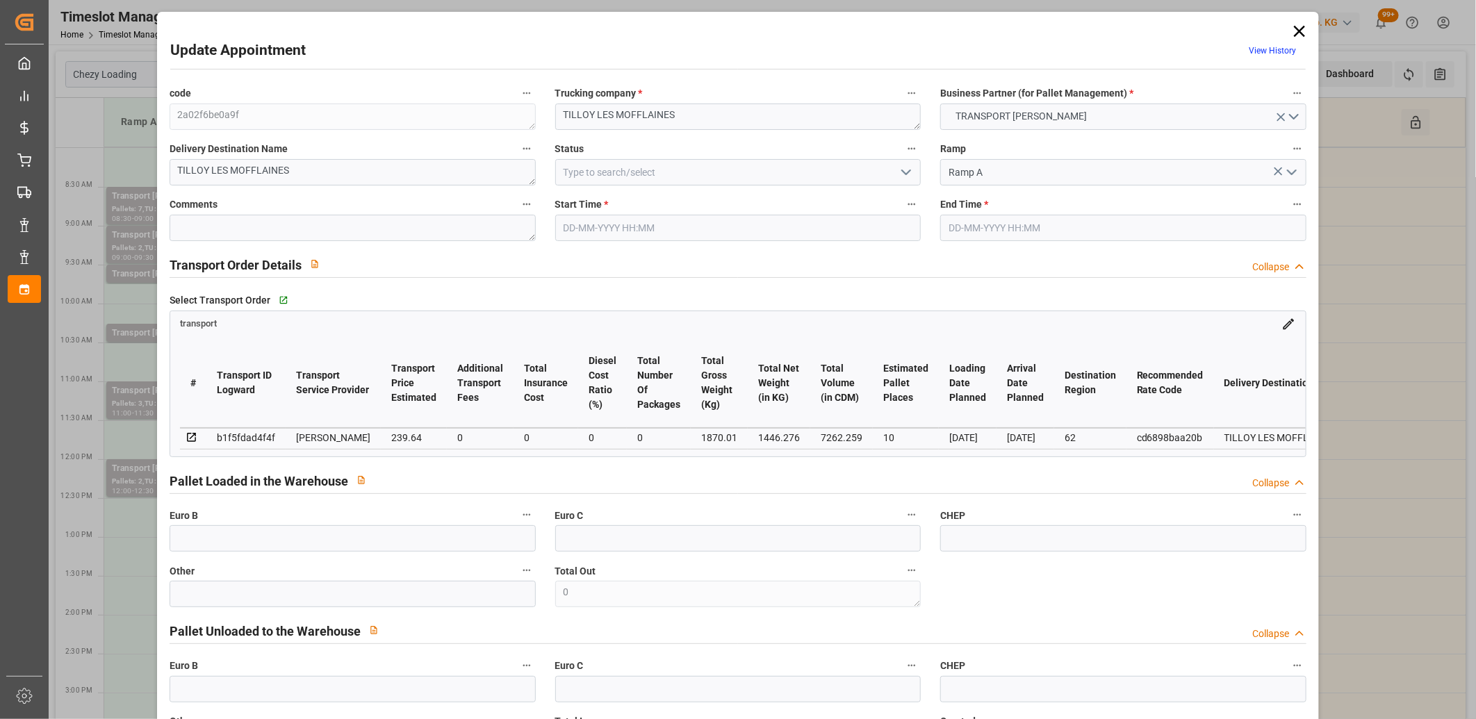
type input "01-09-2025 16:29"
type input "01-09-2025 11:18"
type input "[DATE]"
click at [1295, 35] on icon at bounding box center [1299, 31] width 19 height 19
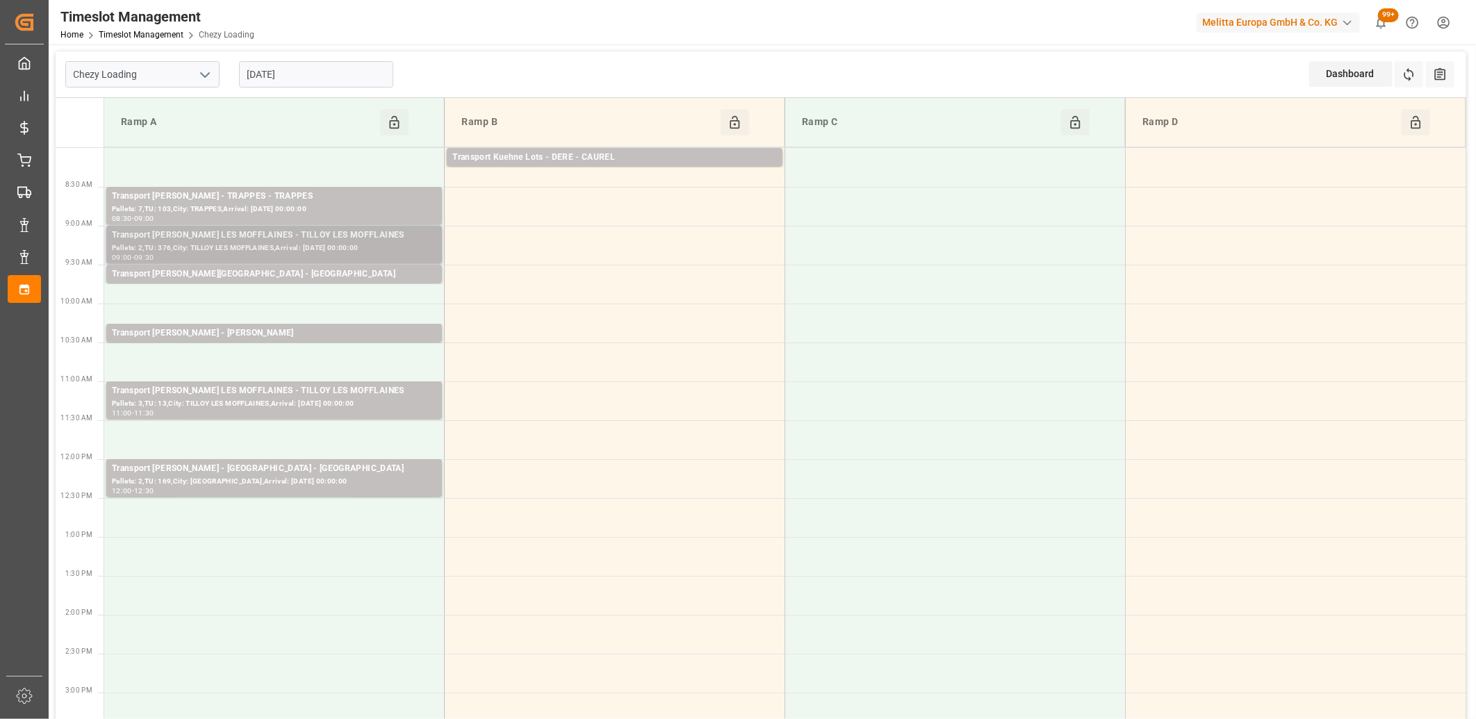
click at [279, 238] on div "Transport [PERSON_NAME] LES MOFFLAINES - TILLOY LES MOFFLAINES" at bounding box center [274, 236] width 325 height 14
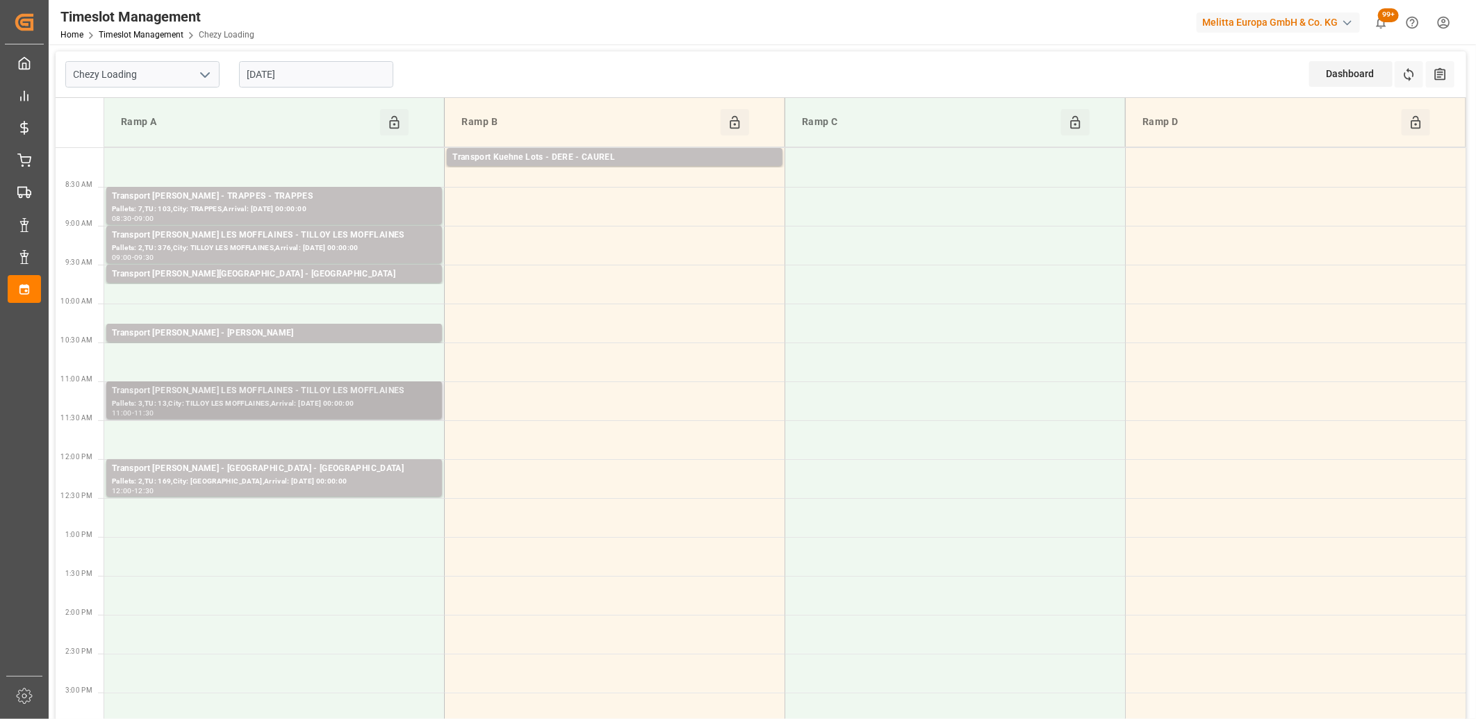
click at [268, 404] on div "Pallets: 3,TU: 13,City: TILLOY LES MOFFLAINES,Arrival: 2025-09-08 00:00:00" at bounding box center [274, 404] width 325 height 12
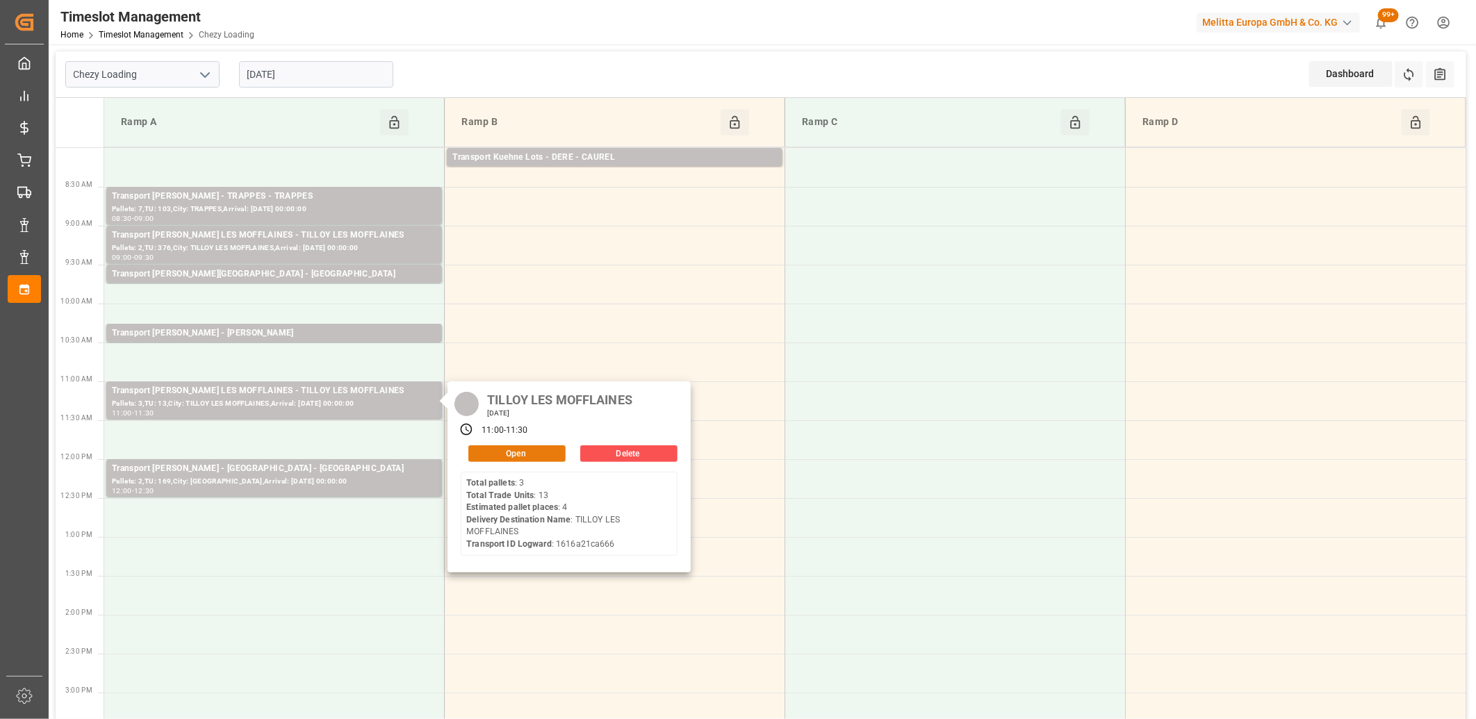
click at [491, 457] on button "Open" at bounding box center [516, 453] width 97 height 17
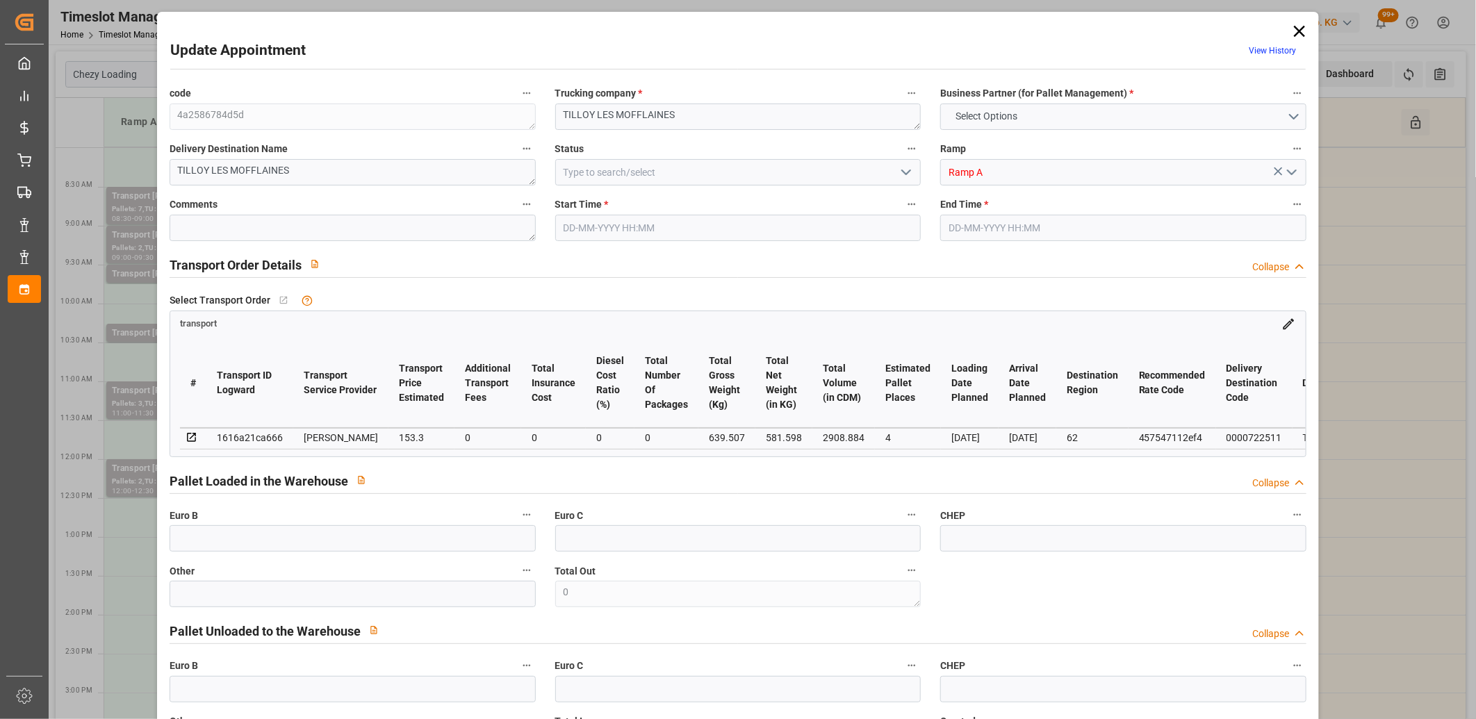
type input "4"
type input "153.3"
type input "0"
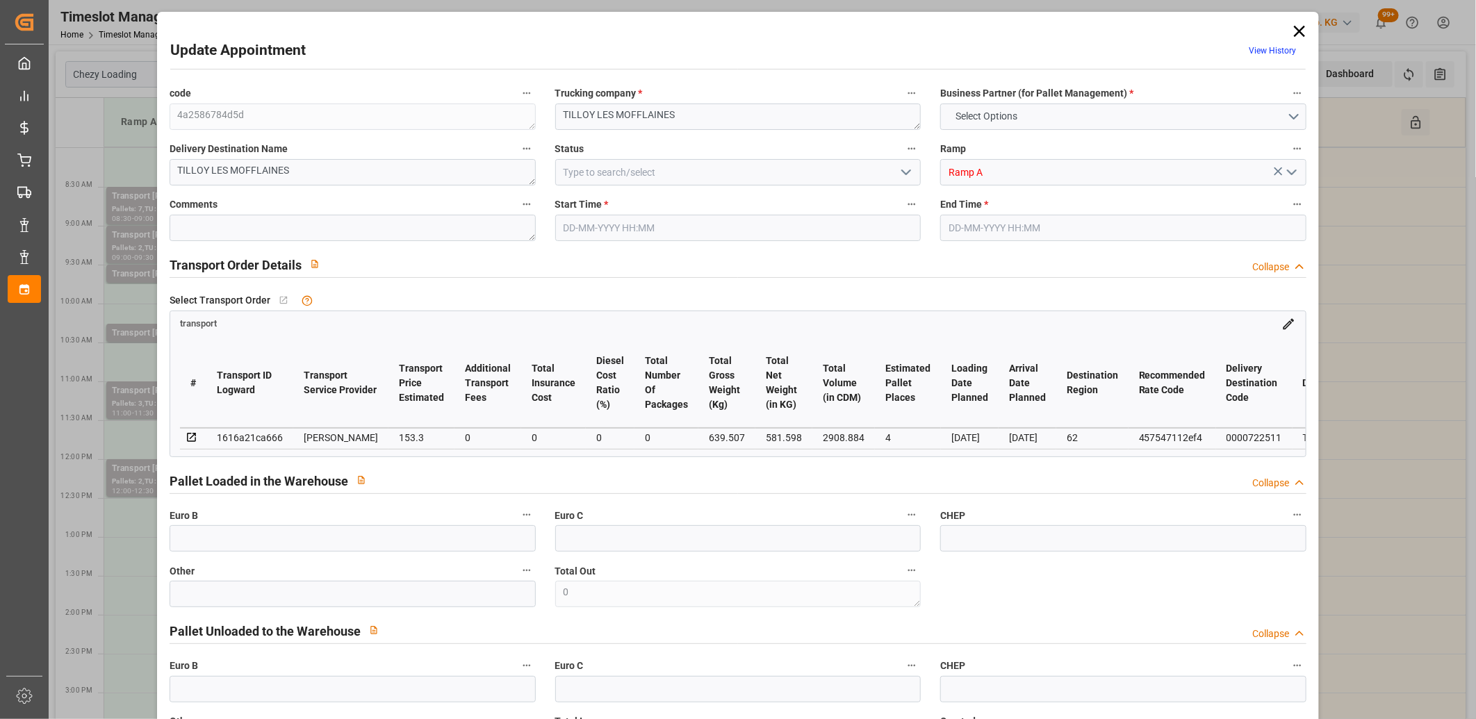
type input "148.1185"
type input "-5.1815"
type input "0"
type input "581.598"
type input "779.416"
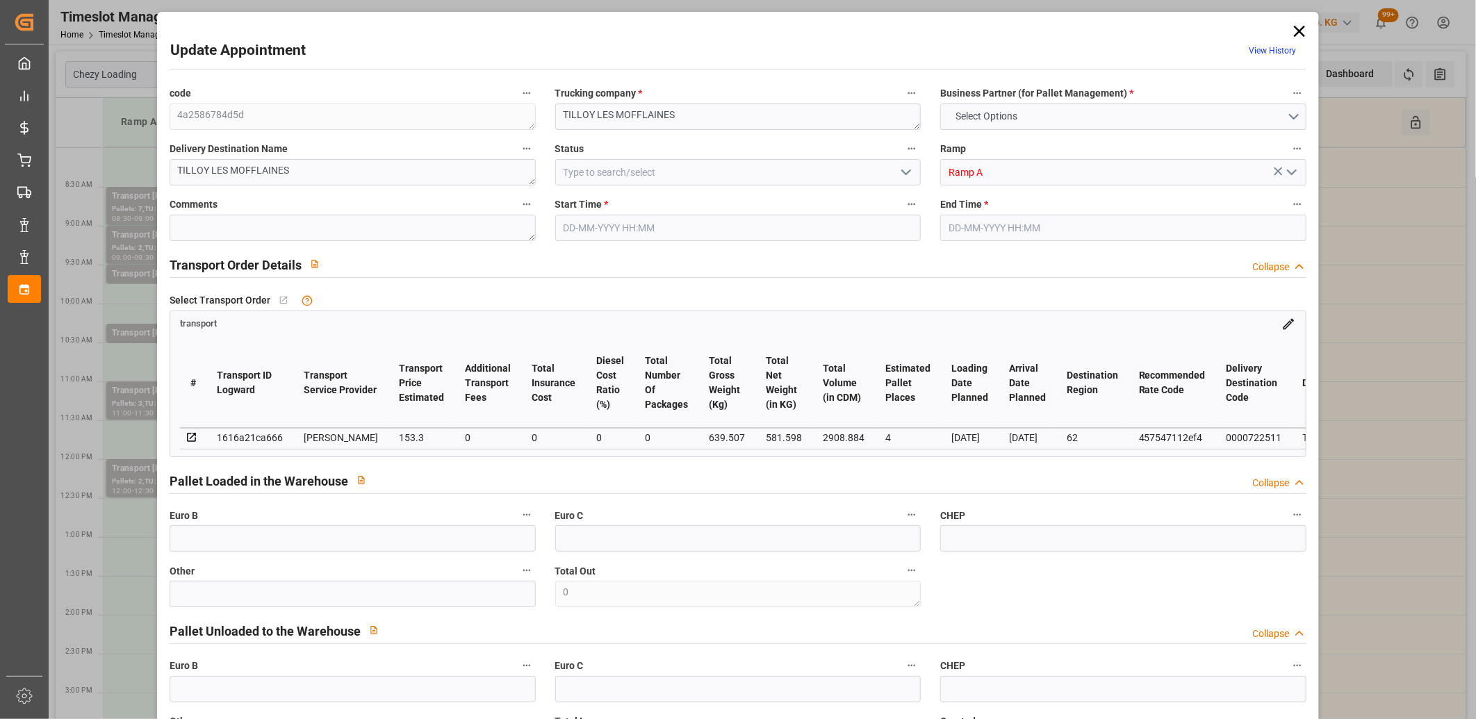
type input "2908.884"
type input "62"
type input "3"
type input "13"
type input "4"
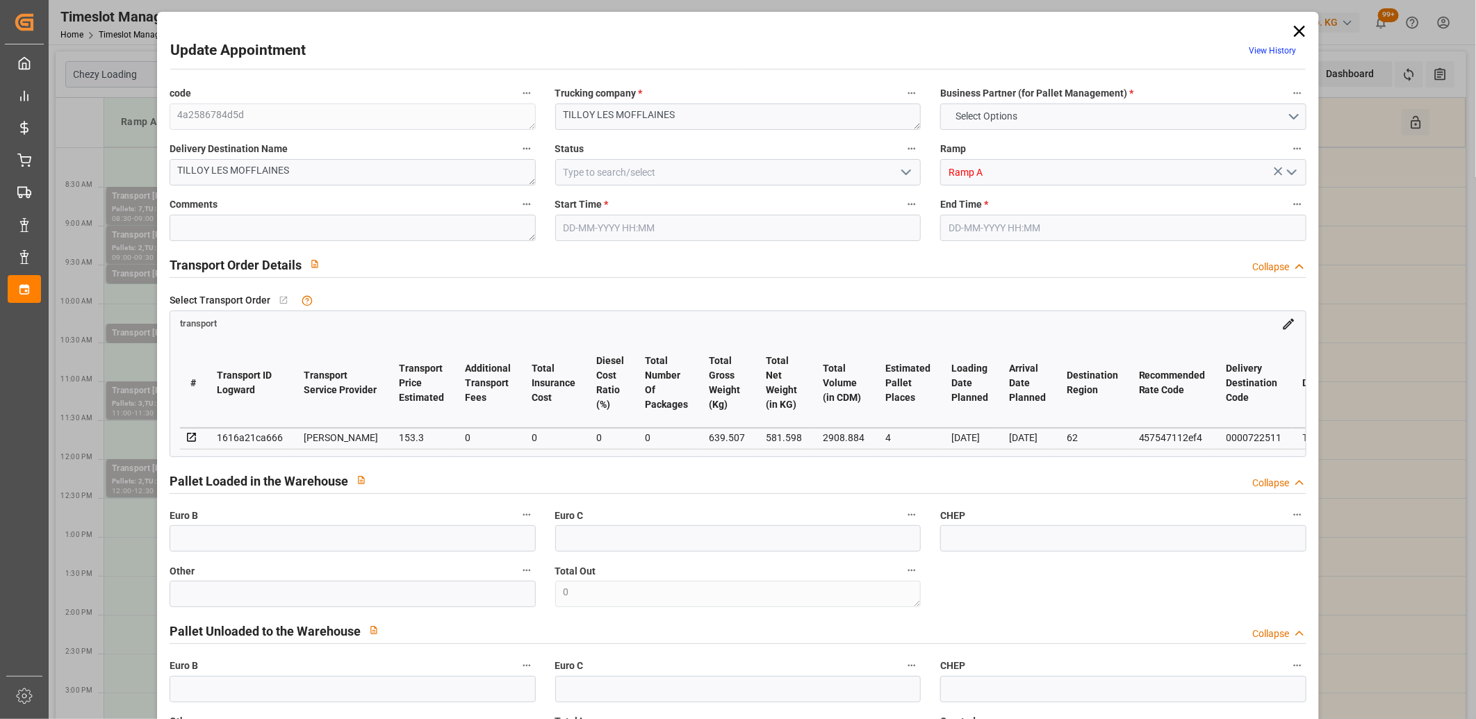
type input "101"
type input "639.507"
type input "0"
type input "4710.8598"
type input "0"
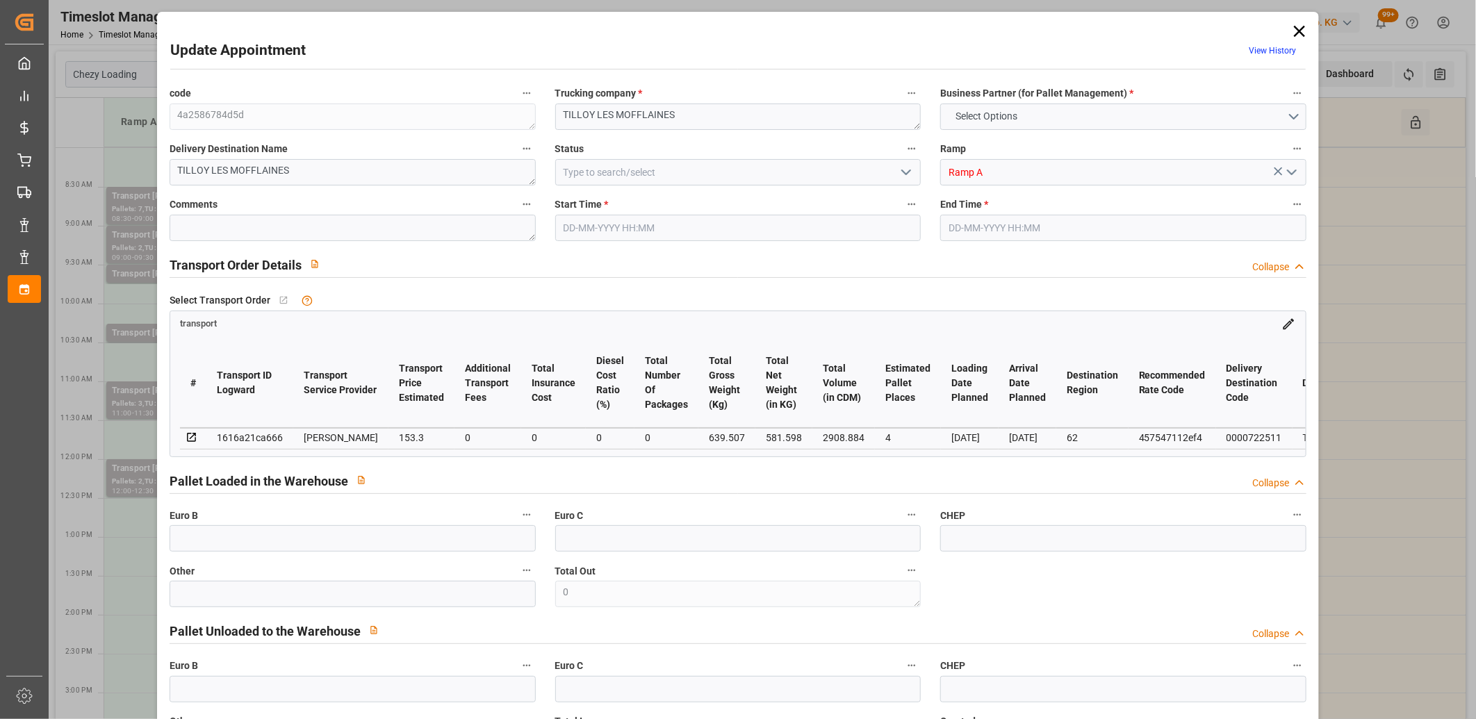
type input "0"
type input "21"
type input "35"
type input "[DATE] 11:00"
type input "[DATE] 11:30"
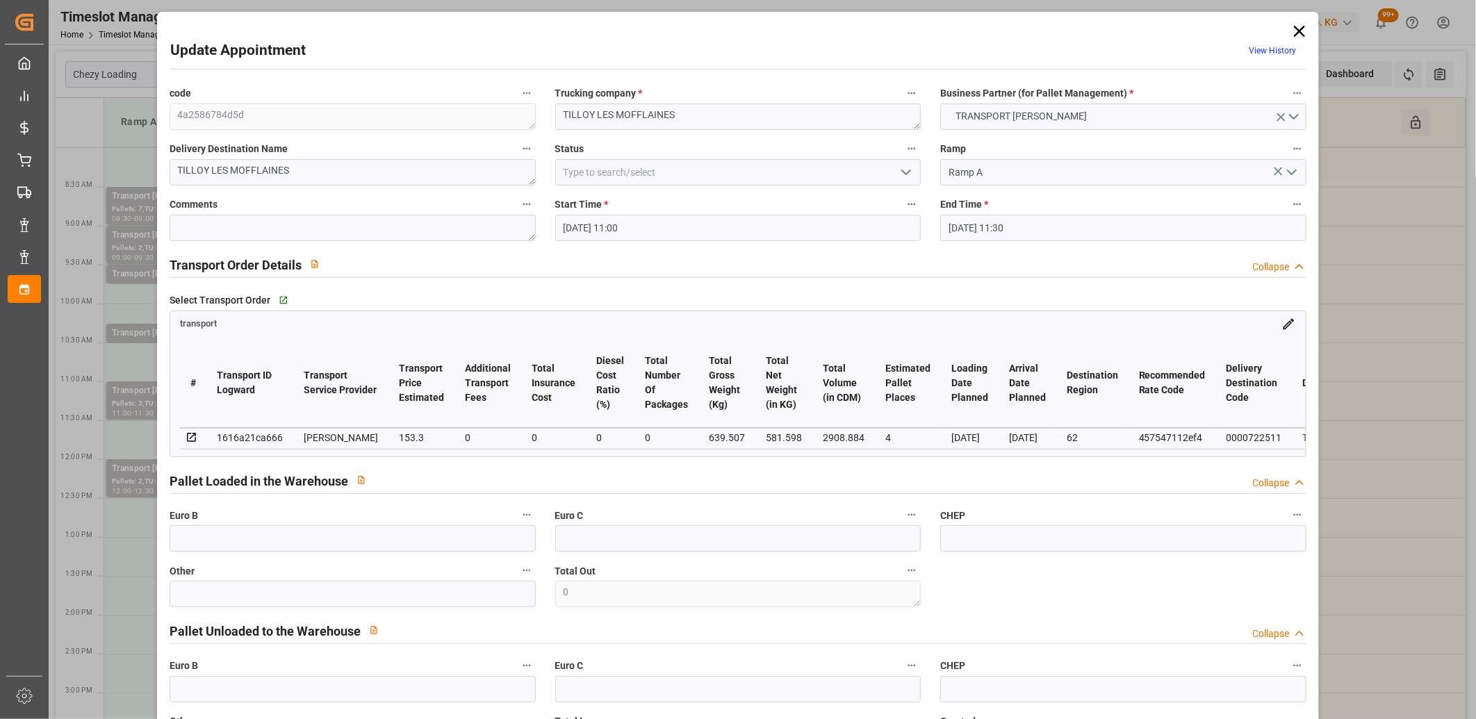
type input "[DATE] 14:53"
type input "[DATE] 11:25"
type input "[DATE]"
click at [235, 436] on div "1616a21ca666" at bounding box center [250, 437] width 66 height 17
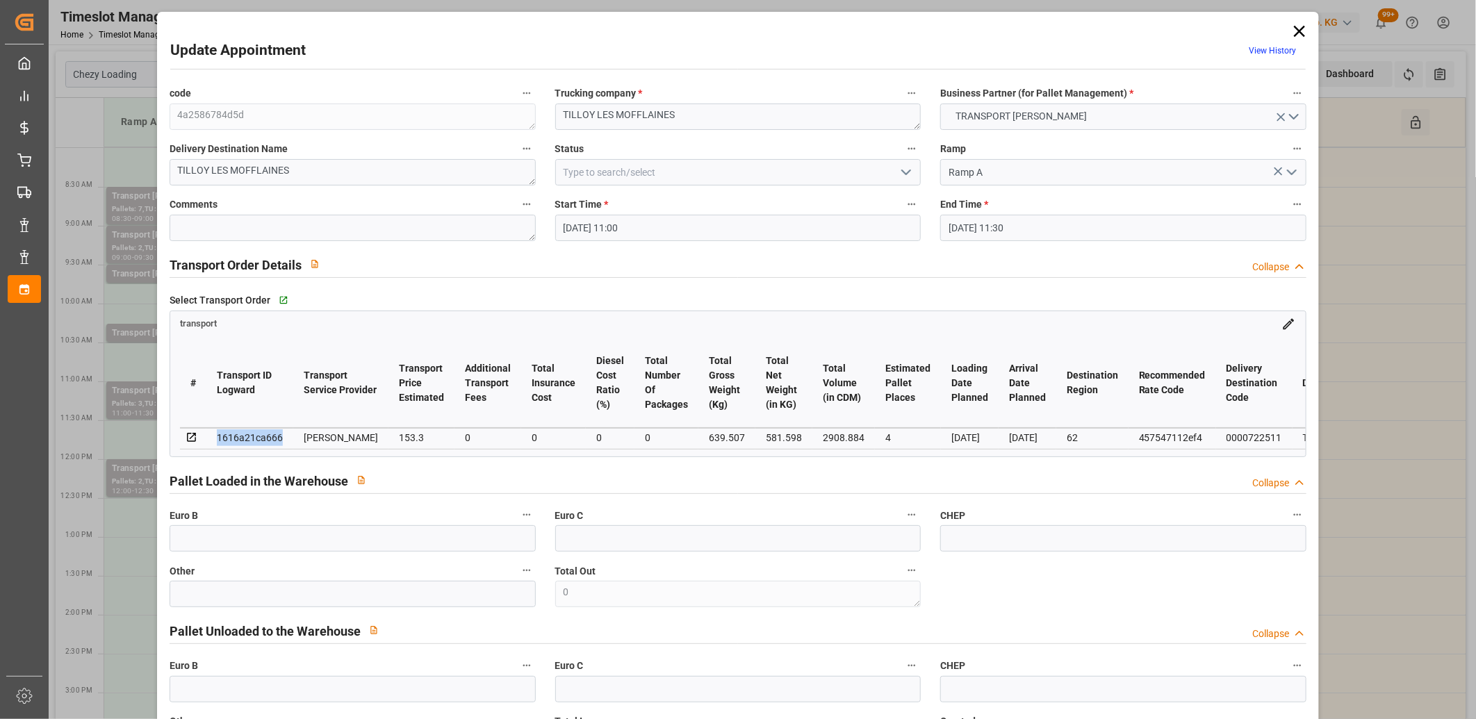
click at [235, 436] on div "1616a21ca666" at bounding box center [250, 437] width 66 height 17
copy div "1616a21ca666"
click at [1296, 31] on icon at bounding box center [1299, 31] width 11 height 11
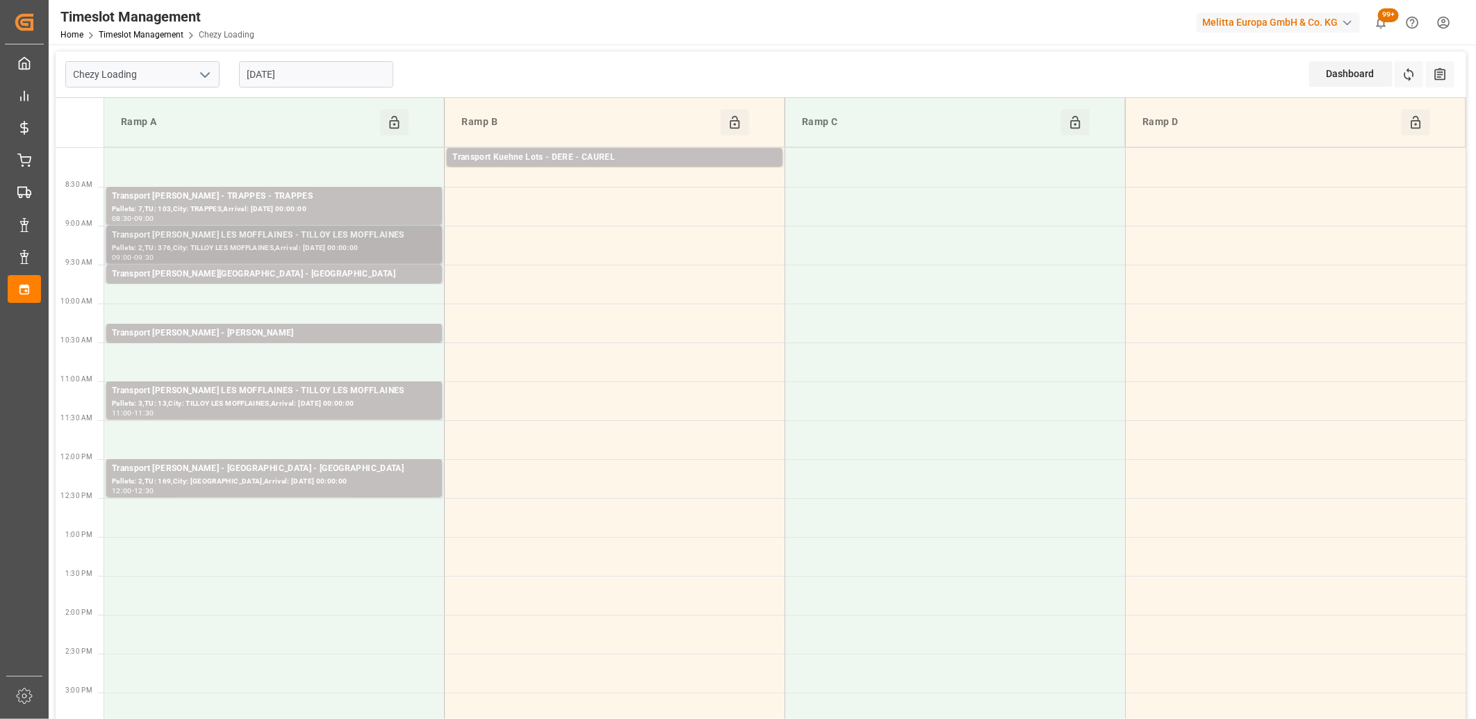
click at [322, 239] on div "Transport [PERSON_NAME] LES MOFFLAINES - TILLOY LES MOFFLAINES" at bounding box center [274, 236] width 325 height 14
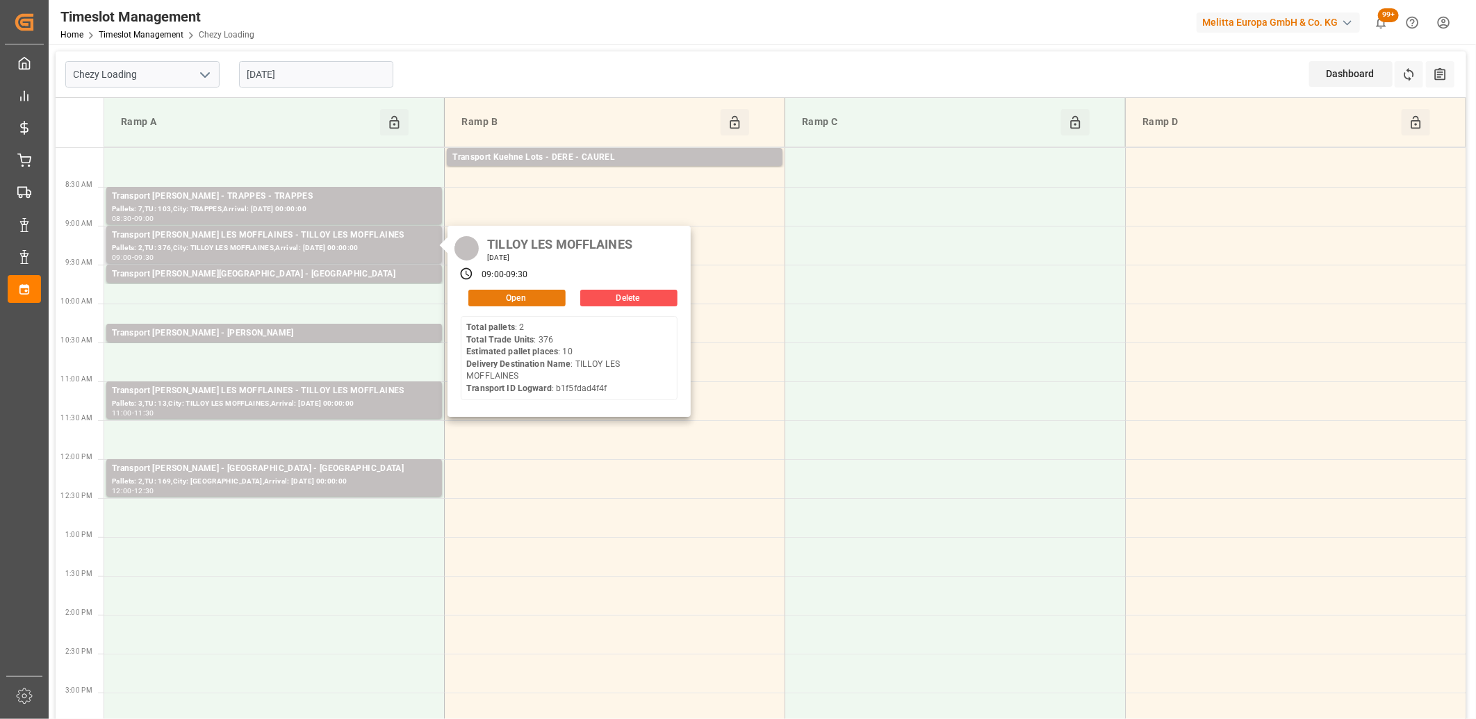
click at [523, 297] on button "Open" at bounding box center [516, 298] width 97 height 17
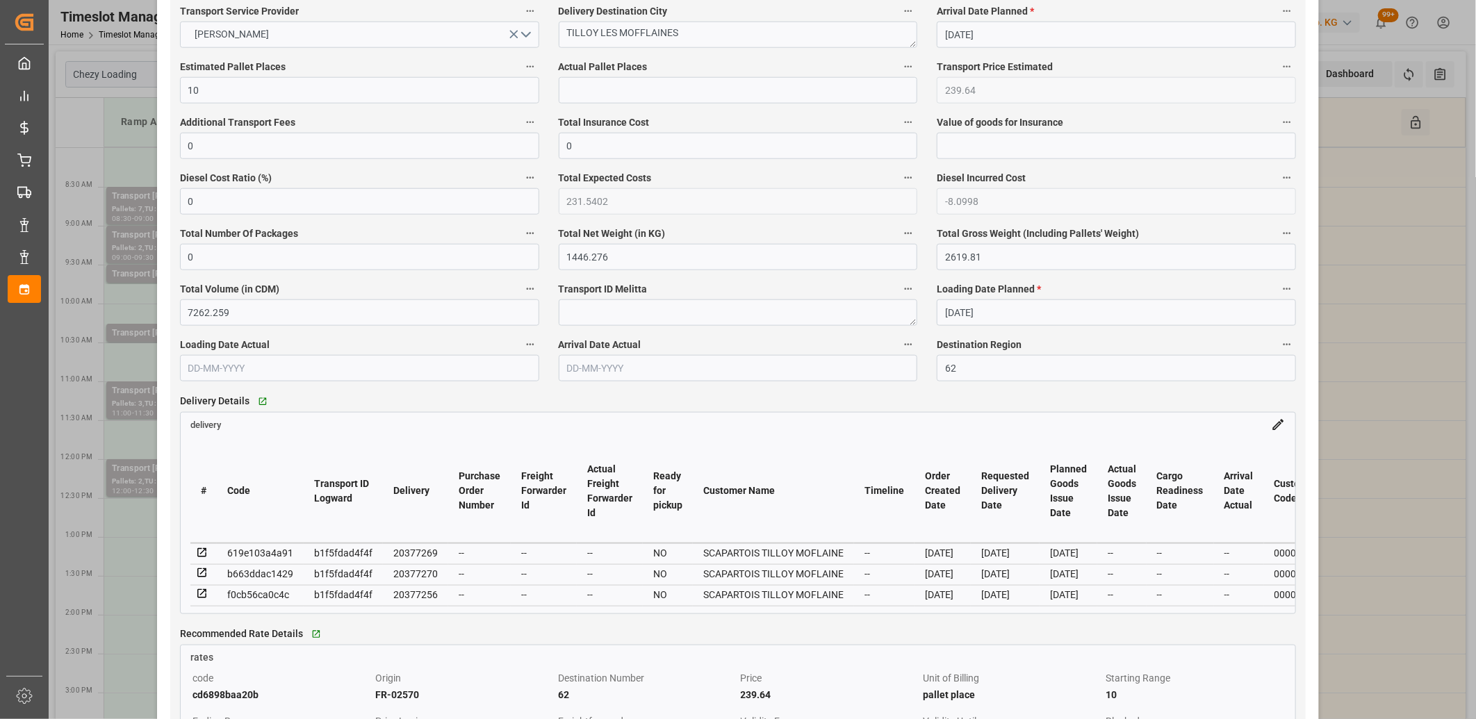
scroll to position [926, 0]
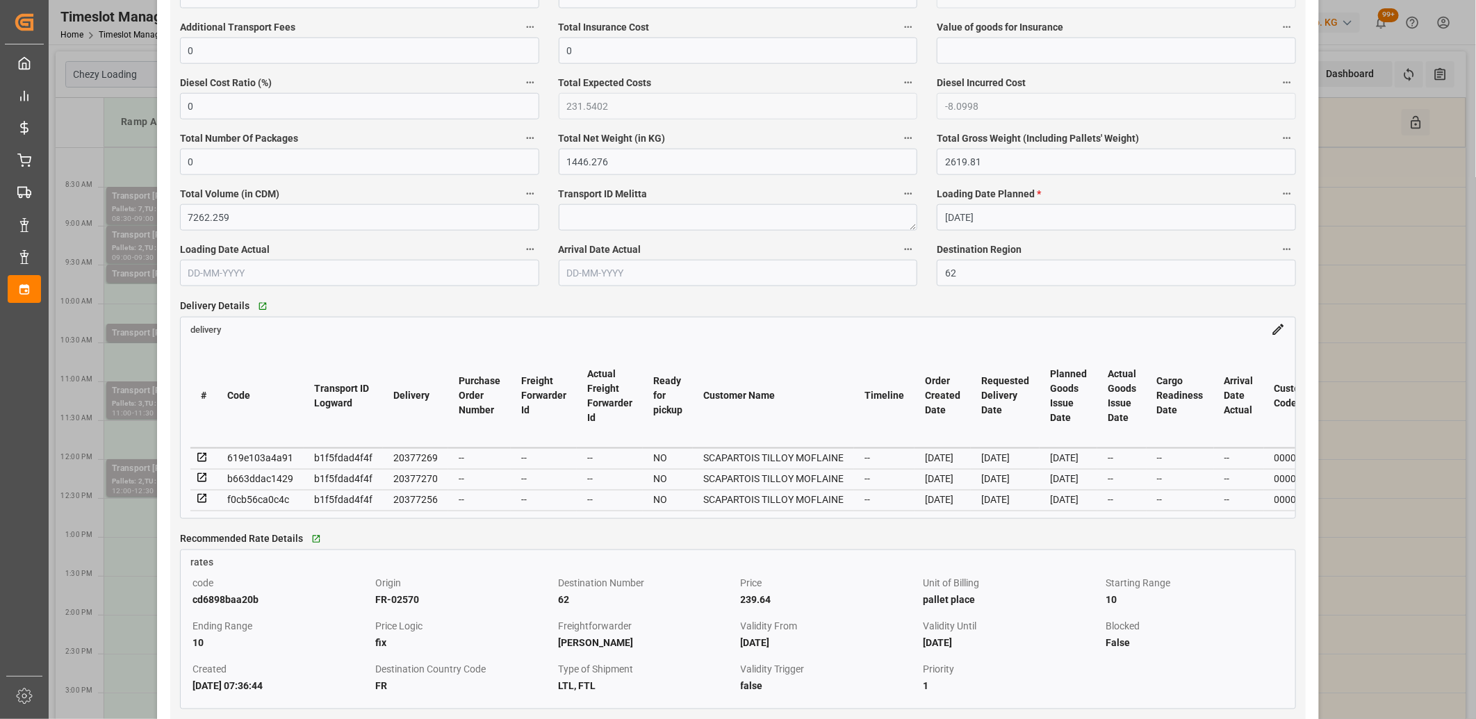
click at [199, 460] on icon at bounding box center [202, 458] width 13 height 13
click at [204, 481] on icon at bounding box center [202, 478] width 13 height 13
click at [200, 504] on icon at bounding box center [202, 499] width 13 height 13
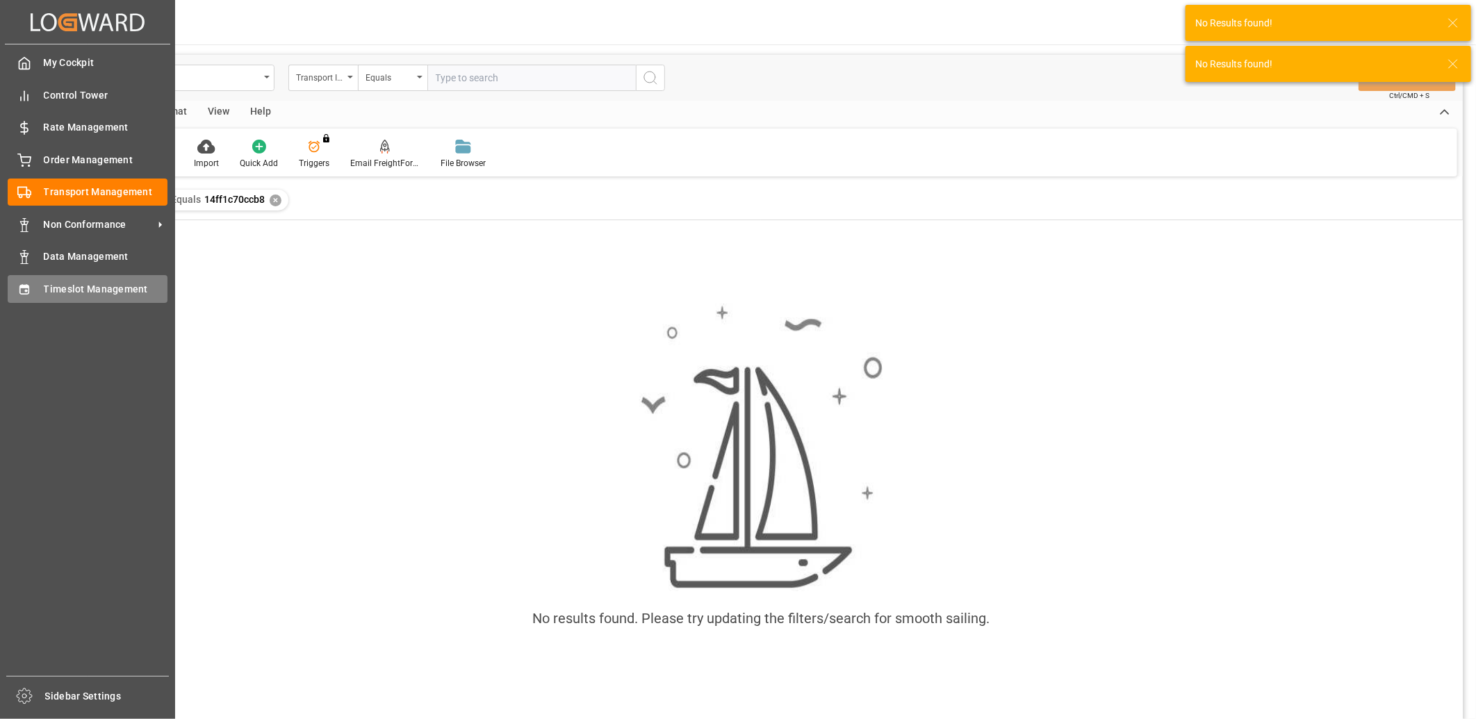
click at [31, 283] on div "Timeslot Management Timeslot Management" at bounding box center [88, 288] width 160 height 27
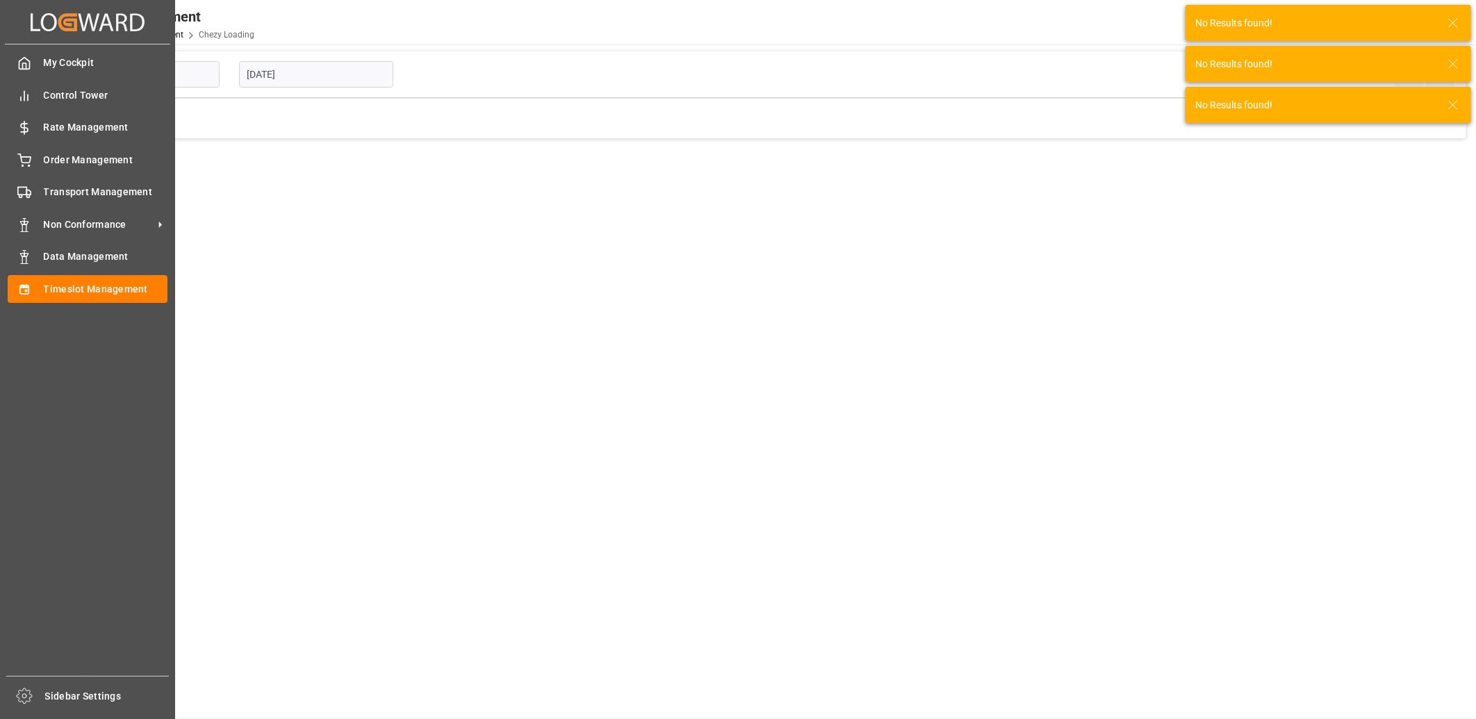
type input "Chezy Loading"
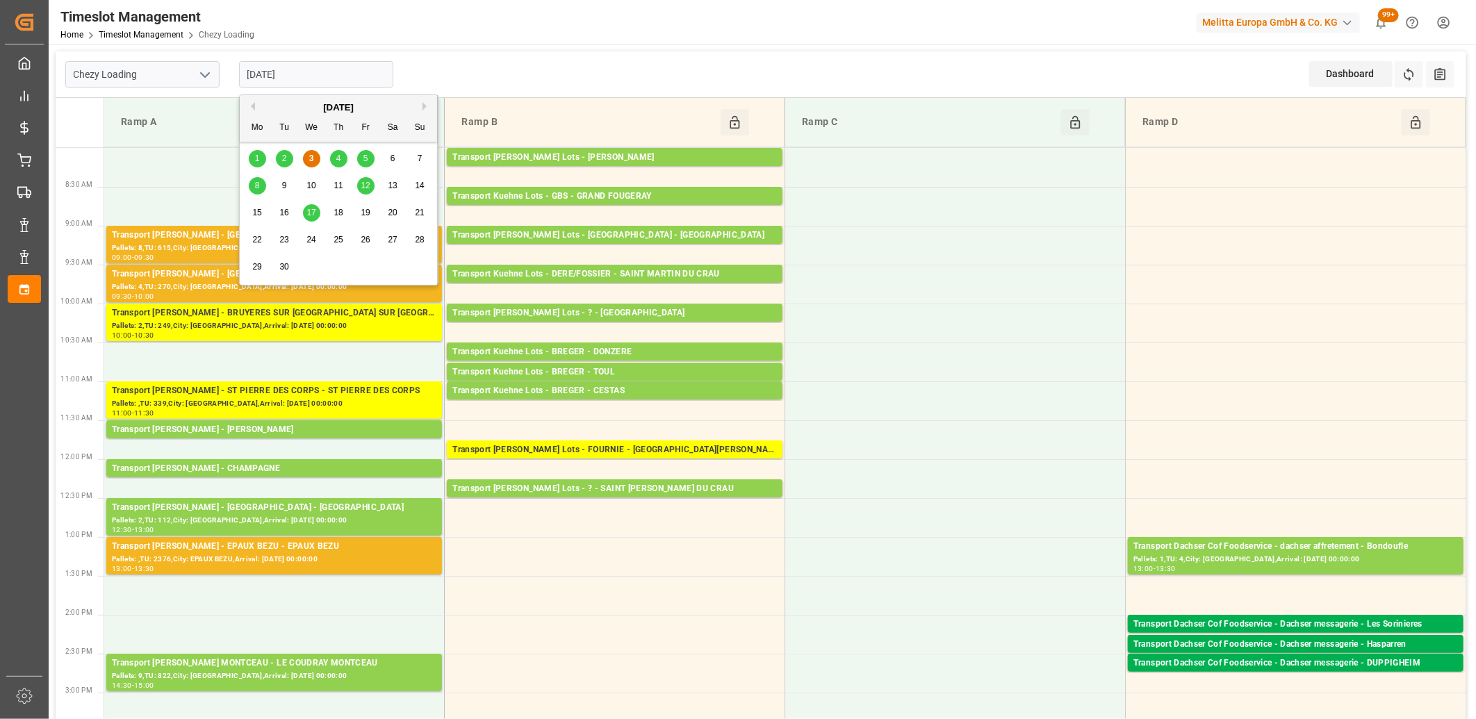
click at [370, 65] on input "[DATE]" at bounding box center [316, 74] width 154 height 26
click at [258, 184] on span "8" at bounding box center [257, 186] width 5 height 10
type input "[DATE]"
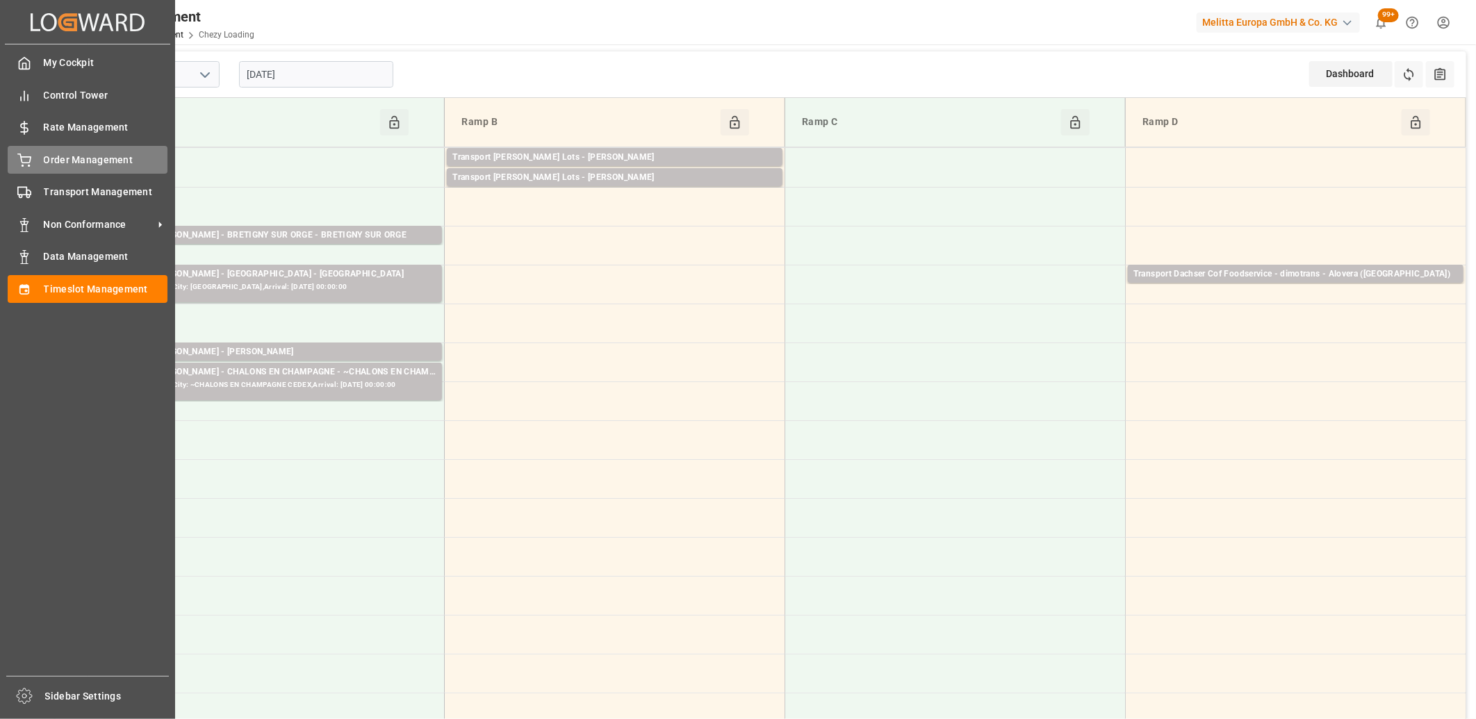
click at [33, 157] on div "Order Management Order Management" at bounding box center [88, 159] width 160 height 27
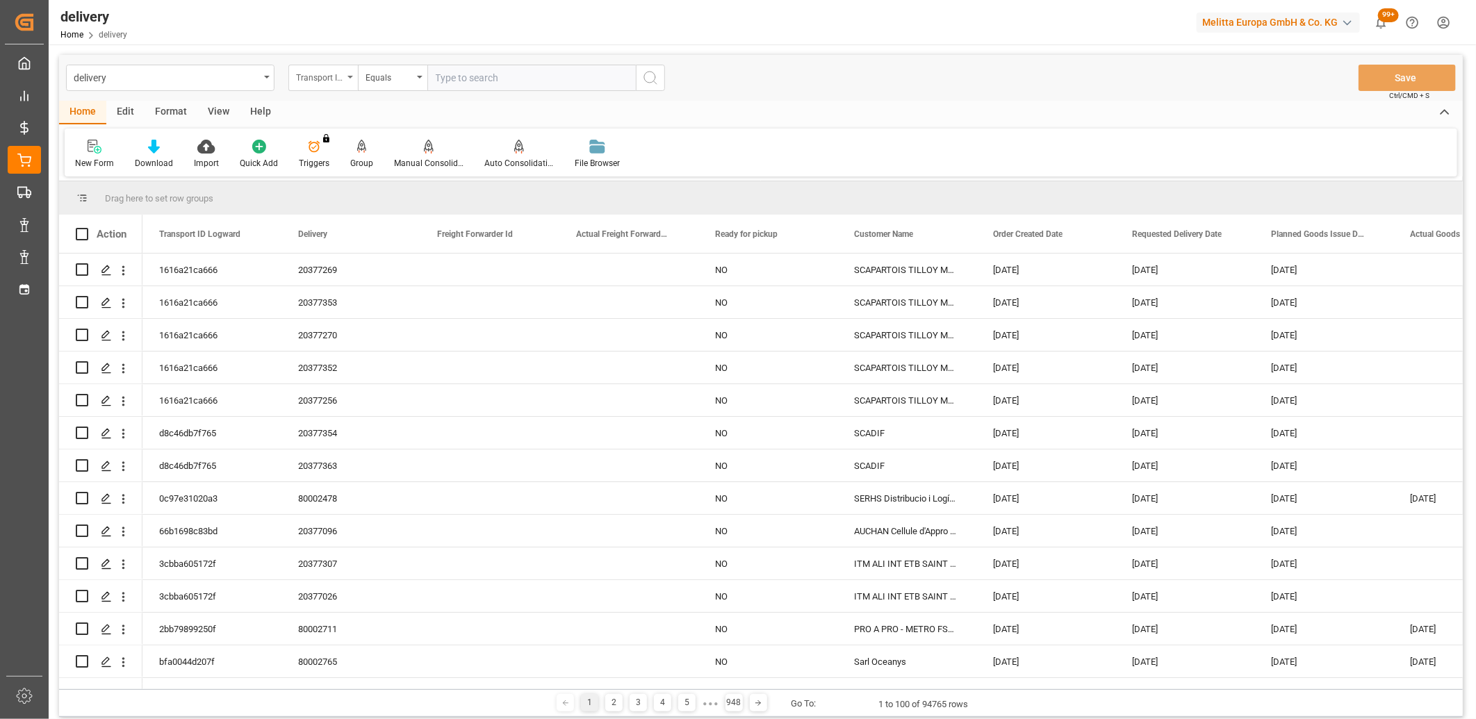
click at [331, 74] on div "Transport ID Logward" at bounding box center [319, 76] width 47 height 16
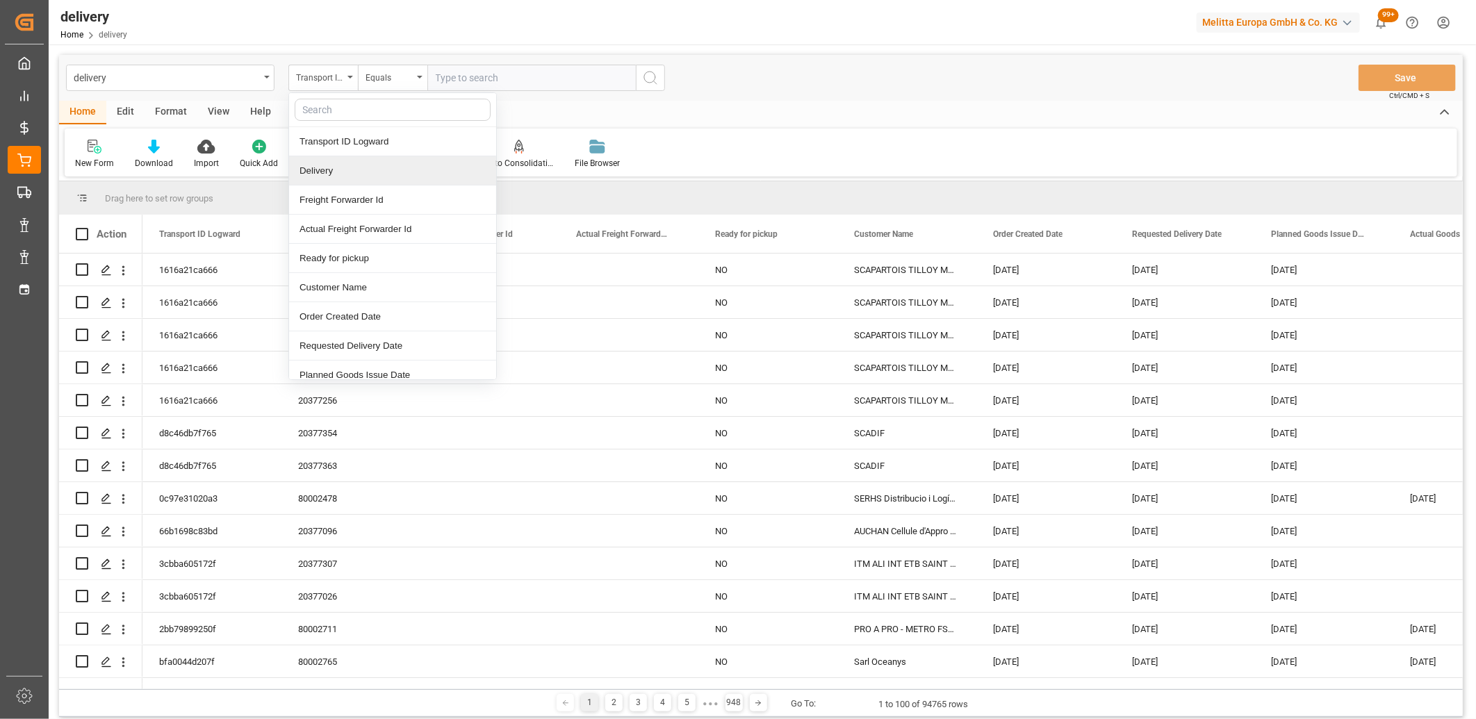
click at [336, 167] on div "Delivery" at bounding box center [392, 170] width 207 height 29
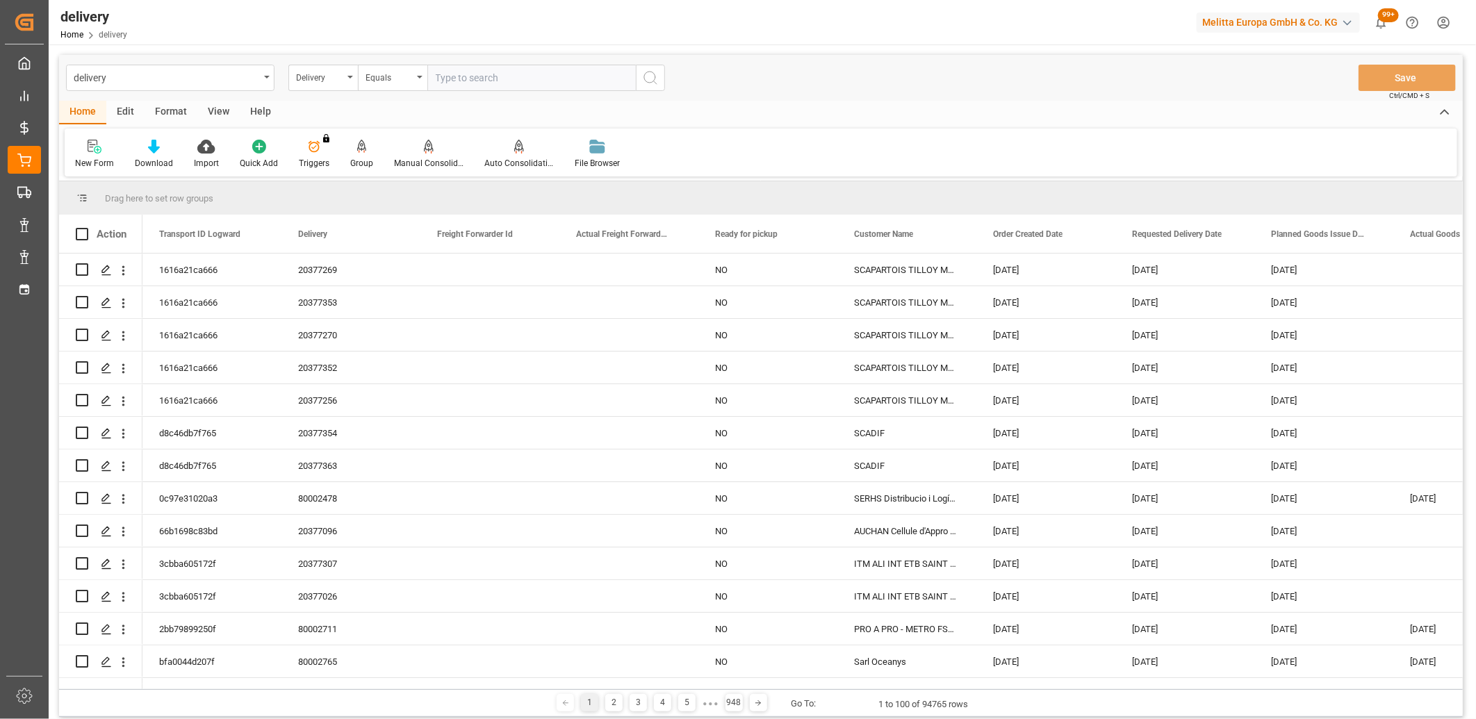
click at [464, 77] on input "text" at bounding box center [531, 78] width 208 height 26
type input "80002607"
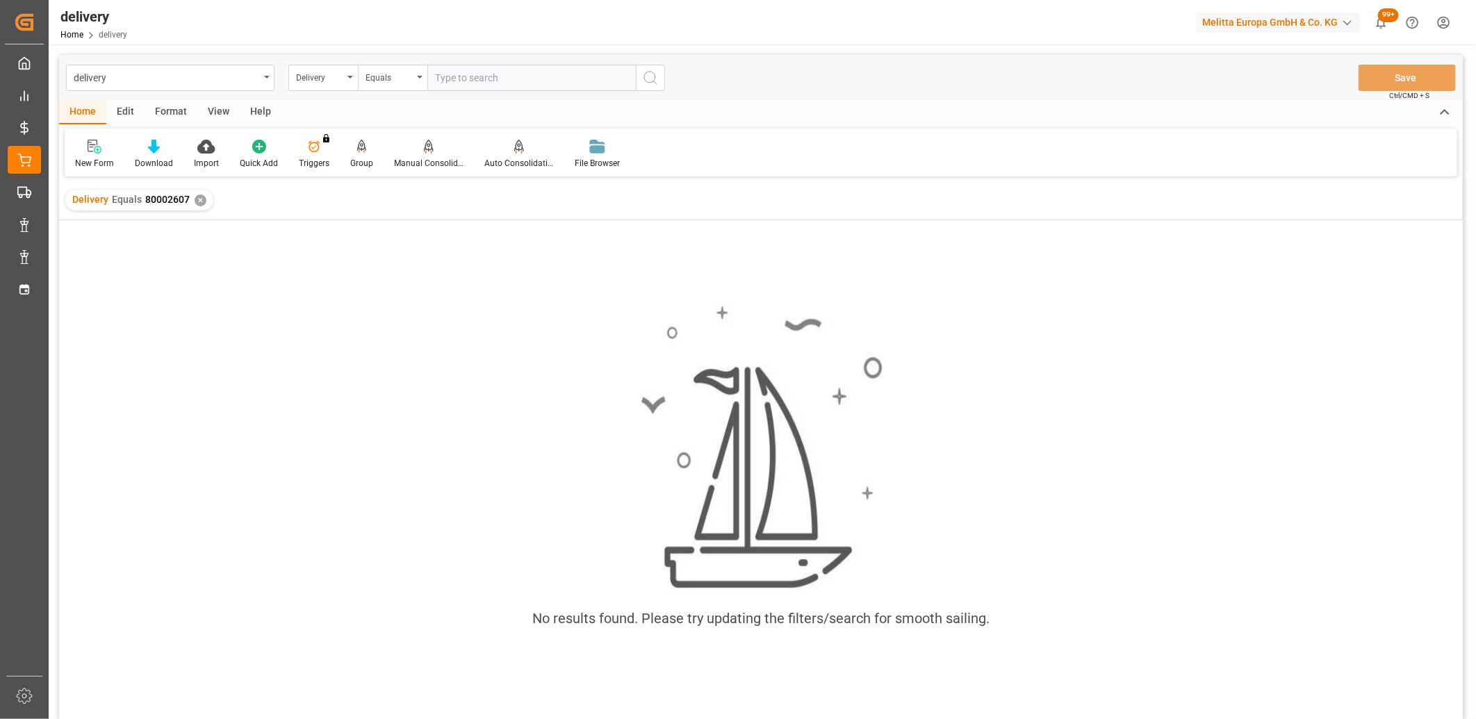
click at [200, 204] on div "✕" at bounding box center [201, 201] width 12 height 12
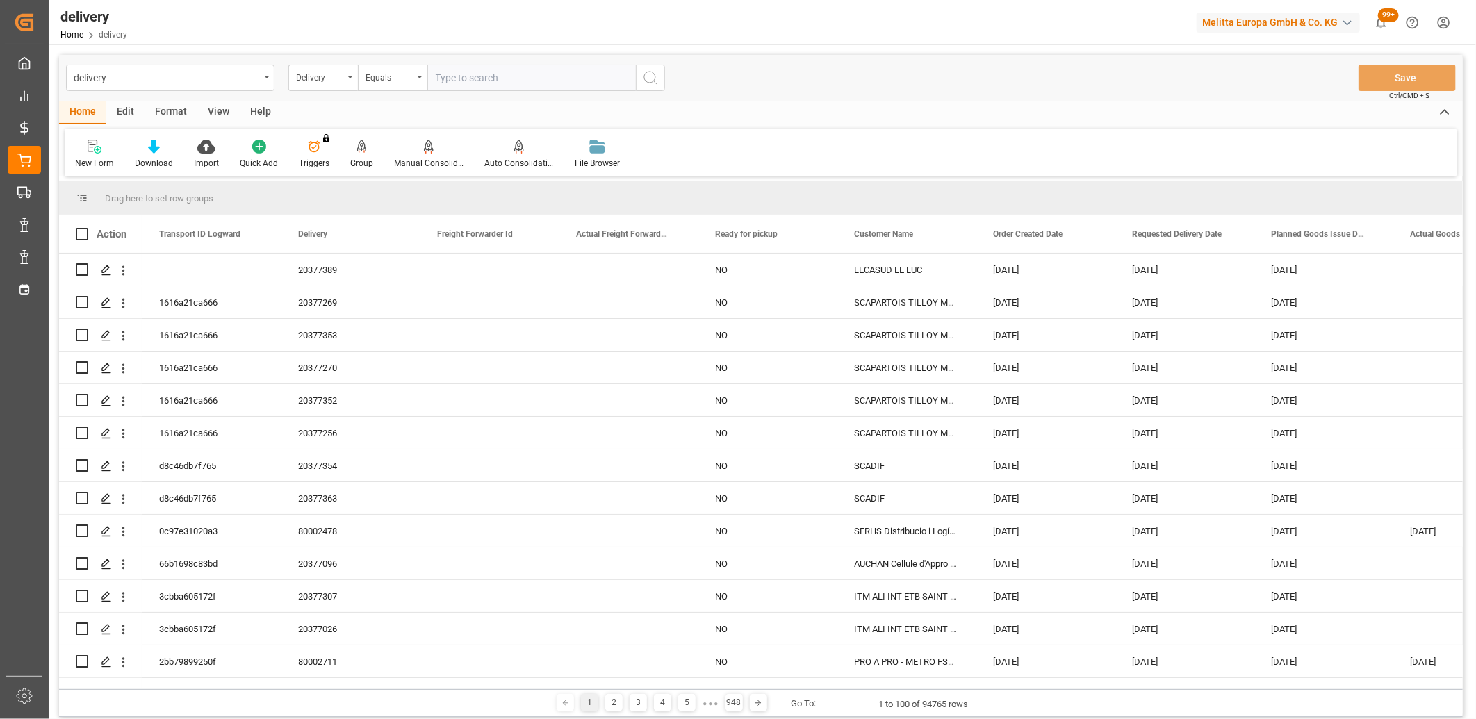
click at [457, 75] on input "text" at bounding box center [531, 78] width 208 height 26
type input "80002607"
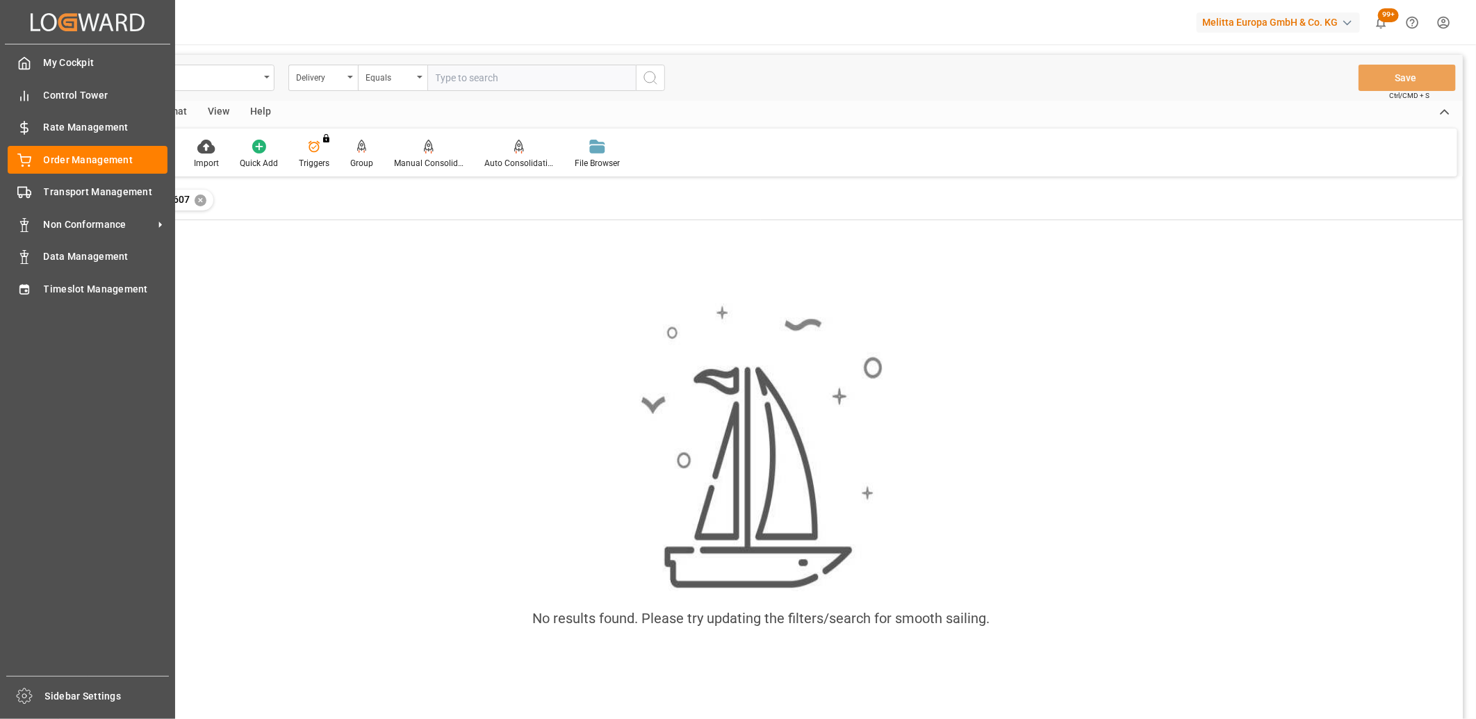
click at [19, 306] on div "My Cockpit My Cockpit Control Tower Control Tower Rate Management Rate Manageme…" at bounding box center [87, 360] width 165 height 632
click at [22, 285] on icon at bounding box center [23, 289] width 9 height 10
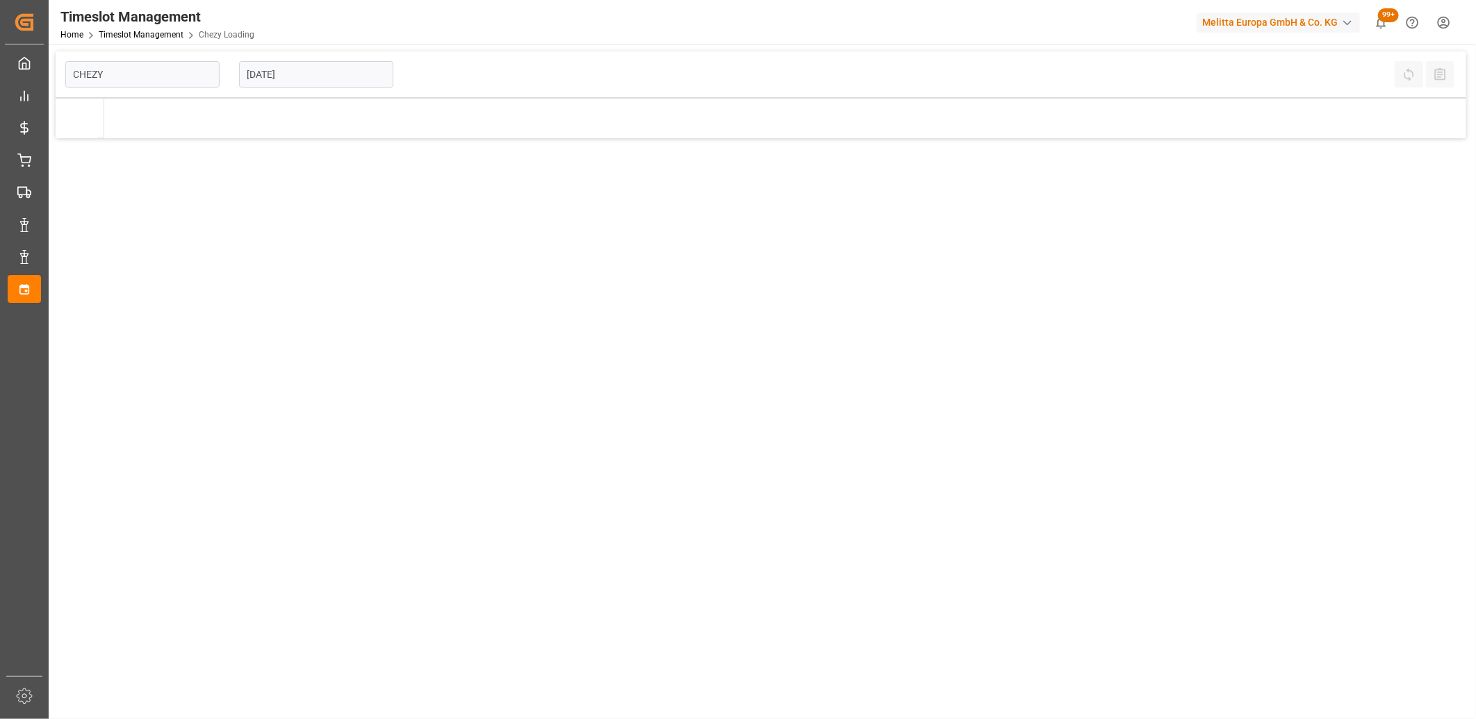
type input "Chezy Loading"
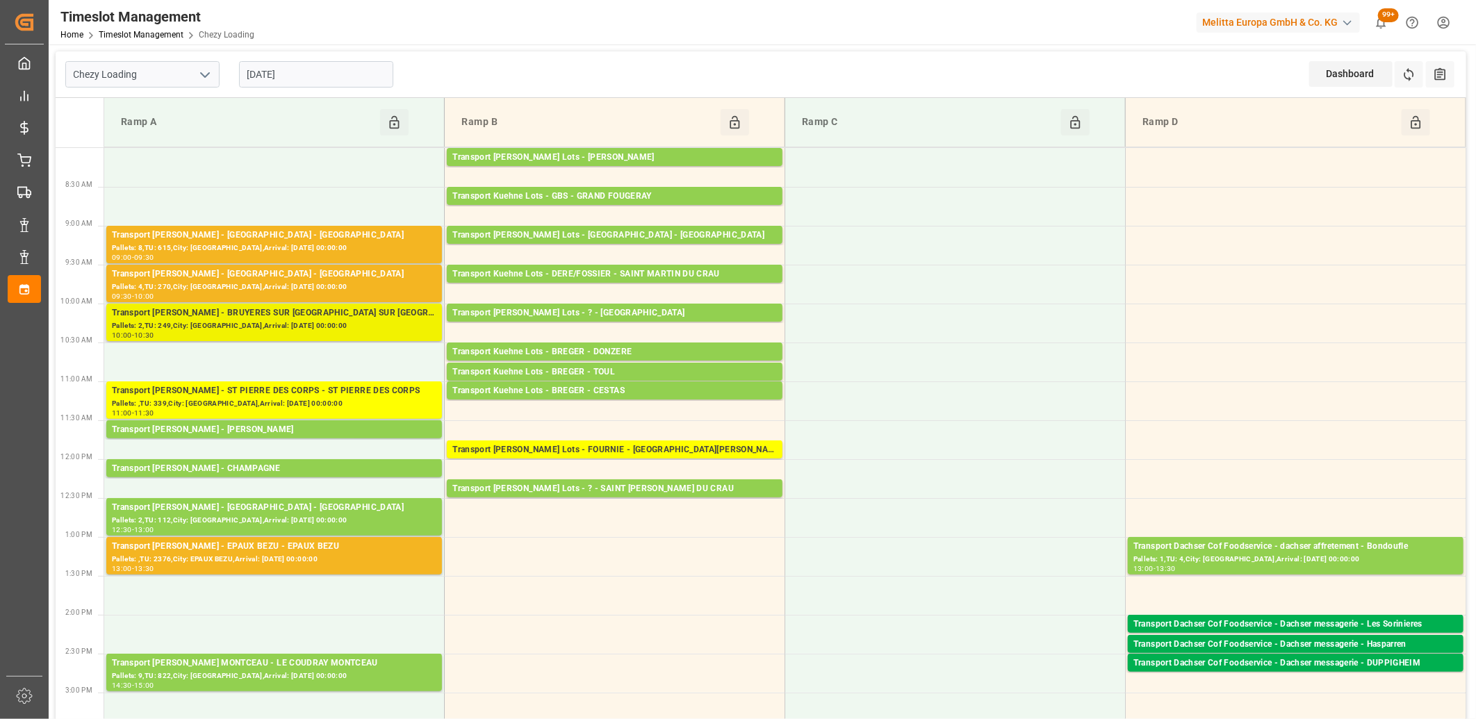
click at [275, 328] on div "Pallets: 2,TU: 249,City: [GEOGRAPHIC_DATA],Arrival: [DATE] 00:00:00" at bounding box center [274, 326] width 325 height 12
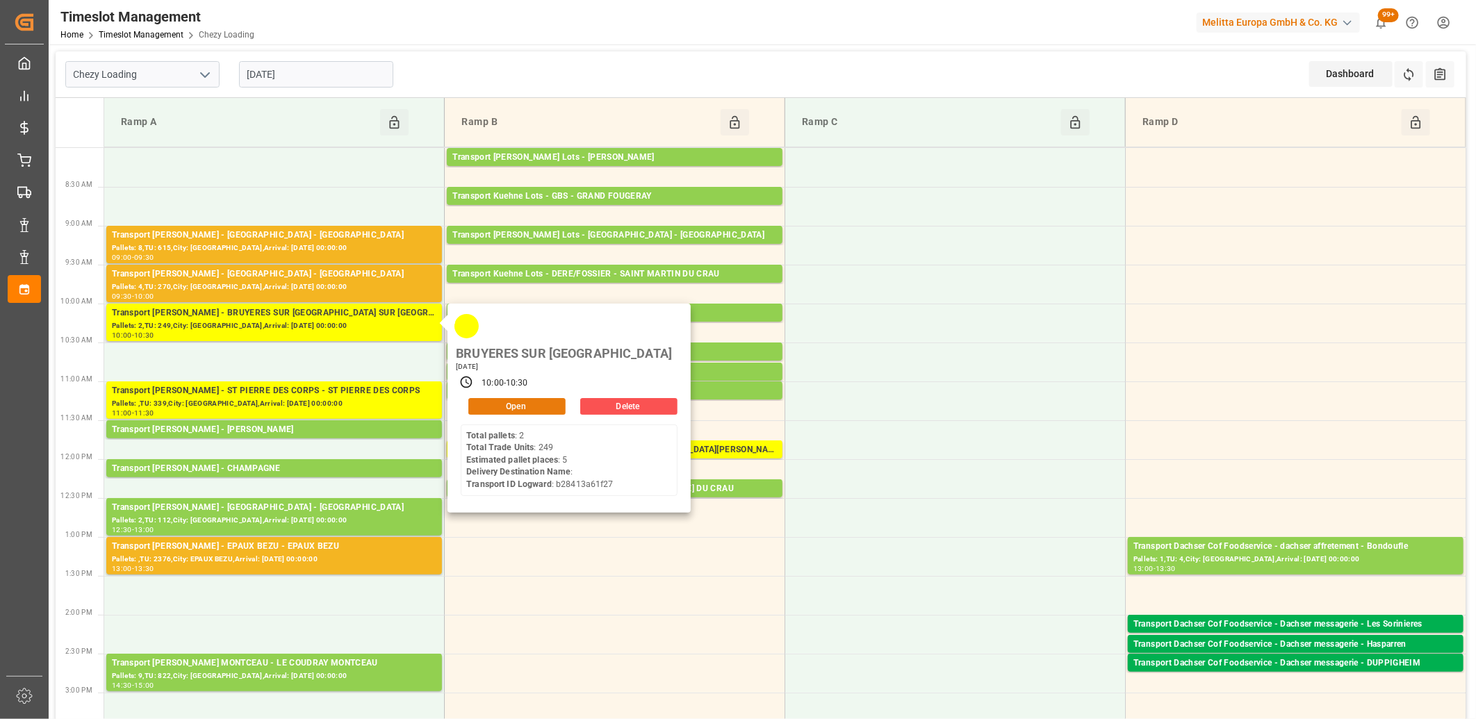
click at [502, 398] on button "Open" at bounding box center [516, 406] width 97 height 17
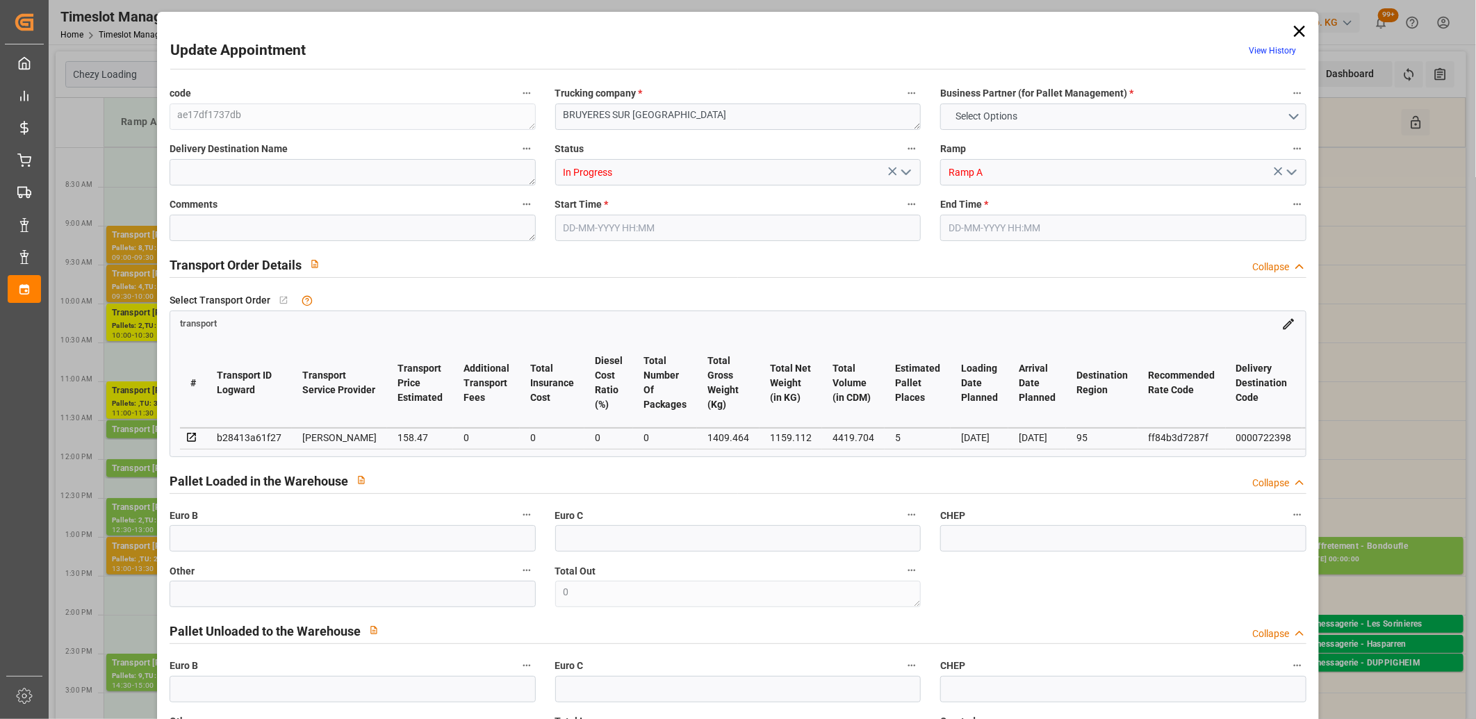
type input "5"
type input "158.47"
type input "0"
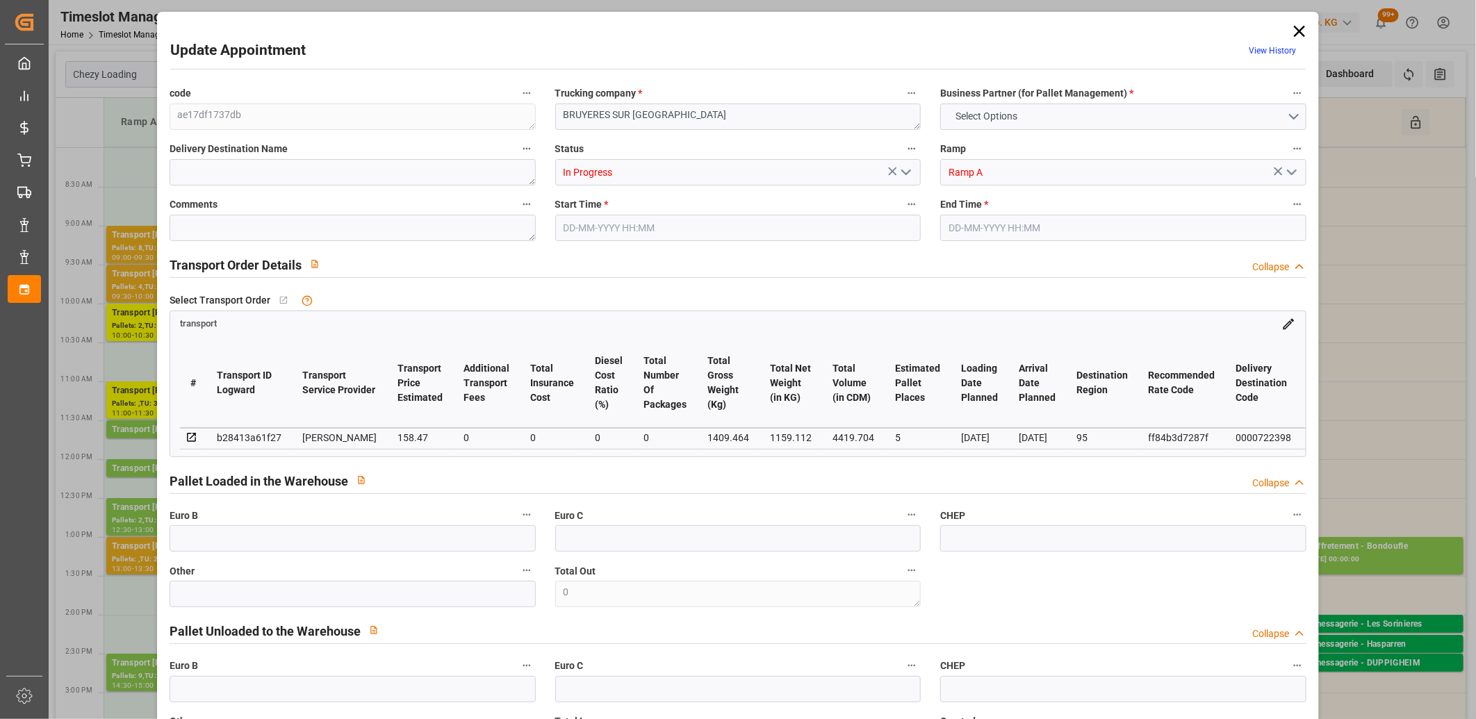
type input "153.1137"
type input "-5.3563"
type input "0"
type input "1159.112"
type input "1653.736"
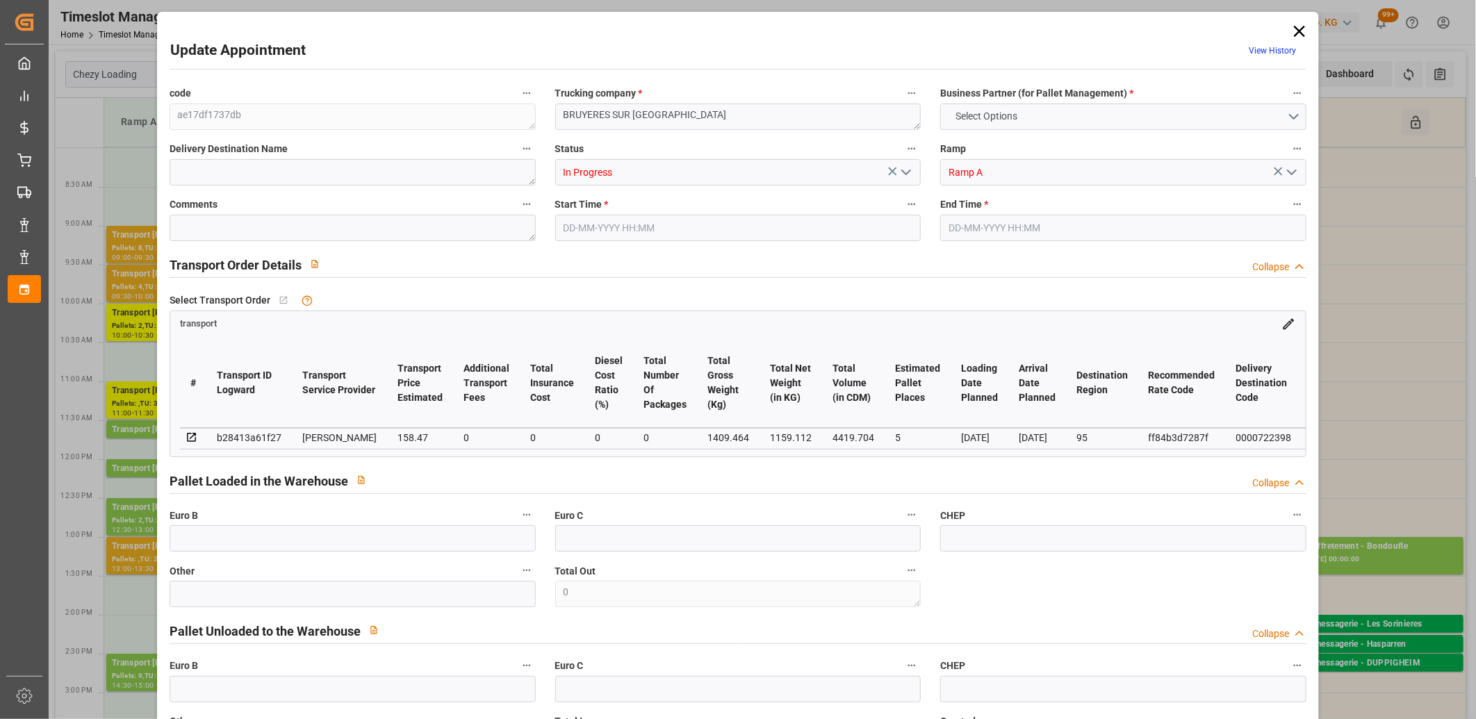
type input "4419.704"
type input "95"
type input "2"
type input "249"
type input "10"
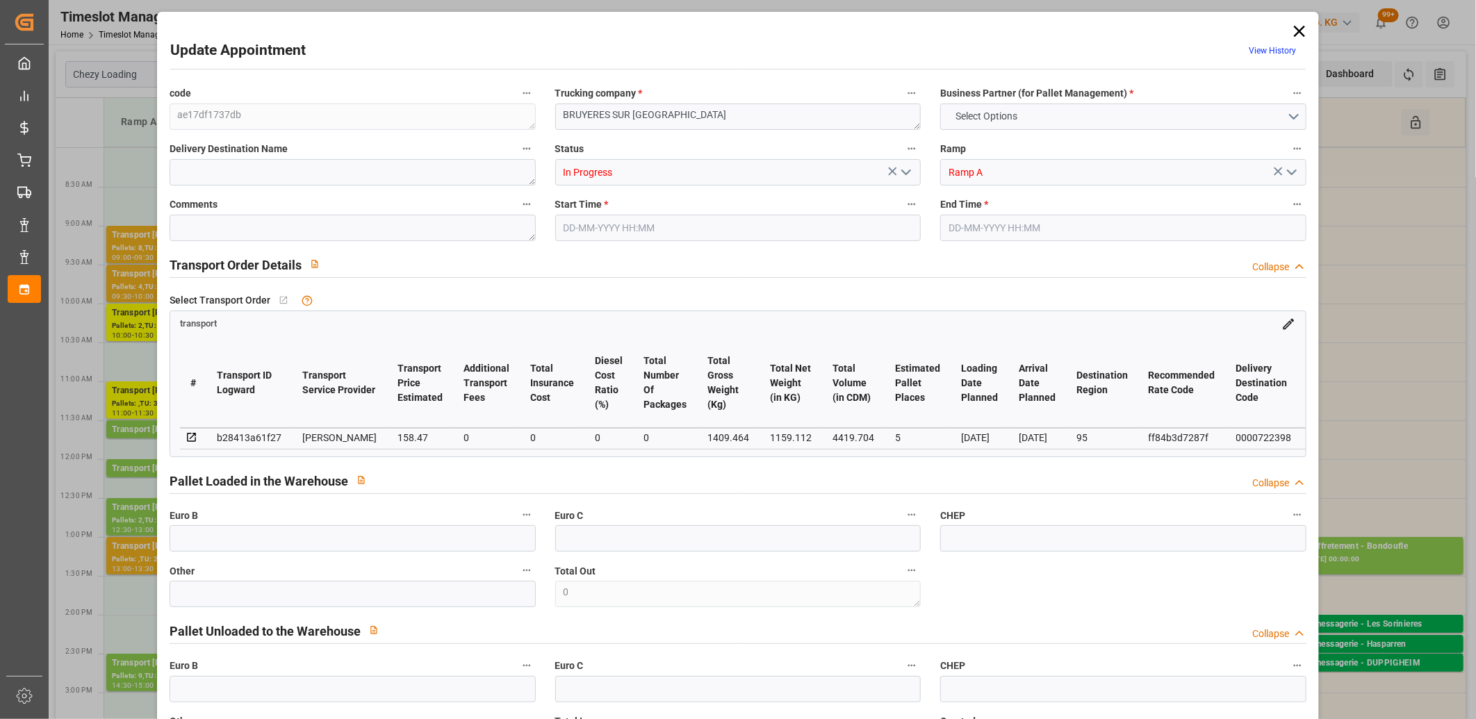
type input "101"
type input "1409.464"
type input "0"
type input "4710.8598"
type input "0"
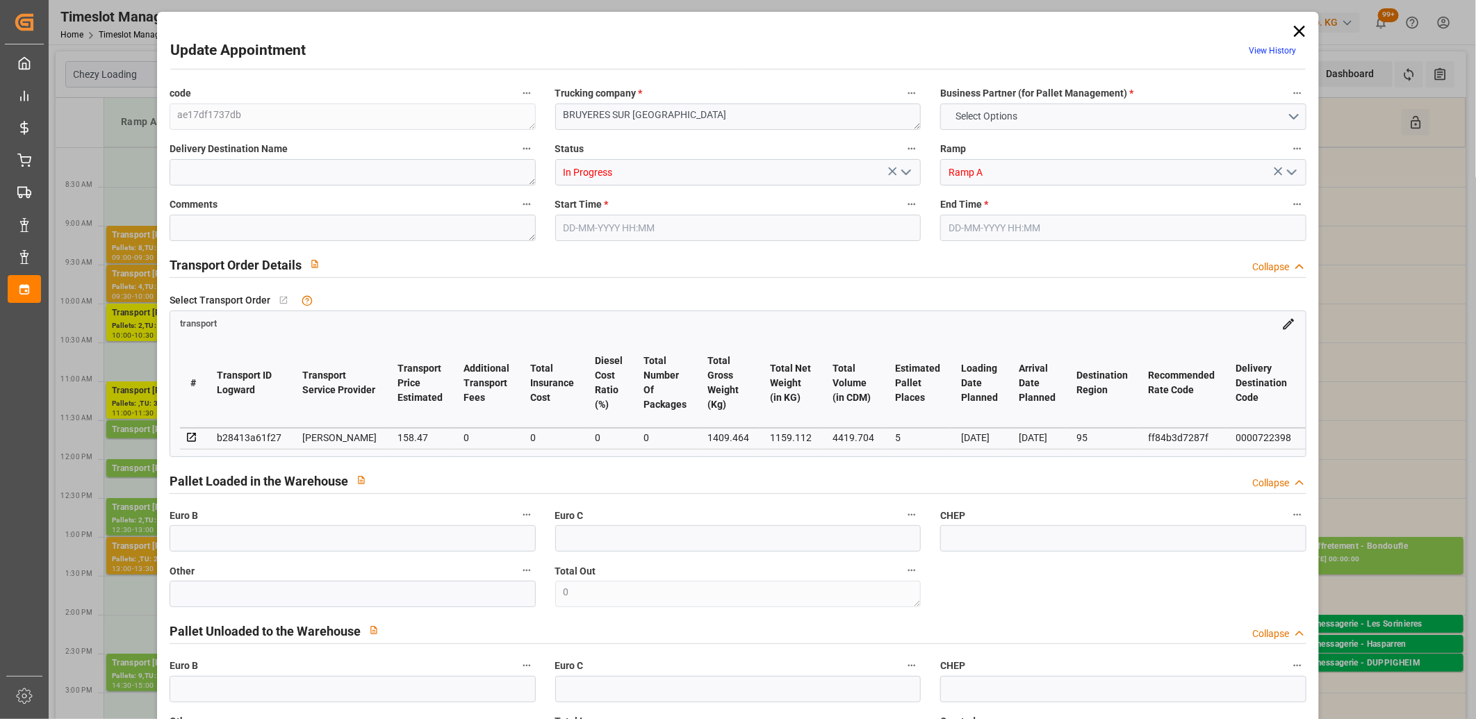
type input "0"
type input "21"
type input "35"
type input "03-09-2025 10:00"
type input "03-09-2025 10:30"
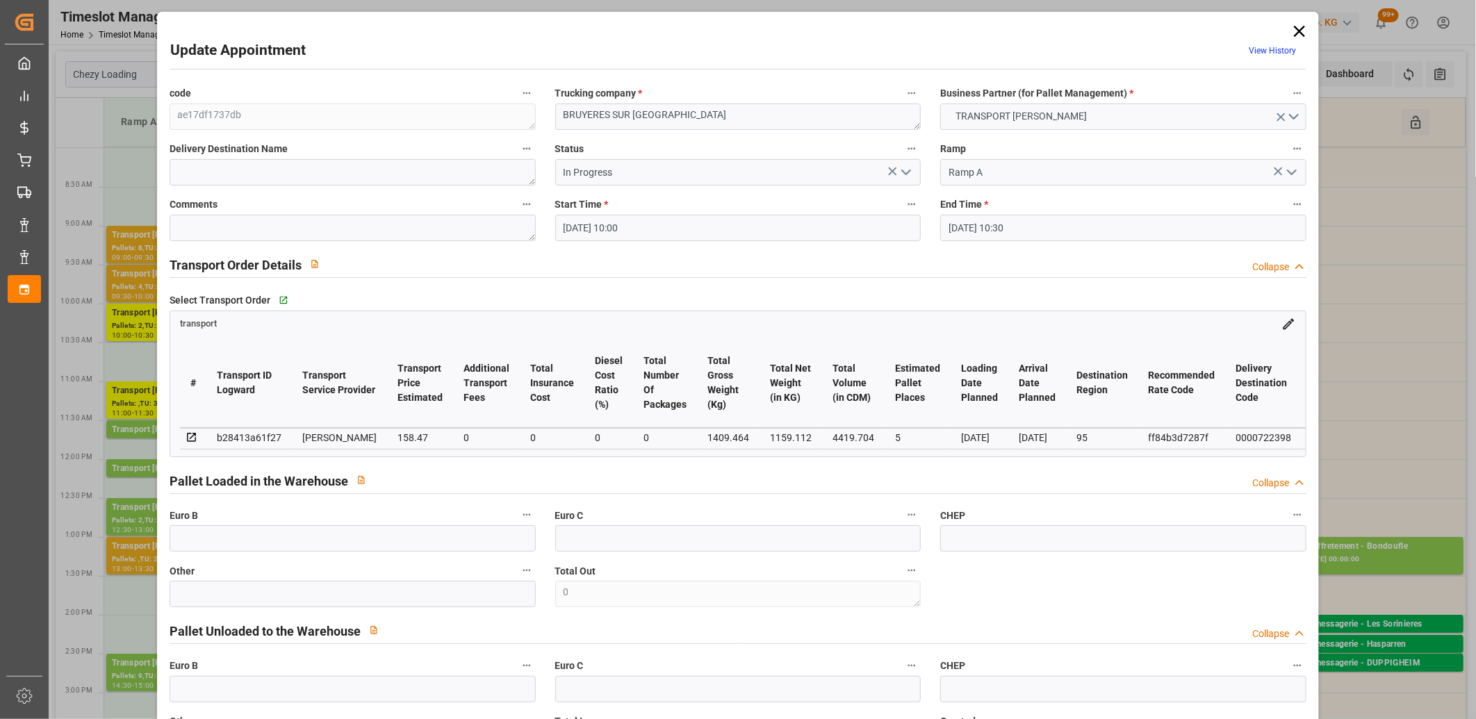
type input "29-08-2025 14:26"
type input "29-08-2025 11:22"
type input "[DATE]"
click at [903, 177] on icon "open menu" at bounding box center [906, 172] width 17 height 17
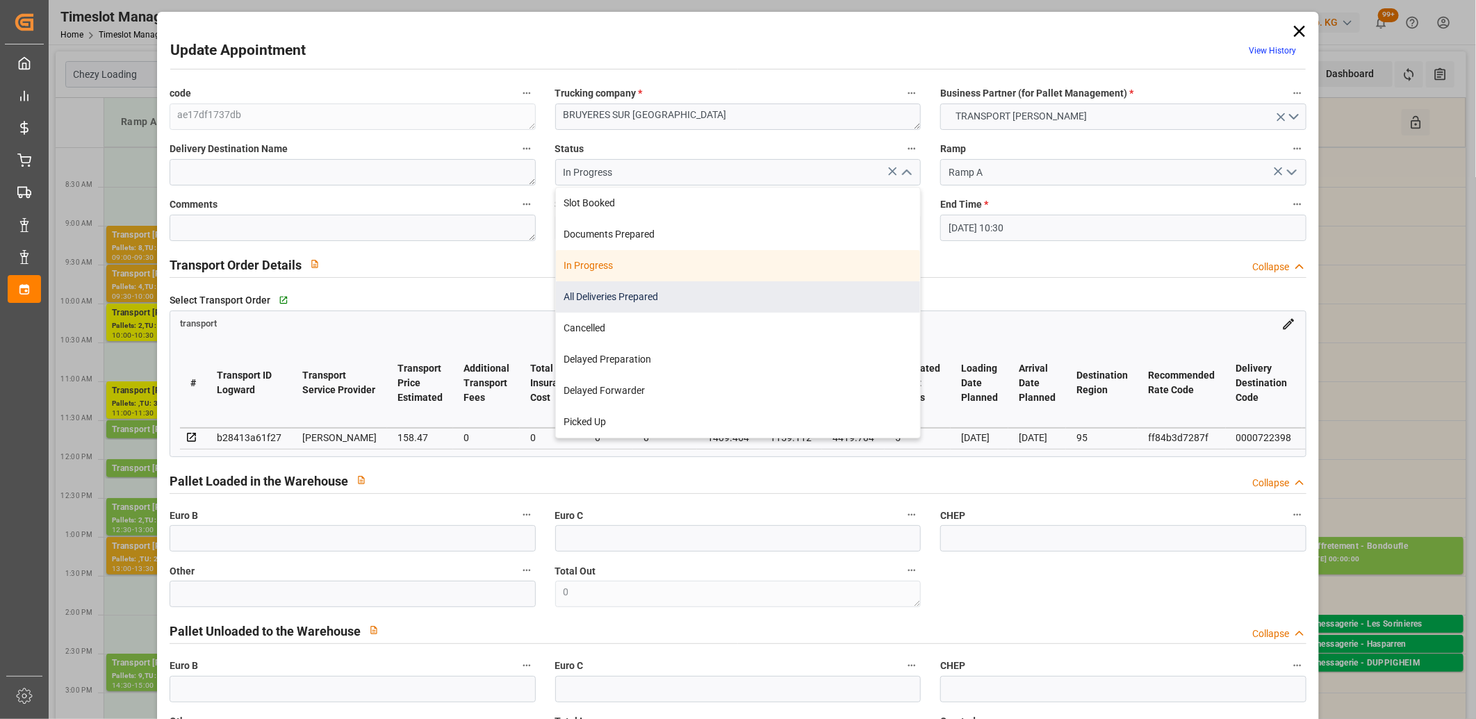
click at [808, 292] on div "All Deliveries Prepared" at bounding box center [738, 296] width 365 height 31
type input "All Deliveries Prepared"
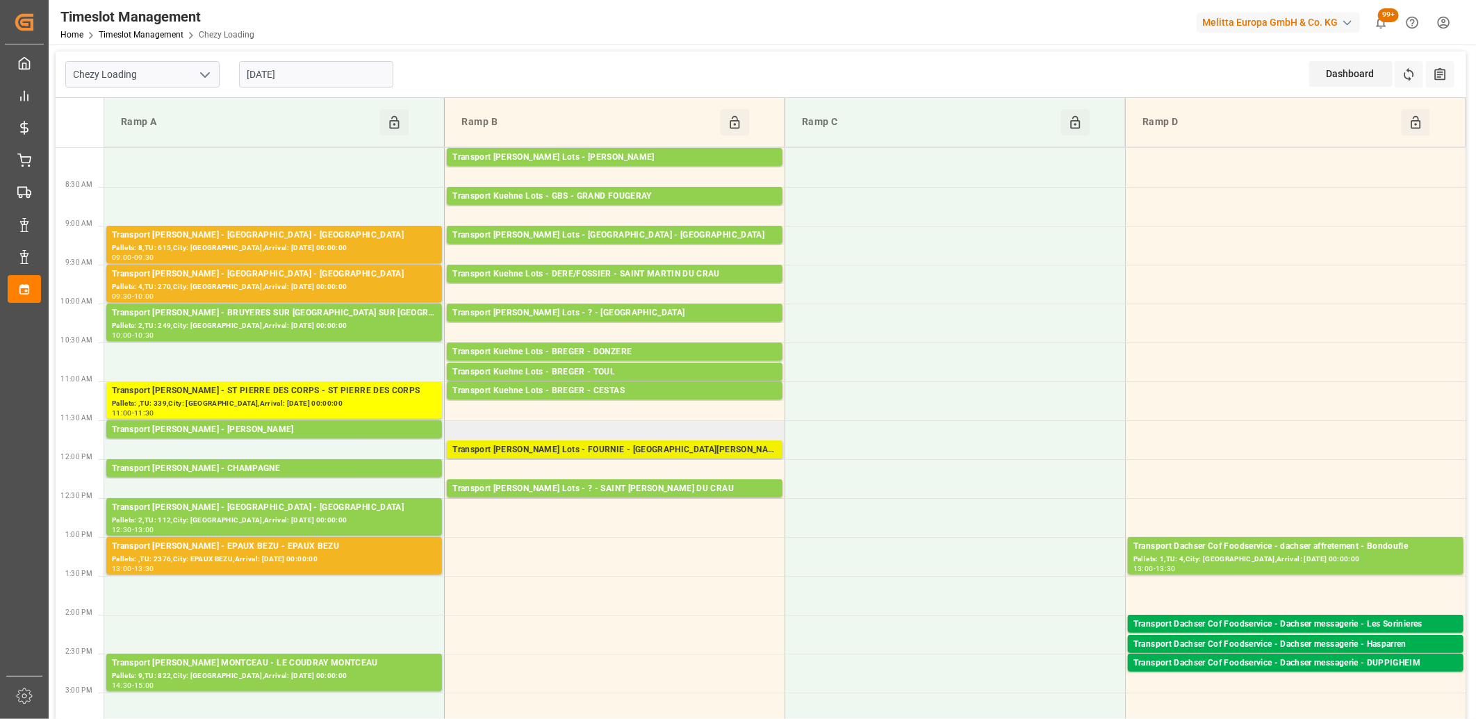
click at [527, 450] on div "Transport [PERSON_NAME] Lots - FOURNIE - [GEOGRAPHIC_DATA][PERSON_NAME]" at bounding box center [614, 450] width 325 height 14
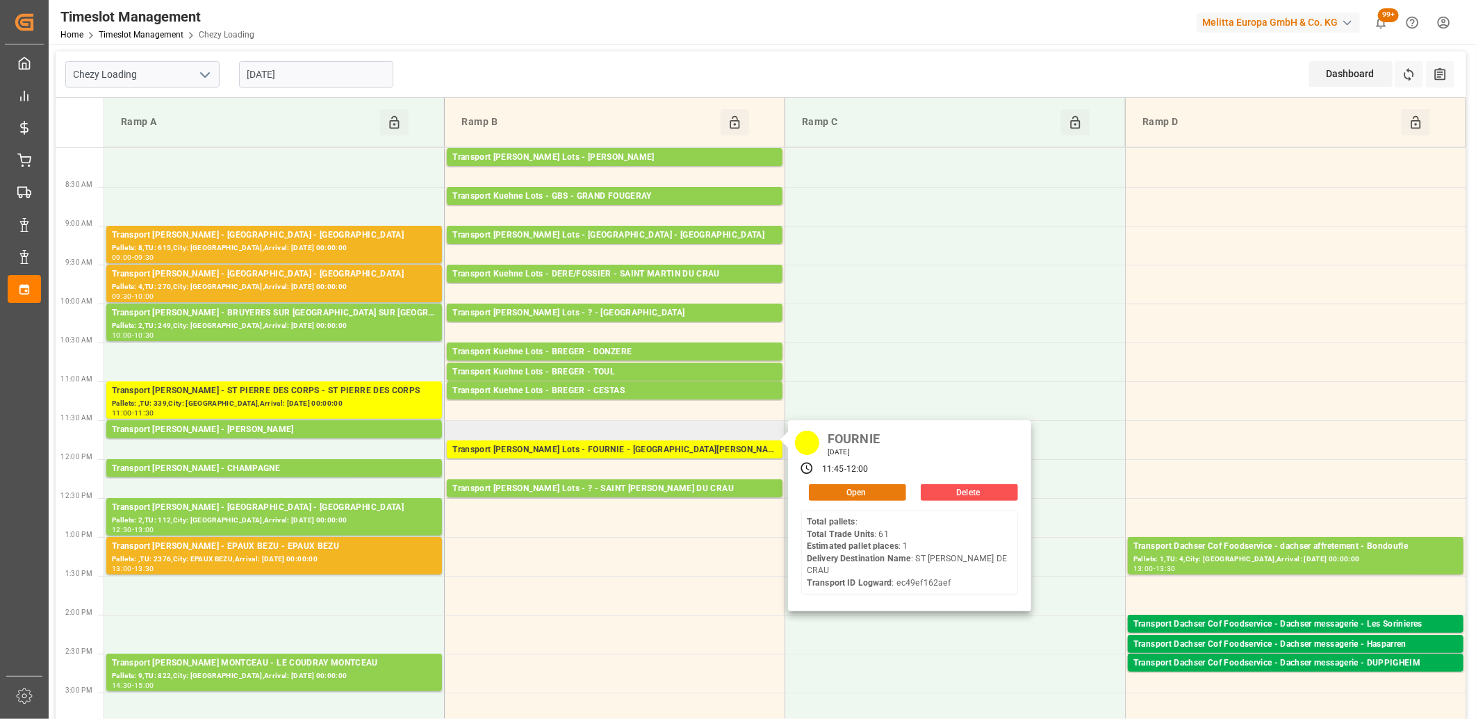
click at [827, 494] on button "Open" at bounding box center [857, 492] width 97 height 17
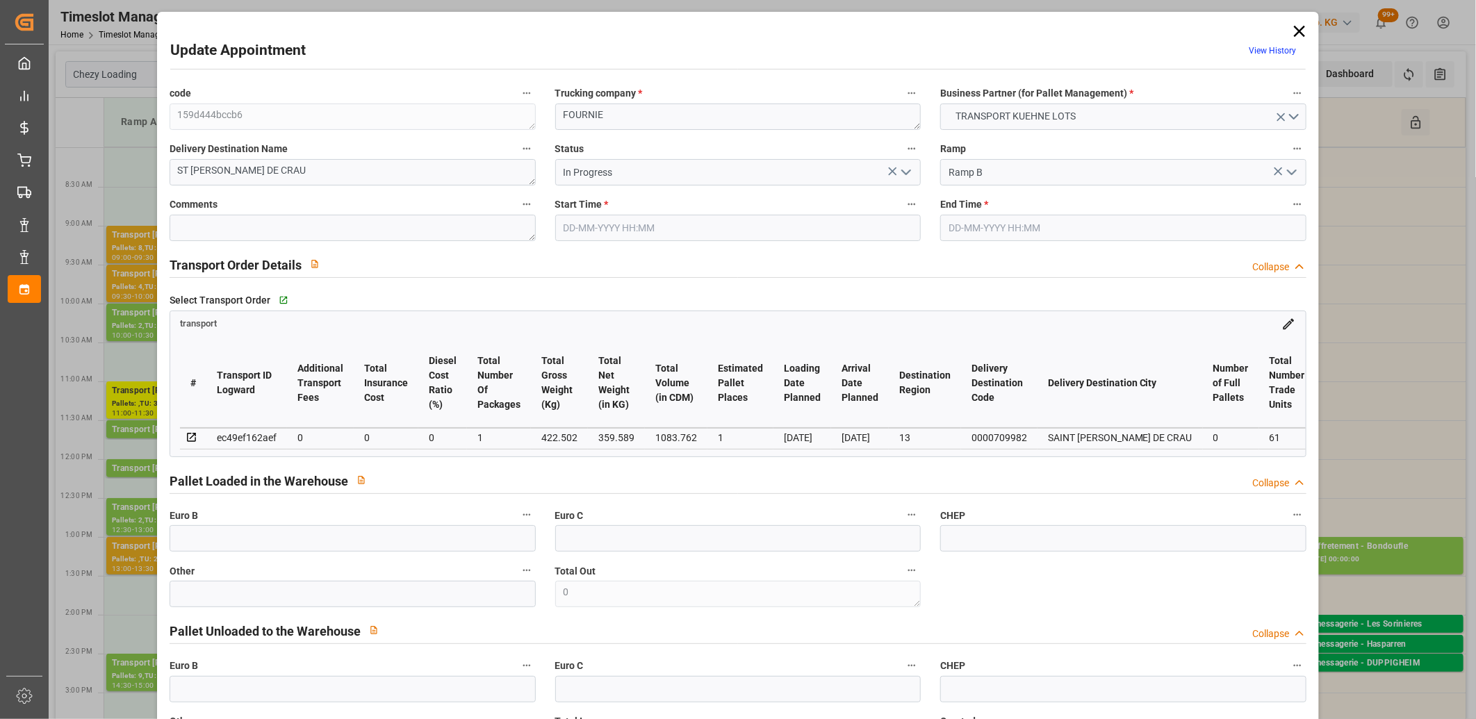
type input "[DATE] 11:45"
type input "[DATE] 12:00"
type input "[DATE] 13:33"
type input "[DATE] 11:19"
type input "[DATE]"
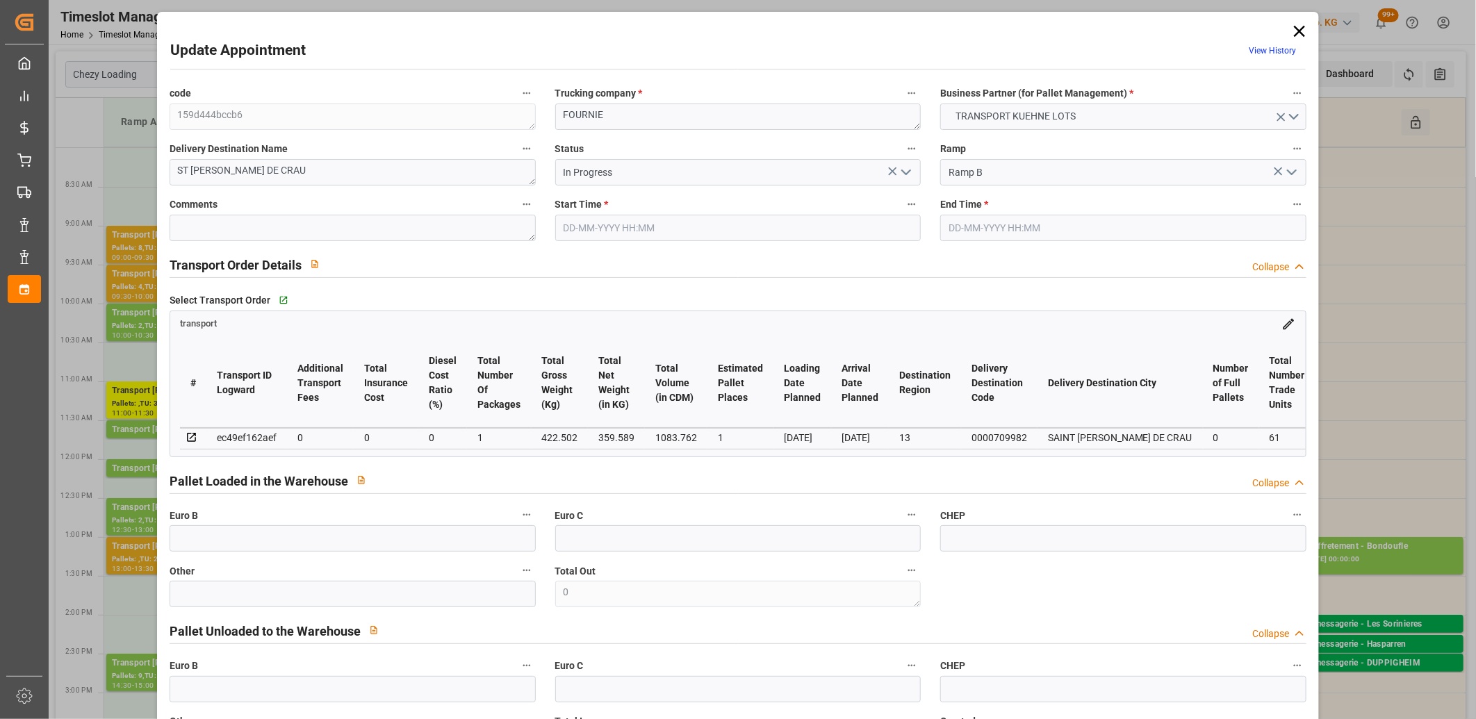
type input "[DATE]"
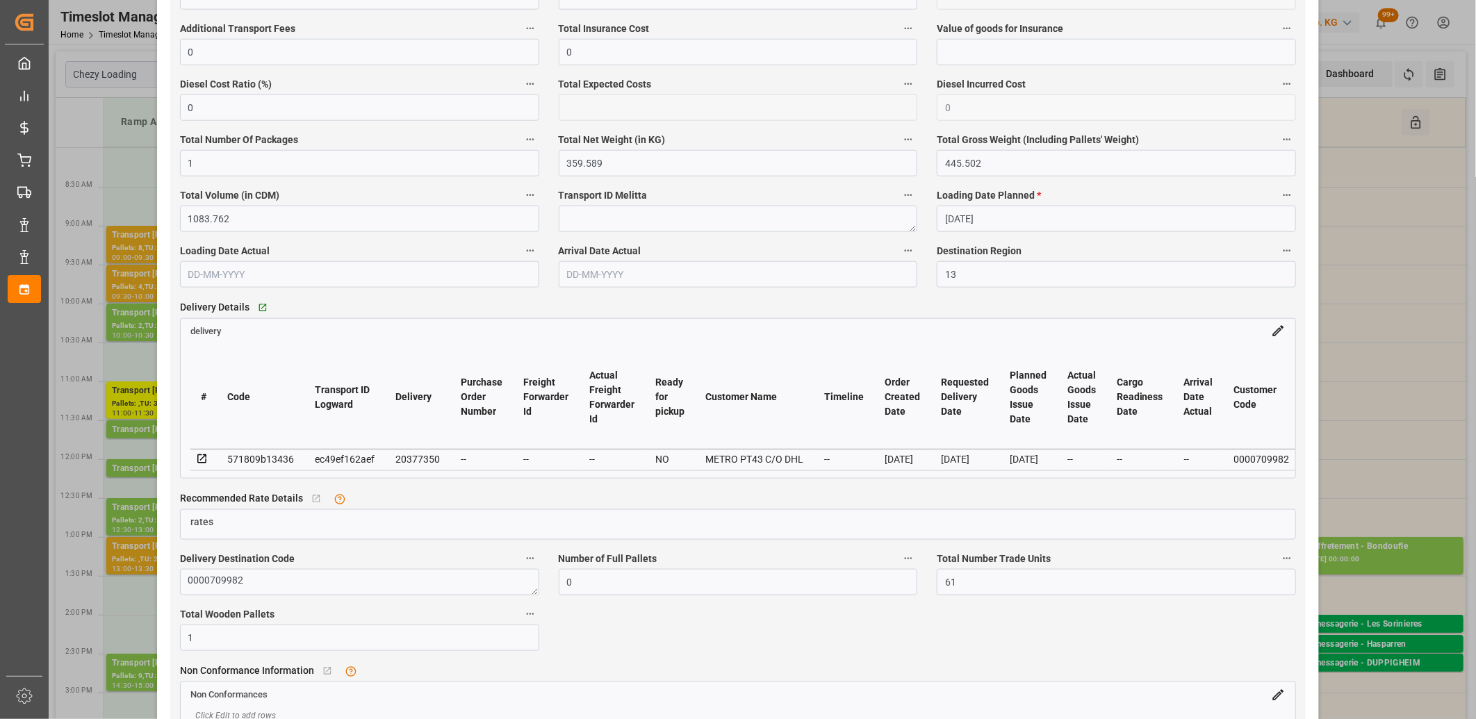
scroll to position [1081, 0]
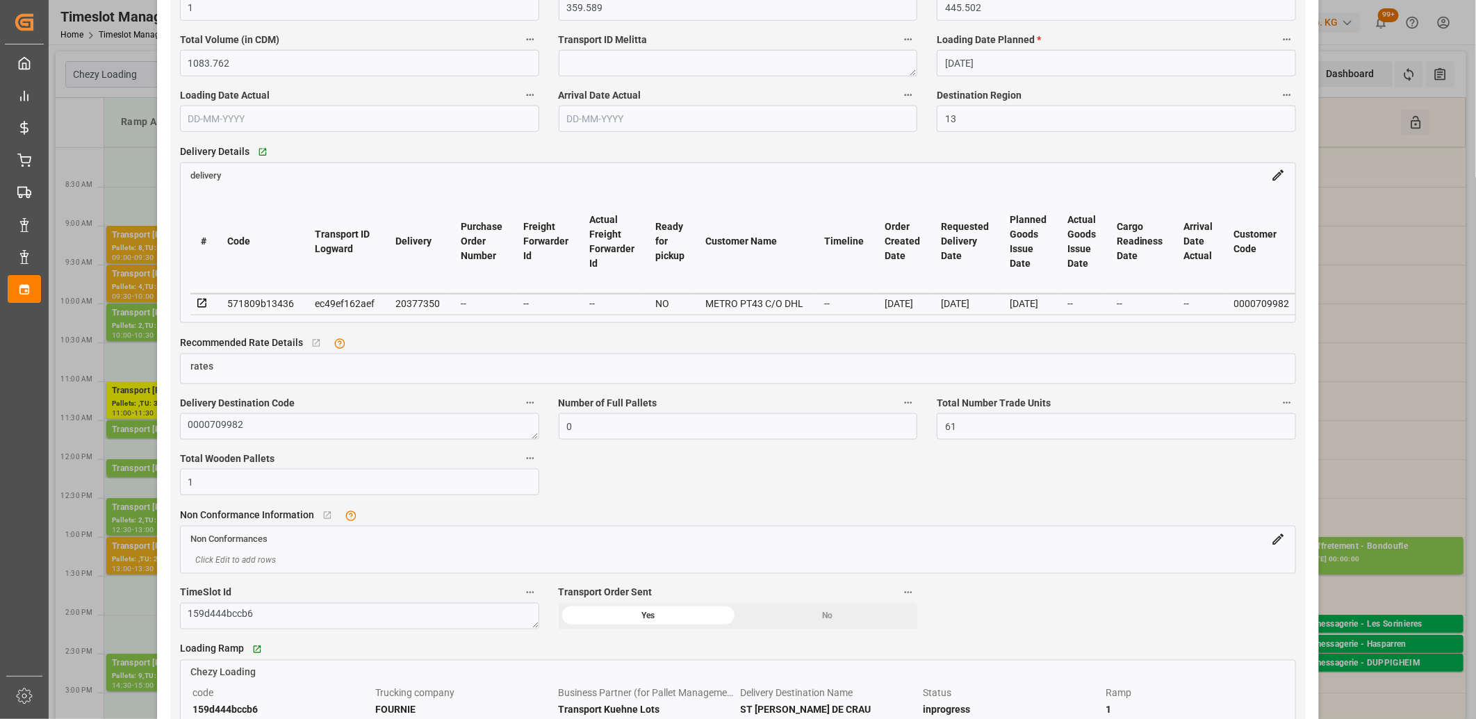
click at [418, 304] on div "20377350" at bounding box center [417, 303] width 44 height 17
copy div "20377350"
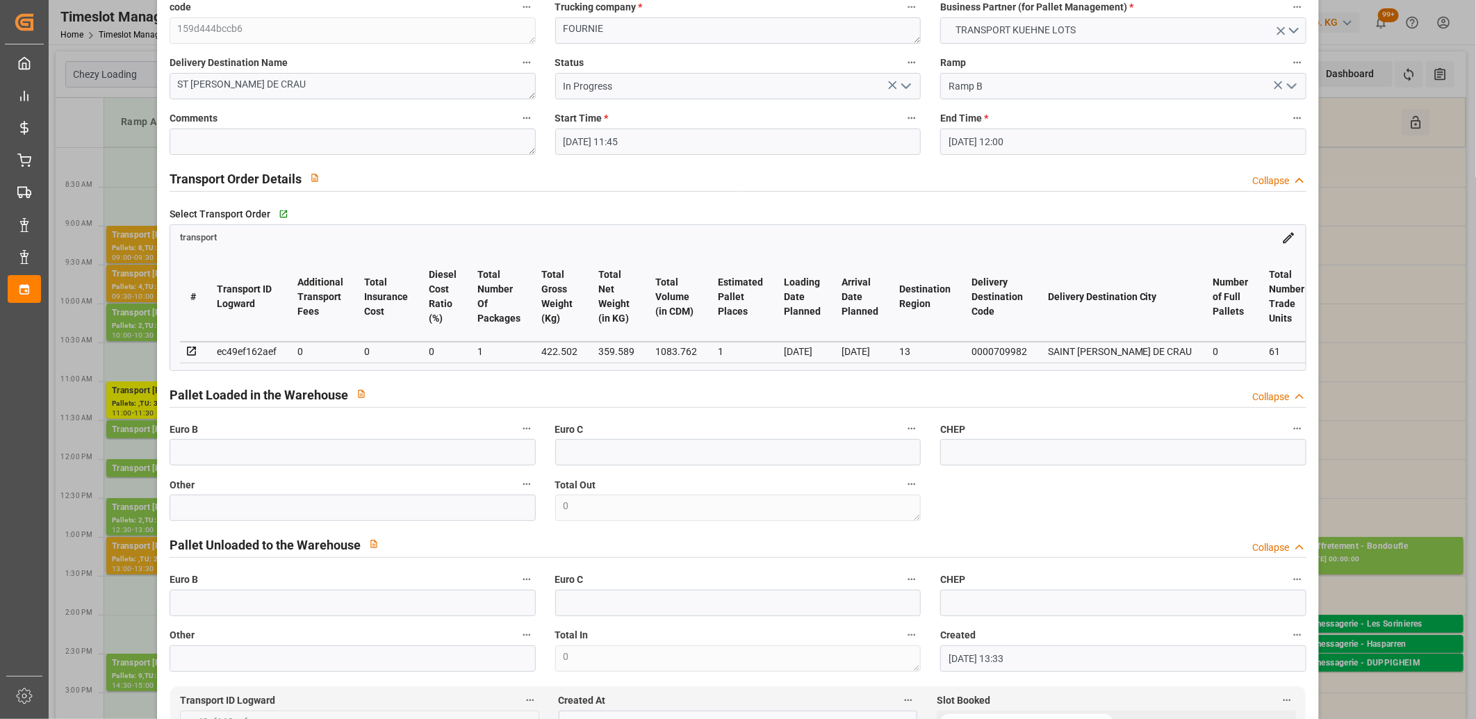
scroll to position [0, 0]
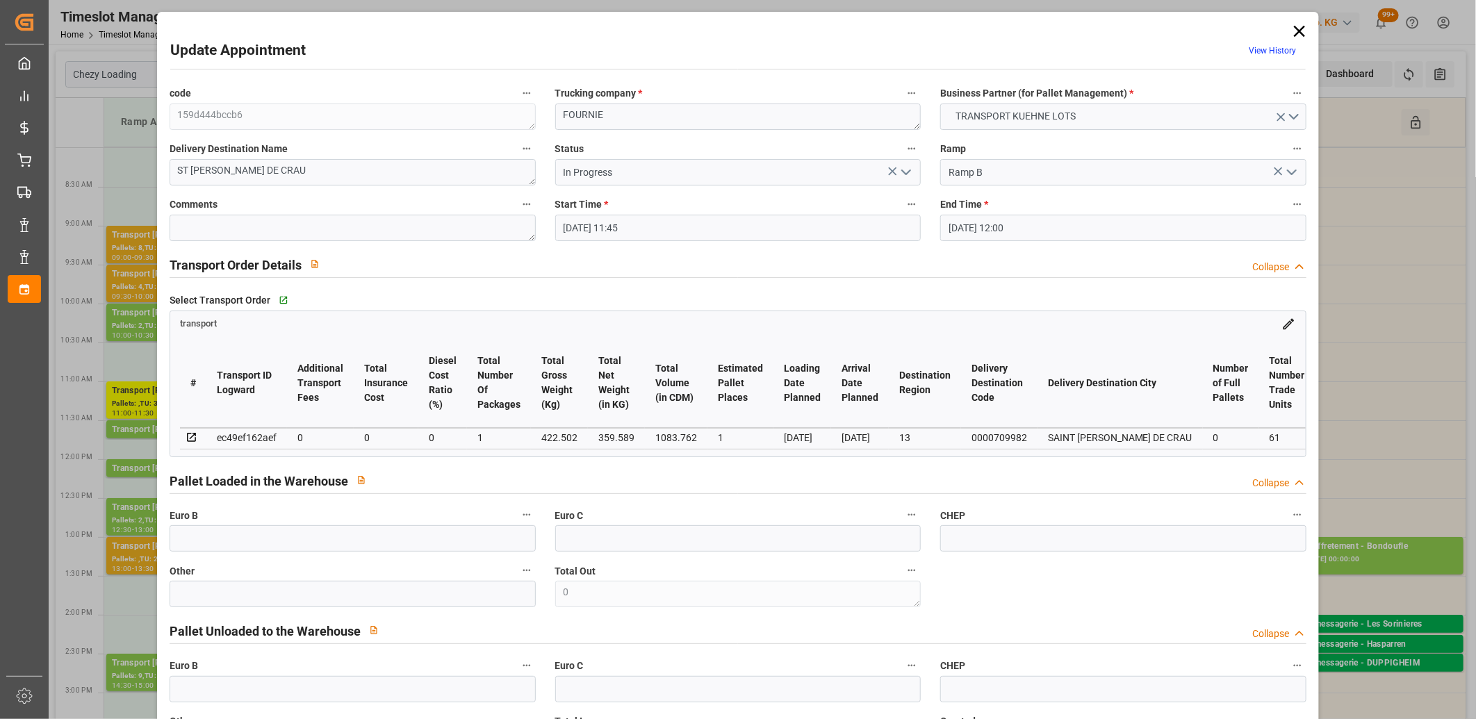
click at [1300, 30] on icon at bounding box center [1299, 31] width 19 height 19
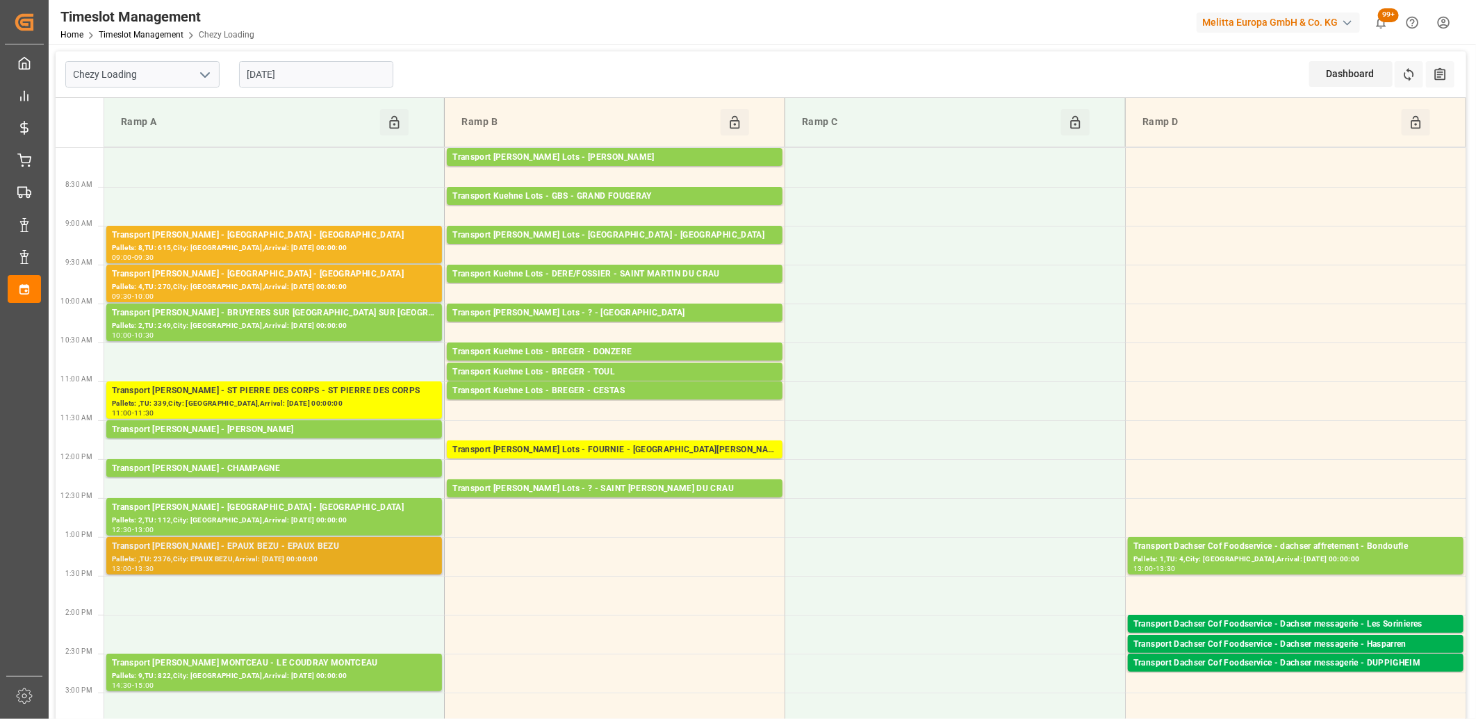
click at [252, 560] on div "Pallets: ,TU: 2376,City: EPAUX BEZU,Arrival: [DATE] 00:00:00" at bounding box center [274, 560] width 325 height 12
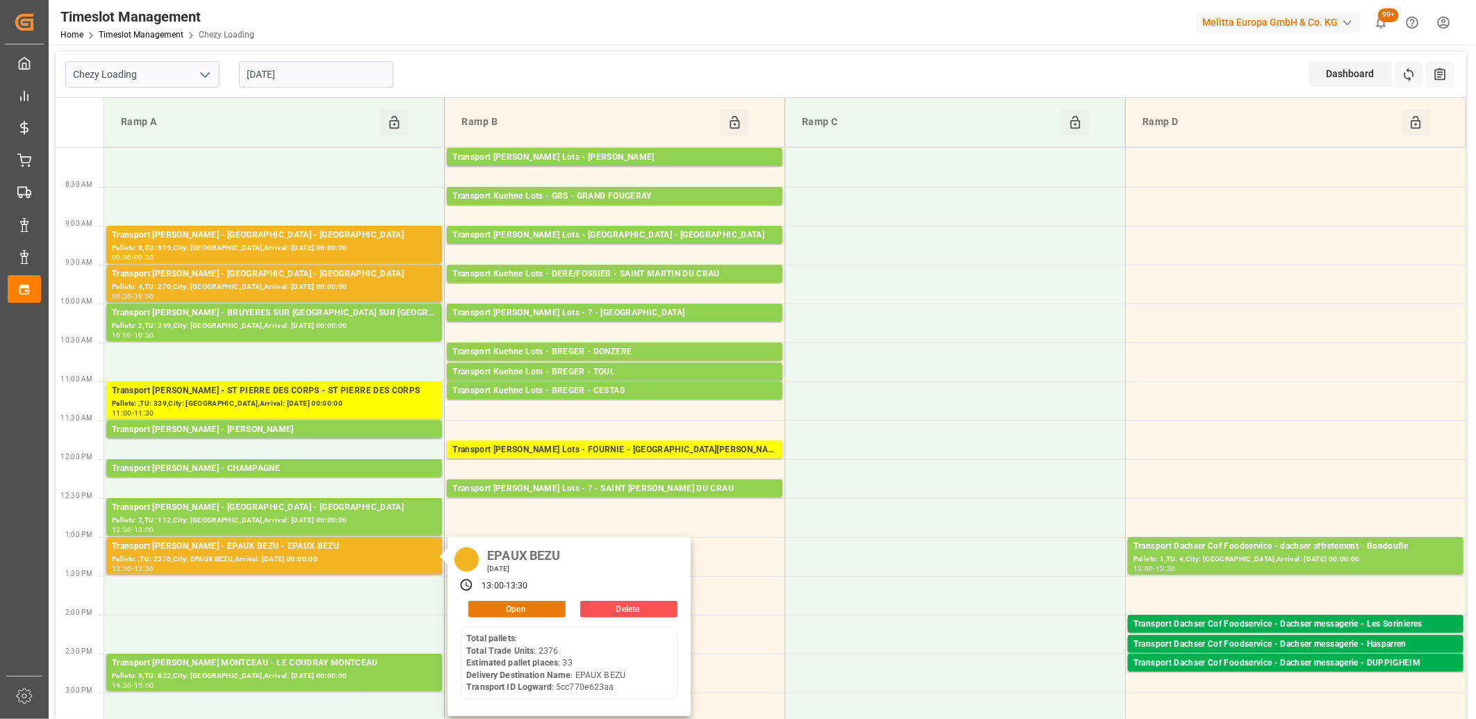
click at [489, 603] on button "Open" at bounding box center [516, 609] width 97 height 17
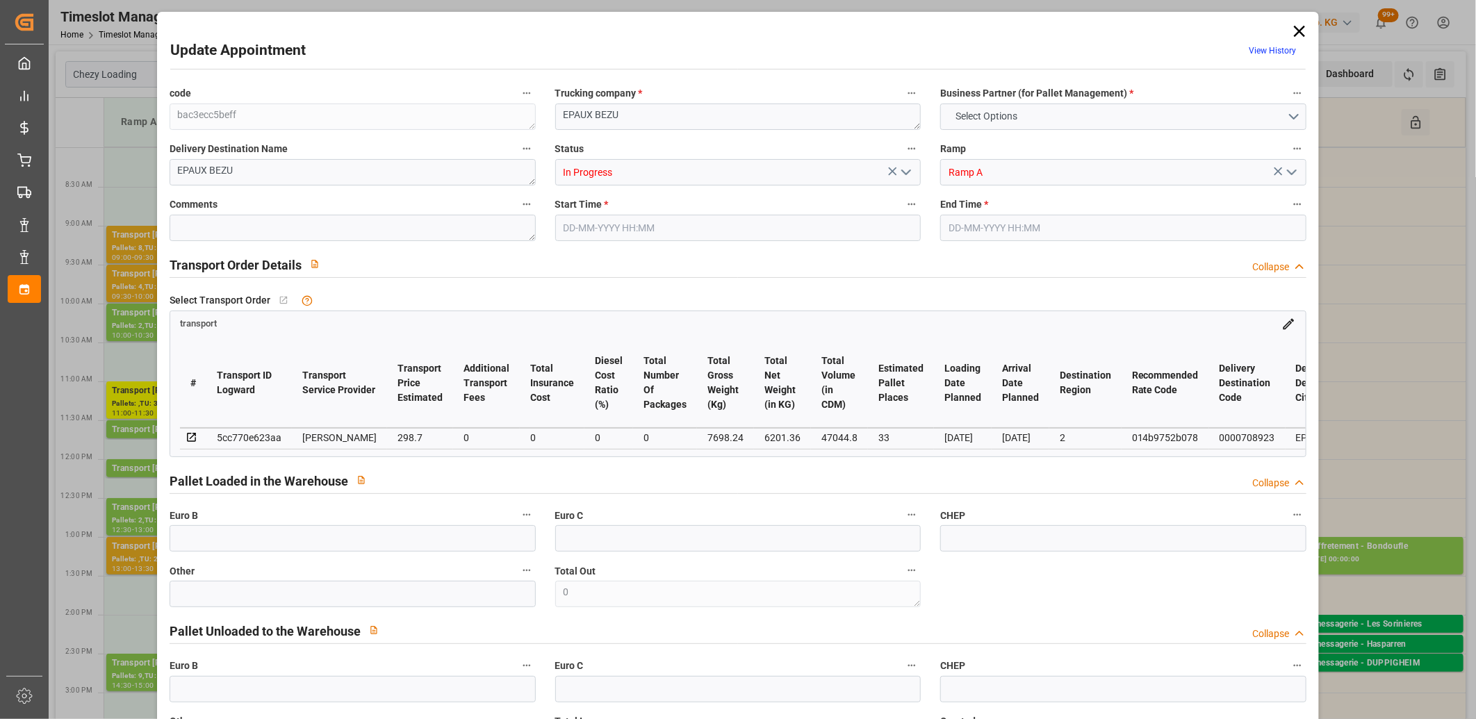
type input "33"
type input "298.7"
type input "0"
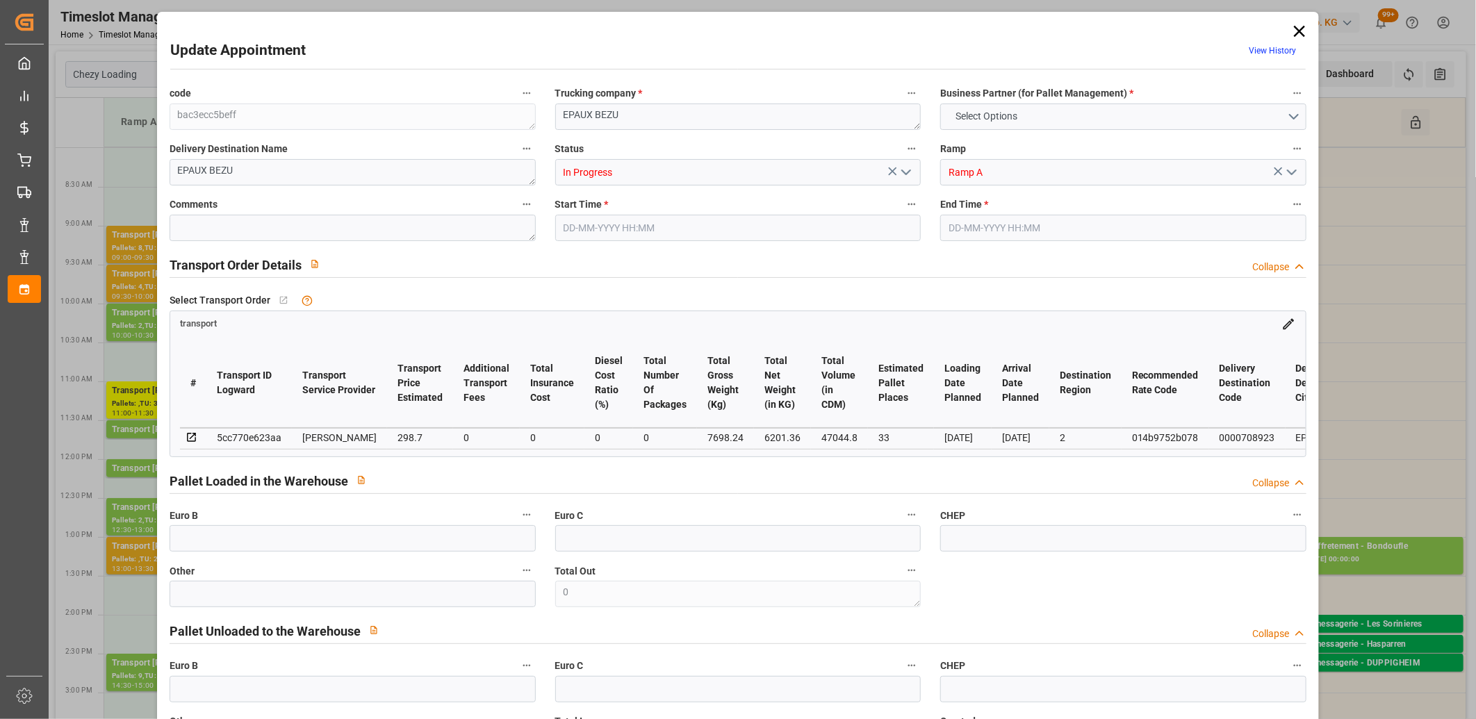
type input "288.6039"
type input "-10.0961"
type input "0"
type input "6201.36"
type input "9570"
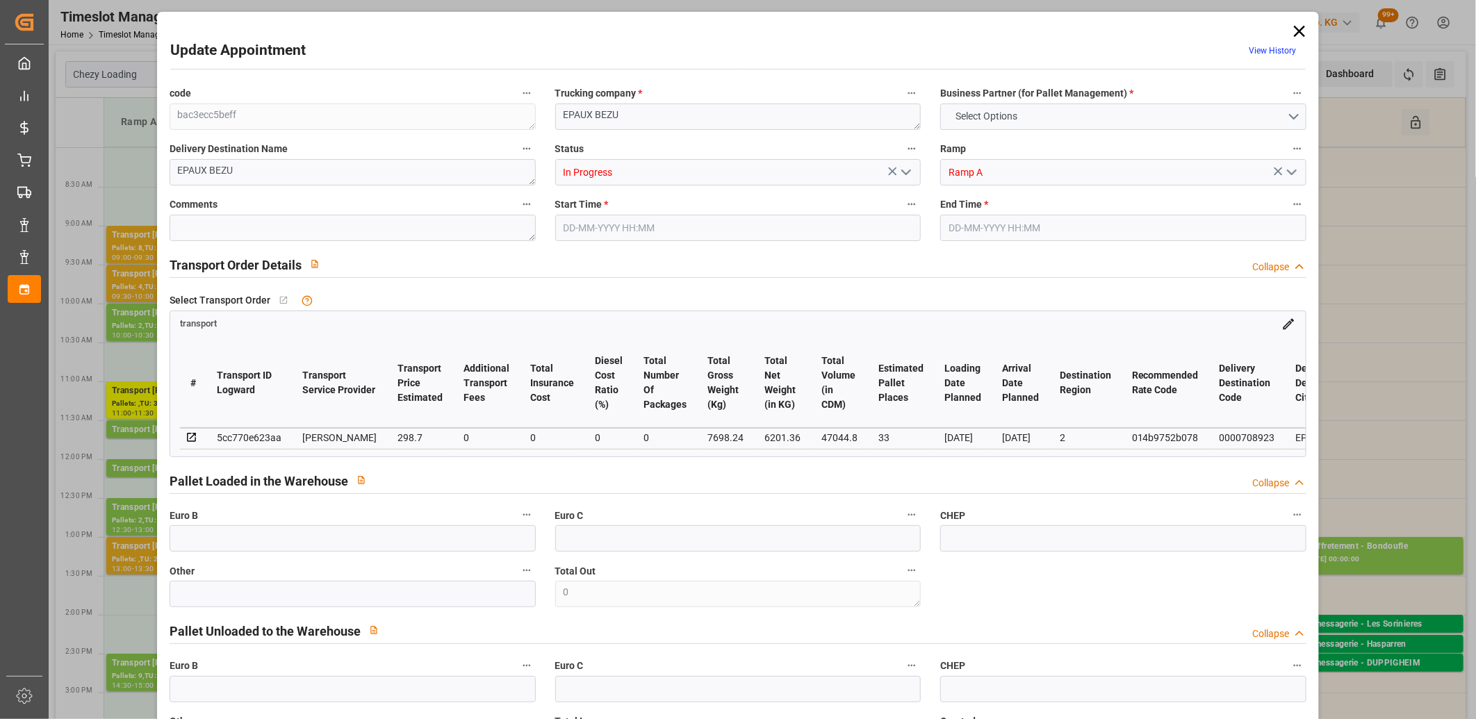
type input "47044.8"
type input "2"
type input "0"
type input "2376"
type input "66"
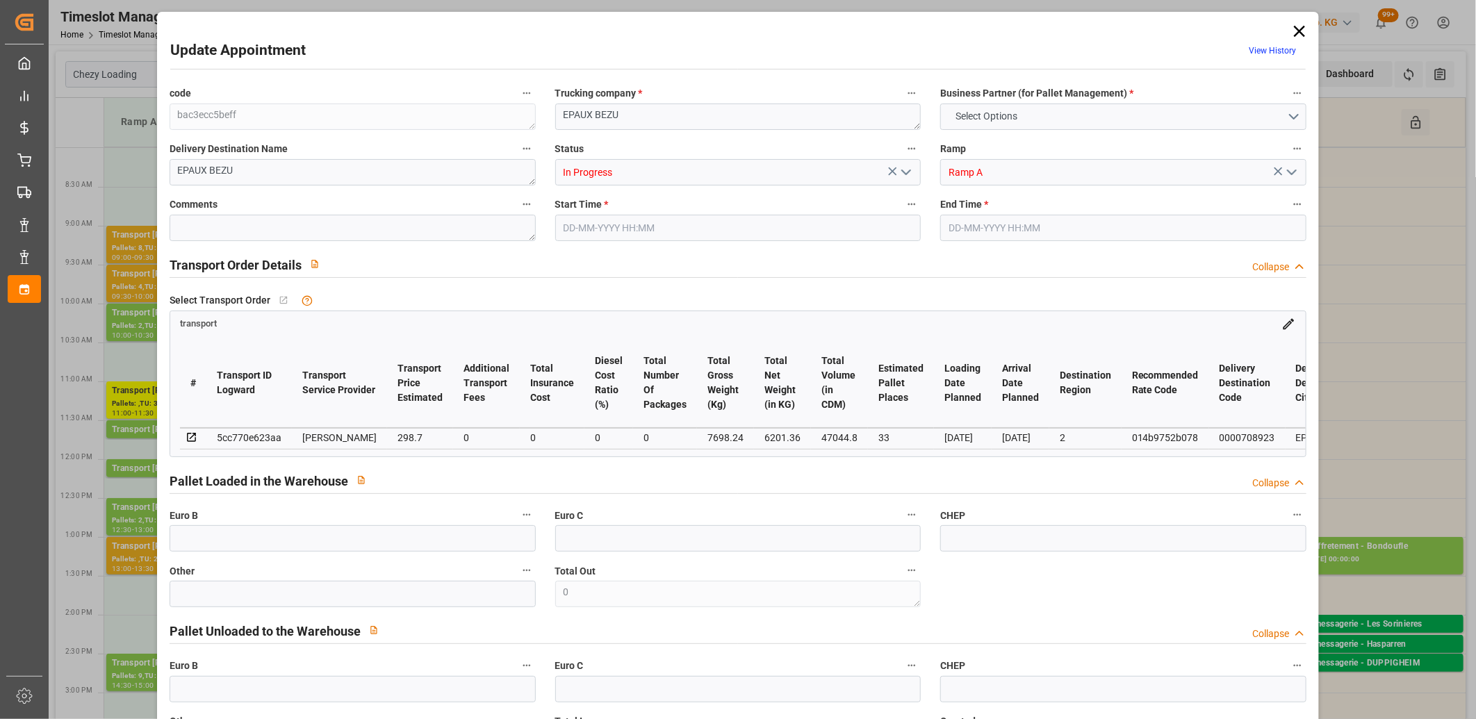
type input "101"
type input "7698.24"
type input "0"
type input "4710.8598"
type input "0"
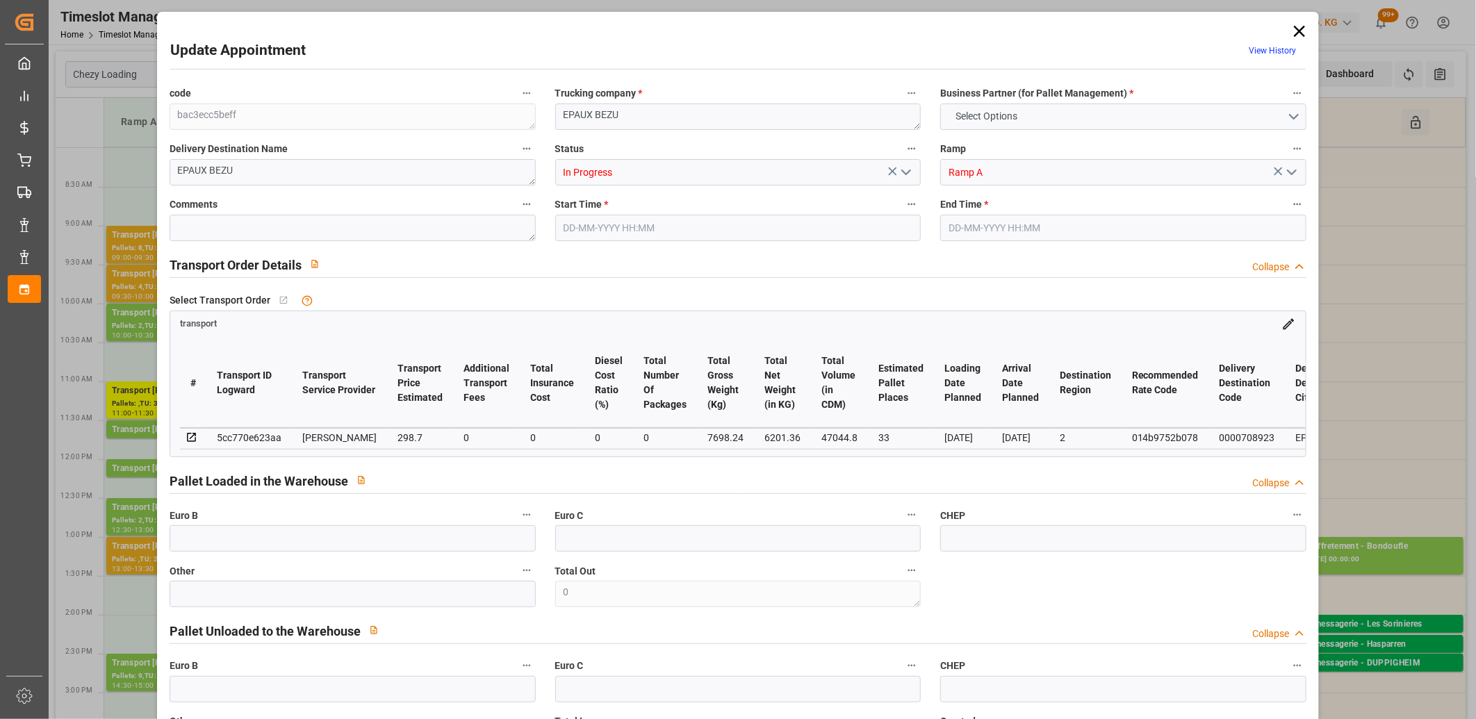
type input "0"
type input "21"
type input "35"
type input "03-09-2025 13:00"
type input "03-09-2025 13:30"
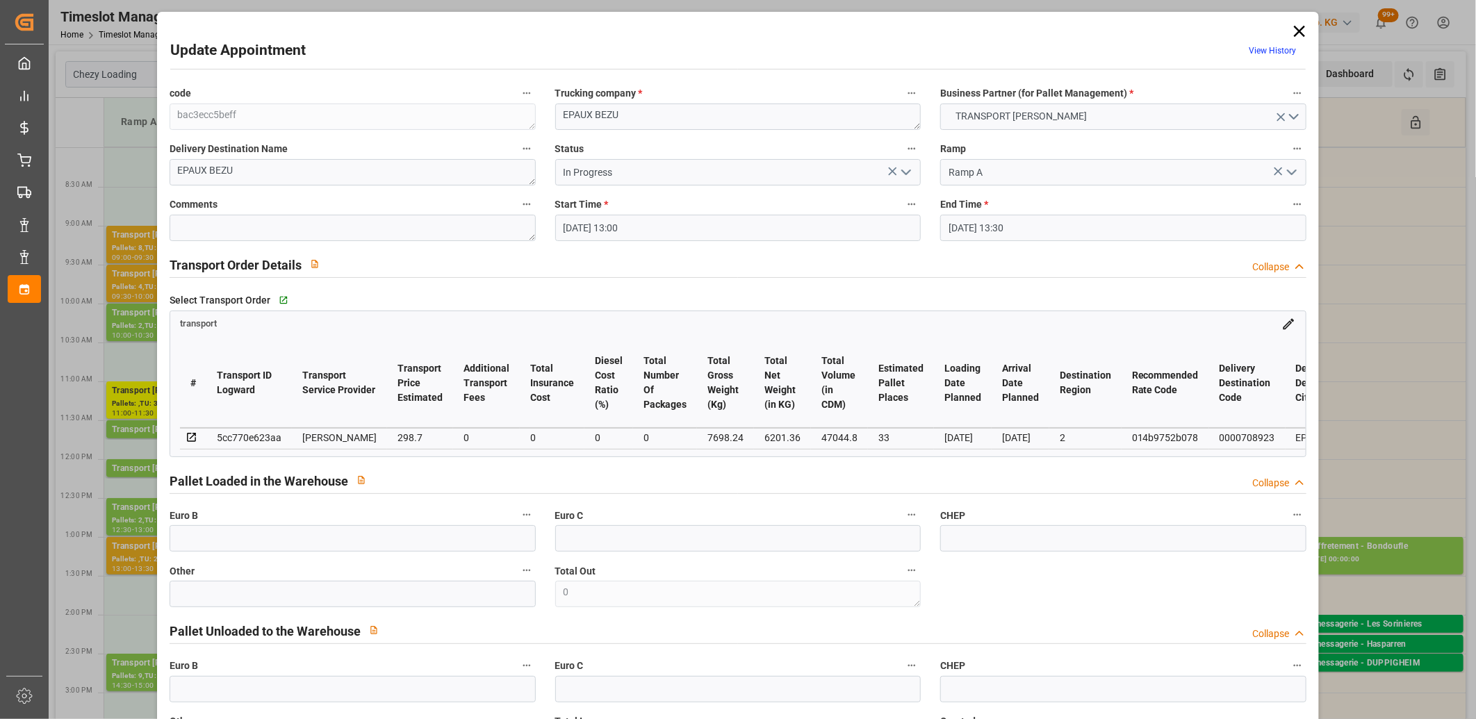
type input "01-09-2025 16:27"
type input "01-09-2025 11:17"
type input "[DATE]"
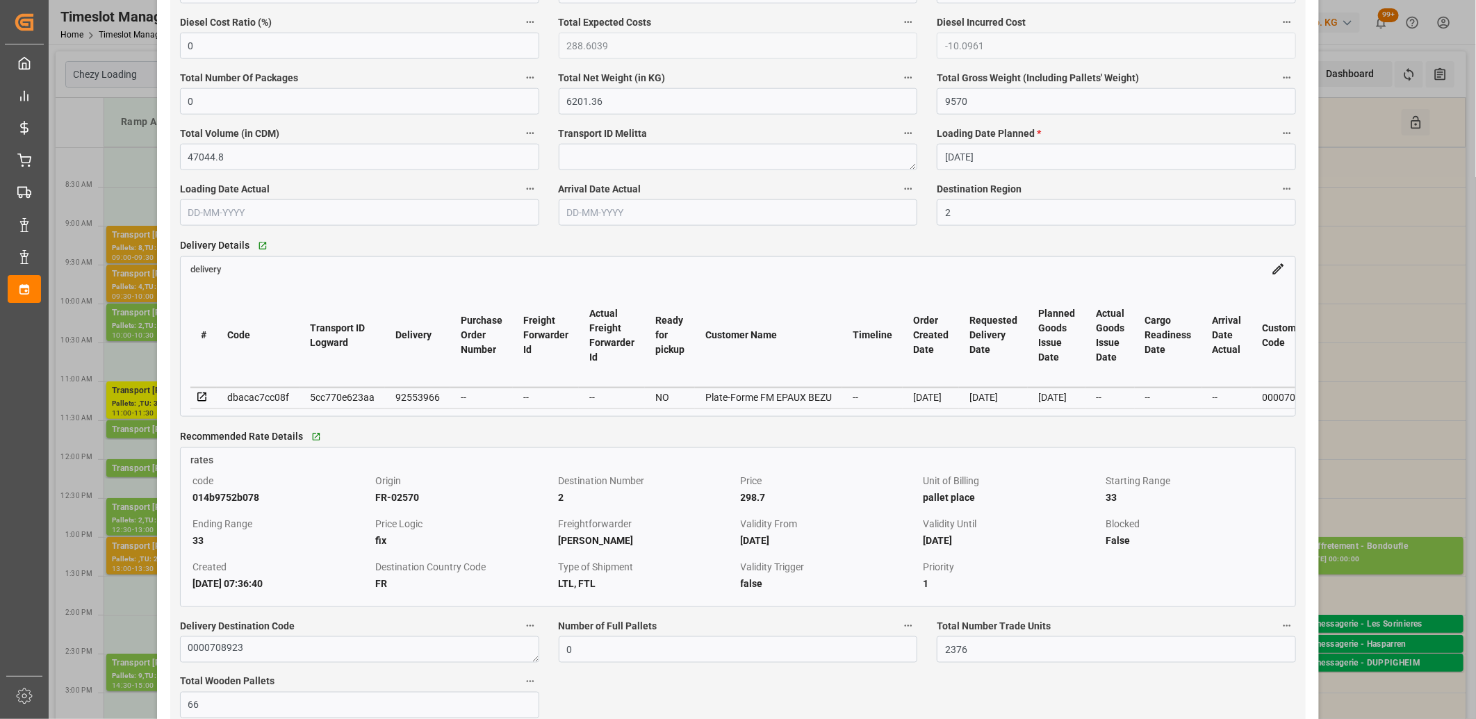
scroll to position [1081, 0]
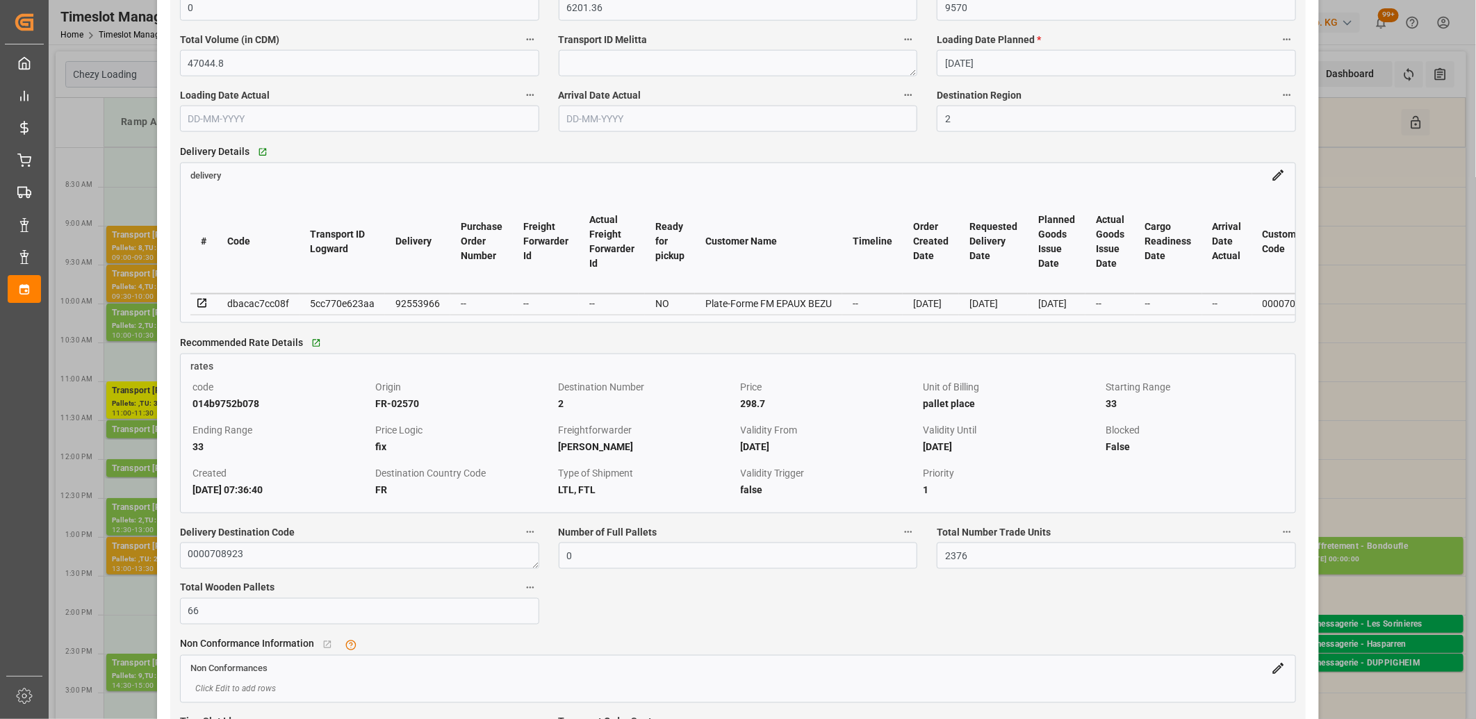
click at [404, 304] on div "92553966" at bounding box center [417, 303] width 44 height 17
copy div "92553966"
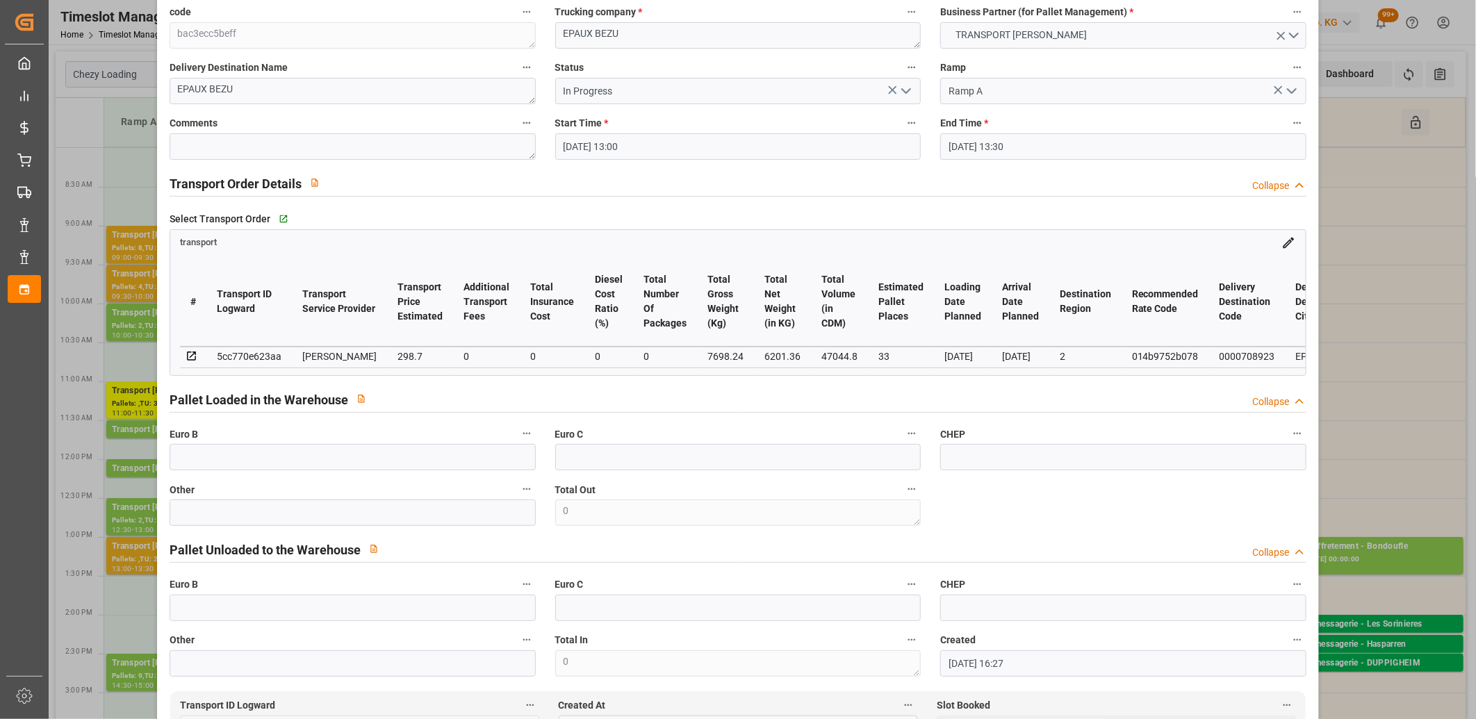
scroll to position [0, 0]
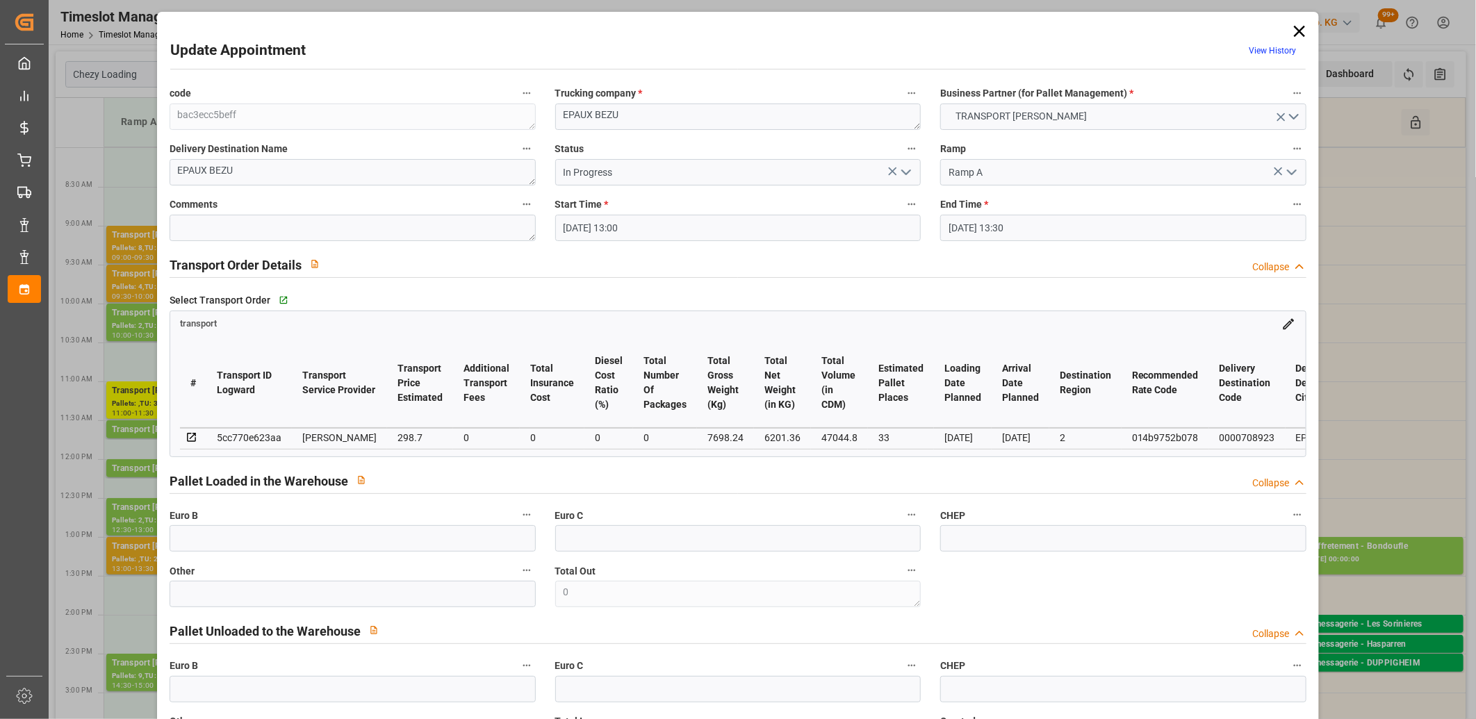
click at [1296, 28] on icon at bounding box center [1299, 31] width 19 height 19
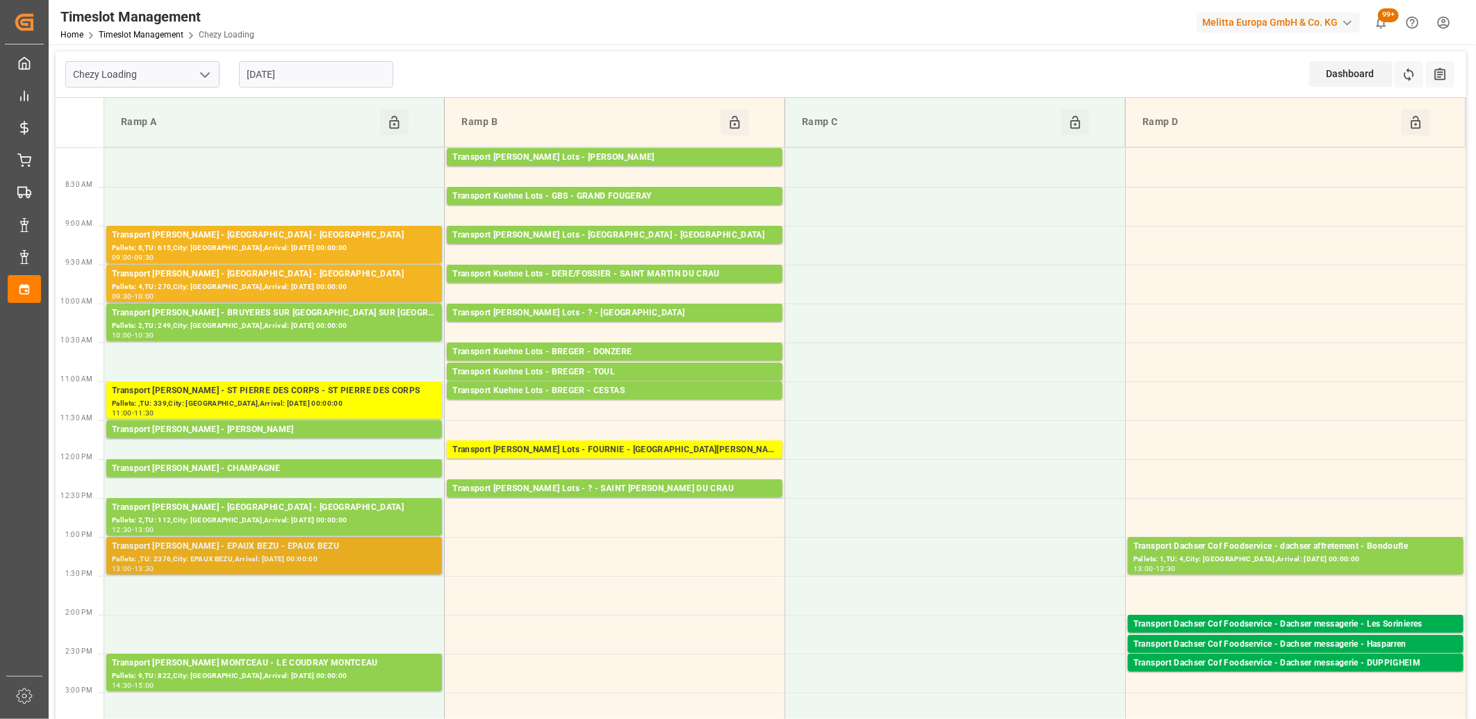
click at [237, 552] on div "Transport [PERSON_NAME] - EPAUX BEZU - EPAUX BEZU" at bounding box center [274, 547] width 325 height 14
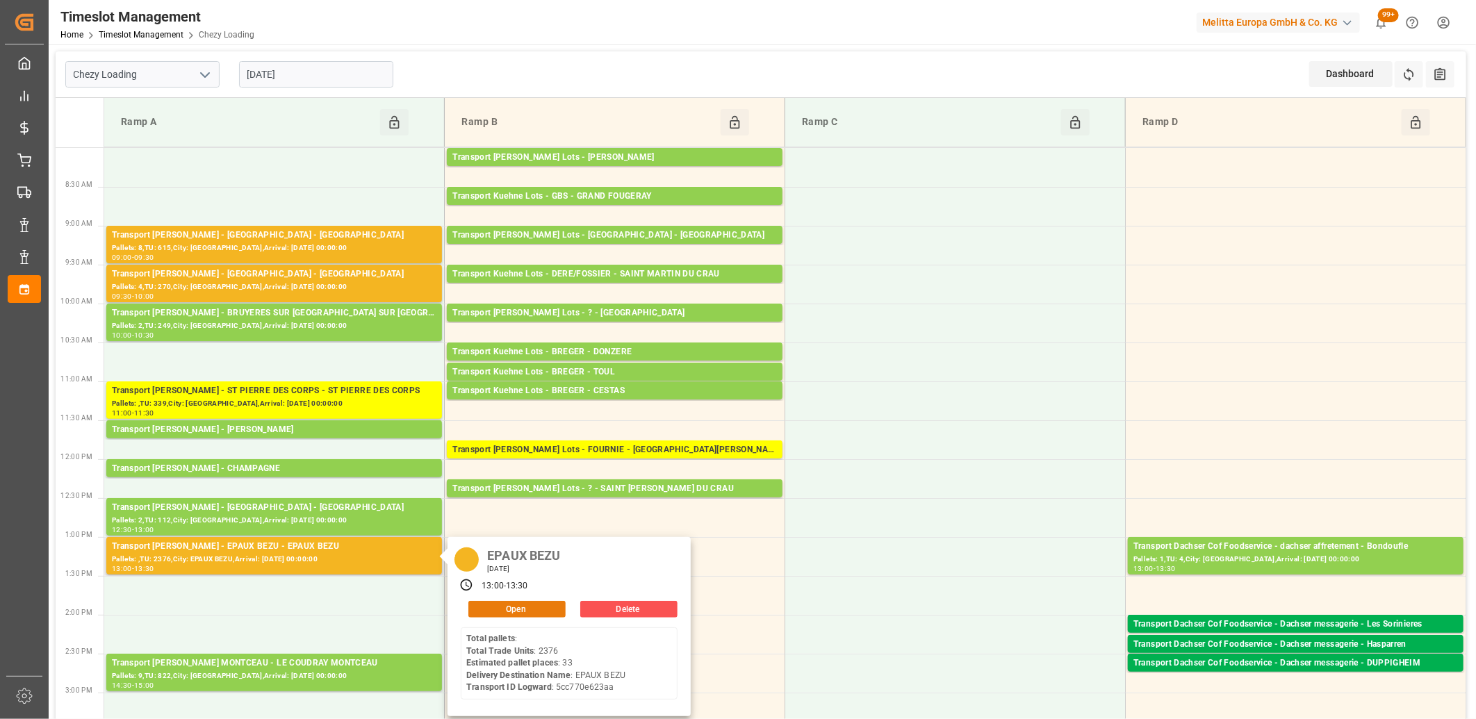
click at [482, 607] on button "Open" at bounding box center [516, 609] width 97 height 17
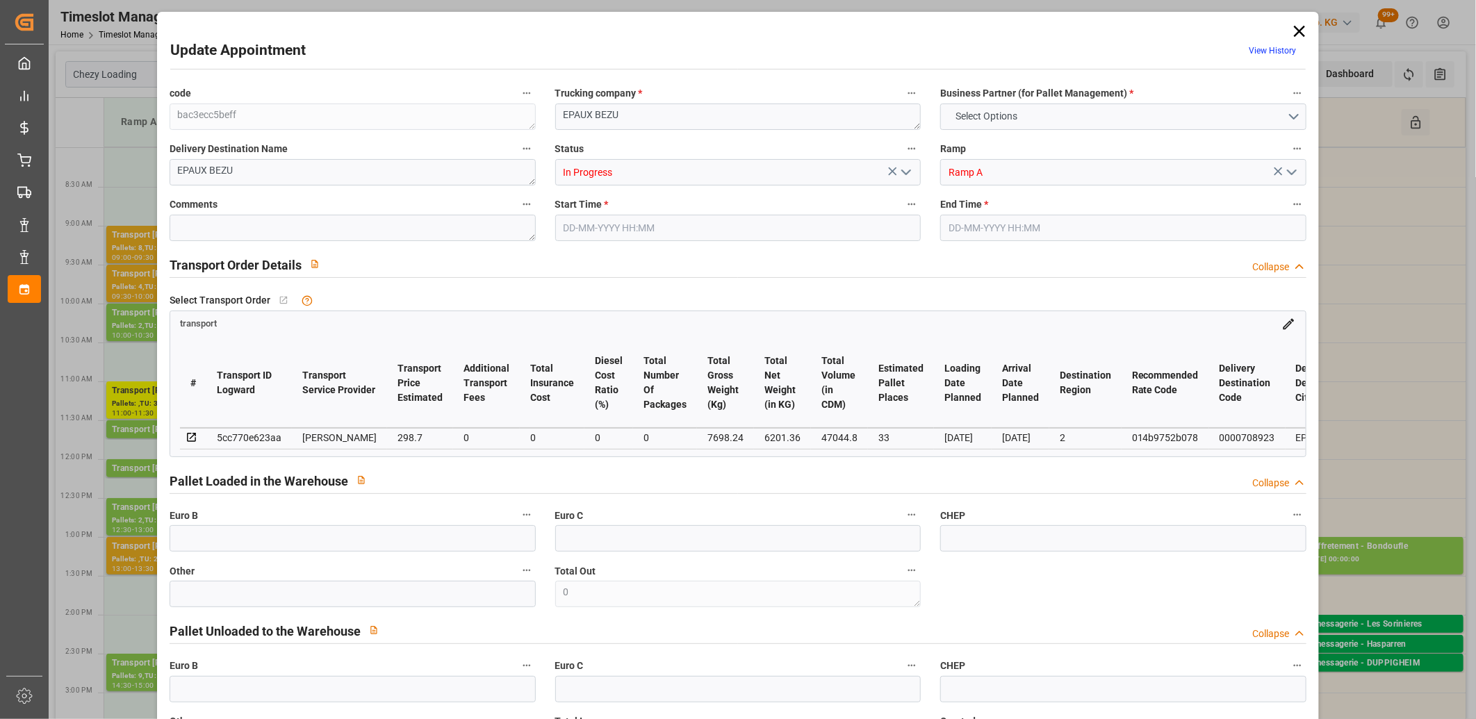
type input "33"
type input "298.7"
type input "0"
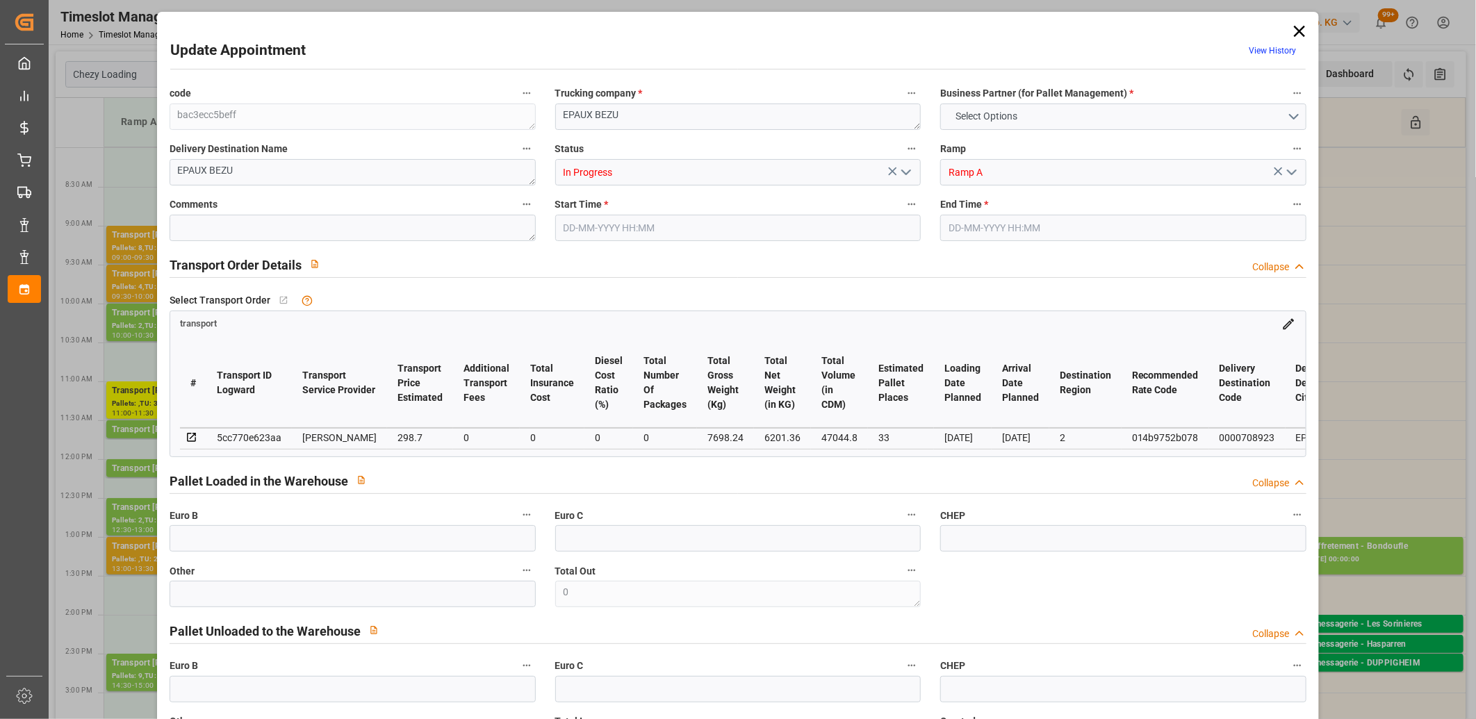
type input "288.6039"
type input "-10.0961"
type input "0"
type input "6201.36"
type input "9570"
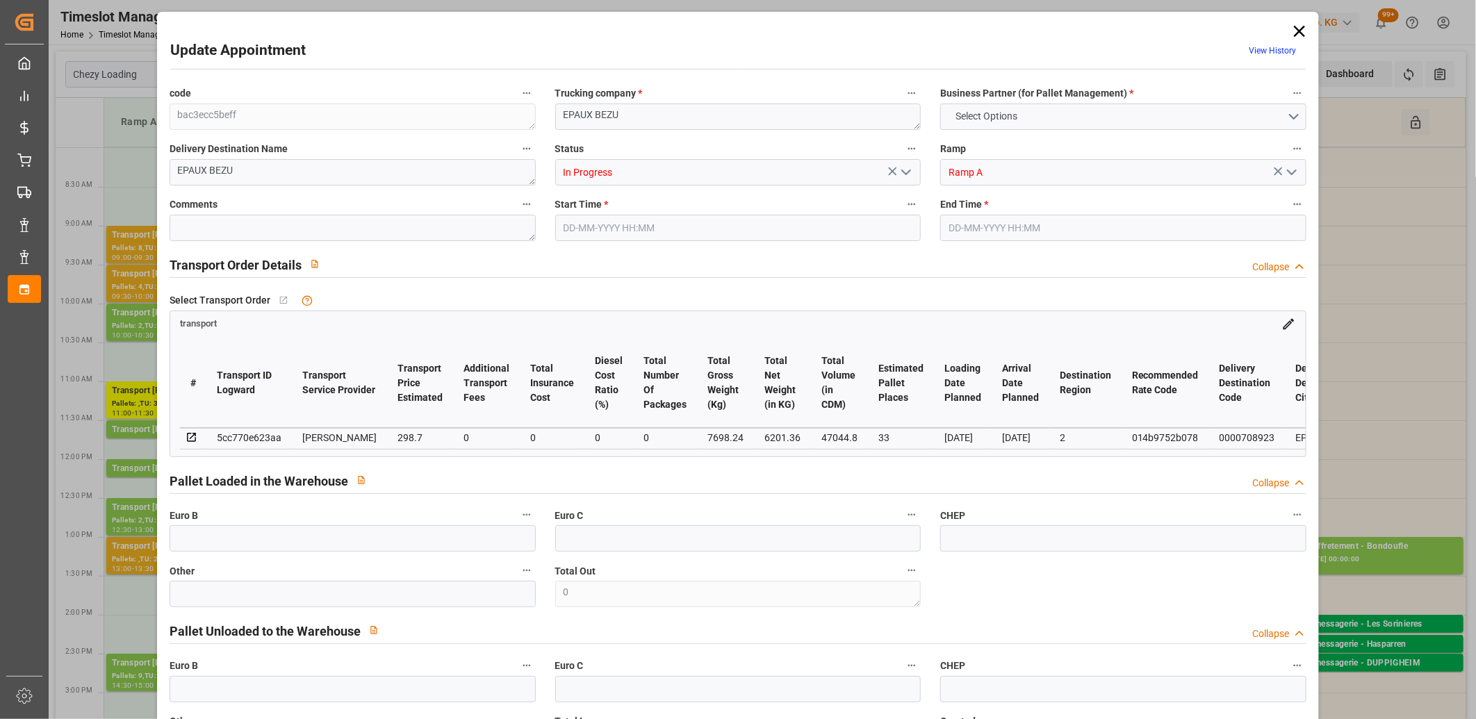
type input "47044.8"
type input "2"
type input "0"
type input "2376"
type input "66"
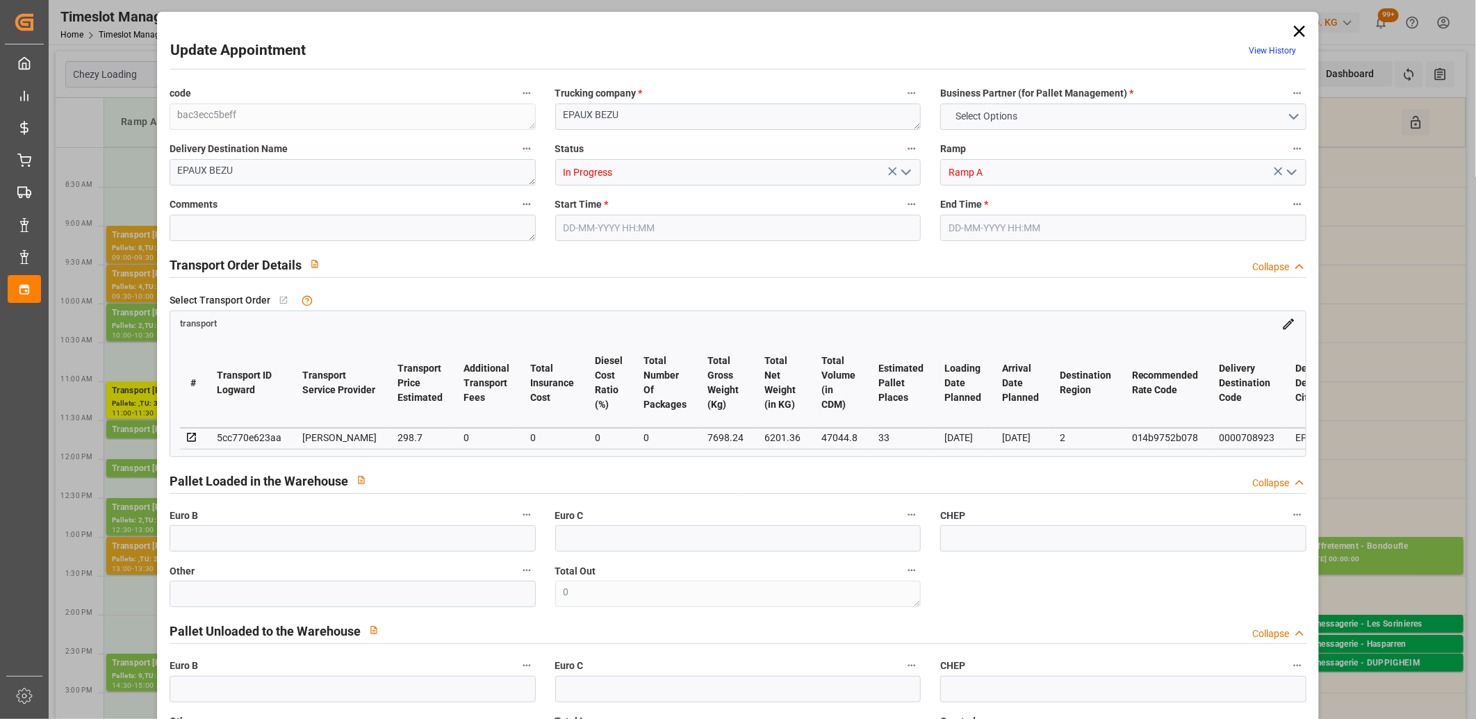
type input "101"
type input "7698.24"
type input "0"
type input "4710.8598"
type input "0"
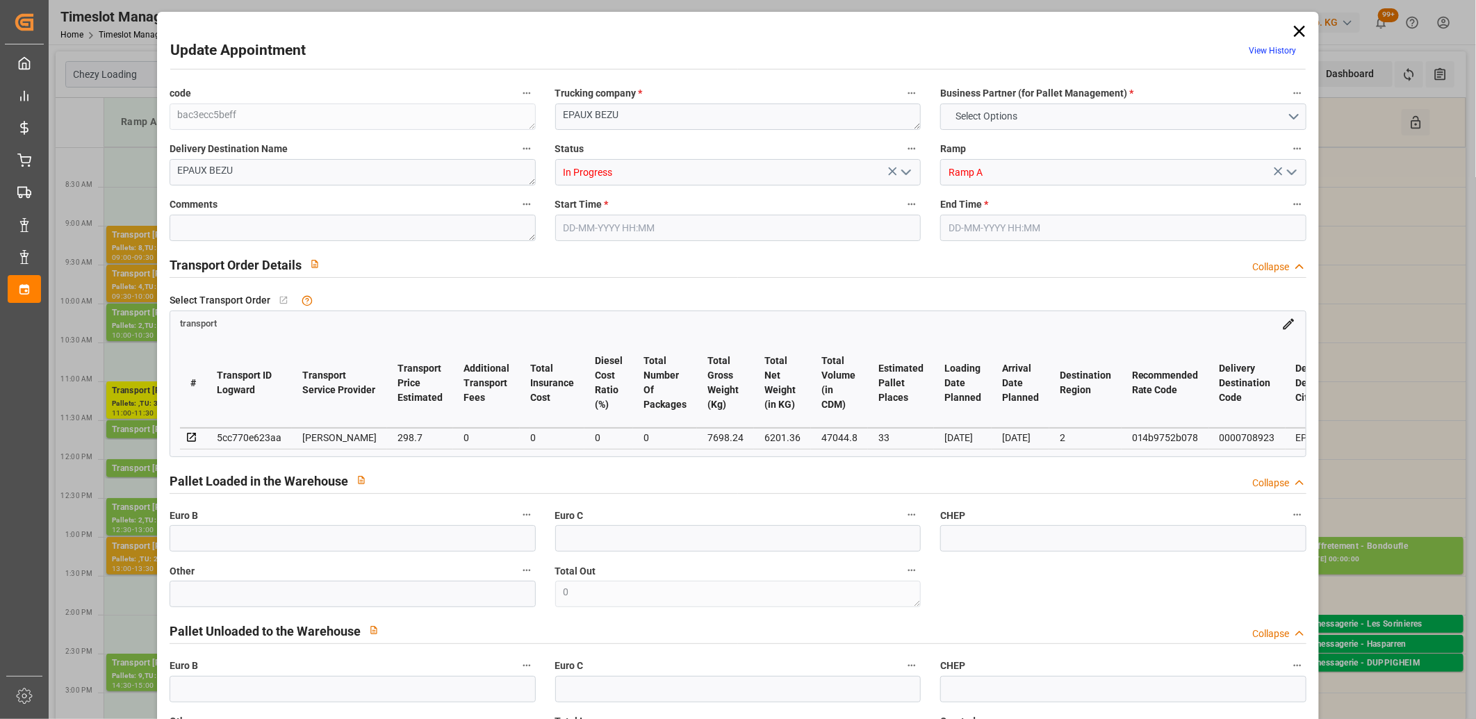
type input "0"
type input "21"
type input "35"
type input "03-09-2025 13:00"
type input "03-09-2025 13:30"
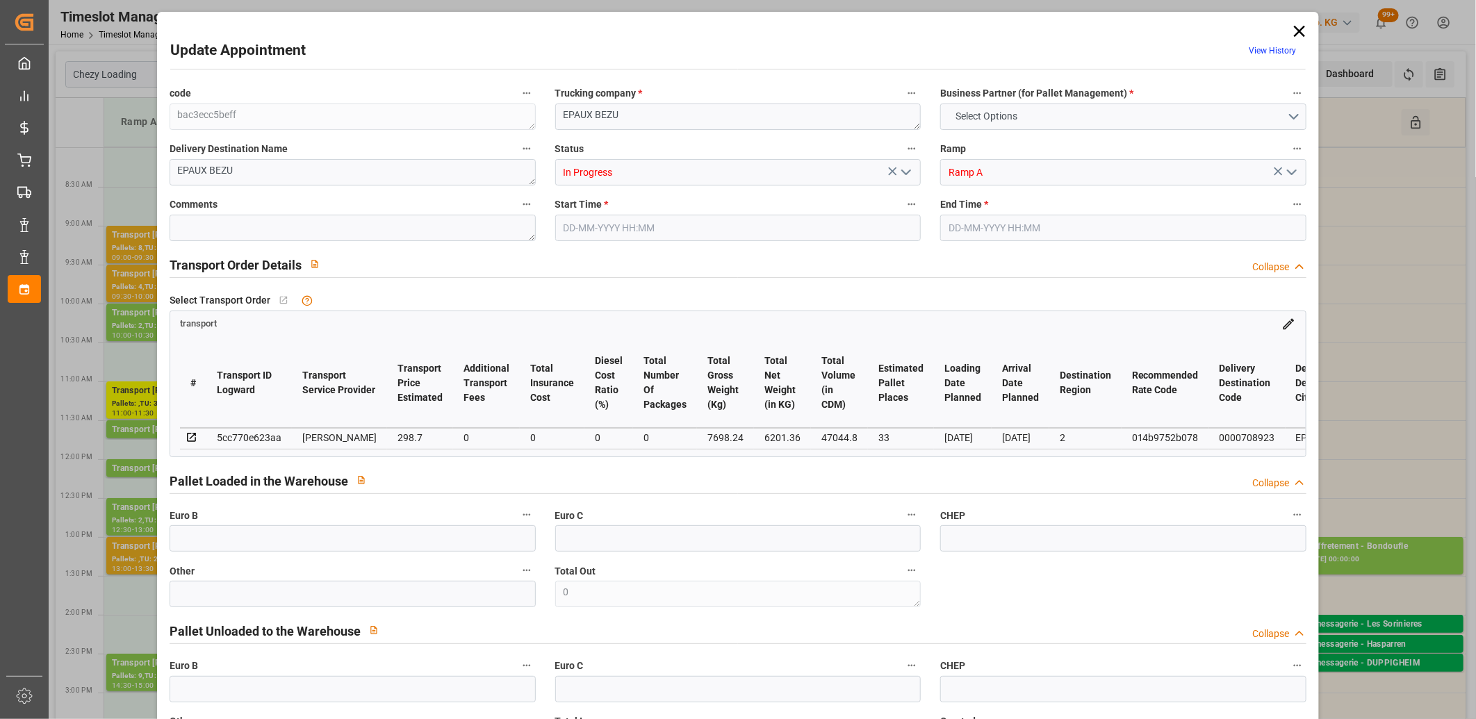
type input "01-09-2025 16:27"
type input "01-09-2025 11:17"
type input "[DATE]"
click at [908, 172] on icon "open menu" at bounding box center [906, 172] width 17 height 17
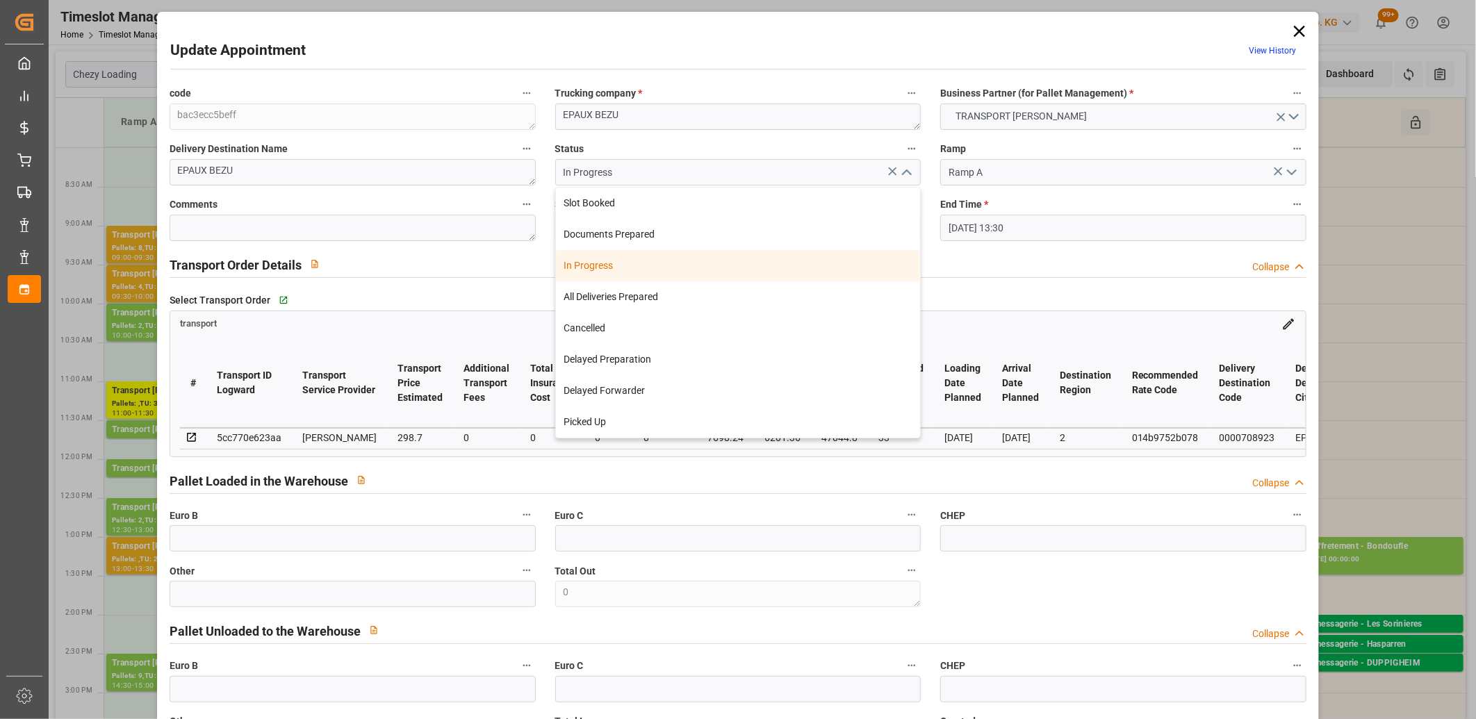
click at [908, 172] on icon "close menu" at bounding box center [906, 172] width 17 height 17
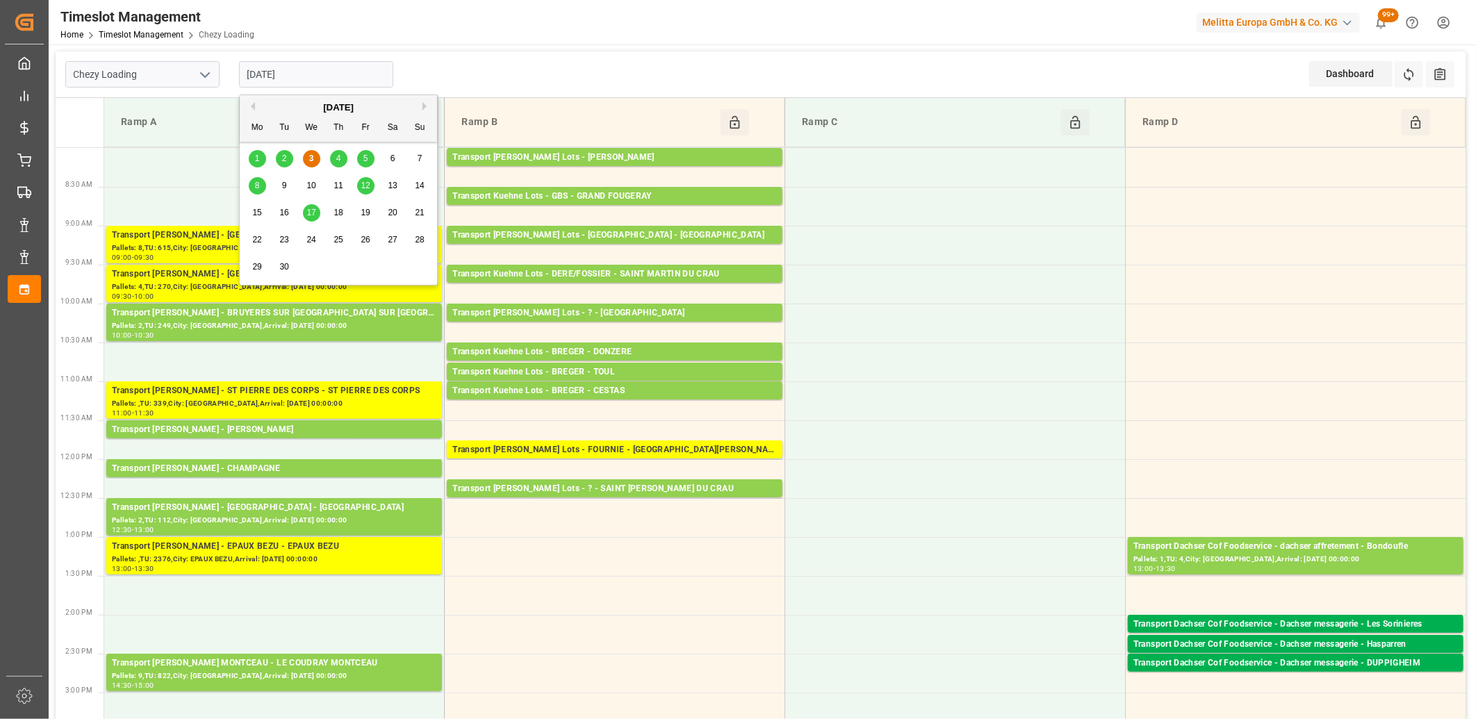
click at [309, 67] on input "[DATE]" at bounding box center [316, 74] width 154 height 26
click at [339, 160] on span "4" at bounding box center [338, 159] width 5 height 10
type input "[DATE]"
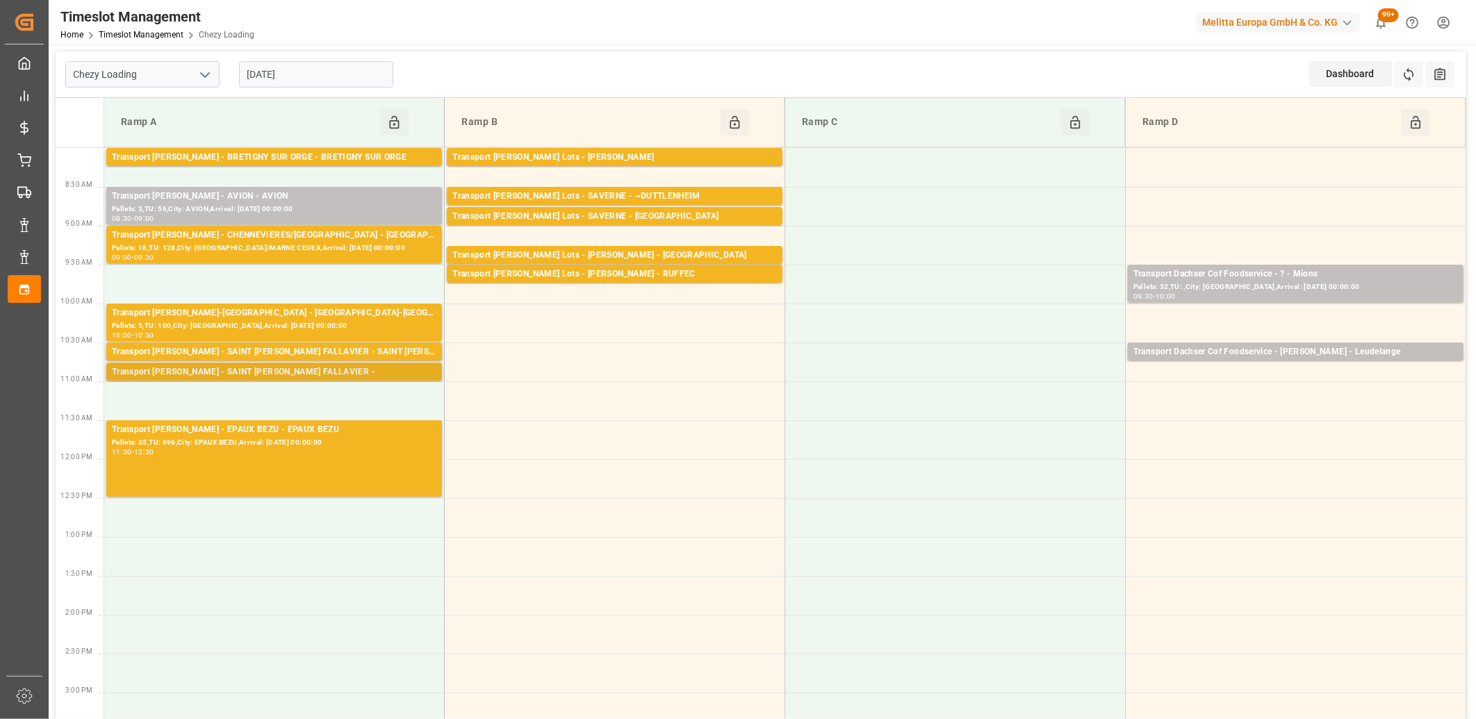
click at [339, 371] on div "Transport Delisle - SAINT QUENTIN FALLAVIER -" at bounding box center [274, 373] width 325 height 14
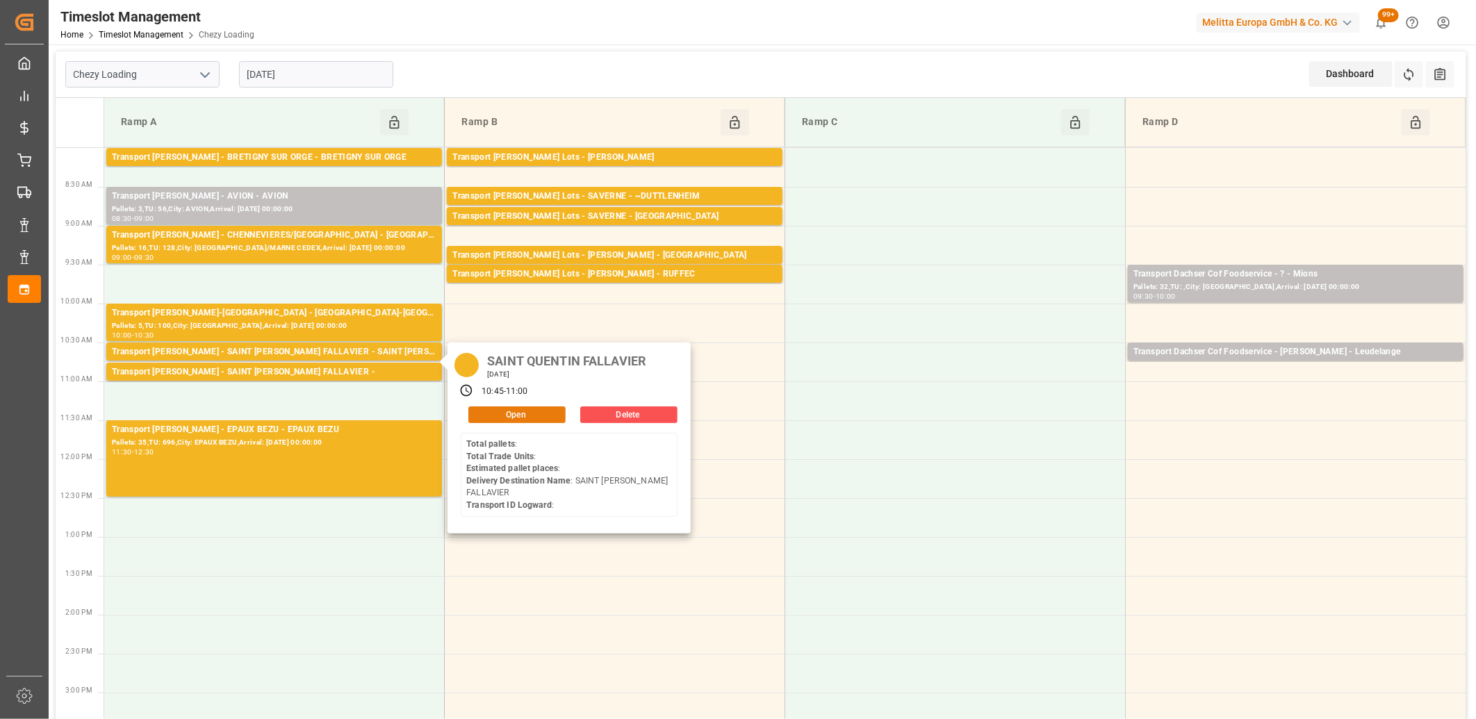
click at [557, 419] on button "Open" at bounding box center [516, 415] width 97 height 17
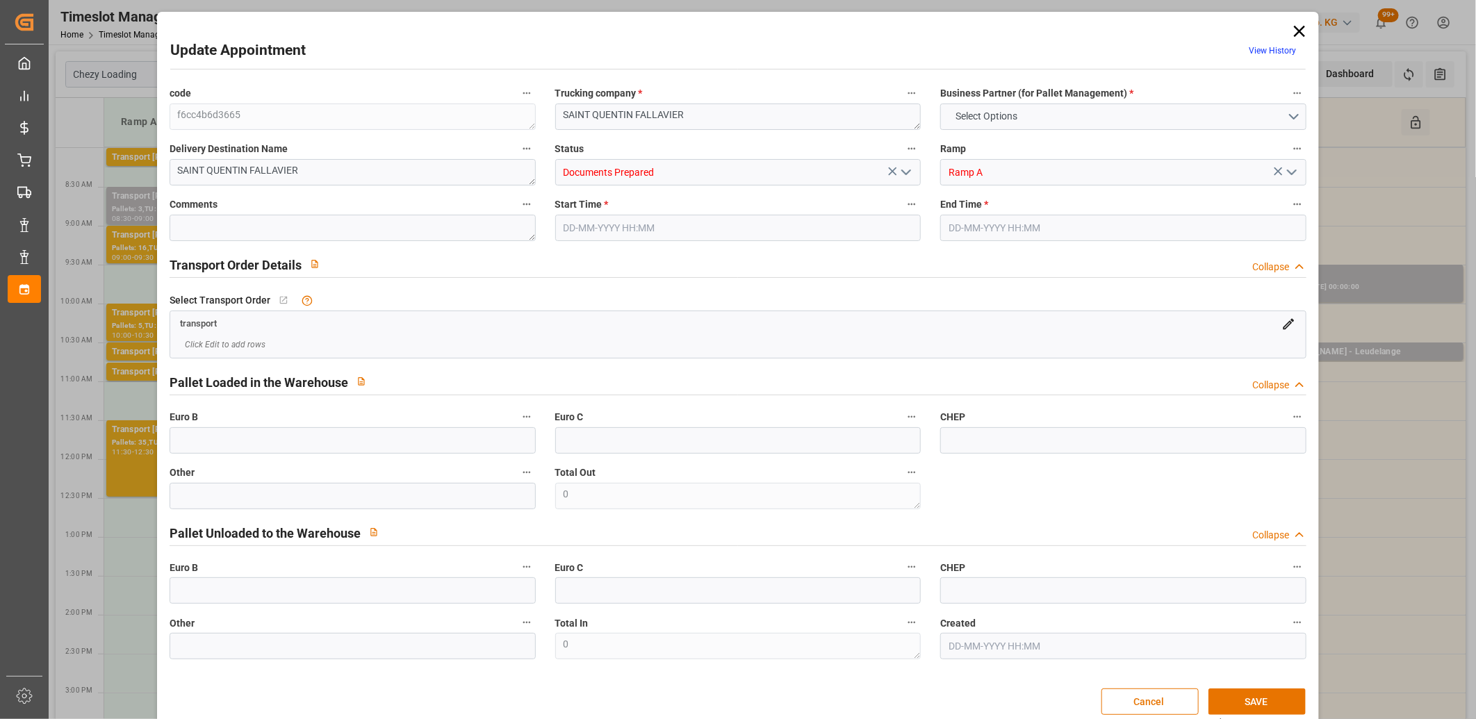
type input "04-09-2025 10:45"
type input "04-09-2025 11:00"
click at [1301, 33] on icon at bounding box center [1299, 31] width 19 height 19
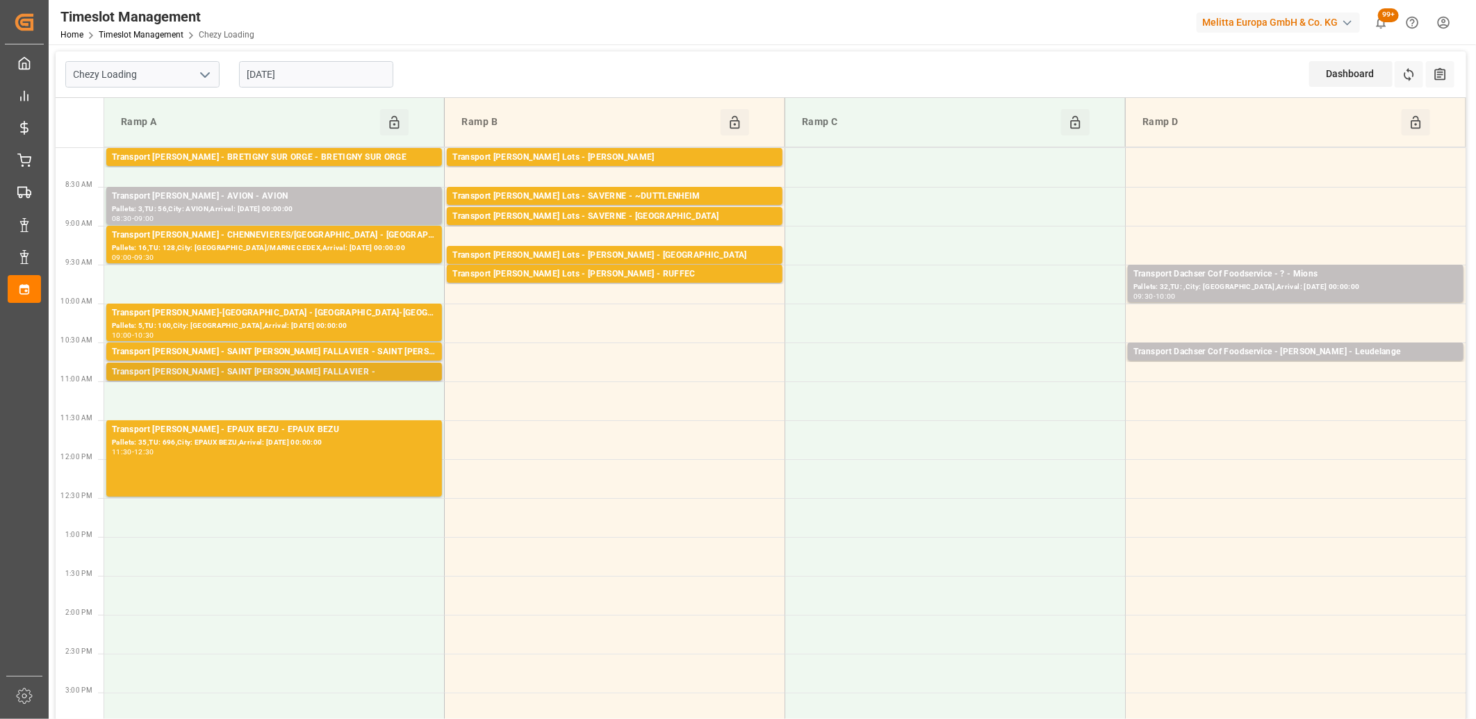
click at [378, 370] on div "Transport Delisle - SAINT QUENTIN FALLAVIER -" at bounding box center [274, 373] width 325 height 14
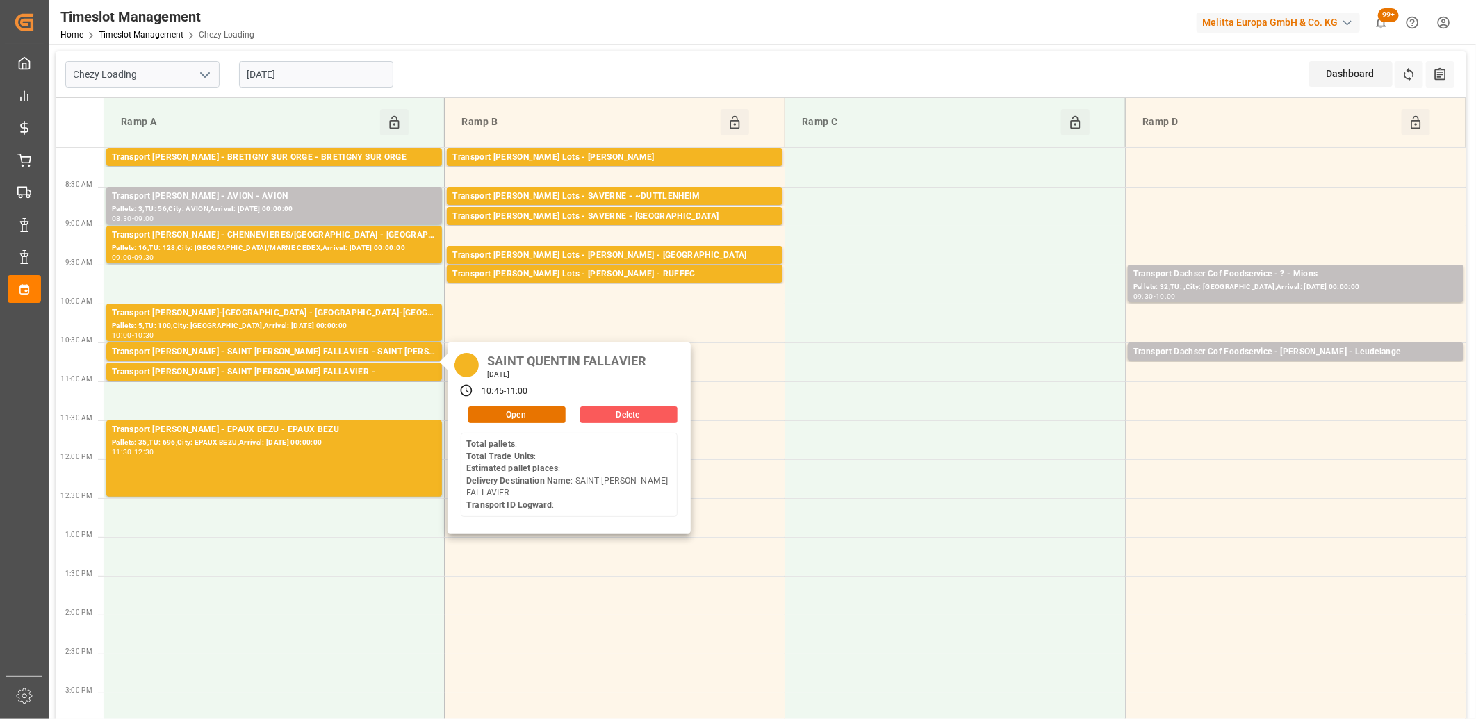
click at [591, 413] on button "Delete" at bounding box center [628, 415] width 97 height 17
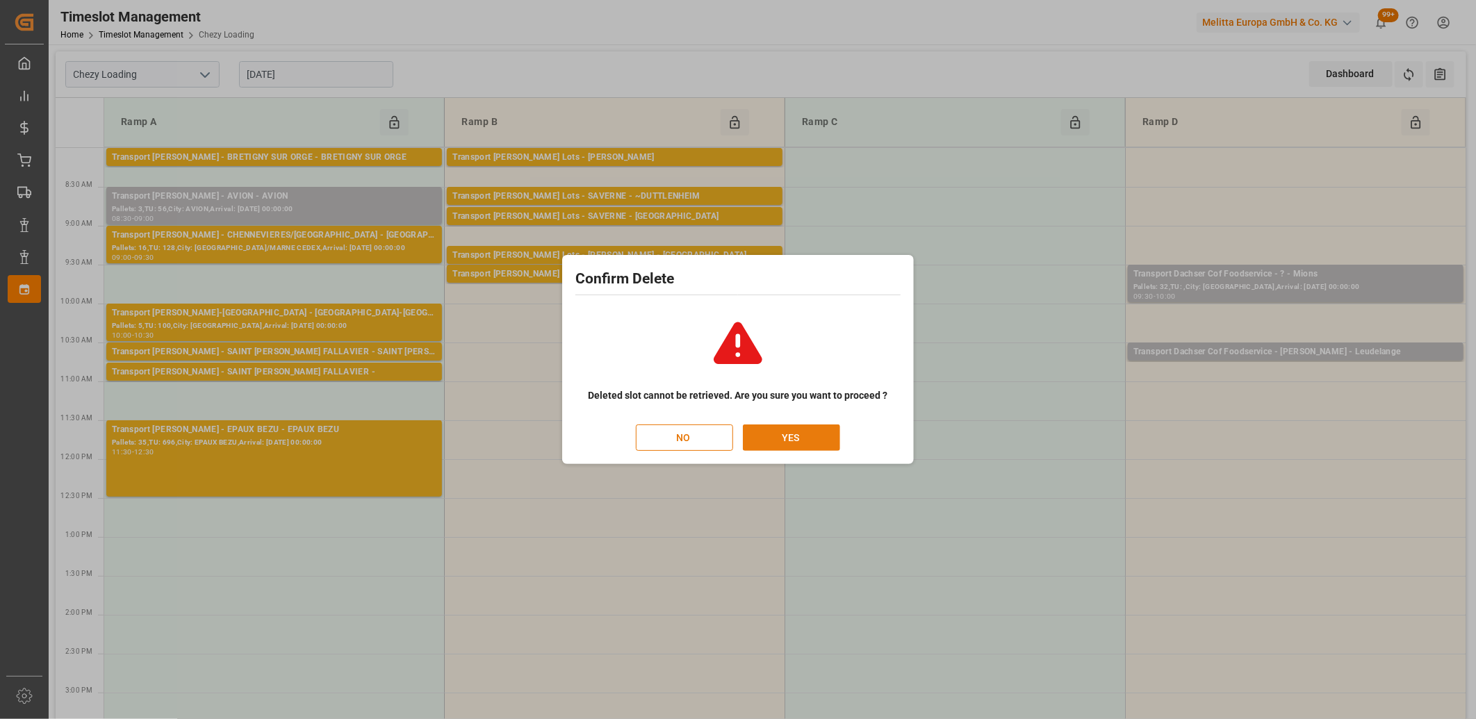
click at [755, 435] on button "YES" at bounding box center [791, 438] width 97 height 26
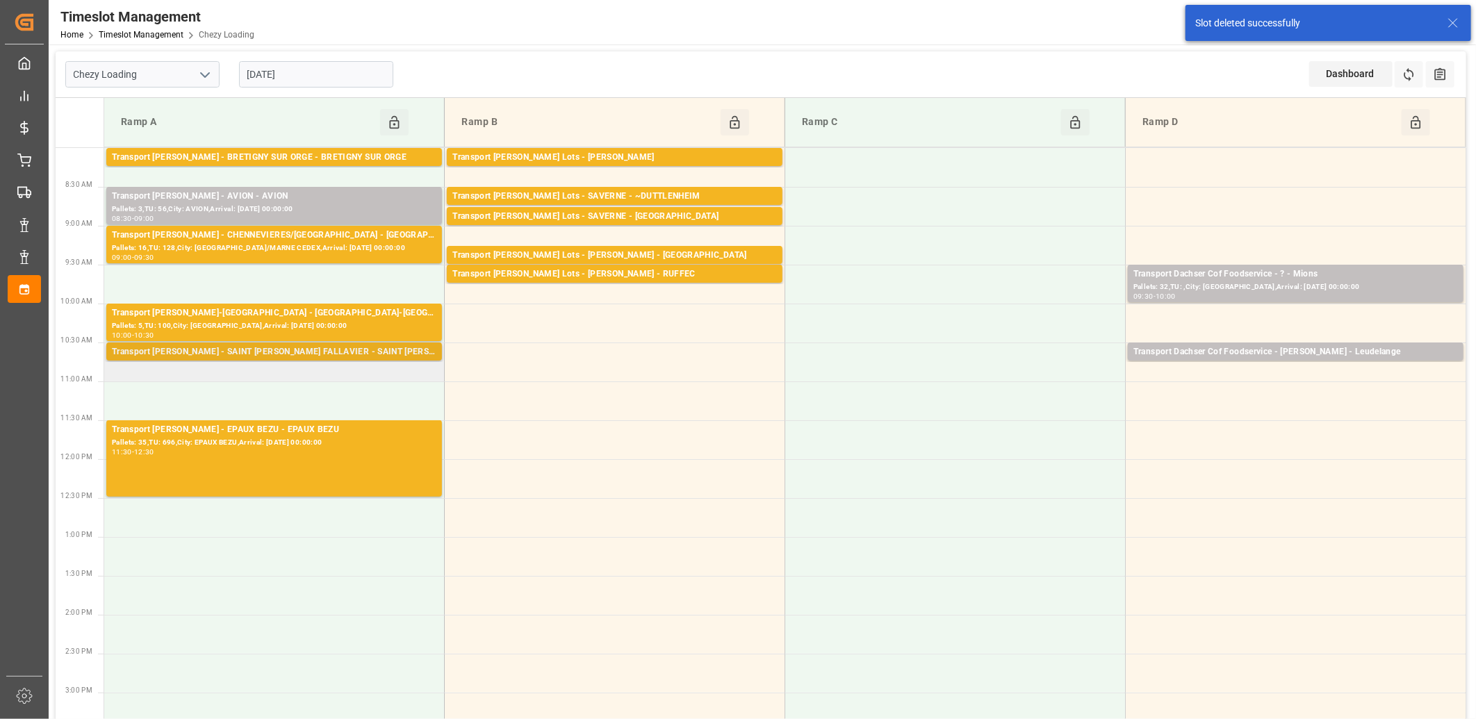
click at [388, 354] on div "Transport Delisle - SAINT QUENTIN FALLAVIER - SAINT QUENTIN FALLAVIER" at bounding box center [274, 352] width 325 height 14
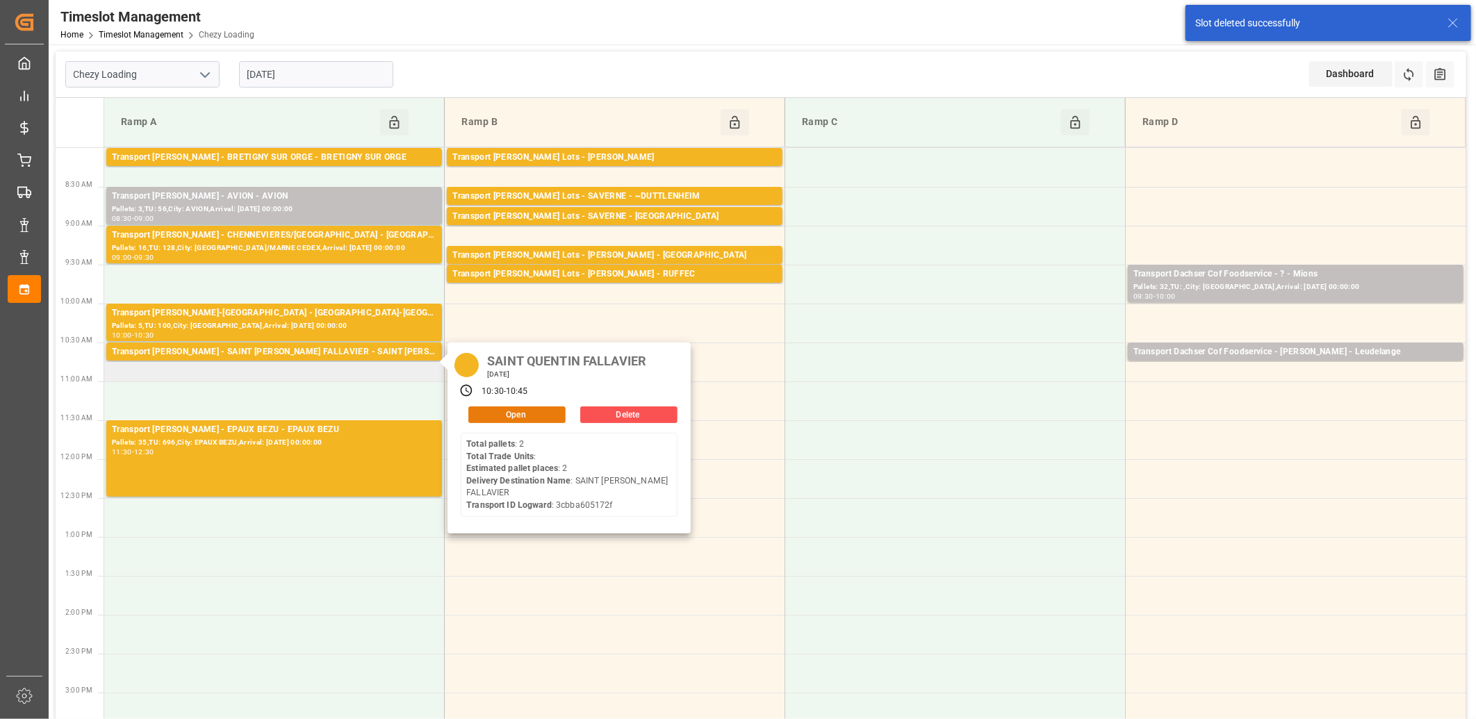
click at [495, 415] on button "Open" at bounding box center [516, 415] width 97 height 17
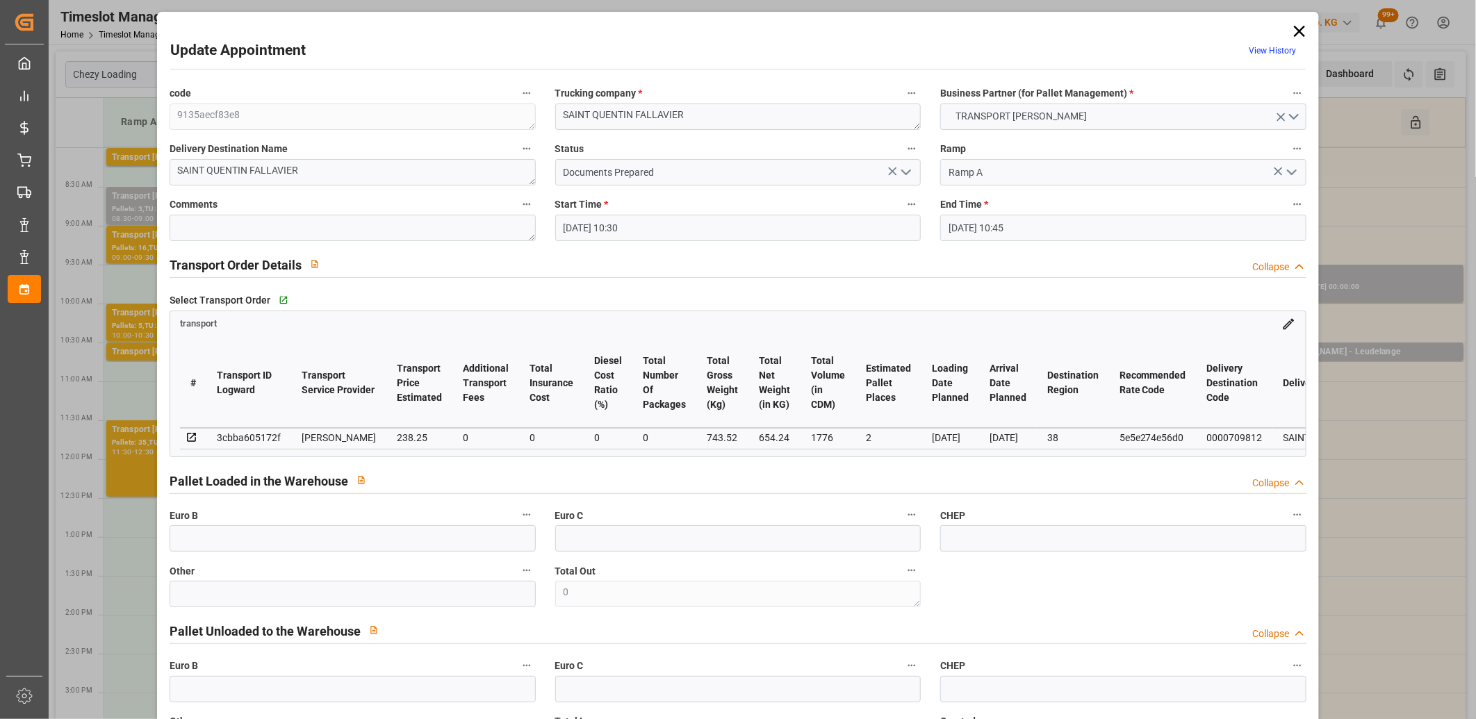
click at [1297, 26] on icon at bounding box center [1299, 31] width 19 height 19
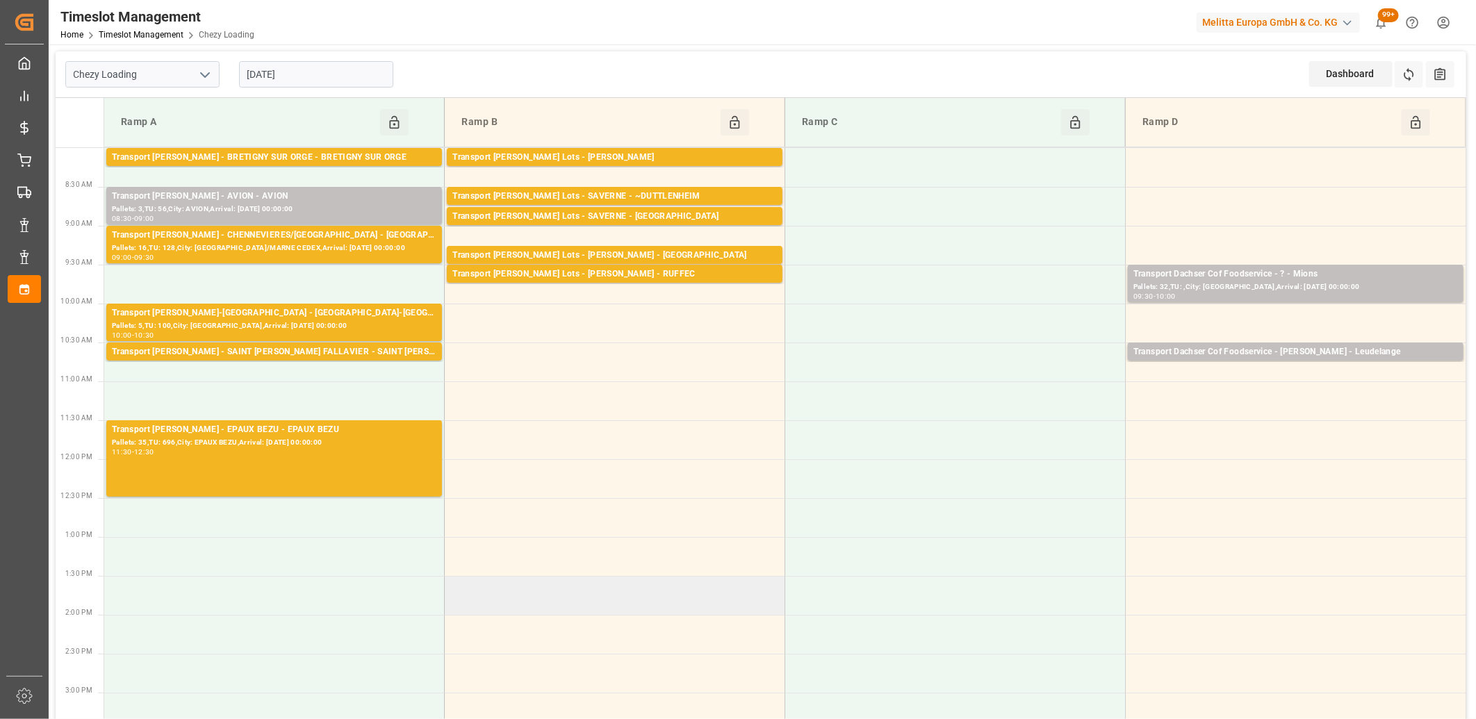
drag, startPoint x: 594, startPoint y: 626, endPoint x: 596, endPoint y: 592, distance: 34.1
click at [594, 626] on td at bounding box center [615, 634] width 341 height 39
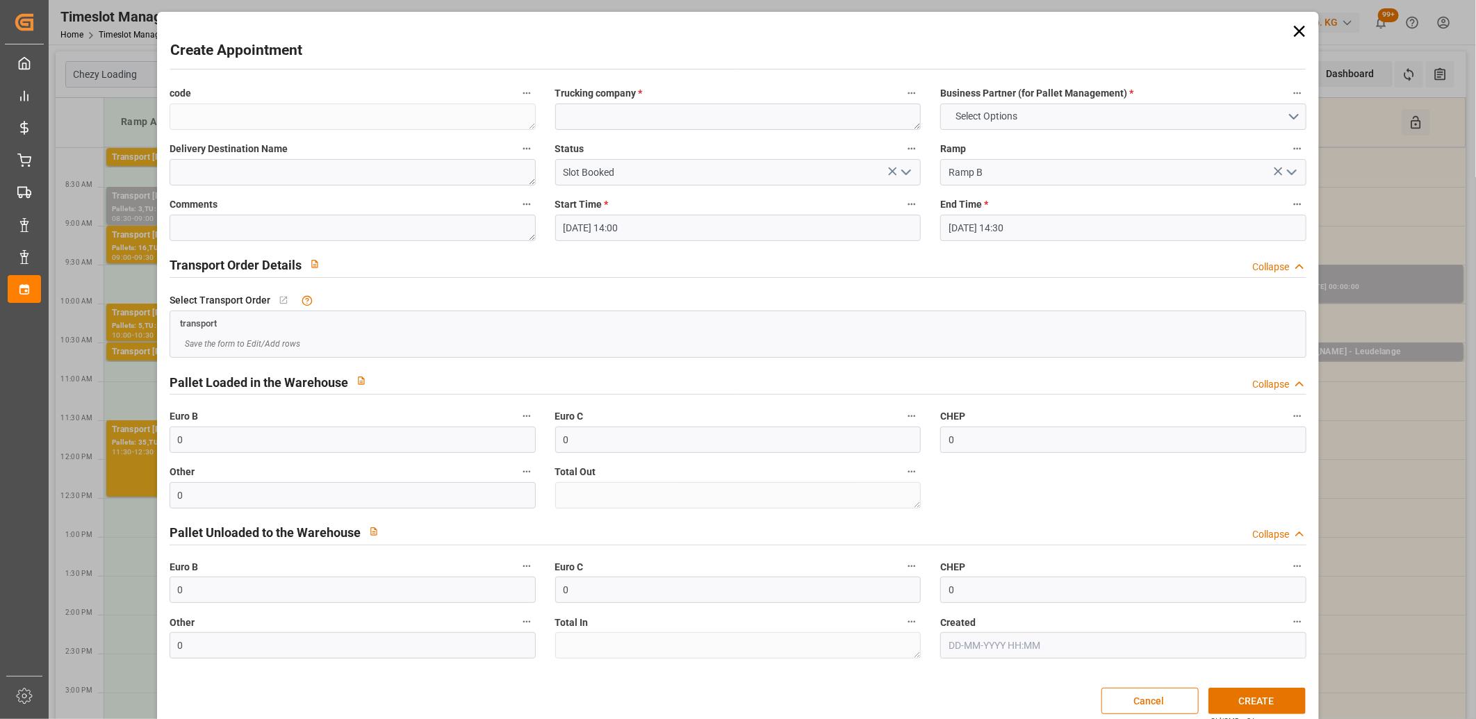
click at [1296, 31] on icon at bounding box center [1299, 31] width 11 height 11
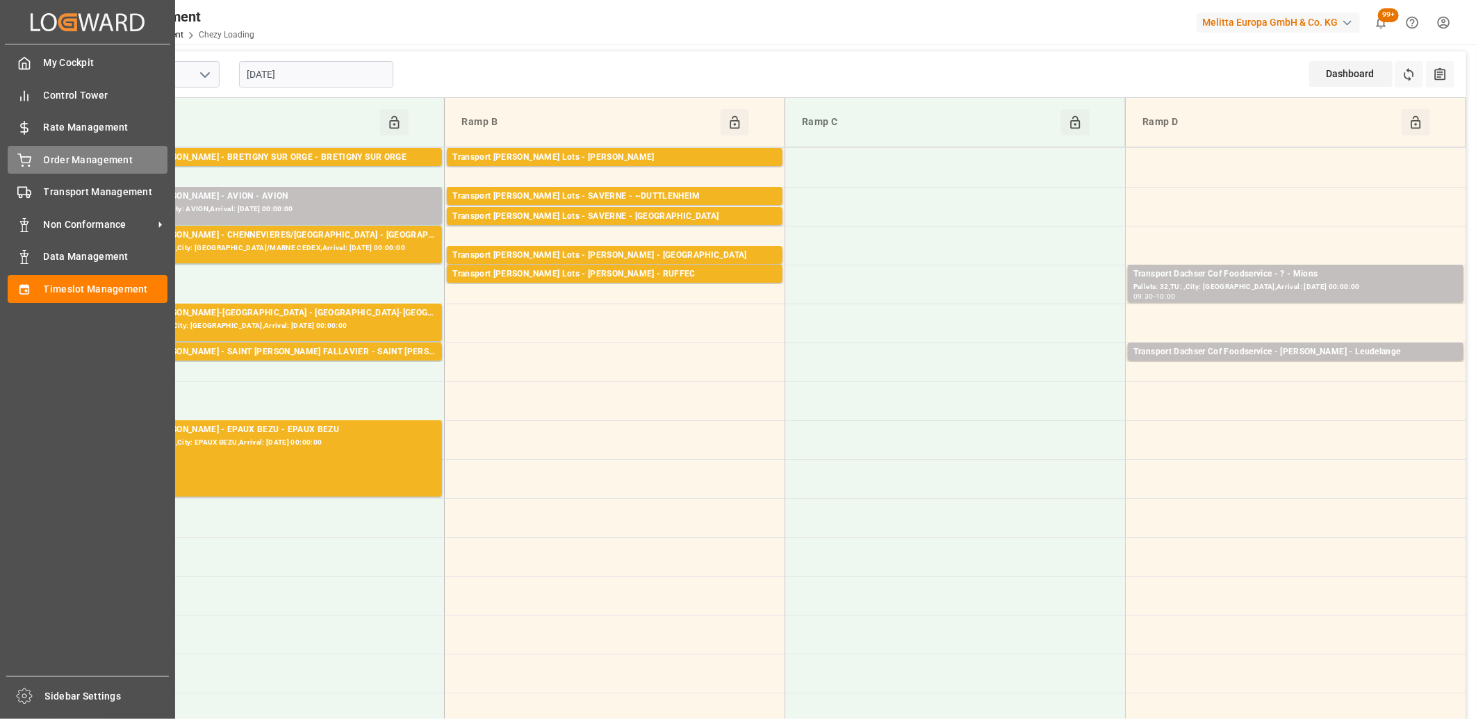
click at [44, 168] on div "Order Management Order Management" at bounding box center [88, 159] width 160 height 27
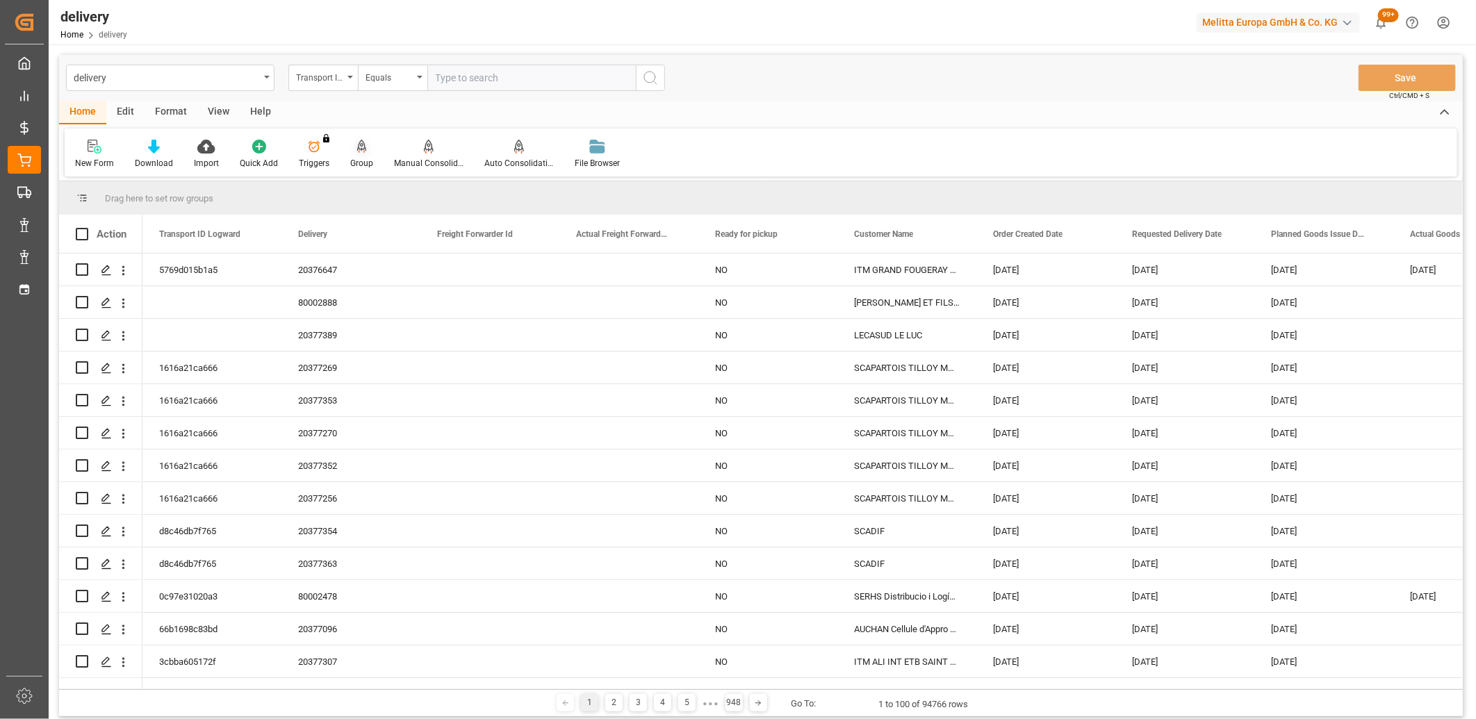
click at [357, 146] on icon at bounding box center [362, 146] width 10 height 12
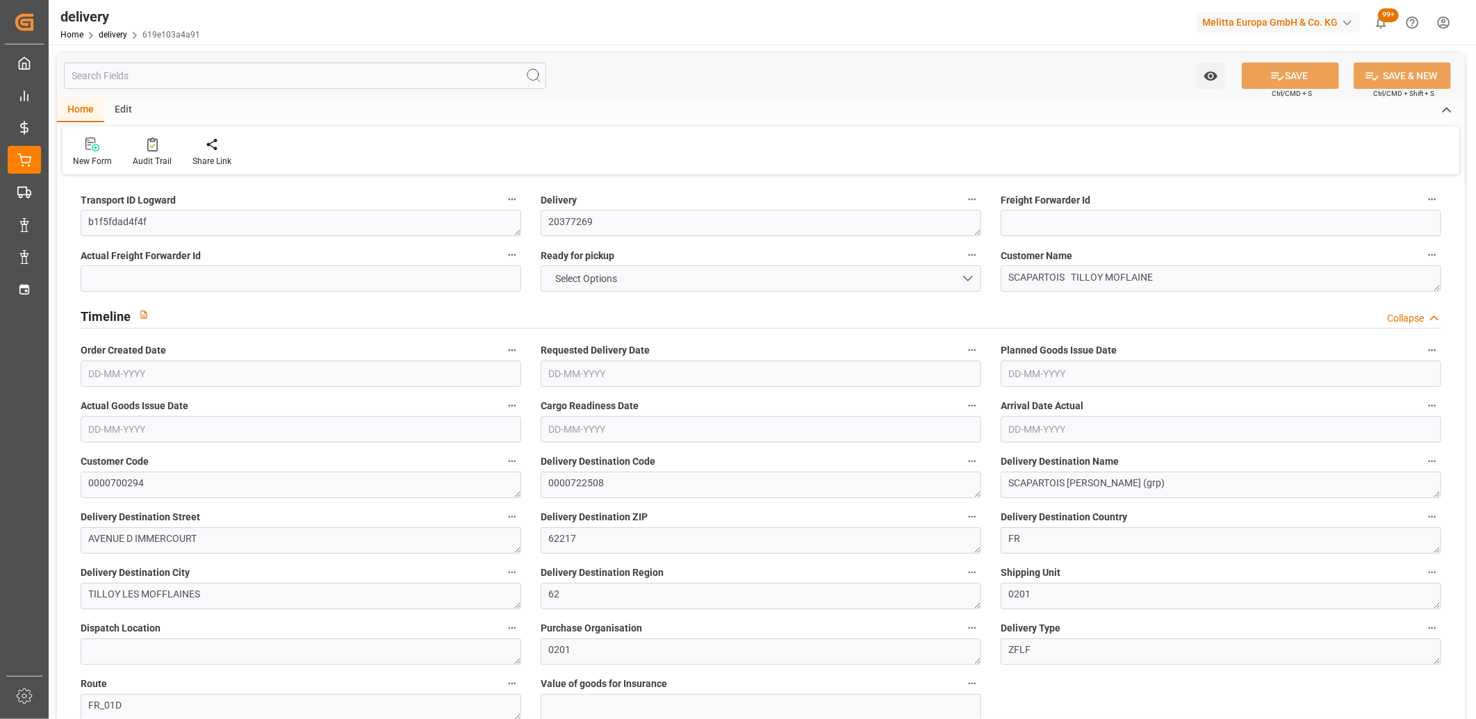
type input "0.33"
type input "23.63"
type input "3"
type input "1"
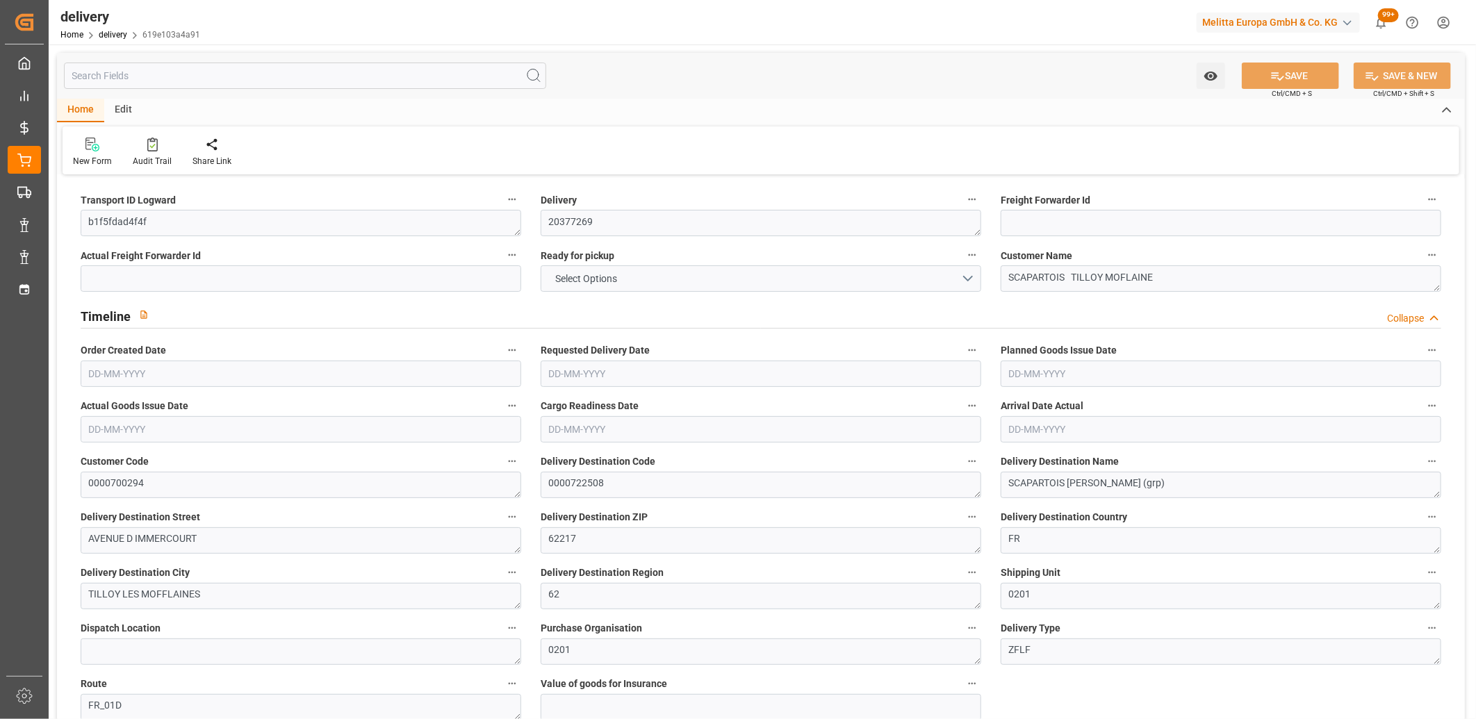
type input "0"
type input "1"
type input "0"
type input "-0.81"
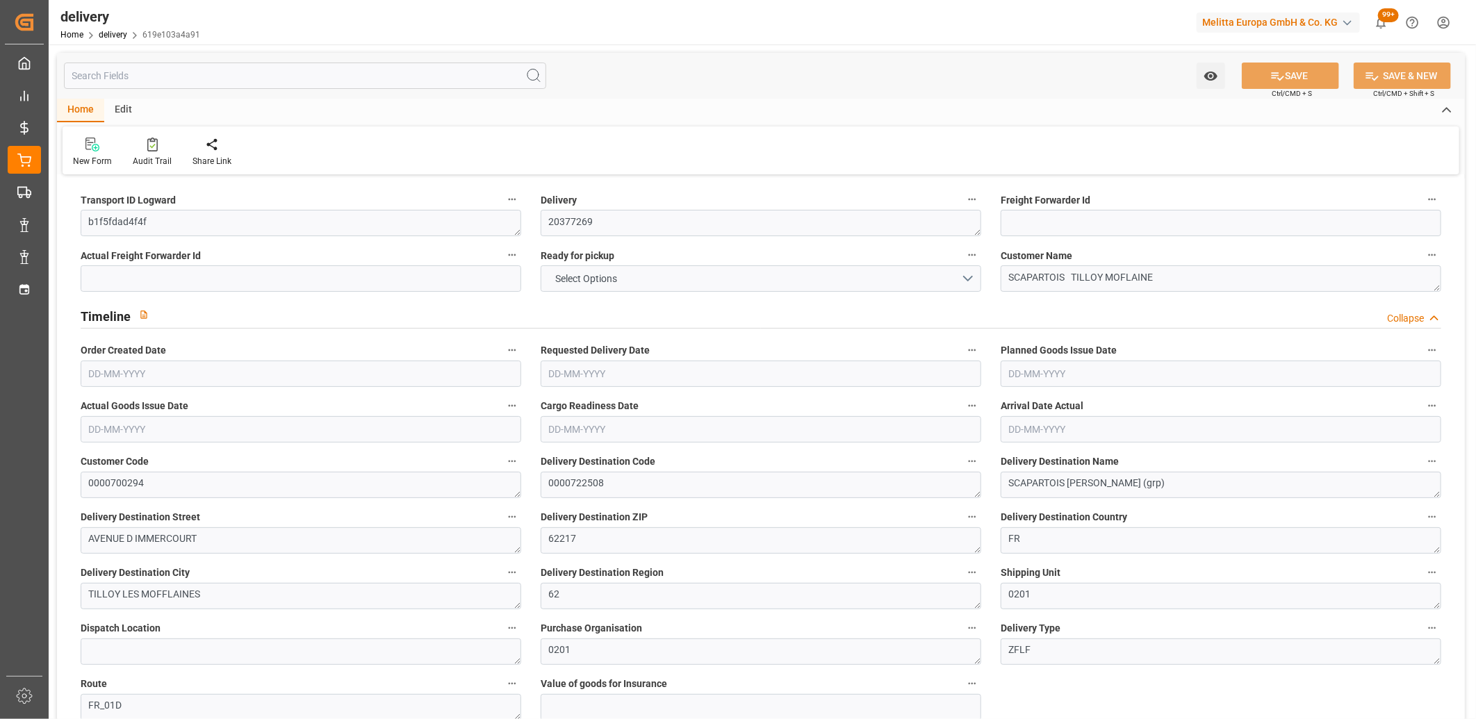
type input "23.964"
type input "23.154"
type input "0"
type input "1.08"
type input "1.5"
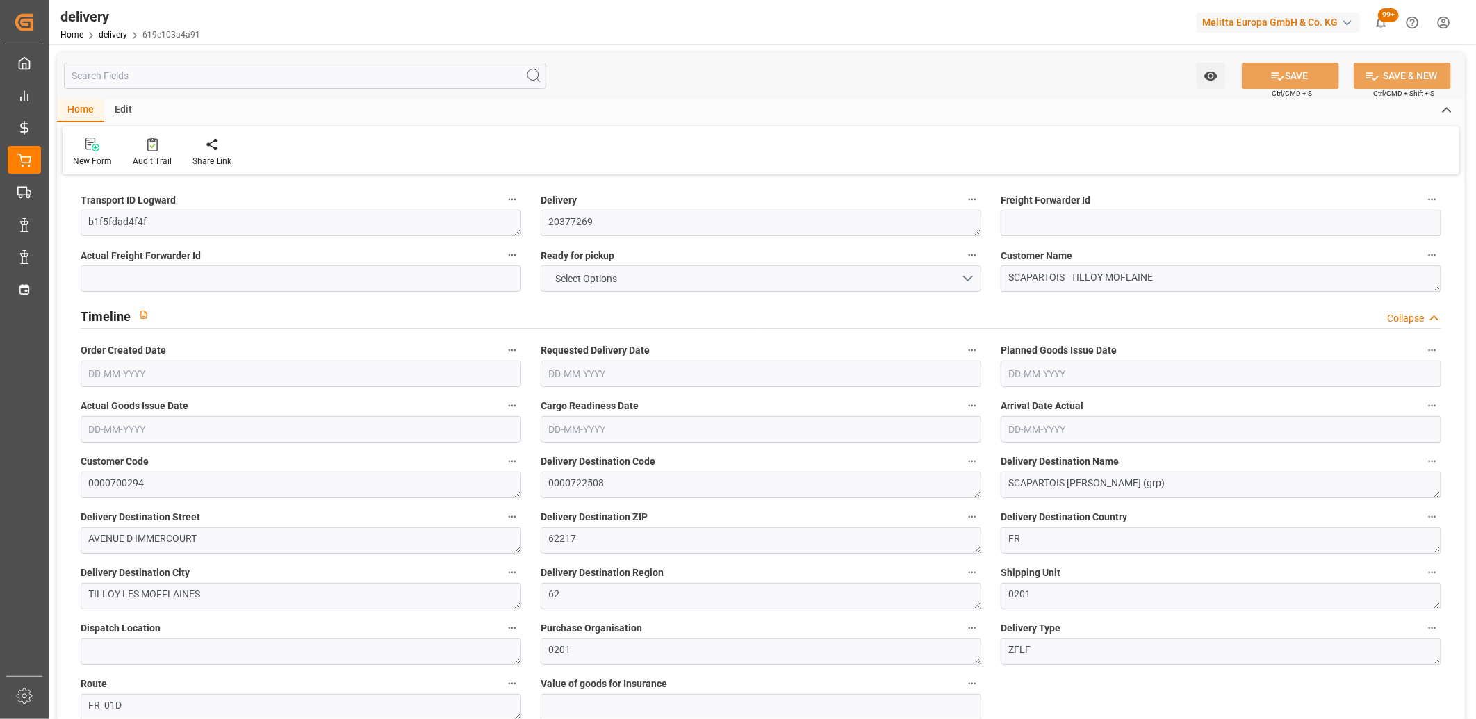
type input "1.3"
type input "0"
type input "1.5"
type input "0.63"
type input "101"
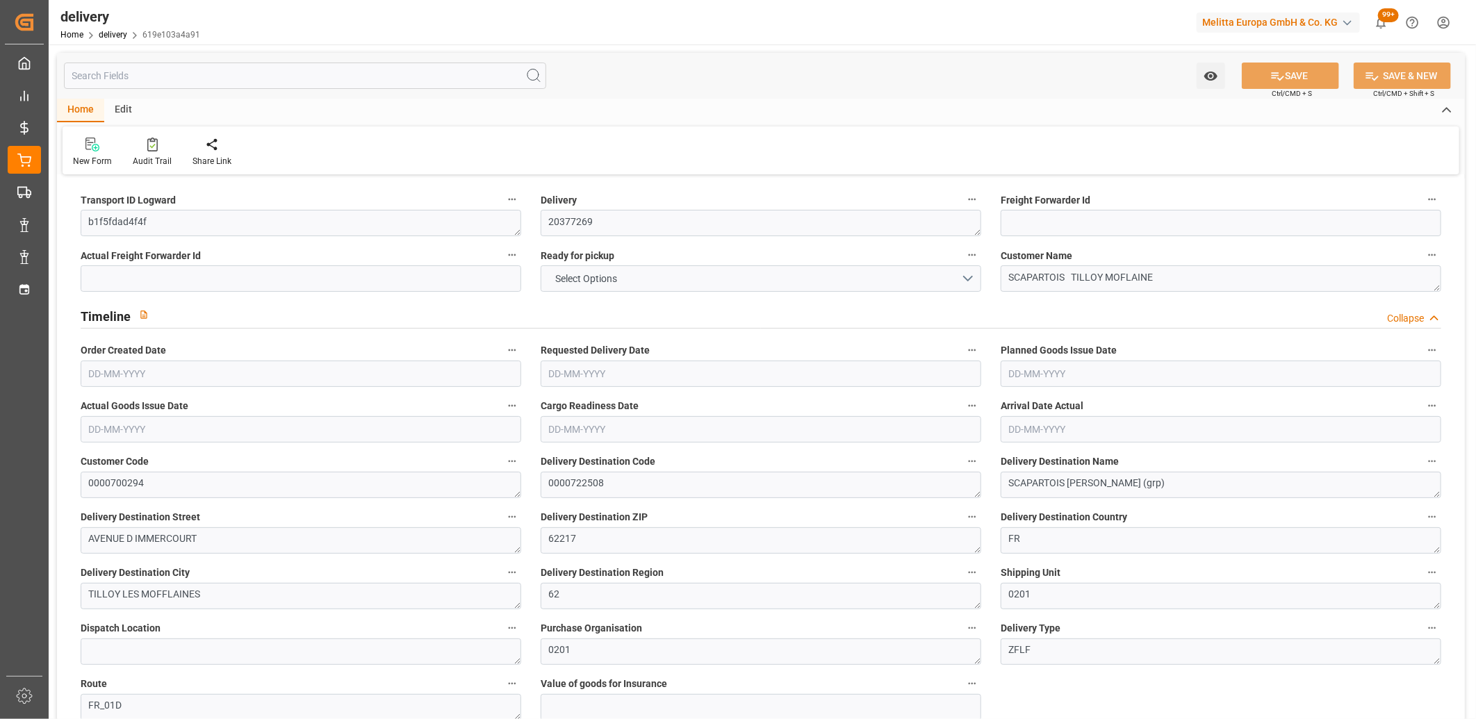
type input "1.0957"
type input "0.0001"
type input "0"
type input "[DATE]"
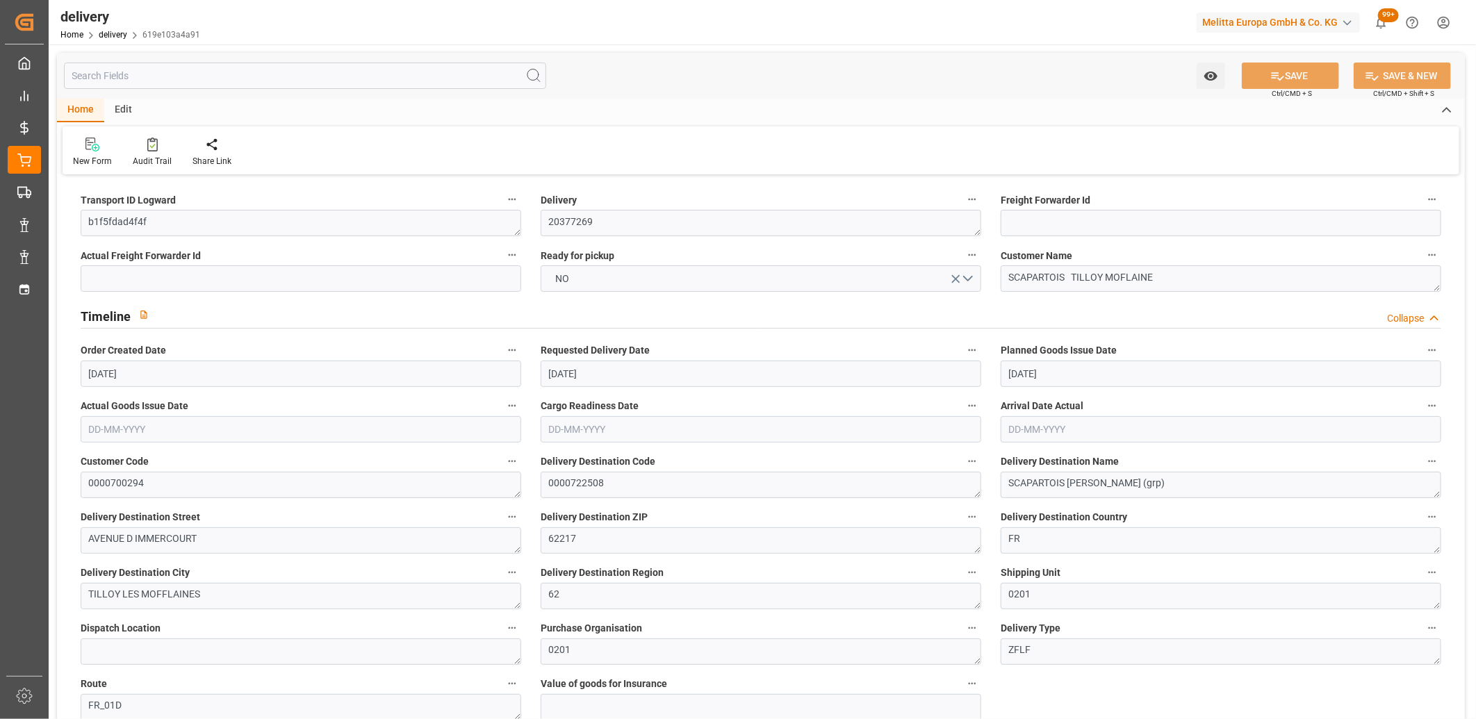
type input "[DATE]"
type input "[DATE] 11:01"
click at [128, 224] on textarea "b1f5fdad4f4f" at bounding box center [301, 223] width 441 height 26
drag, startPoint x: 158, startPoint y: 217, endPoint x: 87, endPoint y: 218, distance: 71.6
click at [87, 218] on textarea "b1f5fdad4f4f" at bounding box center [301, 223] width 441 height 26
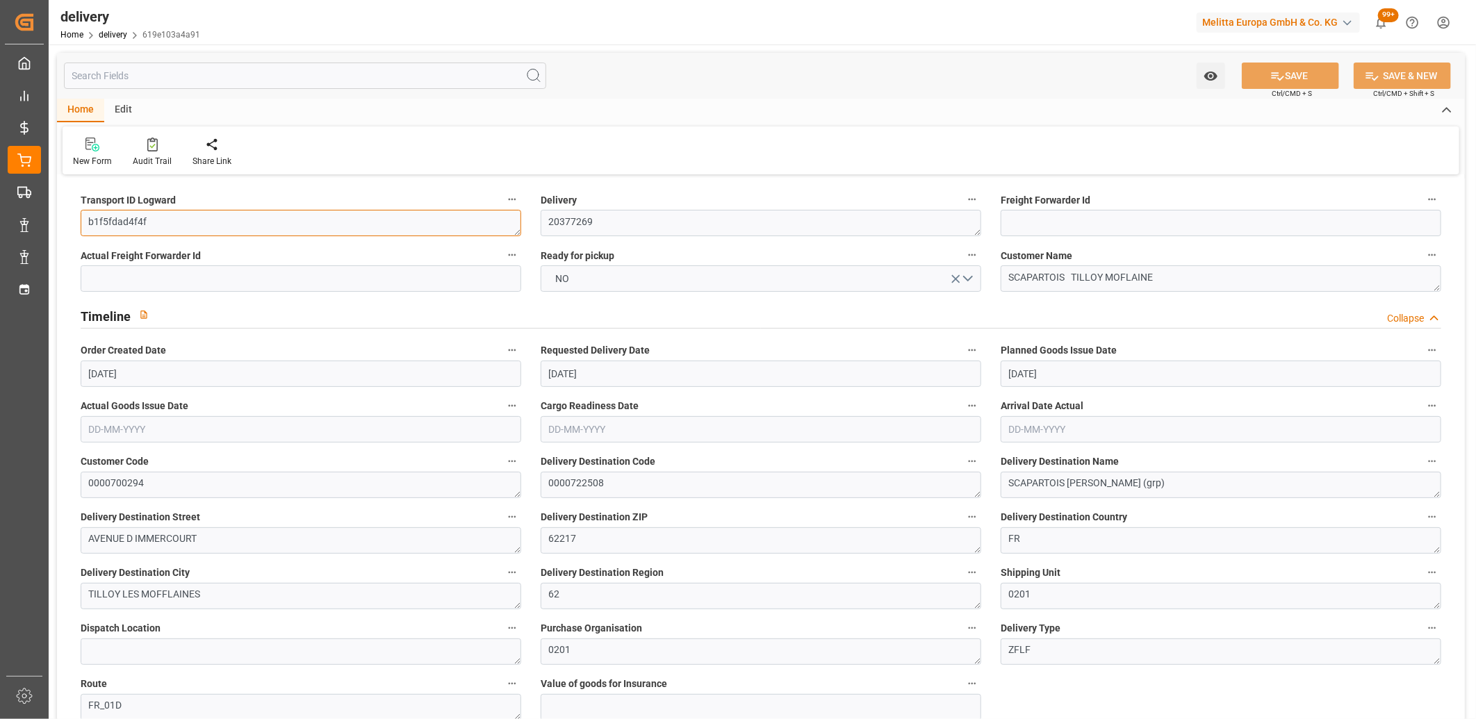
paste textarea "1616a21ca666"
type textarea "1616a21ca666"
click at [1284, 71] on button "SAVE" at bounding box center [1290, 76] width 97 height 26
type textarea "1616a21ca666 ~ Pallet(s) ~ [DATE] 00:00:00 ~ FR_01D ~ [DATE] 00:00:00~0000722508"
type input "-1.1165"
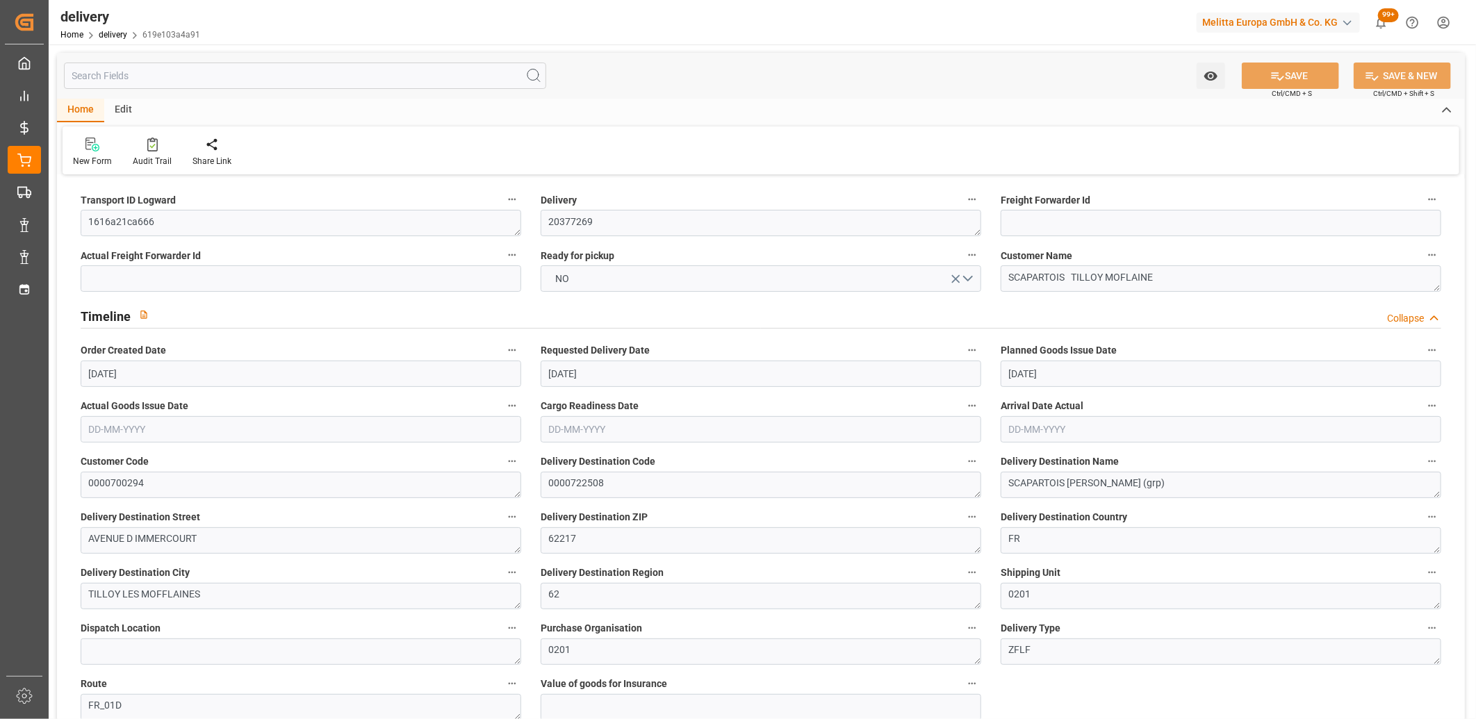
type input "33.032"
type input "31.9155"
type input "0.9345"
type input "1125.946"
type input "2046.18"
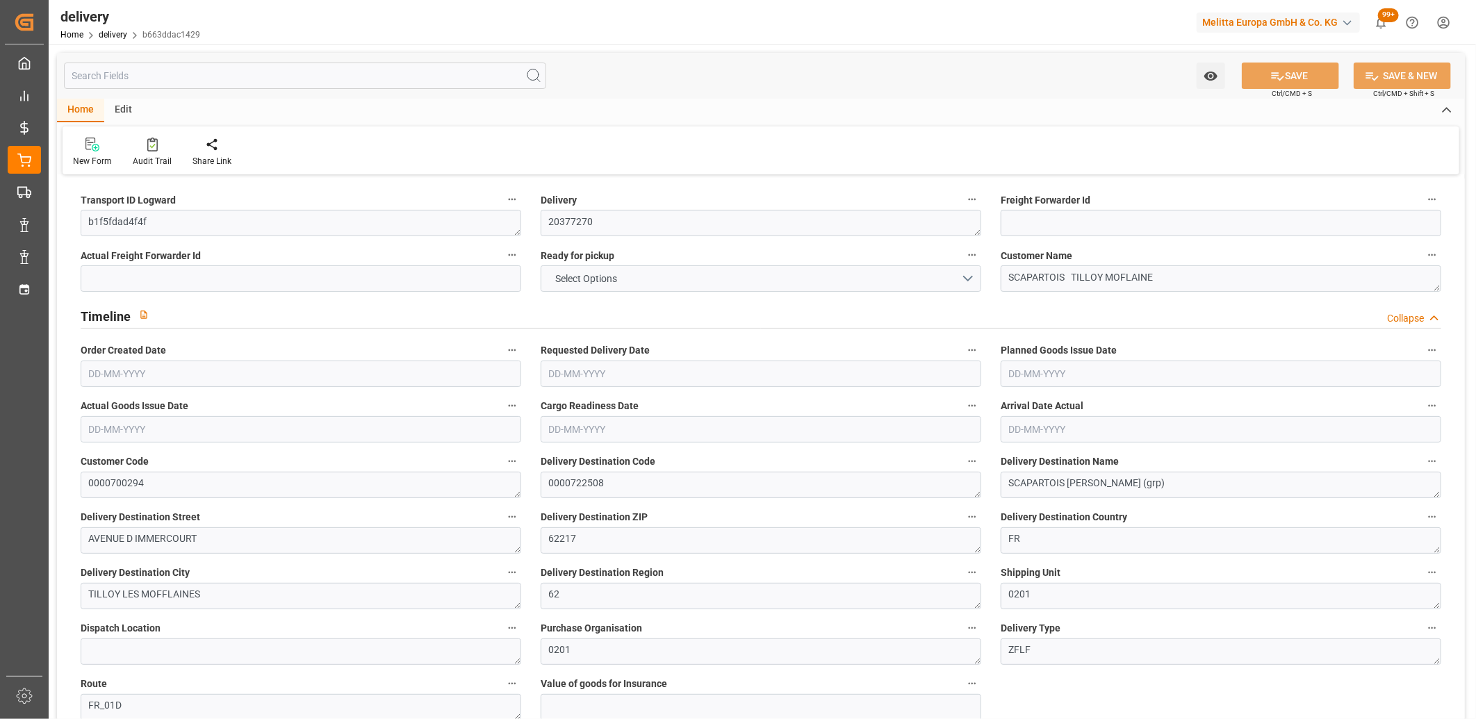
type input "4731.259"
type input "373"
type input "28"
type input "0"
type input "7"
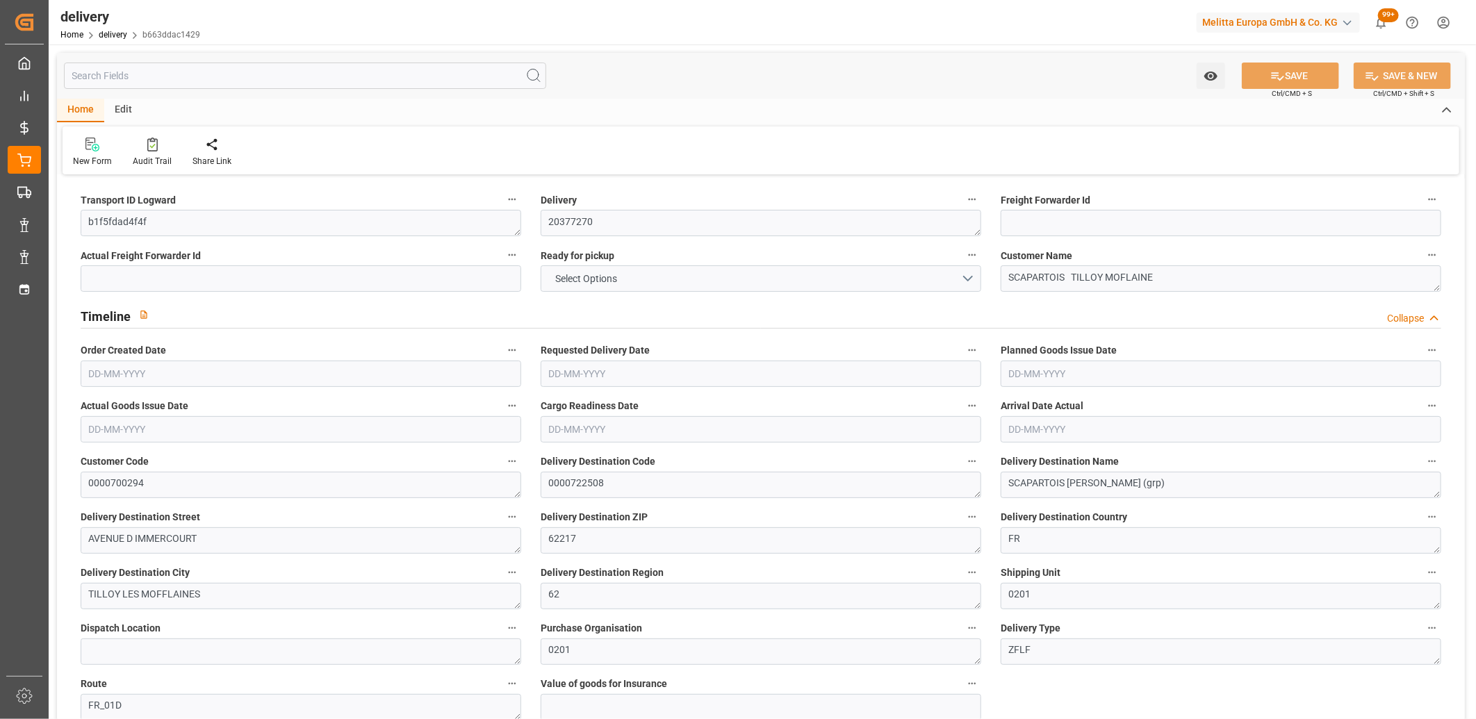
type input "0"
type input "-5.9061"
type input "174.7356"
type input "168.8295"
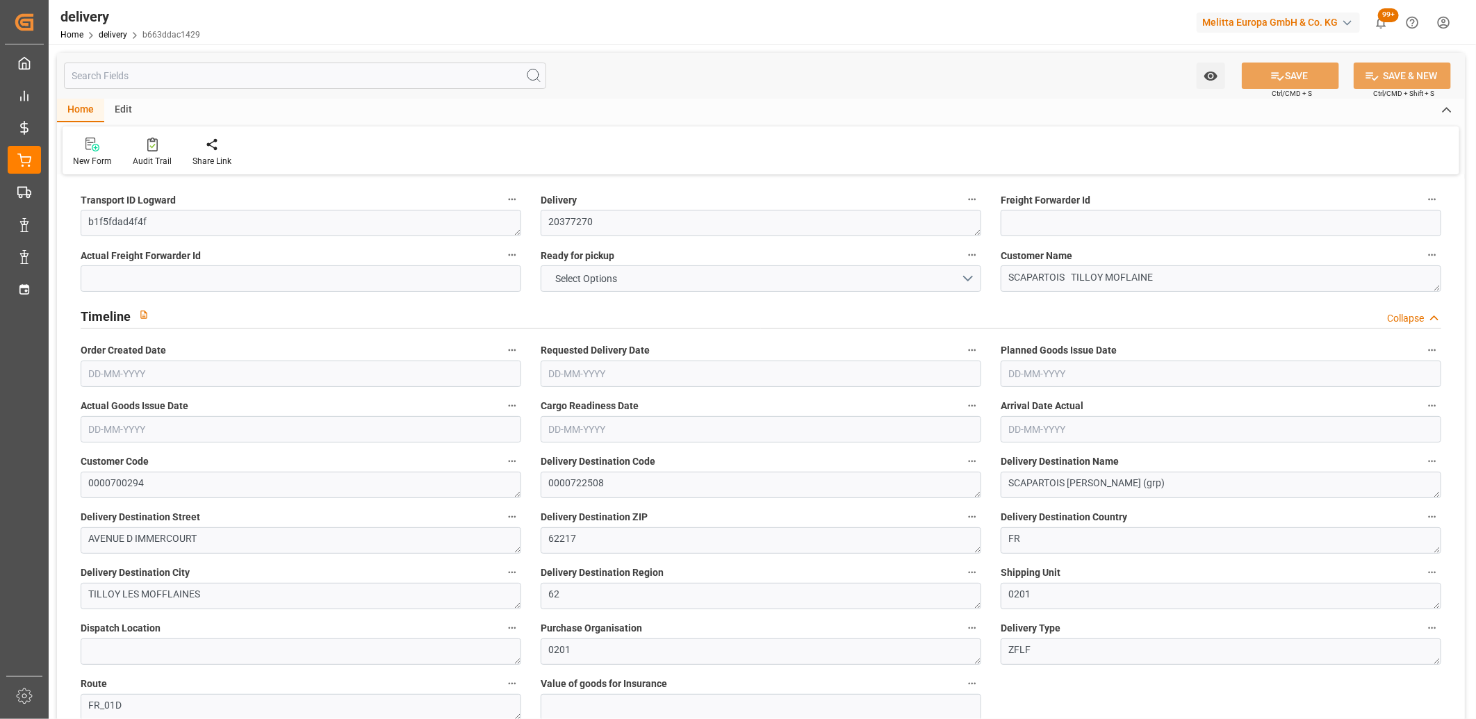
type input "0"
type input "134.28"
type input "1.5"
type input "1.3"
type input "0"
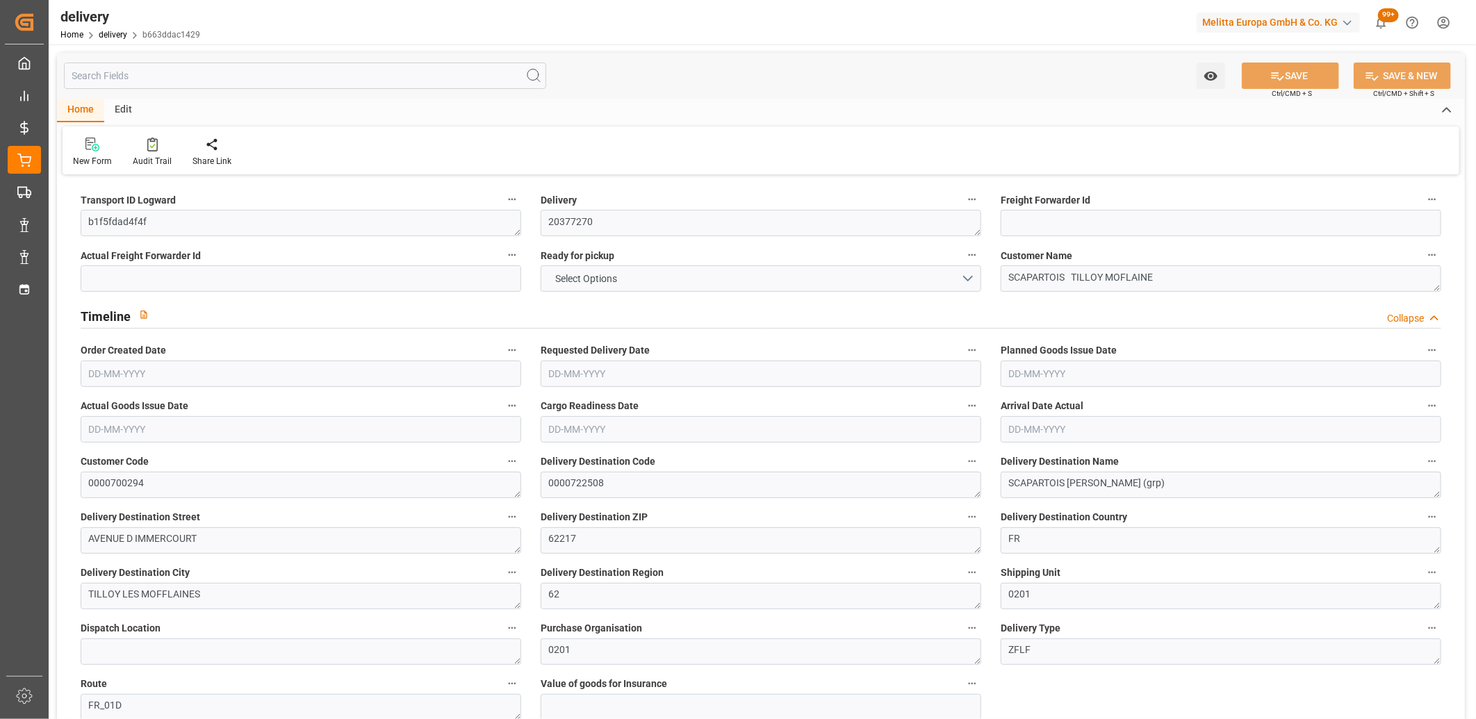
type input "42"
type input "1402.18"
type input "101"
type input "1728.759"
type input "0.1111"
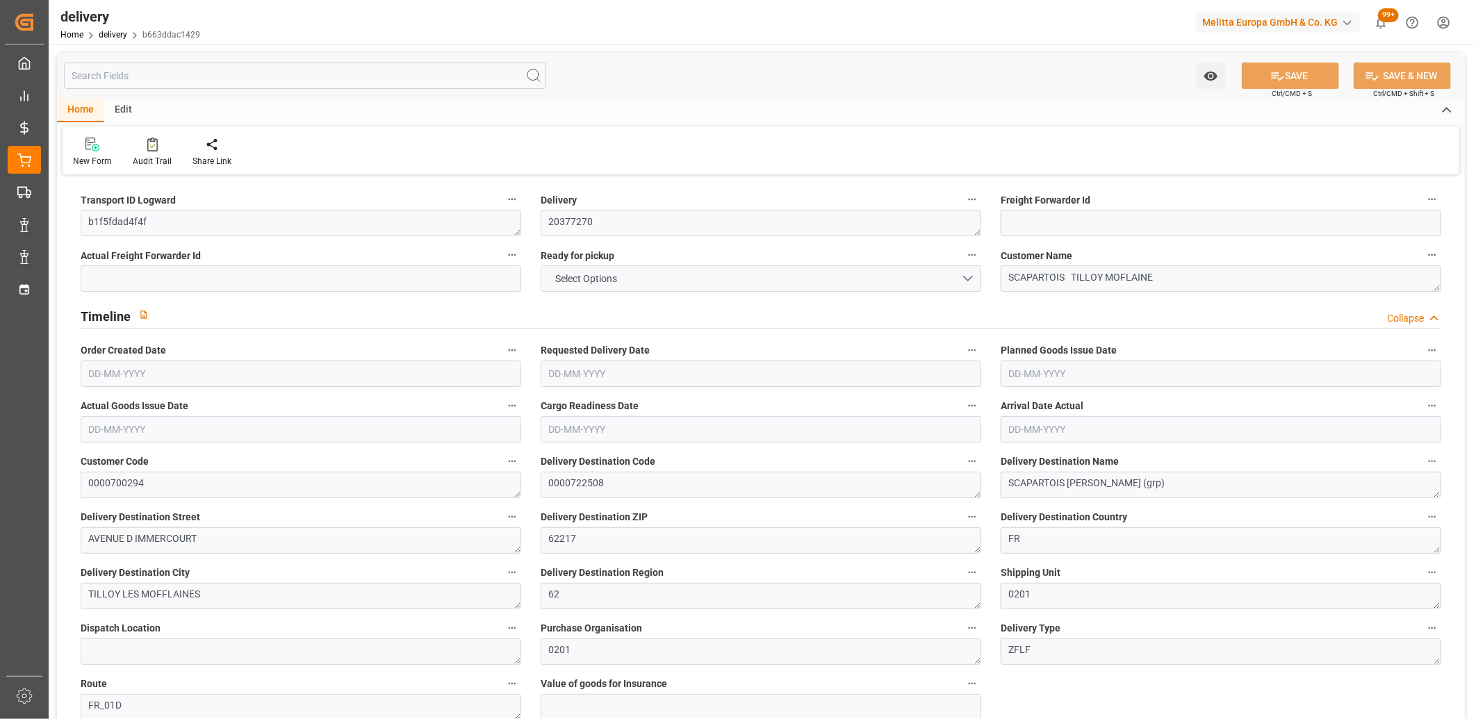
type input "0"
type input "[DATE]"
type input "[DATE] 11:01"
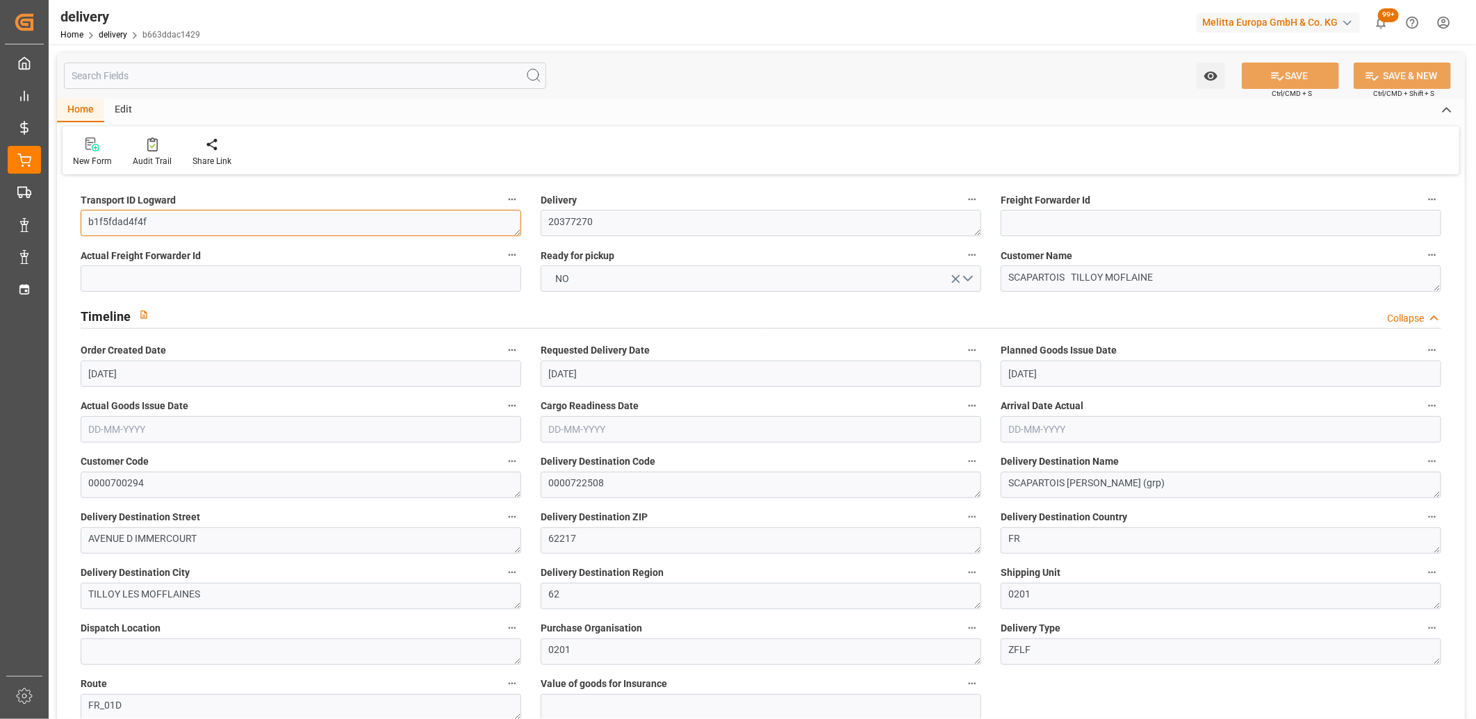
drag, startPoint x: 192, startPoint y: 219, endPoint x: 67, endPoint y: 223, distance: 125.9
paste textarea "1616a21ca666"
type textarea "1616a21ca666"
click at [1284, 77] on button "SAVE" at bounding box center [1290, 76] width 97 height 26
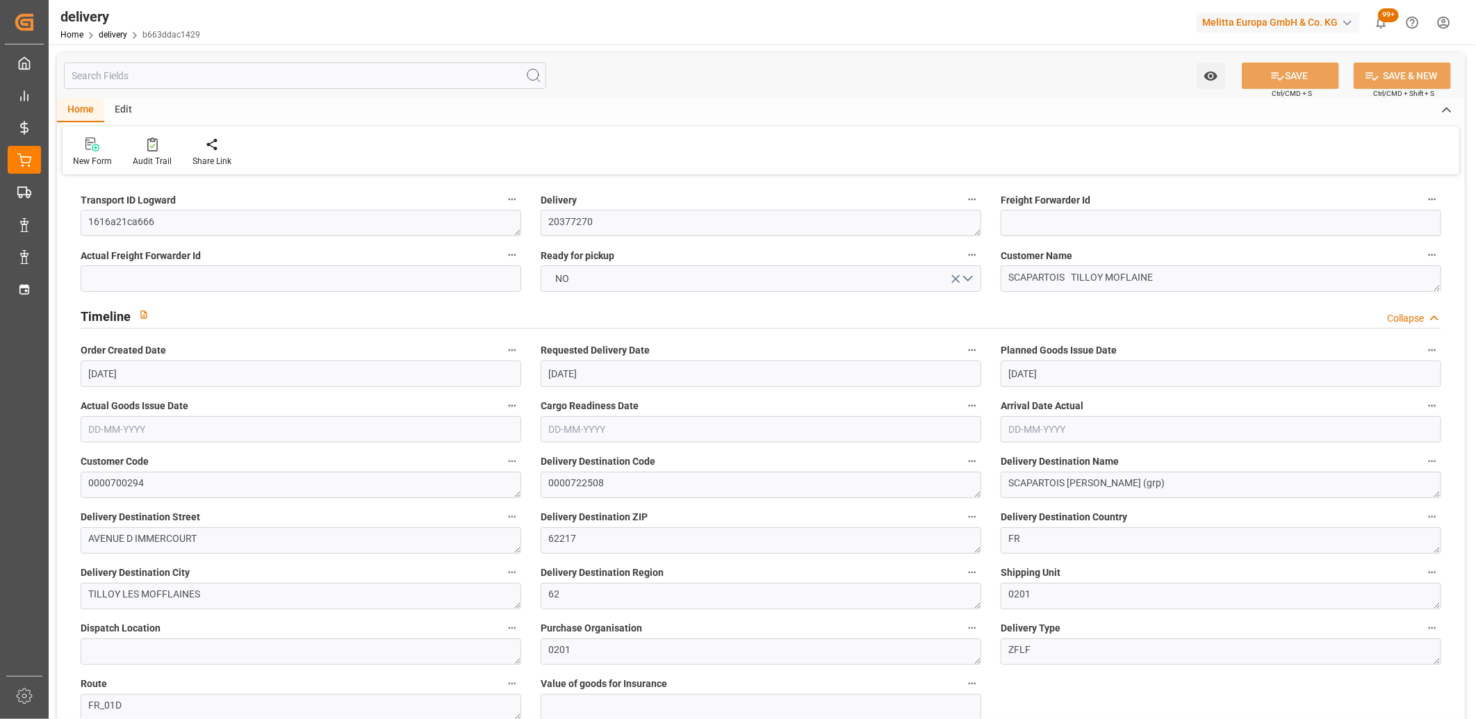
type textarea "1616a21ca666 ~ Pallet(s) ~ [DATE] 00:00:00 ~ FR_01D ~ [DATE] 00:00:00~0000722508"
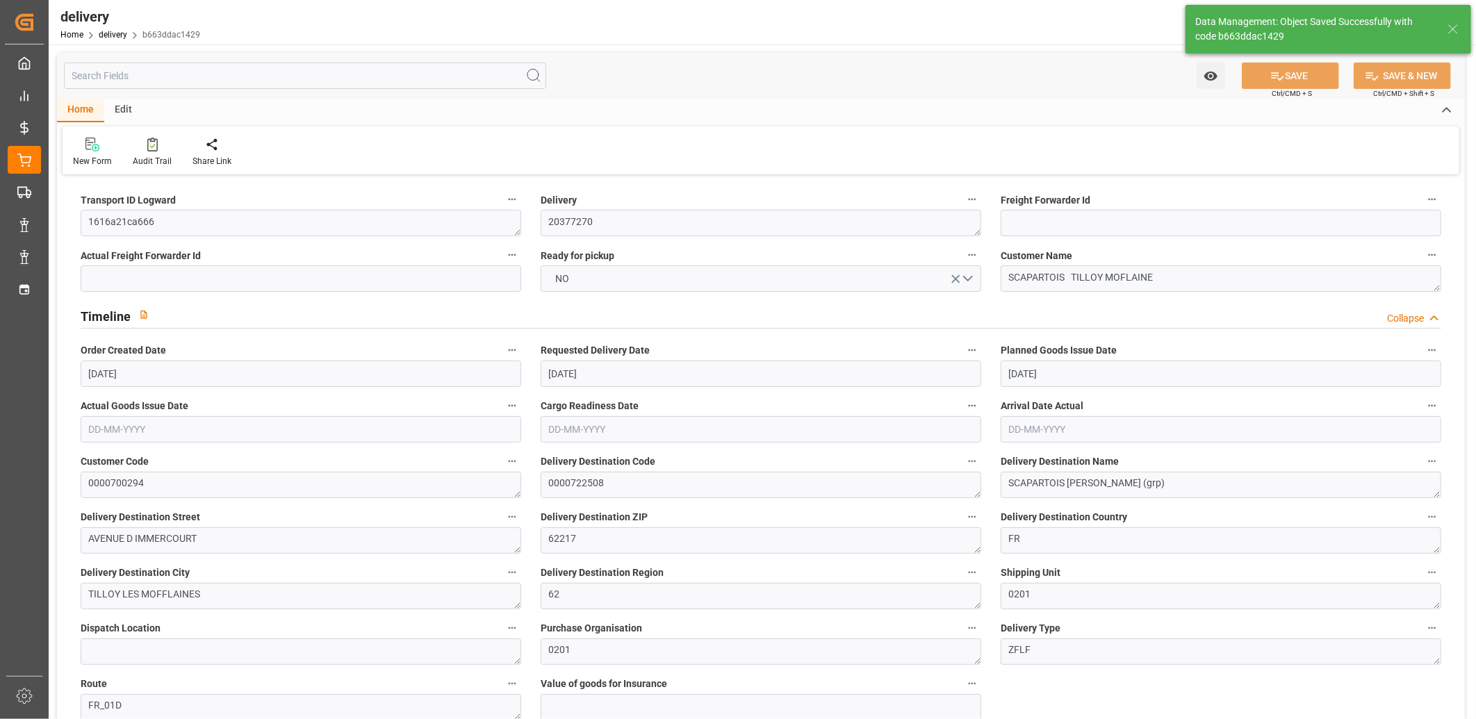
type input "-5.3154"
type input "157.2608"
type input "151.9454"
type input "561.5082"
type input "0.0361"
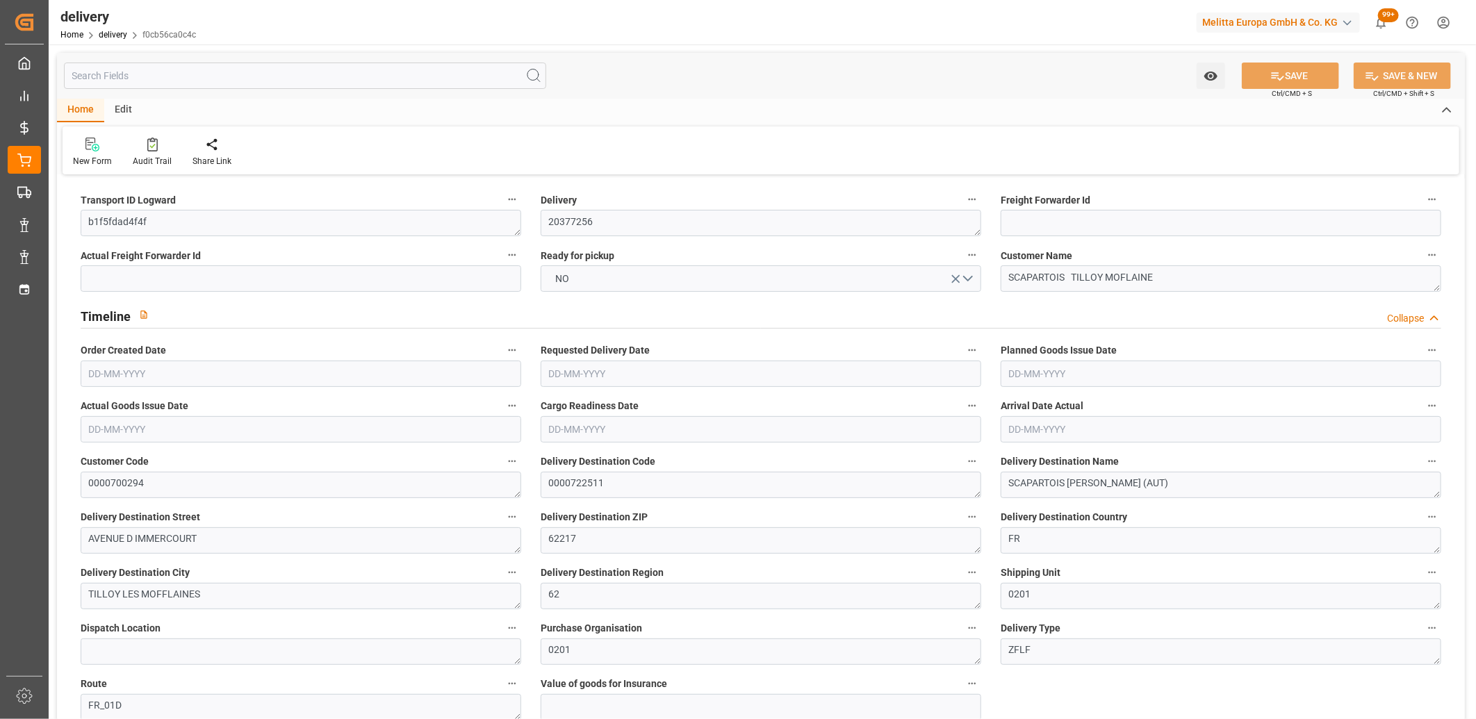
type input "[DATE]"
type input "[DATE] 11:01"
drag, startPoint x: 177, startPoint y: 218, endPoint x: 85, endPoint y: 218, distance: 91.7
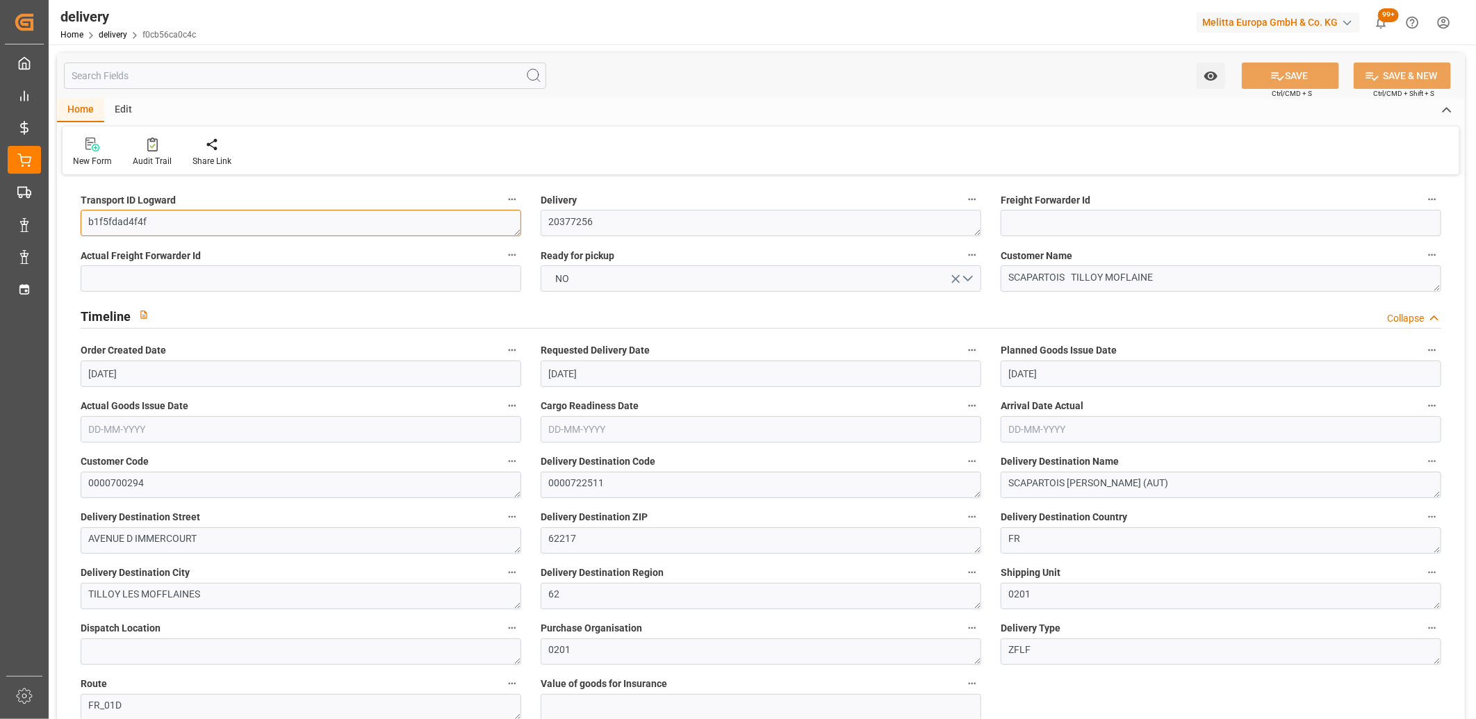
click at [85, 218] on textarea "b1f5fdad4f4f" at bounding box center [301, 223] width 441 height 26
paste textarea "1616a21ca666"
type textarea "1616a21ca666vvvvvvvvvvvvvvvvv"
click at [1298, 72] on button "SAVE" at bounding box center [1290, 76] width 97 height 26
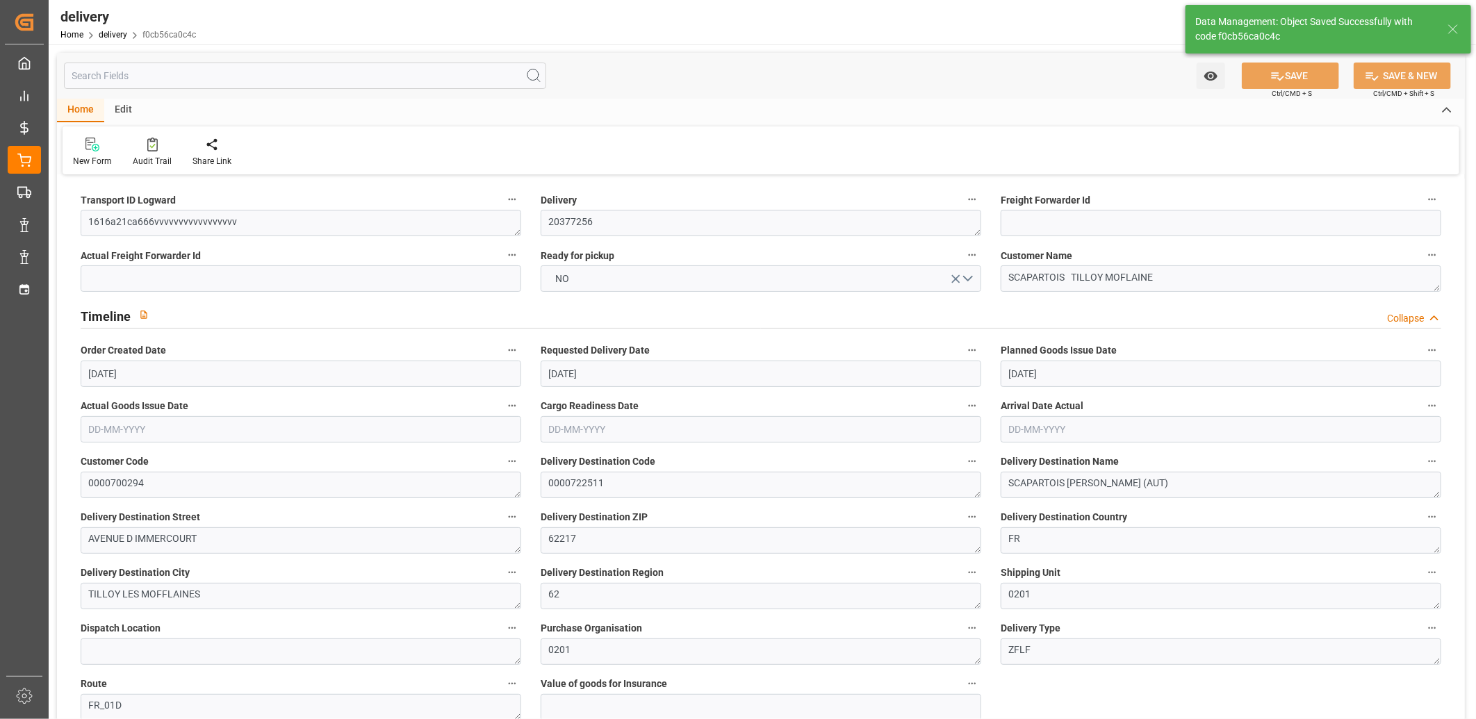
type textarea "1616a21ca666vvvvvvvvvvvvvvvvv ~ Pallet(s) ~ [DATE] 00:00:00 ~ FR_01D ~ [DATE] 0…"
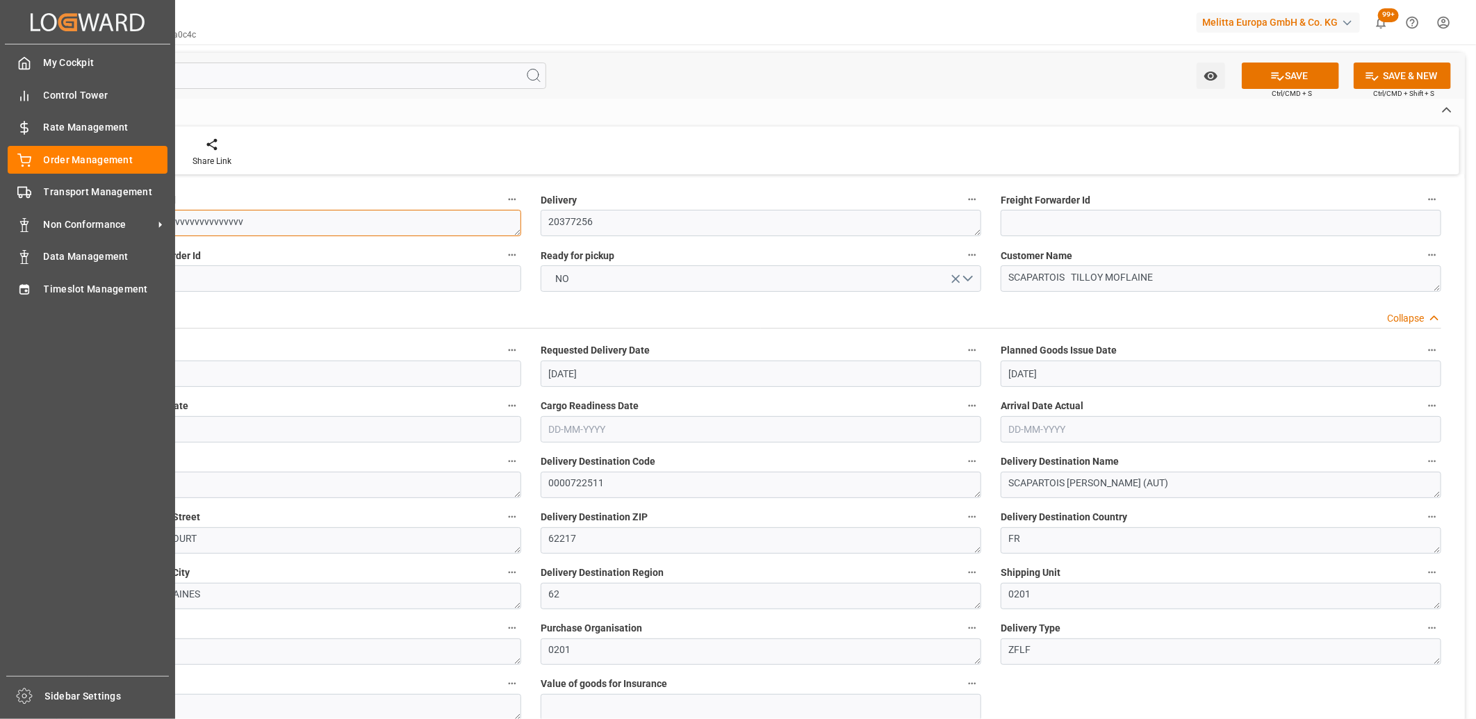
drag, startPoint x: 268, startPoint y: 225, endPoint x: -1, endPoint y: 212, distance: 269.3
type textarea "vvvvvvvvvvvvvvvvvvvvvvvvvvvvvvvvvvvvvvv161vca66vvvvvvvvvvvvvvvv"
drag, startPoint x: 463, startPoint y: 232, endPoint x: -3, endPoint y: 202, distance: 467.3
click at [0, 202] on html "Created by potrace 1.15, written by [PERSON_NAME] [DATE]-[DATE] Created by potr…" at bounding box center [738, 359] width 1476 height 719
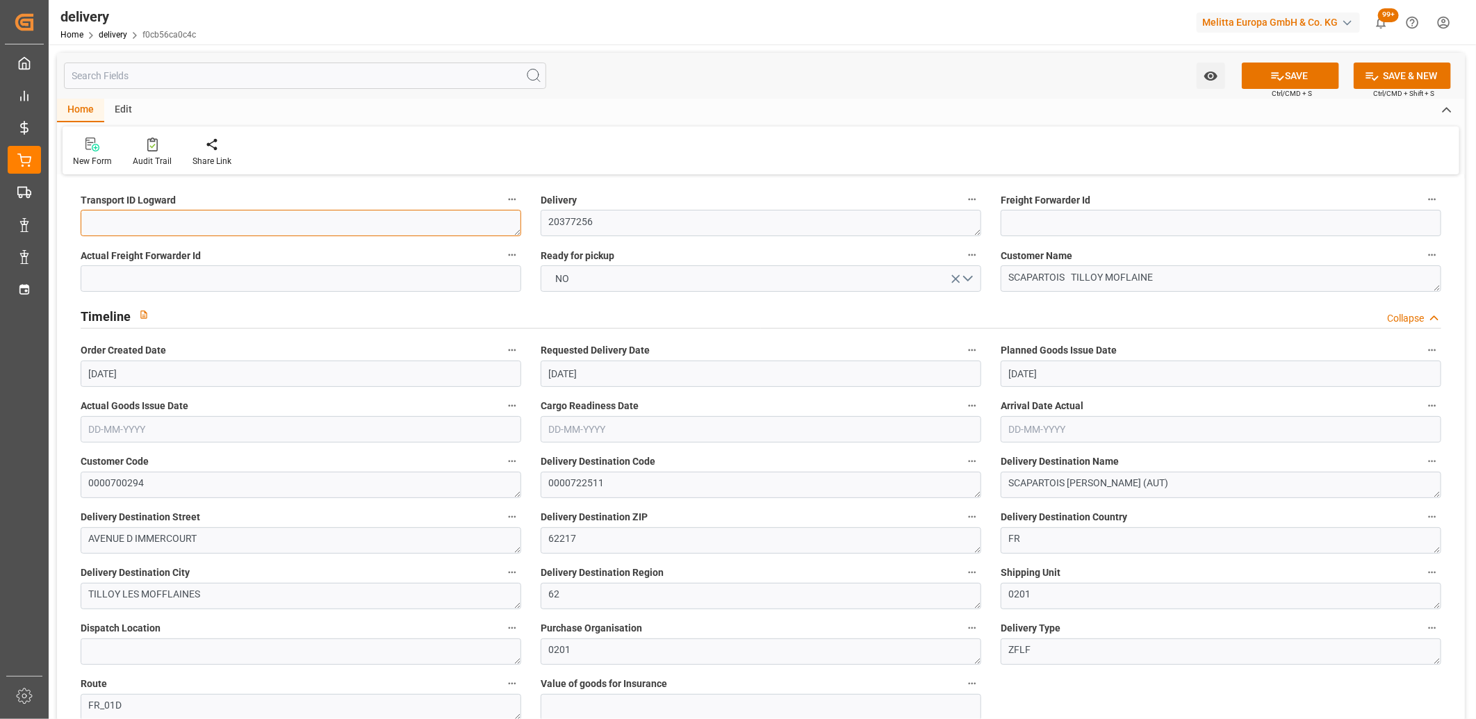
paste textarea "vvvvvvvvvvvvvvvvvvvvvvvvvvvvvvvvvvvvvvv161vca66vvvvvvvvvvvvvvvv"
type textarea "vvvvvvvvvvvvvvvvvvvvvvvvvvvvvvvvvvvvvvv161vca66vvvvvvvvvvvvvvvv"
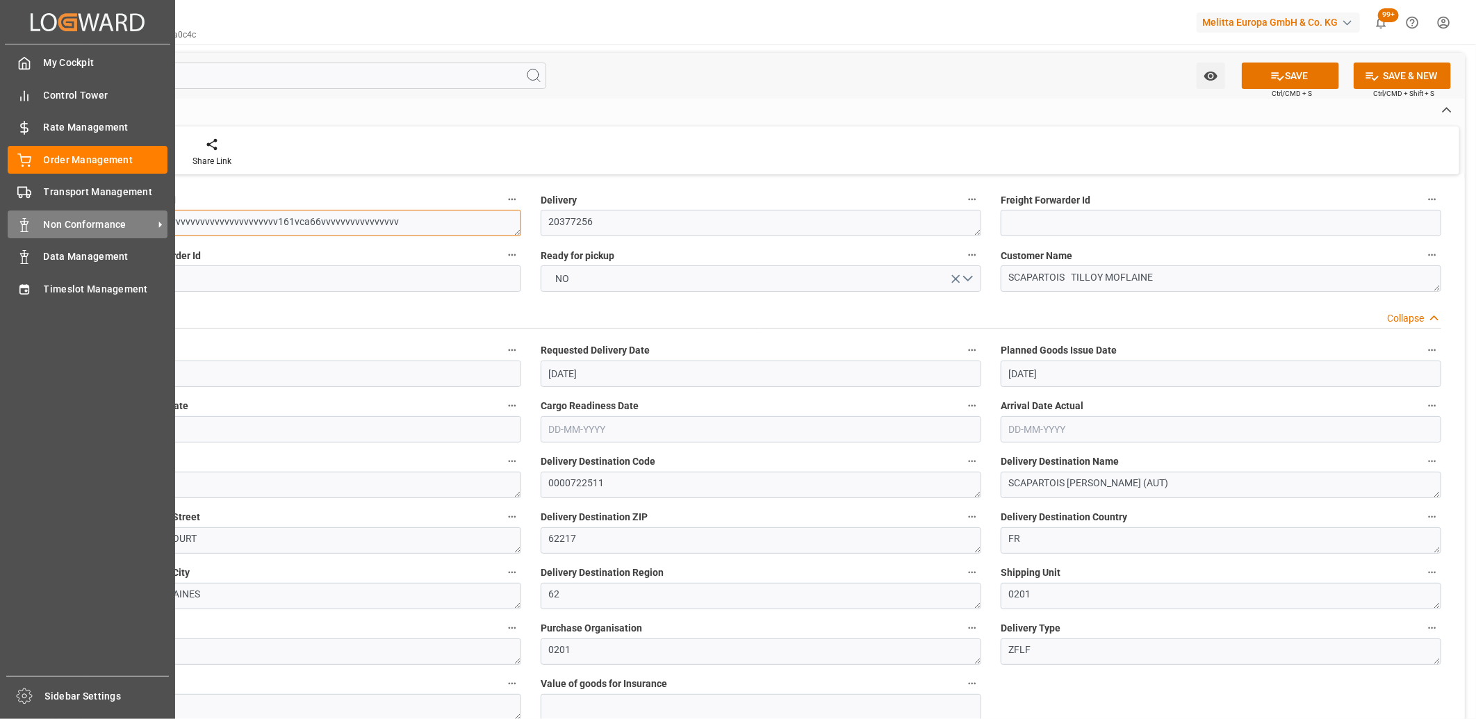
drag, startPoint x: 390, startPoint y: 218, endPoint x: 28, endPoint y: 220, distance: 361.4
click at [28, 220] on div "Created by potrace 1.15, written by [PERSON_NAME] [DATE]-[DATE] Created by potr…" at bounding box center [738, 359] width 1476 height 719
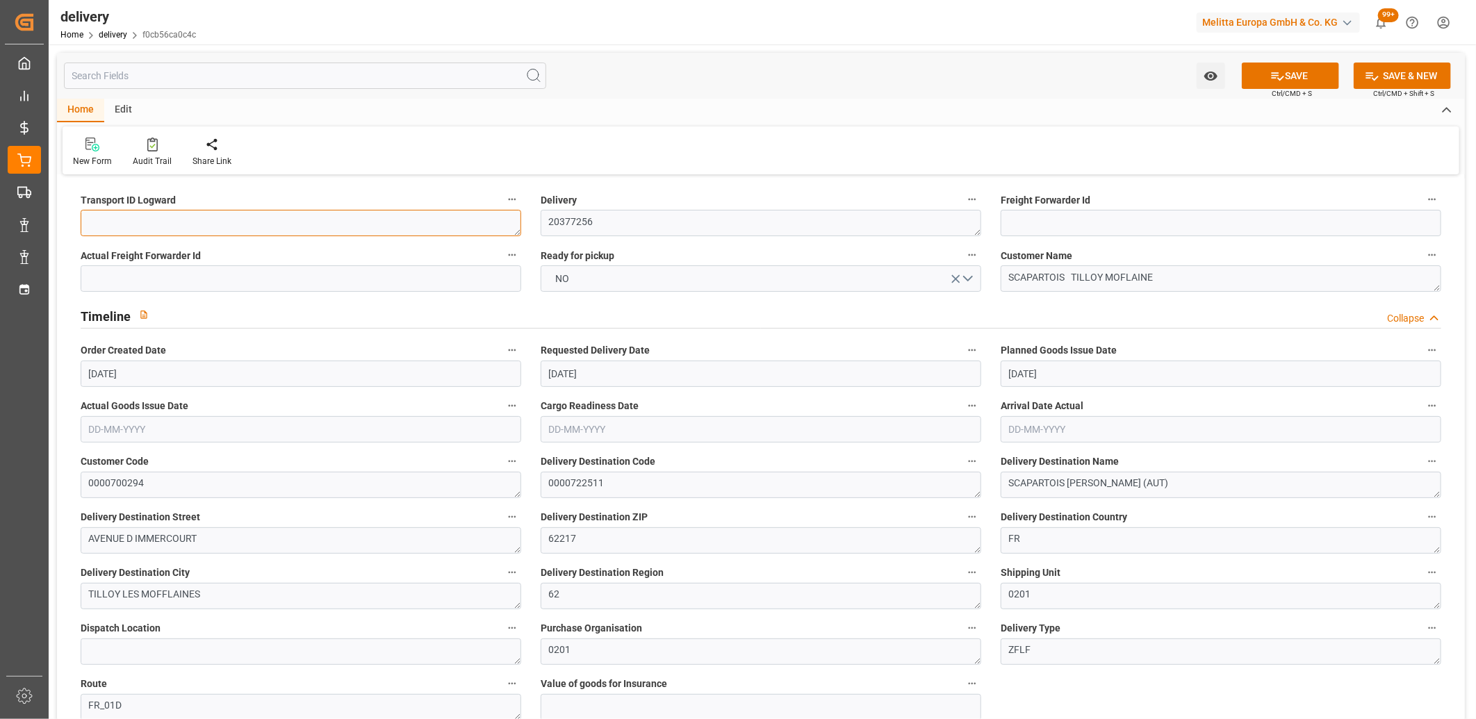
paste textarea "1616a21ca666"
type textarea "1616a21ca666"
click at [1318, 74] on button "SAVE" at bounding box center [1290, 76] width 97 height 26
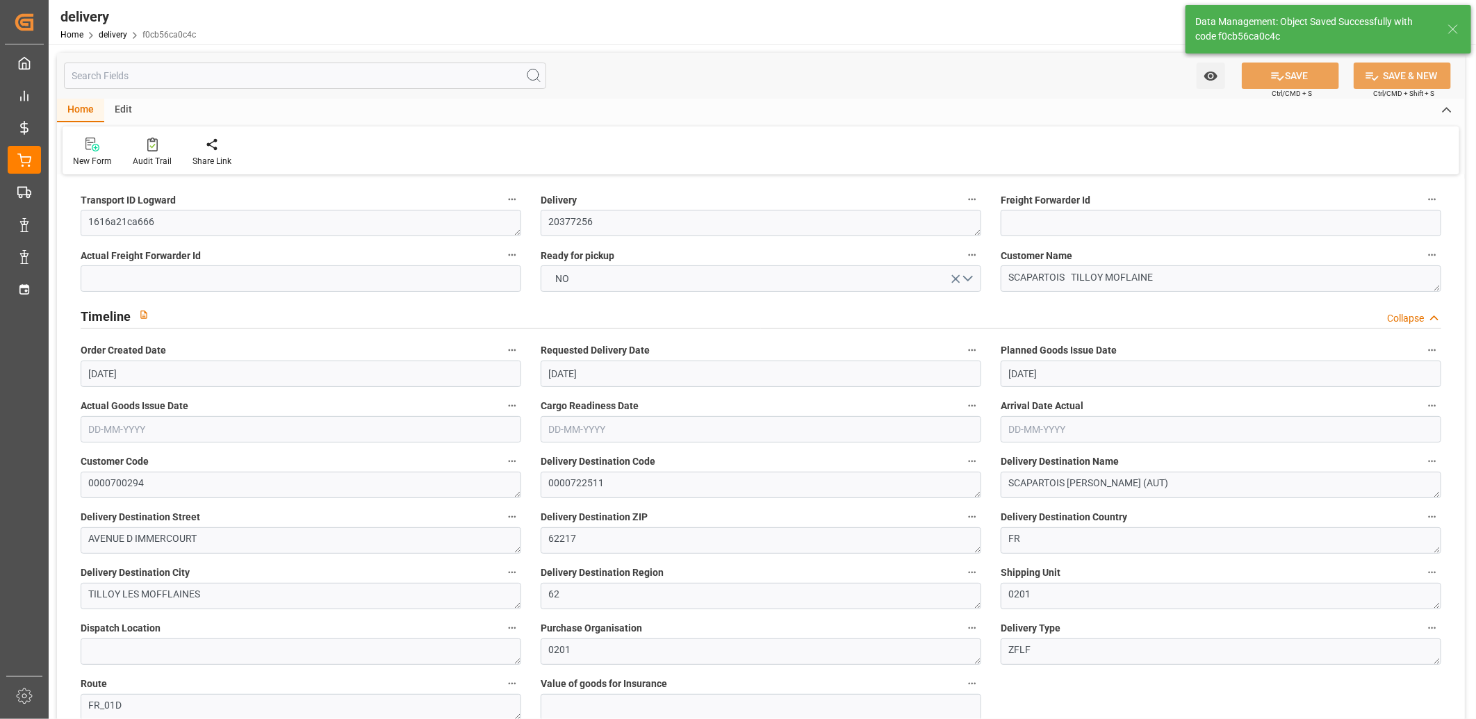
type textarea "1616a21ca666 ~ Pallet(s) ~ [DATE] 00:00:00 ~ FR_01D ~ [DATE] 00:00:00~0000722511"
type input "-1.4464"
type input "42.7929"
type input "41.3465"
type input "720.0067"
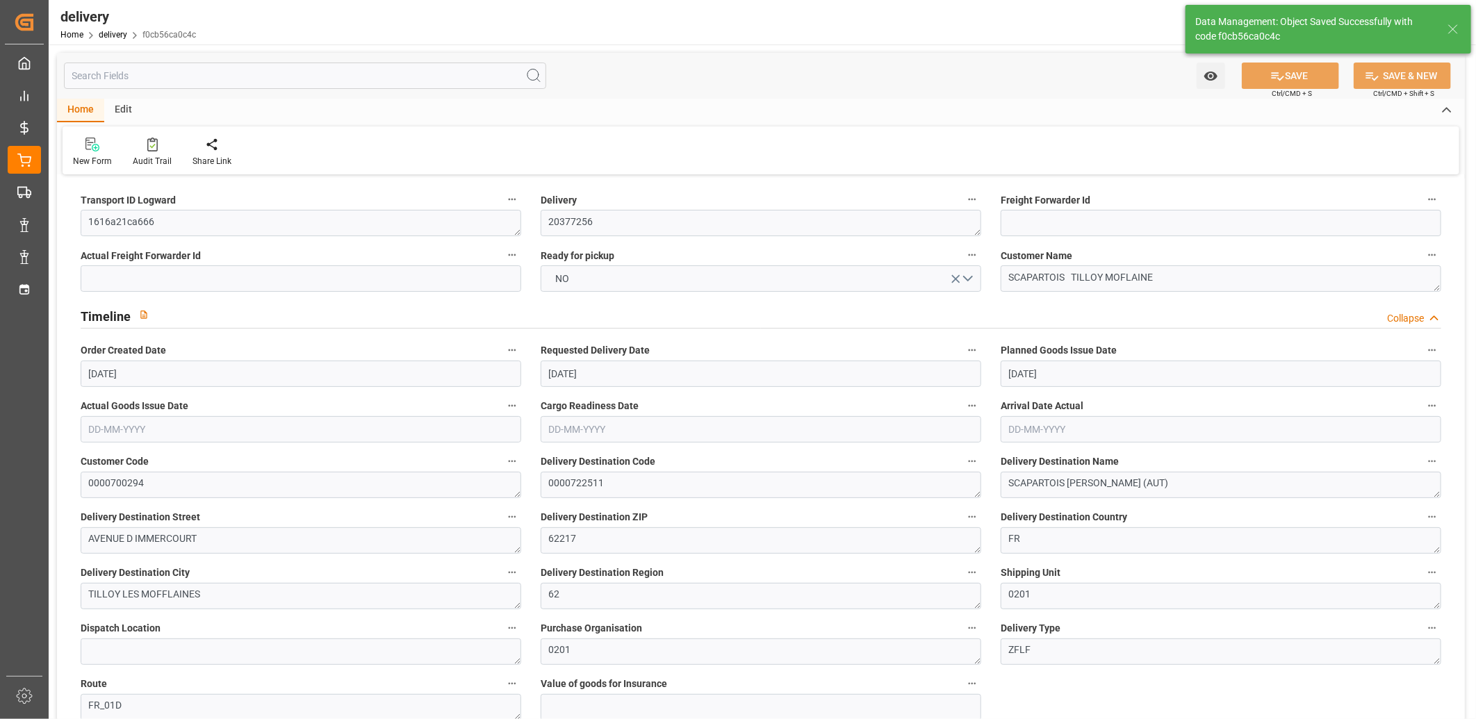
type input "0.0463"
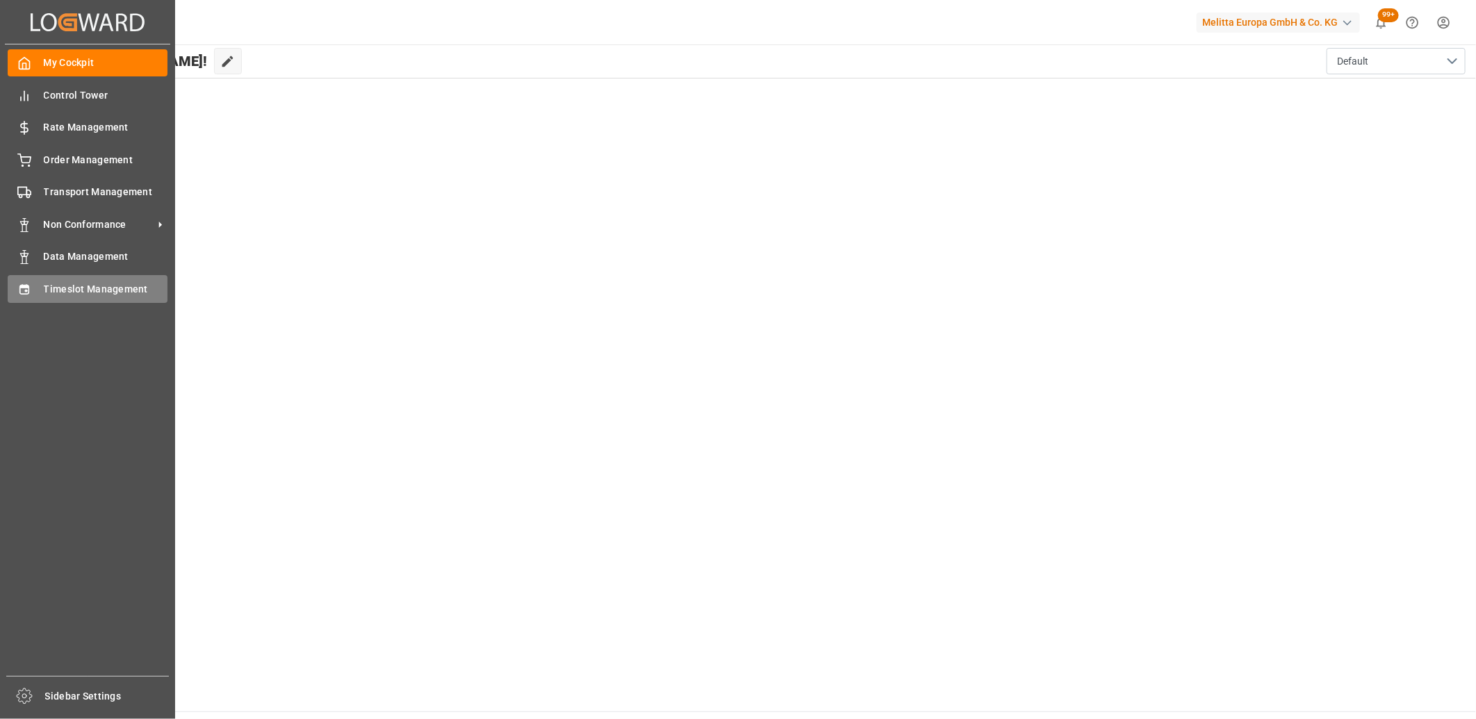
click at [17, 292] on icon at bounding box center [24, 290] width 14 height 14
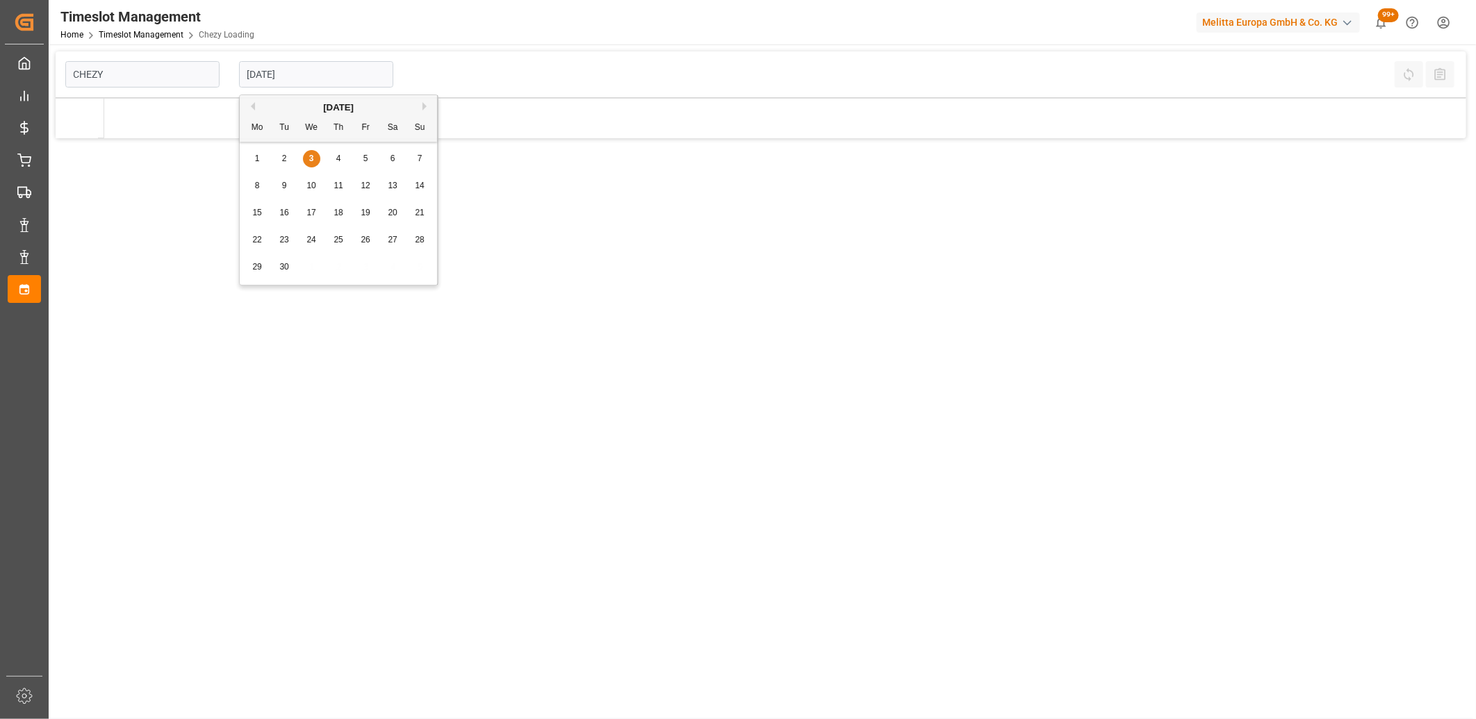
click at [325, 71] on input "[DATE]" at bounding box center [316, 74] width 154 height 26
type input "Chezy Loading"
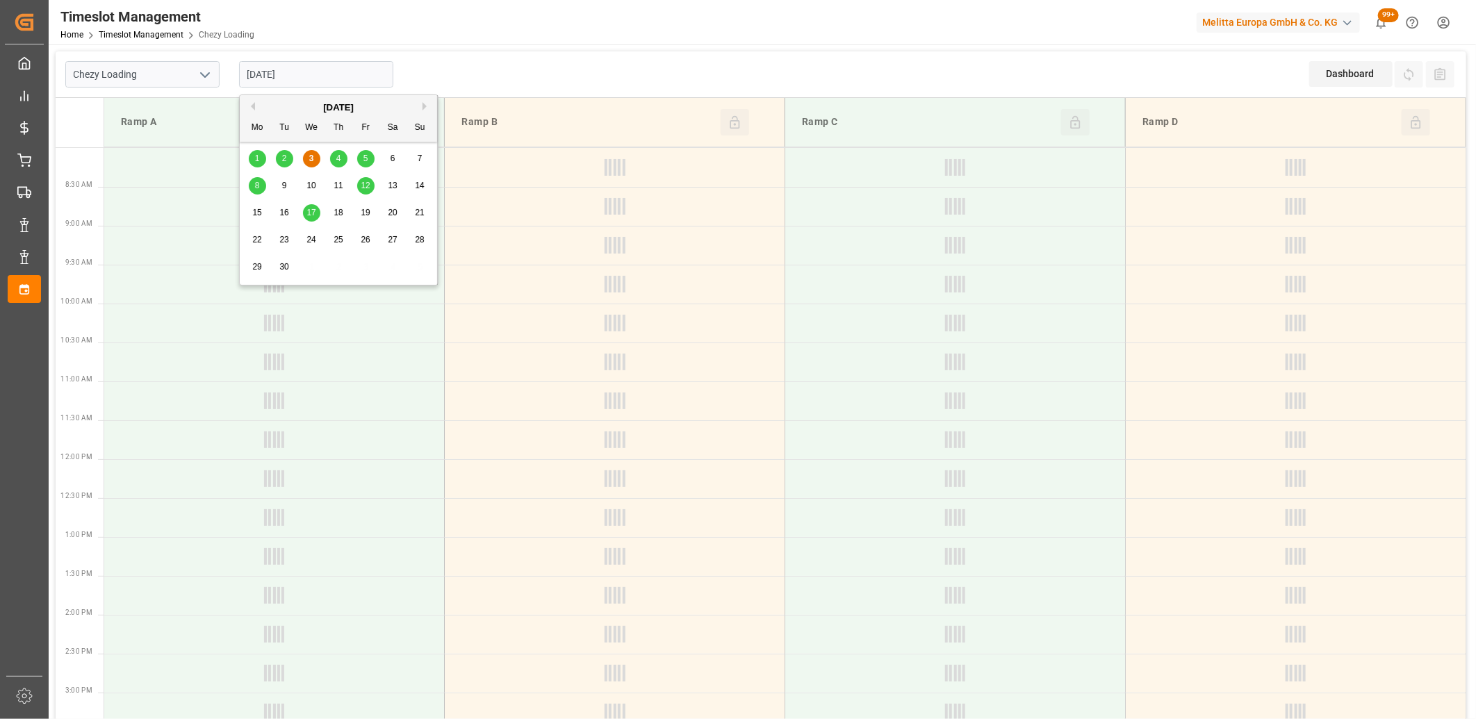
click at [367, 158] on span "5" at bounding box center [365, 159] width 5 height 10
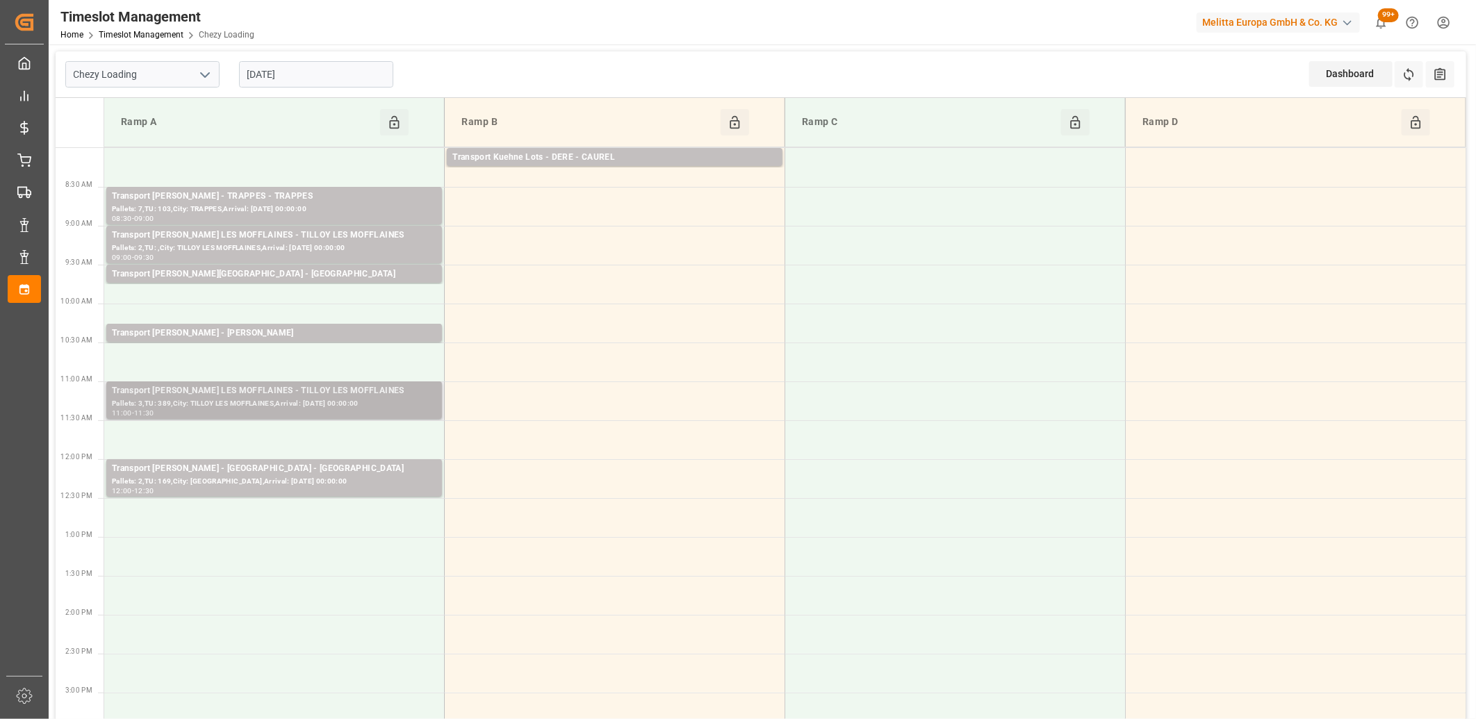
click at [192, 398] on div "Pallets: 3,TU: 389,City: TILLOY LES MOFFLAINES,Arrival: [DATE] 00:00:00" at bounding box center [274, 404] width 325 height 12
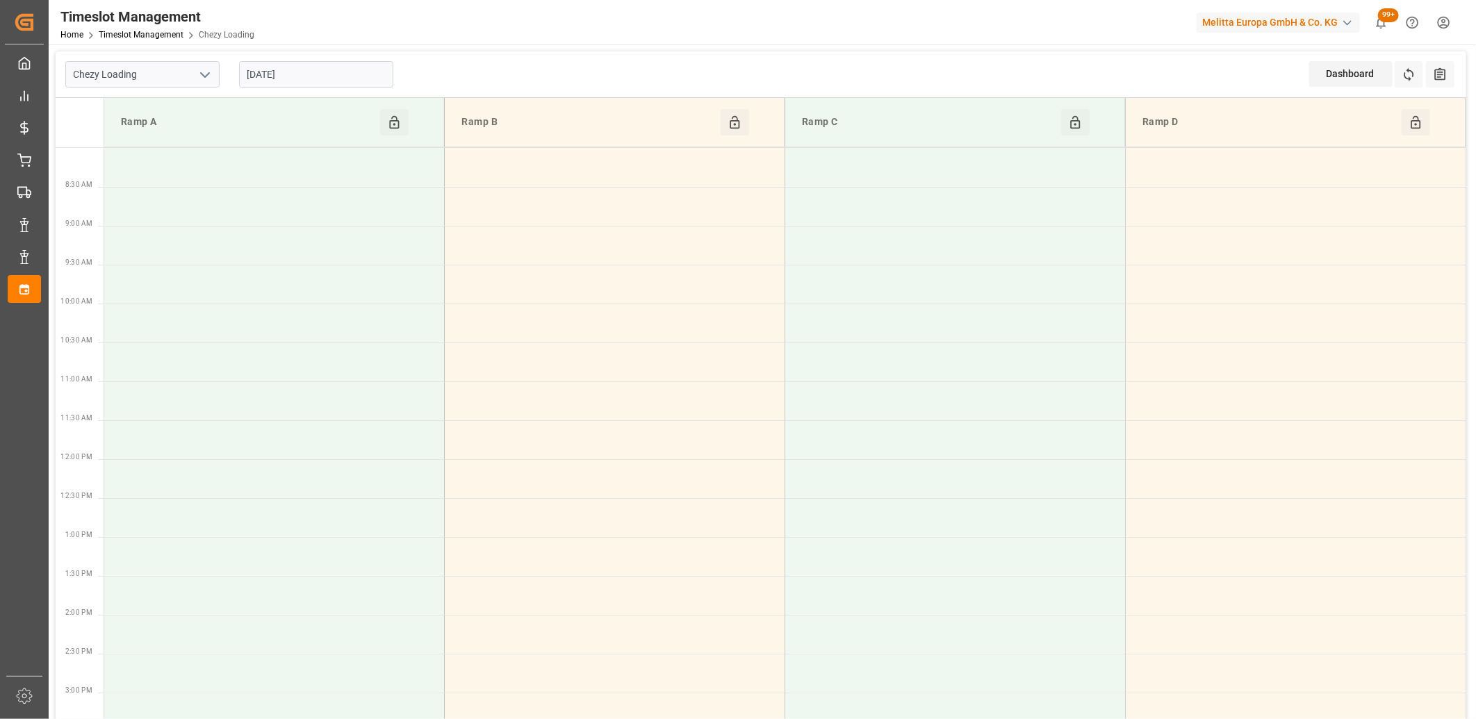
click at [322, 80] on input "[DATE]" at bounding box center [316, 74] width 154 height 26
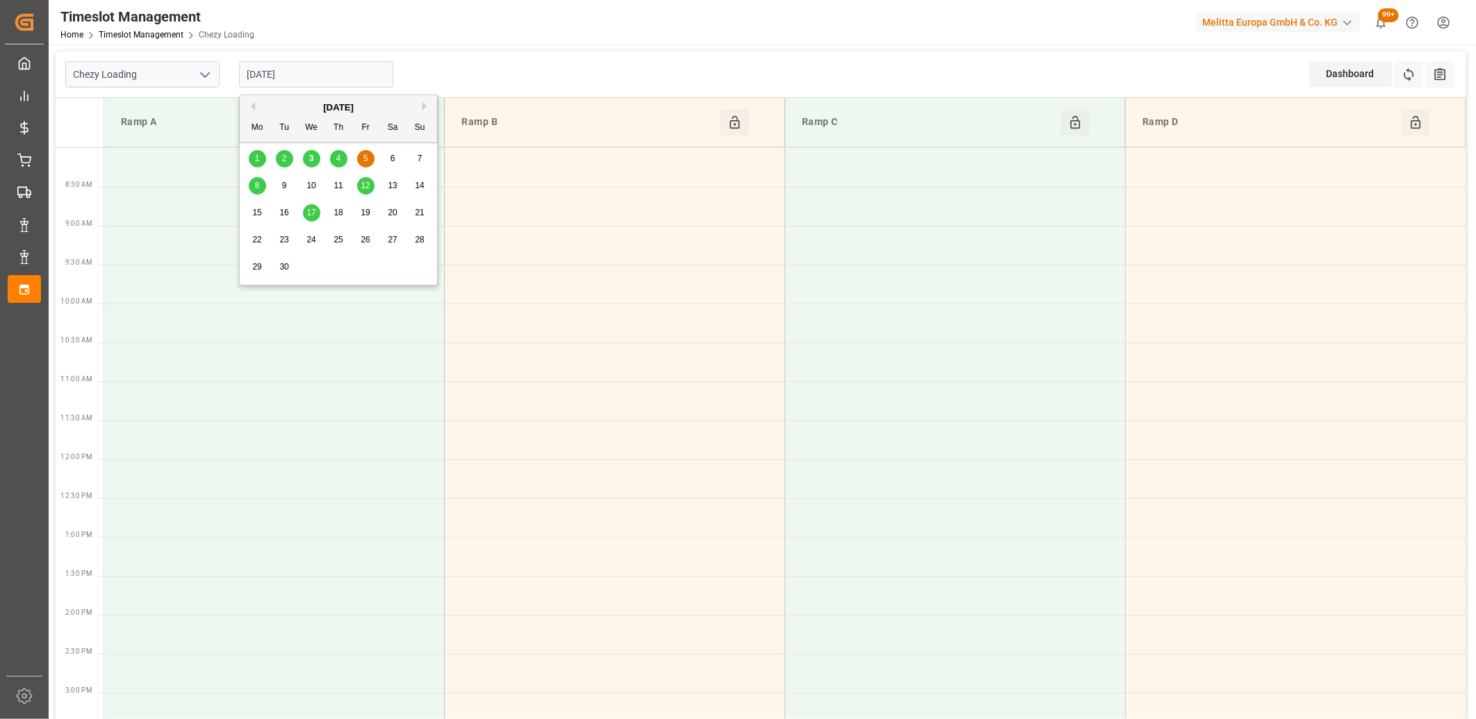
click at [338, 165] on div "4" at bounding box center [338, 159] width 17 height 17
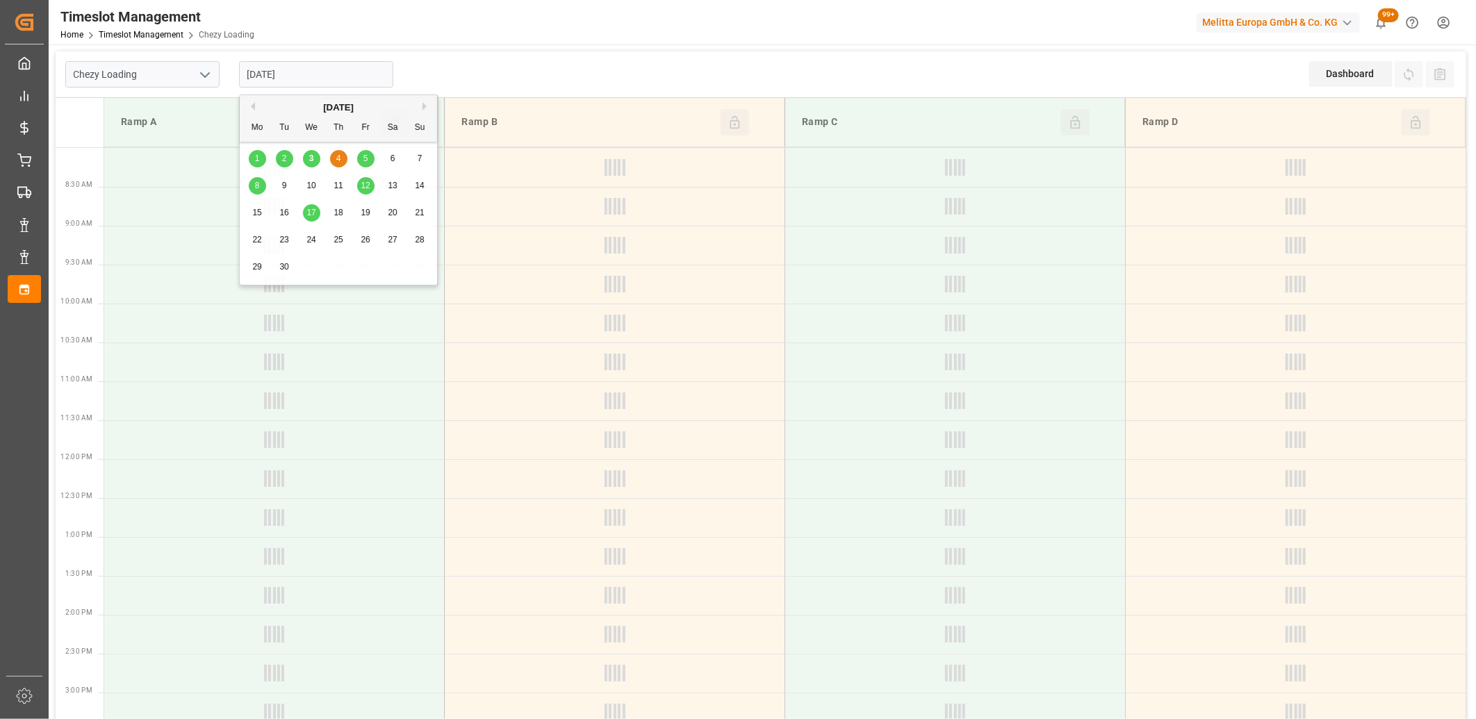
click at [330, 69] on input "[DATE]" at bounding box center [316, 74] width 154 height 26
click at [368, 158] on div "Previous Month Next Month [DATE] Mo Tu We Th Fr Sa Su 1 2 3 4 5 6 7 8 9 10 11 1…" at bounding box center [338, 192] width 199 height 195
click at [366, 161] on span "5" at bounding box center [365, 159] width 5 height 10
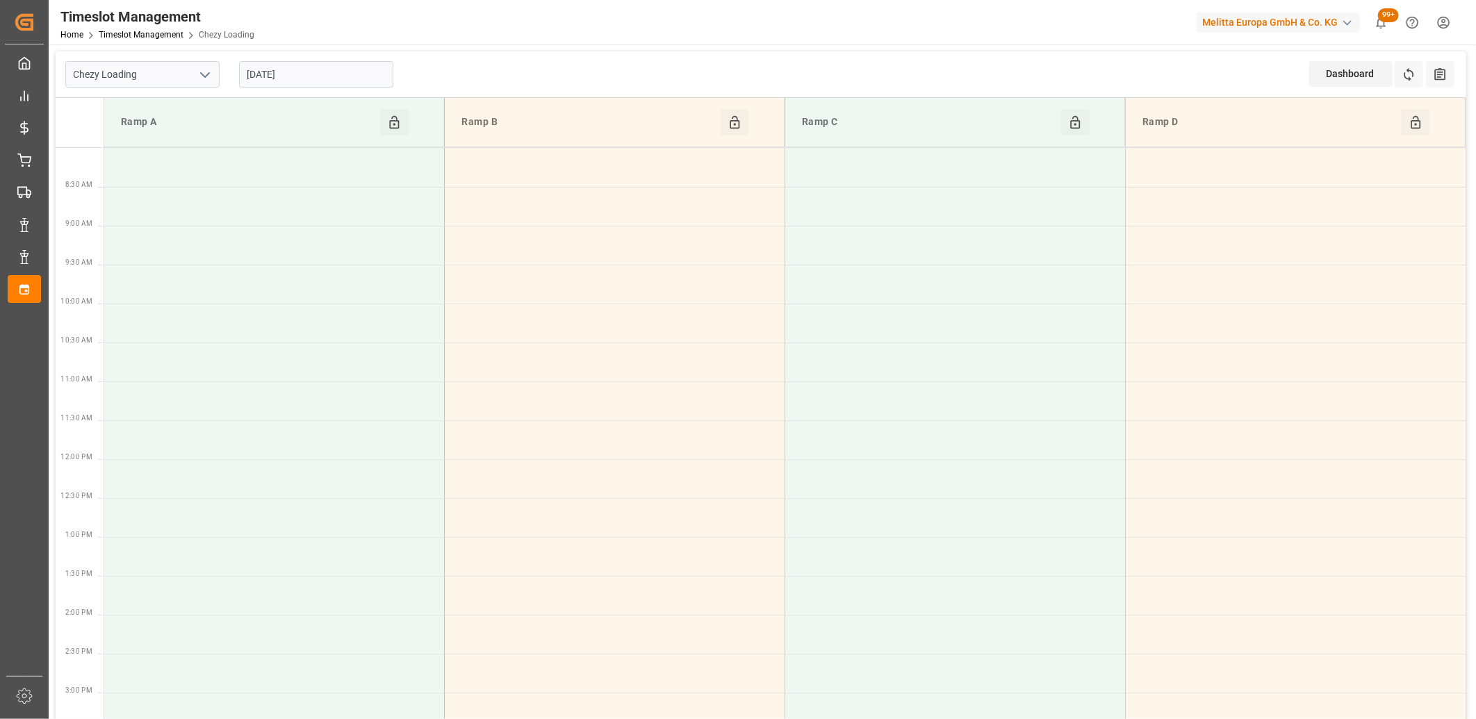
click at [317, 71] on input "[DATE]" at bounding box center [316, 74] width 154 height 26
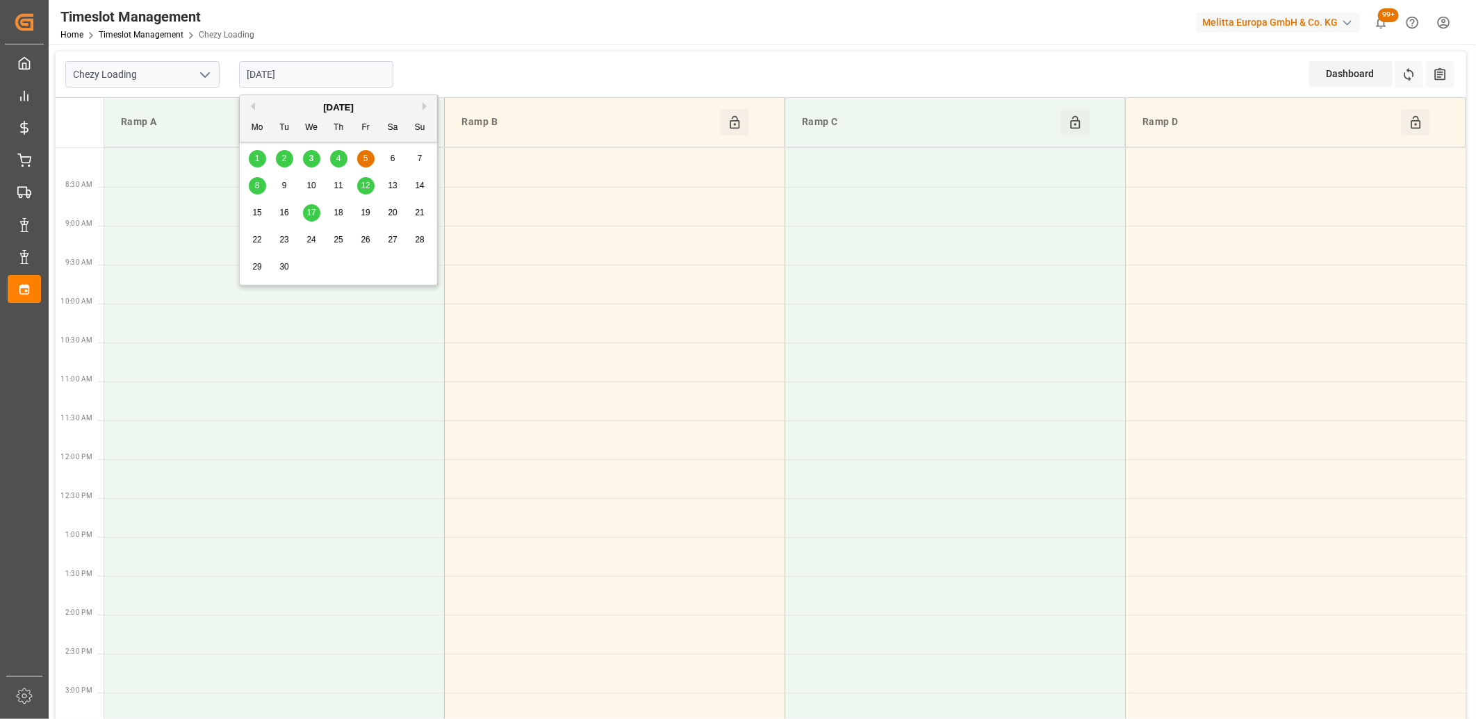
click at [311, 161] on span "3" at bounding box center [311, 159] width 5 height 10
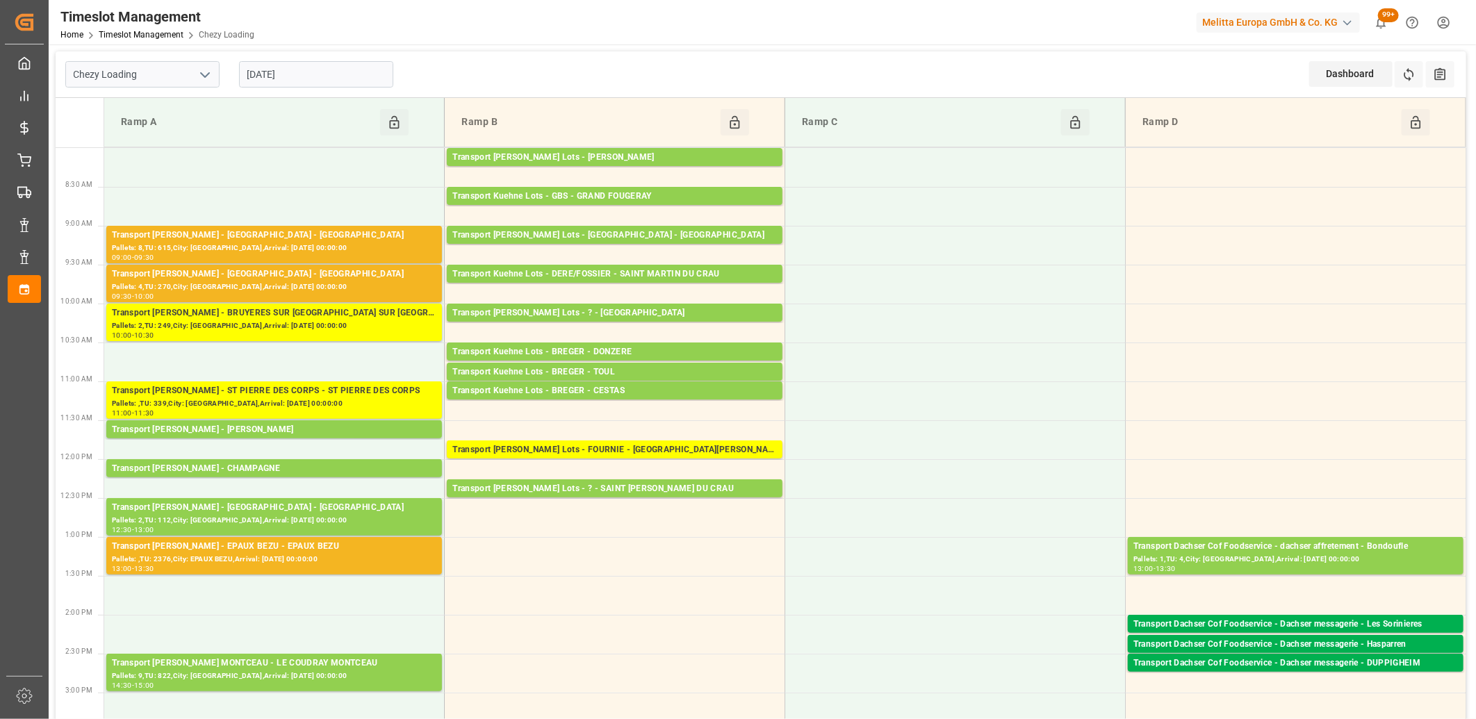
click at [327, 68] on input "[DATE]" at bounding box center [316, 74] width 154 height 26
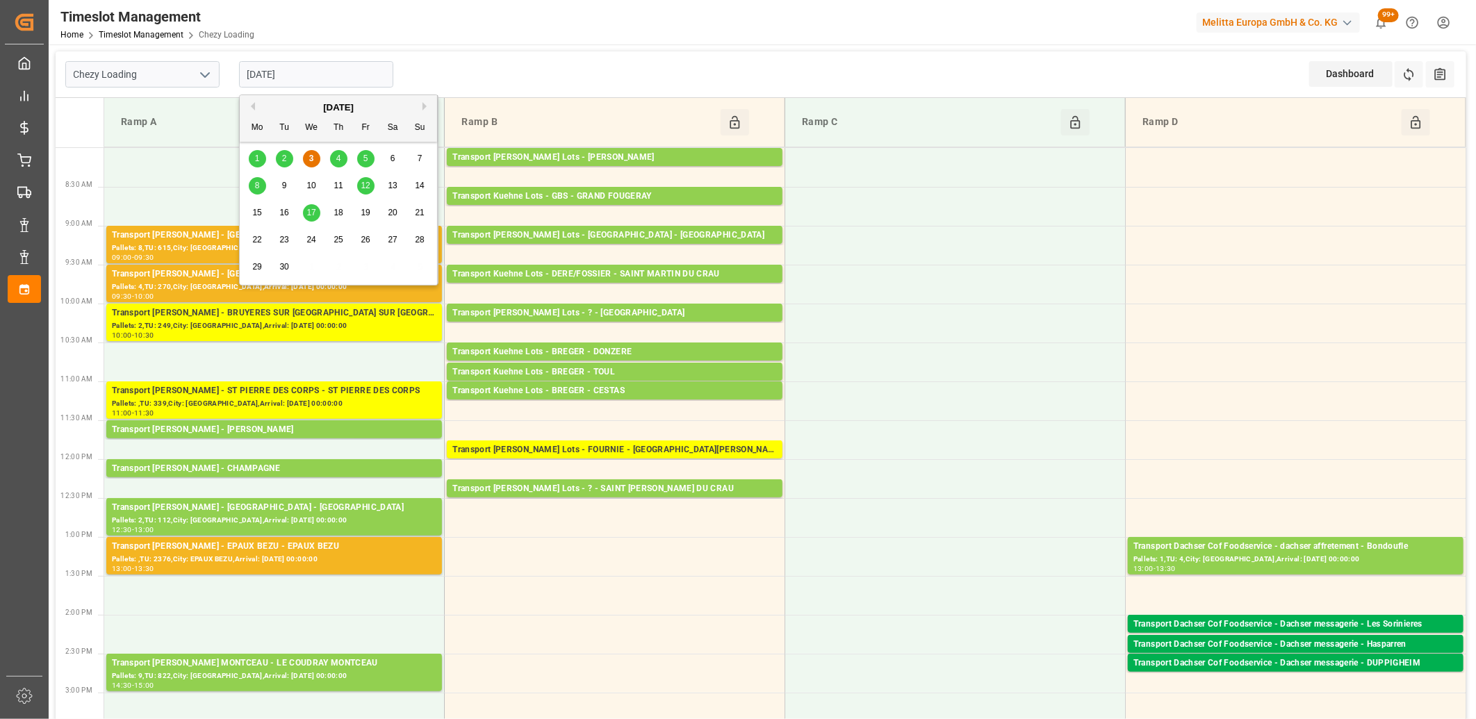
click at [365, 156] on span "5" at bounding box center [365, 159] width 5 height 10
type input "[DATE]"
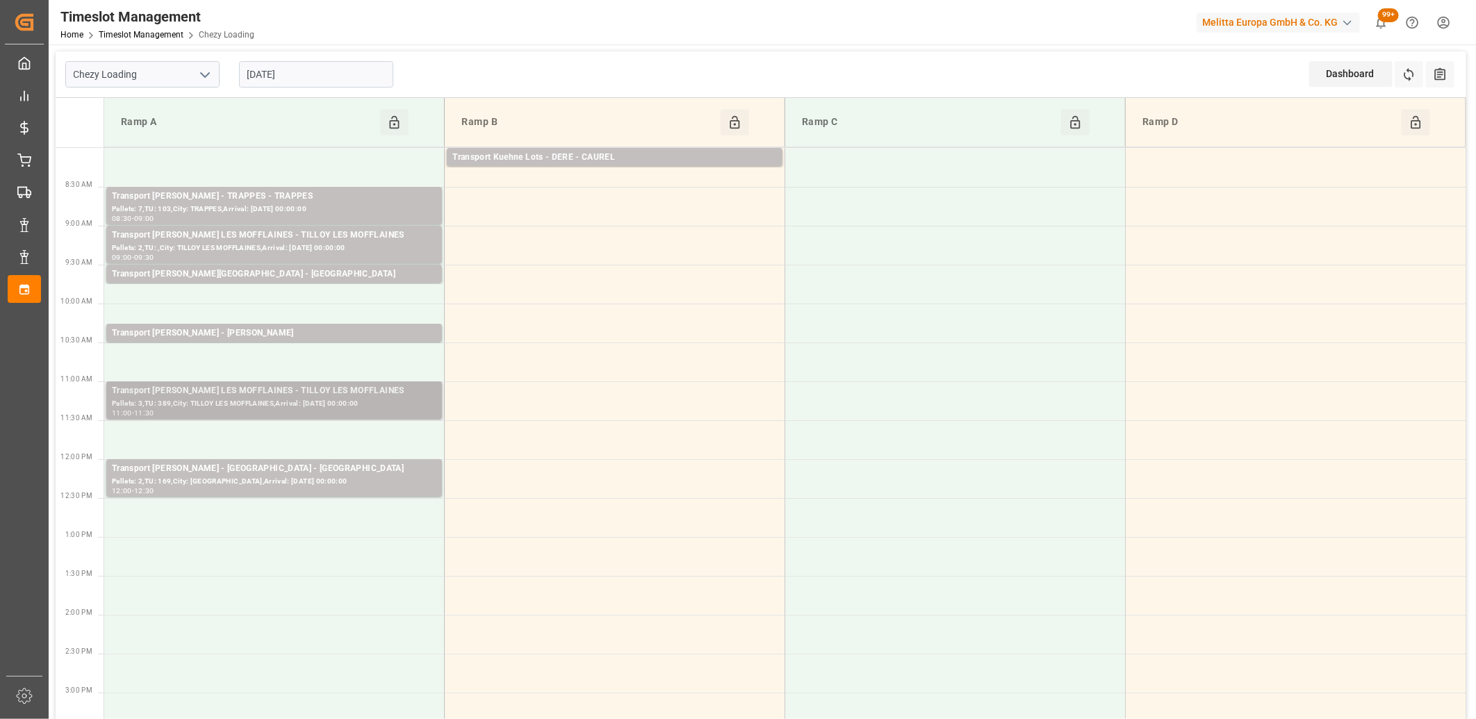
click at [341, 400] on div "Pallets: 3,TU: 389,City: TILLOY LES MOFFLAINES,Arrival: [DATE] 00:00:00" at bounding box center [274, 404] width 325 height 12
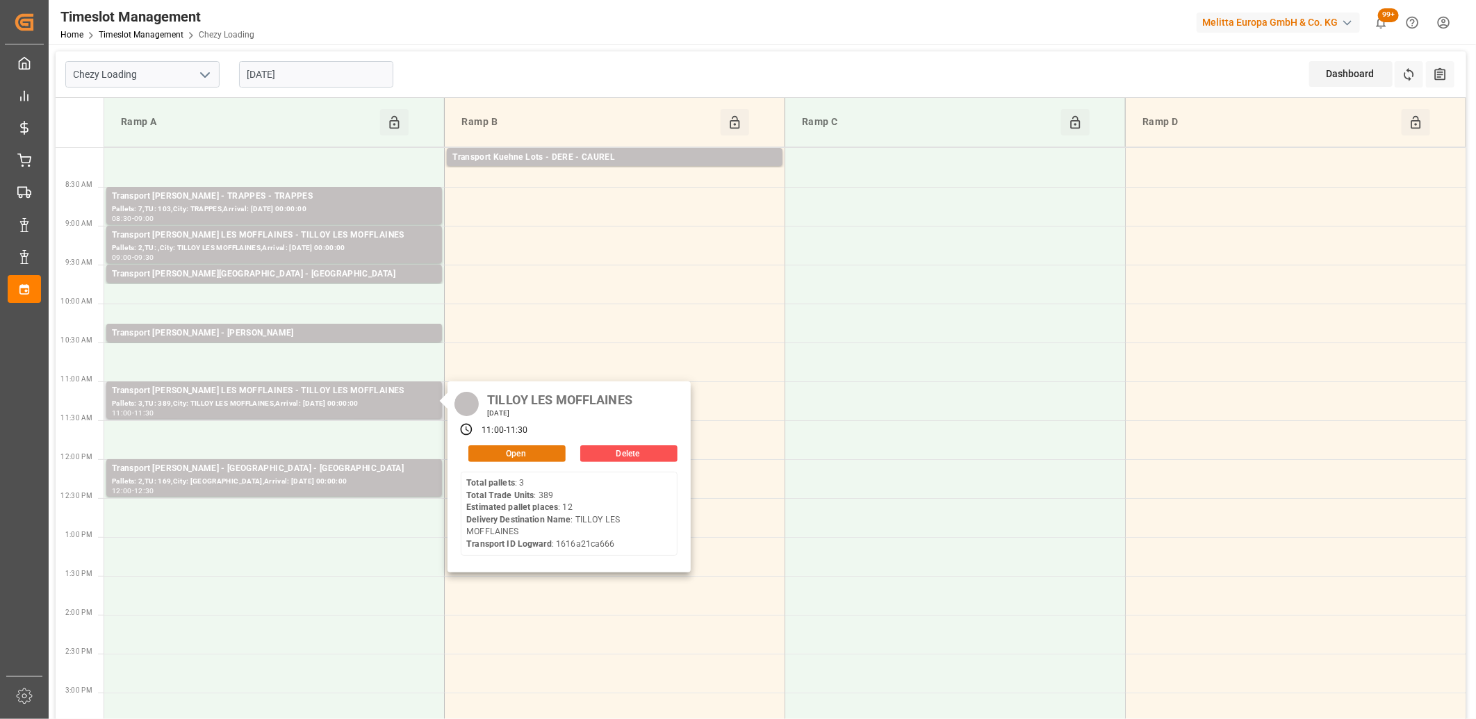
click at [498, 450] on button "Open" at bounding box center [516, 453] width 97 height 17
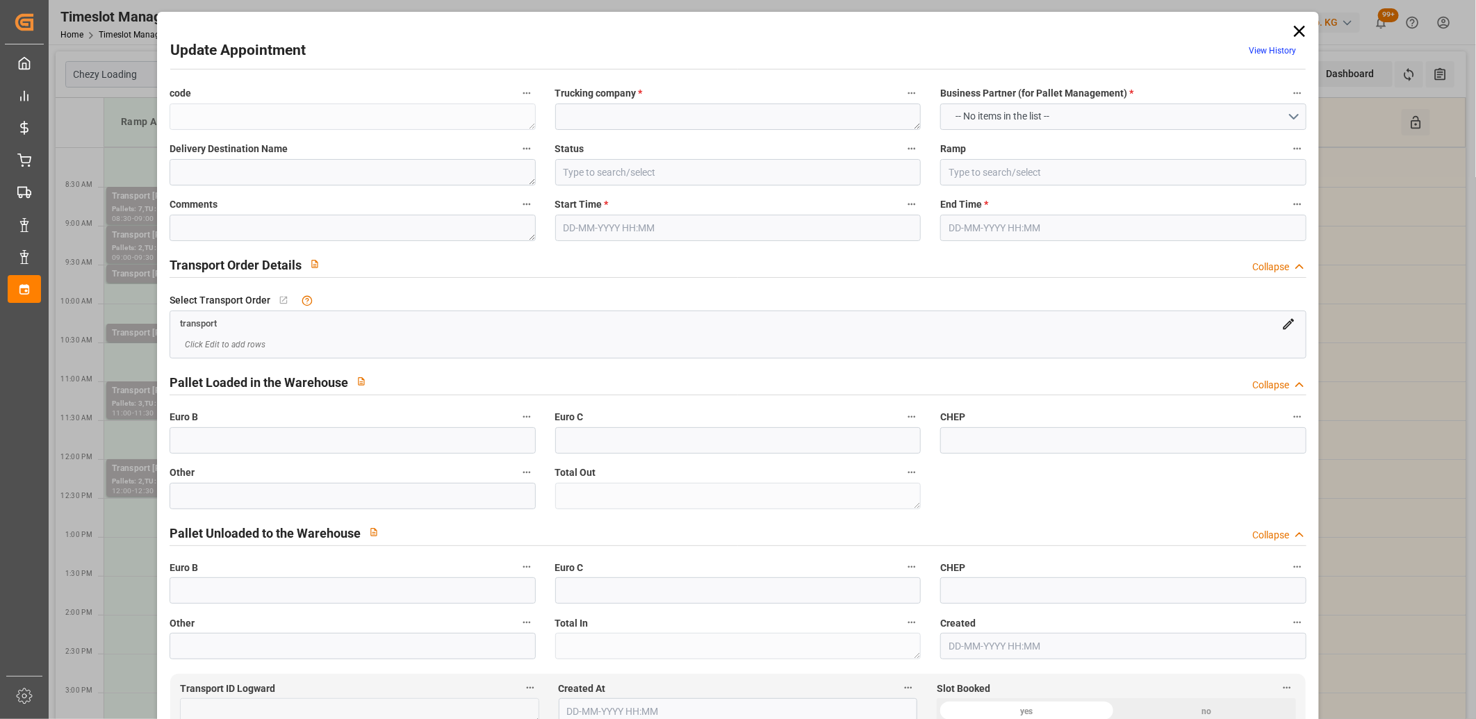
type textarea "4a2586784d5d"
type textarea "TILLOY LES MOFFLAINES"
type input "Ramp A"
type textarea "0"
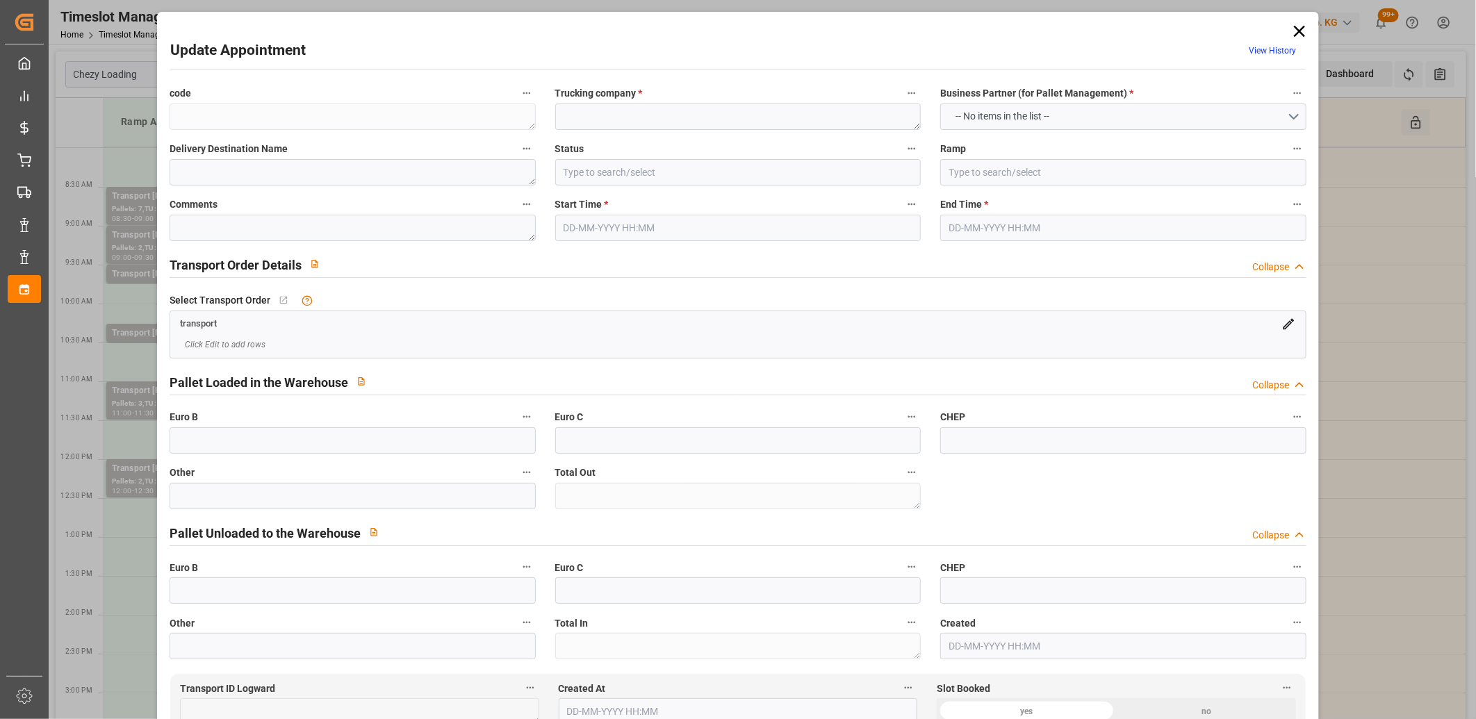
type textarea "0"
type textarea "1616a21ca666"
type textarea "TILLOY LES MOFFLAINES"
type textarea "0000722511"
type textarea "4a2586784d5d"
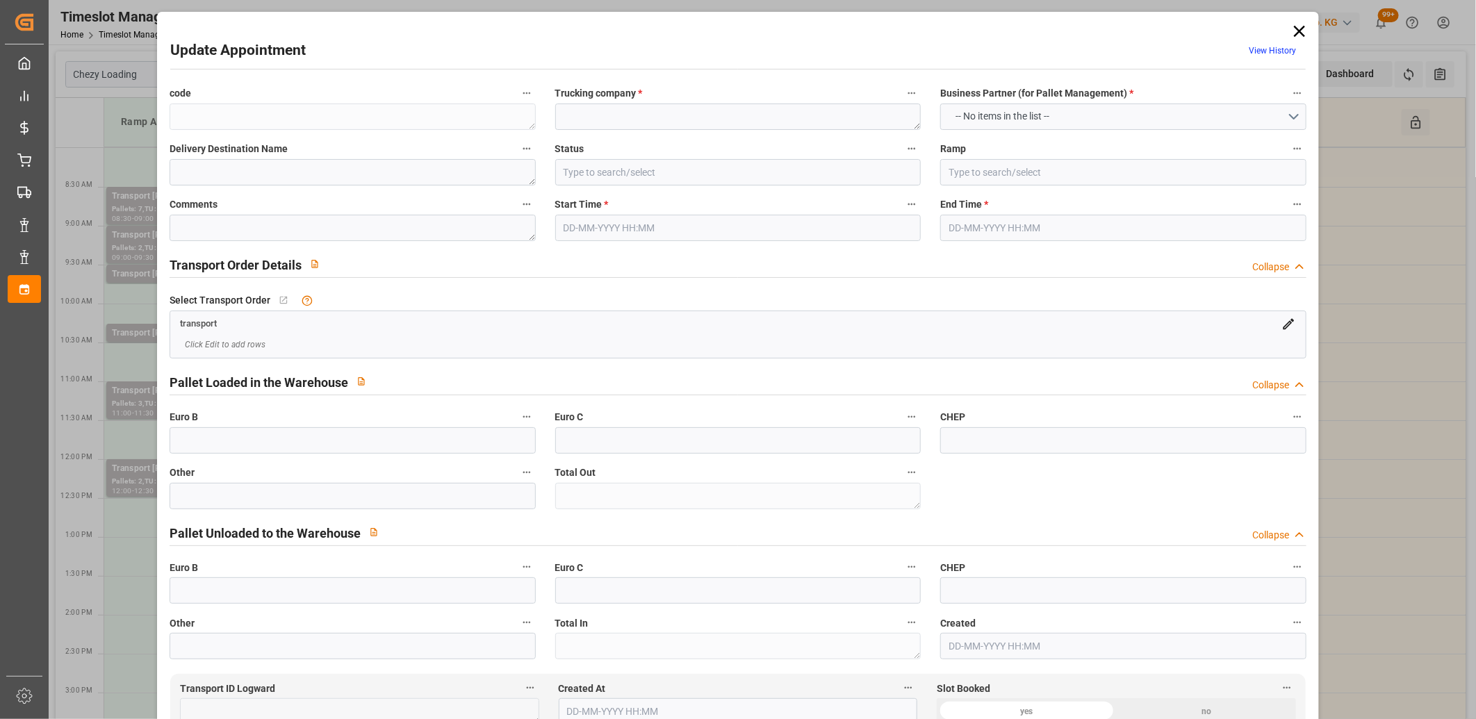
type textarea "FR-02570"
type textarea "FR"
type input "Road"
type input "FR"
type input "02570"
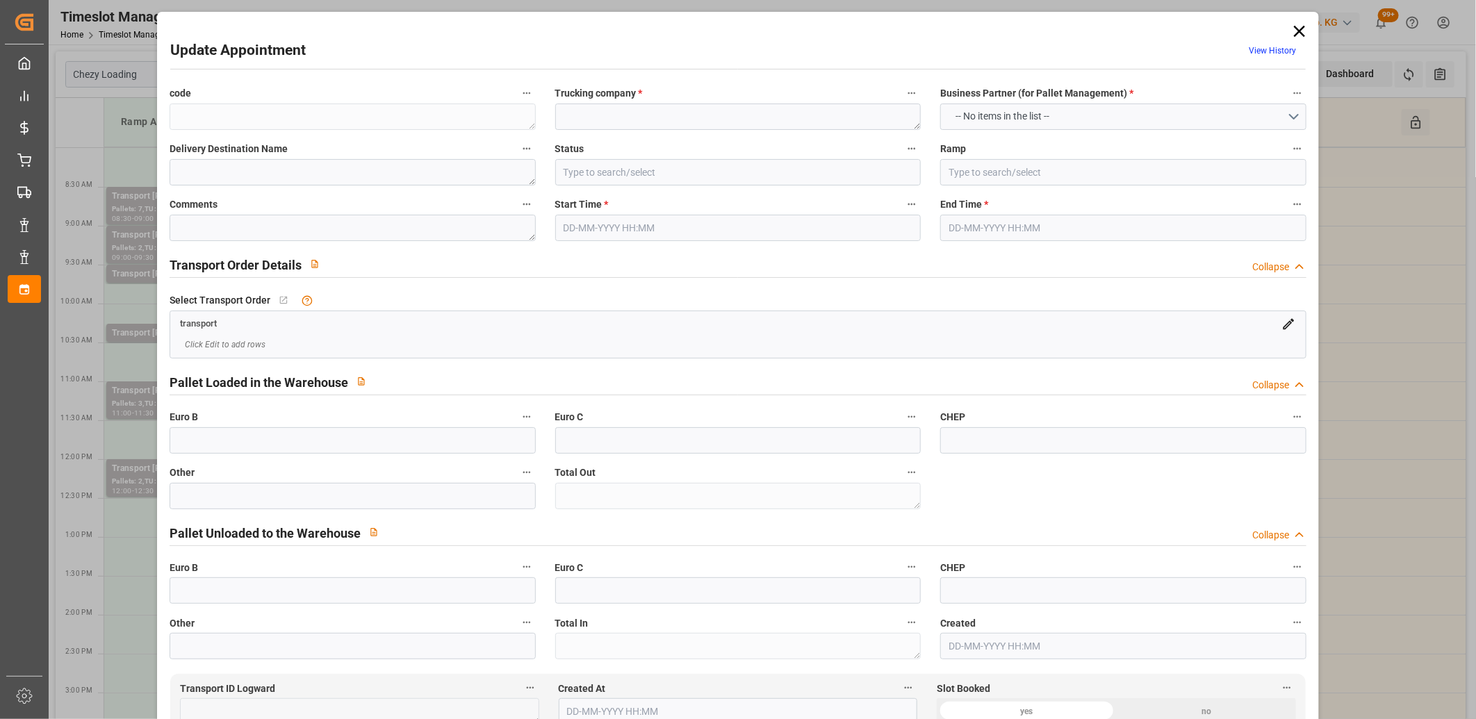
type input "FR"
type input "62217"
type input "Small Shipment"
type input "3.5-7.5 t"
type input "EURO 6"
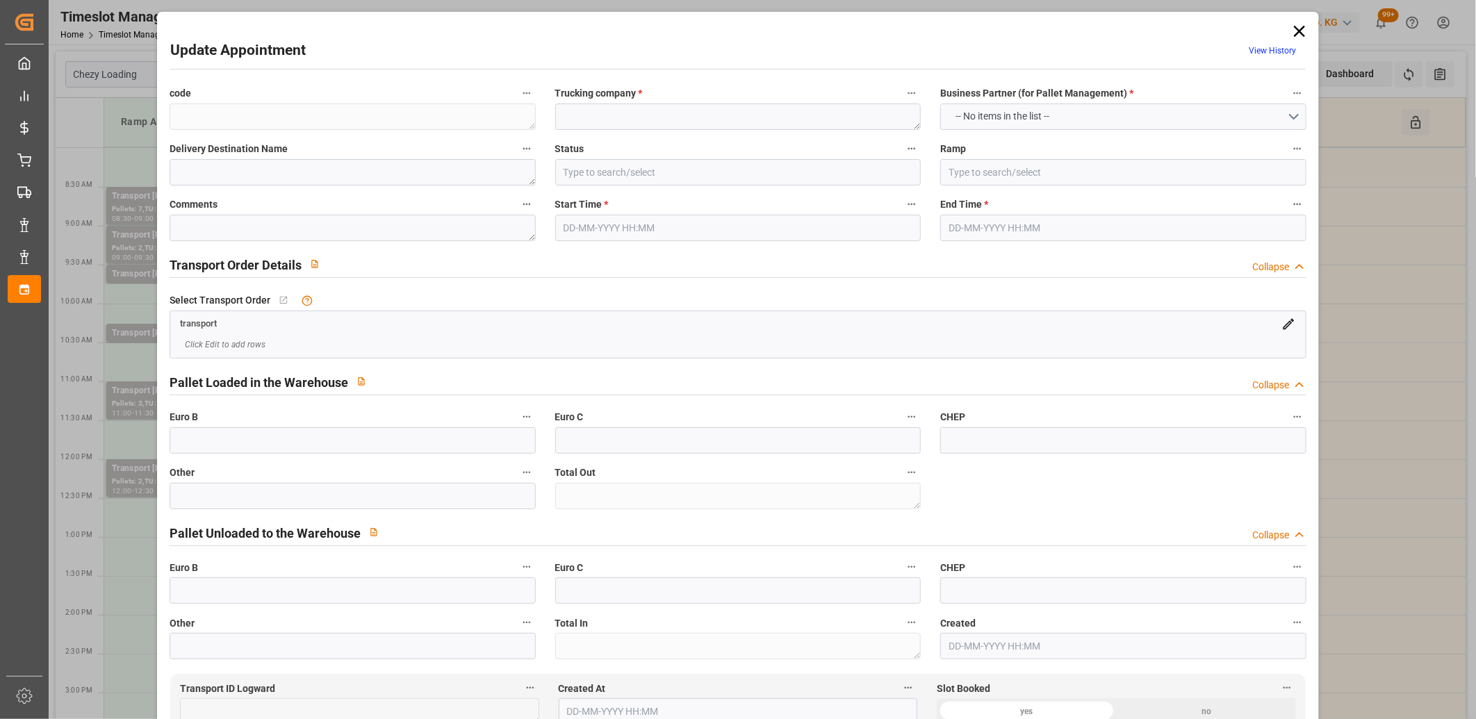
type input "Diesel"
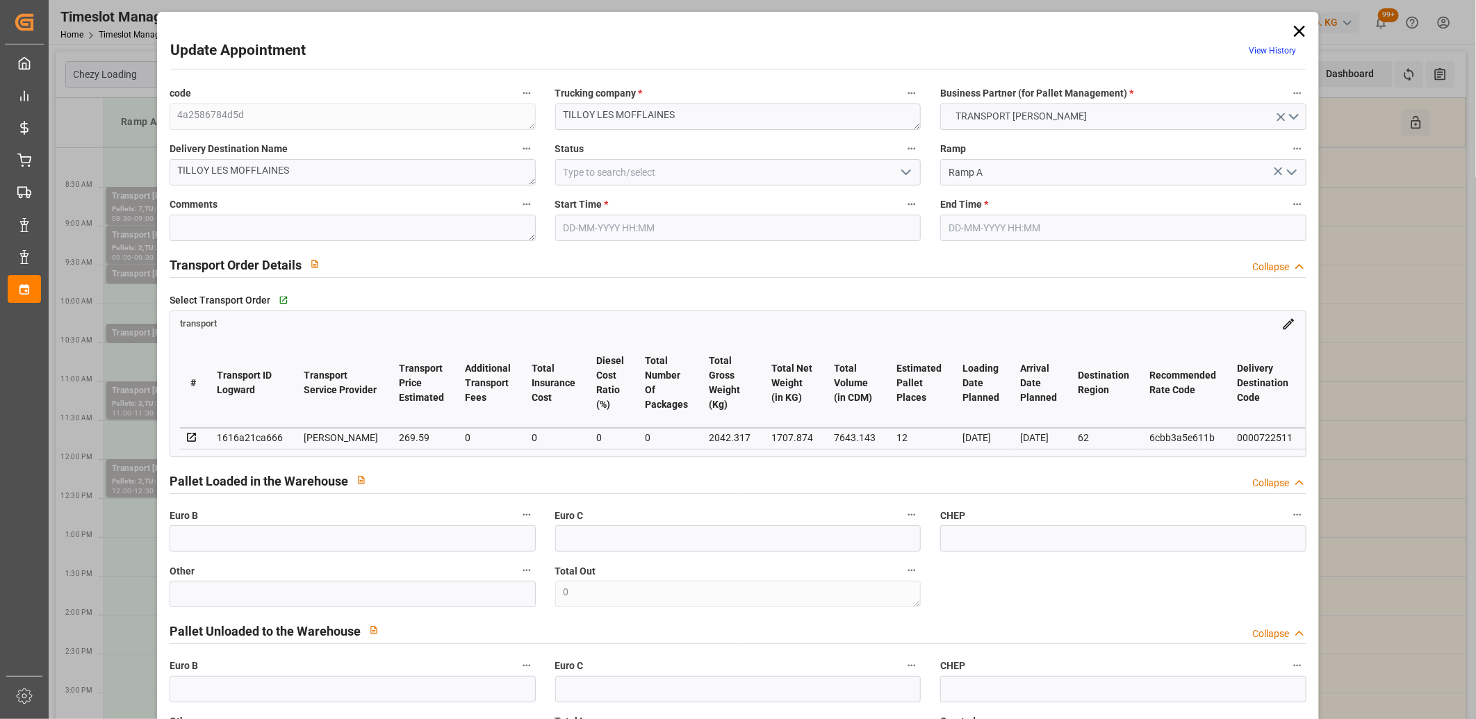
type input "12"
type input "269.59"
type input "0"
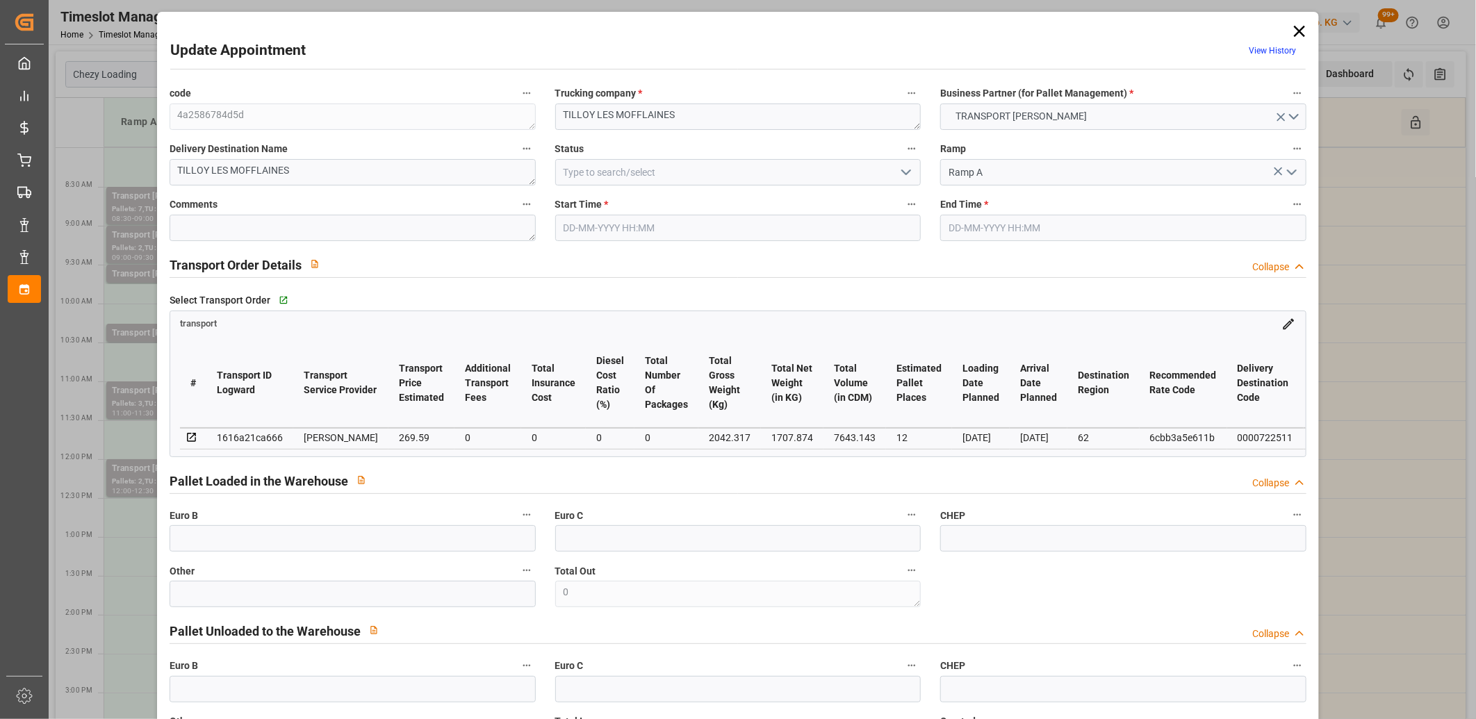
type input "260.4779"
type input "-9.1121"
type input "0"
type input "1707.874"
type input "2849.226"
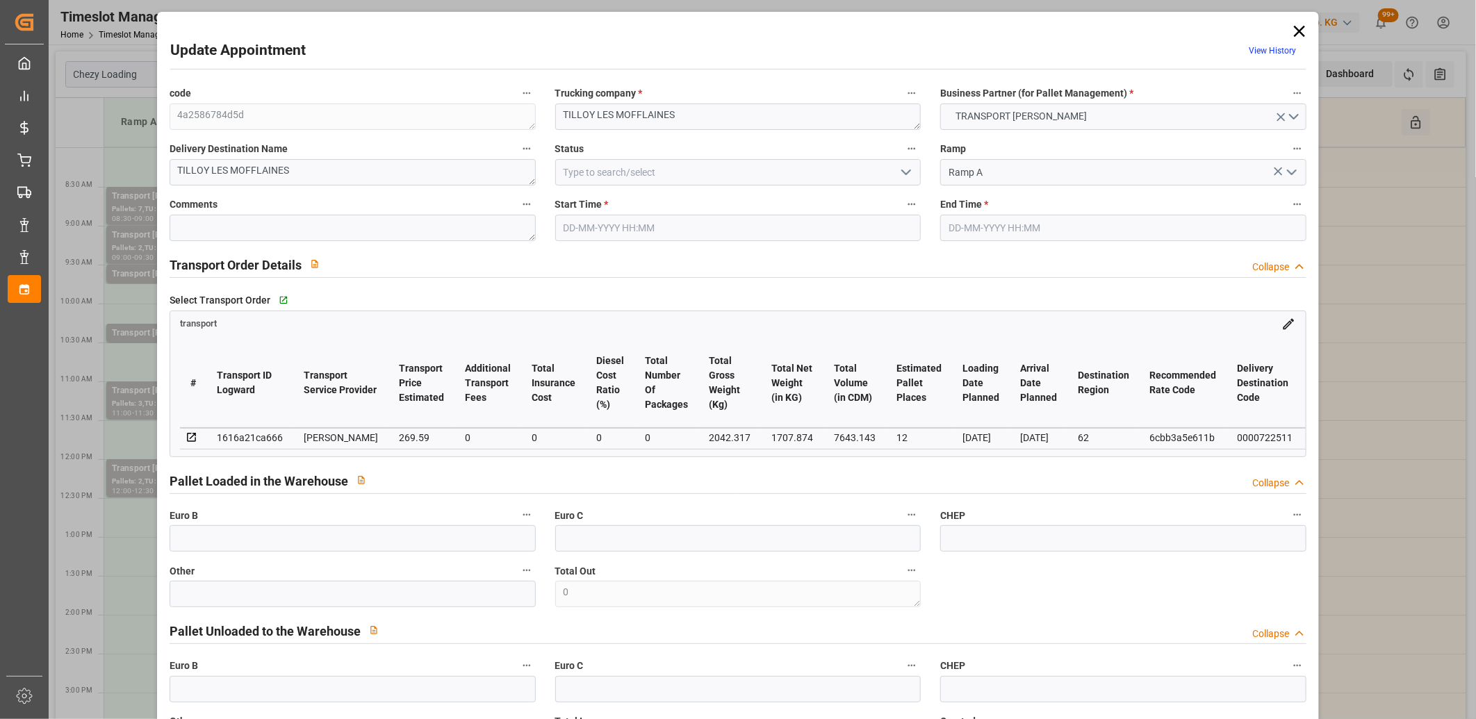
type input "7643.143"
type input "62"
type input "3"
type input "389"
type input "33"
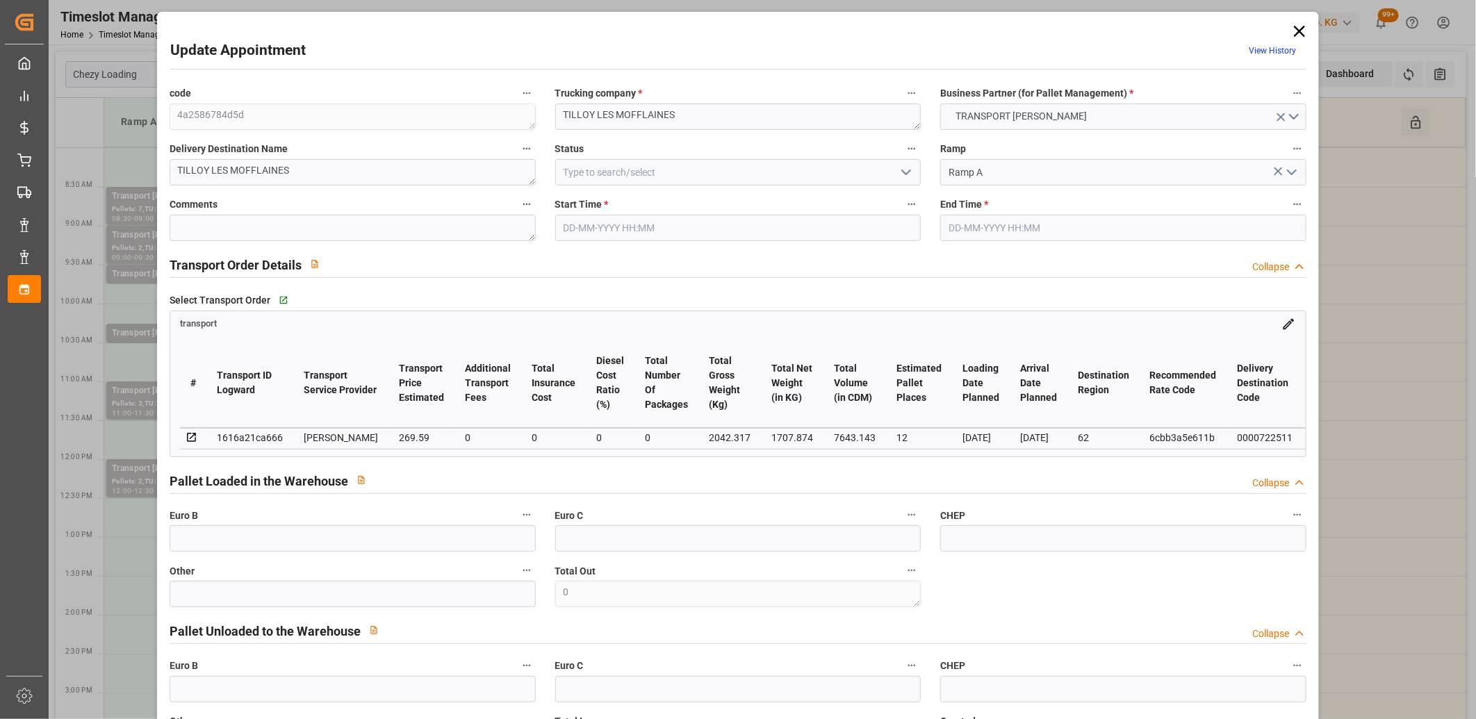
type input "101"
type input "2042.317"
type input "0"
type input "4710.8598"
type input "0"
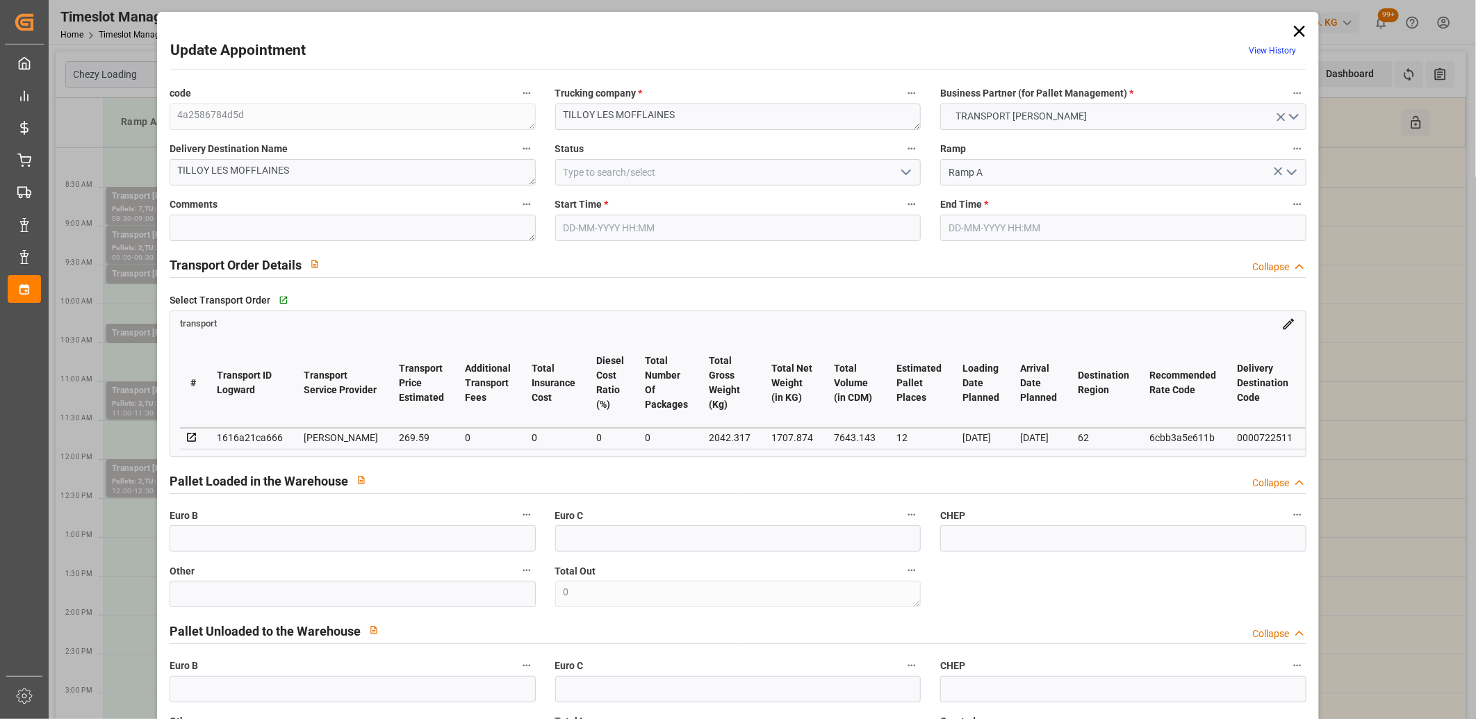
type input "0"
type input "21"
type input "35"
type input "[DATE] 11:00"
type input "[DATE] 11:30"
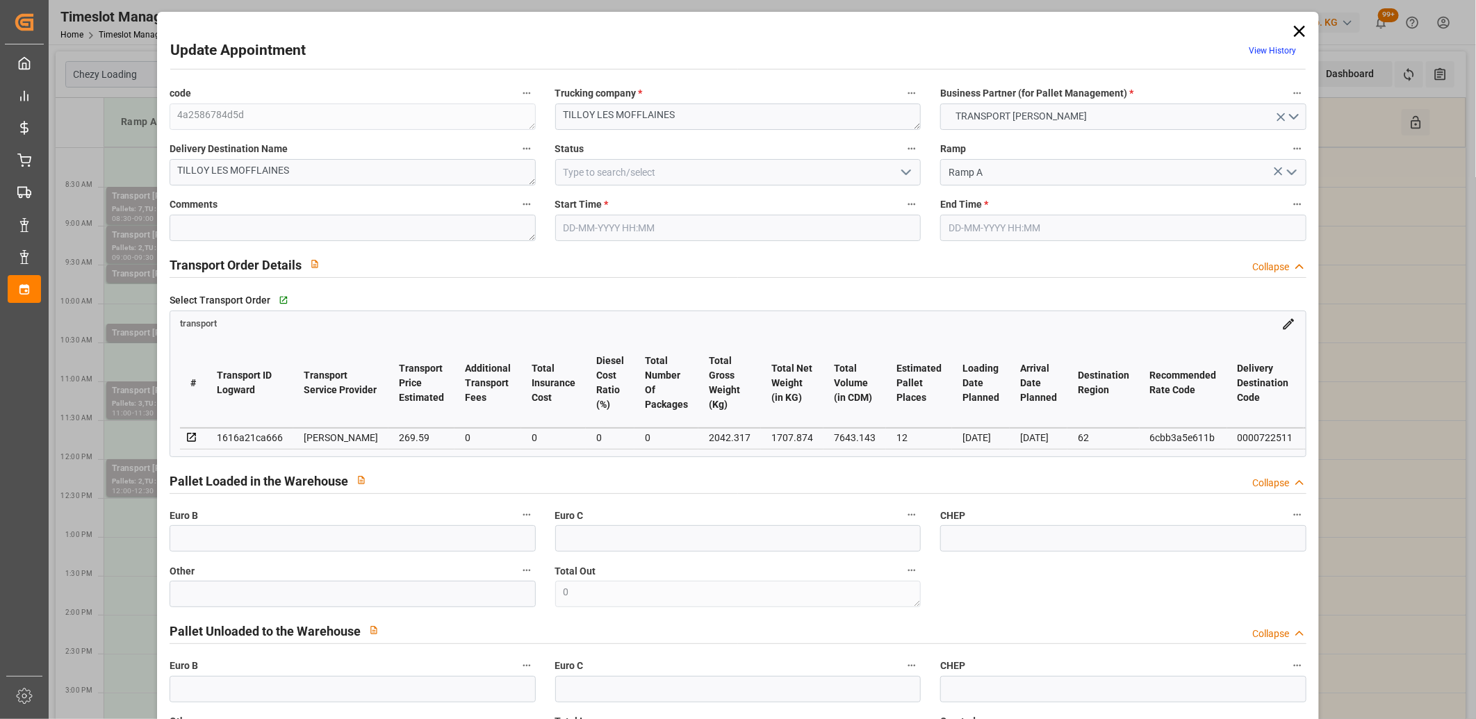
type input "[DATE] 14:53"
type input "[DATE] 11:25"
type input "[DATE]"
click at [250, 435] on div "1616a21ca666" at bounding box center [250, 437] width 66 height 17
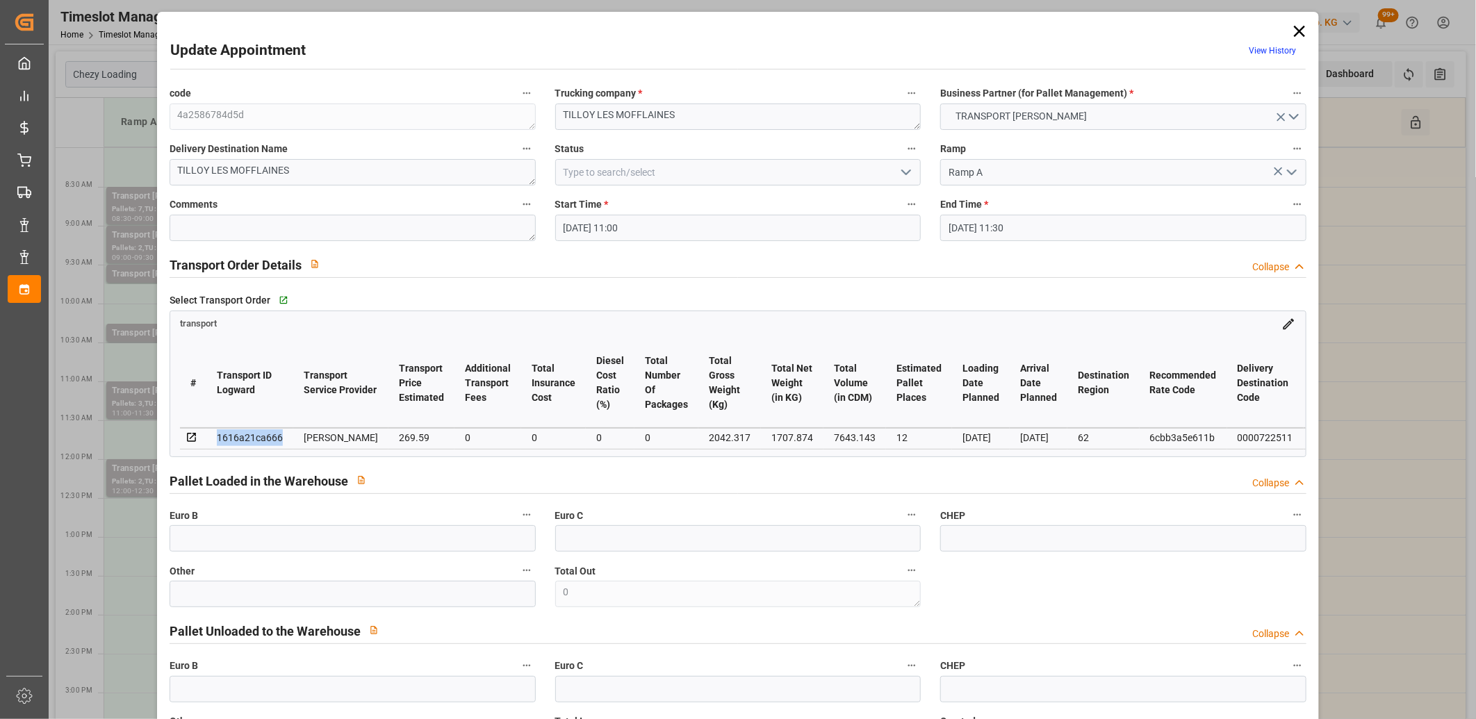
click at [250, 435] on div "1616a21ca666" at bounding box center [250, 437] width 66 height 17
copy div "1616a21ca666"
click at [1295, 28] on icon at bounding box center [1299, 31] width 19 height 19
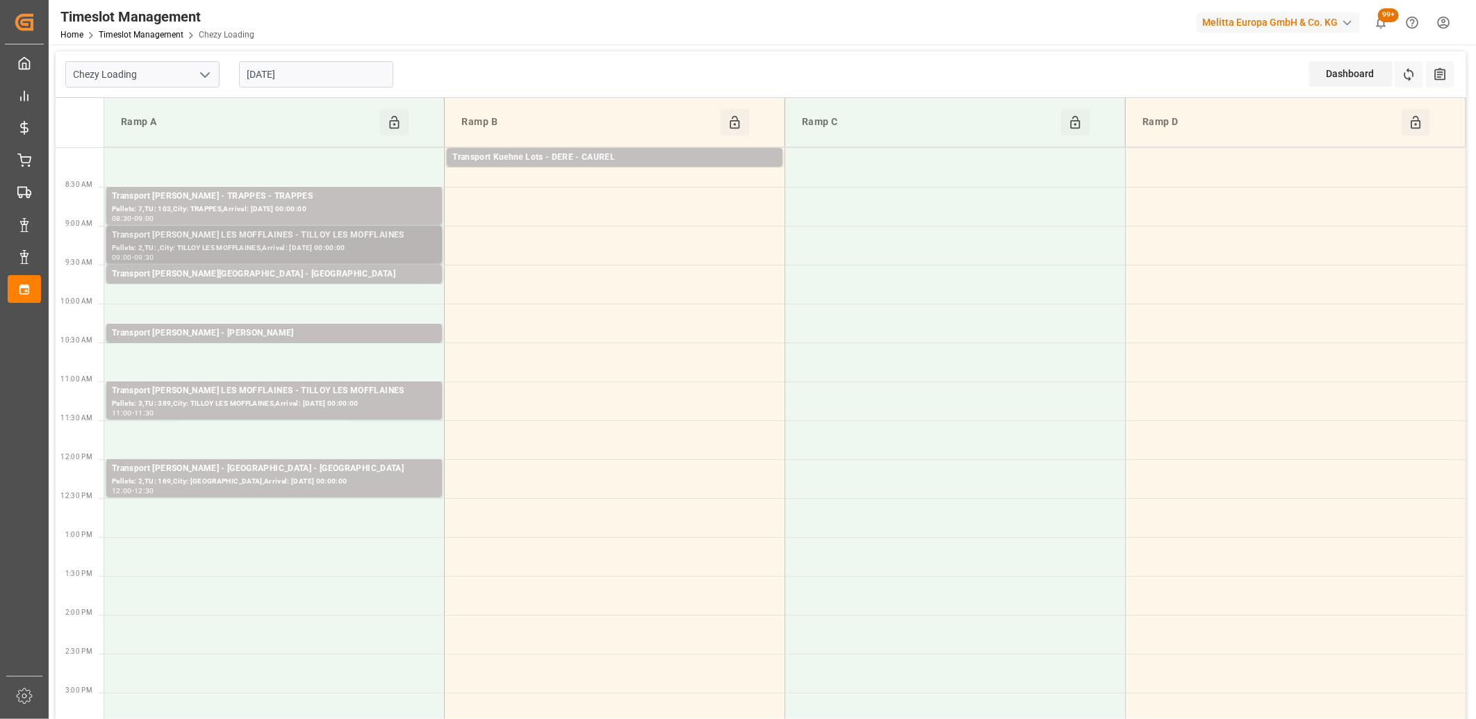
click at [273, 245] on div "Pallets: 2,TU: ,City: TILLOY LES MOFFLAINES,Arrival: [DATE] 00:00:00" at bounding box center [274, 249] width 325 height 12
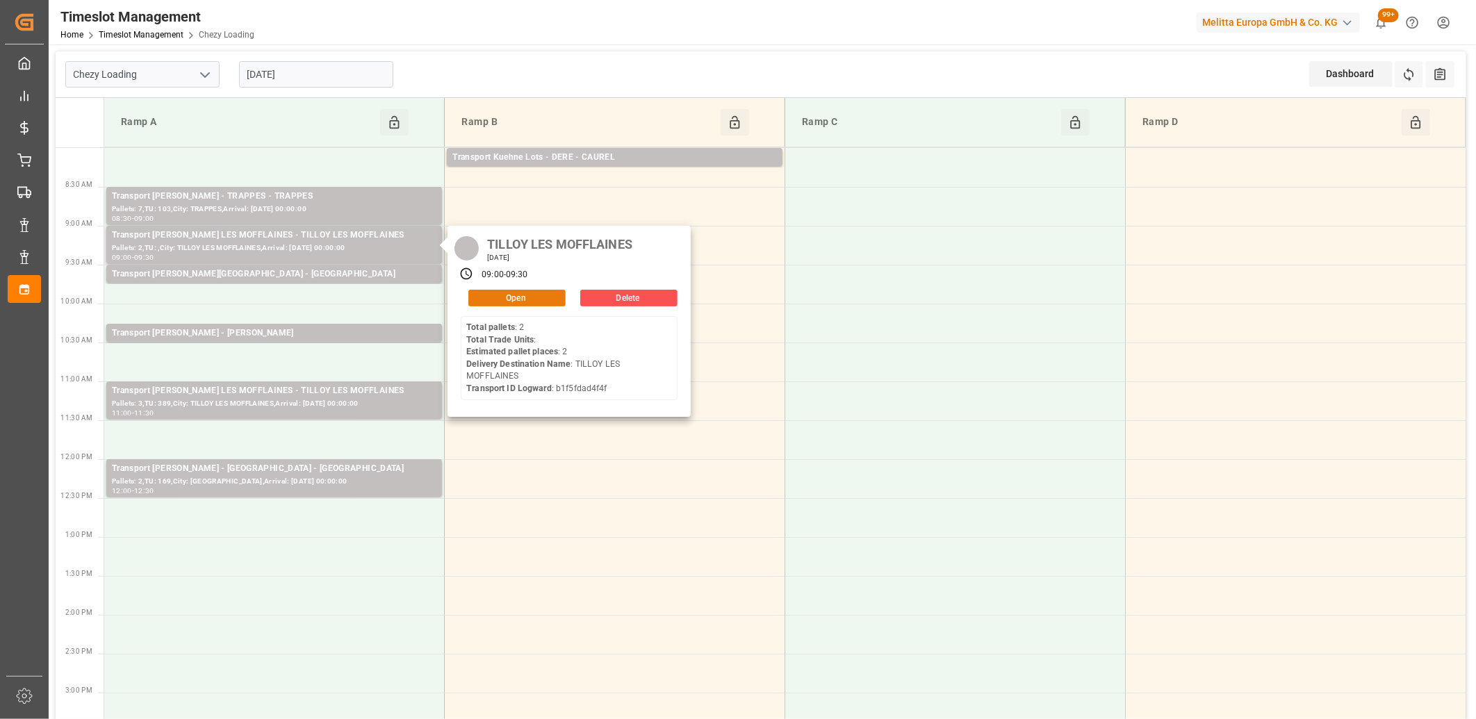
click at [491, 297] on button "Open" at bounding box center [516, 298] width 97 height 17
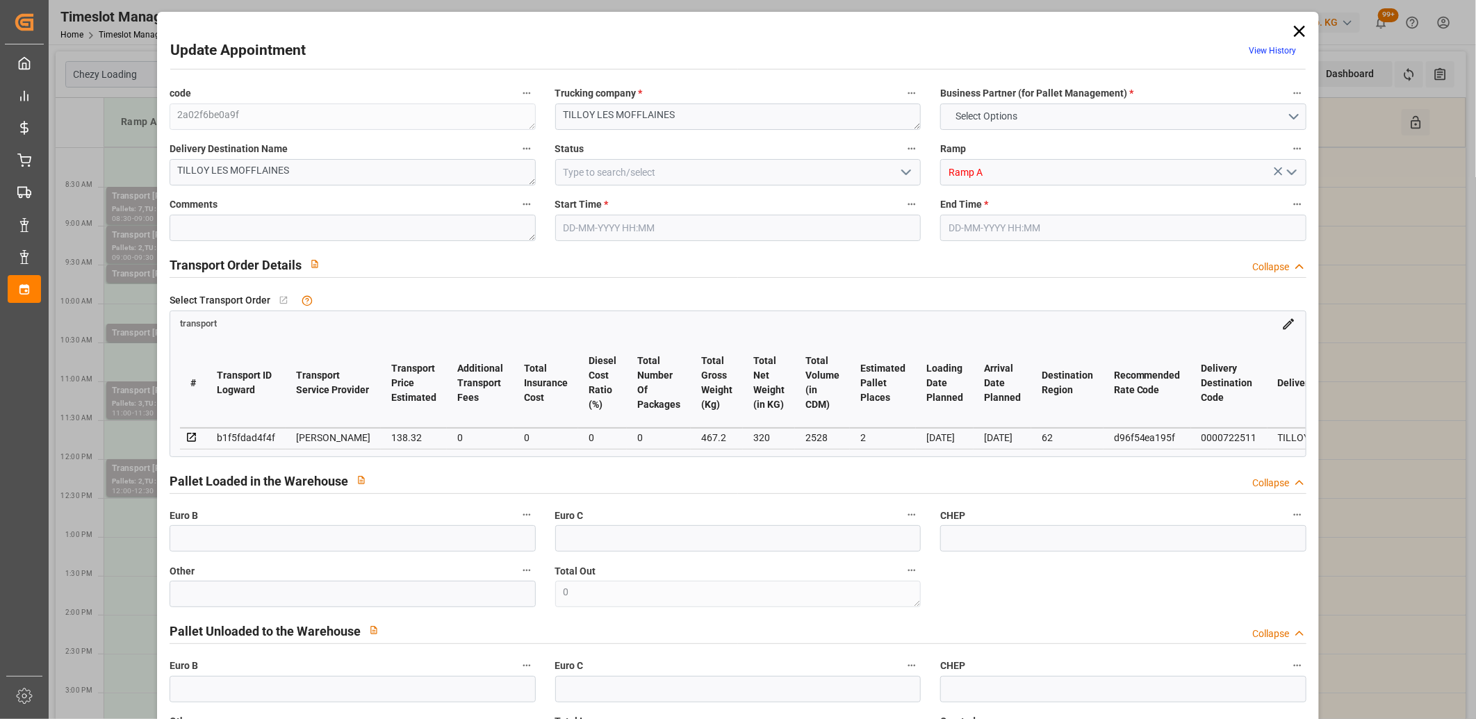
type input "2"
type input "138.32"
type input "0"
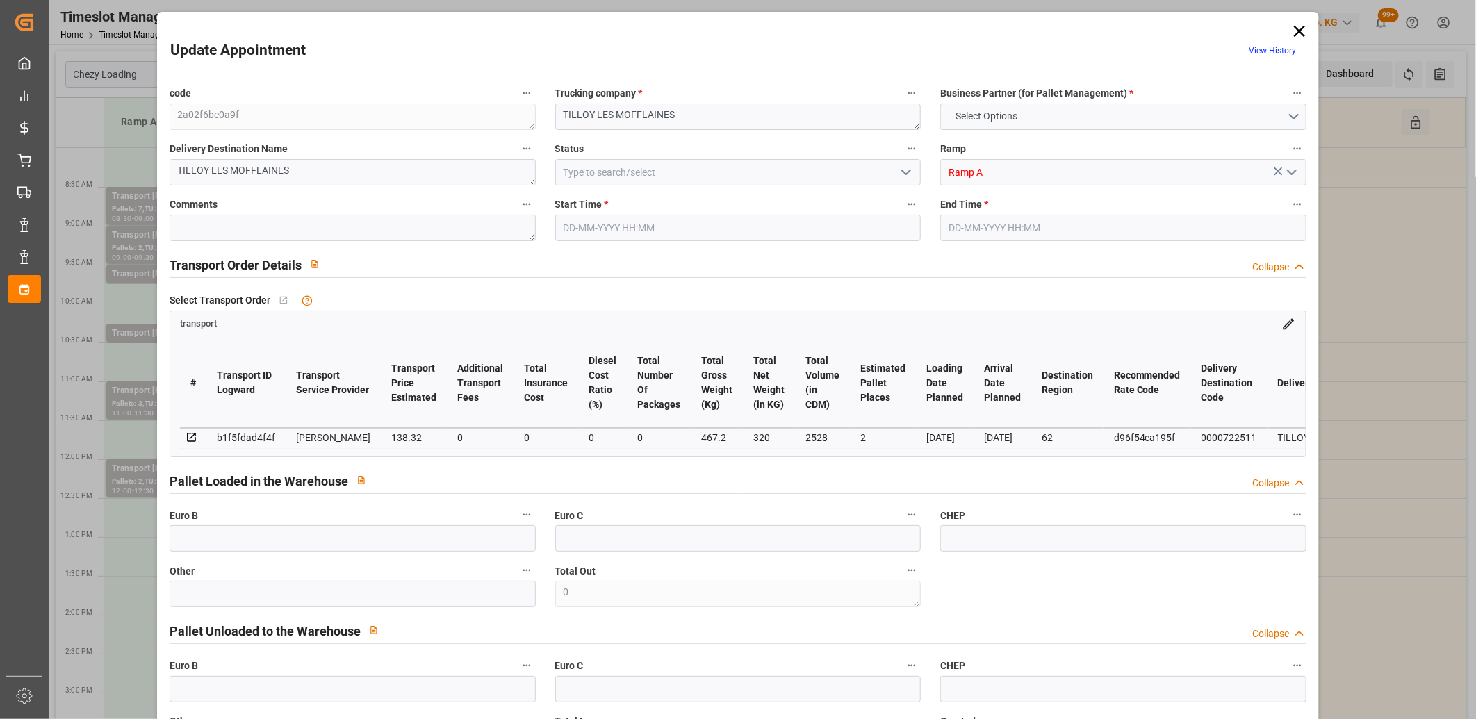
type input "133.6448"
type input "-4.6752"
type input "0"
type input "320"
type input "550"
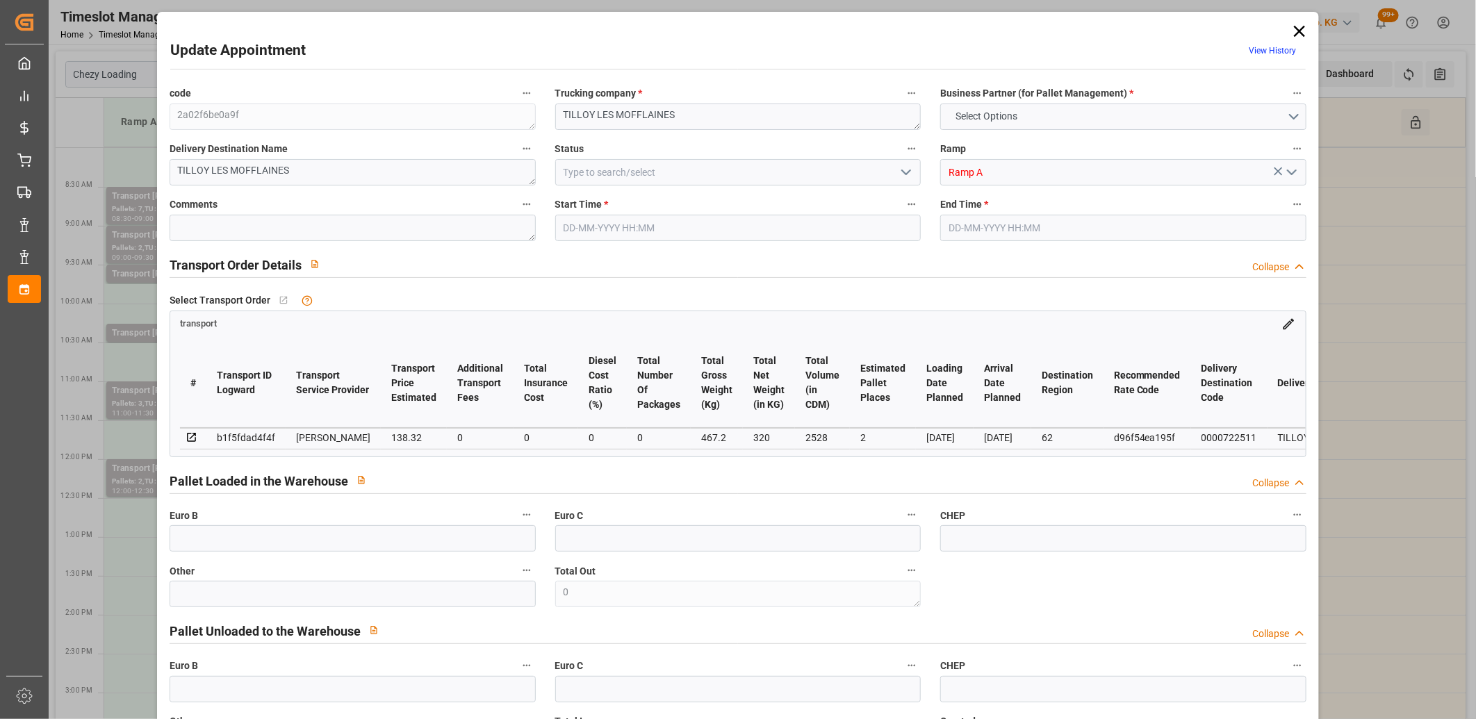
type input "2528"
type input "62"
type input "2"
type input "0"
type input "2"
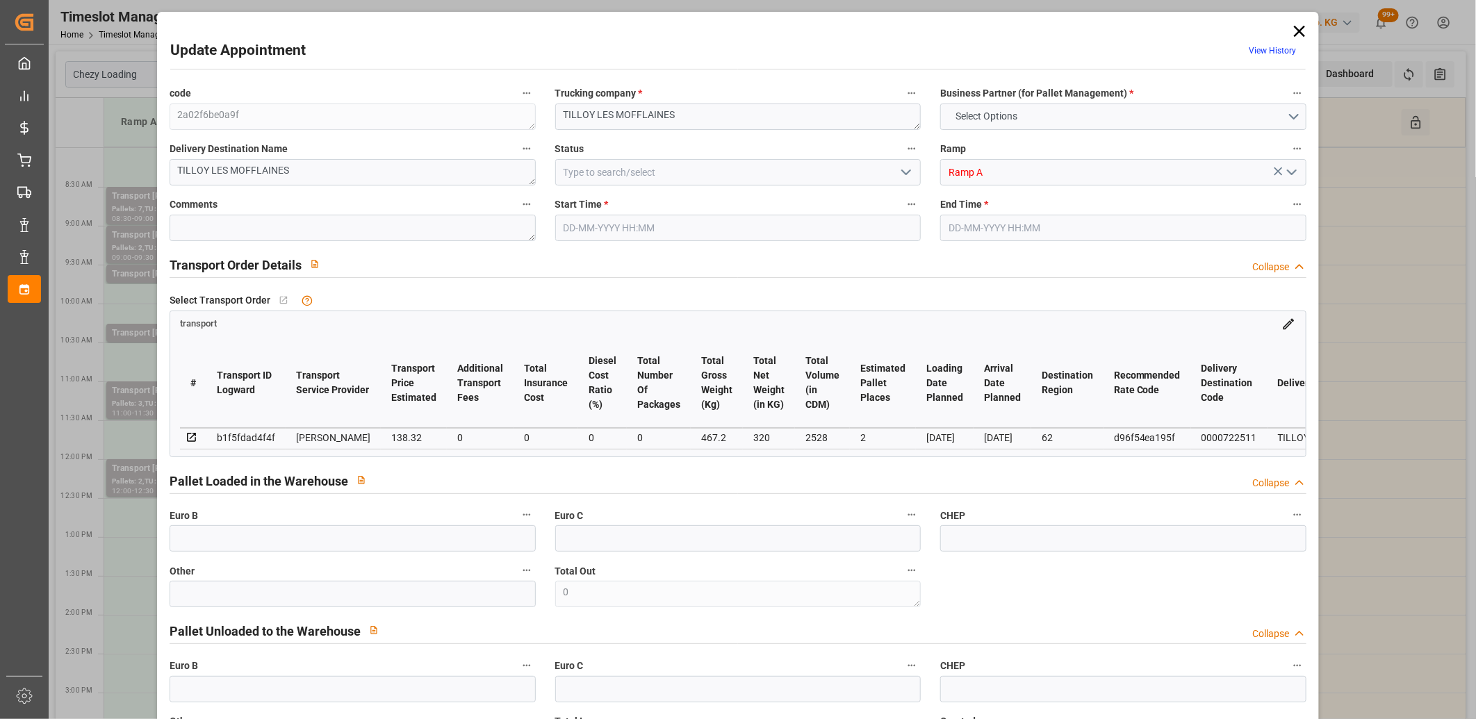
type input "101"
type input "467.2"
type input "0"
type input "4710.8598"
type input "0"
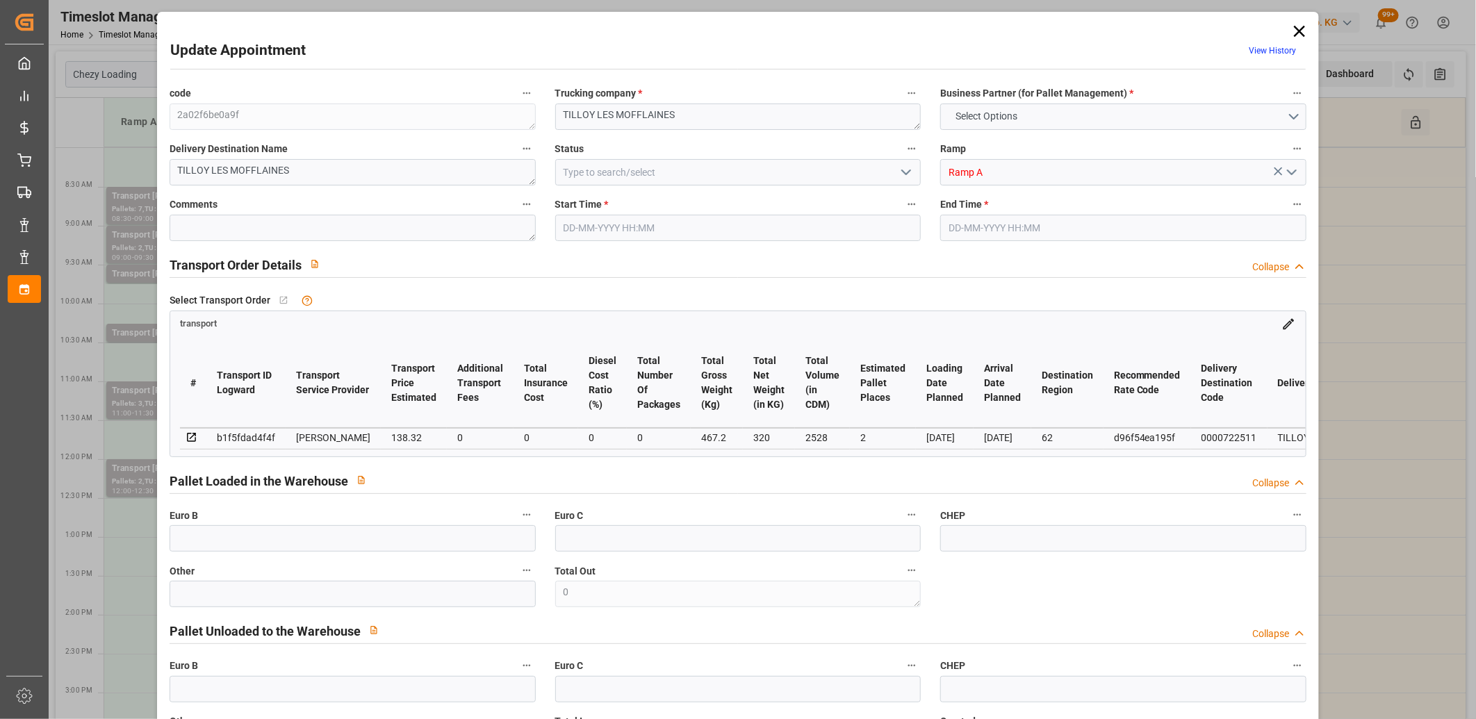
type input "0"
type input "21"
type input "35"
type input "[DATE] 09:00"
type input "[DATE] 09:30"
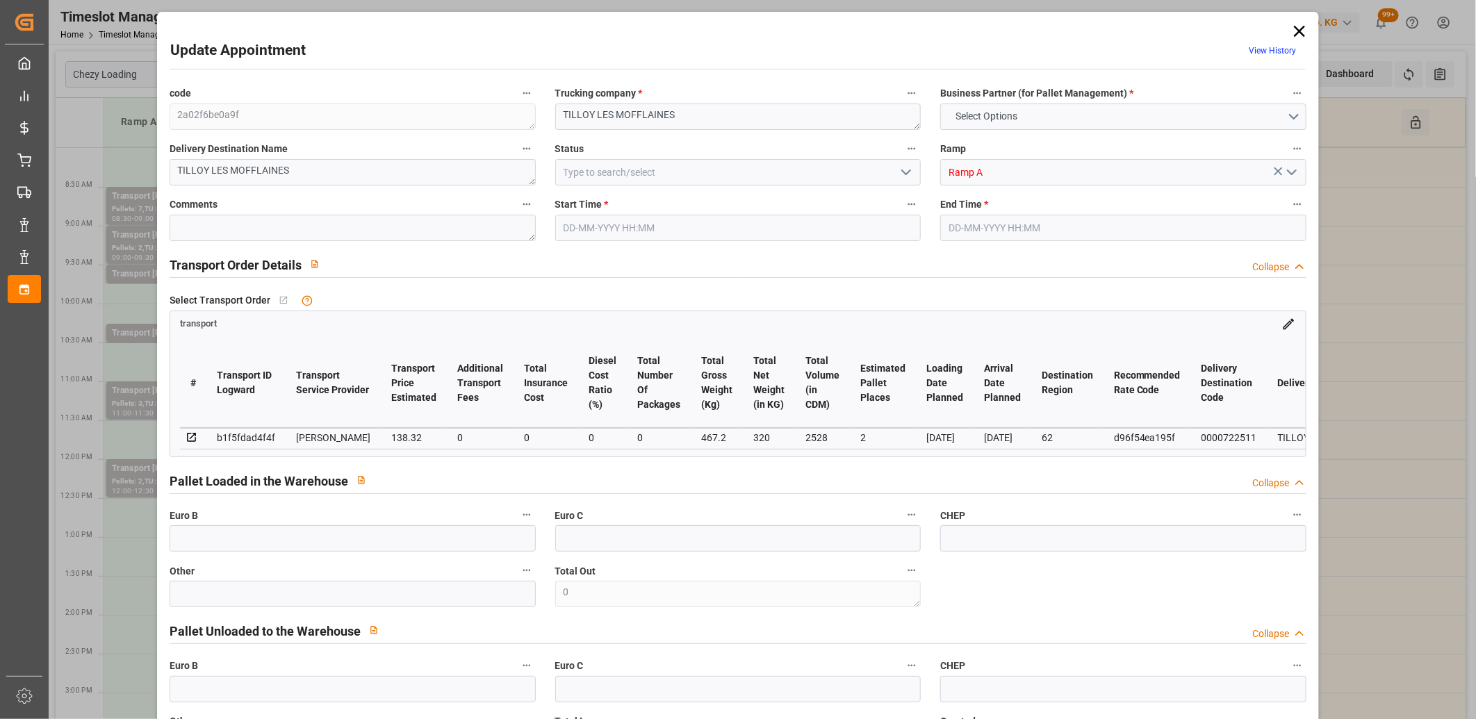
type input "[DATE] 16:29"
type input "[DATE] 11:18"
type input "[DATE]"
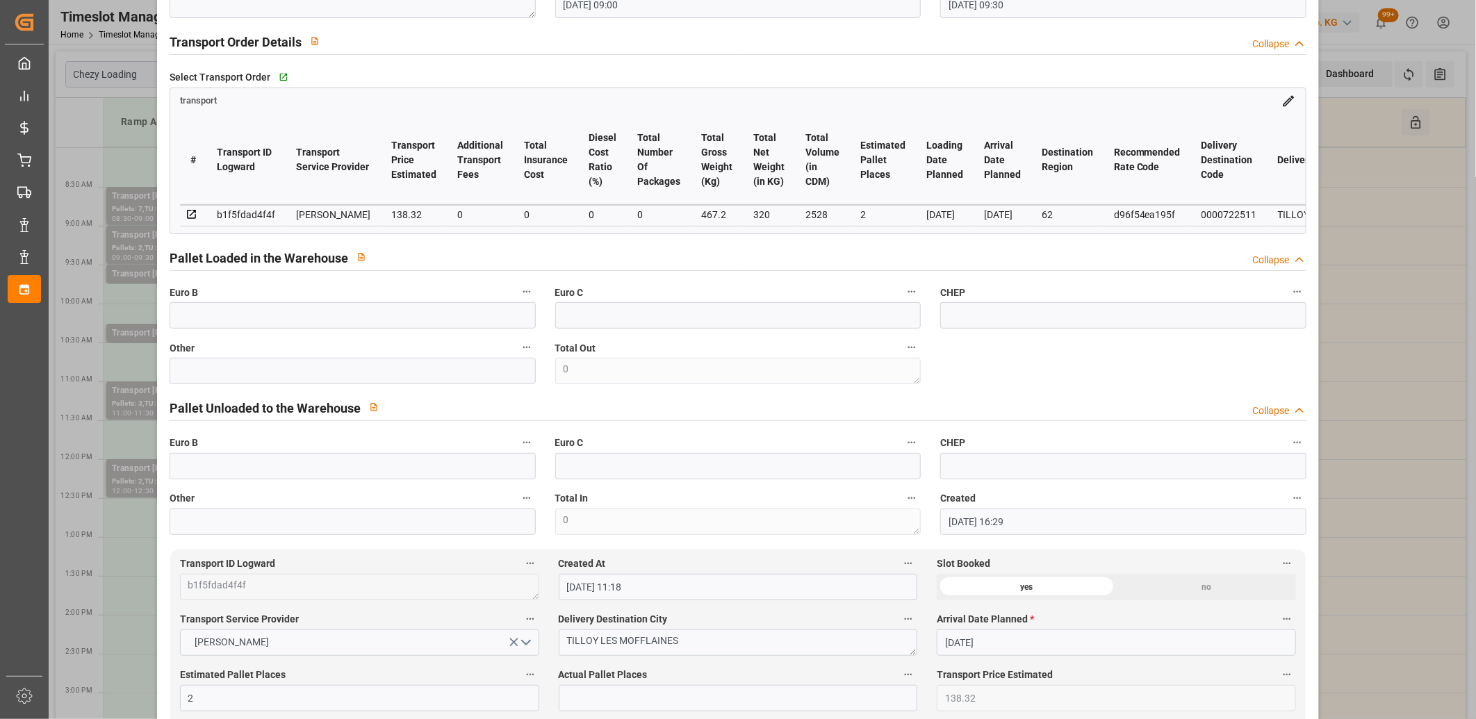
scroll to position [77, 0]
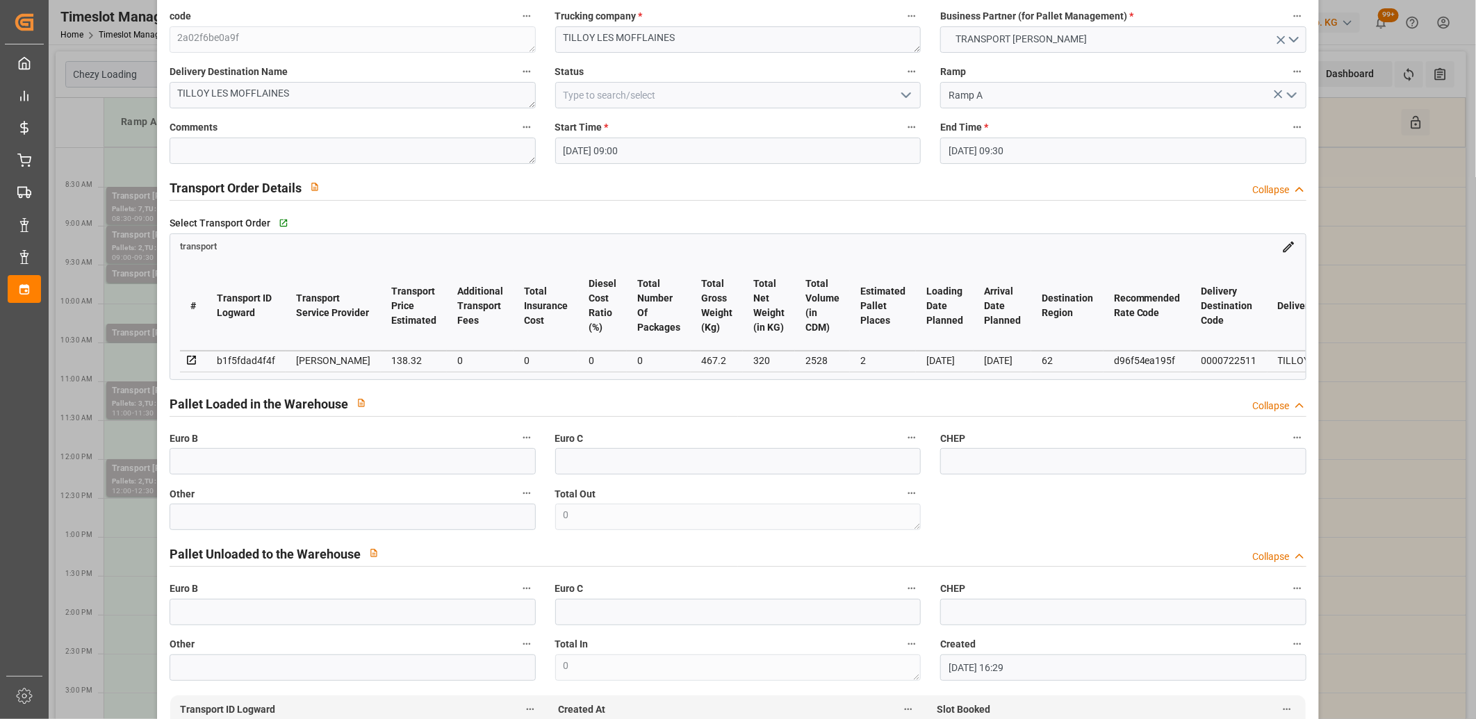
click at [236, 360] on div "b1f5fdad4f4f" at bounding box center [246, 360] width 58 height 17
copy div "b1f5fdad4f4f"
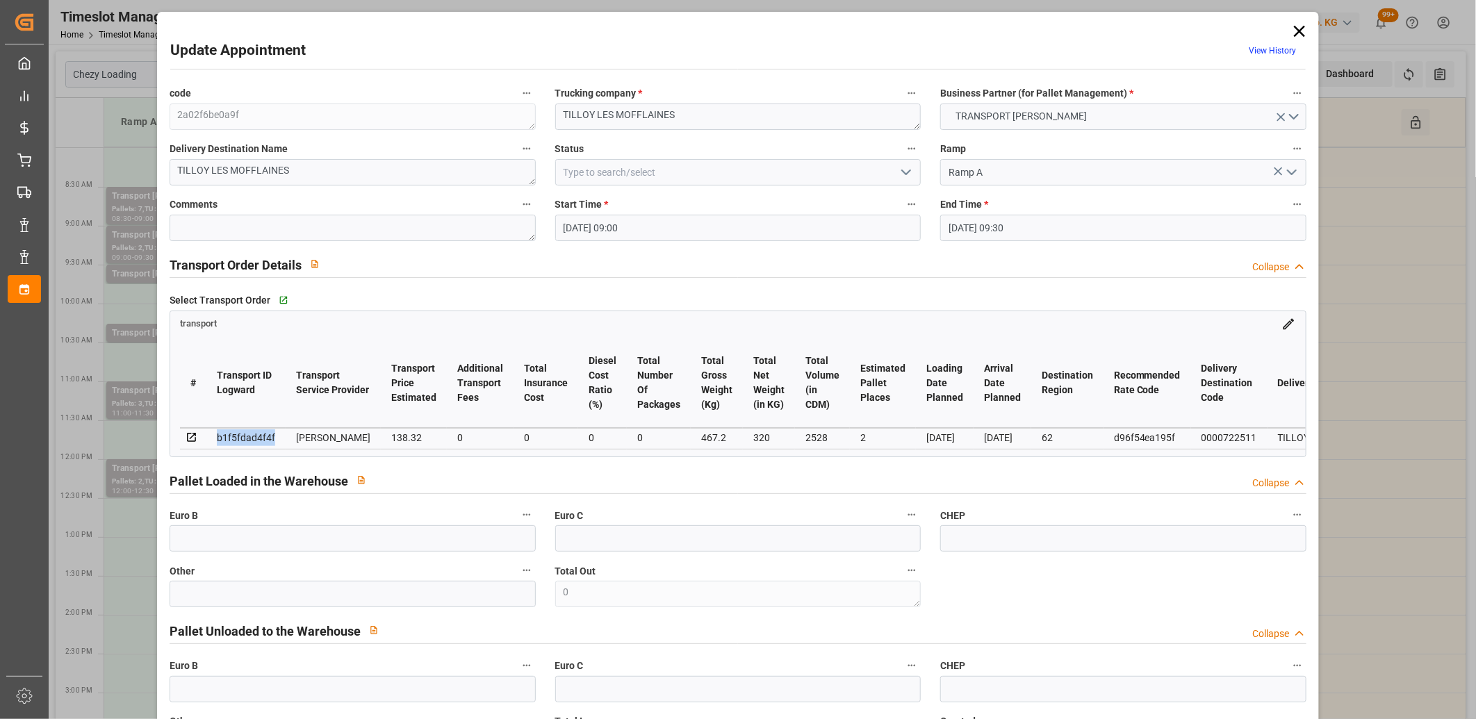
click at [1295, 32] on icon at bounding box center [1299, 31] width 19 height 19
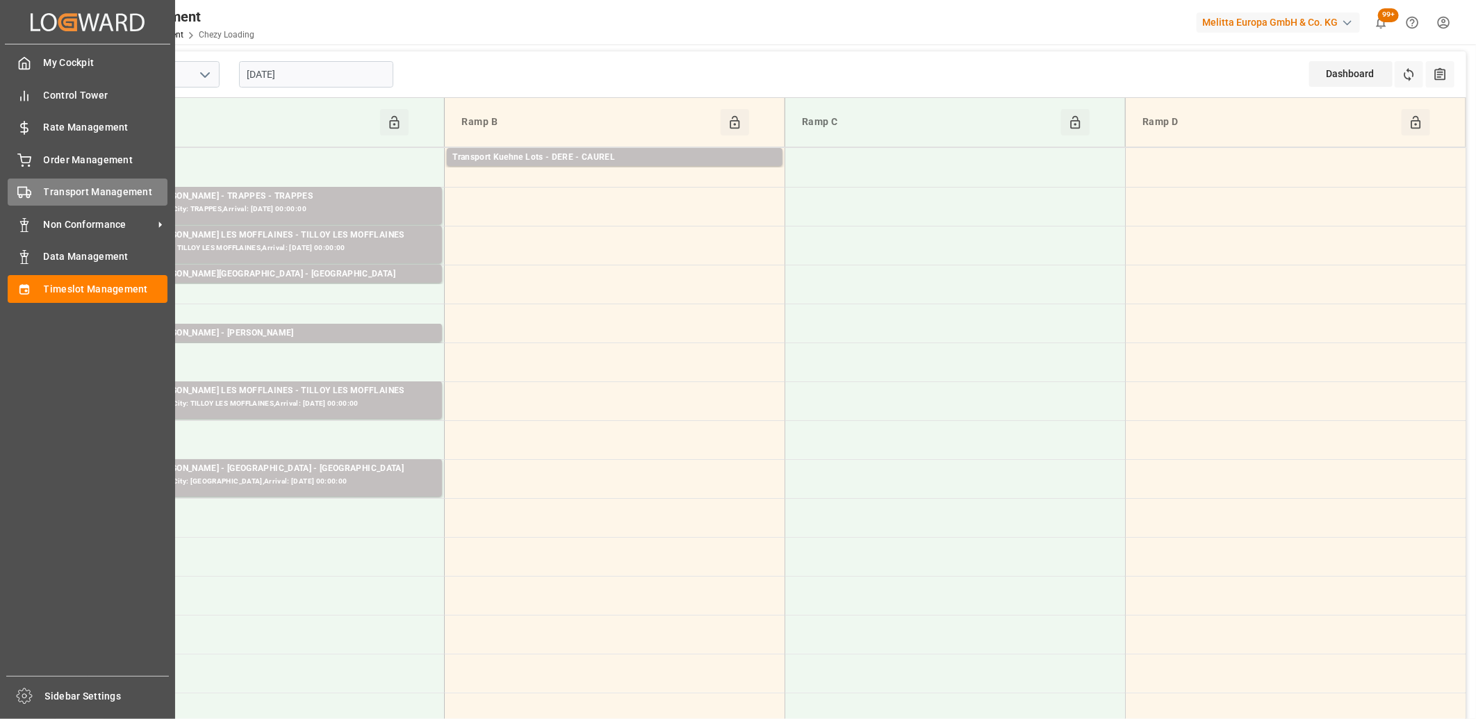
click at [19, 197] on icon at bounding box center [24, 193] width 14 height 14
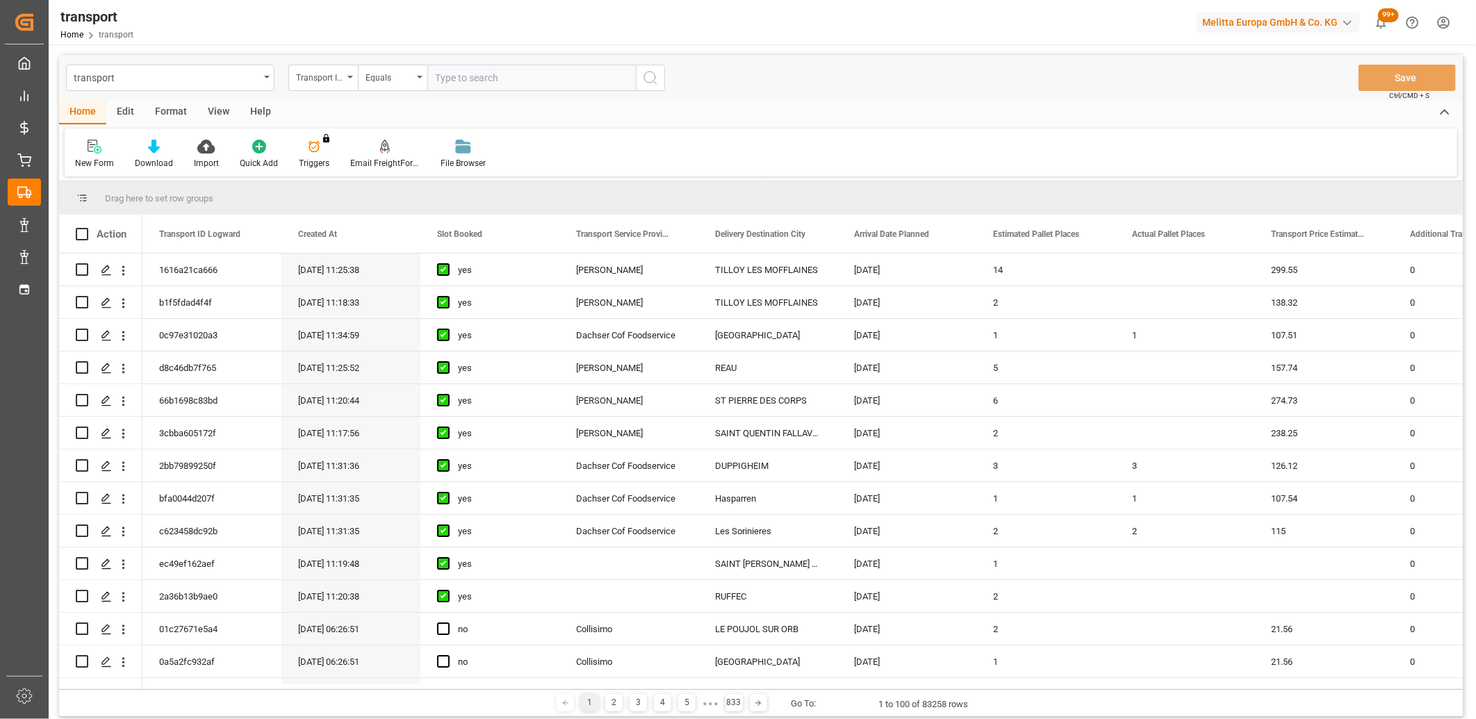
type input "b1f5fdad4f4f"
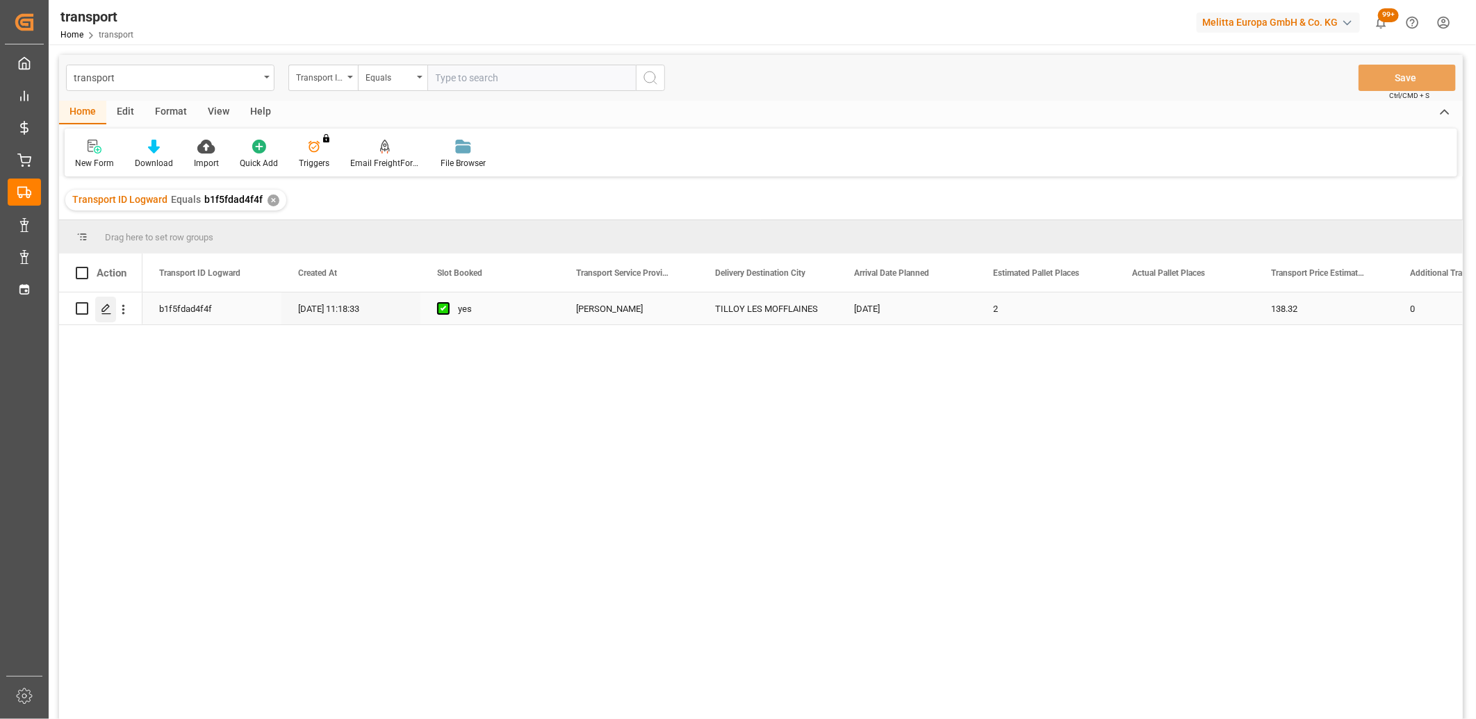
click at [107, 311] on icon "Press SPACE to select this row." at bounding box center [106, 309] width 11 height 11
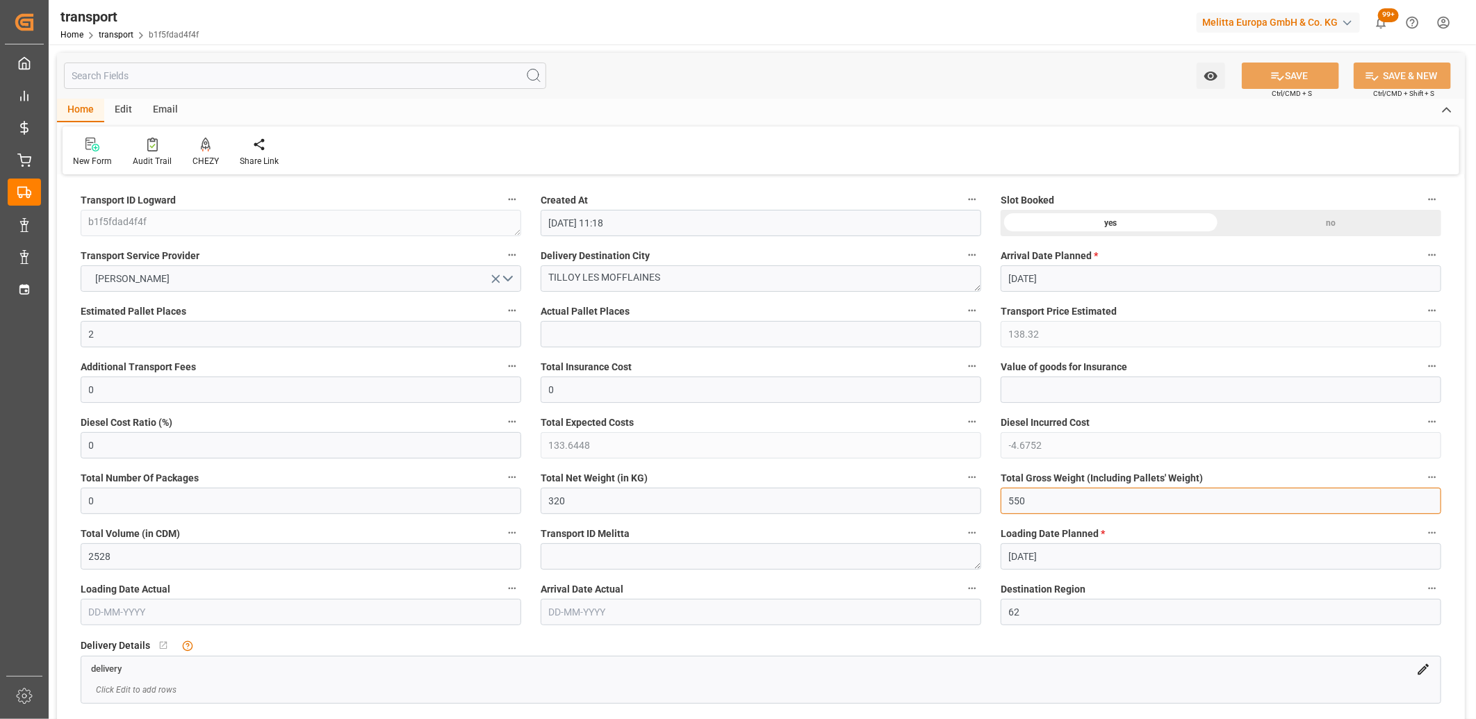
drag, startPoint x: 1044, startPoint y: 511, endPoint x: 926, endPoint y: 505, distance: 118.3
type input "0"
drag, startPoint x: 721, startPoint y: 504, endPoint x: 308, endPoint y: 484, distance: 413.3
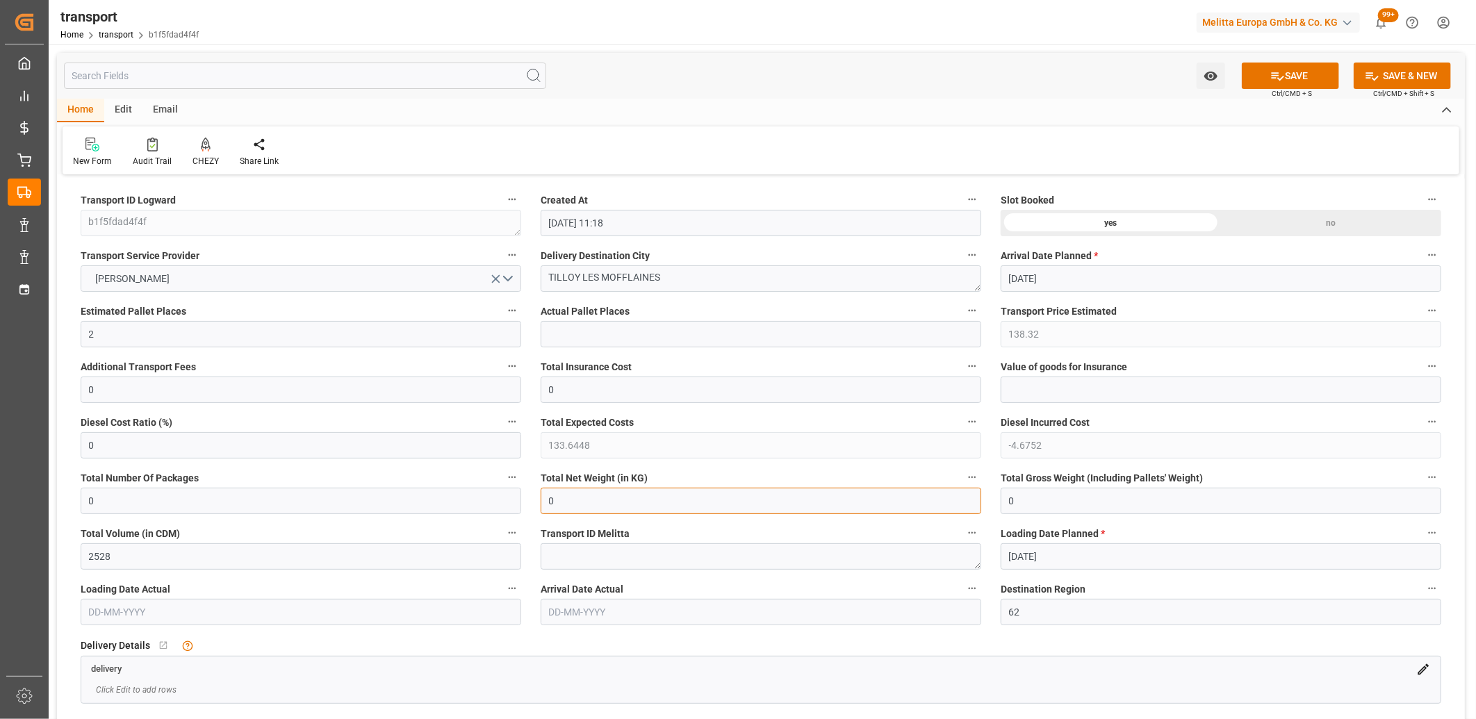
type input "0"
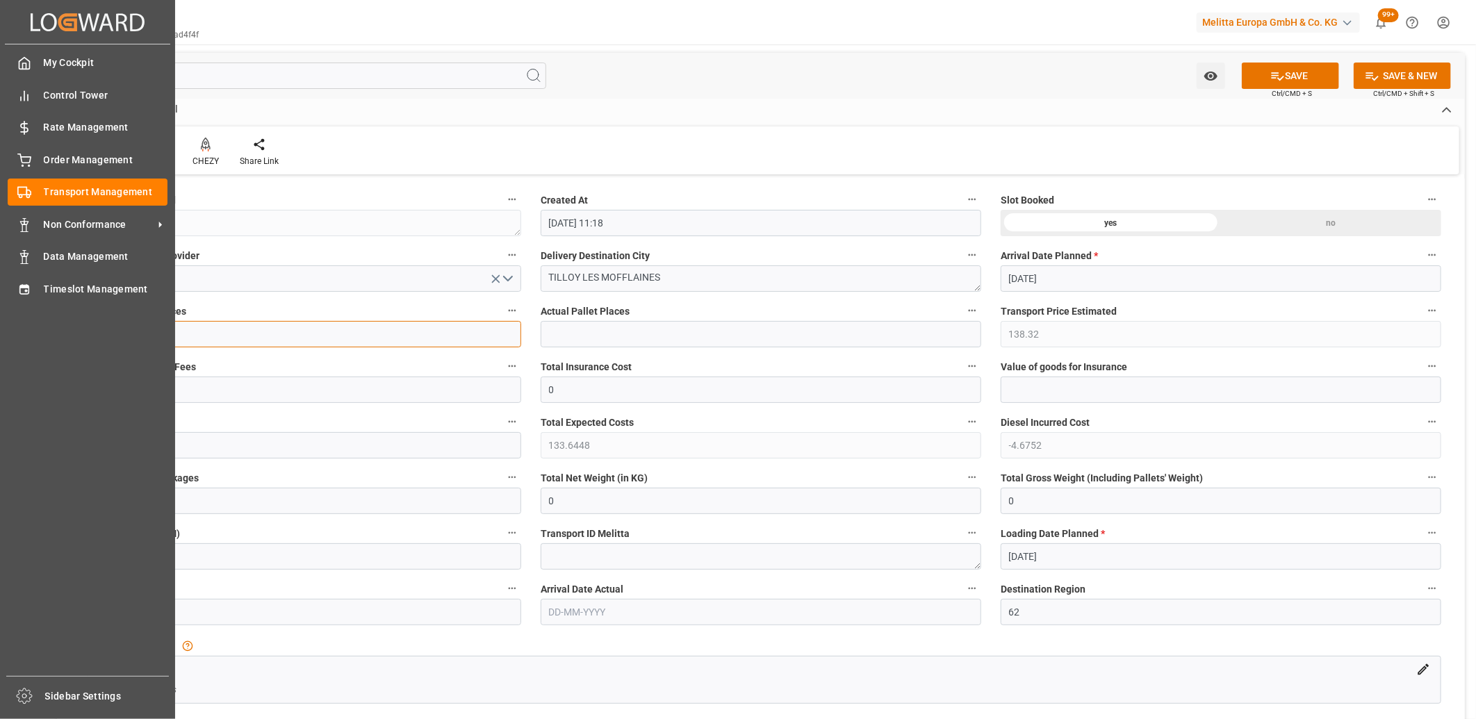
drag, startPoint x: 97, startPoint y: 334, endPoint x: 24, endPoint y: 332, distance: 73.0
click at [24, 332] on div "Created by potrace 1.15, written by [PERSON_NAME] [DATE]-[DATE] Created by potr…" at bounding box center [738, 359] width 1476 height 719
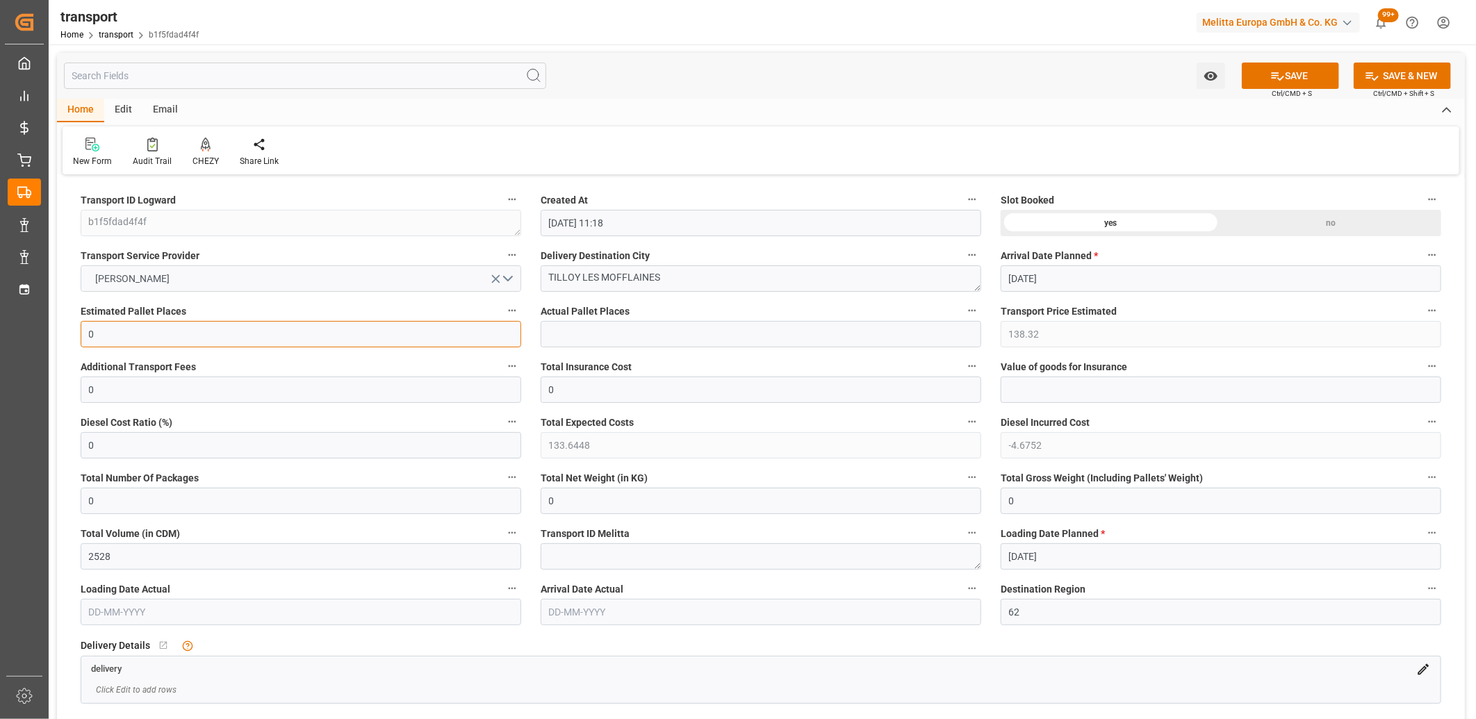
type input "0"
click at [497, 272] on icon "open menu" at bounding box center [496, 279] width 15 height 15
drag, startPoint x: 548, startPoint y: 265, endPoint x: 505, endPoint y: 261, distance: 42.7
click at [1290, 237] on div "Slot Booked yes no" at bounding box center [1221, 214] width 460 height 56
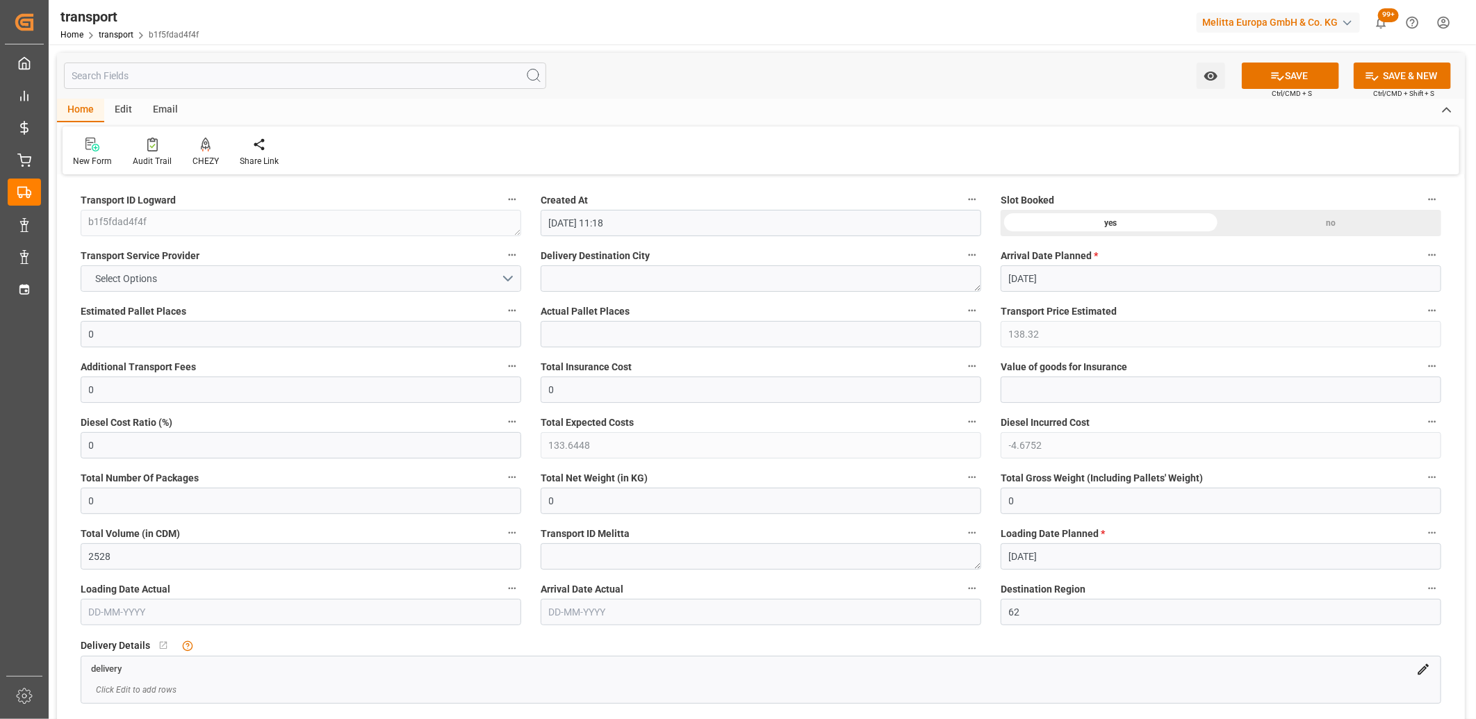
click at [1293, 213] on div "no" at bounding box center [1331, 223] width 220 height 26
click at [1293, 74] on button "SAVE" at bounding box center [1290, 76] width 97 height 26
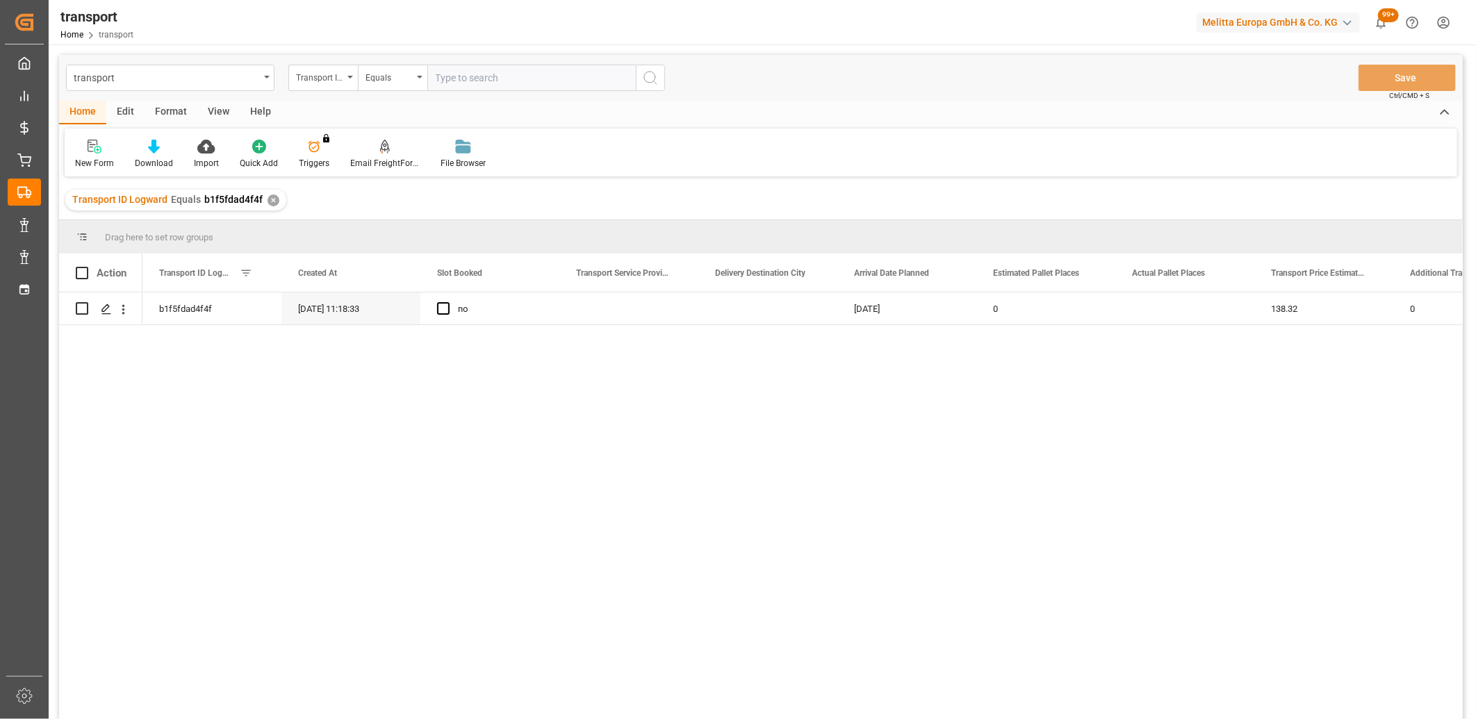
click at [126, 108] on div "Edit" at bounding box center [125, 113] width 38 height 24
click at [85, 311] on input "Press Space to toggle row selection (unchecked)" at bounding box center [82, 308] width 13 height 13
checkbox input "true"
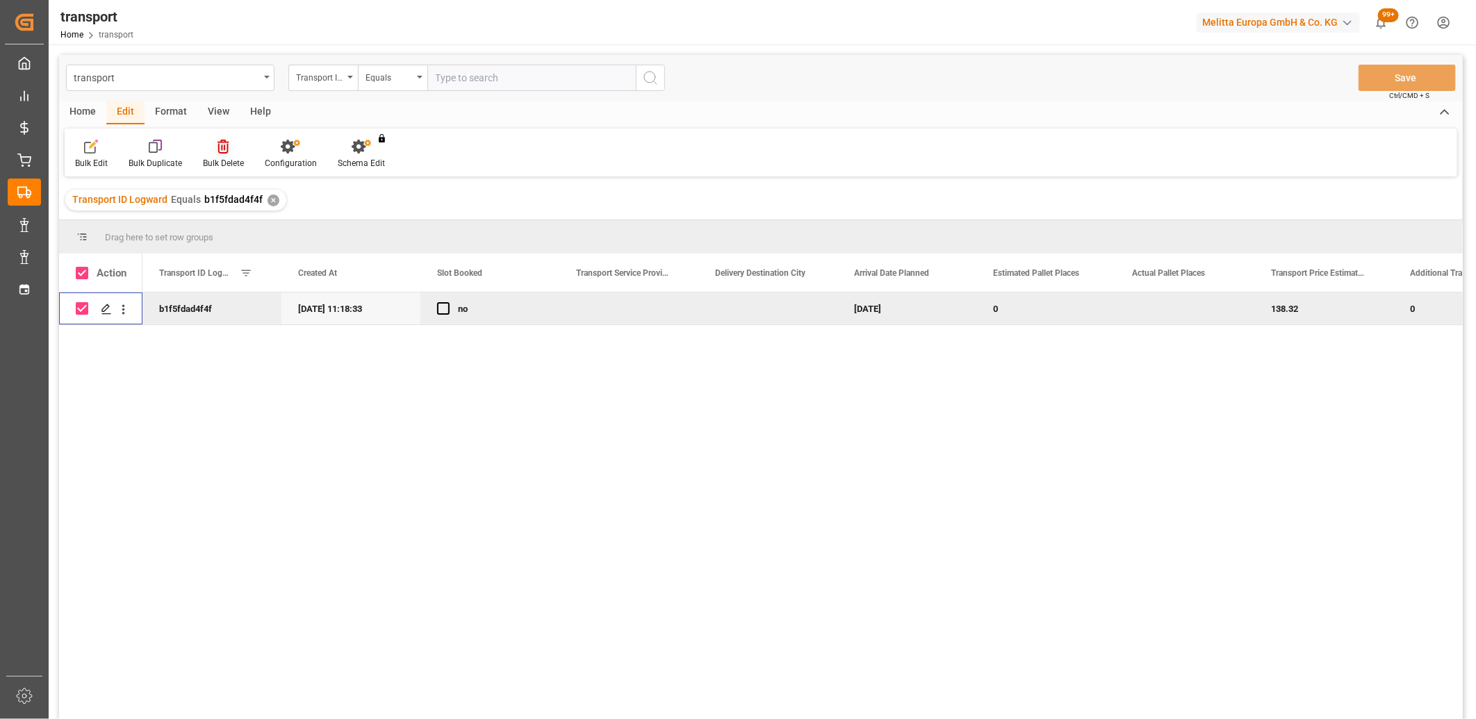
click at [222, 149] on icon at bounding box center [223, 147] width 11 height 14
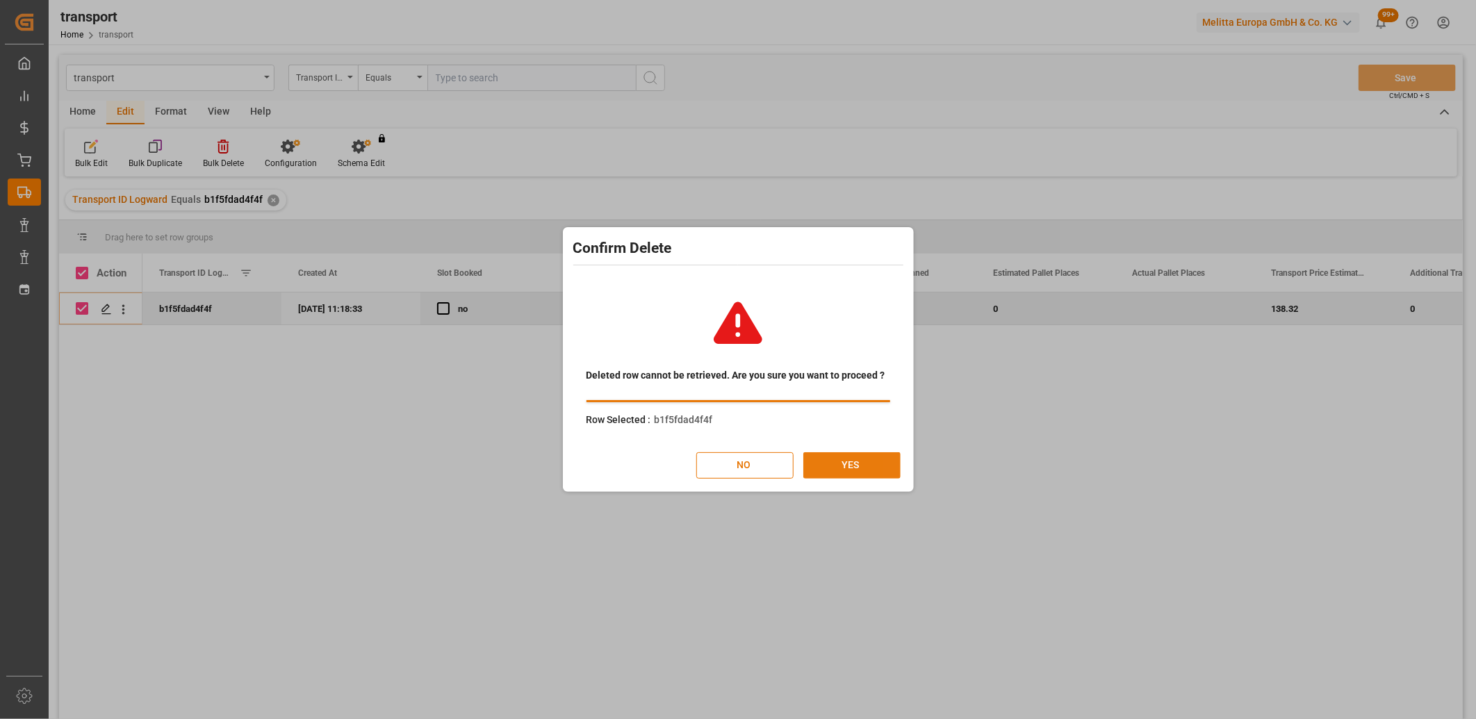
click at [870, 466] on button "YES" at bounding box center [851, 465] width 97 height 26
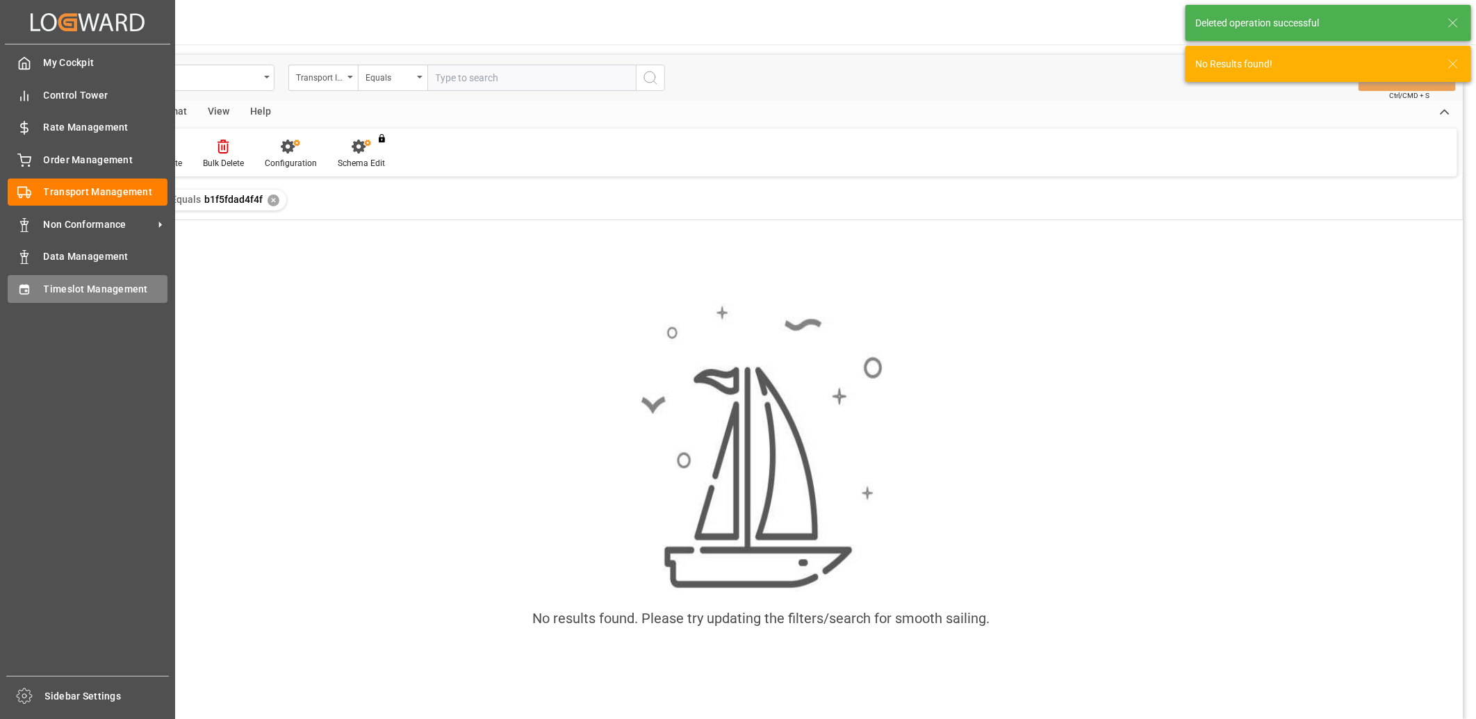
click at [47, 290] on span "Timeslot Management" at bounding box center [106, 289] width 124 height 15
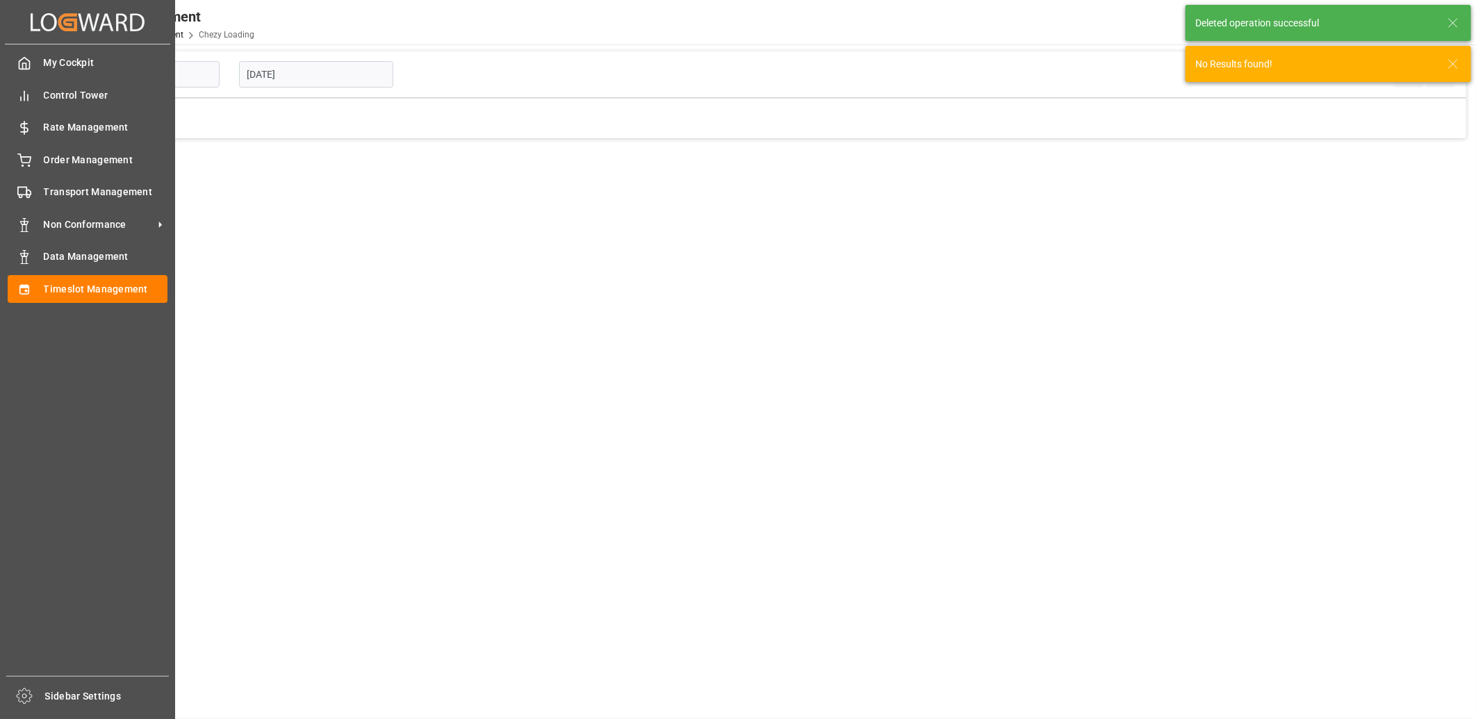
type input "Chezy Loading"
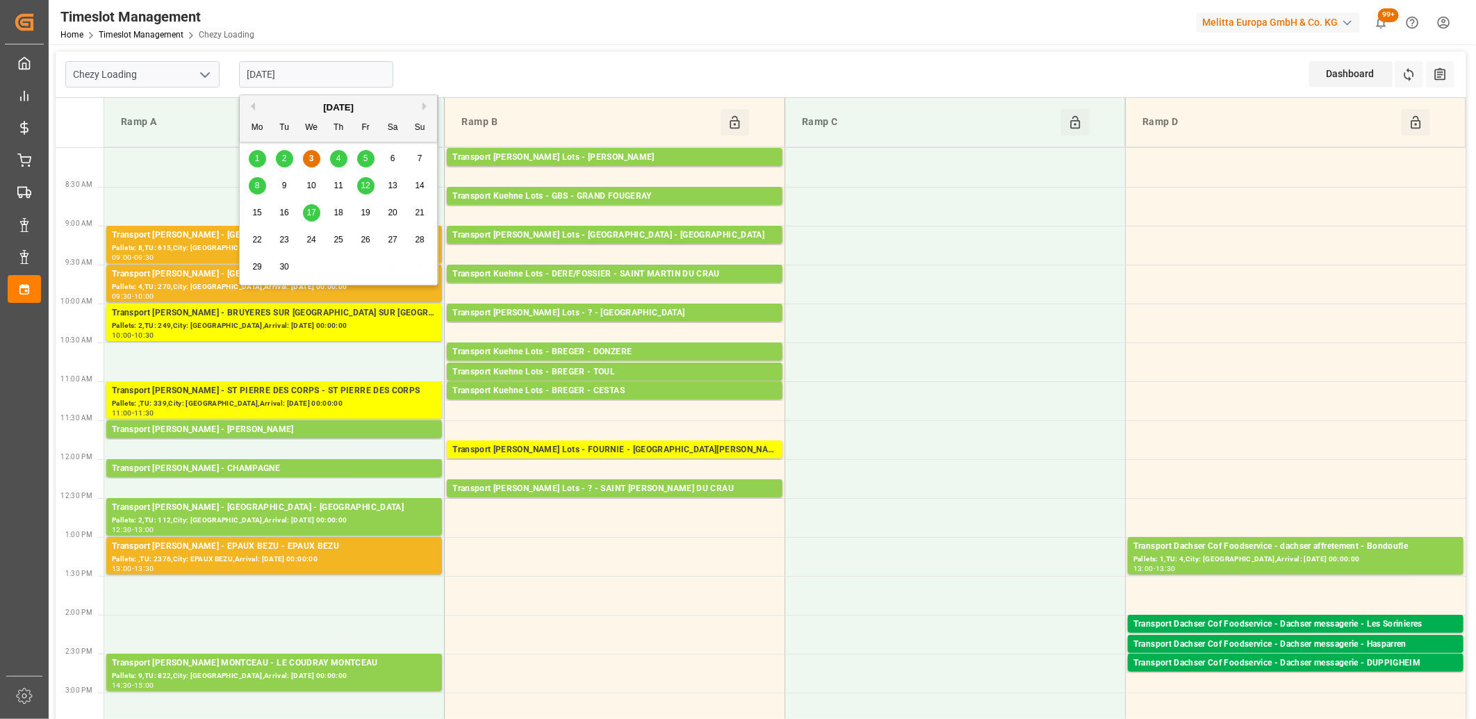
click at [316, 73] on input "[DATE]" at bounding box center [316, 74] width 154 height 26
click at [364, 165] on div "5" at bounding box center [365, 159] width 17 height 17
type input "[DATE]"
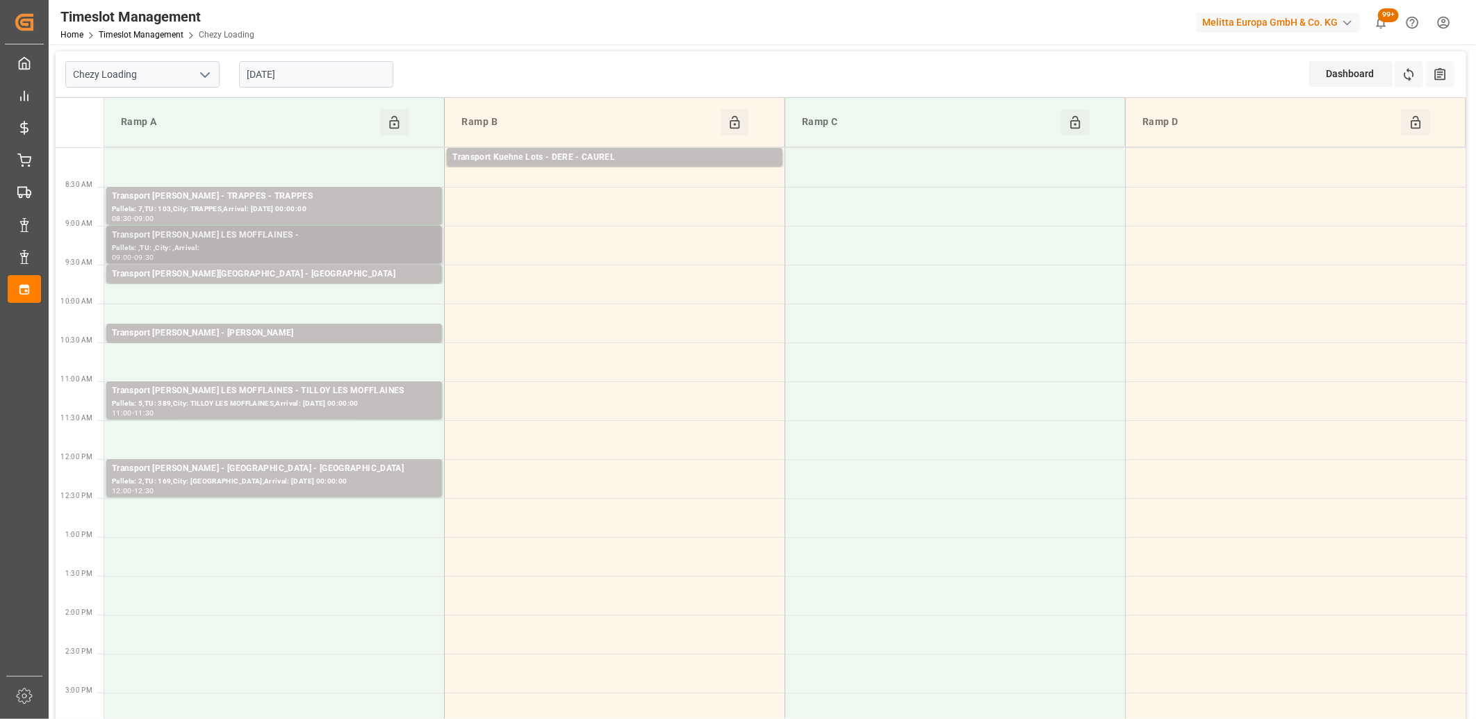
click at [302, 250] on div "Pallets: ,TU: ,City: ,Arrival:" at bounding box center [274, 249] width 325 height 12
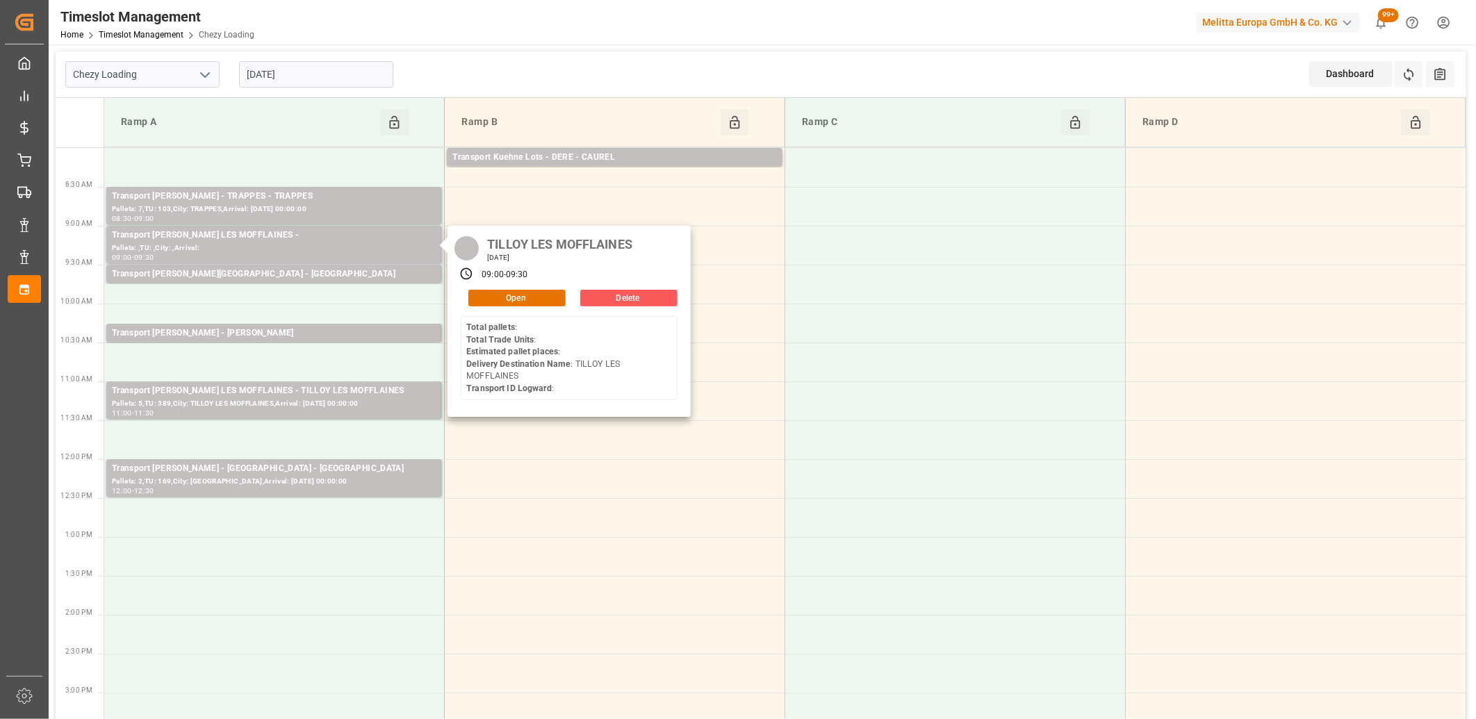
click at [596, 295] on button "Delete" at bounding box center [628, 298] width 97 height 17
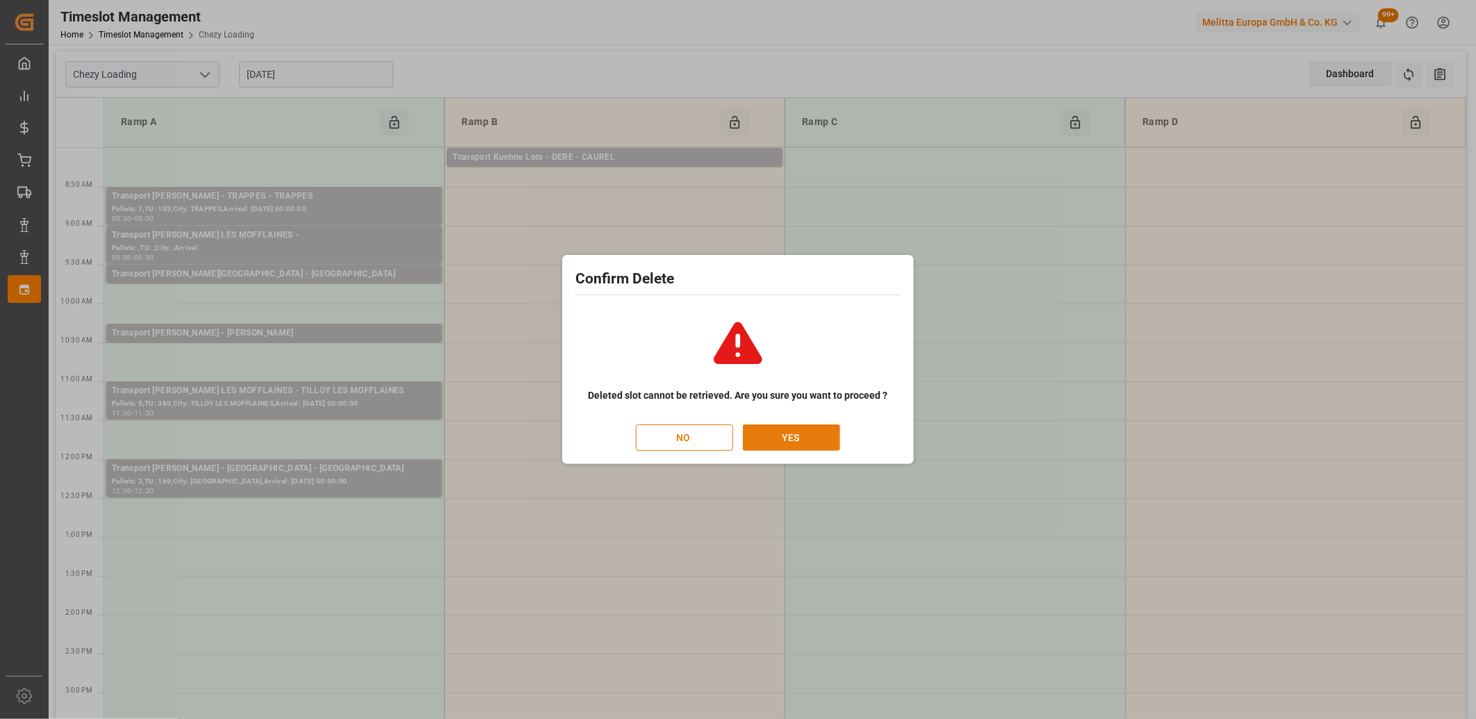
click at [773, 438] on button "YES" at bounding box center [791, 438] width 97 height 26
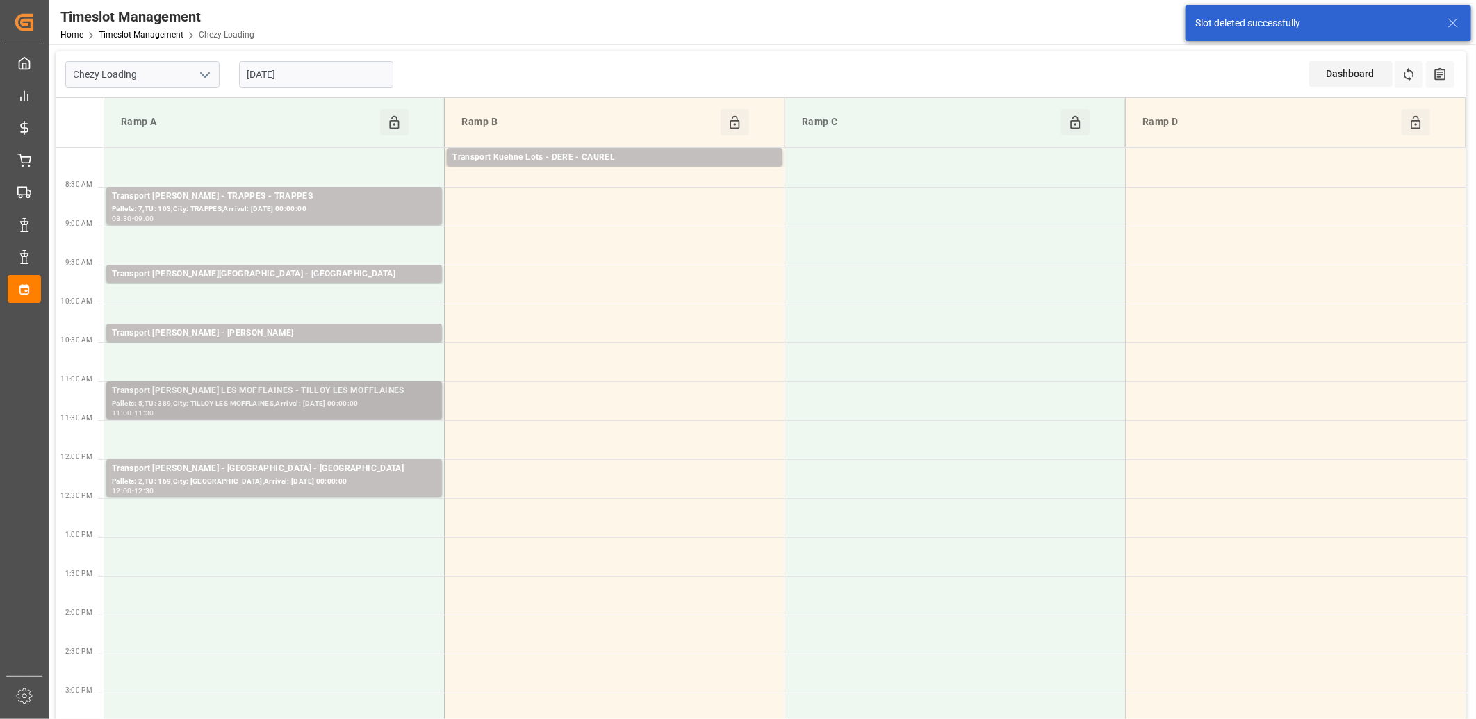
click at [336, 403] on div "Pallets: 5,TU: 389,City: TILLOY LES MOFFLAINES,Arrival: [DATE] 00:00:00" at bounding box center [274, 404] width 325 height 12
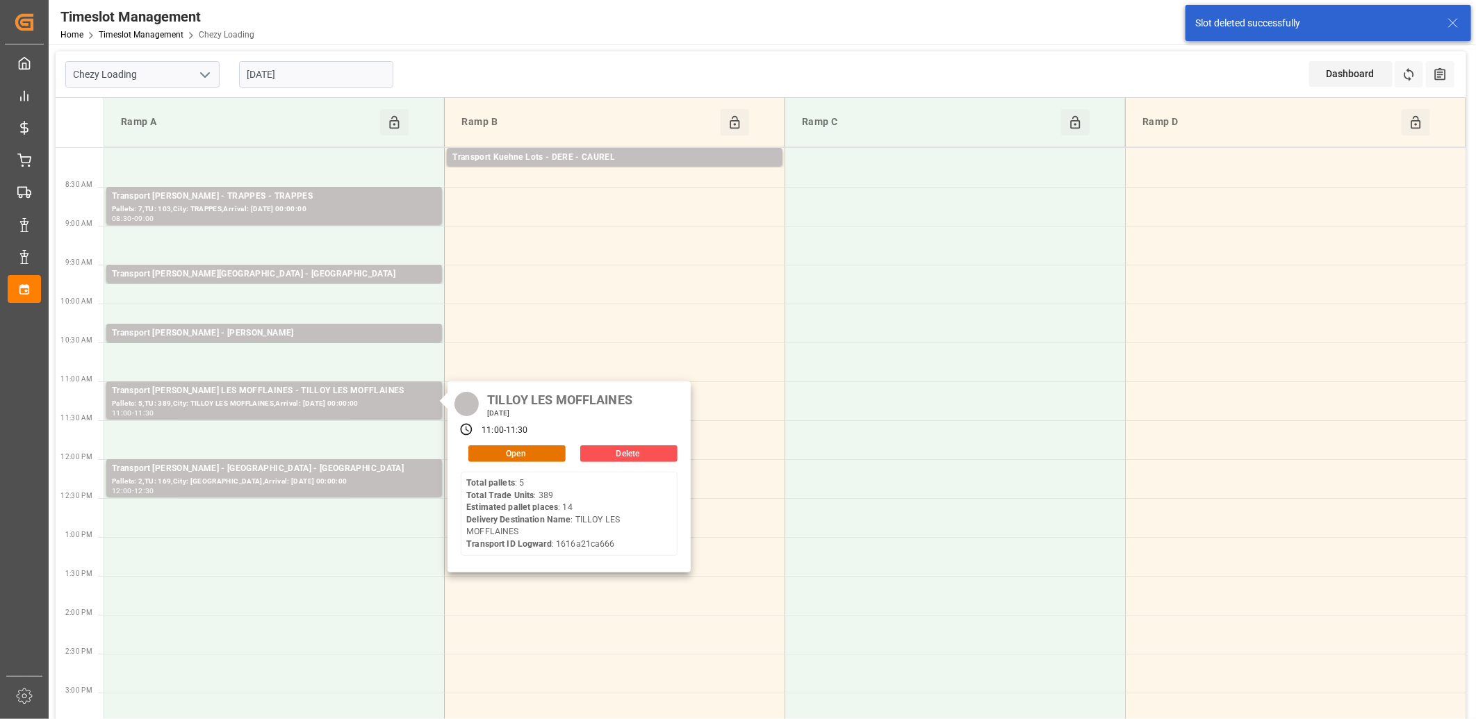
click at [497, 442] on div "TILLOY LES MOFFLAINES [DATE] 11:00 - 11:30 Open Delete Total pallets : 5 Total …" at bounding box center [569, 477] width 243 height 191
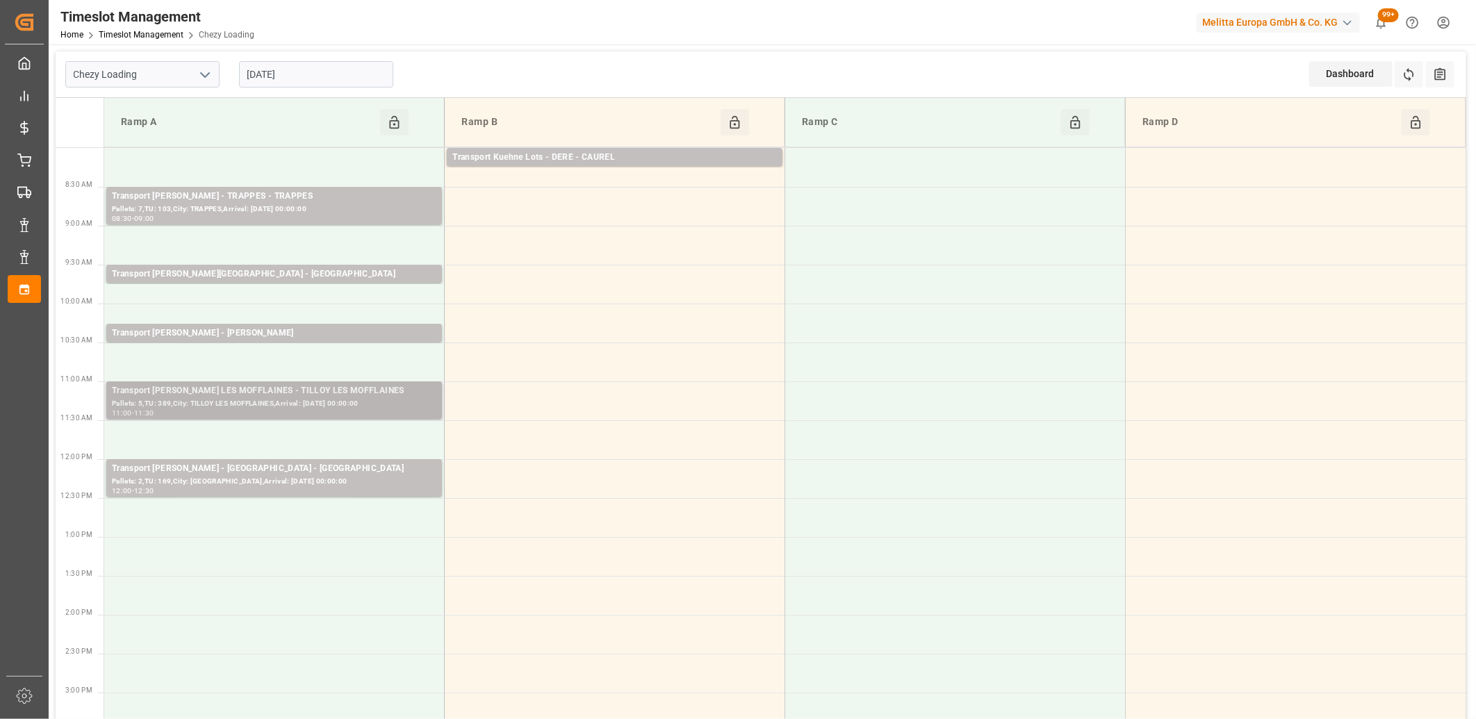
click at [359, 410] on div "11:00 - 11:30" at bounding box center [274, 414] width 325 height 8
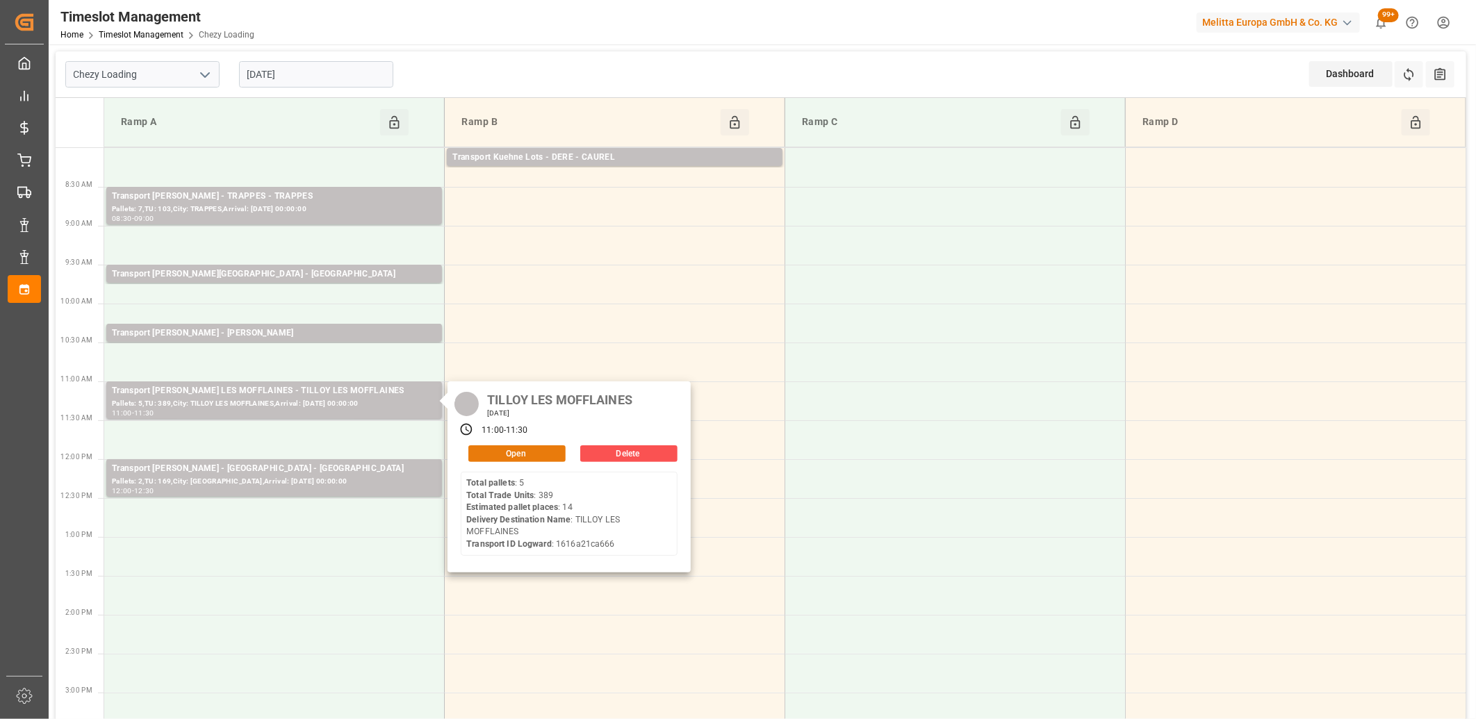
click at [489, 452] on button "Open" at bounding box center [516, 453] width 97 height 17
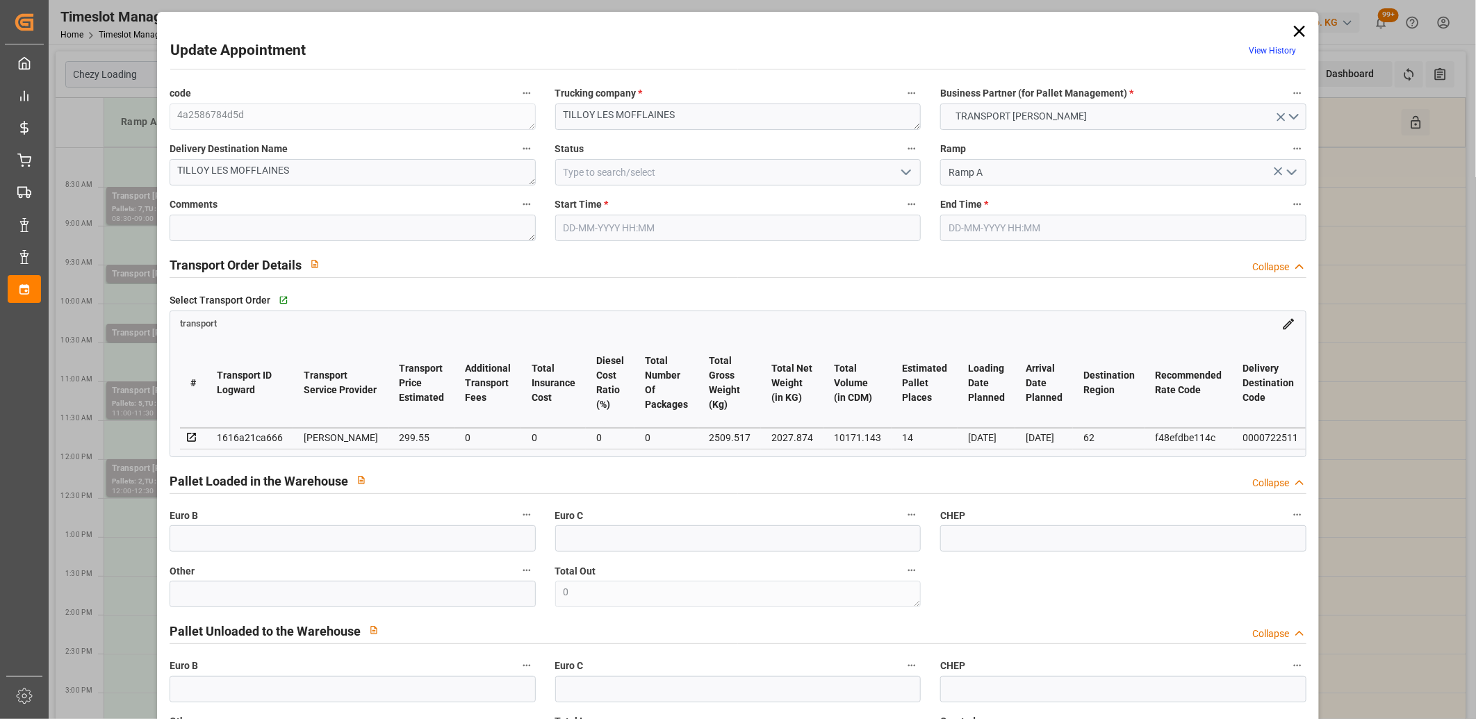
type input "[DATE] 11:00"
type input "[DATE] 11:30"
type input "[DATE] 14:53"
type input "[DATE] 11:25"
type input "[DATE]"
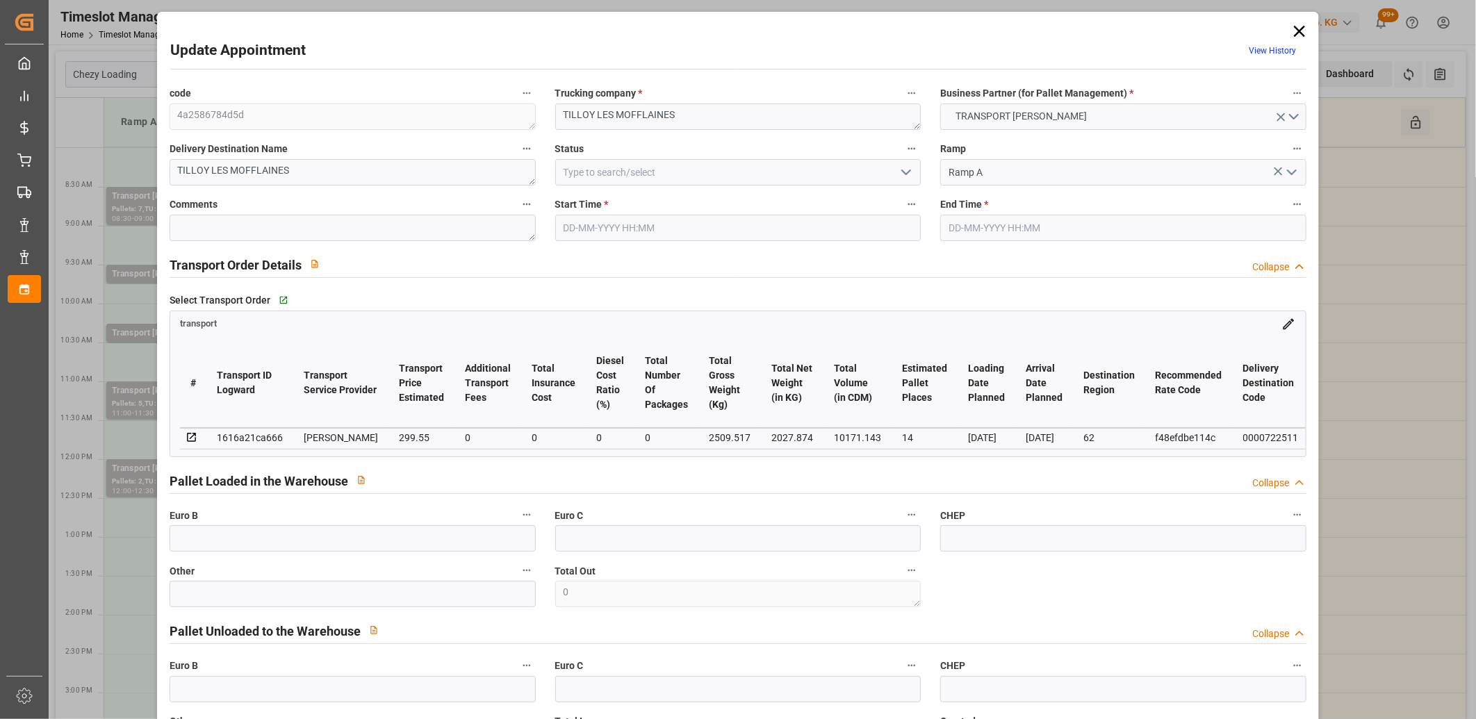
type input "[DATE]"
click at [1294, 33] on icon at bounding box center [1299, 31] width 11 height 11
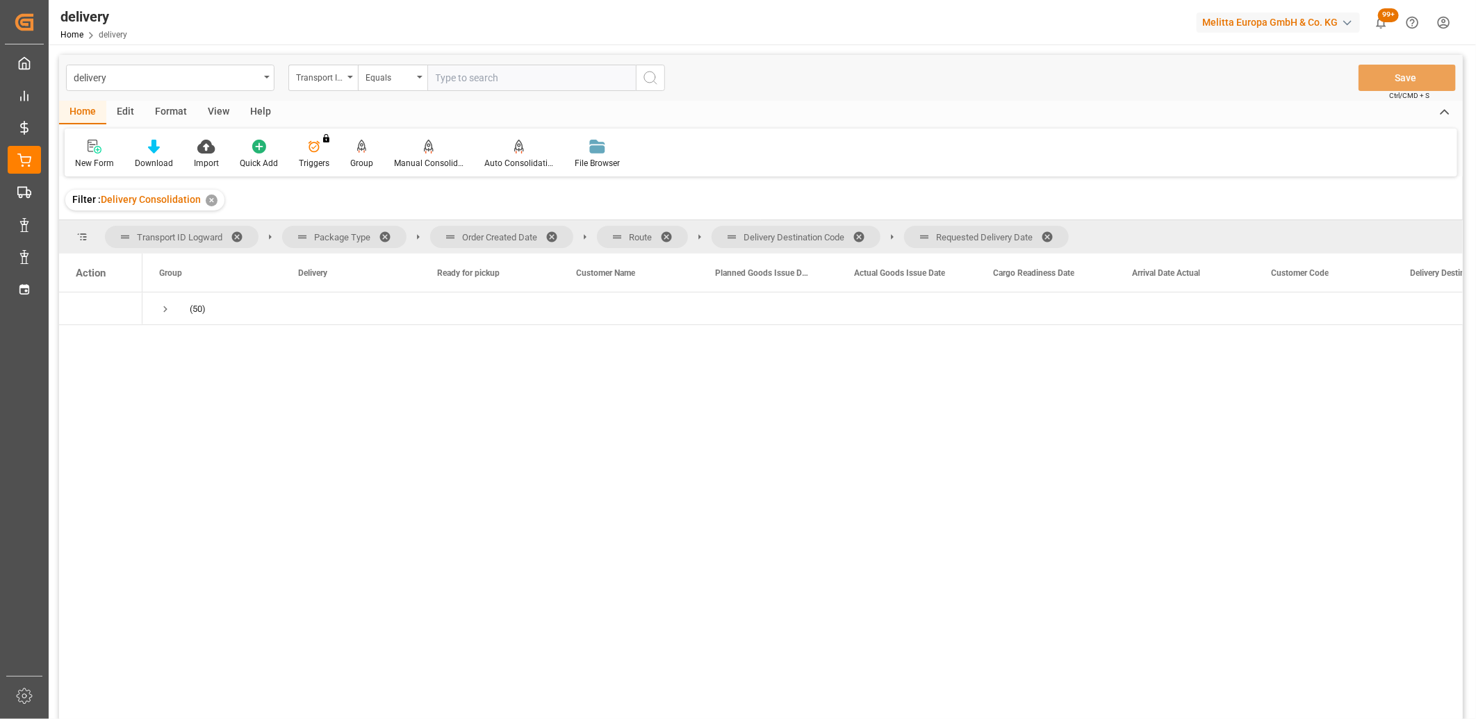
click at [1052, 236] on span at bounding box center [1052, 237] width 22 height 13
click at [865, 238] on span at bounding box center [864, 237] width 22 height 13
click at [669, 235] on span at bounding box center [671, 237] width 22 height 13
click at [548, 233] on span at bounding box center [557, 237] width 22 height 13
click at [994, 270] on span "Requested Delivery Date" at bounding box center [1038, 273] width 90 height 10
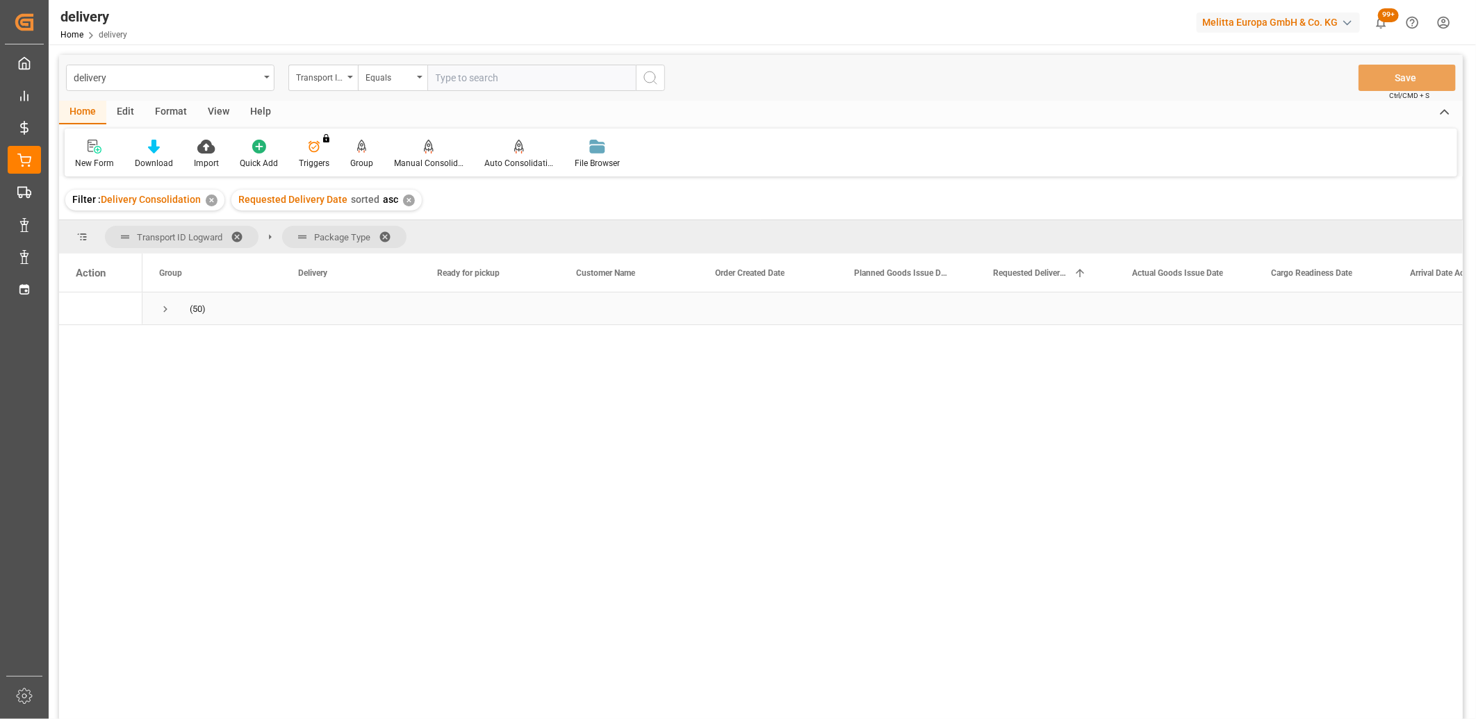
click at [165, 310] on span "Press SPACE to select this row." at bounding box center [165, 309] width 13 height 13
click at [195, 343] on span "Press SPACE to select this row." at bounding box center [194, 342] width 13 height 13
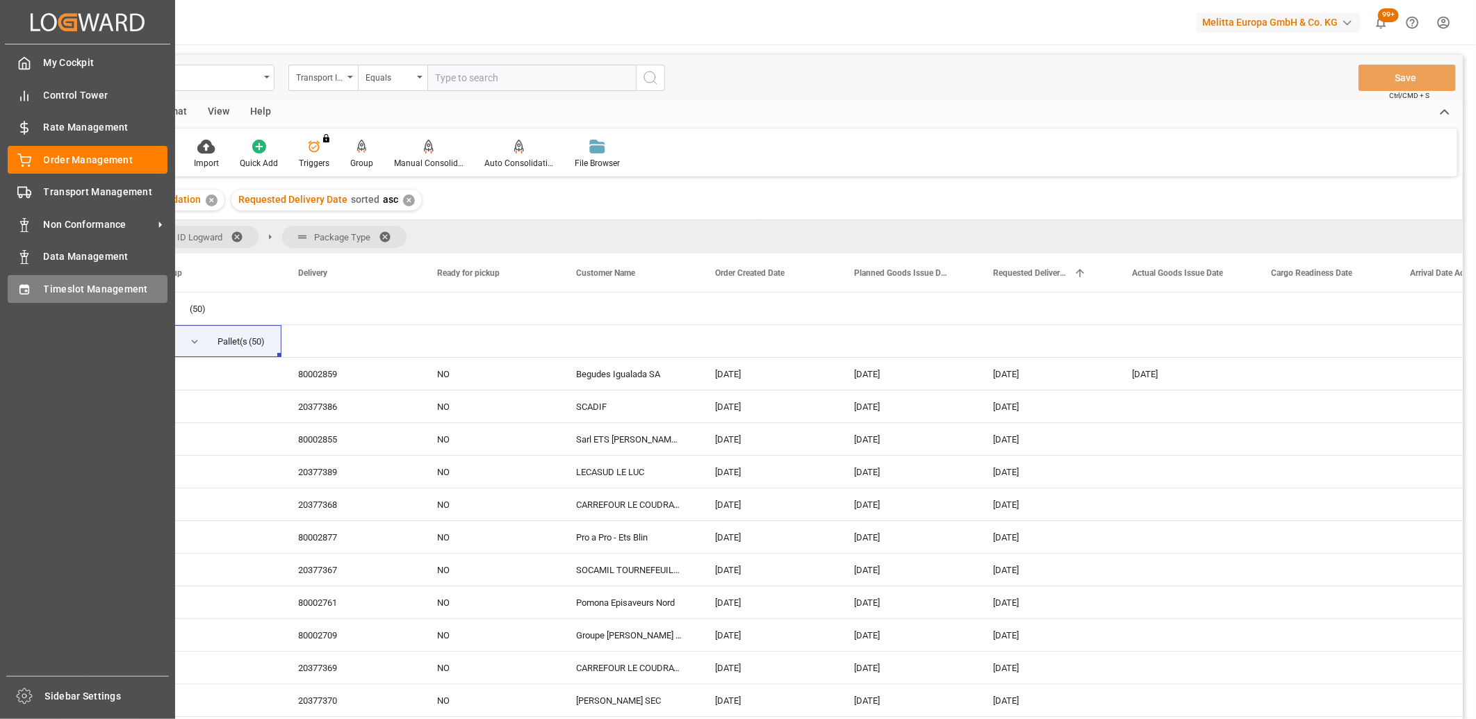
click at [28, 287] on icon at bounding box center [24, 290] width 14 height 14
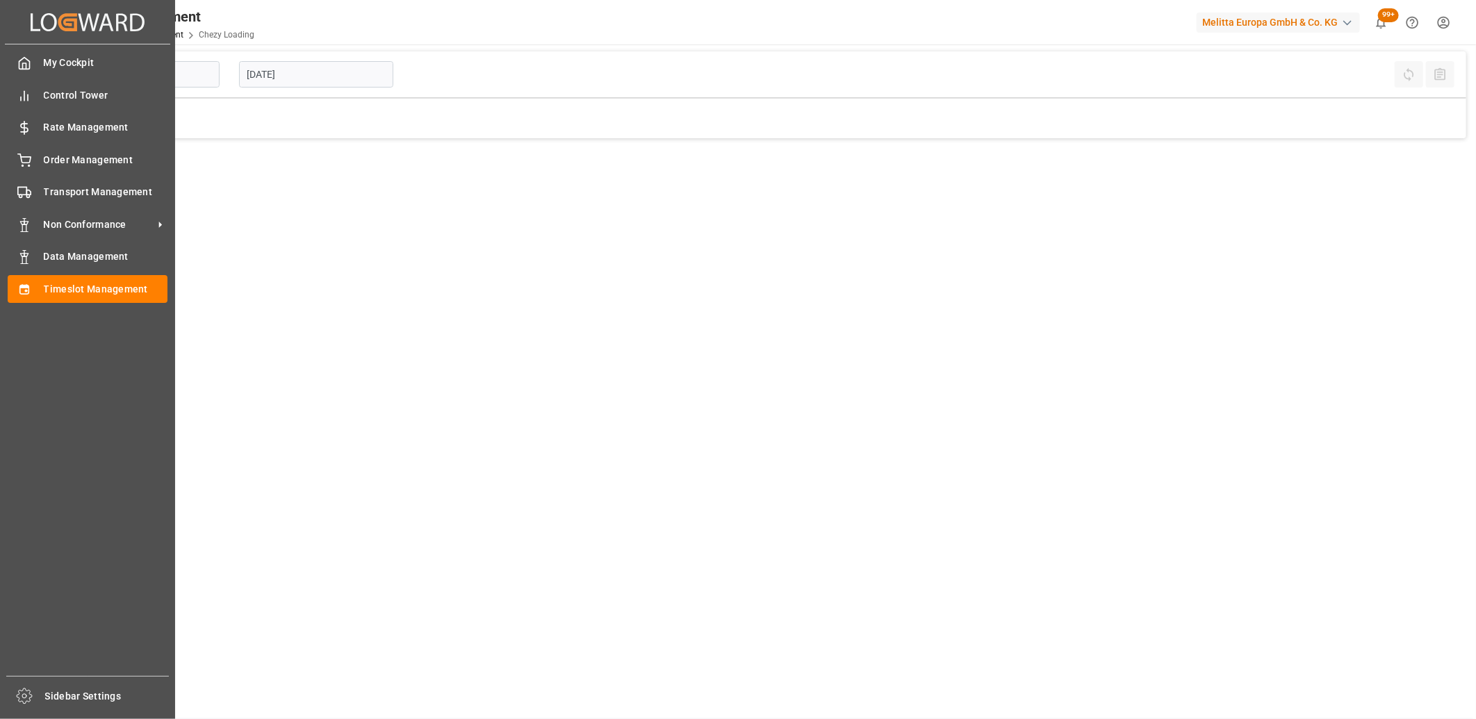
type input "Chezy Loading"
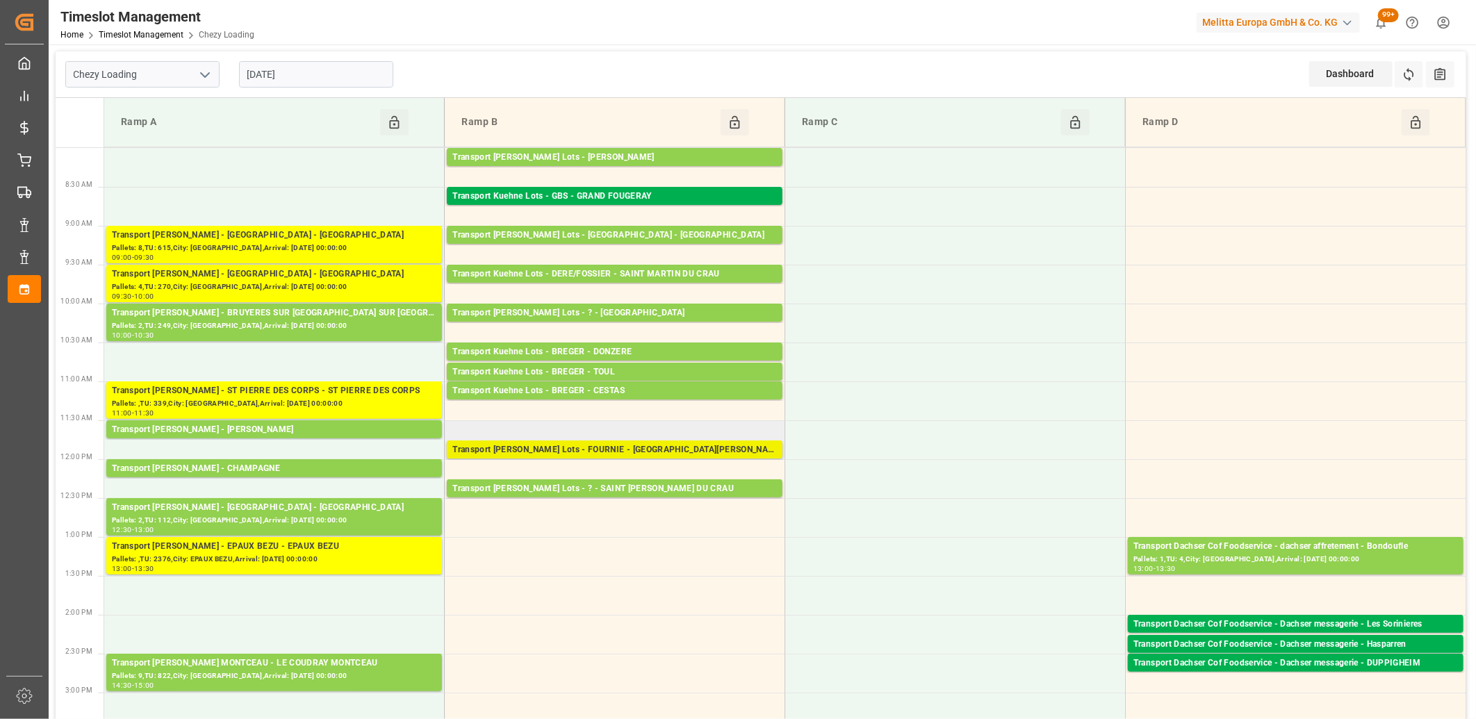
click at [587, 450] on div "Transport [PERSON_NAME] Lots - FOURNIE - [GEOGRAPHIC_DATA][PERSON_NAME]" at bounding box center [614, 450] width 325 height 14
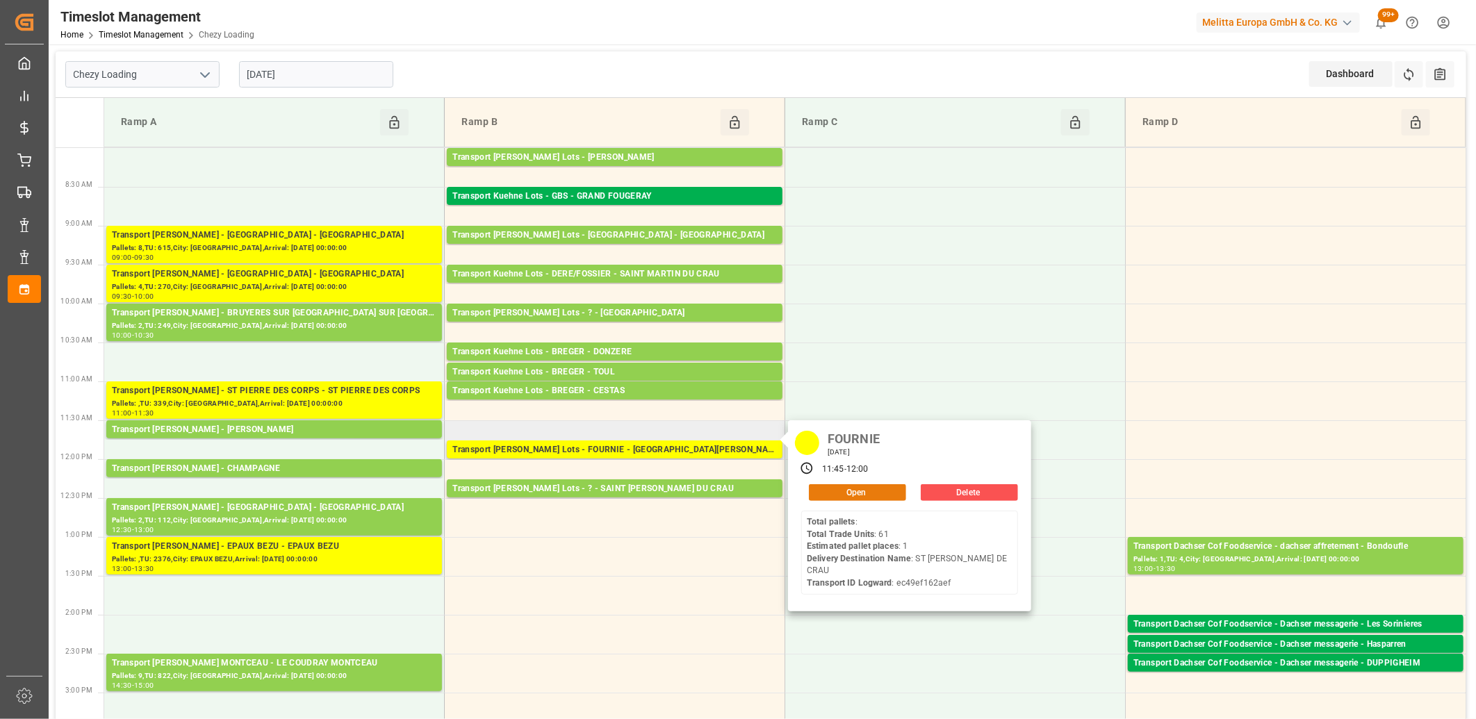
click at [883, 495] on button "Open" at bounding box center [857, 492] width 97 height 17
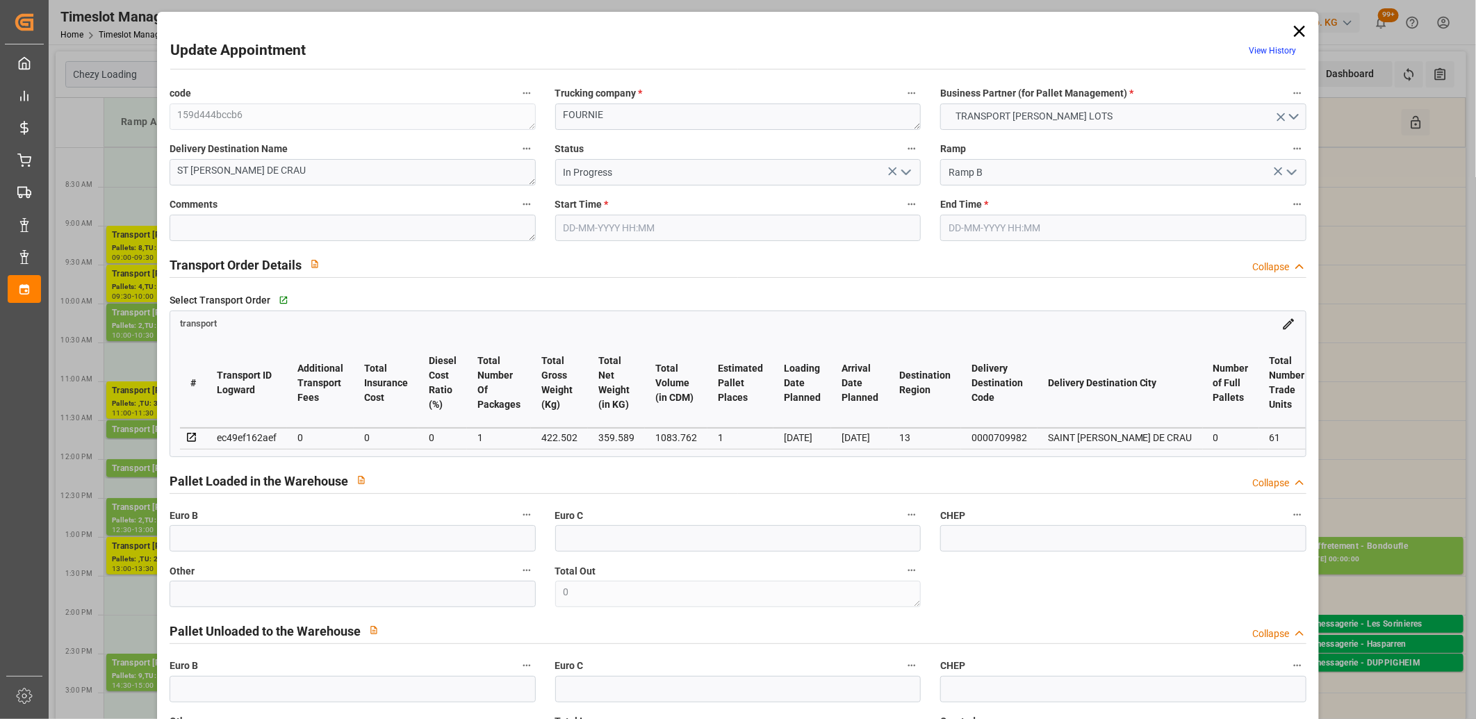
type input "1"
type input "0"
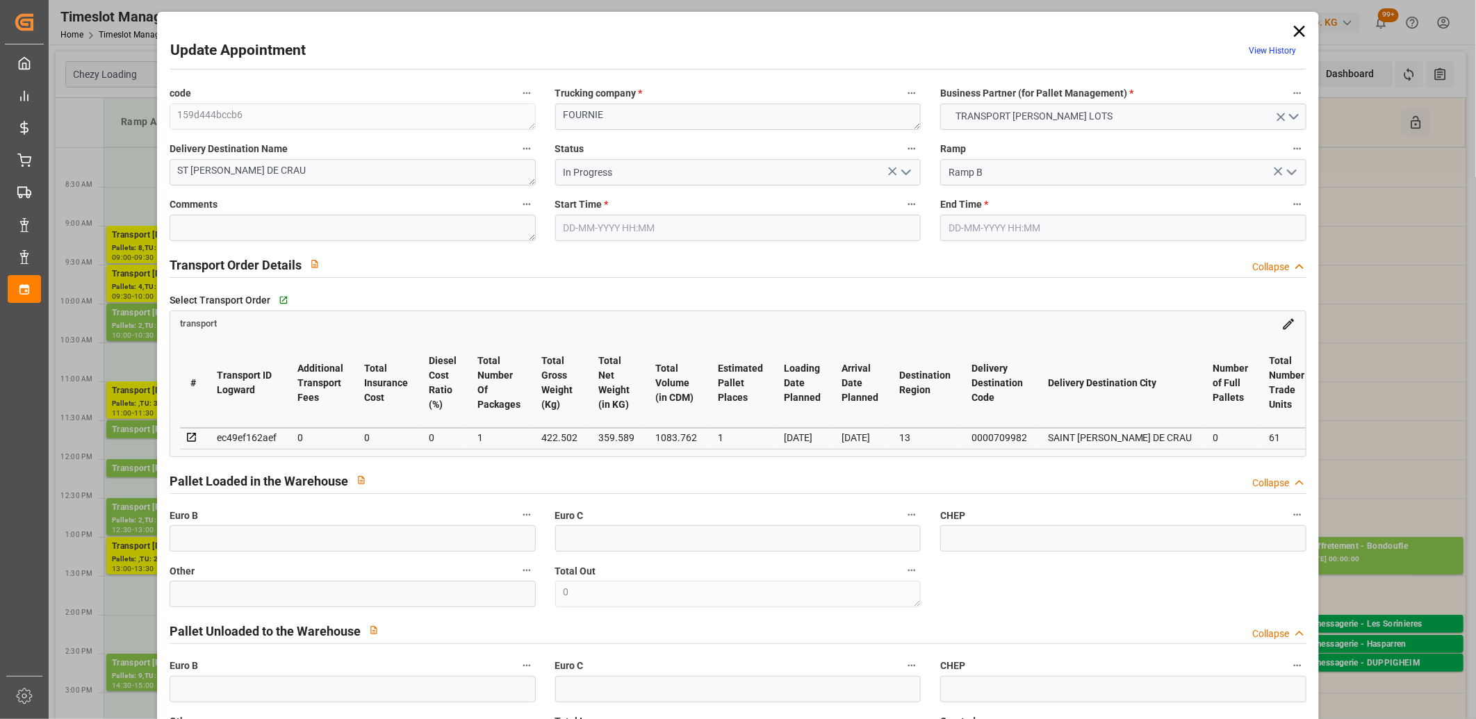
type input "1"
type input "359.589"
type input "445.502"
type input "1083.762"
type input "13"
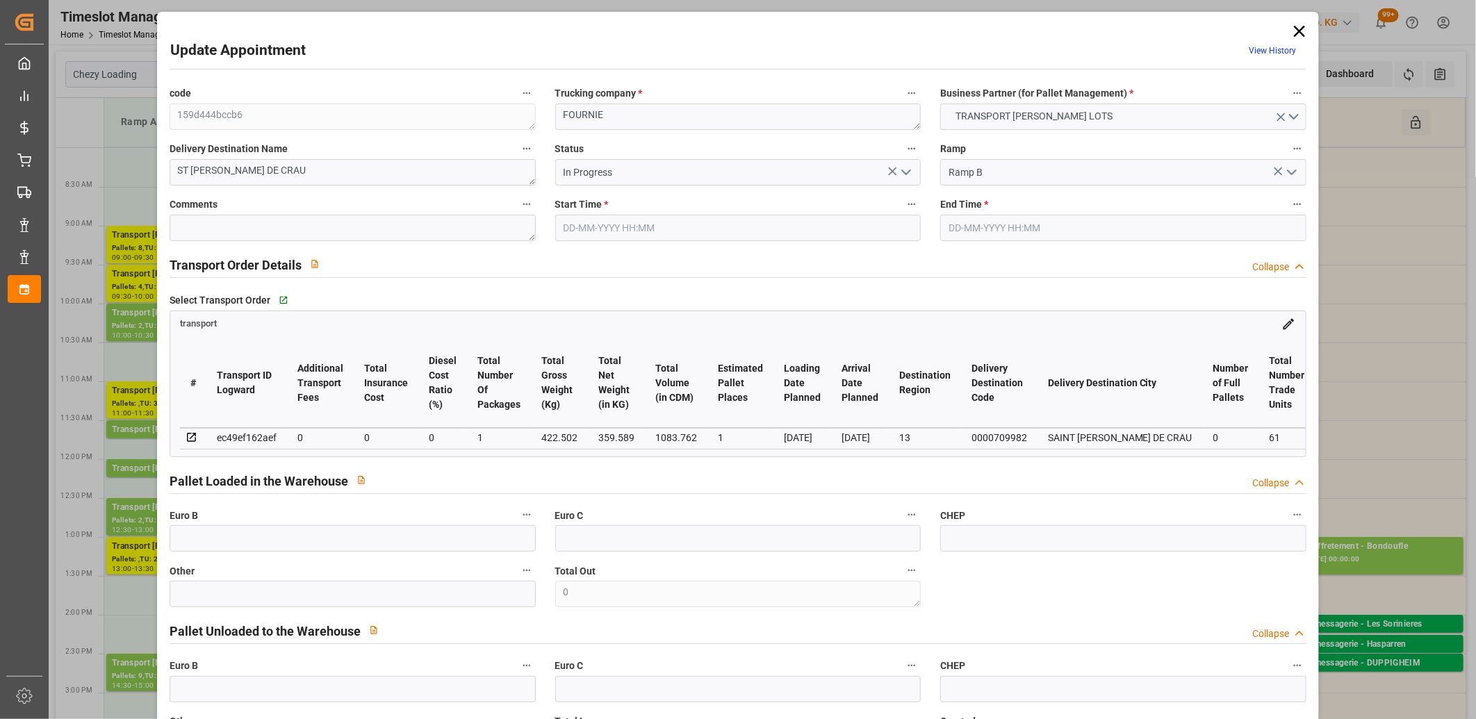
type input "0"
type input "61"
type input "1"
type input "101"
type input "422.502"
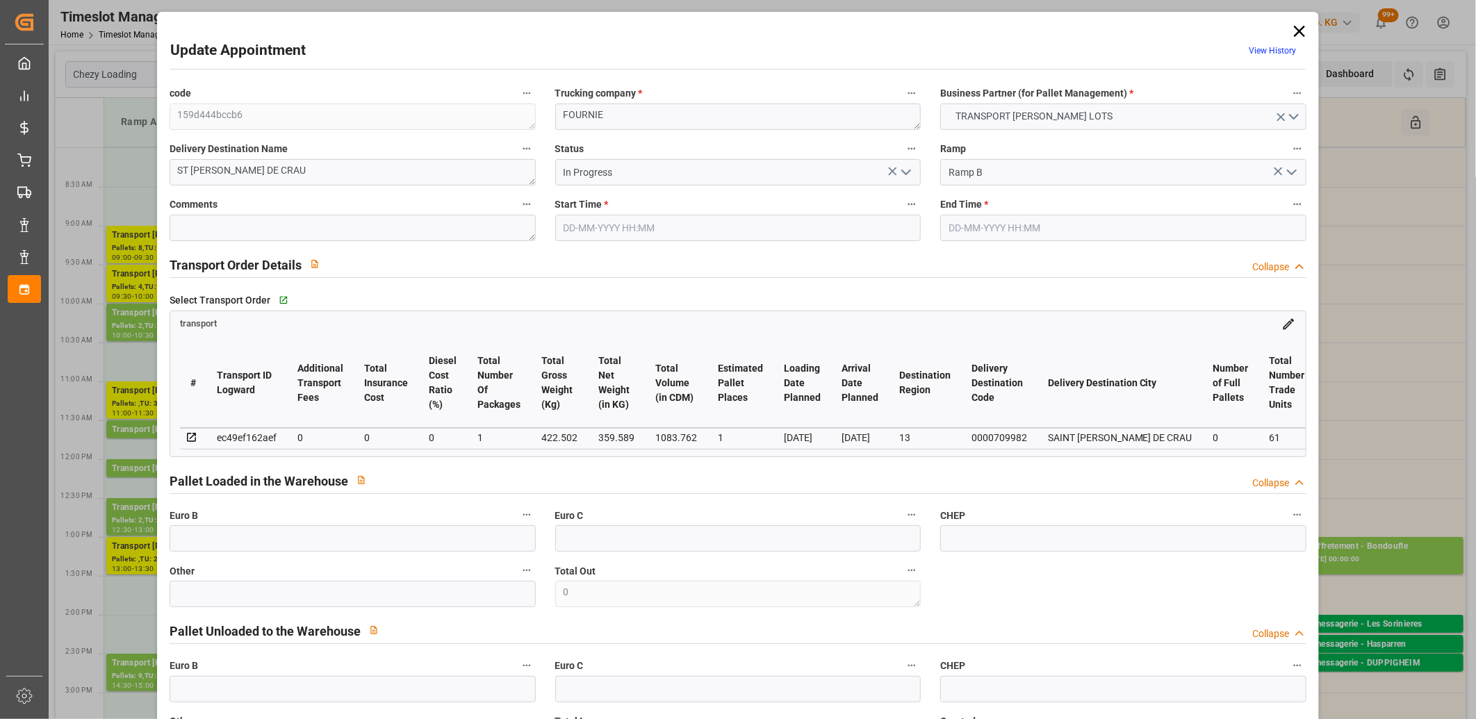
type input "0"
type input "4710.8598"
type input "0"
type input "21"
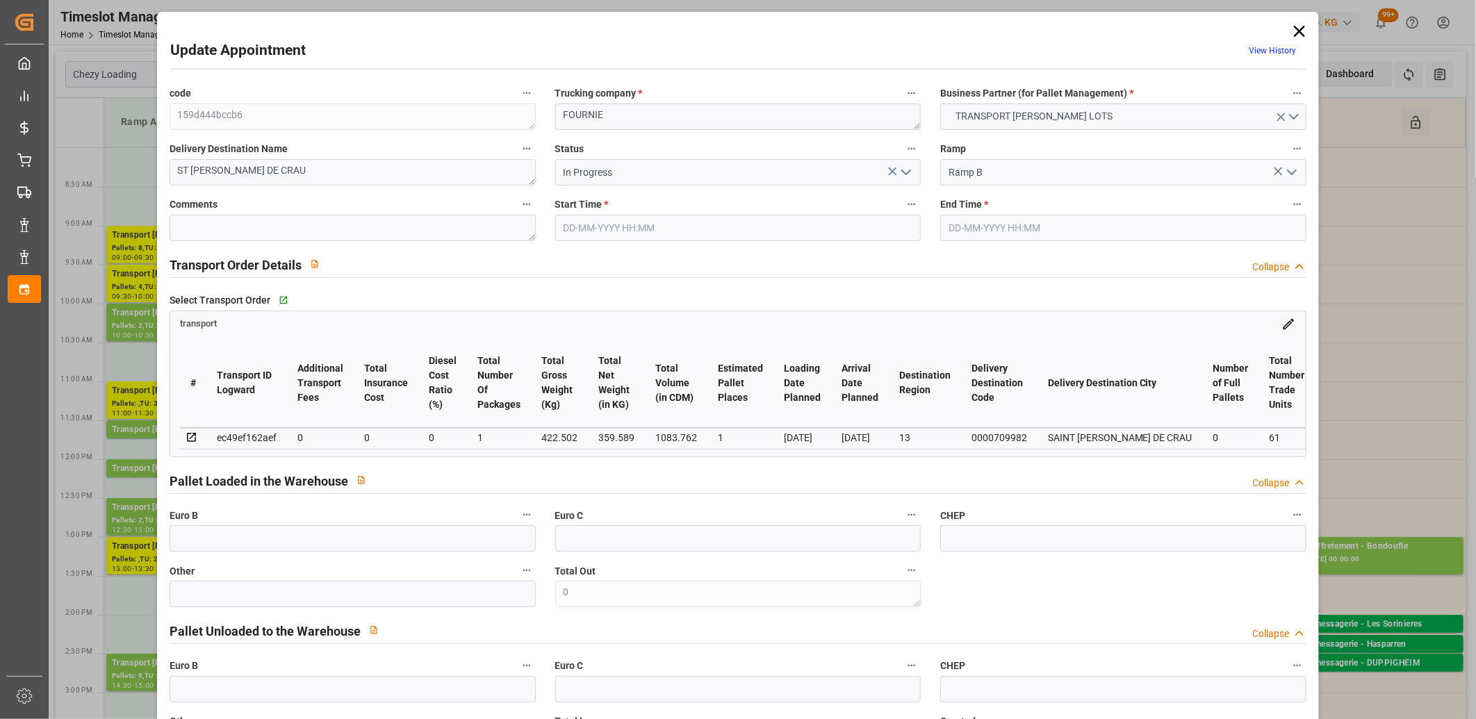
type input "35"
type input "[DATE] 11:45"
type input "[DATE] 12:00"
type input "[DATE] 13:33"
type input "[DATE] 11:19"
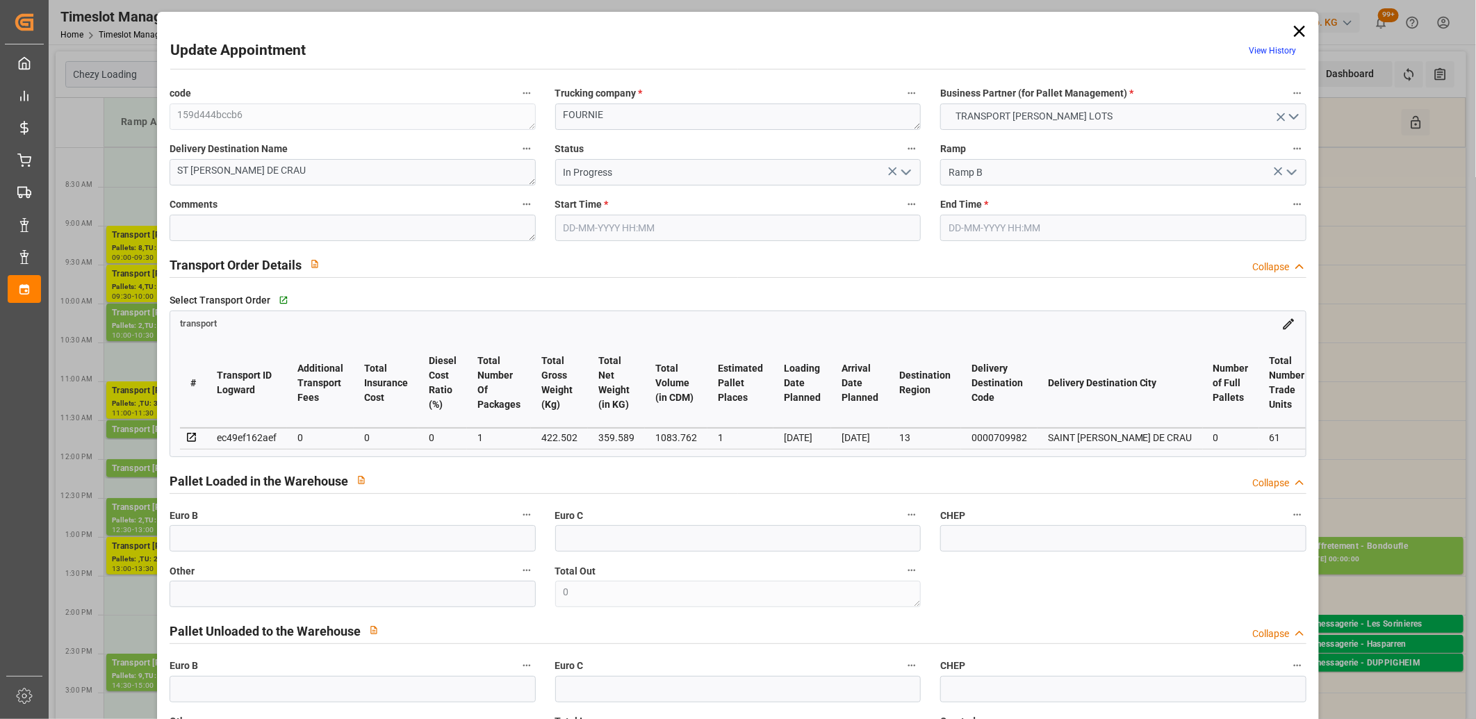
type input "[DATE]"
click at [902, 170] on polyline "open menu" at bounding box center [906, 172] width 8 height 4
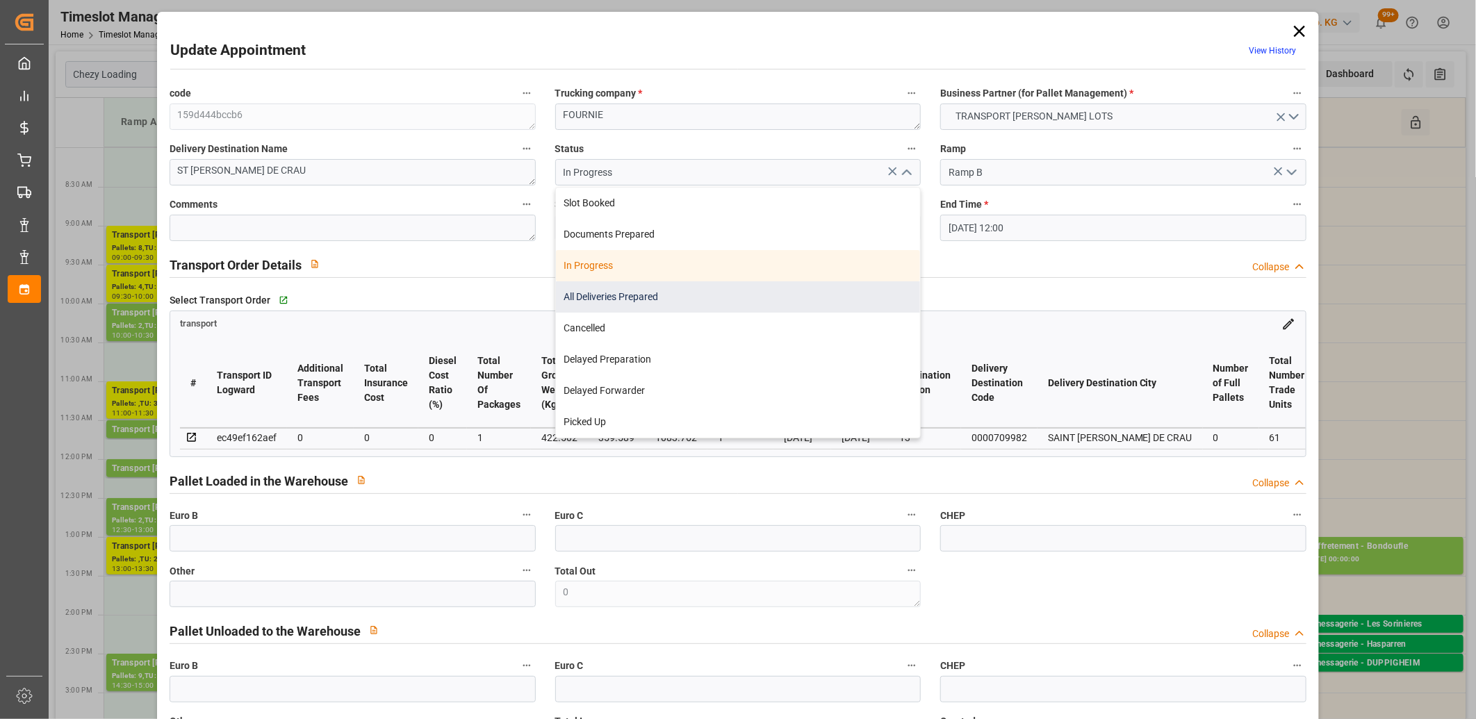
click at [808, 290] on div "All Deliveries Prepared" at bounding box center [738, 296] width 365 height 31
type input "All Deliveries Prepared"
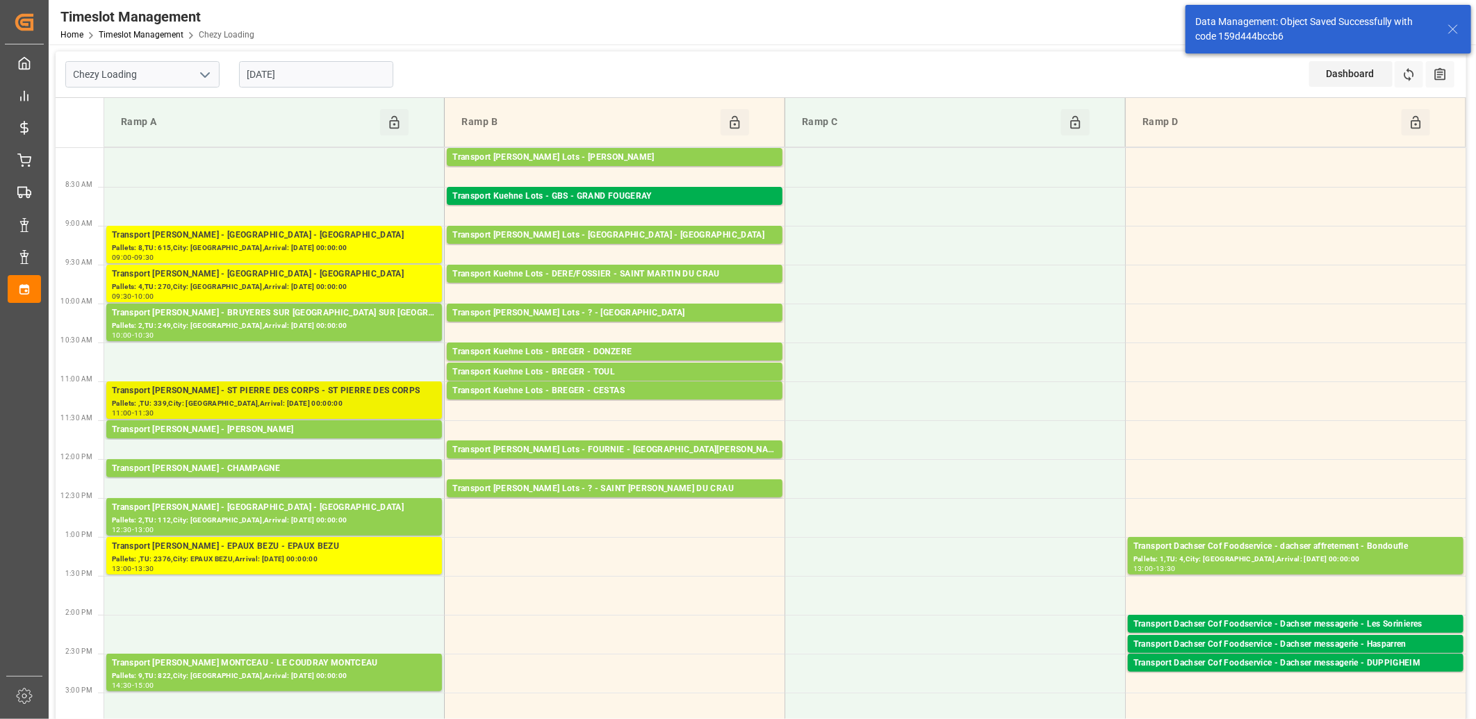
click at [317, 395] on div "Transport [PERSON_NAME] - ST PIERRE DES CORPS - ST PIERRE DES CORPS" at bounding box center [274, 391] width 325 height 14
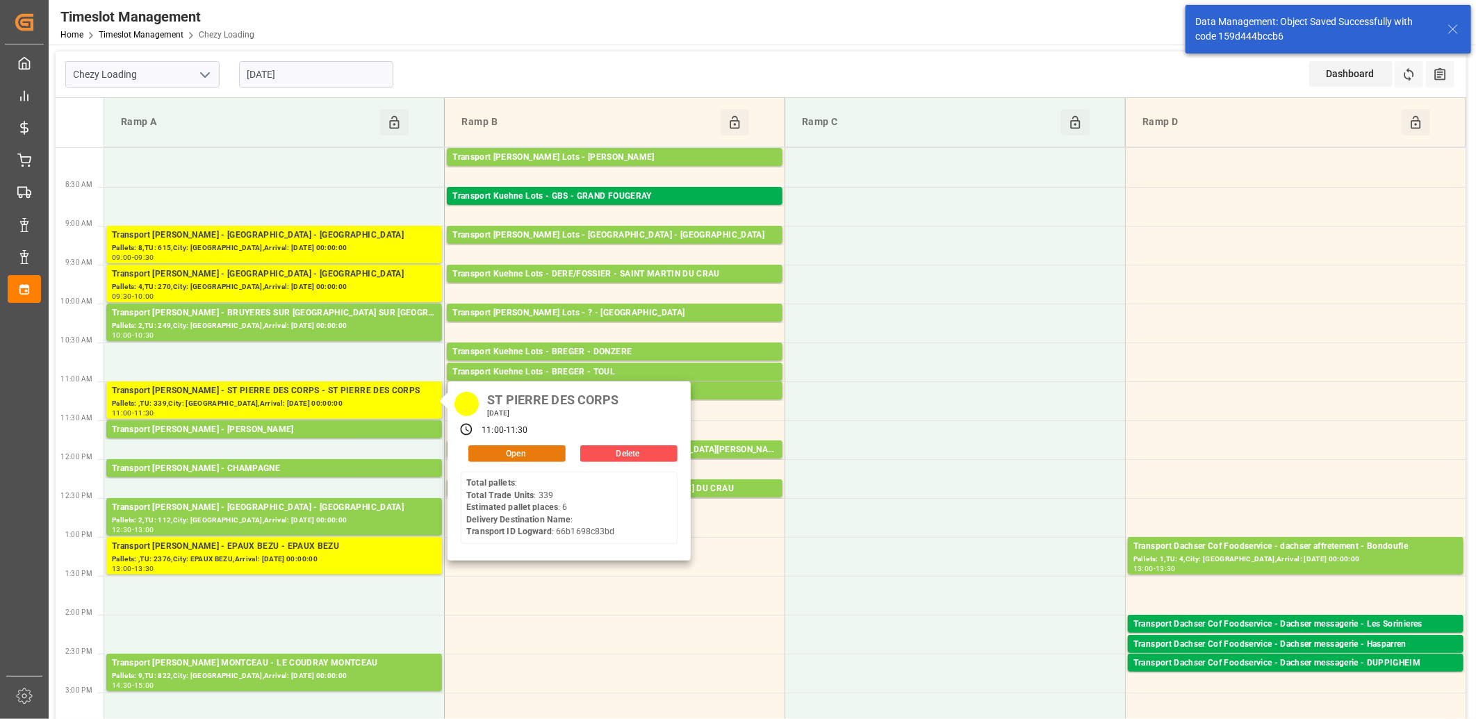
click at [508, 459] on button "Open" at bounding box center [516, 453] width 97 height 17
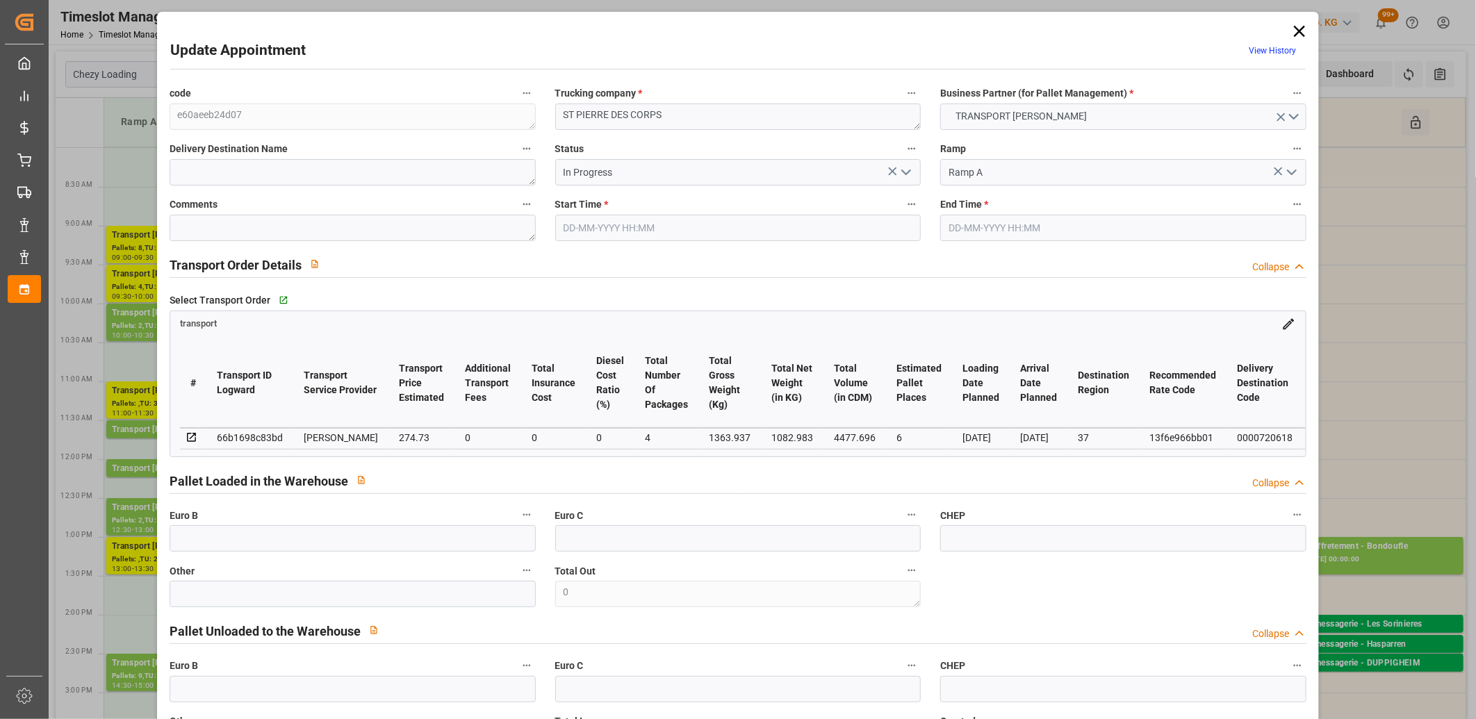
type input "[DATE] 11:00"
type input "[DATE] 11:30"
type input "[DATE] 14:30"
type input "[DATE] 11:20"
type input "[DATE]"
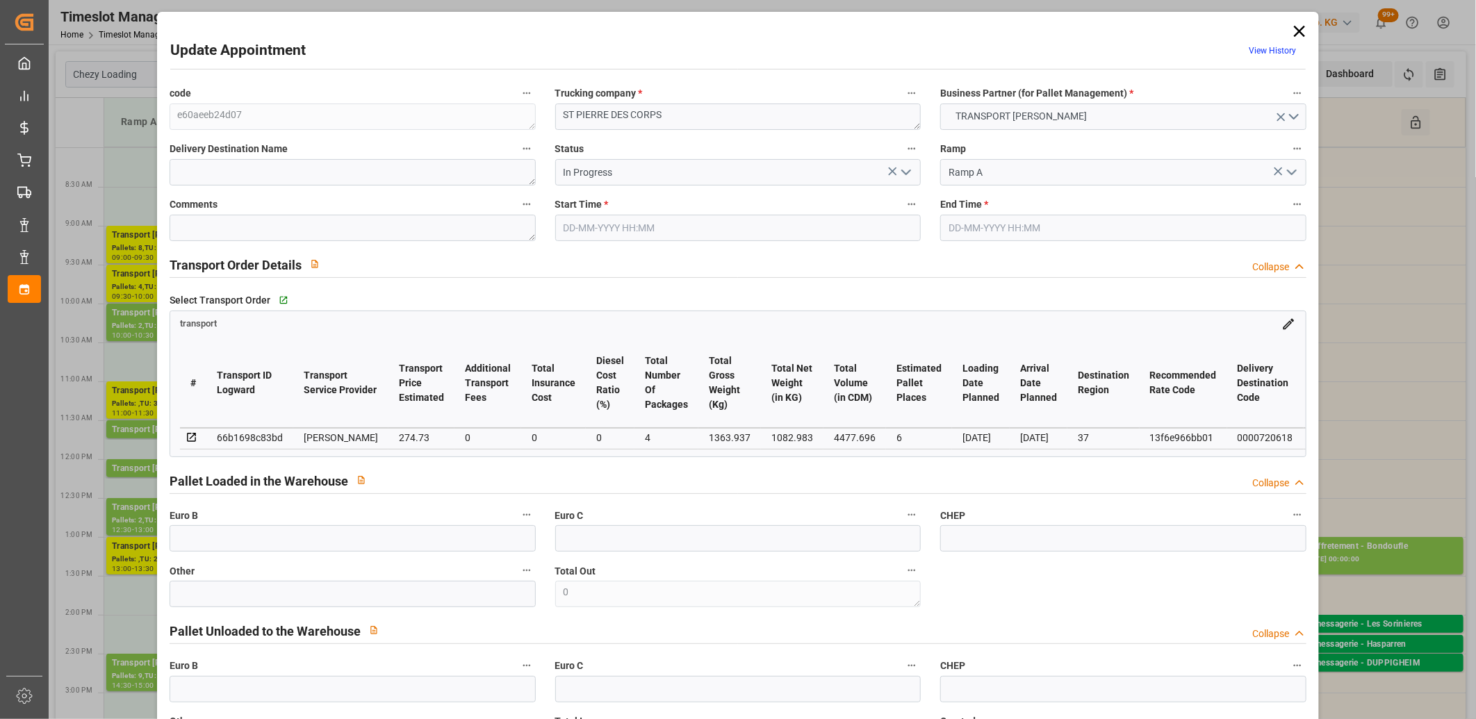
type input "[DATE]"
click at [904, 174] on polyline "open menu" at bounding box center [906, 172] width 8 height 4
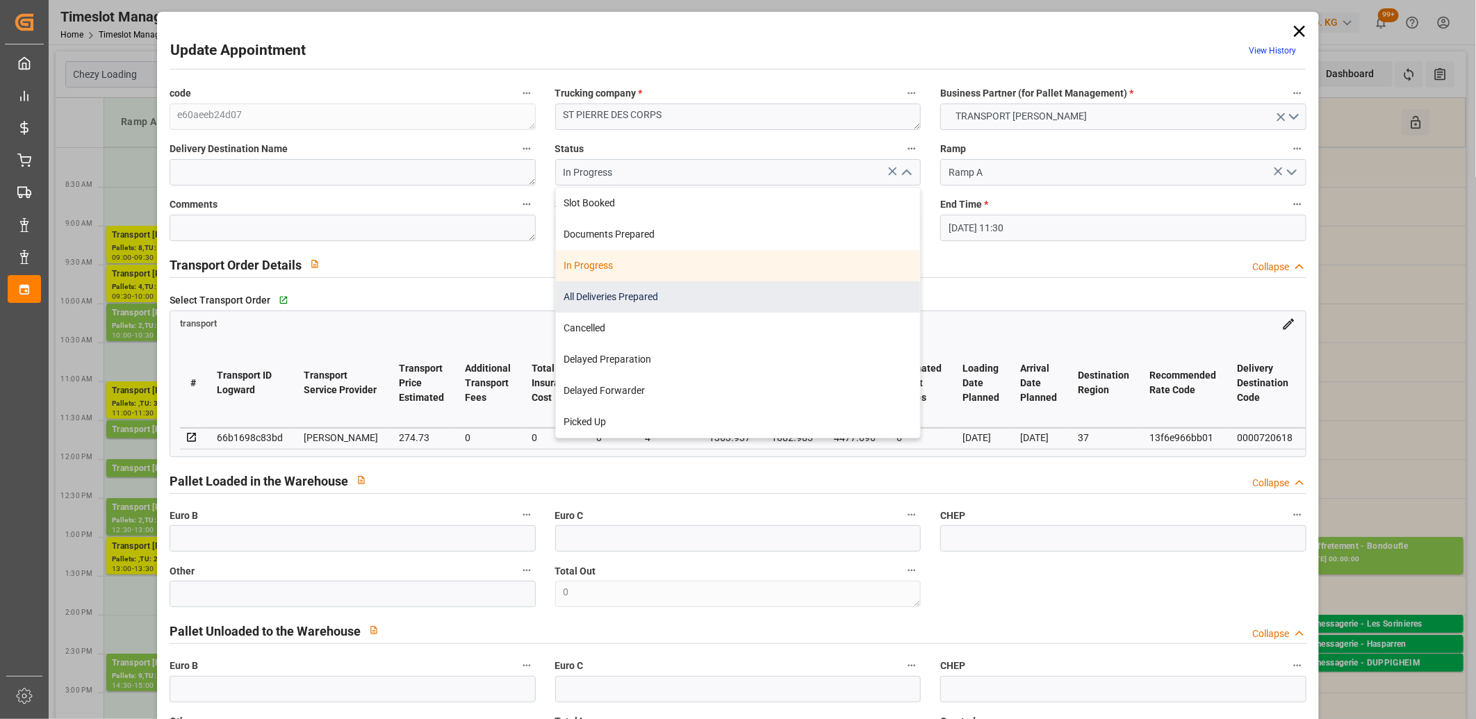
click at [804, 304] on div "All Deliveries Prepared" at bounding box center [738, 296] width 365 height 31
type input "All Deliveries Prepared"
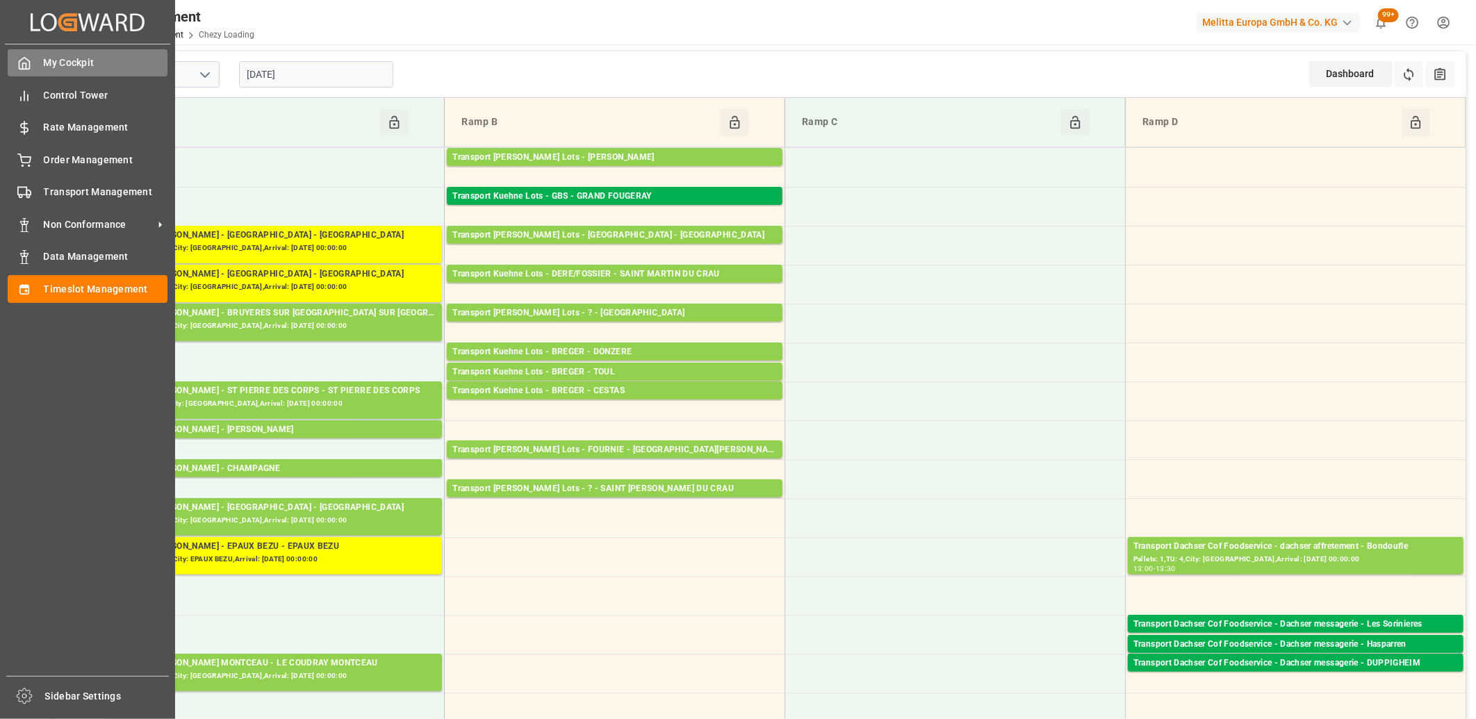
click at [26, 61] on icon at bounding box center [24, 63] width 14 height 14
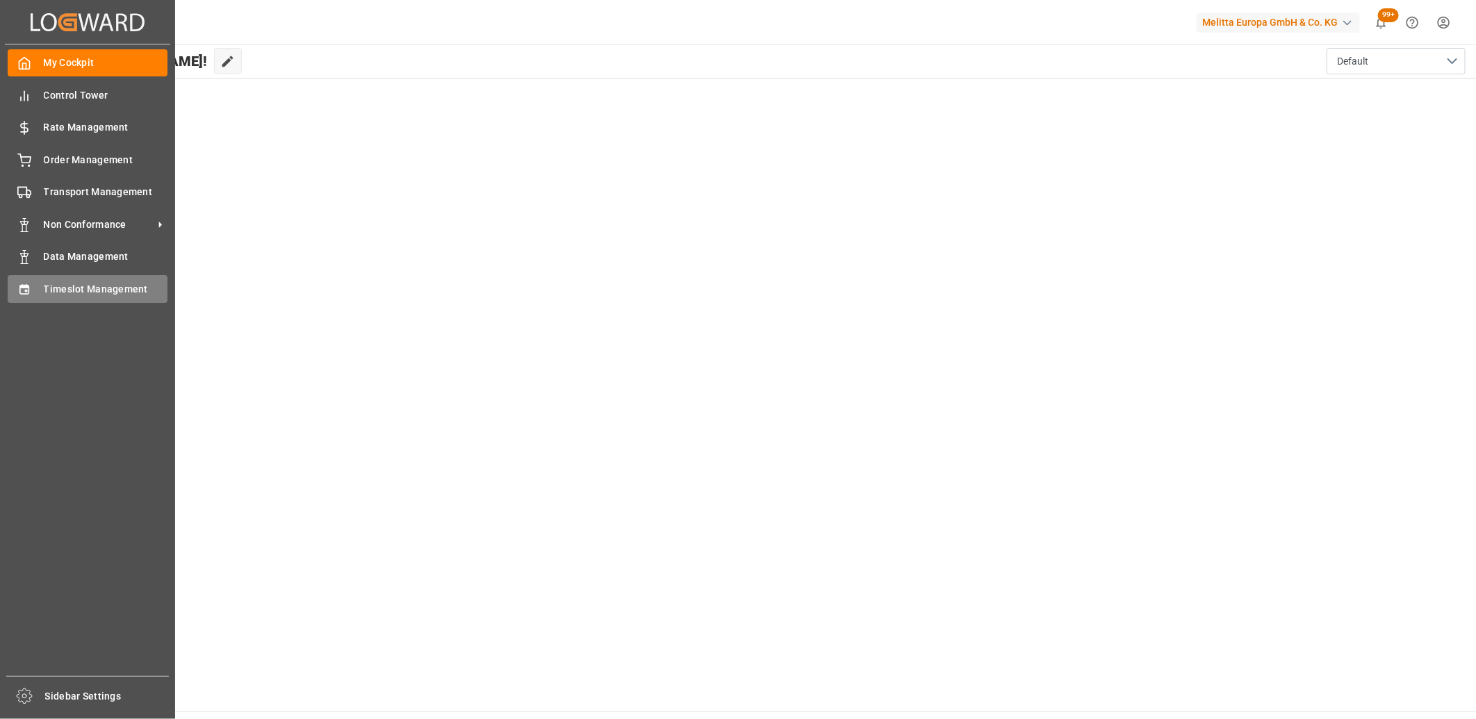
click at [21, 295] on div "Timeslot Management Timeslot Management" at bounding box center [88, 288] width 160 height 27
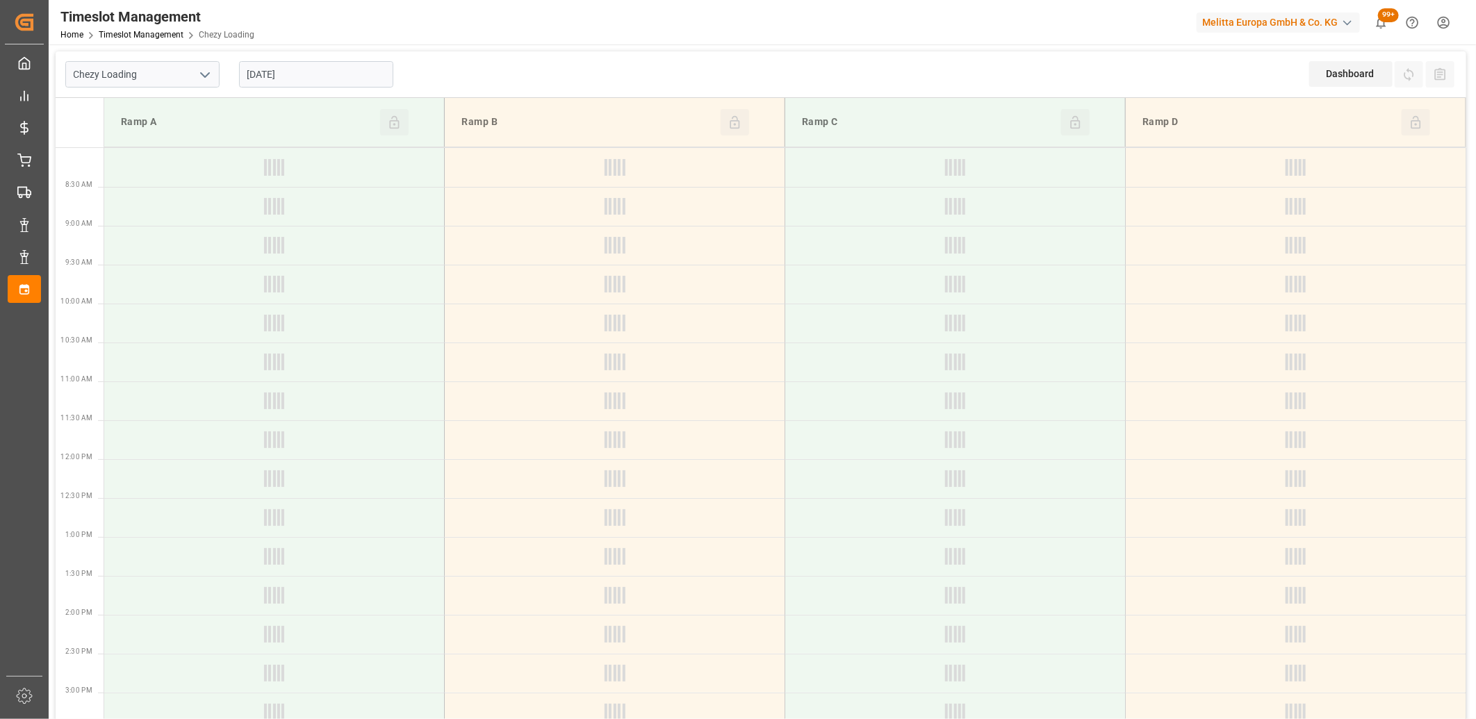
click at [207, 78] on icon "open menu" at bounding box center [205, 75] width 17 height 17
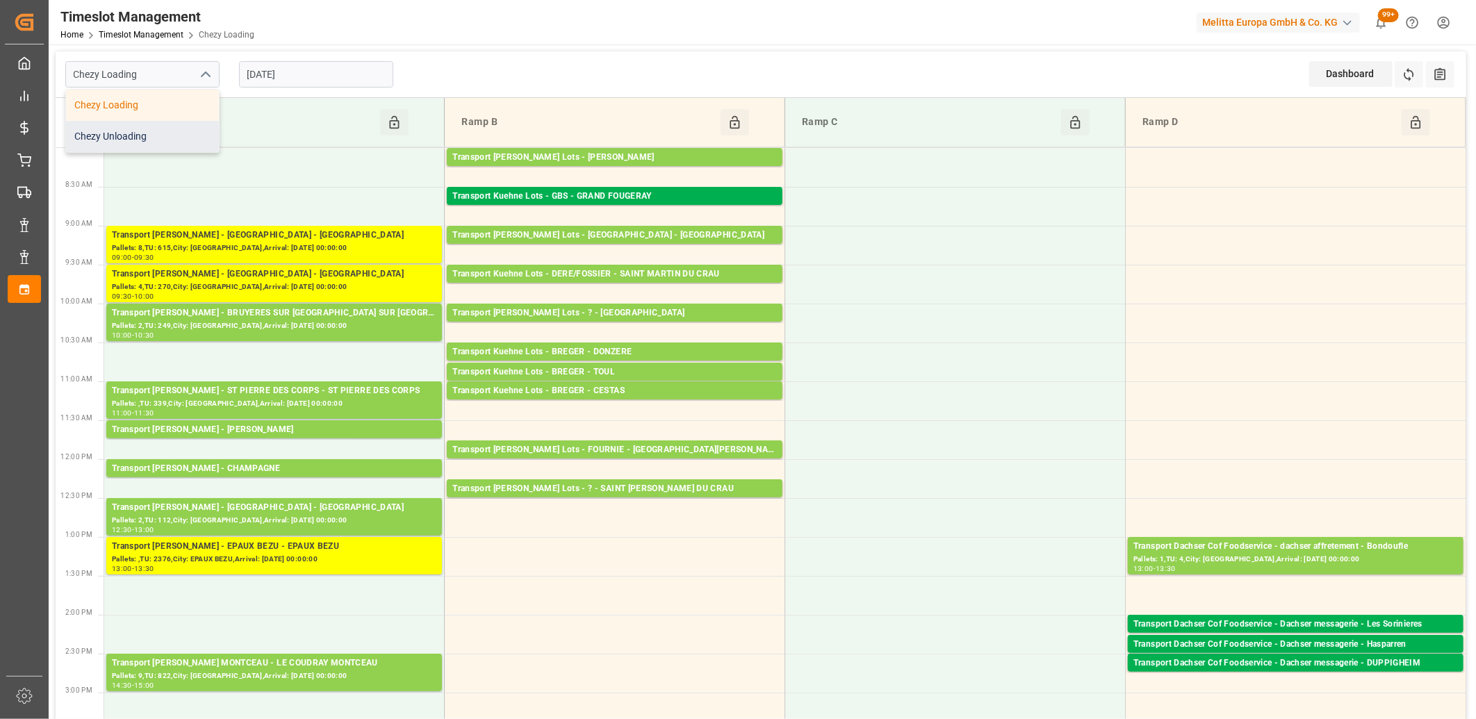
click at [118, 140] on div "Chezy Unloading" at bounding box center [142, 136] width 153 height 31
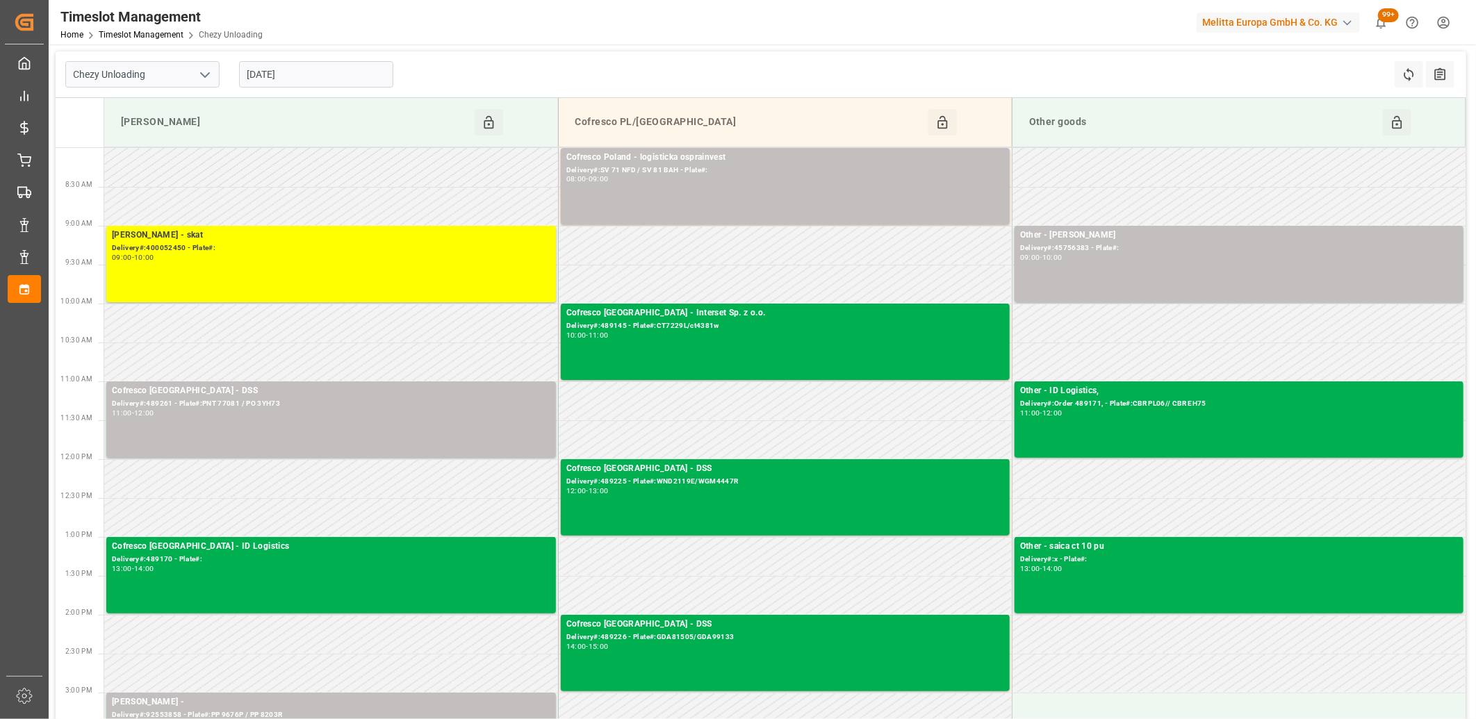
click at [204, 73] on icon "open menu" at bounding box center [205, 75] width 17 height 17
click at [177, 109] on div "Chezy Loading" at bounding box center [142, 105] width 153 height 31
type input "Chezy Loading"
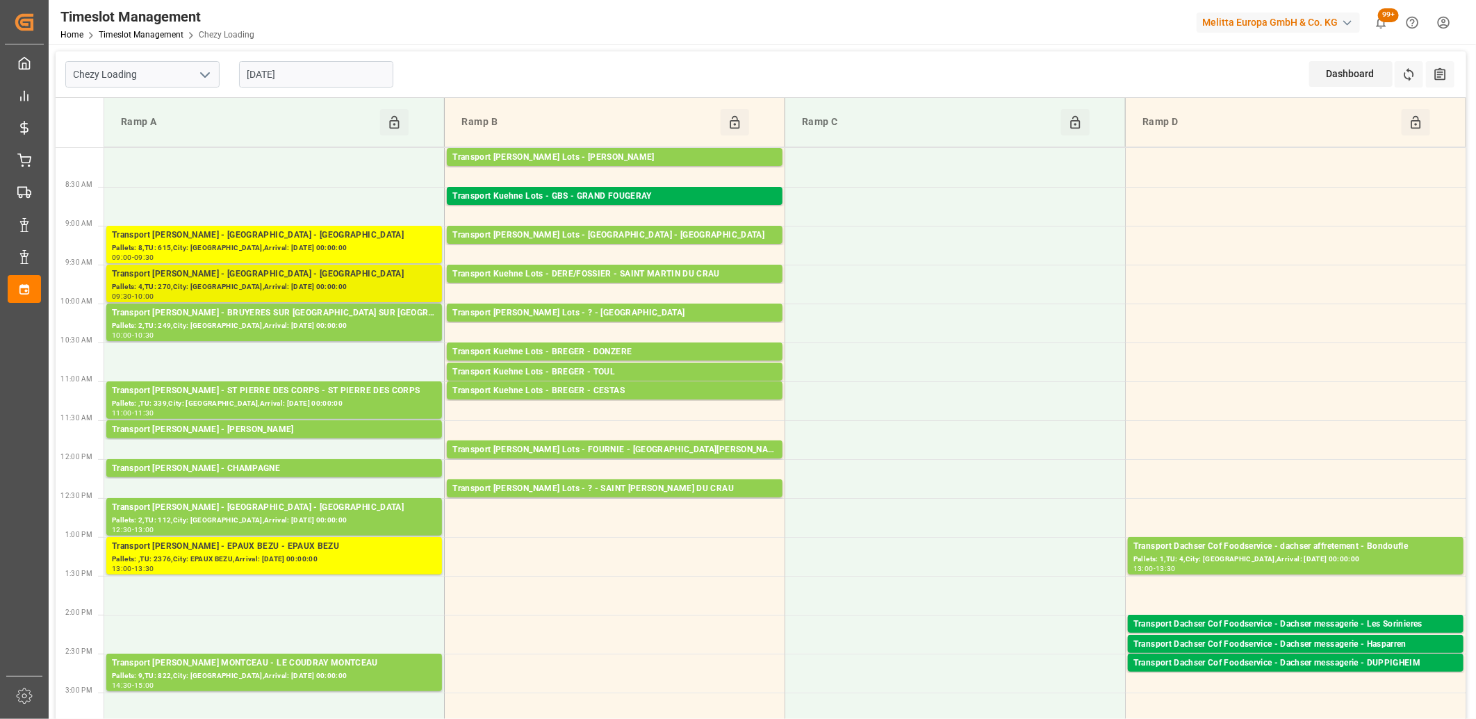
click at [386, 289] on div "Pallets: 4,TU: 270,City: [GEOGRAPHIC_DATA],Arrival: [DATE] 00:00:00" at bounding box center [274, 287] width 325 height 12
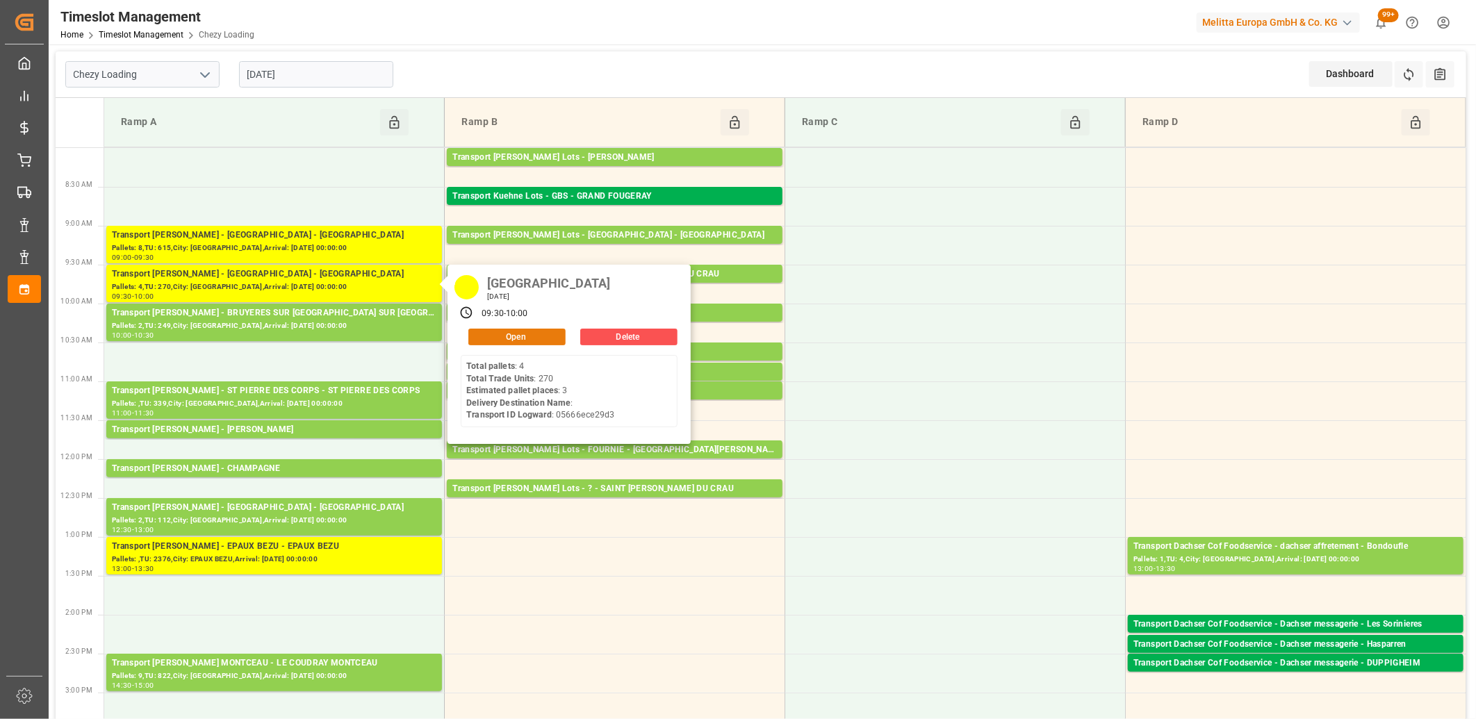
click at [476, 329] on button "Open" at bounding box center [516, 337] width 97 height 17
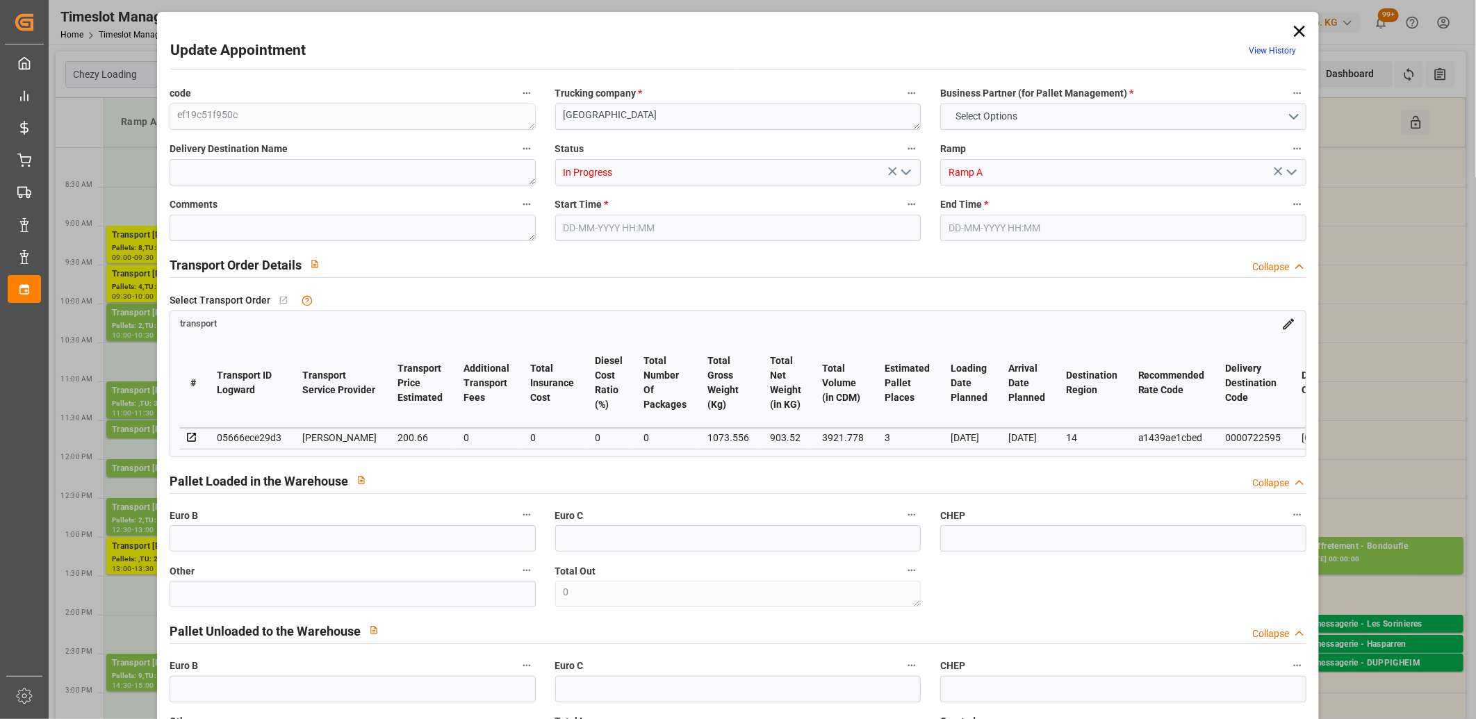
type input "3"
type input "200.66"
type input "0"
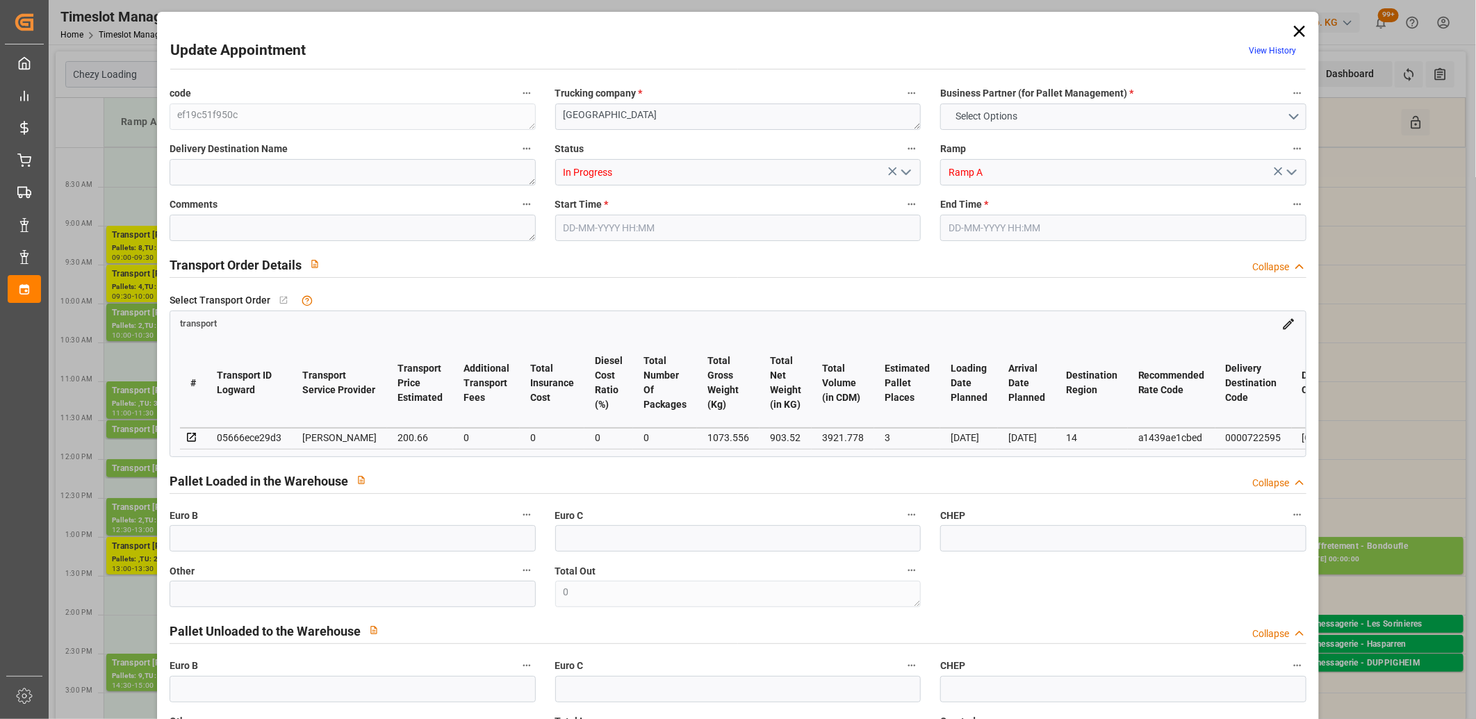
type input "193.8777"
type input "-6.7823"
type input "0"
type input "903.52"
type input "1207.228"
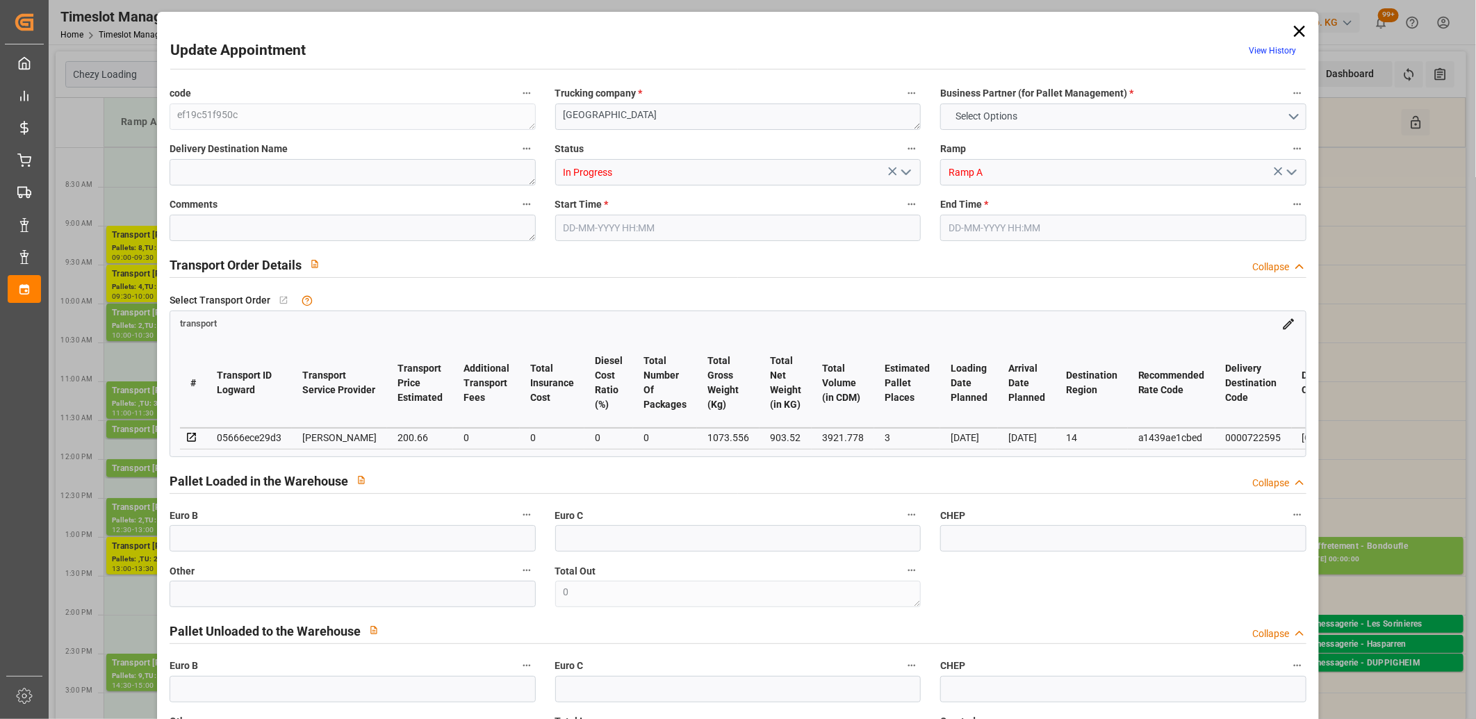
type input "3921.778"
type input "14"
type input "4"
type input "270"
type input "5"
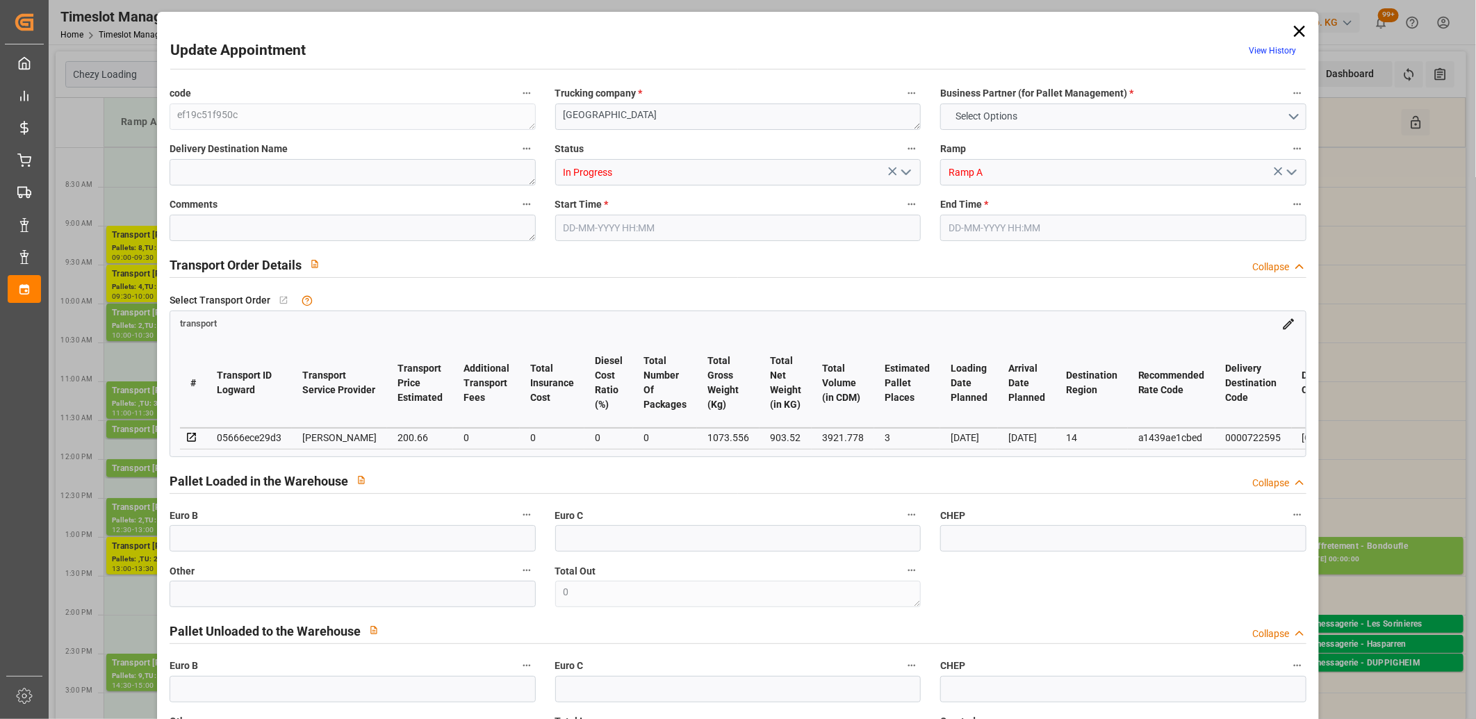
type input "101"
type input "1073.556"
type input "0"
type input "4710.8598"
type input "0"
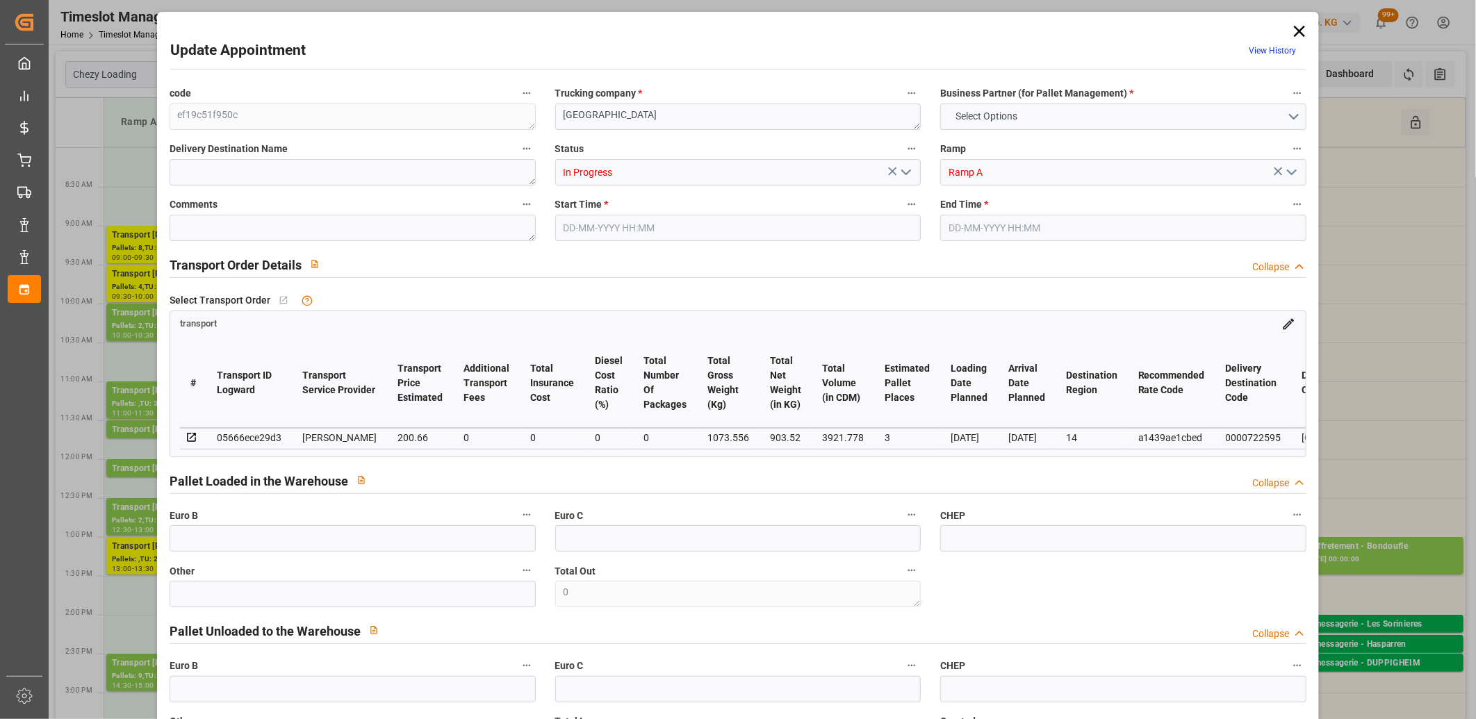
type input "0"
type input "21"
type input "35"
type input "[DATE] 09:30"
type input "[DATE] 10:00"
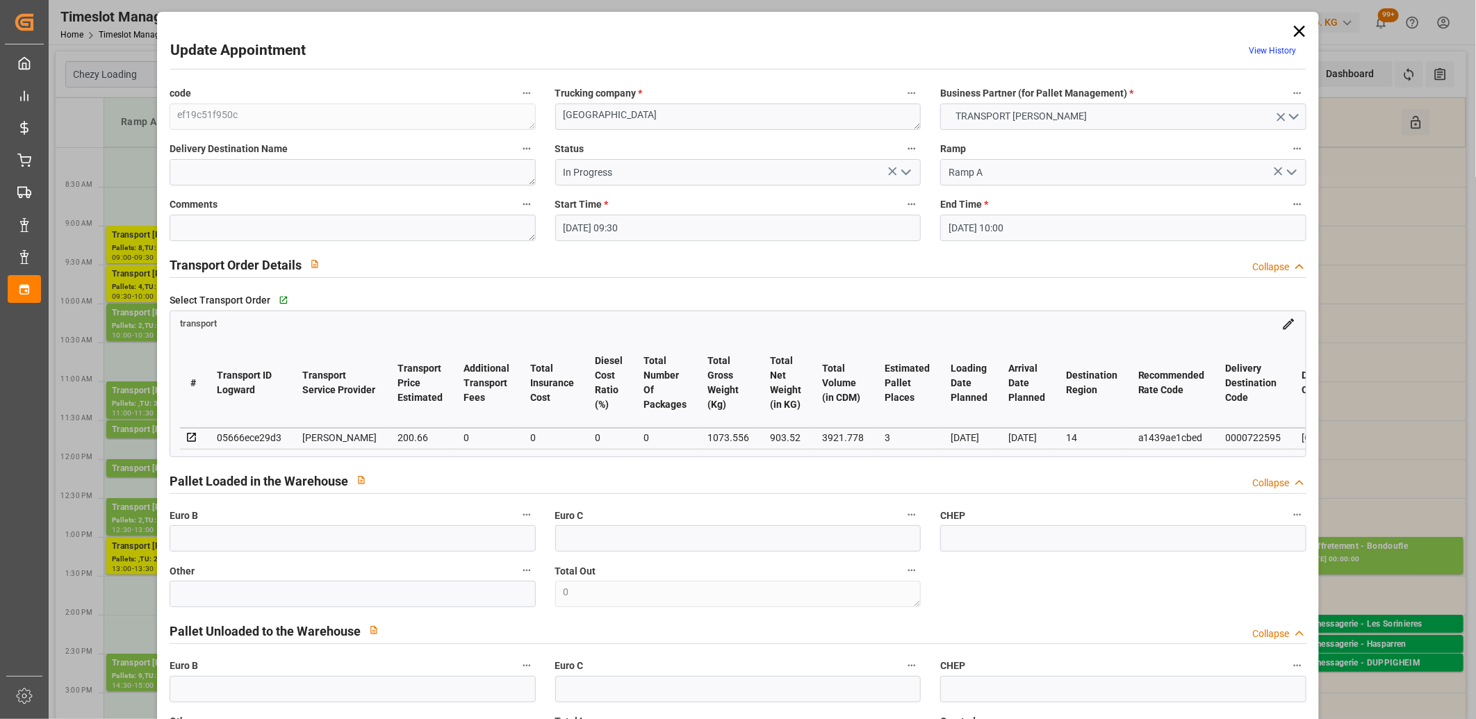
type input "[DATE] 14:16"
type input "[DATE] 11:31"
type input "[DATE]"
click at [902, 177] on icon "open menu" at bounding box center [906, 172] width 17 height 17
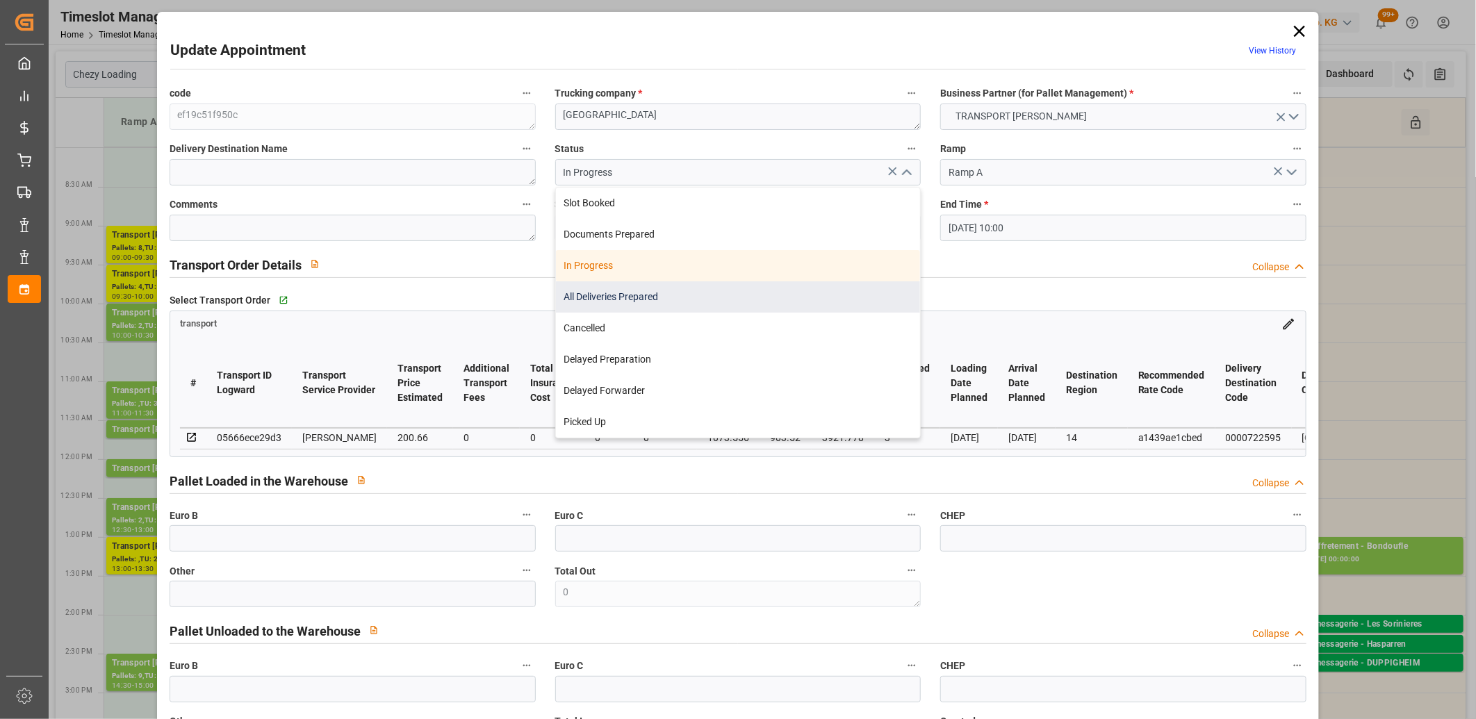
click at [849, 290] on div "All Deliveries Prepared" at bounding box center [738, 296] width 365 height 31
type input "All Deliveries Prepared"
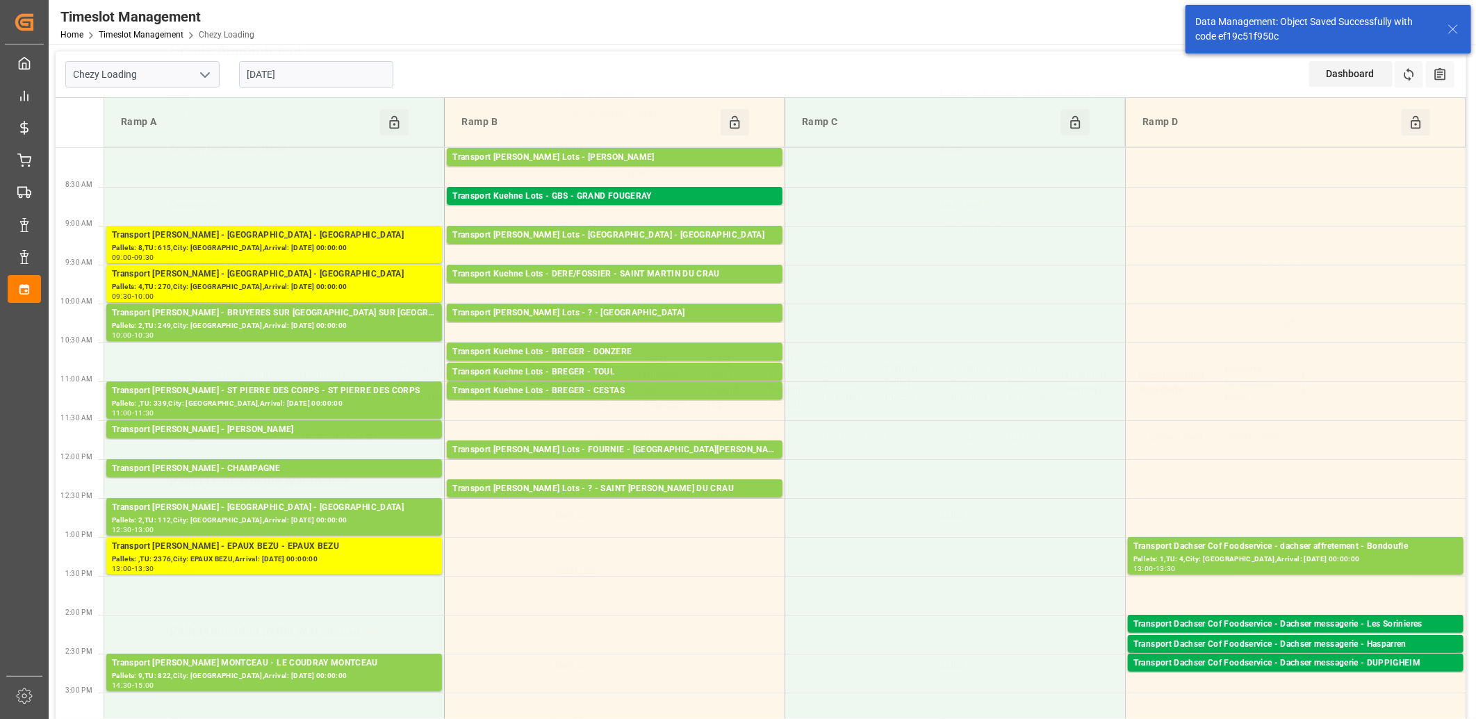
scroll to position [309, 0]
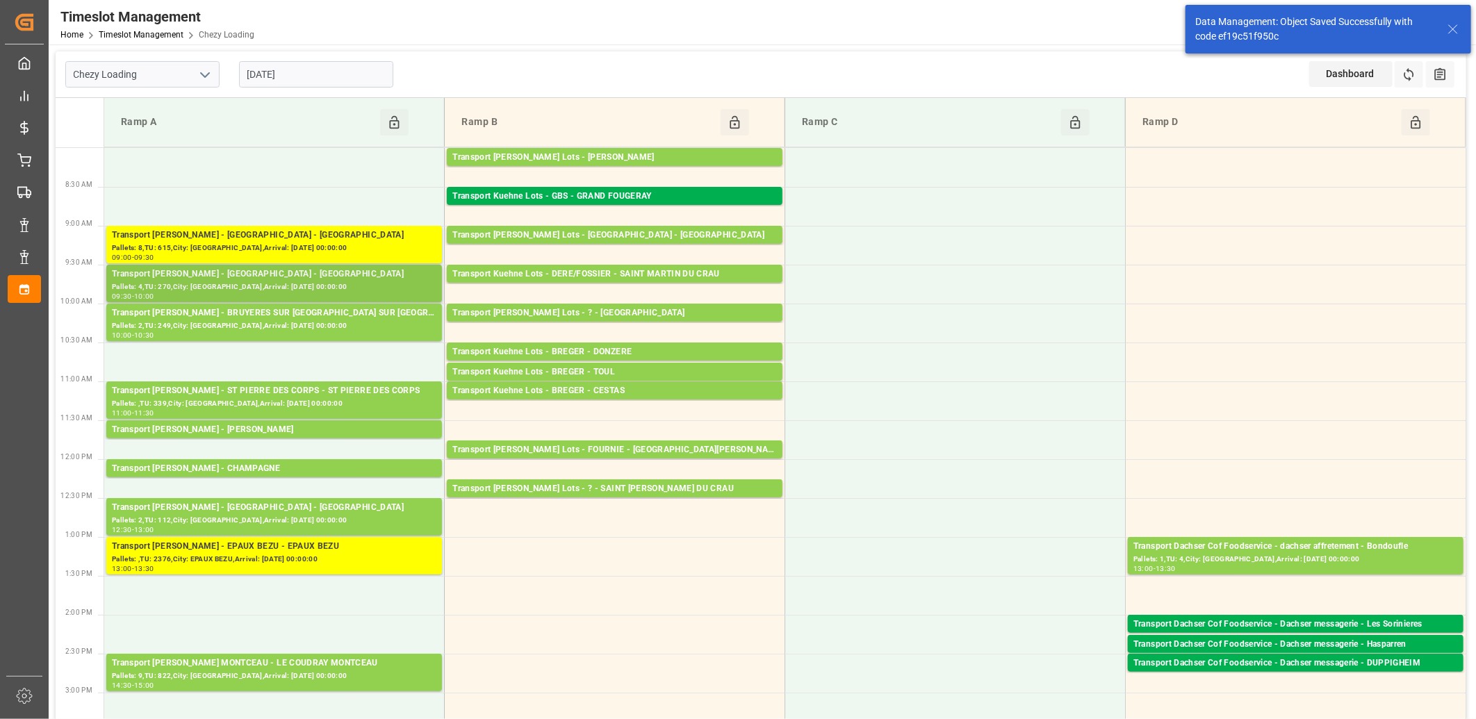
click at [301, 286] on div "Pallets: 4,TU: 270,City: [GEOGRAPHIC_DATA],Arrival: [DATE] 00:00:00" at bounding box center [274, 287] width 325 height 12
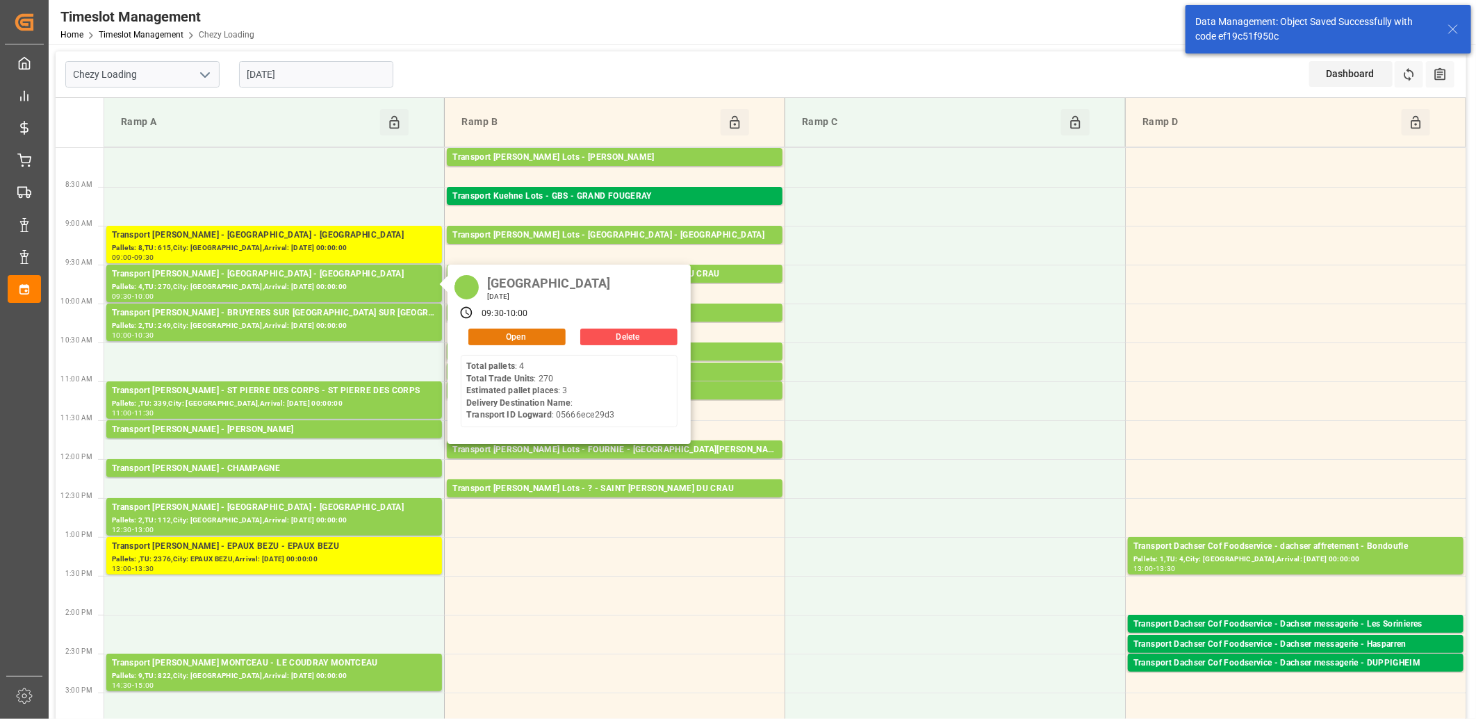
click at [531, 332] on button "Open" at bounding box center [516, 337] width 97 height 17
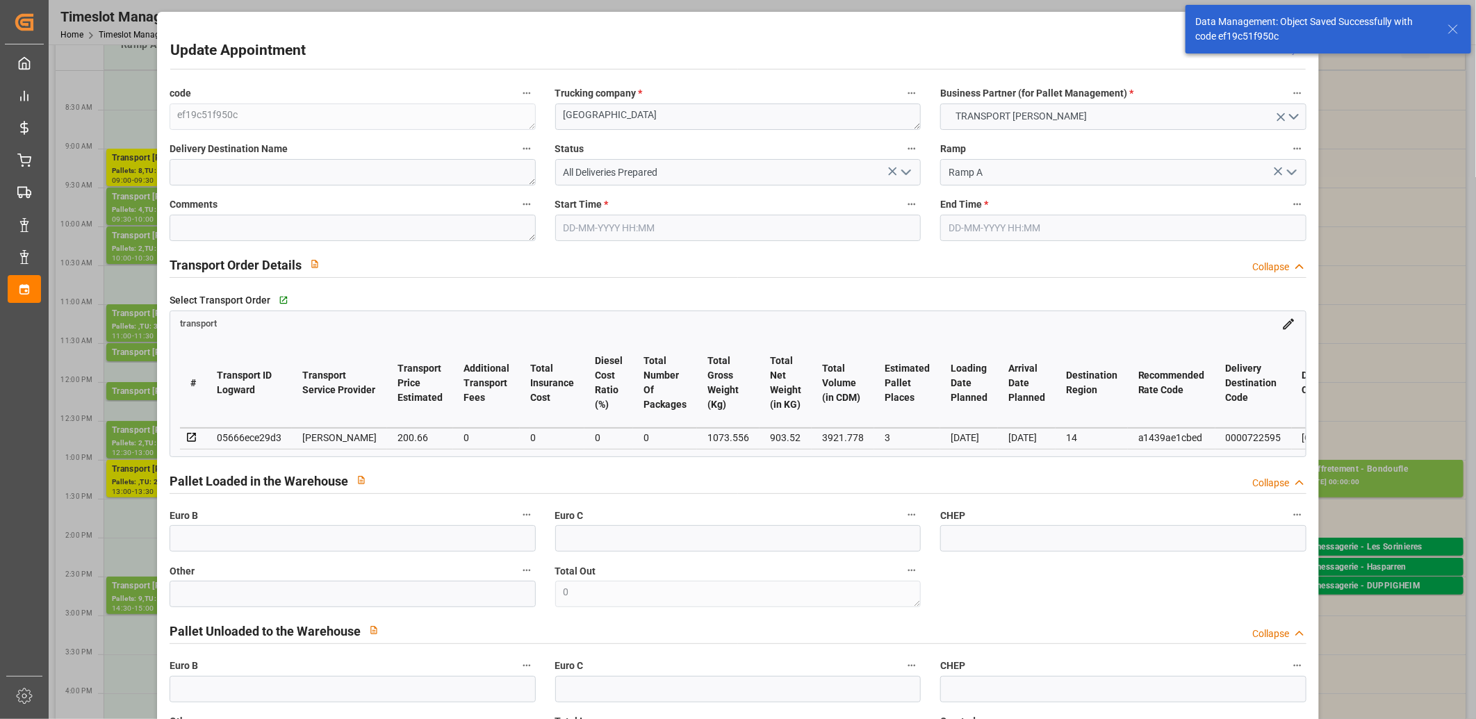
type input "[DATE] 09:30"
type input "[DATE] 10:00"
type input "[DATE] 14:16"
type input "[DATE] 11:31"
type input "[DATE]"
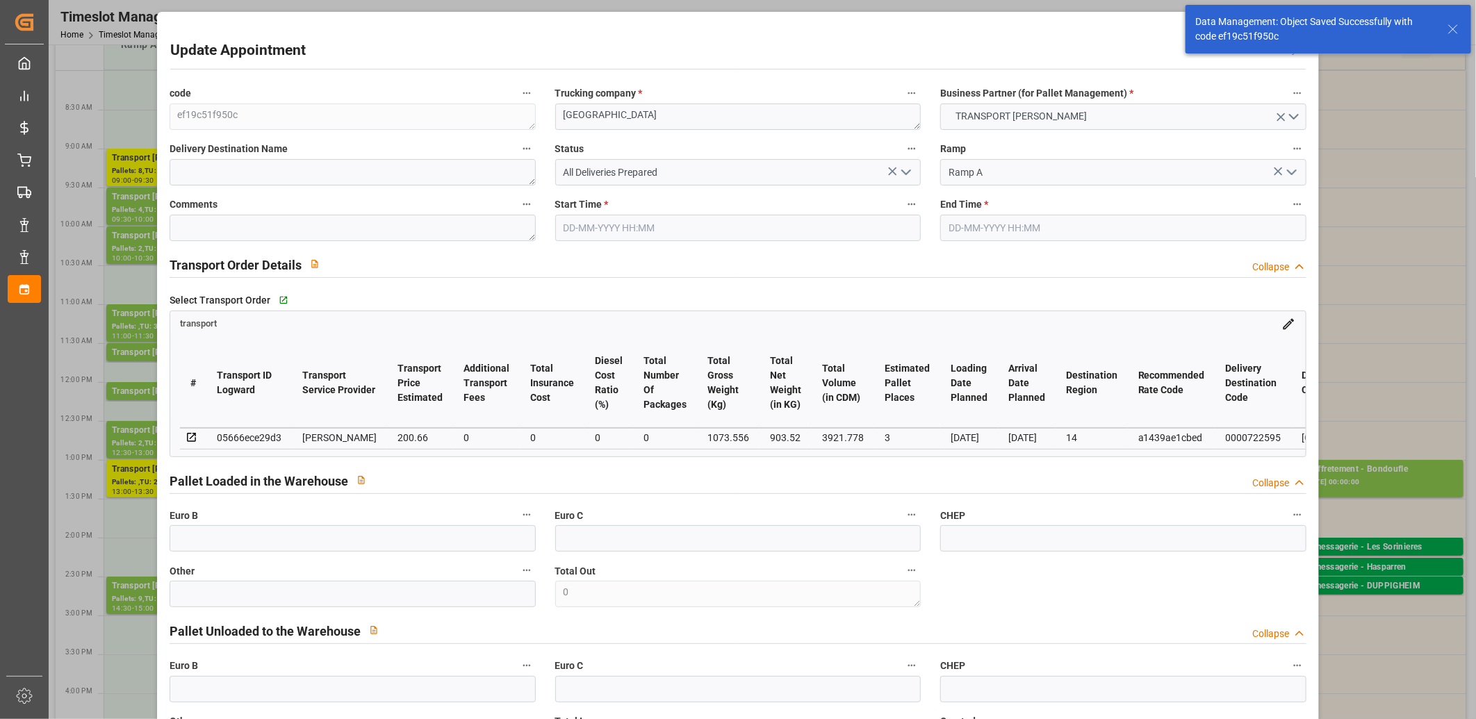
type input "[DATE]"
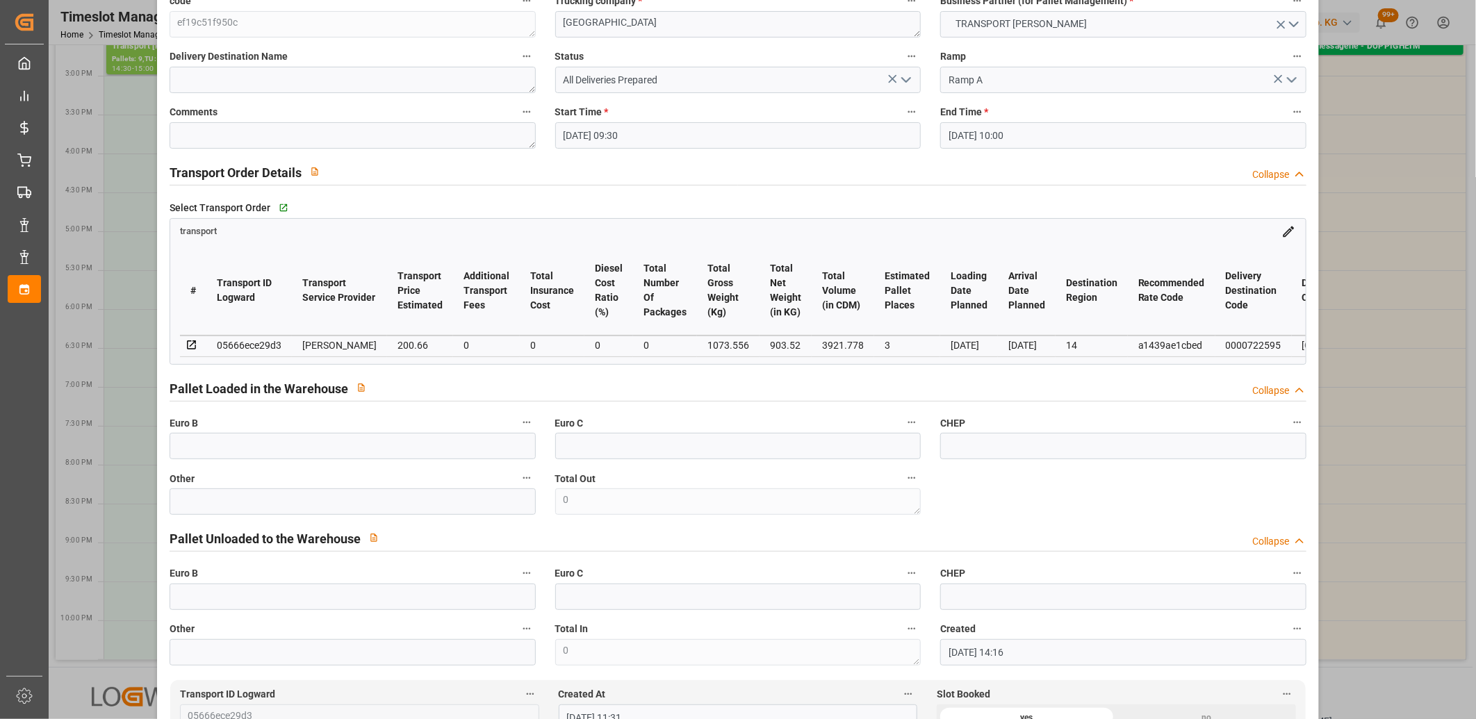
scroll to position [0, 0]
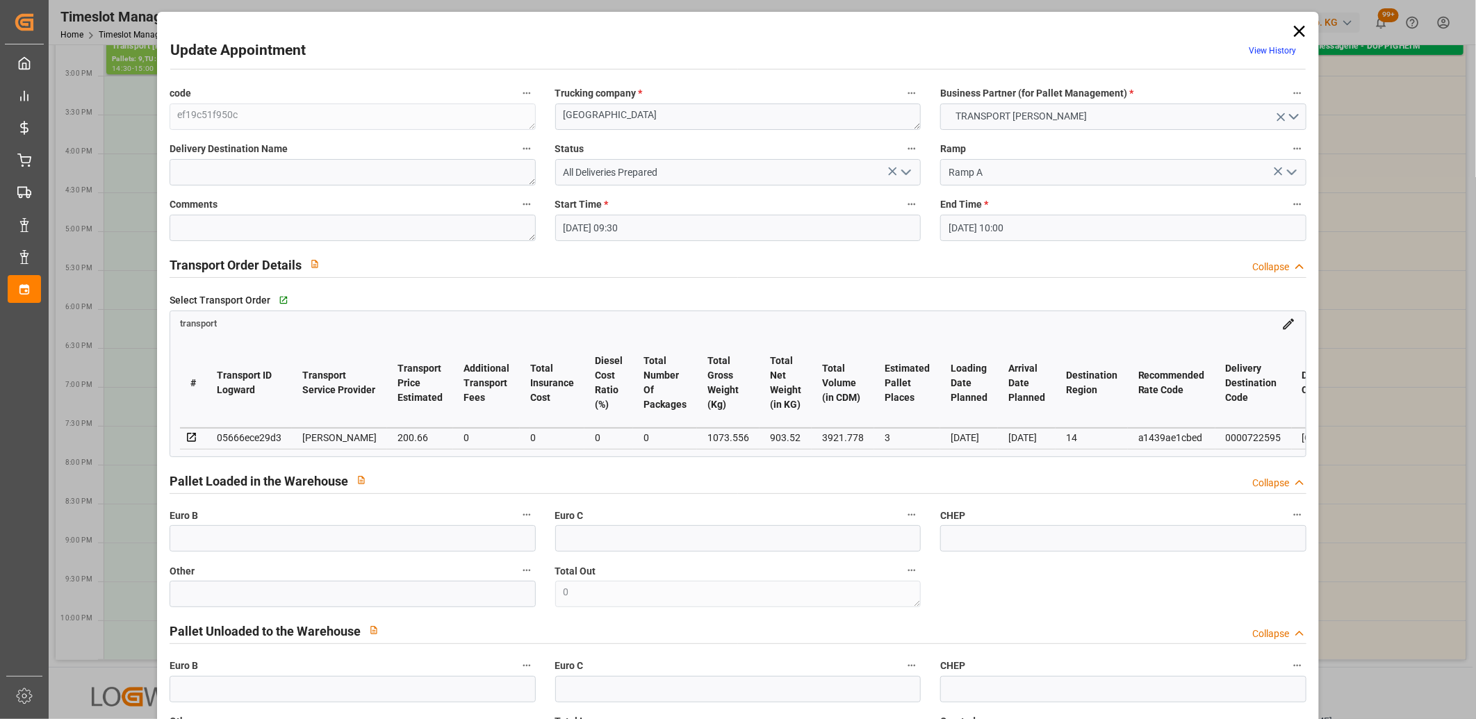
click at [1302, 29] on icon at bounding box center [1299, 31] width 19 height 19
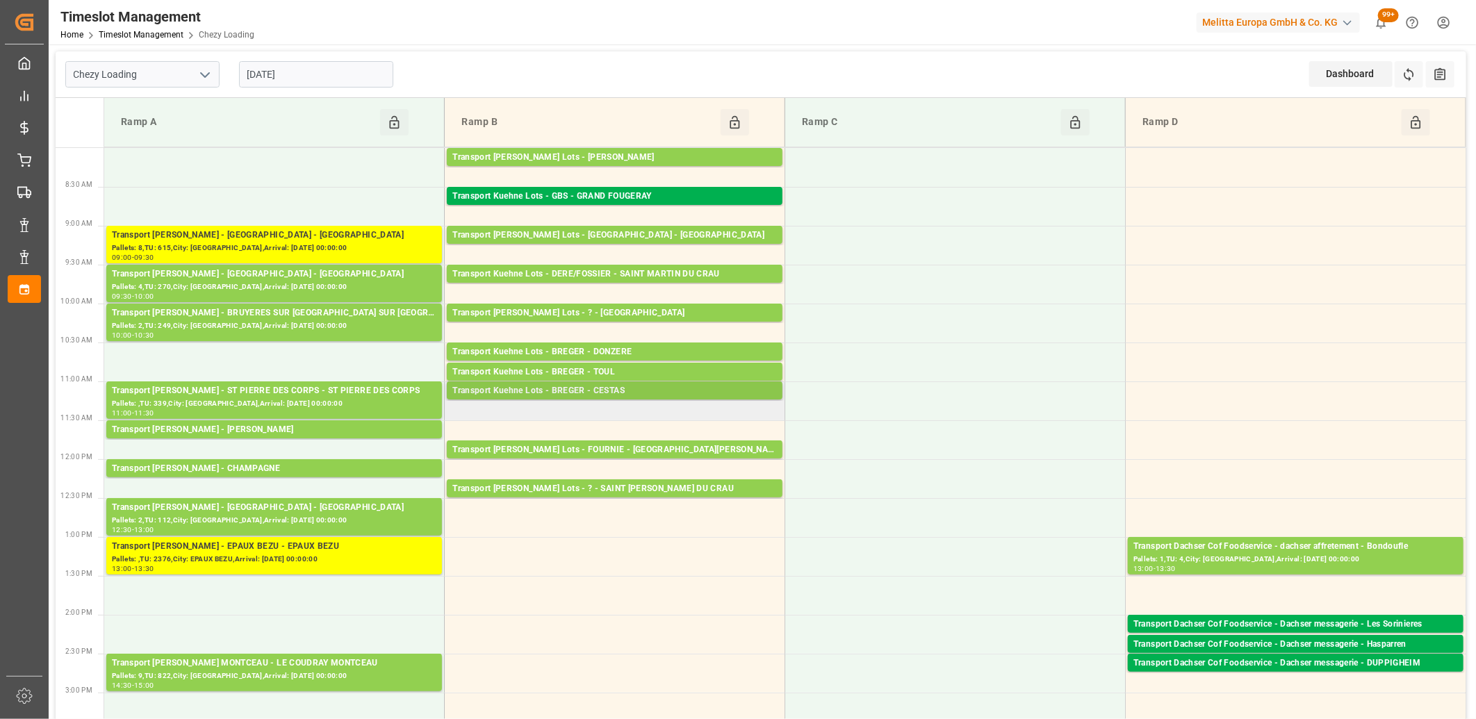
click at [545, 393] on div "Transport Kuehne Lots - BREGER - CESTAS" at bounding box center [614, 391] width 325 height 14
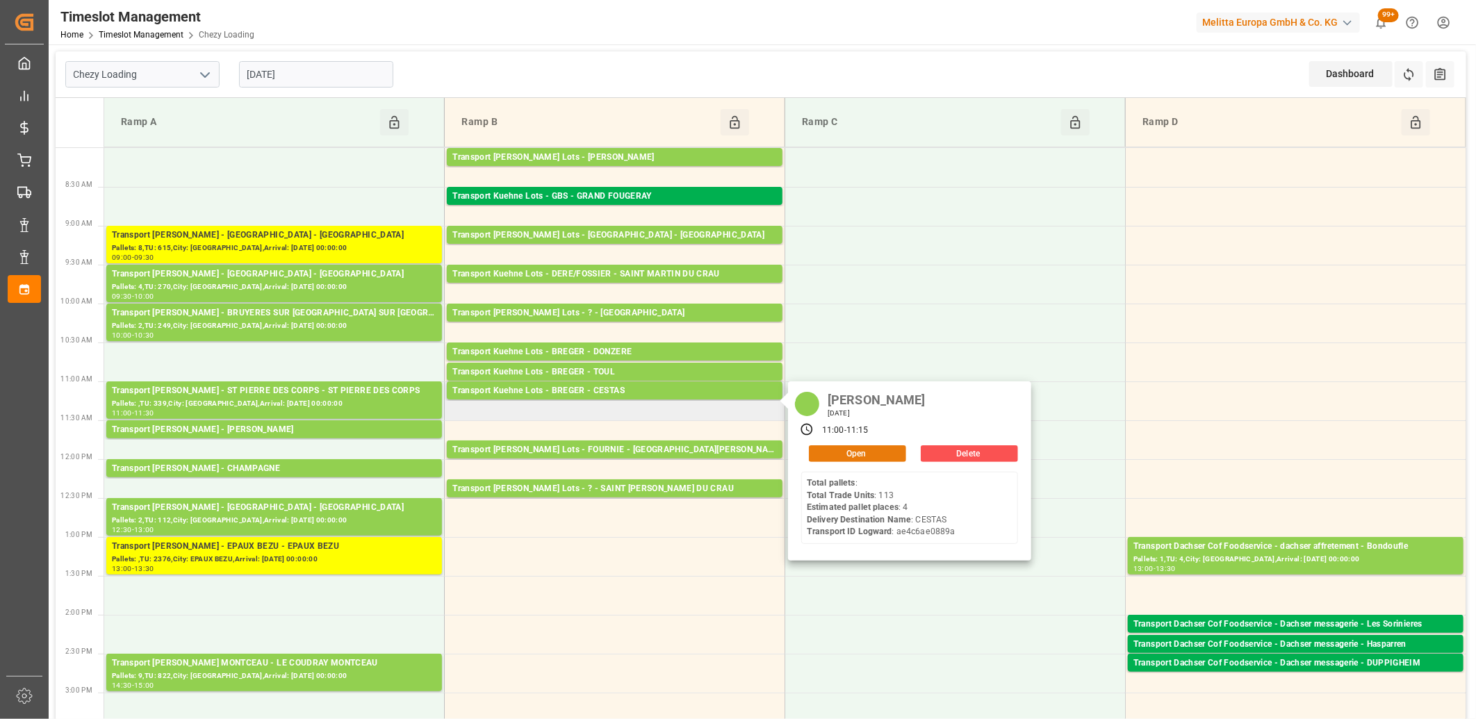
click at [825, 449] on button "Open" at bounding box center [857, 453] width 97 height 17
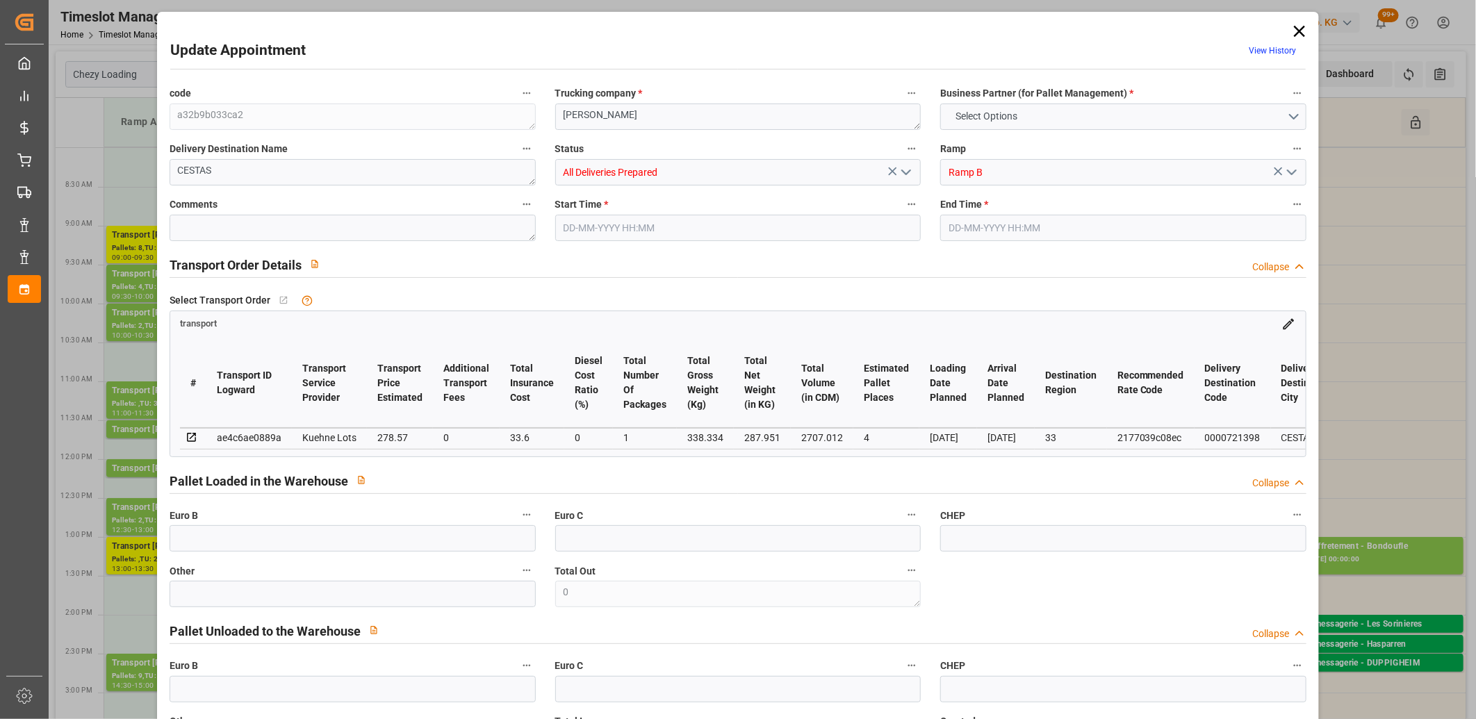
type input "4"
type input "278.57"
type input "0"
type input "33.6"
type input "0"
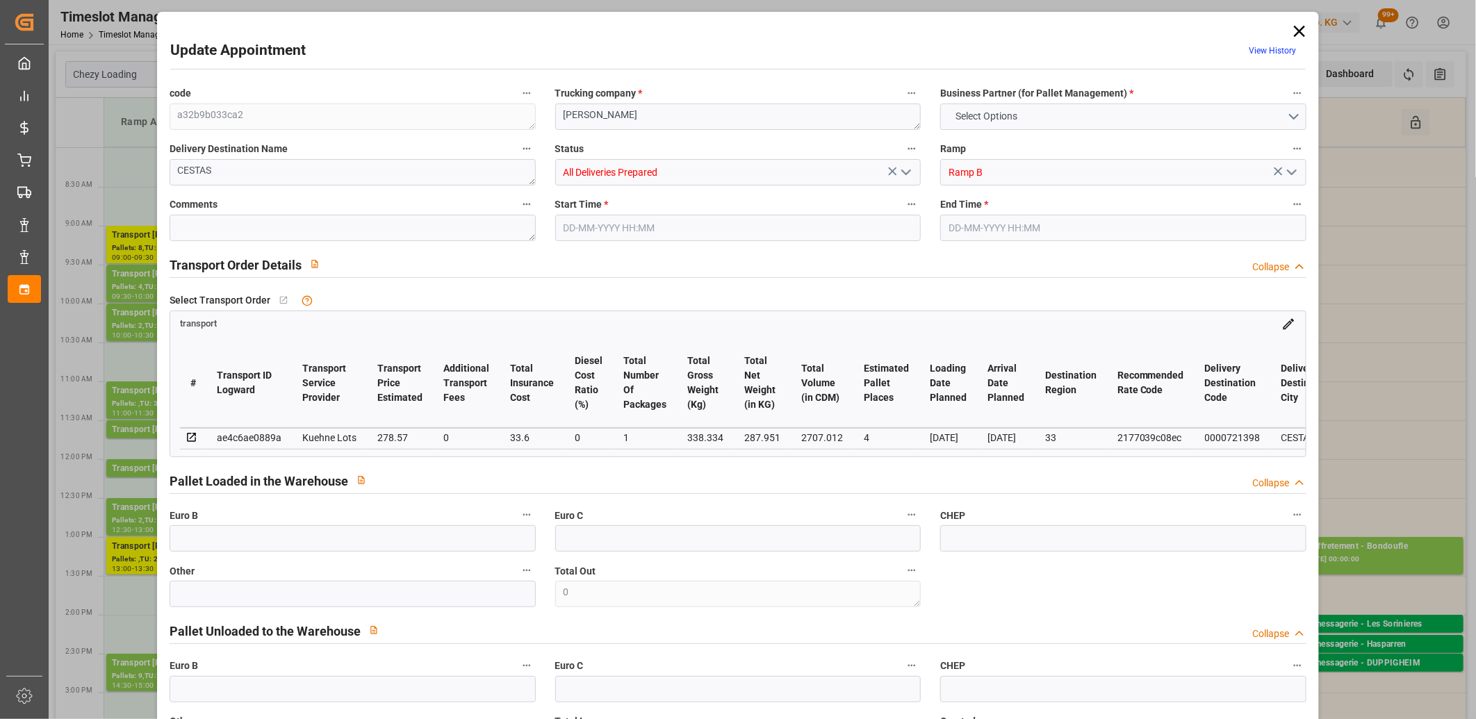
type input "312.17"
type input "0"
type input "1"
type input "287.951"
type input "568.334"
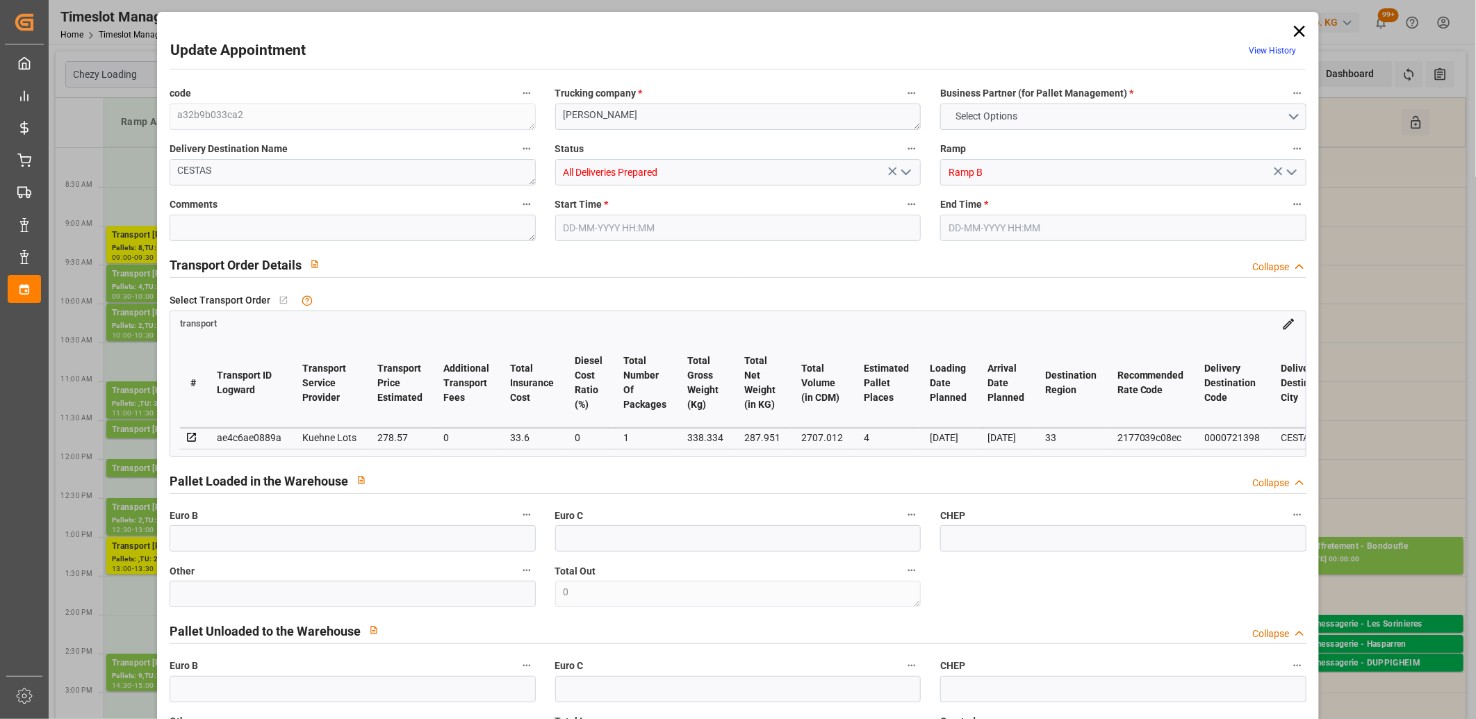
type input "2707.012"
type input "33"
type input "0"
type input "113"
type input "10"
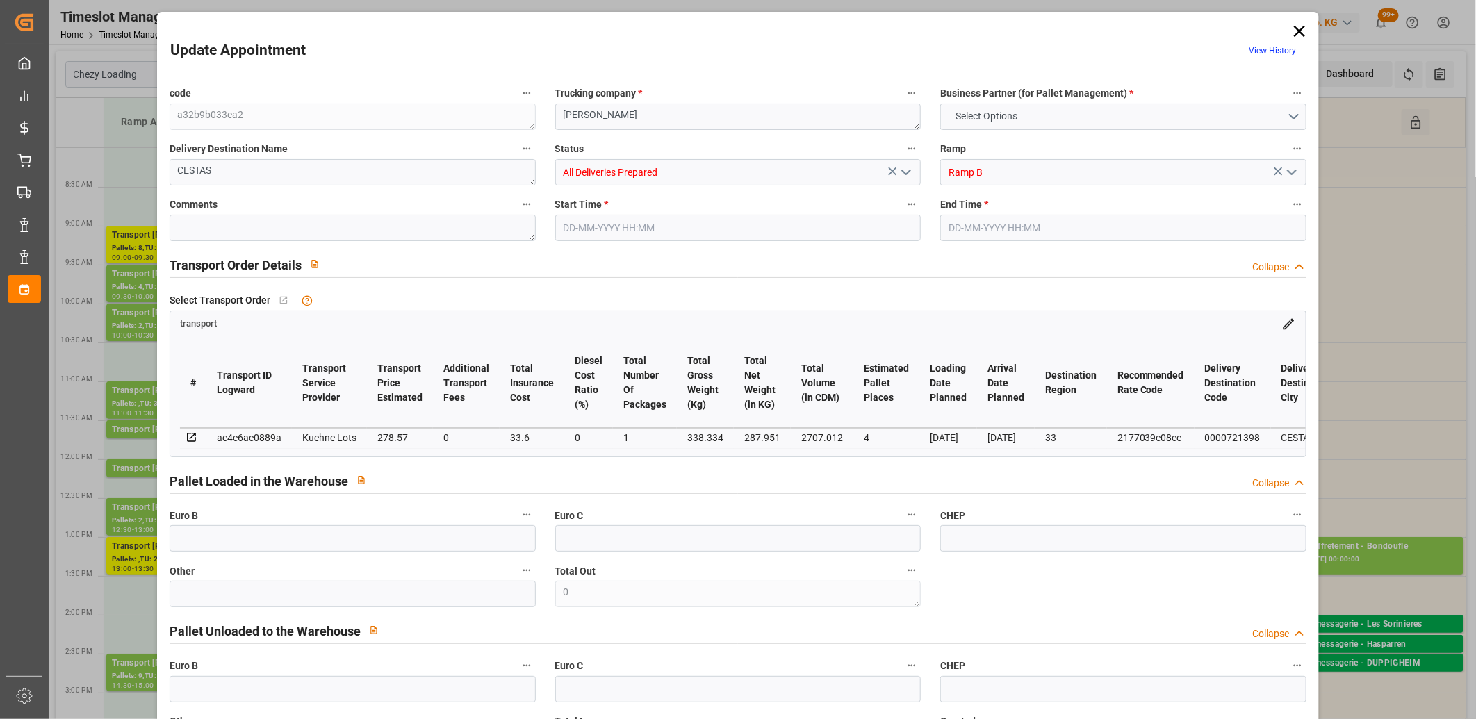
type input "101"
type input "338.334"
type input "0"
type input "4710.8598"
type input "0"
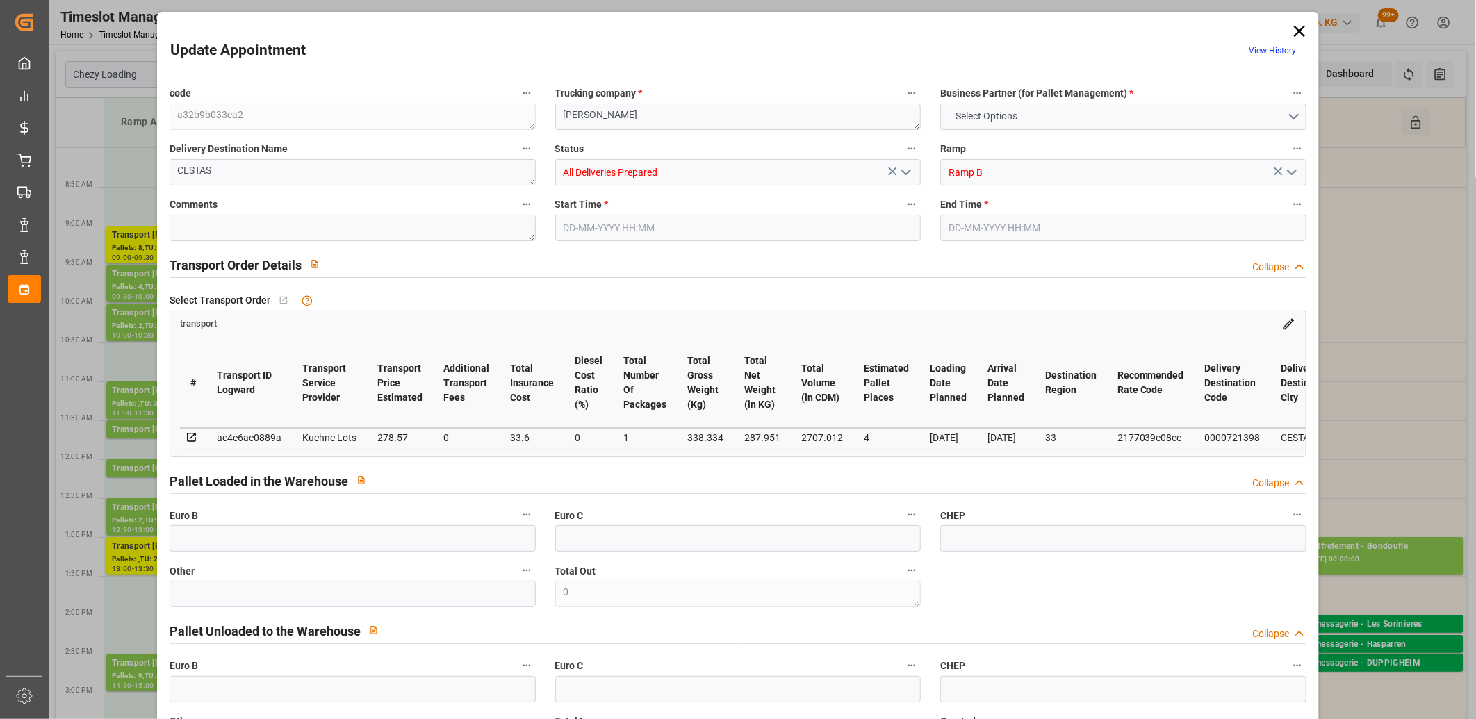
type input "0"
type input "21"
type input "35"
type input "[DATE] 11:00"
type input "[DATE] 11:15"
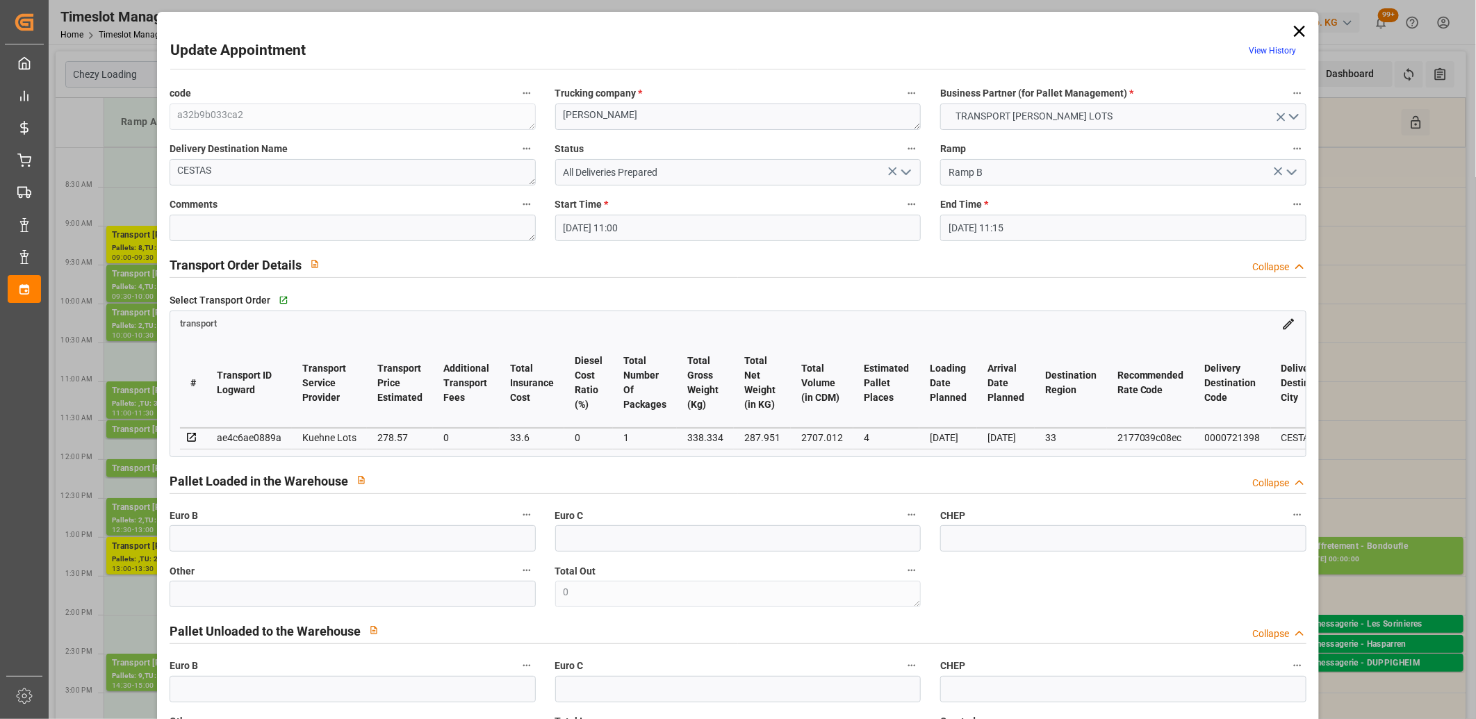
type input "[DATE] 13:42"
type input "[DATE] 11:22"
type input "[DATE]"
click at [1294, 32] on icon at bounding box center [1299, 31] width 11 height 11
